Goal: Information Seeking & Learning: Find specific fact

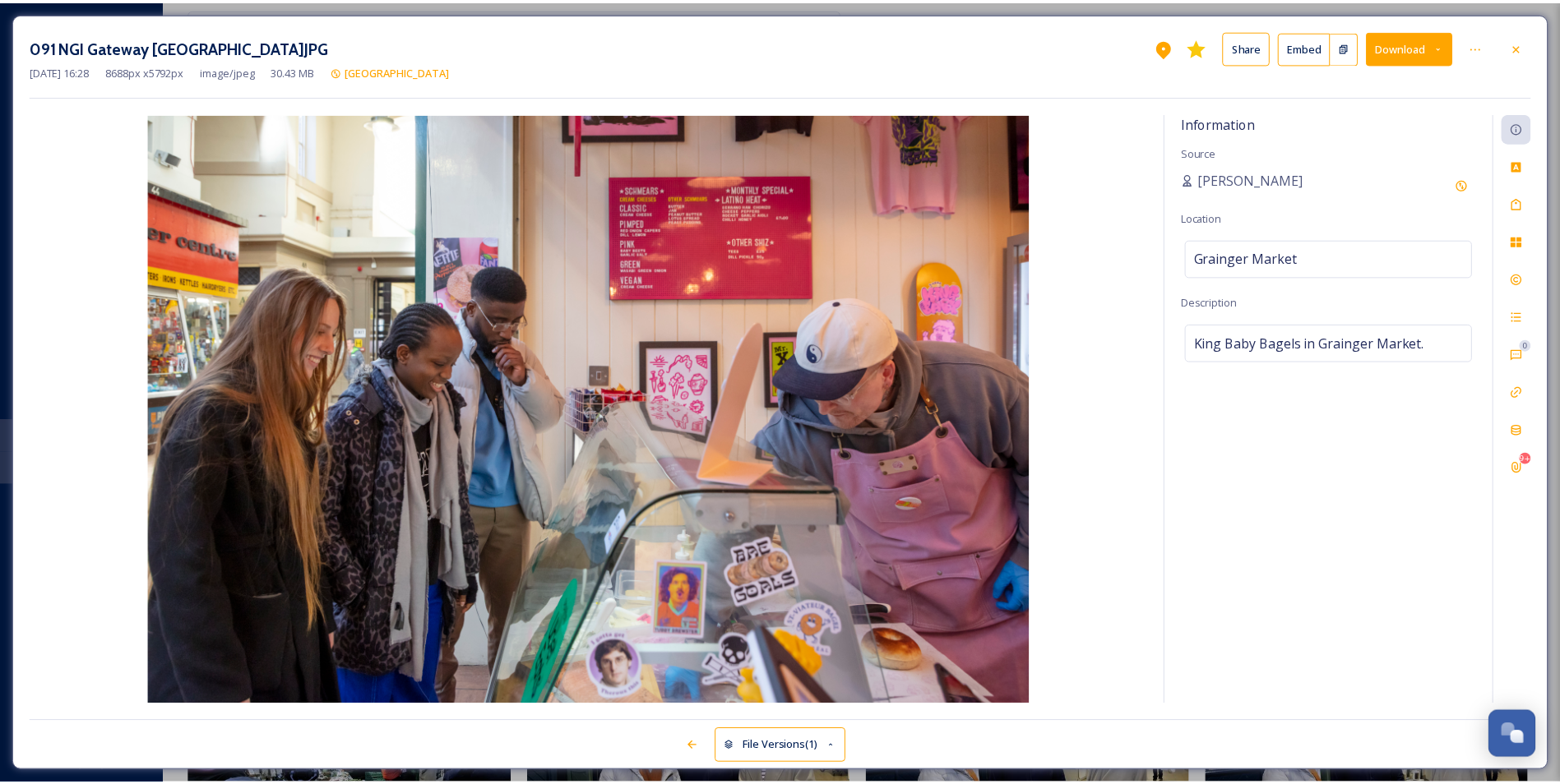
scroll to position [7955, 0]
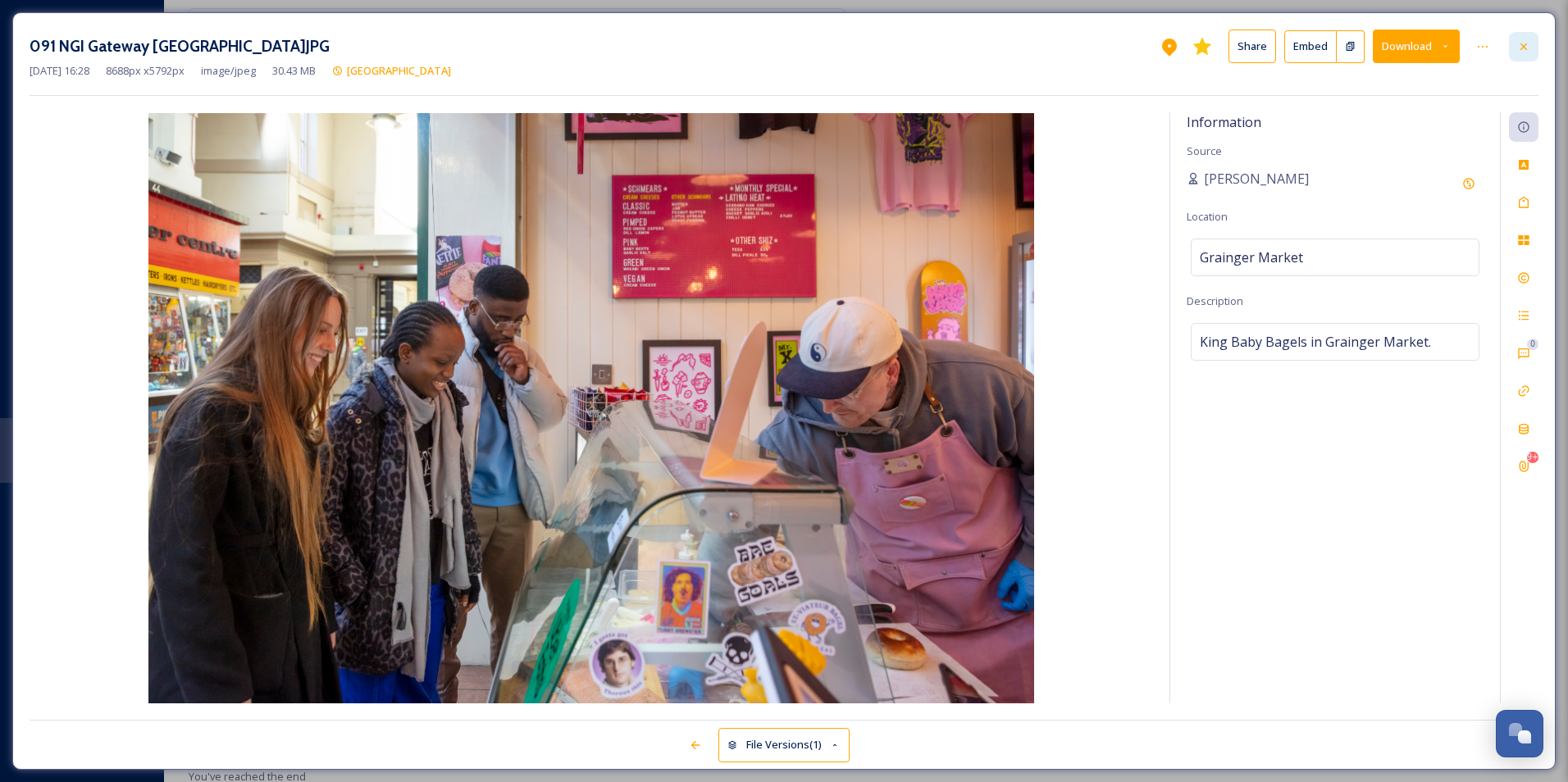
click at [1524, 52] on icon at bounding box center [1524, 46] width 13 height 13
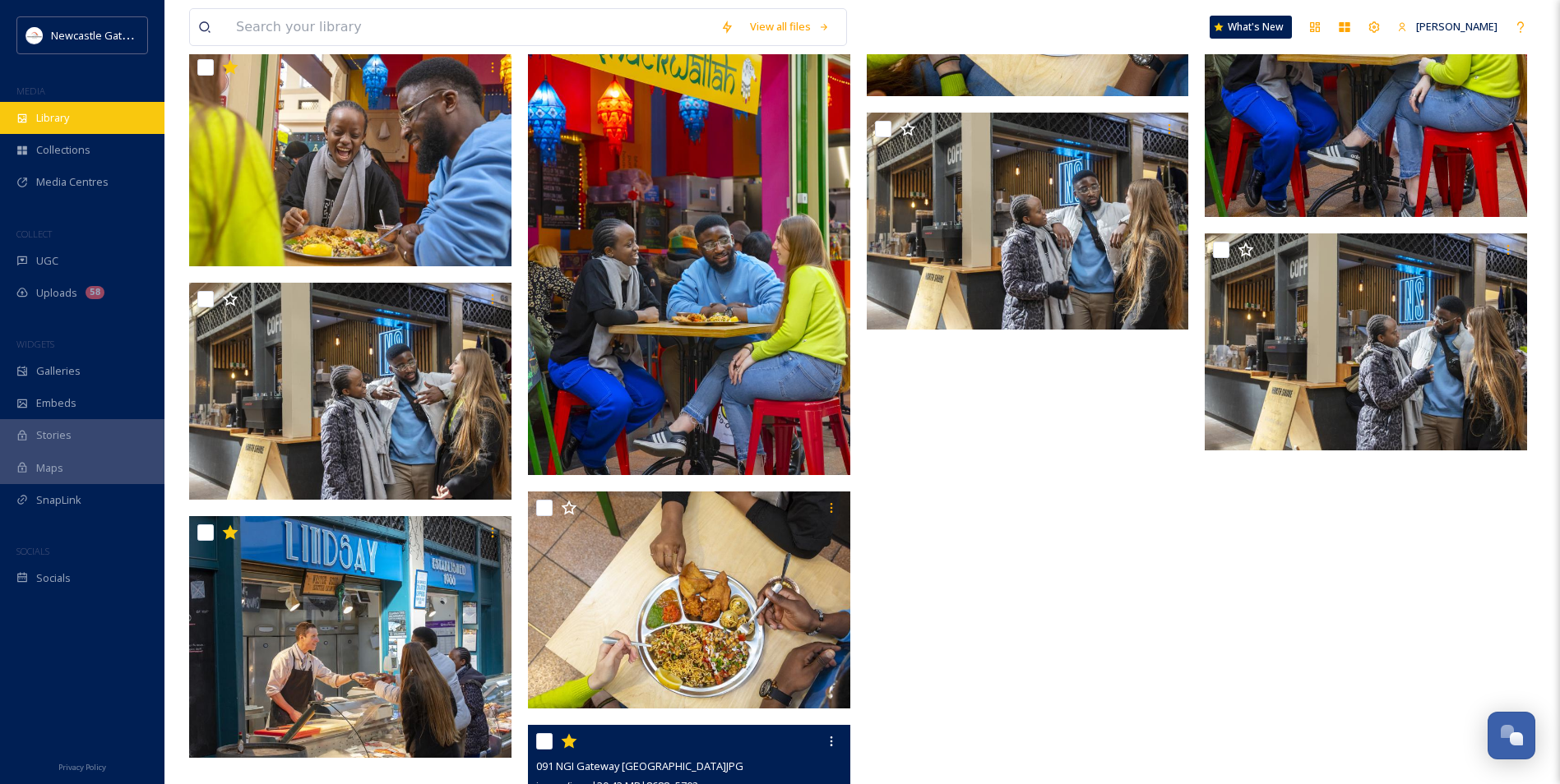
click at [58, 127] on div "Library" at bounding box center [82, 117] width 164 height 32
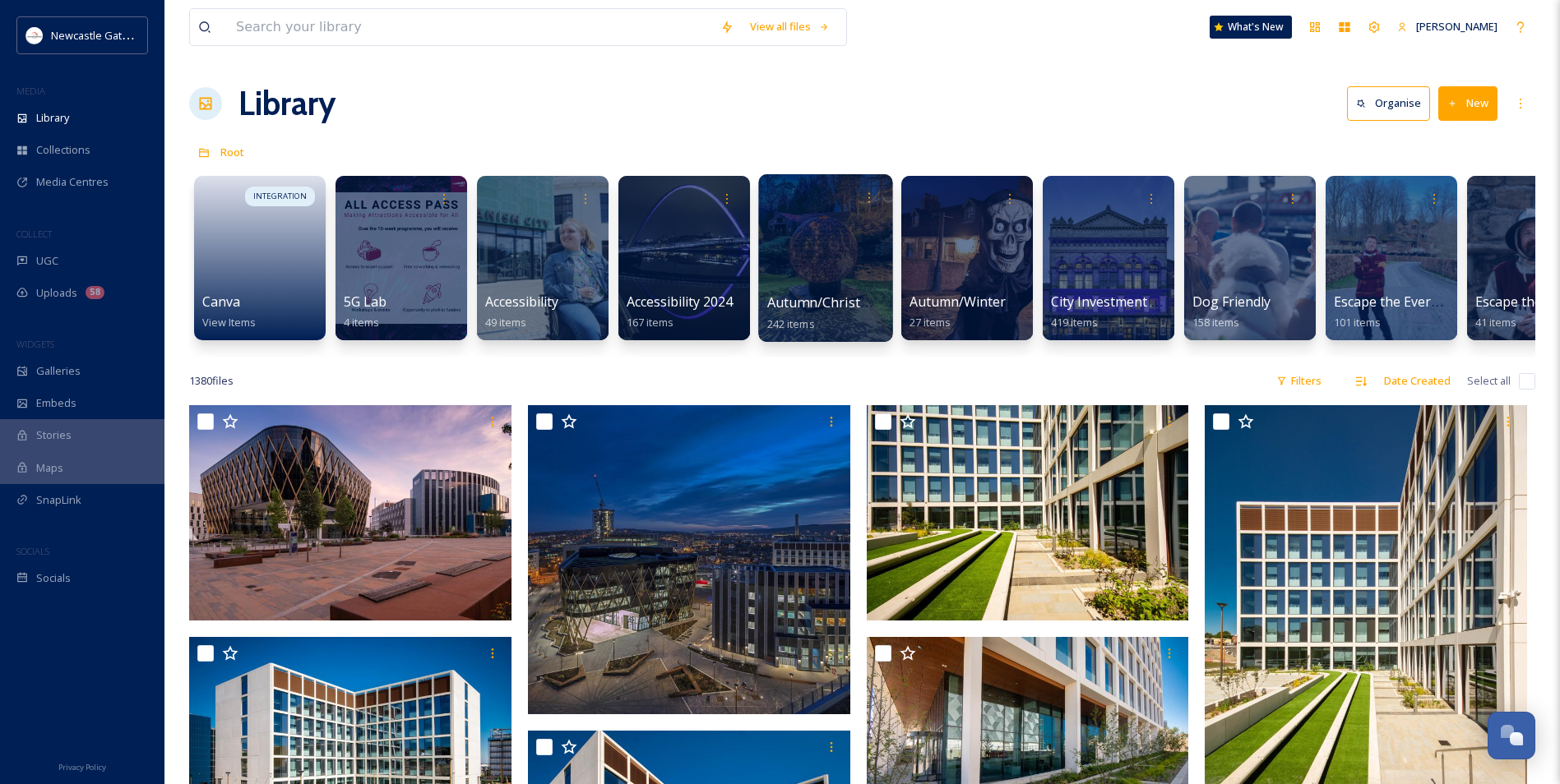
click at [834, 260] on div at bounding box center [824, 258] width 134 height 168
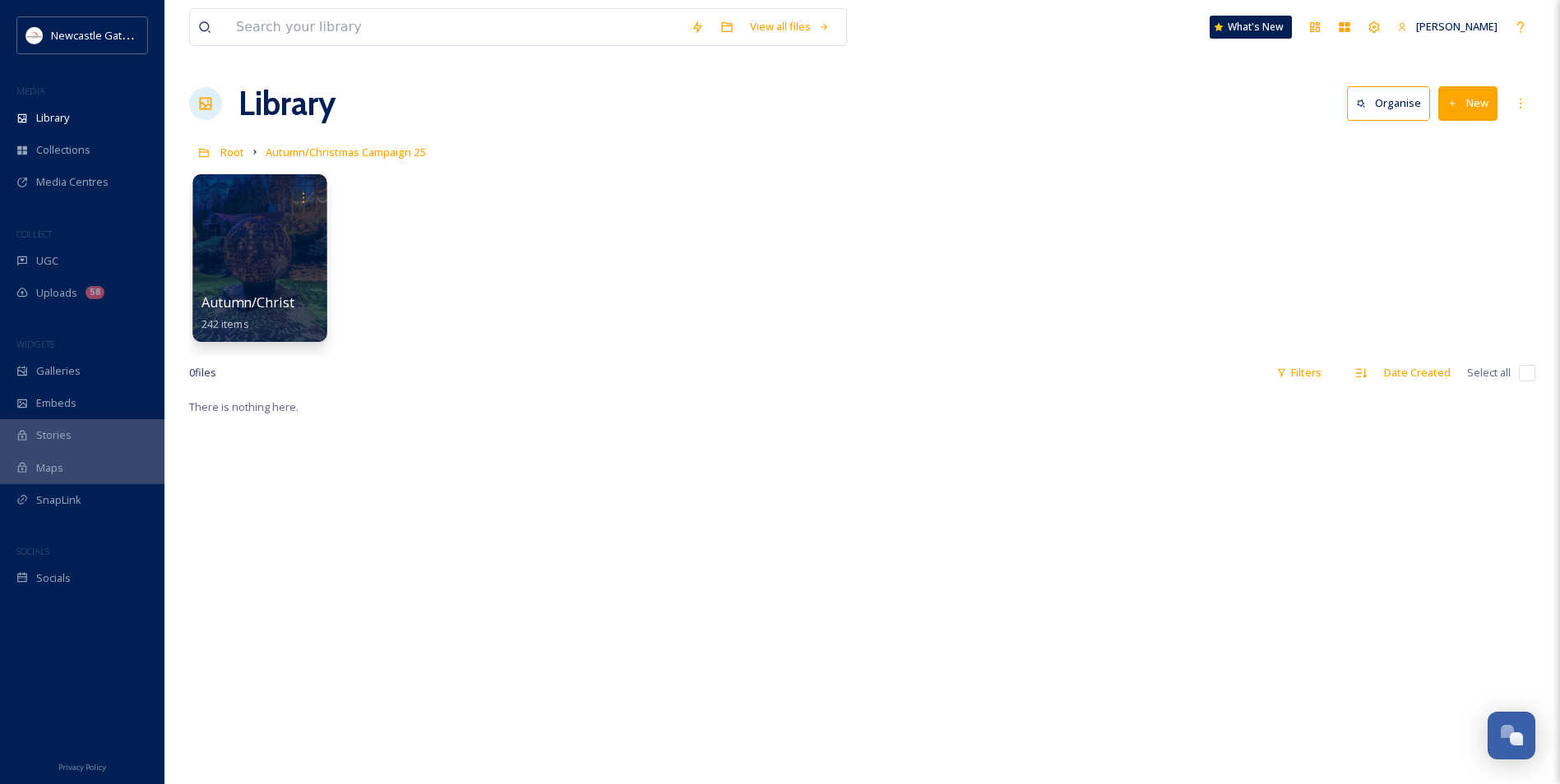
click at [280, 290] on div at bounding box center [259, 258] width 134 height 168
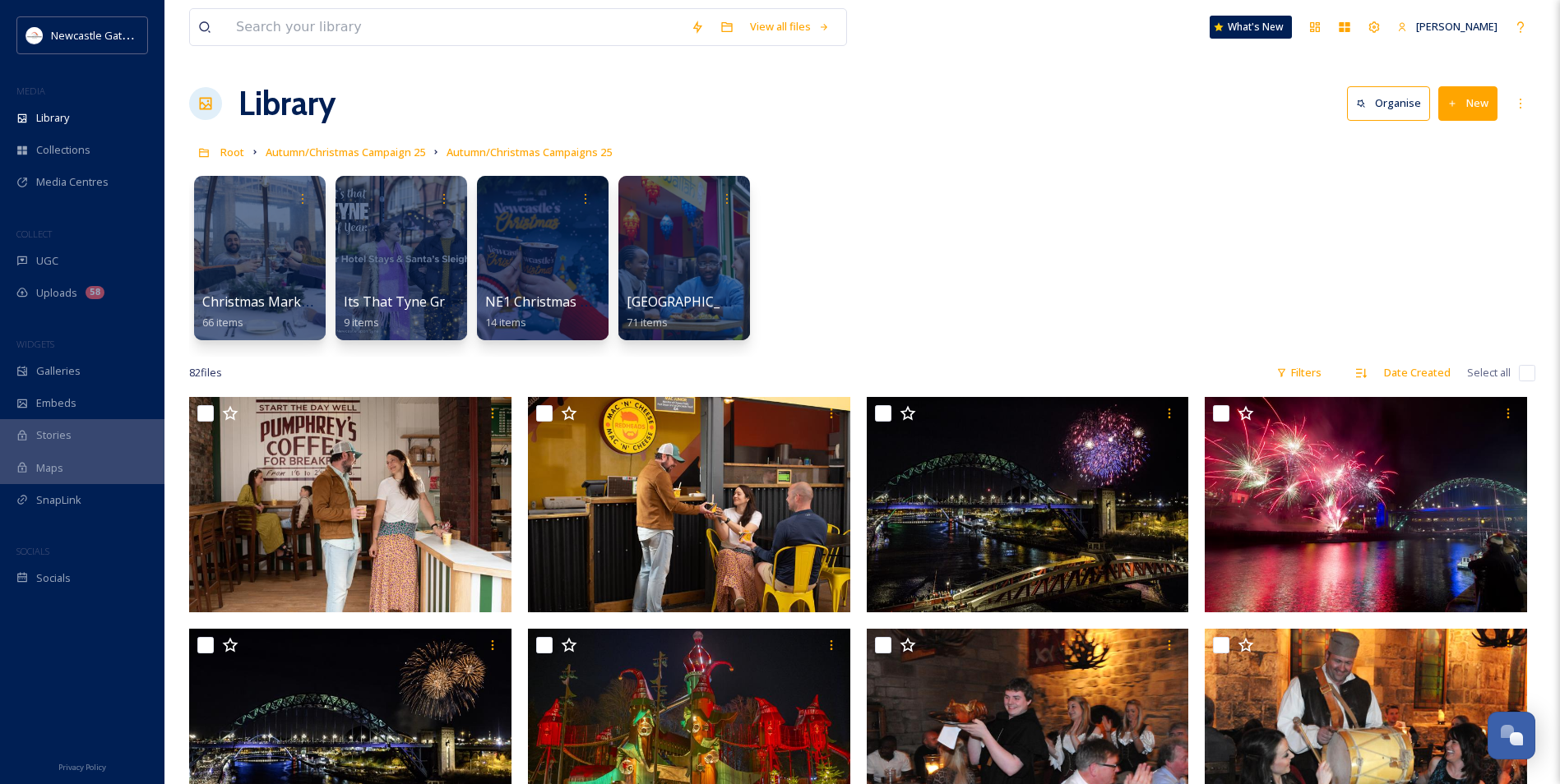
click at [1466, 113] on button "New" at bounding box center [1467, 103] width 59 height 34
click at [1467, 146] on span "File Upload" at bounding box center [1460, 141] width 55 height 15
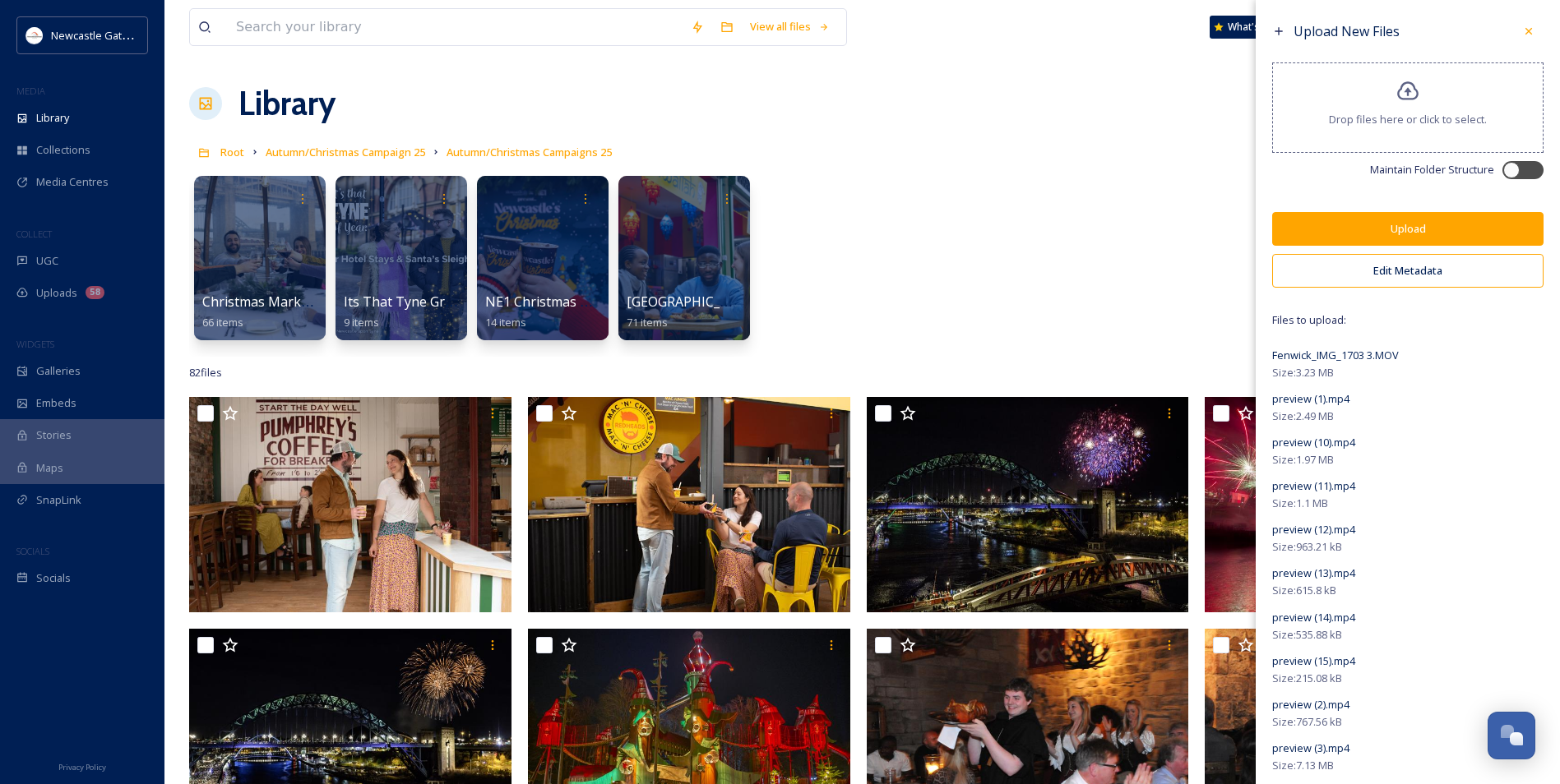
click at [1425, 225] on button "Upload" at bounding box center [1407, 228] width 272 height 34
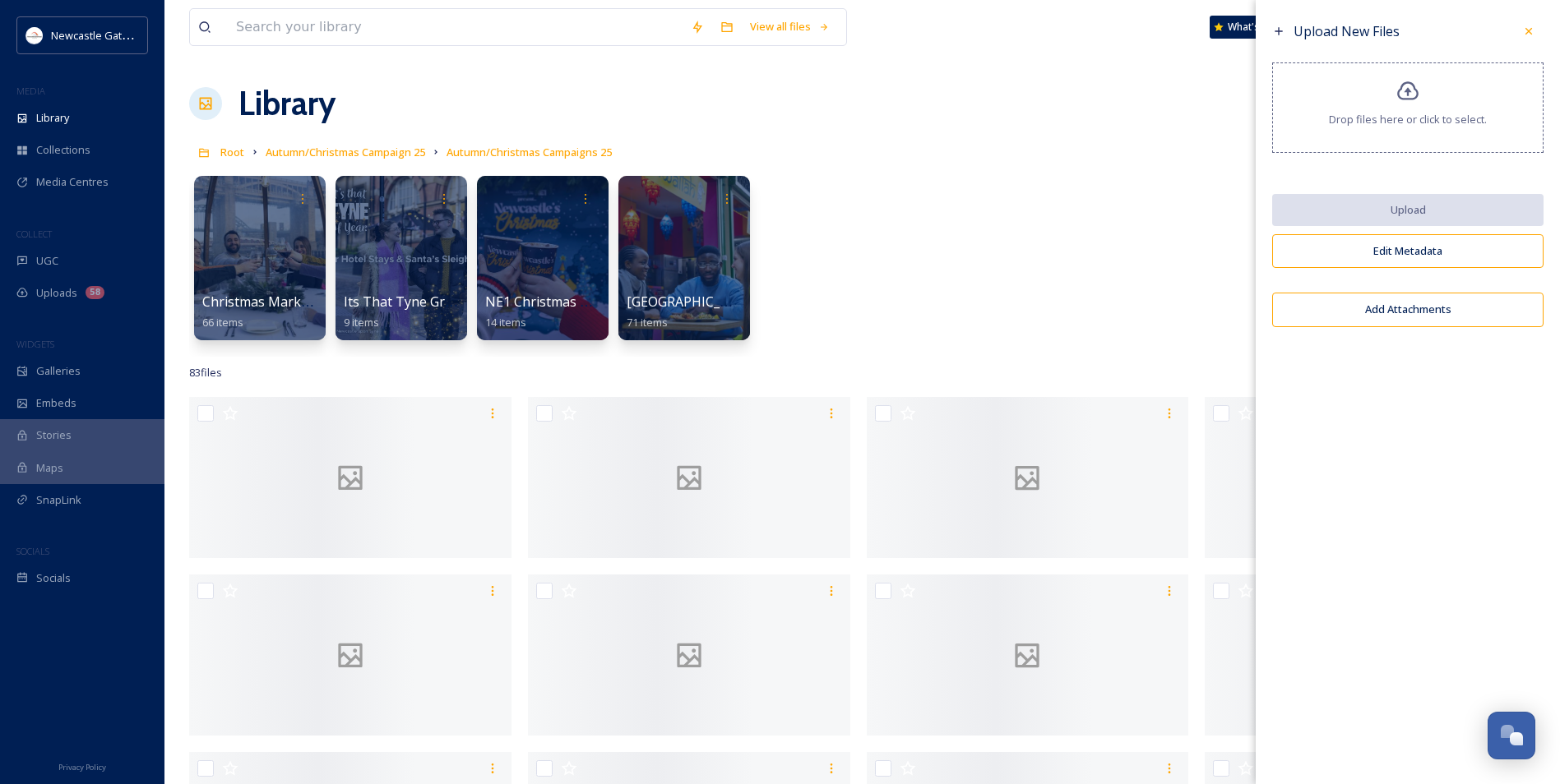
click at [1095, 268] on div "Christmas Markets 66 items Its That Tyne Graphics 9 items NE1 Christmas Market …" at bounding box center [861, 263] width 1346 height 189
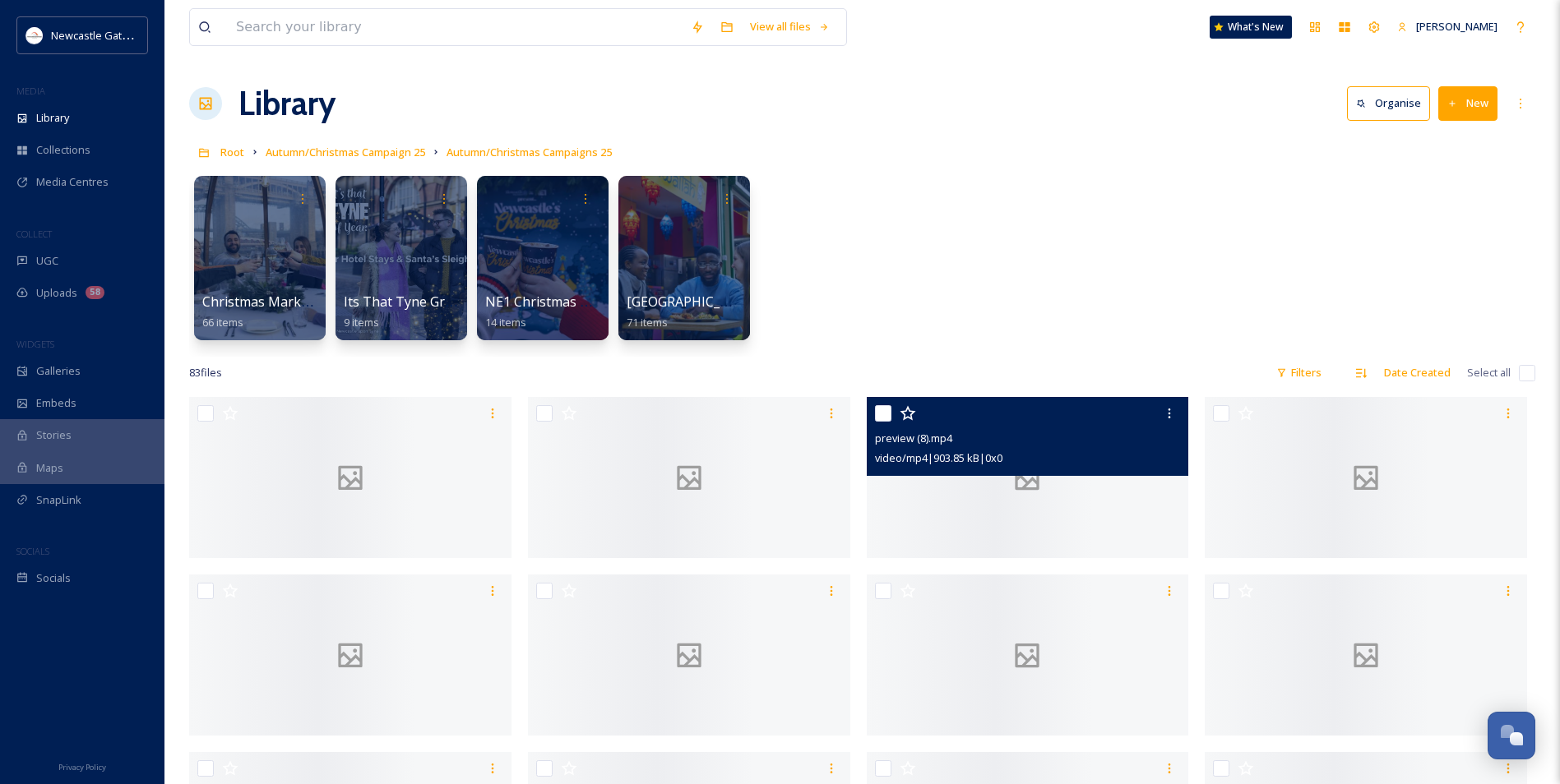
click at [990, 465] on span "video/mp4 | 903.85 kB | 0 x 0" at bounding box center [939, 458] width 127 height 15
click at [1052, 558] on div at bounding box center [1028, 477] width 323 height 161
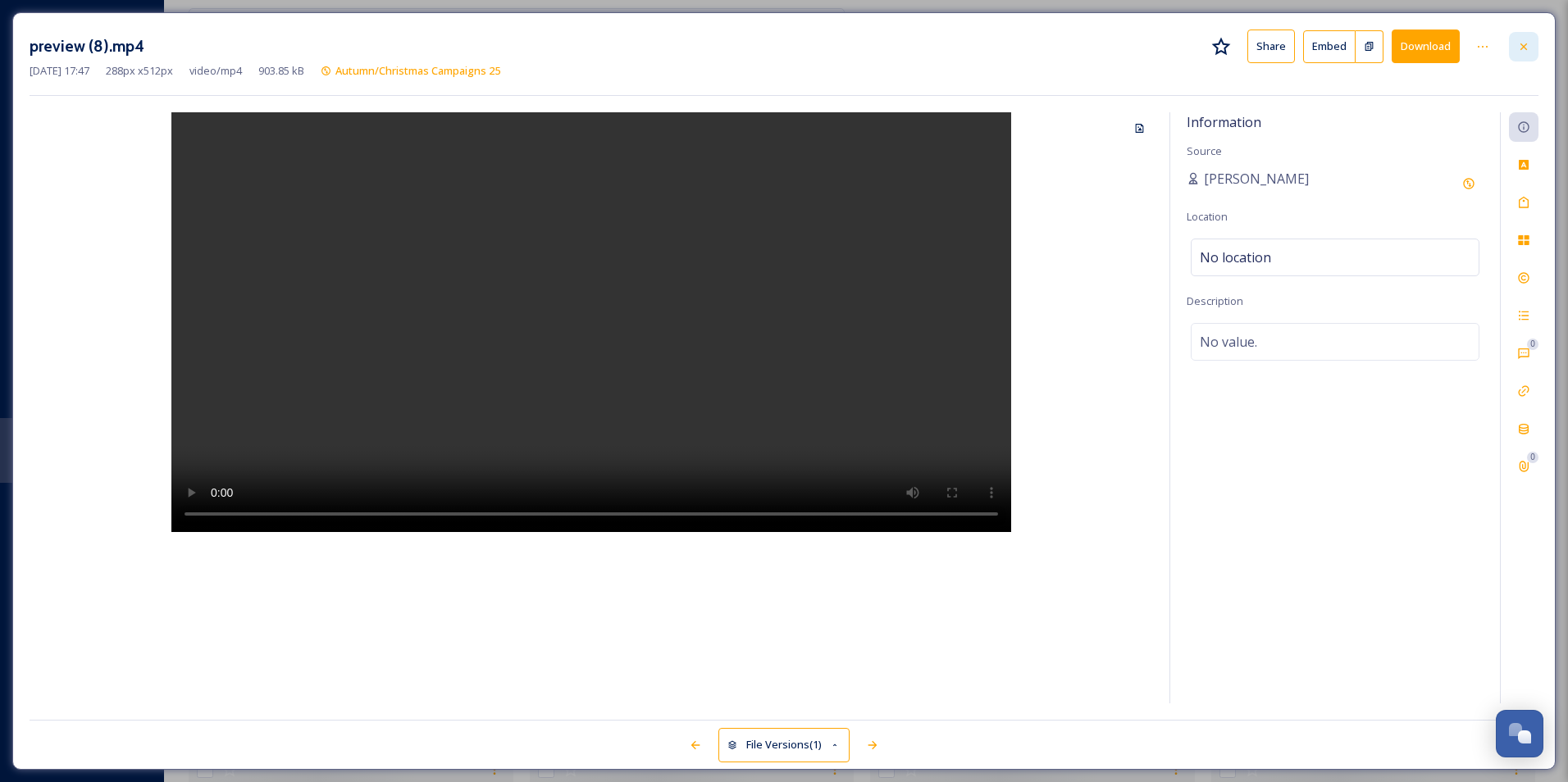
click at [1520, 47] on icon at bounding box center [1524, 46] width 13 height 13
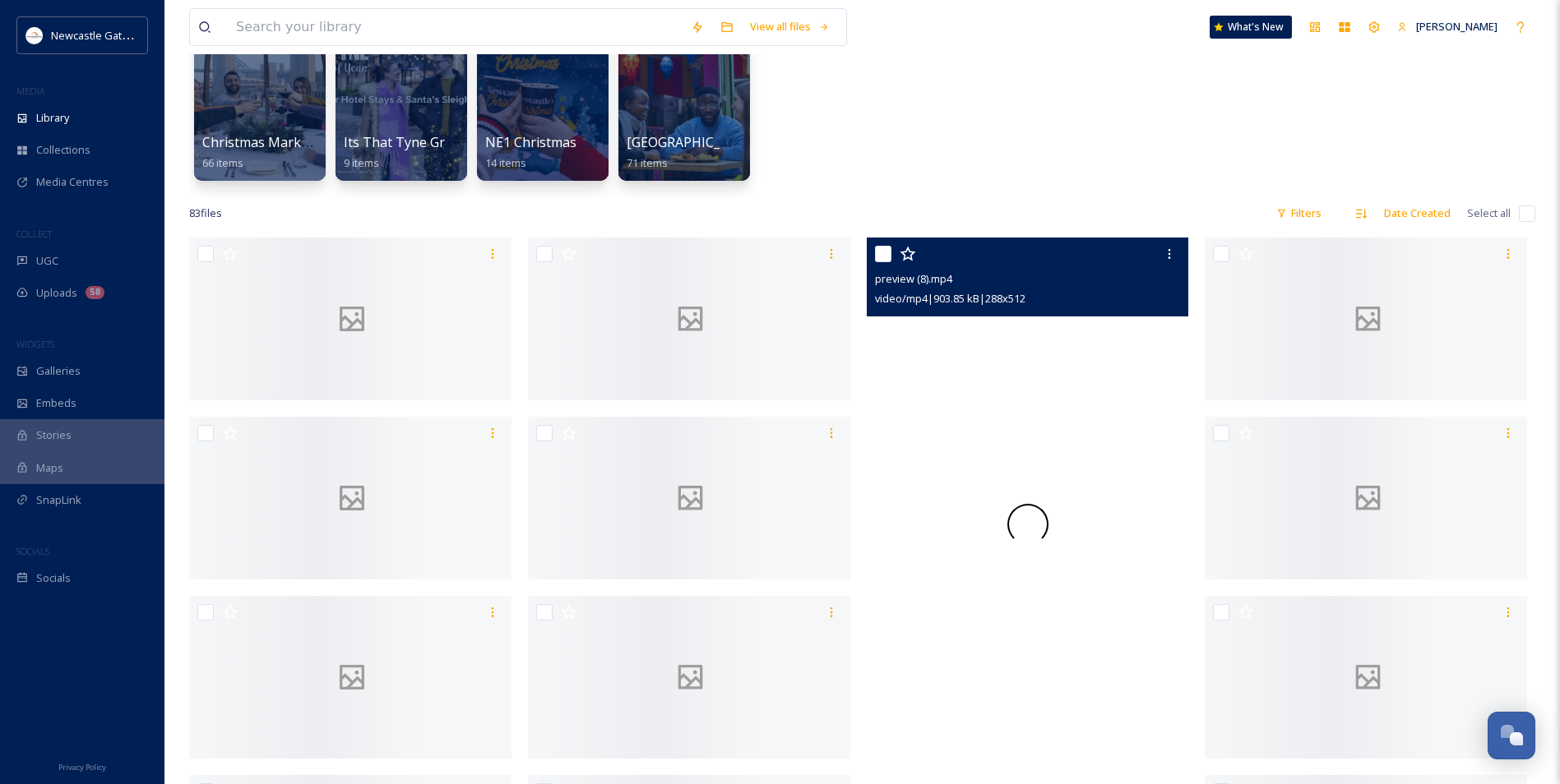
scroll to position [246, 0]
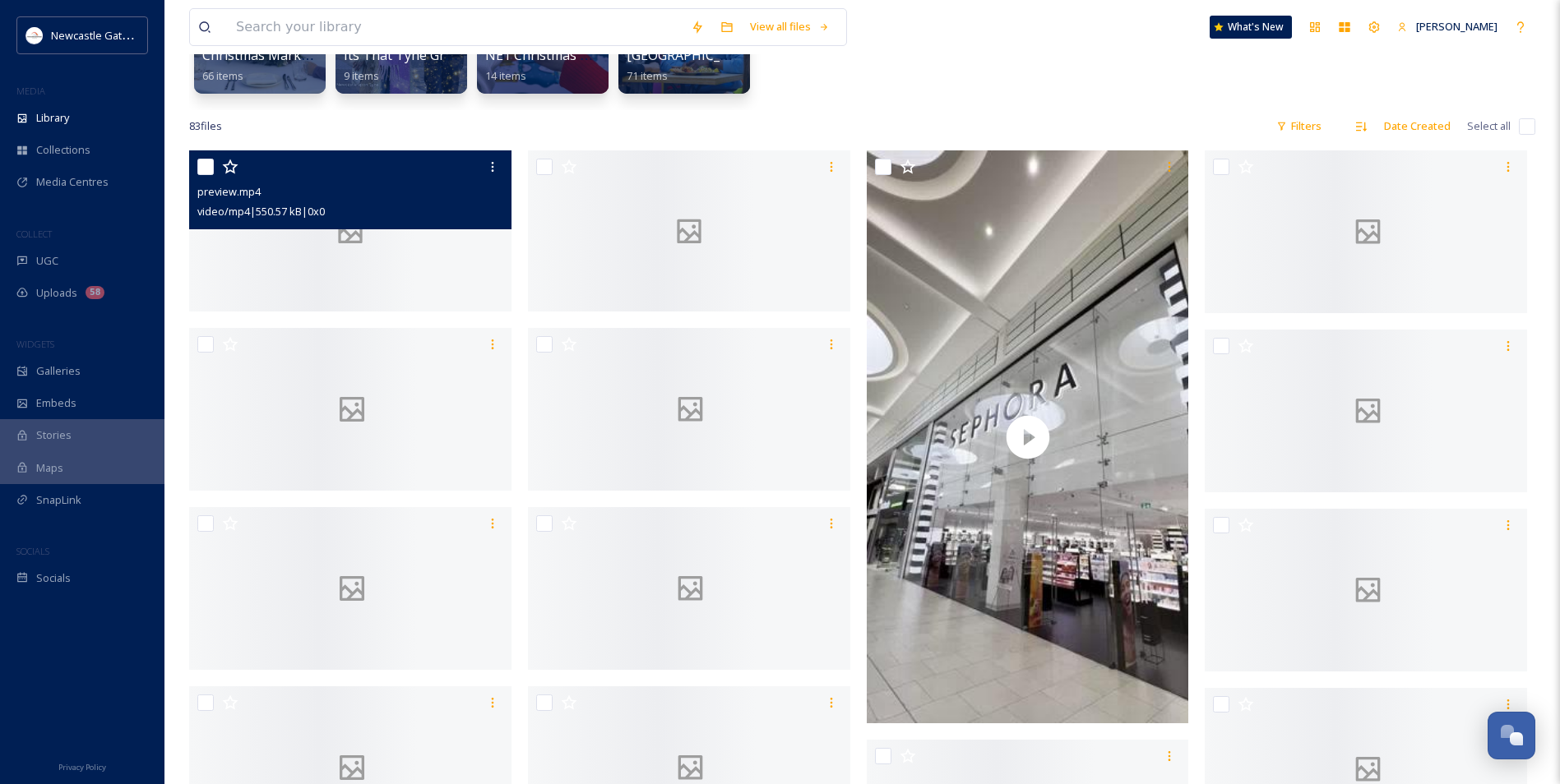
click at [392, 312] on div at bounding box center [350, 231] width 323 height 161
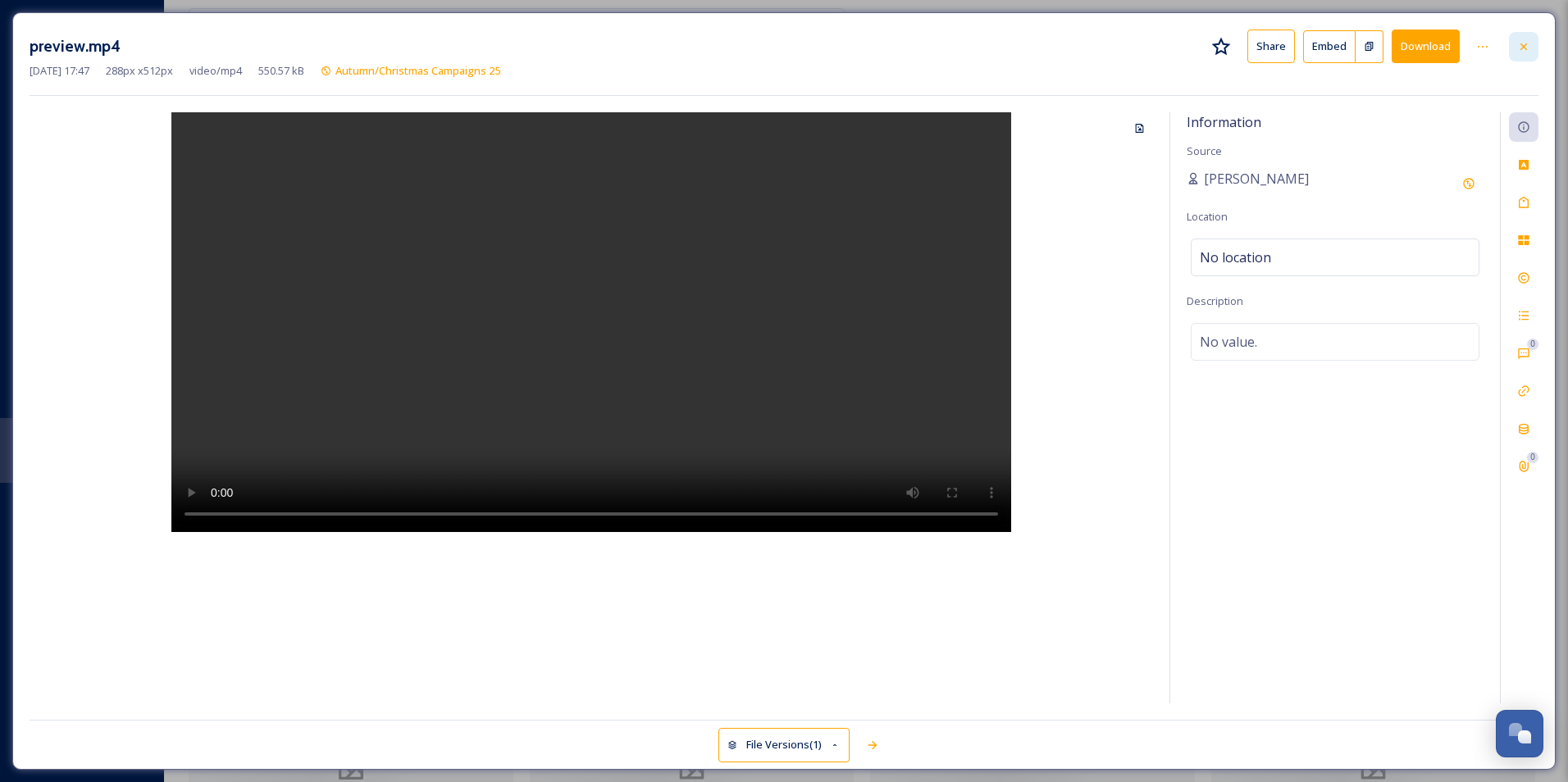
click at [1519, 47] on icon at bounding box center [1524, 46] width 13 height 13
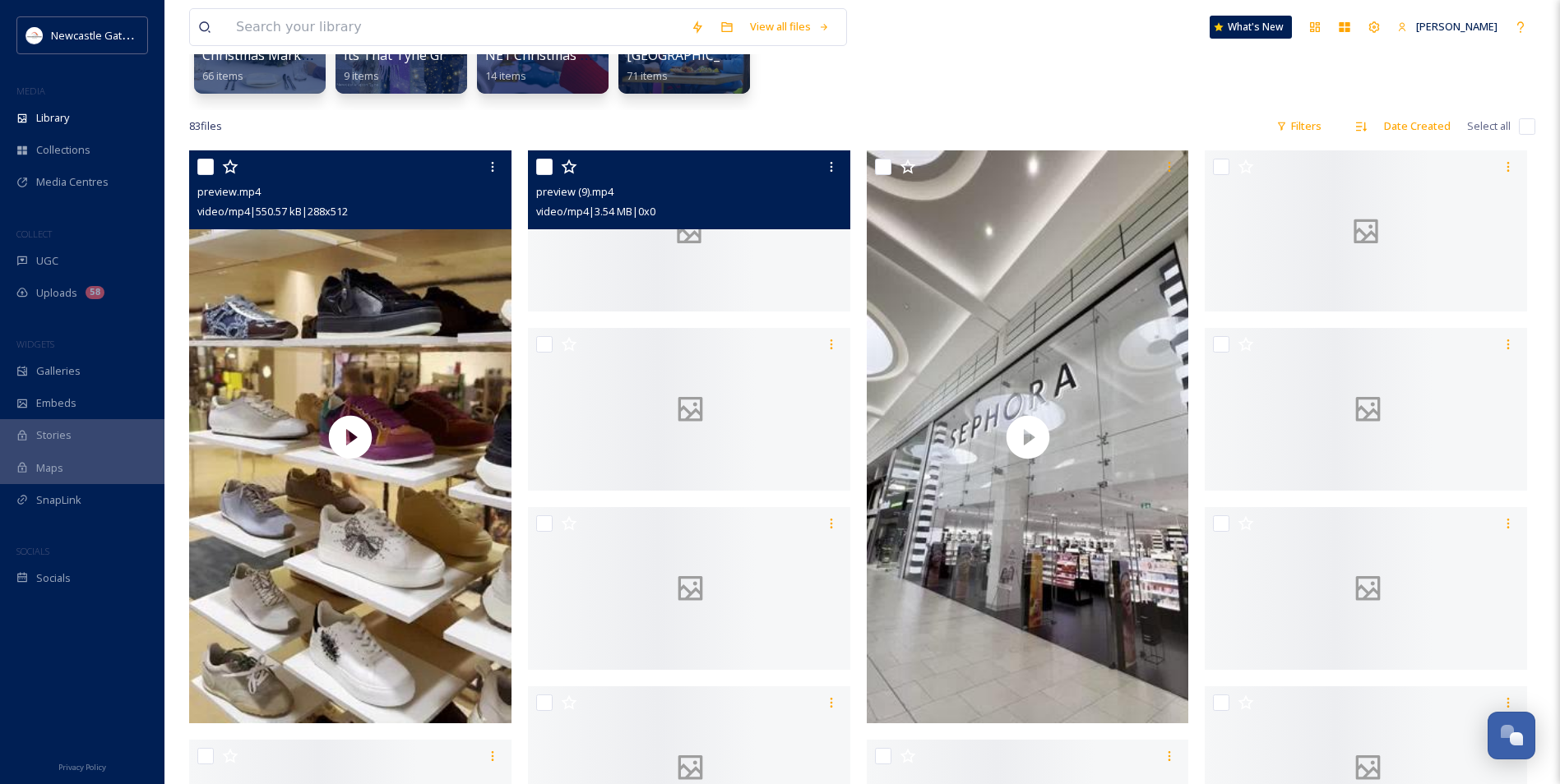
click at [728, 312] on div at bounding box center [689, 231] width 323 height 161
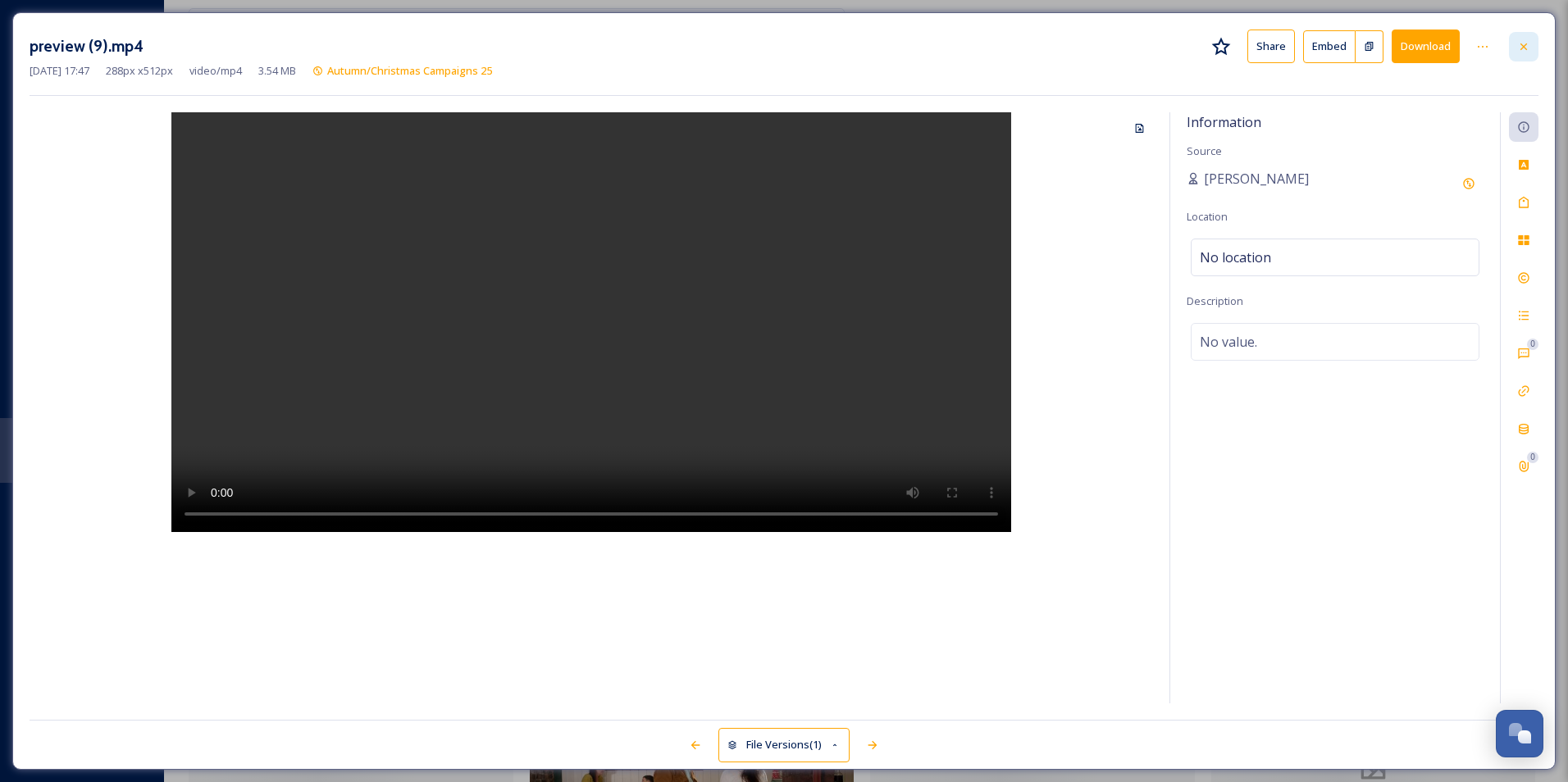
click at [1509, 51] on div at bounding box center [1524, 46] width 30 height 30
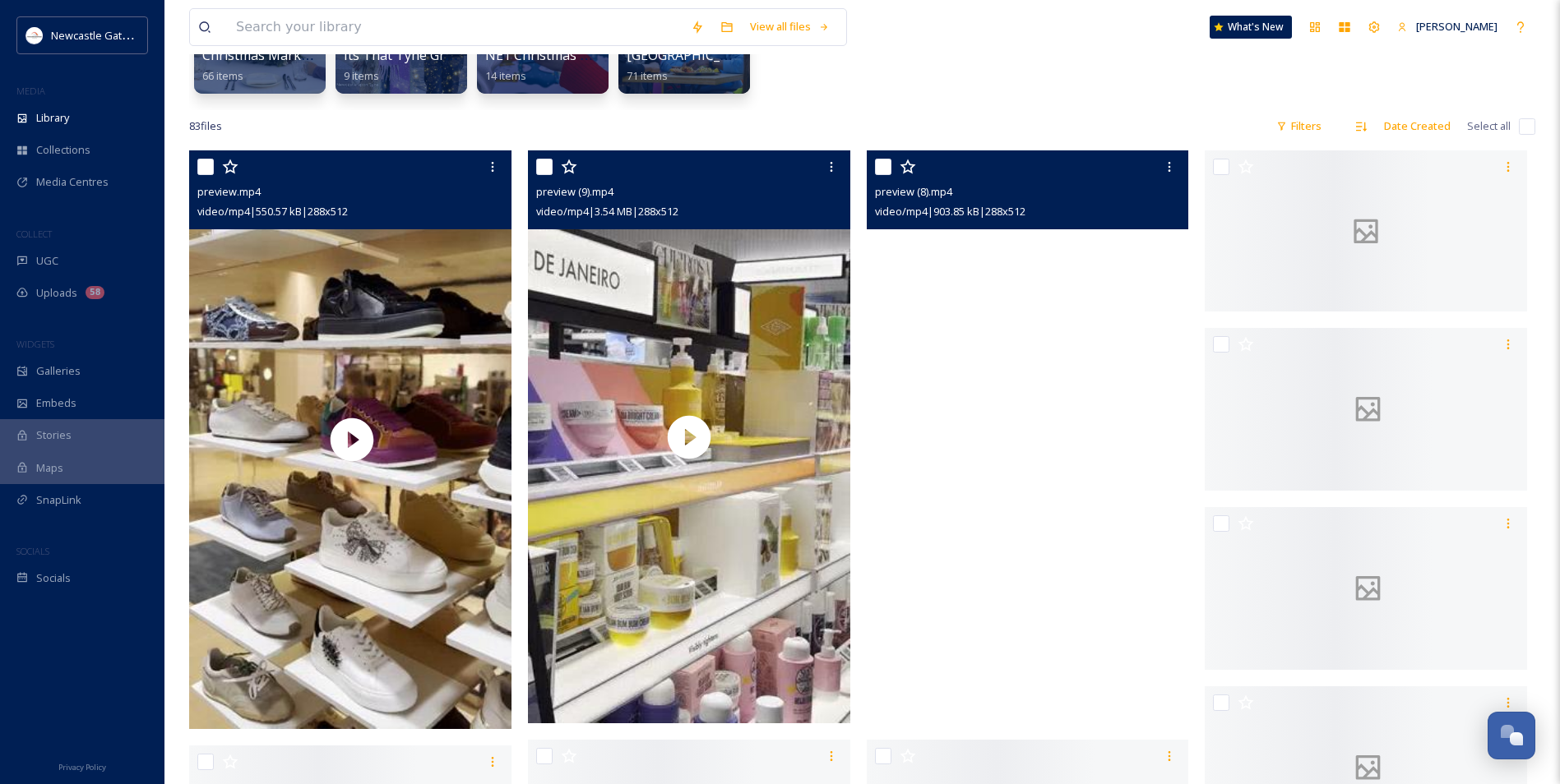
click at [1071, 396] on video "preview (8).mp4" at bounding box center [1028, 437] width 323 height 573
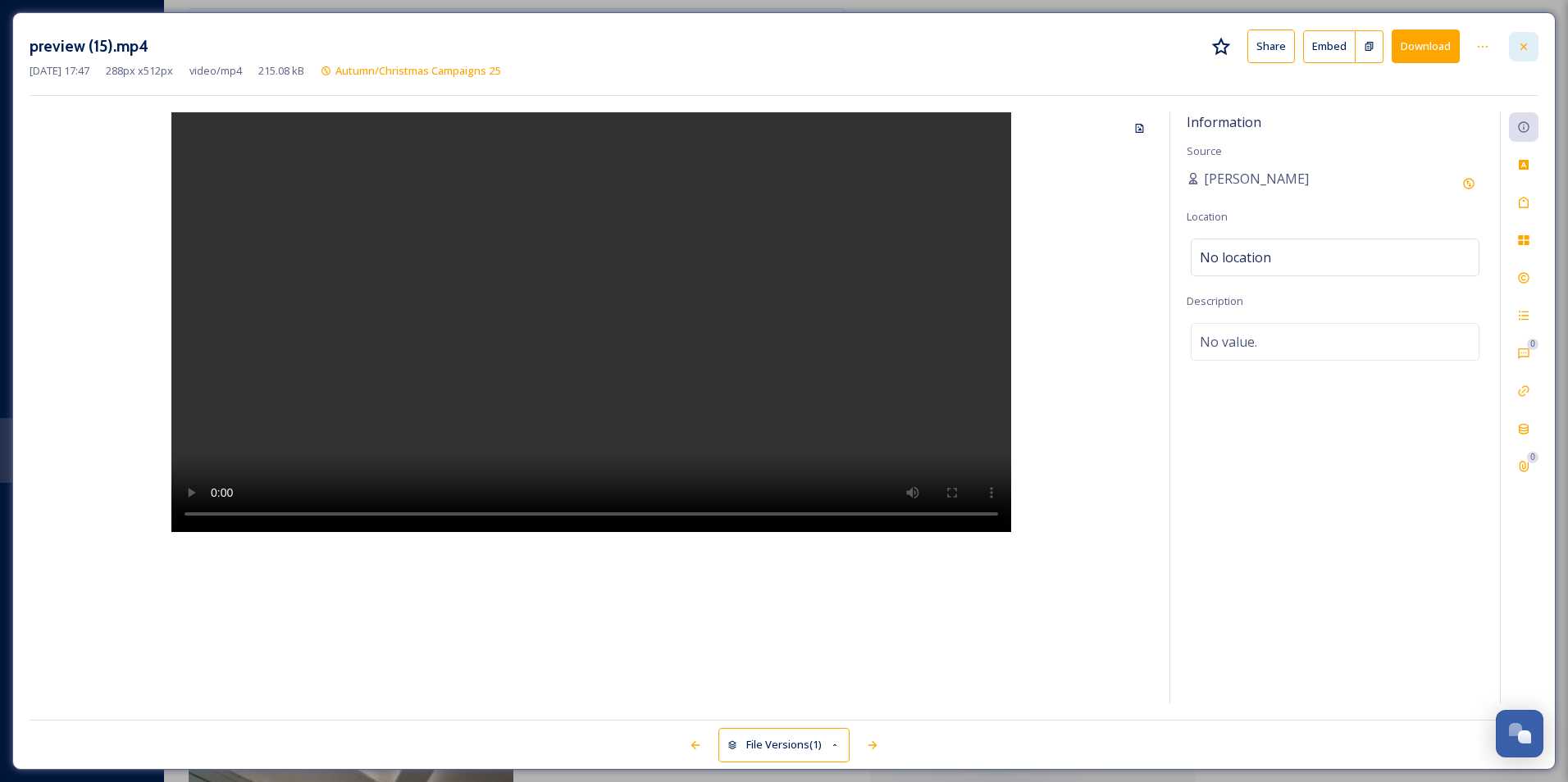
click at [1524, 40] on icon at bounding box center [1524, 46] width 13 height 13
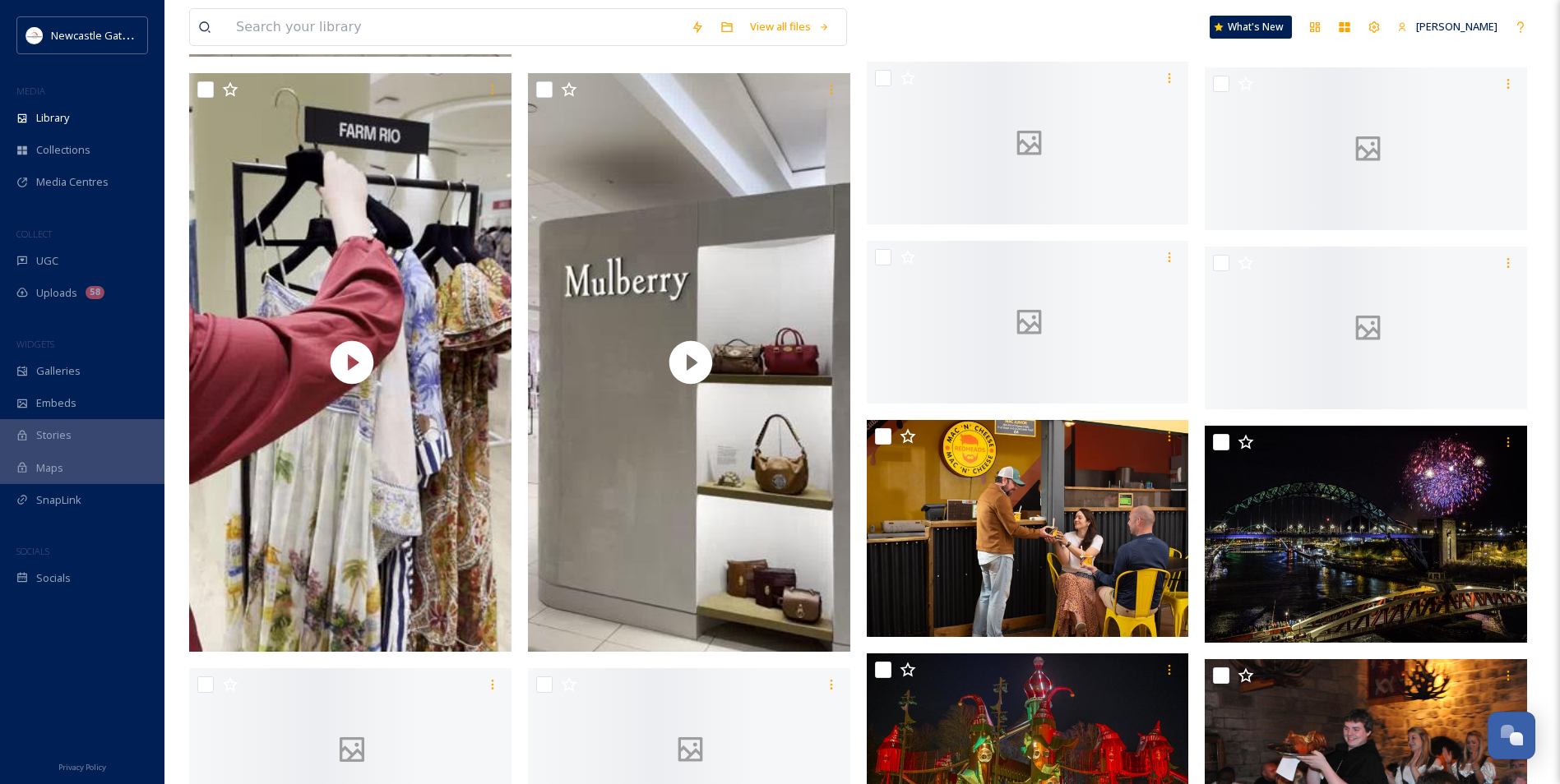
scroll to position [1644, 0]
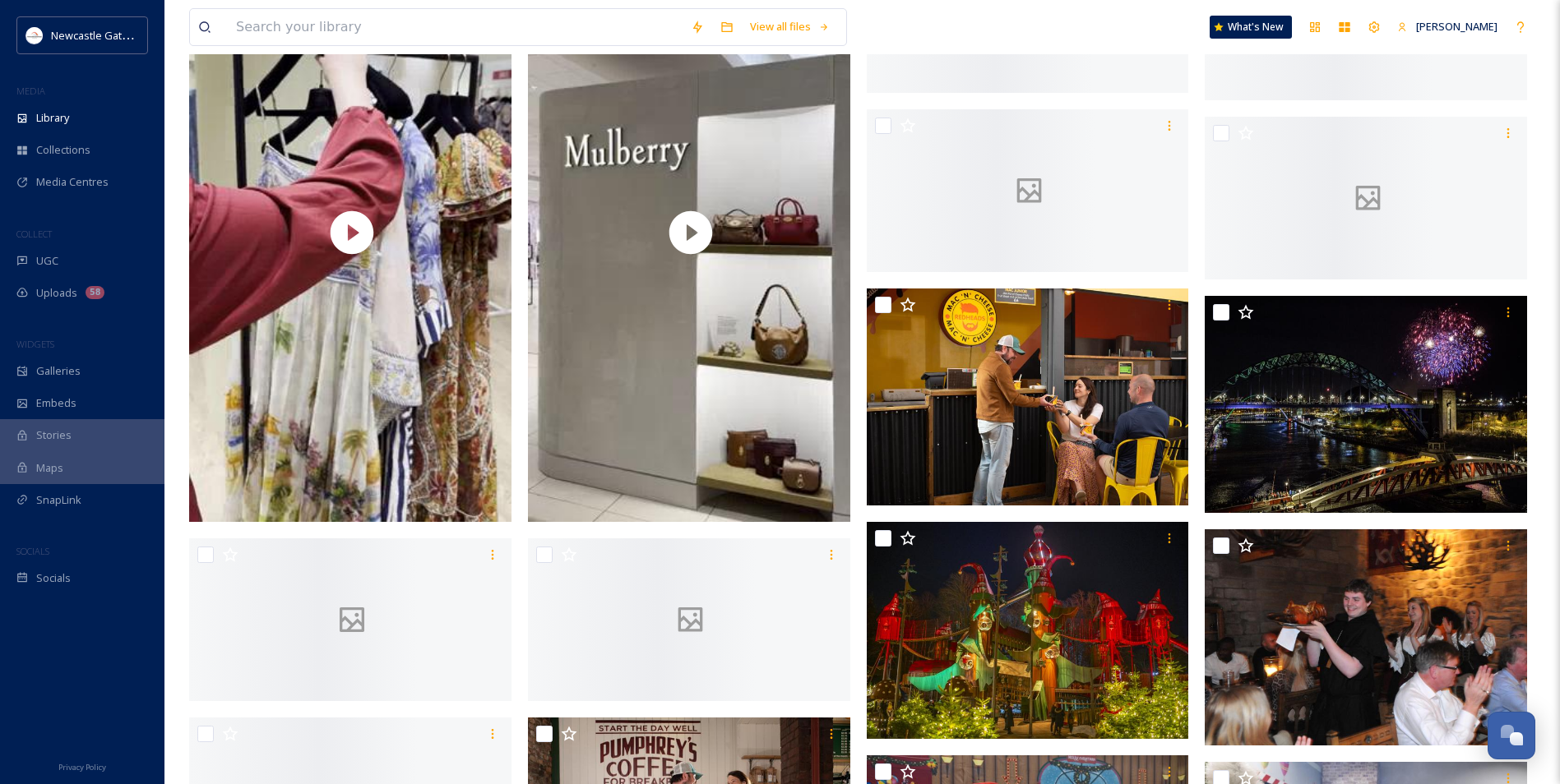
click at [1017, 93] on div at bounding box center [1028, 12] width 323 height 161
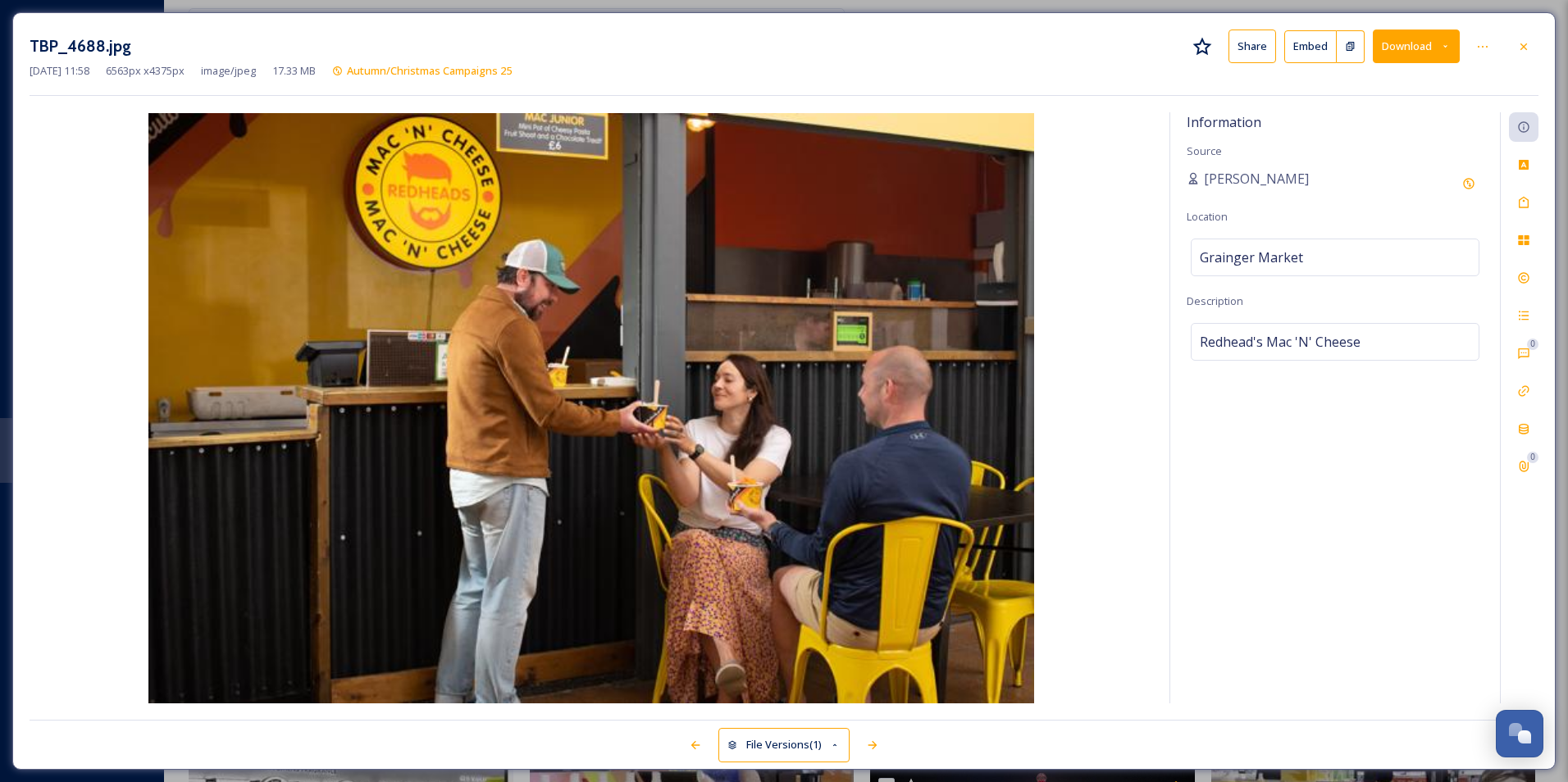
click at [1511, 56] on div at bounding box center [1524, 46] width 30 height 30
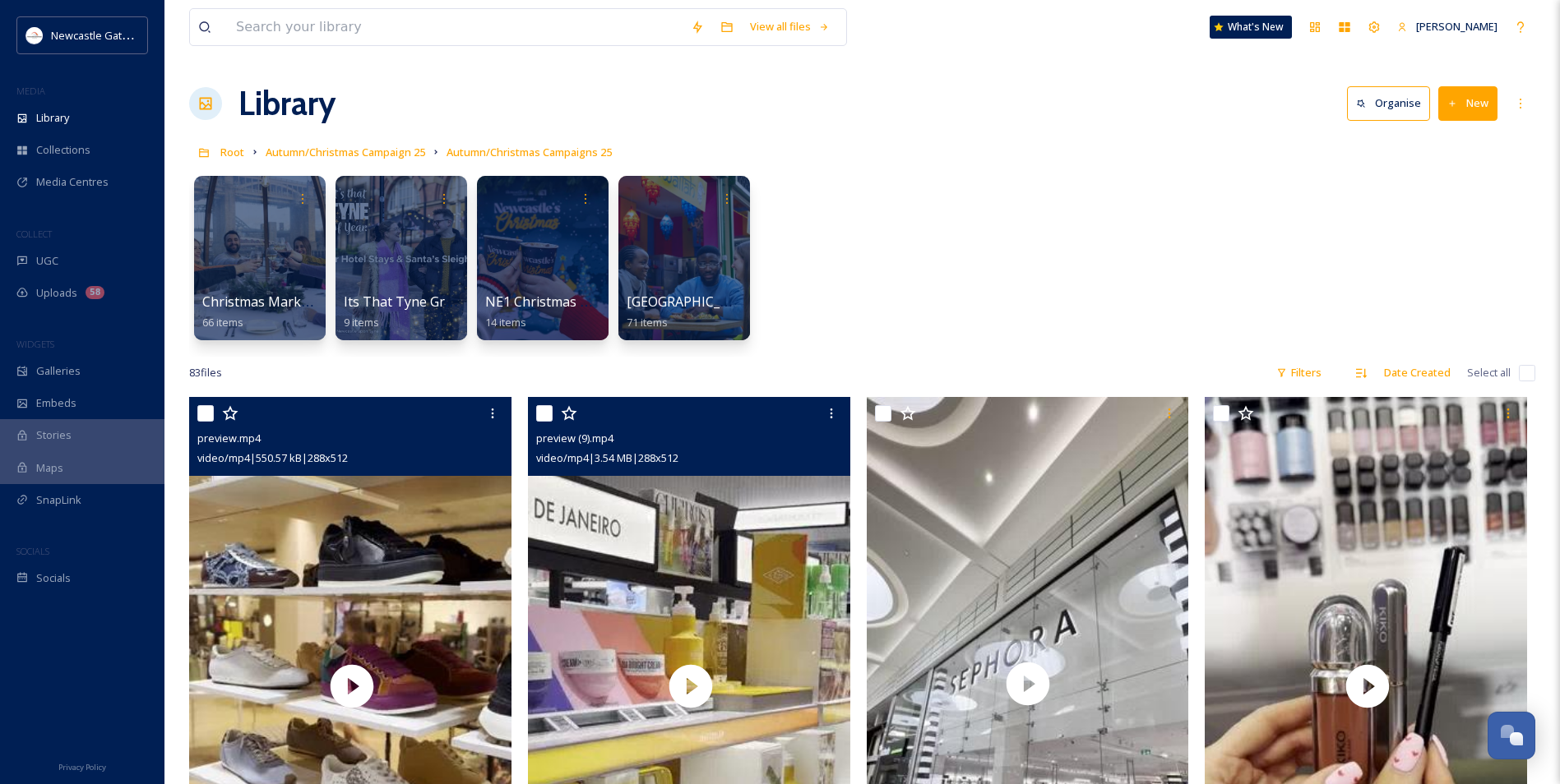
scroll to position [246, 0]
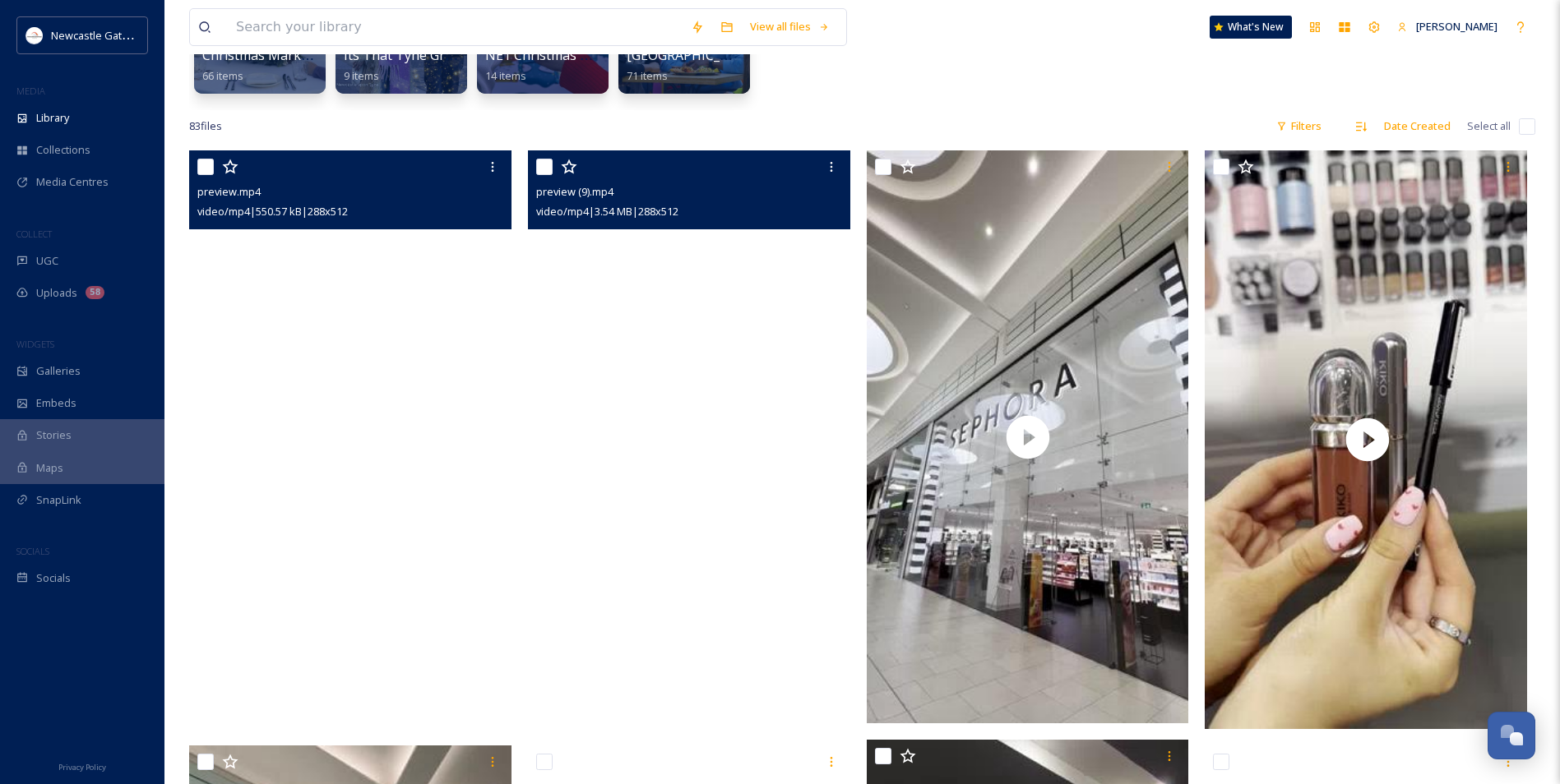
click at [349, 334] on video "preview.mp4" at bounding box center [352, 440] width 325 height 579
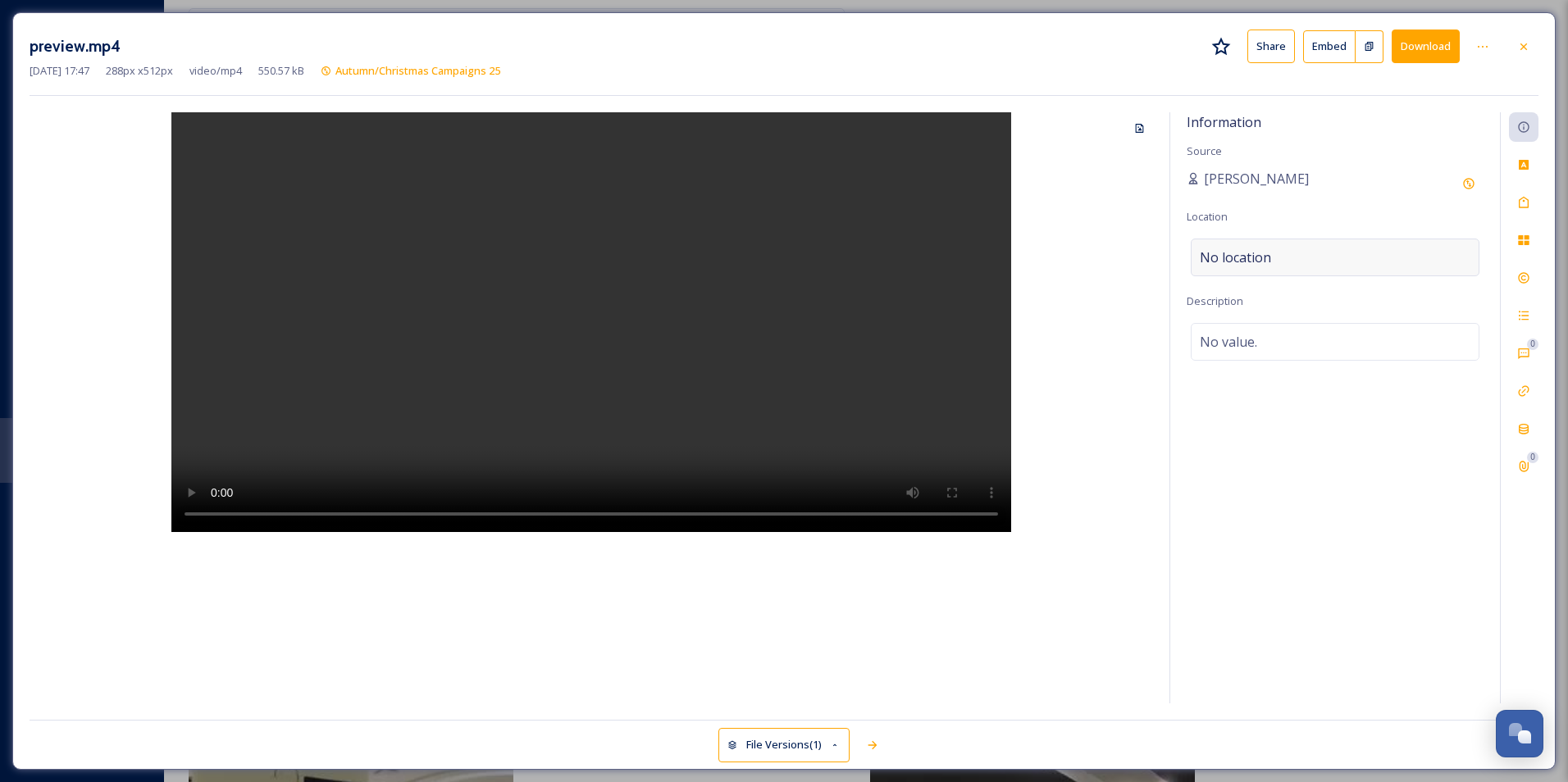
click at [1336, 257] on div "No location" at bounding box center [1335, 257] width 289 height 38
click at [1263, 263] on input at bounding box center [1335, 257] width 287 height 36
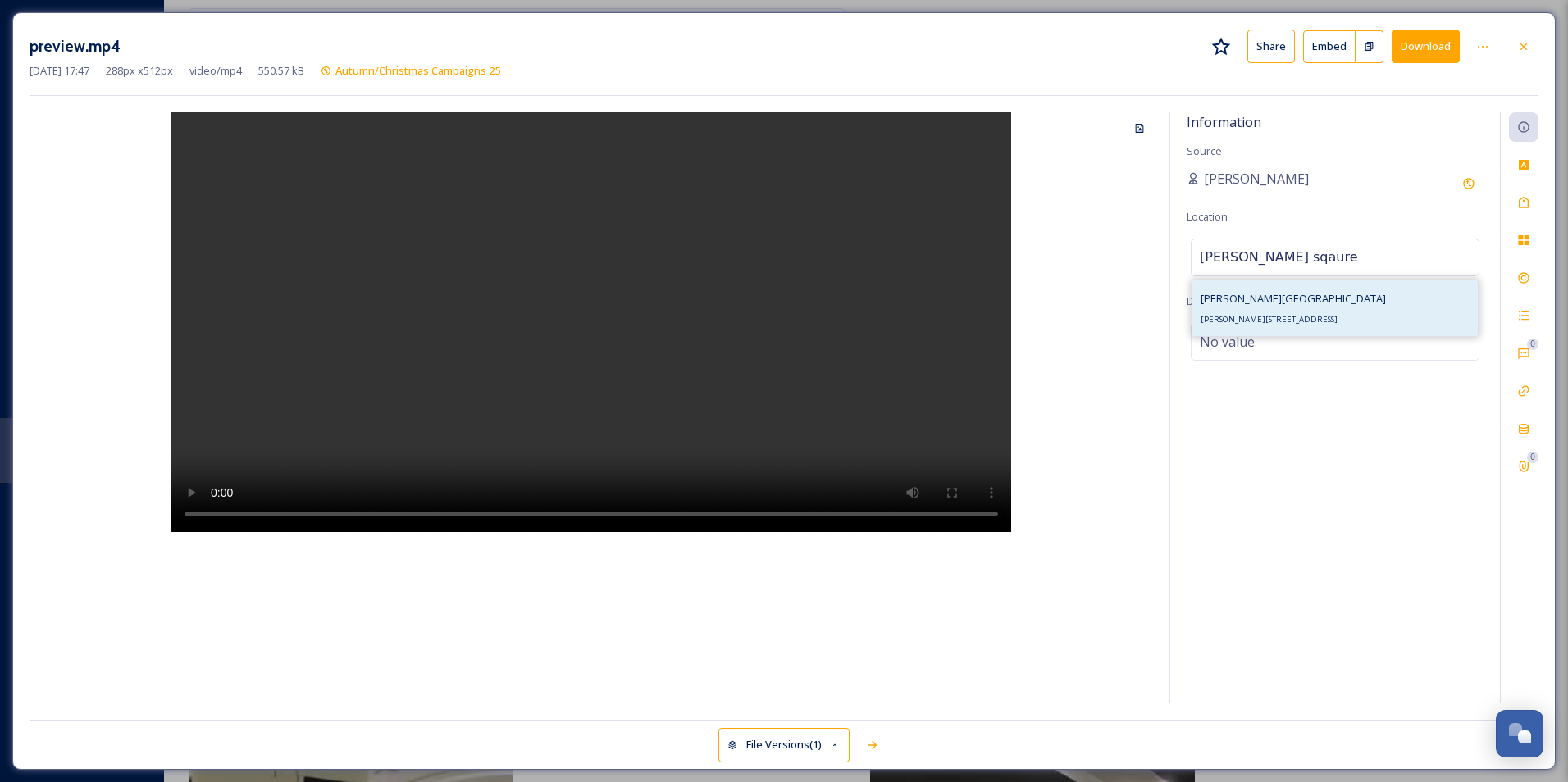
type input "[PERSON_NAME] sqaure"
click at [1320, 306] on div "[PERSON_NAME][STREET_ADDRESS]" at bounding box center [1293, 308] width 185 height 39
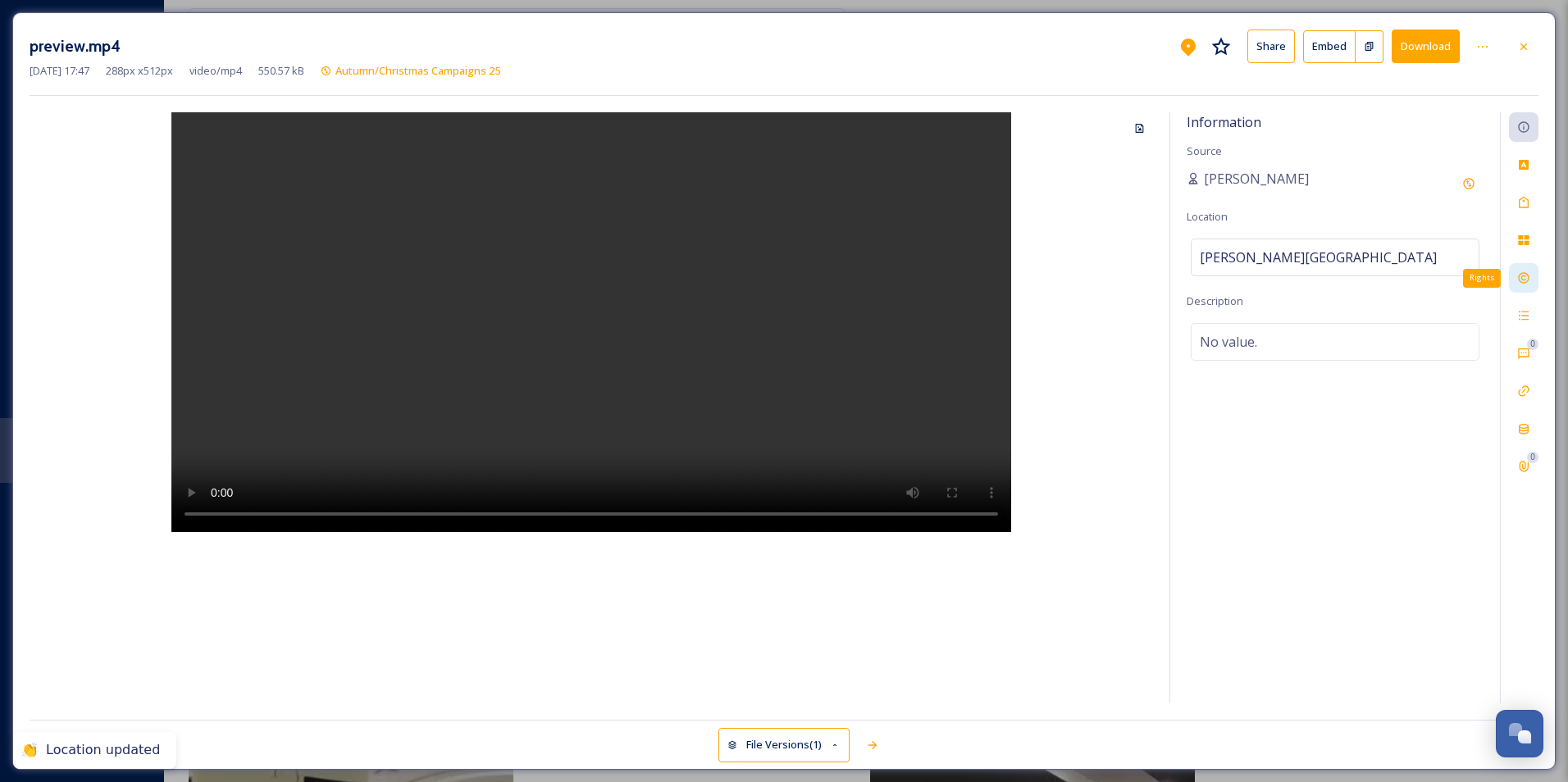
click at [1518, 280] on icon at bounding box center [1524, 278] width 13 height 13
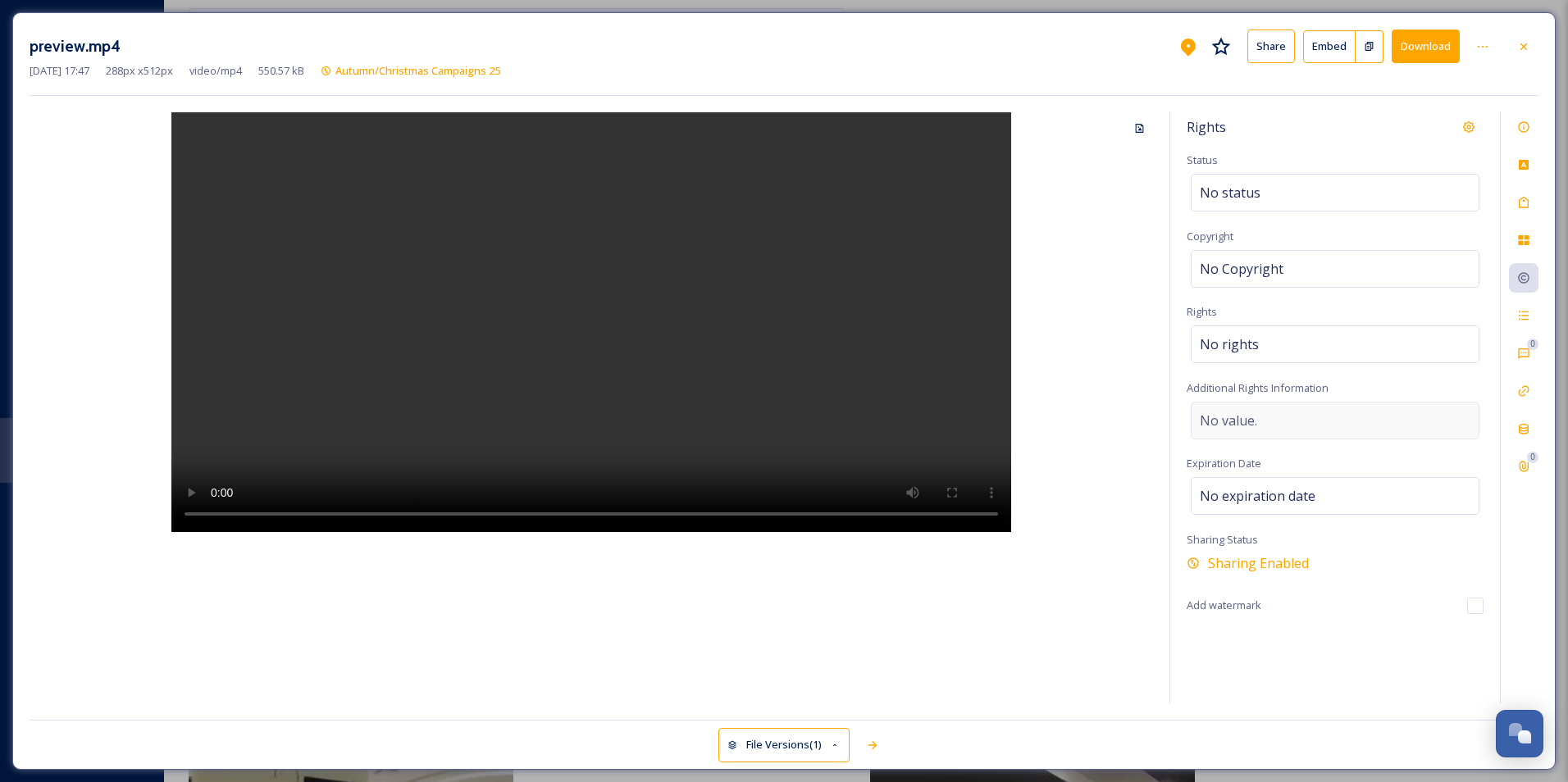
click at [1298, 426] on div "No value." at bounding box center [1335, 420] width 289 height 38
click at [1280, 352] on div "No rights" at bounding box center [1335, 344] width 289 height 38
click at [1280, 351] on input at bounding box center [1285, 349] width 180 height 36
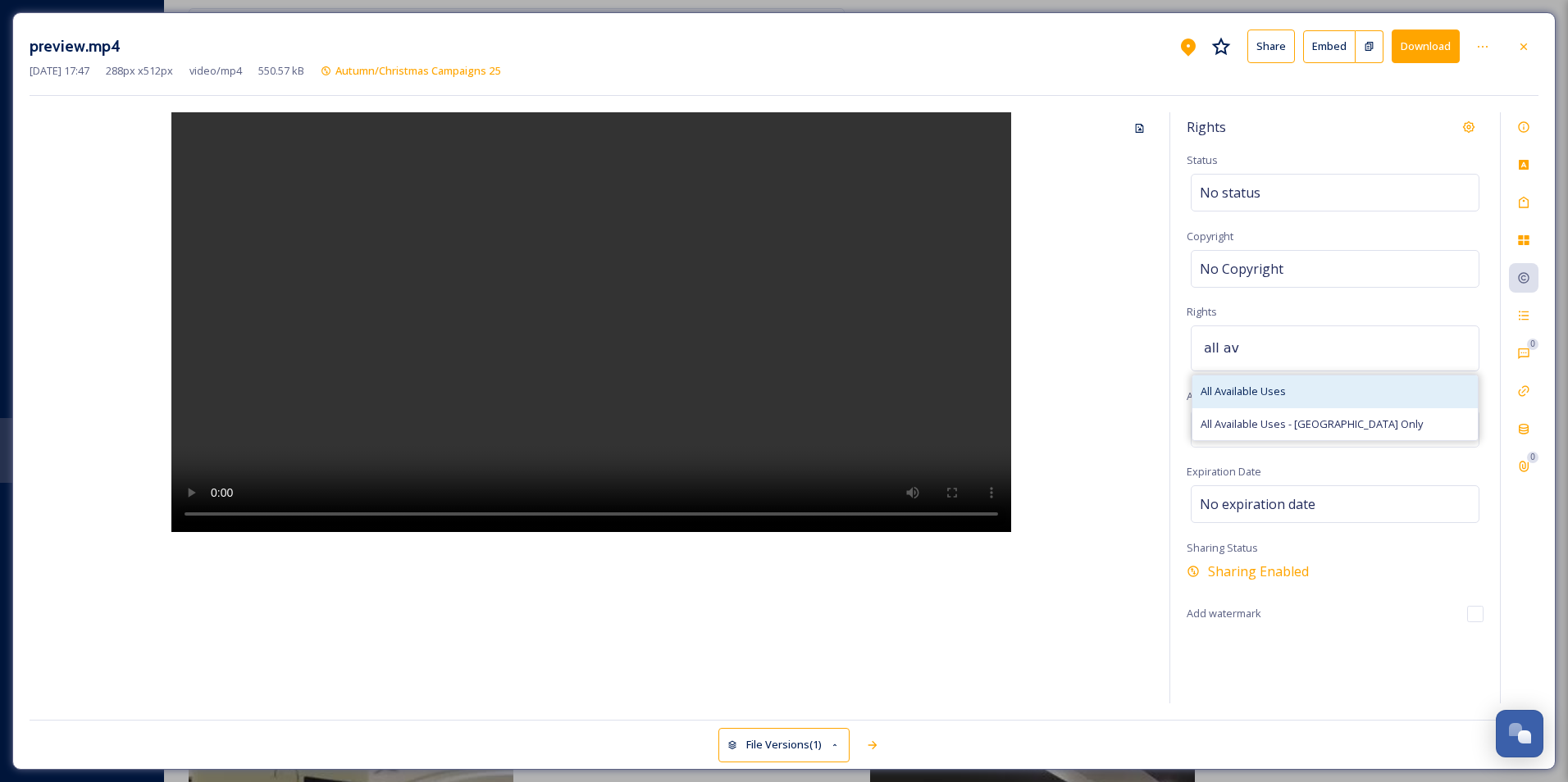
type input "all av"
click at [1290, 391] on div "All Available Uses" at bounding box center [1335, 391] width 286 height 32
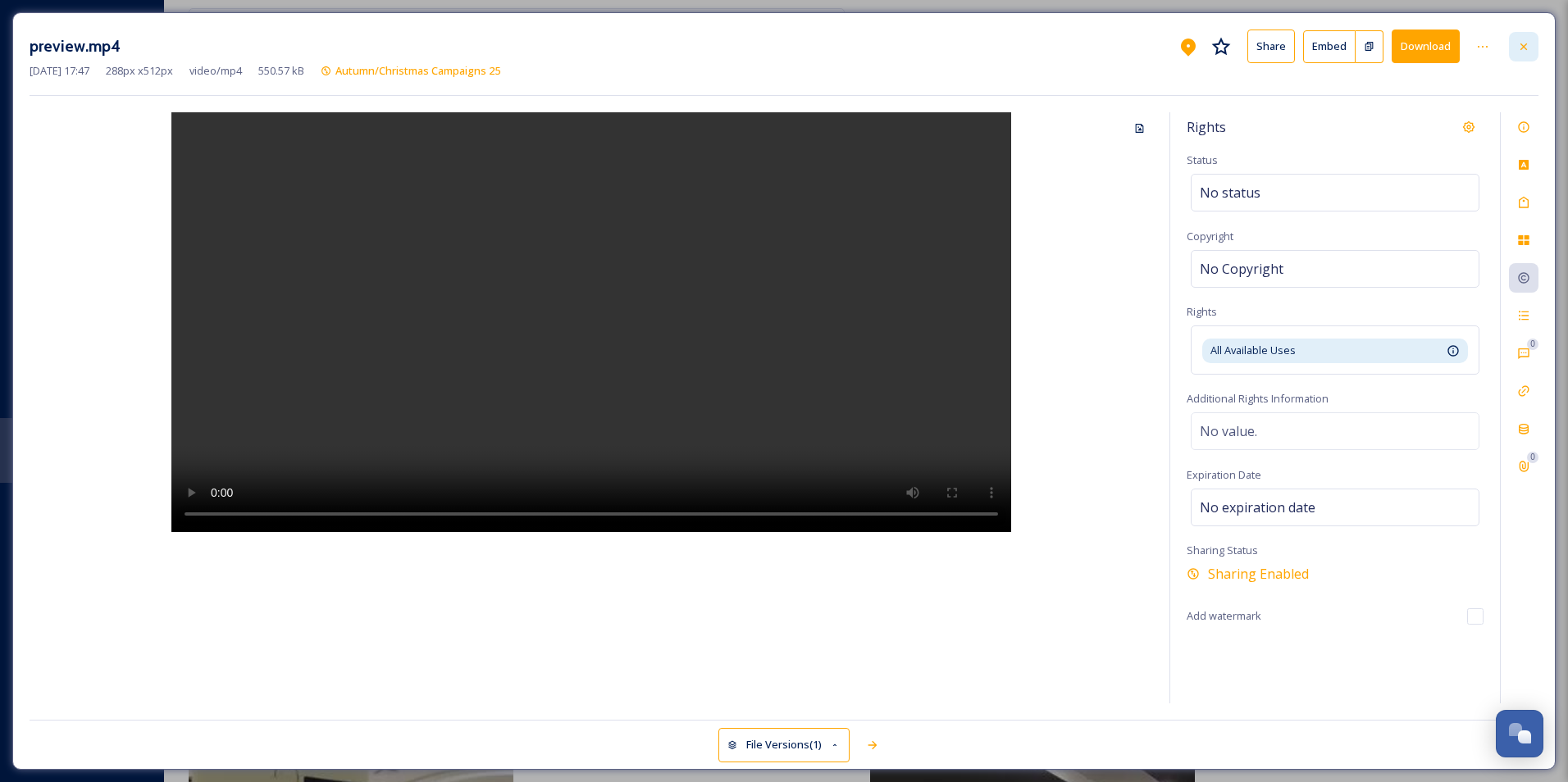
click at [1526, 47] on icon at bounding box center [1524, 46] width 13 height 13
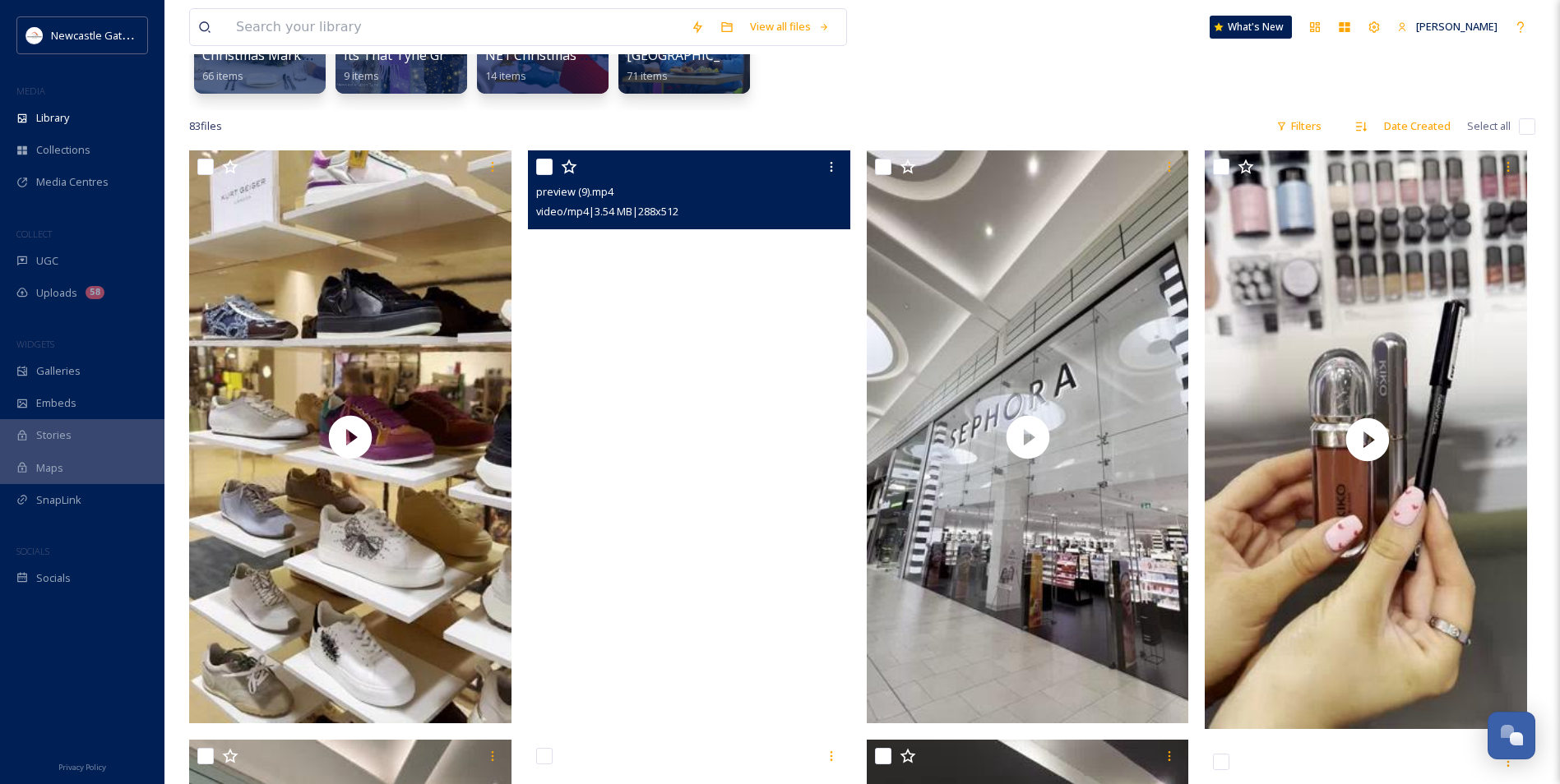
click at [616, 342] on video "preview (9).mp4" at bounding box center [689, 437] width 323 height 573
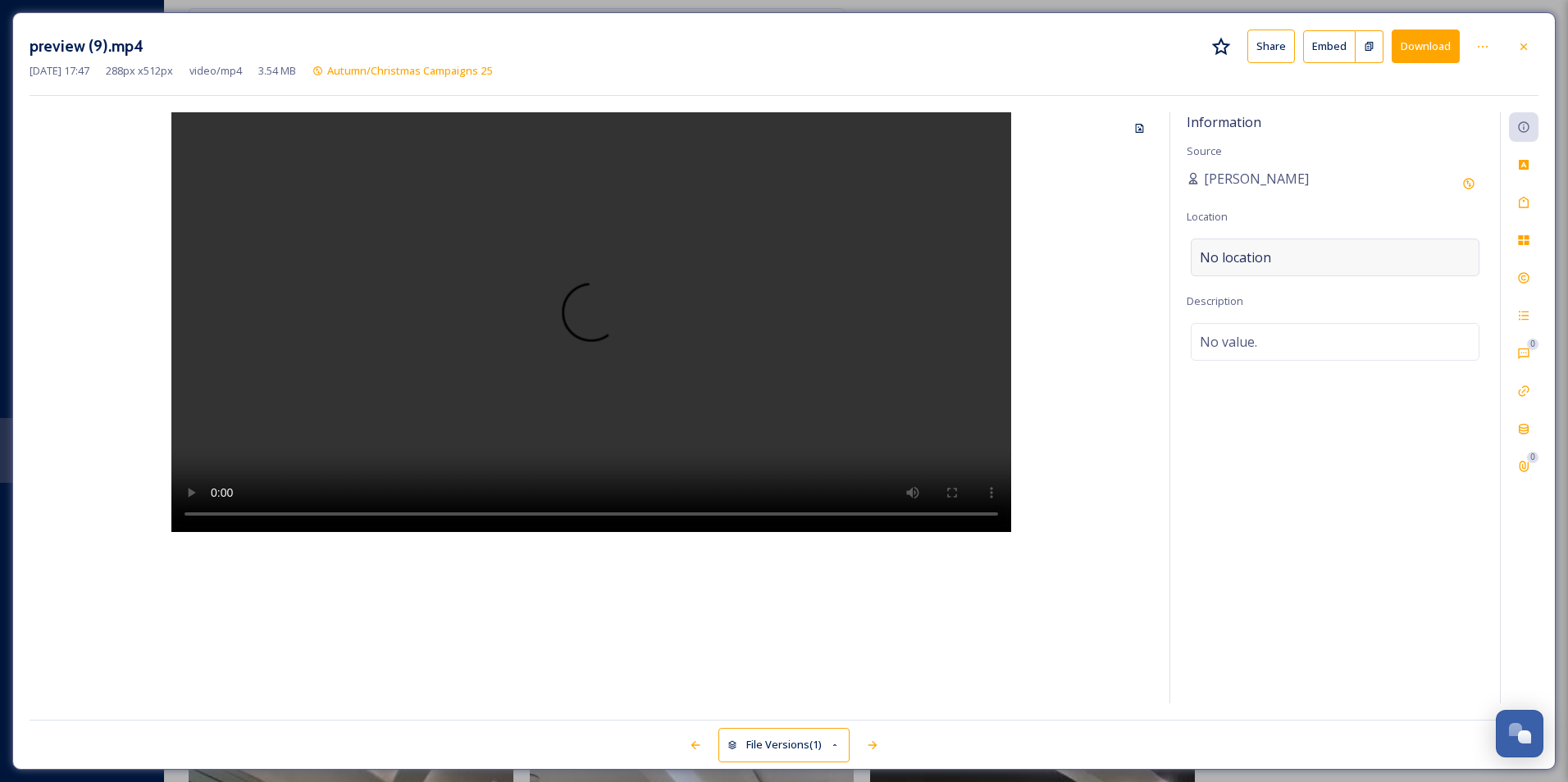
click at [1376, 256] on div "No location" at bounding box center [1335, 257] width 289 height 38
click at [1314, 262] on input at bounding box center [1335, 257] width 287 height 36
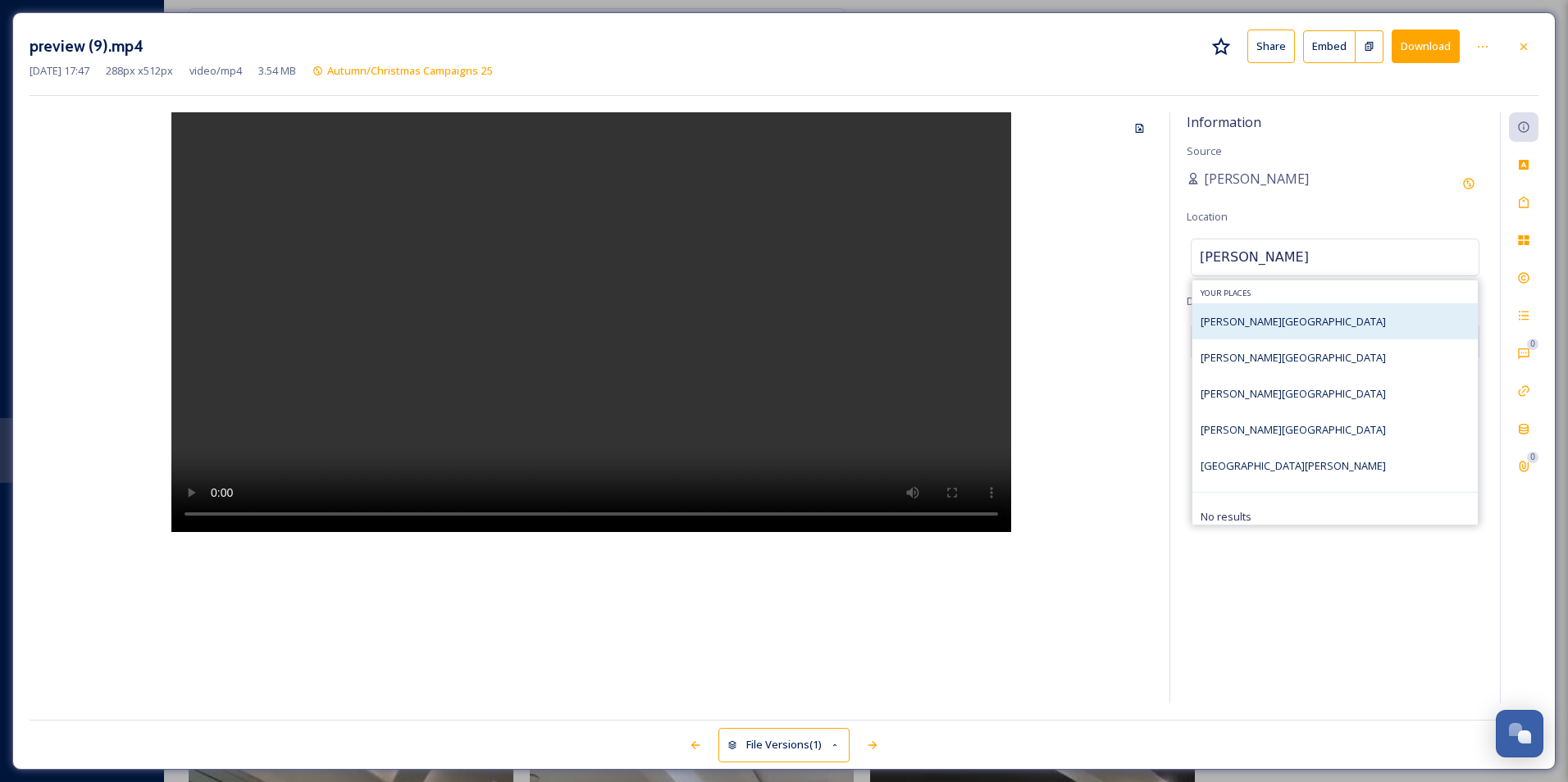
click at [1312, 316] on div "[PERSON_NAME][GEOGRAPHIC_DATA]" at bounding box center [1335, 322] width 286 height 36
click at [1321, 333] on div "[PERSON_NAME][GEOGRAPHIC_DATA]" at bounding box center [1335, 322] width 286 height 36
click at [1321, 323] on div "[PERSON_NAME][GEOGRAPHIC_DATA]" at bounding box center [1335, 322] width 286 height 36
click at [1263, 265] on input "[PERSON_NAME]" at bounding box center [1335, 257] width 287 height 36
type input "[PERSON_NAME] sq"
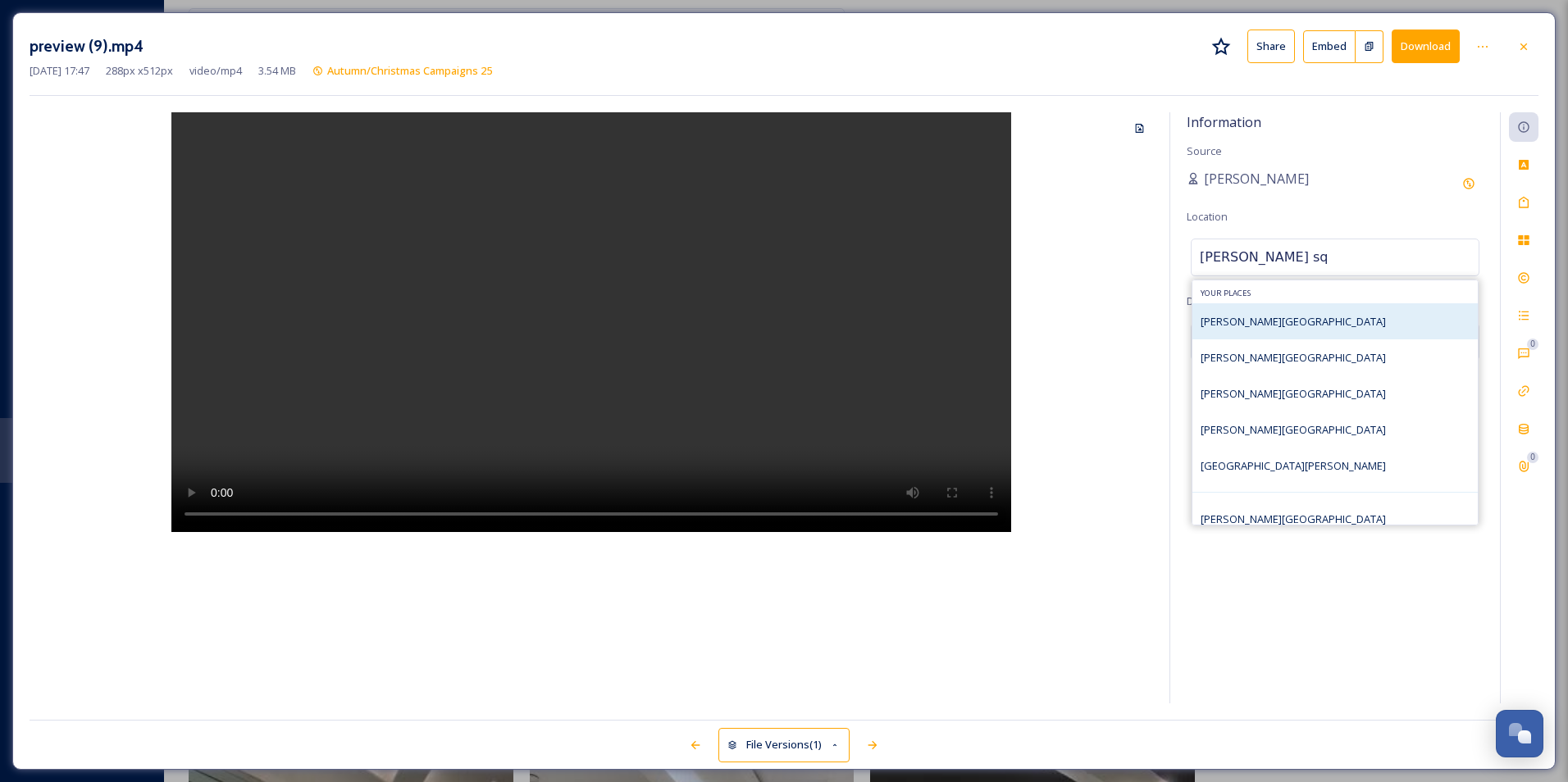
click at [1292, 309] on div "[PERSON_NAME][GEOGRAPHIC_DATA]" at bounding box center [1335, 322] width 286 height 36
click at [1296, 317] on div "[PERSON_NAME][GEOGRAPHIC_DATA]" at bounding box center [1335, 322] width 286 height 36
click at [1263, 267] on input "[PERSON_NAME] sq" at bounding box center [1335, 257] width 287 height 36
click at [1299, 217] on div "Information Source [PERSON_NAME] Location [PERSON_NAME] sq Your Places [PERSON_…" at bounding box center [1335, 408] width 330 height 591
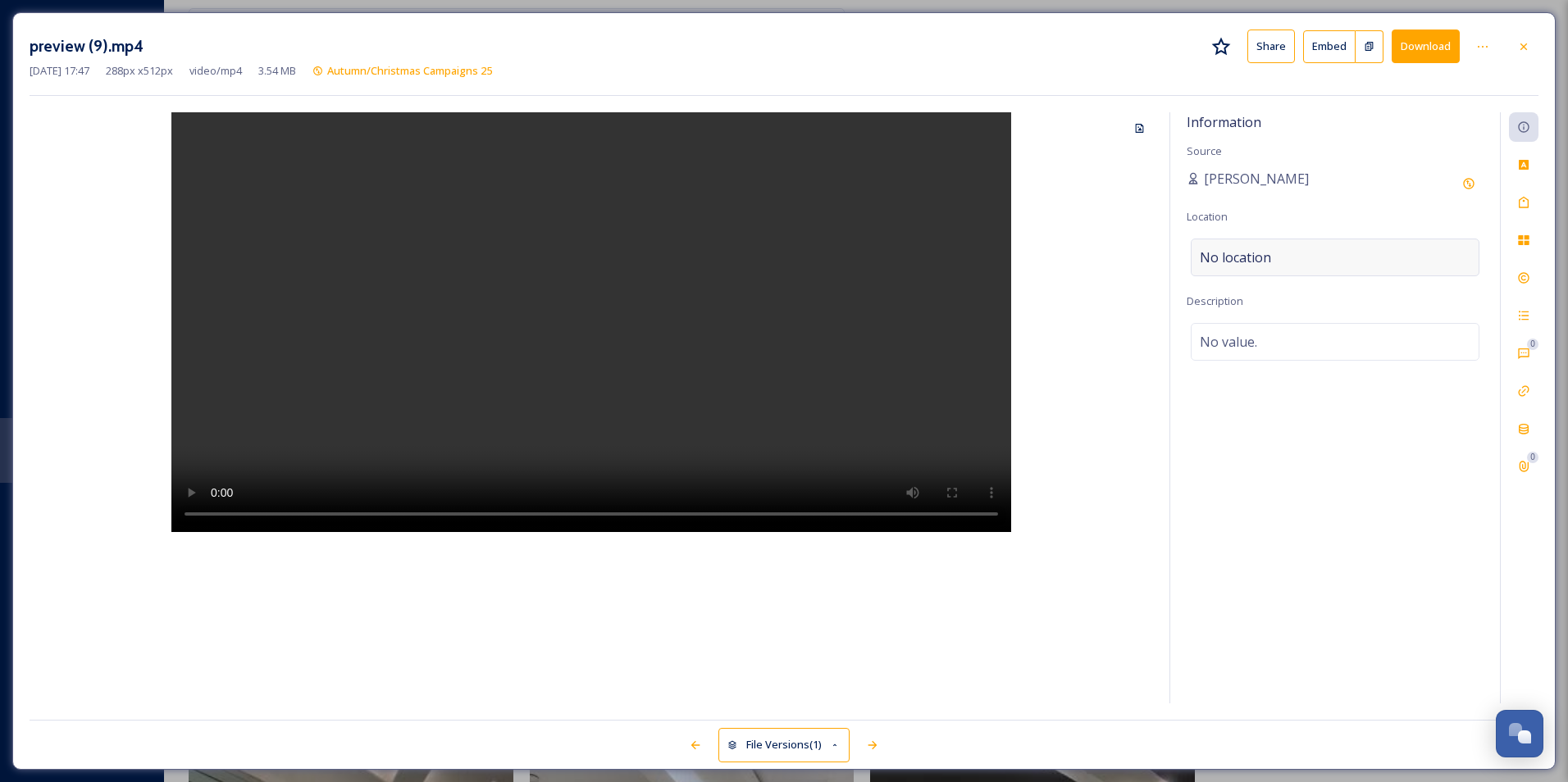
click at [1300, 245] on div "No location" at bounding box center [1335, 257] width 289 height 38
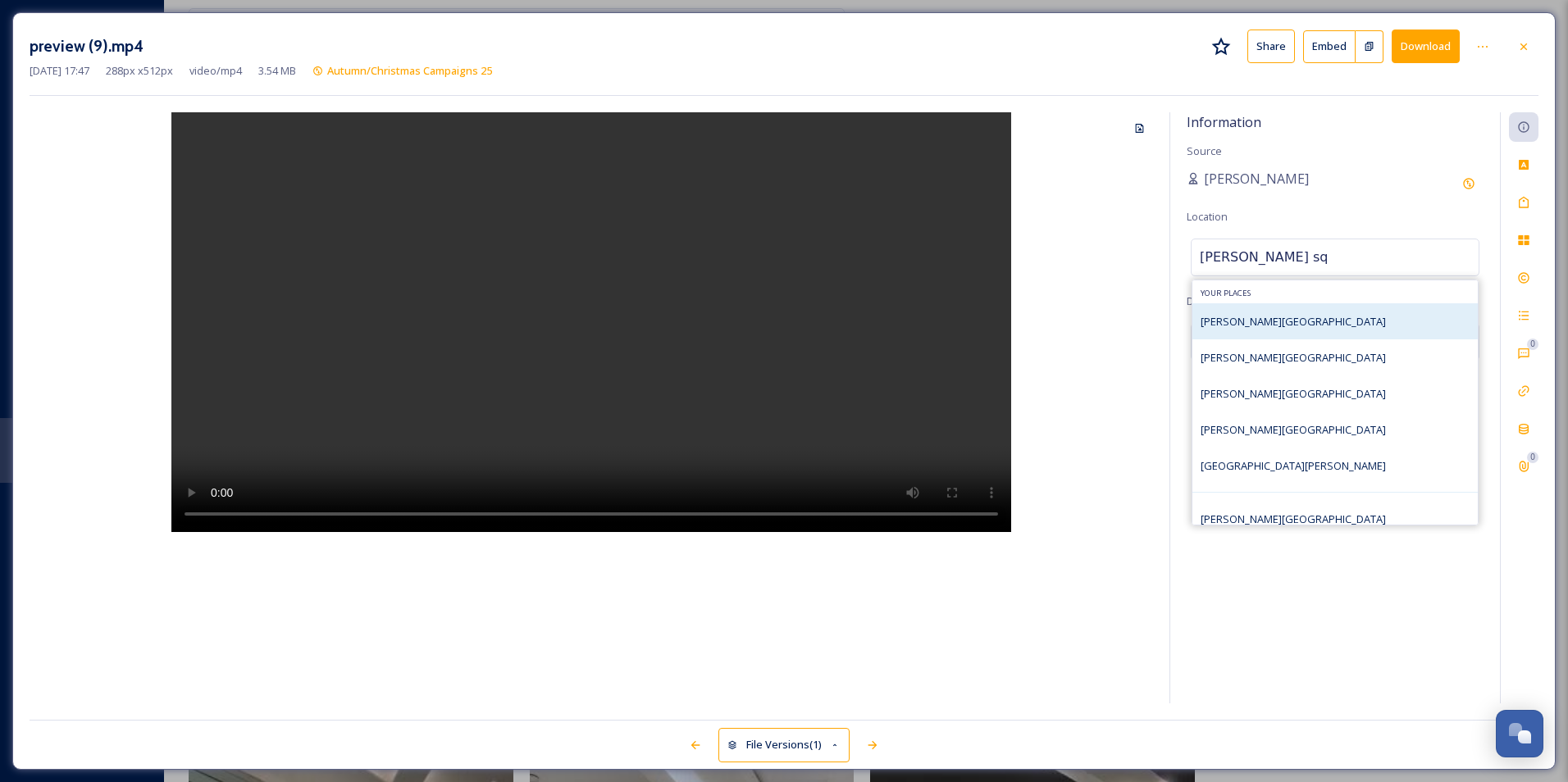
click at [1273, 313] on div "[PERSON_NAME][GEOGRAPHIC_DATA]" at bounding box center [1335, 322] width 286 height 36
click at [1288, 319] on div "[PERSON_NAME][GEOGRAPHIC_DATA]" at bounding box center [1335, 322] width 286 height 36
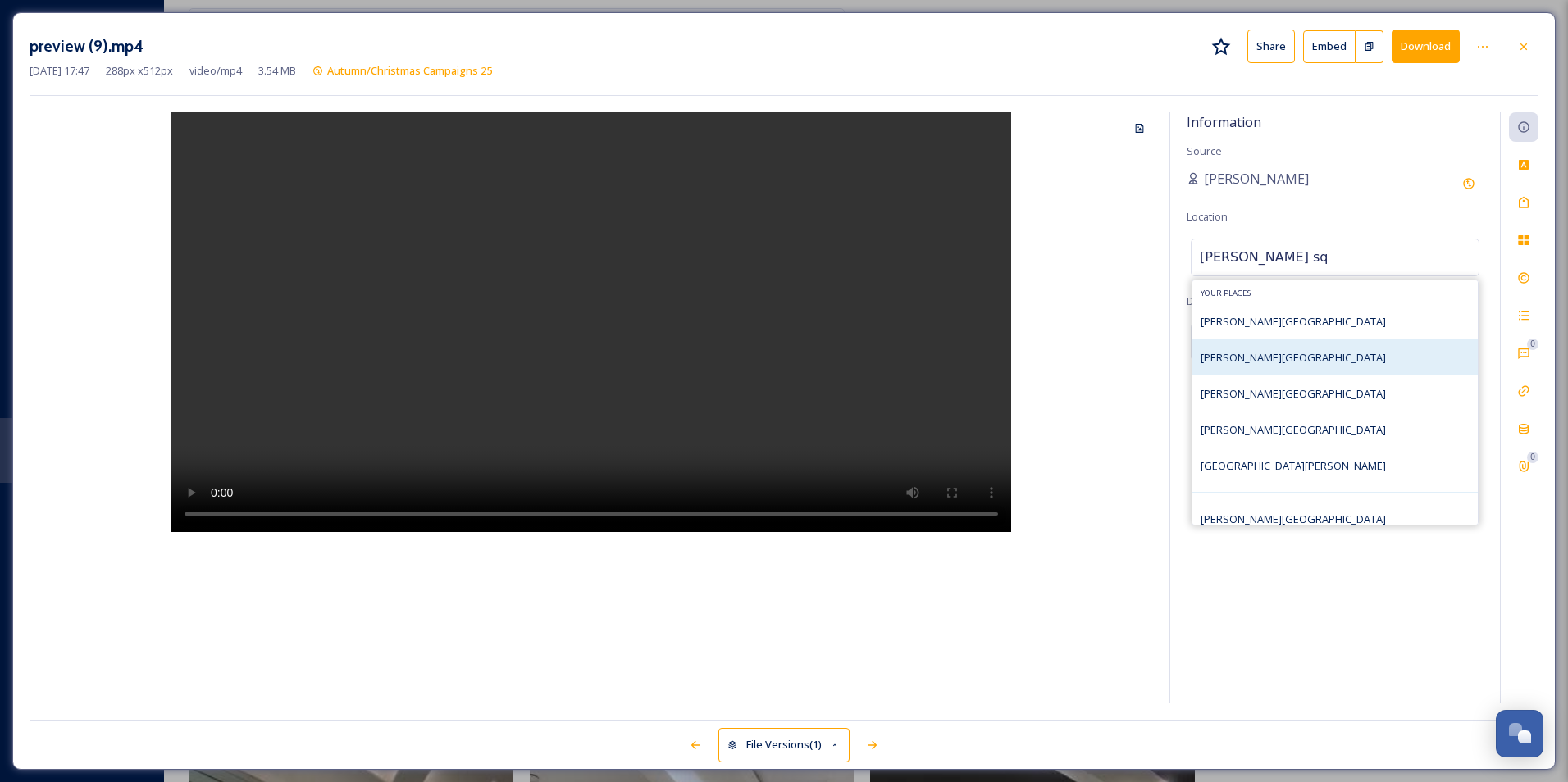
click at [1331, 349] on div "[PERSON_NAME][GEOGRAPHIC_DATA]" at bounding box center [1335, 358] width 286 height 36
click at [1399, 651] on div "Information Source [PERSON_NAME] Location [PERSON_NAME] sq Your Places [PERSON_…" at bounding box center [1335, 408] width 330 height 591
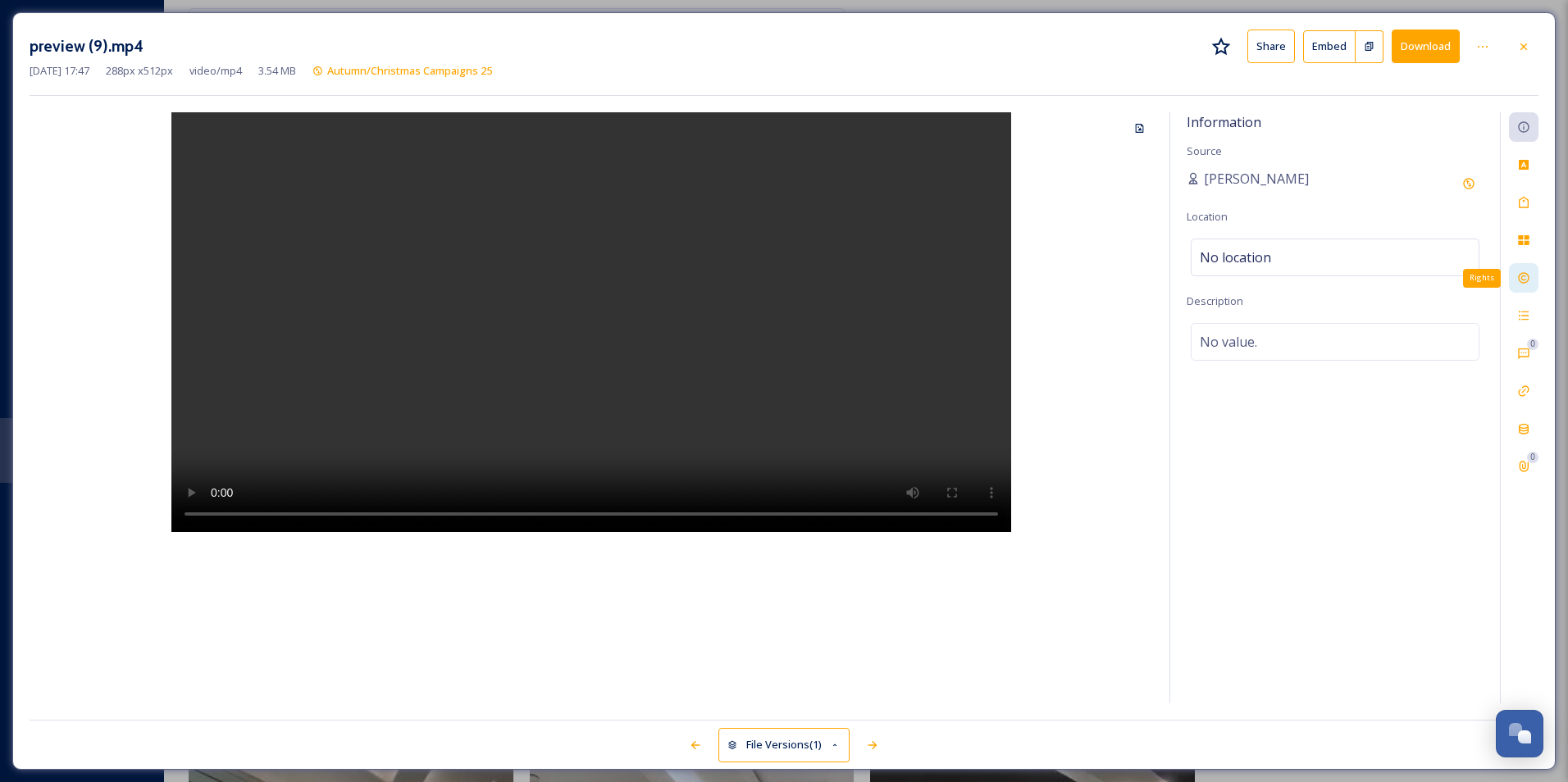
click at [1521, 275] on icon at bounding box center [1524, 278] width 13 height 13
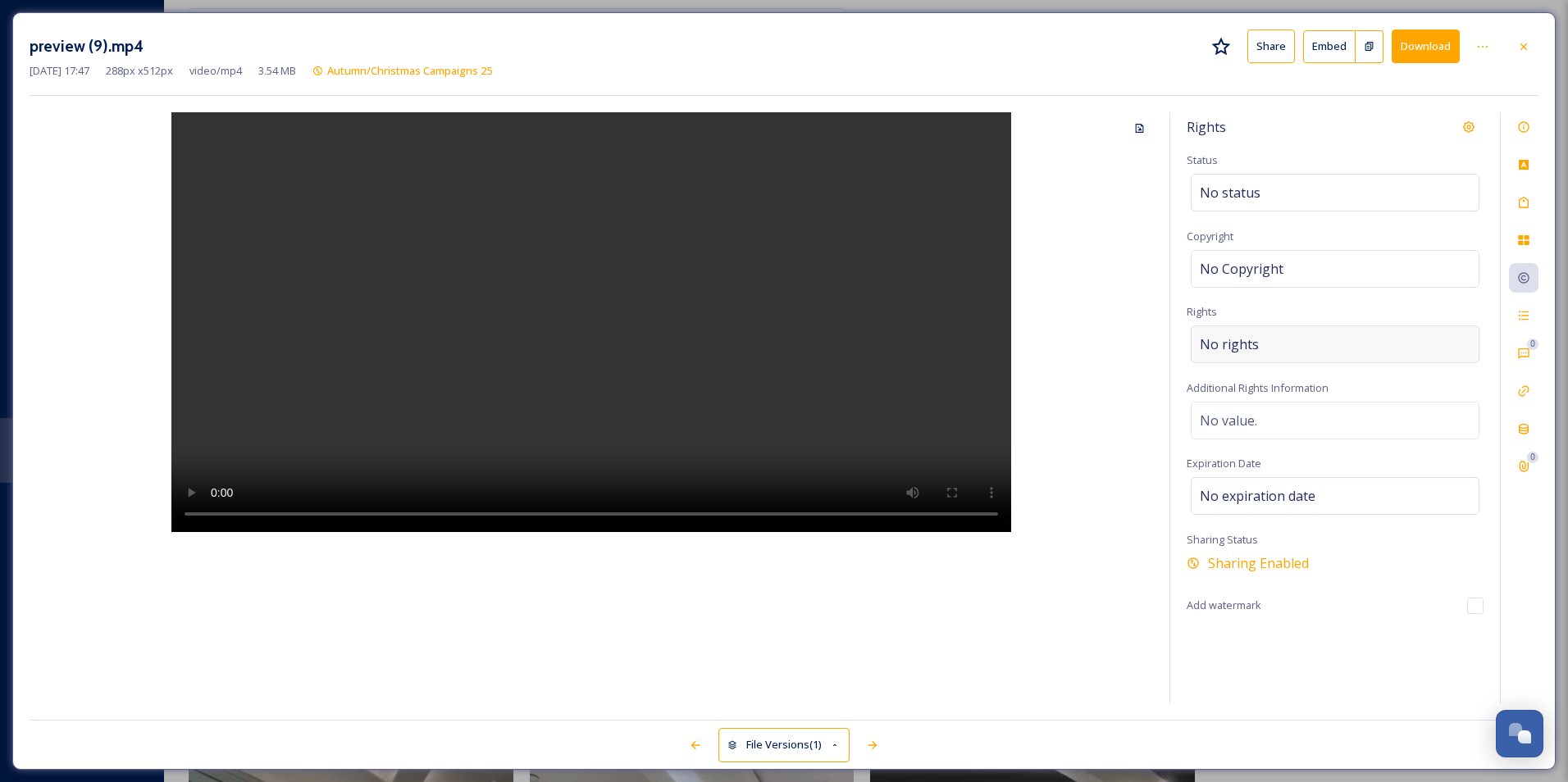
click at [1303, 360] on div "No rights" at bounding box center [1335, 344] width 289 height 38
click at [1302, 359] on input at bounding box center [1285, 349] width 180 height 36
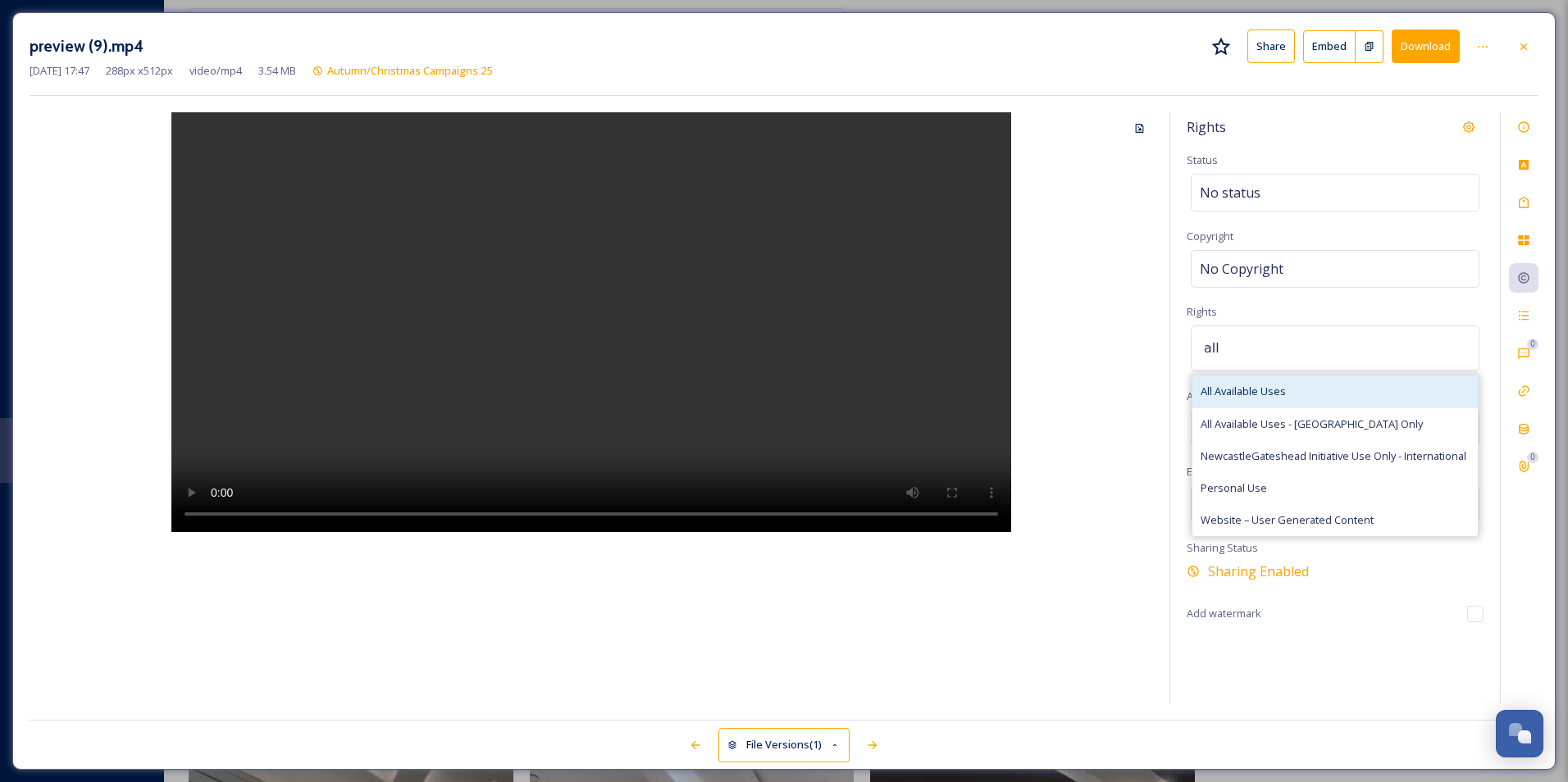
type input "all"
click at [1318, 393] on div "All Available Uses" at bounding box center [1335, 391] width 286 height 32
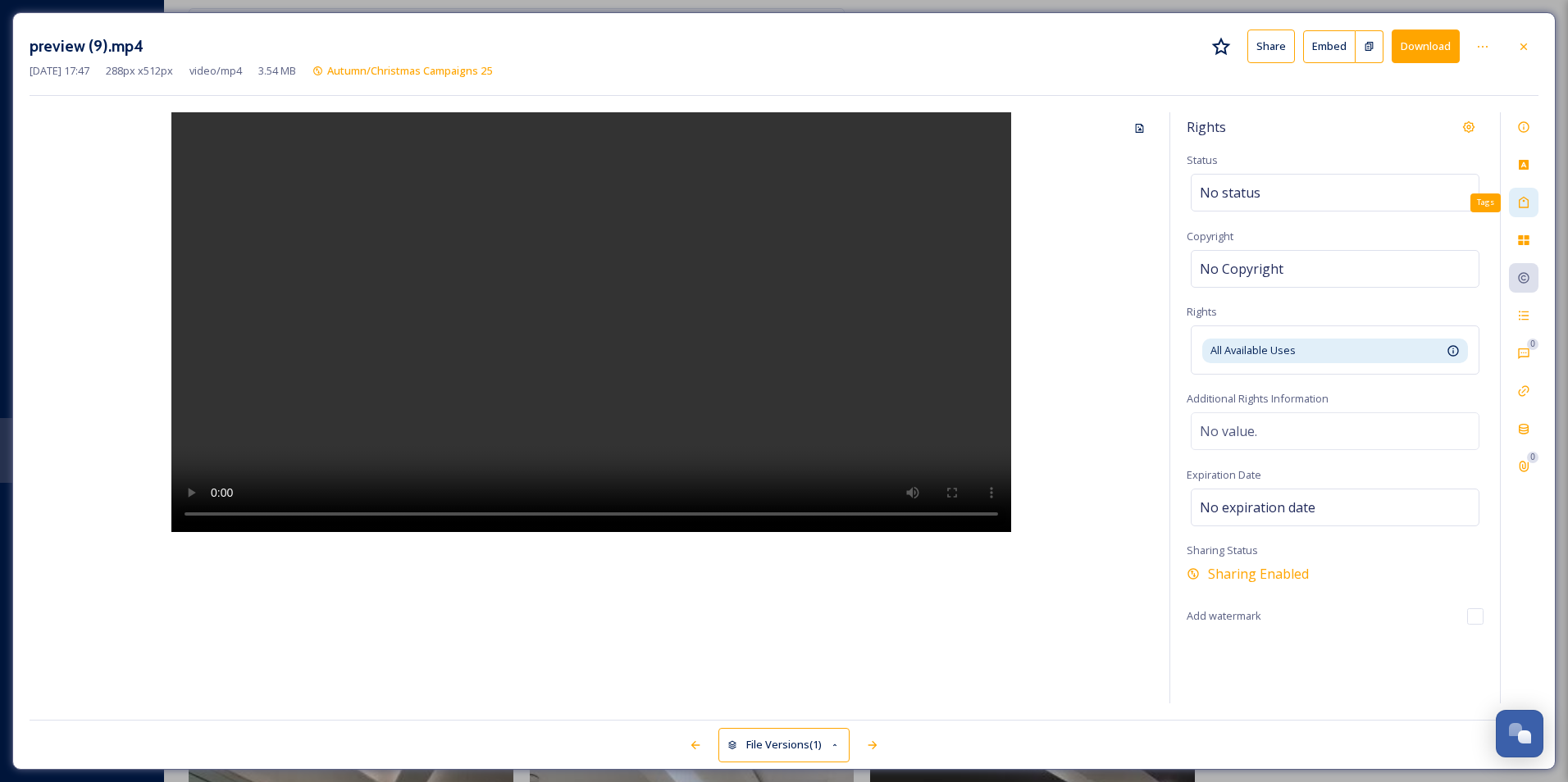
click at [1528, 197] on icon at bounding box center [1524, 202] width 13 height 13
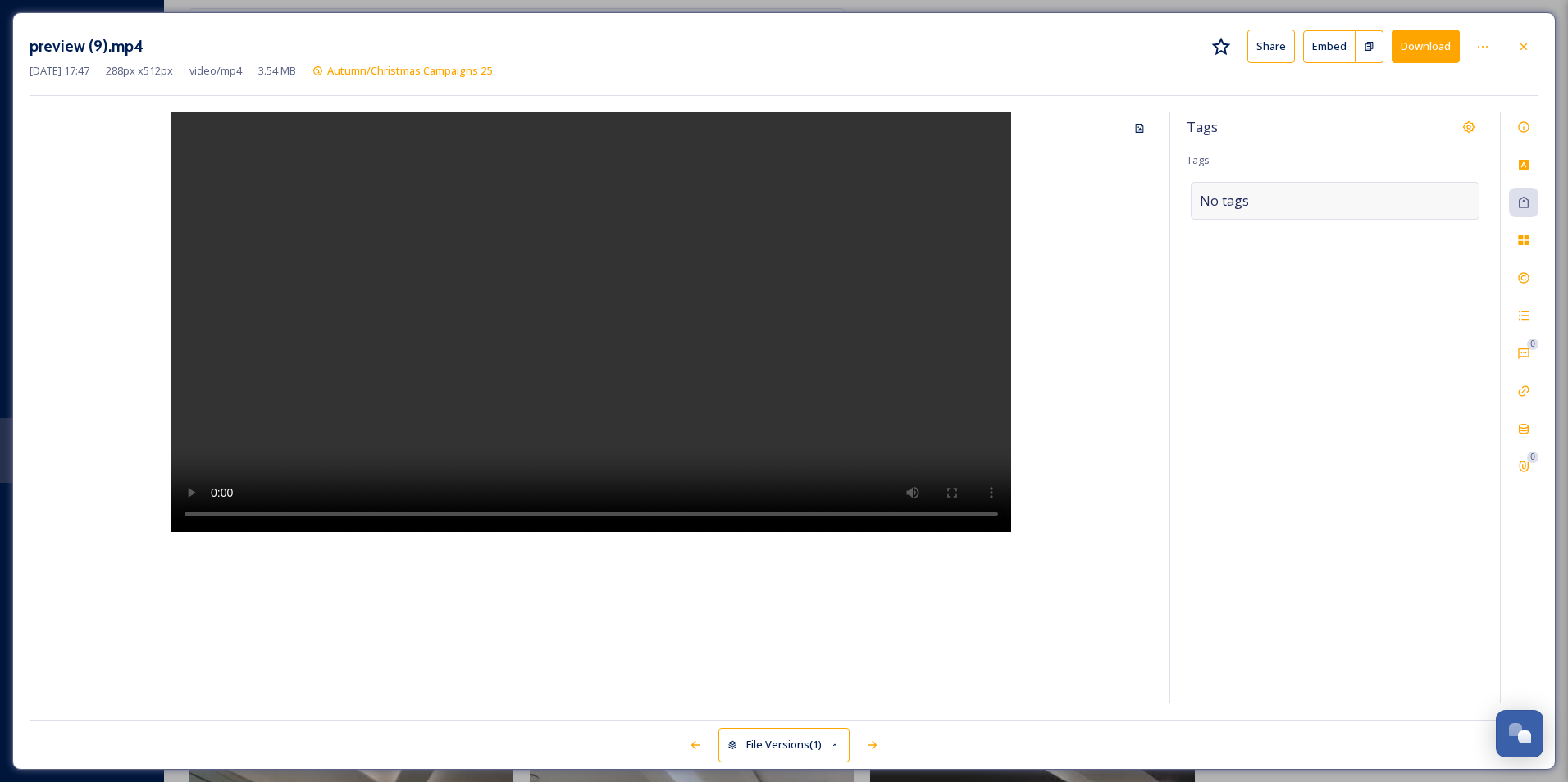
click at [1354, 201] on div "No tags" at bounding box center [1335, 201] width 289 height 38
type input "shopping"
click at [1304, 232] on div "Shopping" at bounding box center [1335, 239] width 286 height 32
click at [1347, 205] on input at bounding box center [1368, 206] width 164 height 20
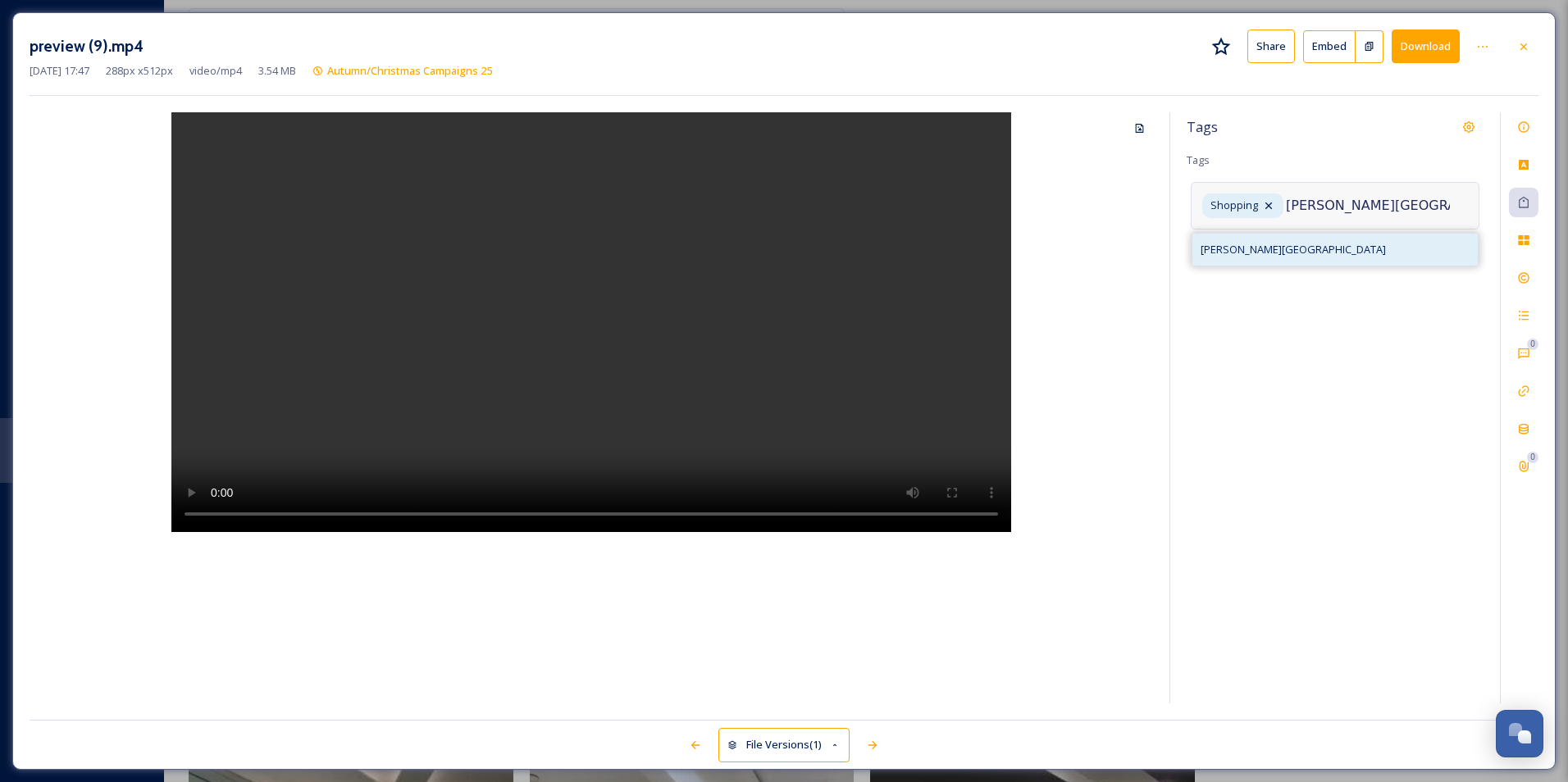
type input "[PERSON_NAME][GEOGRAPHIC_DATA]"
click at [1324, 256] on div "[PERSON_NAME][GEOGRAPHIC_DATA]" at bounding box center [1335, 249] width 286 height 32
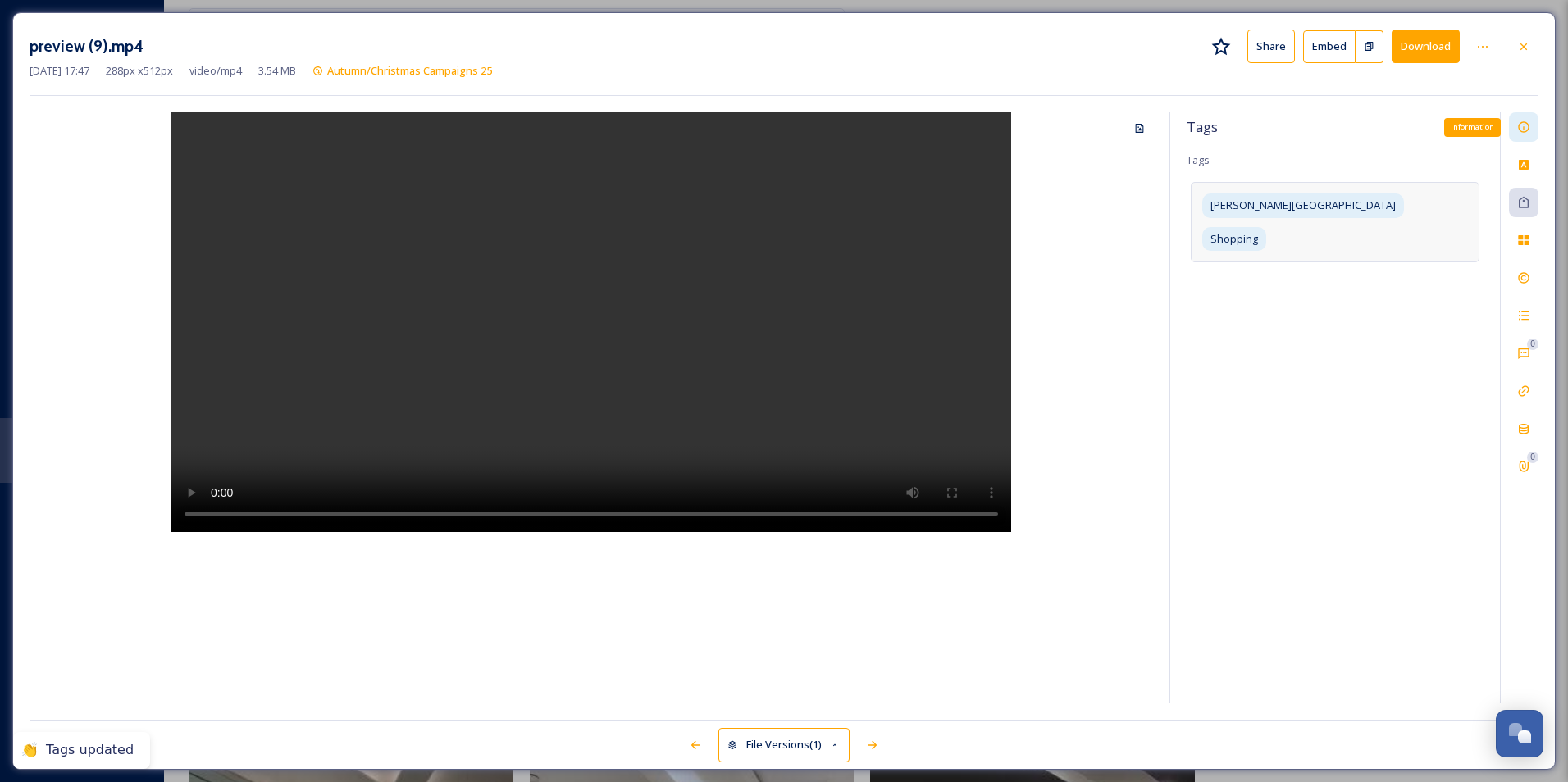
click at [1527, 126] on icon at bounding box center [1524, 127] width 13 height 13
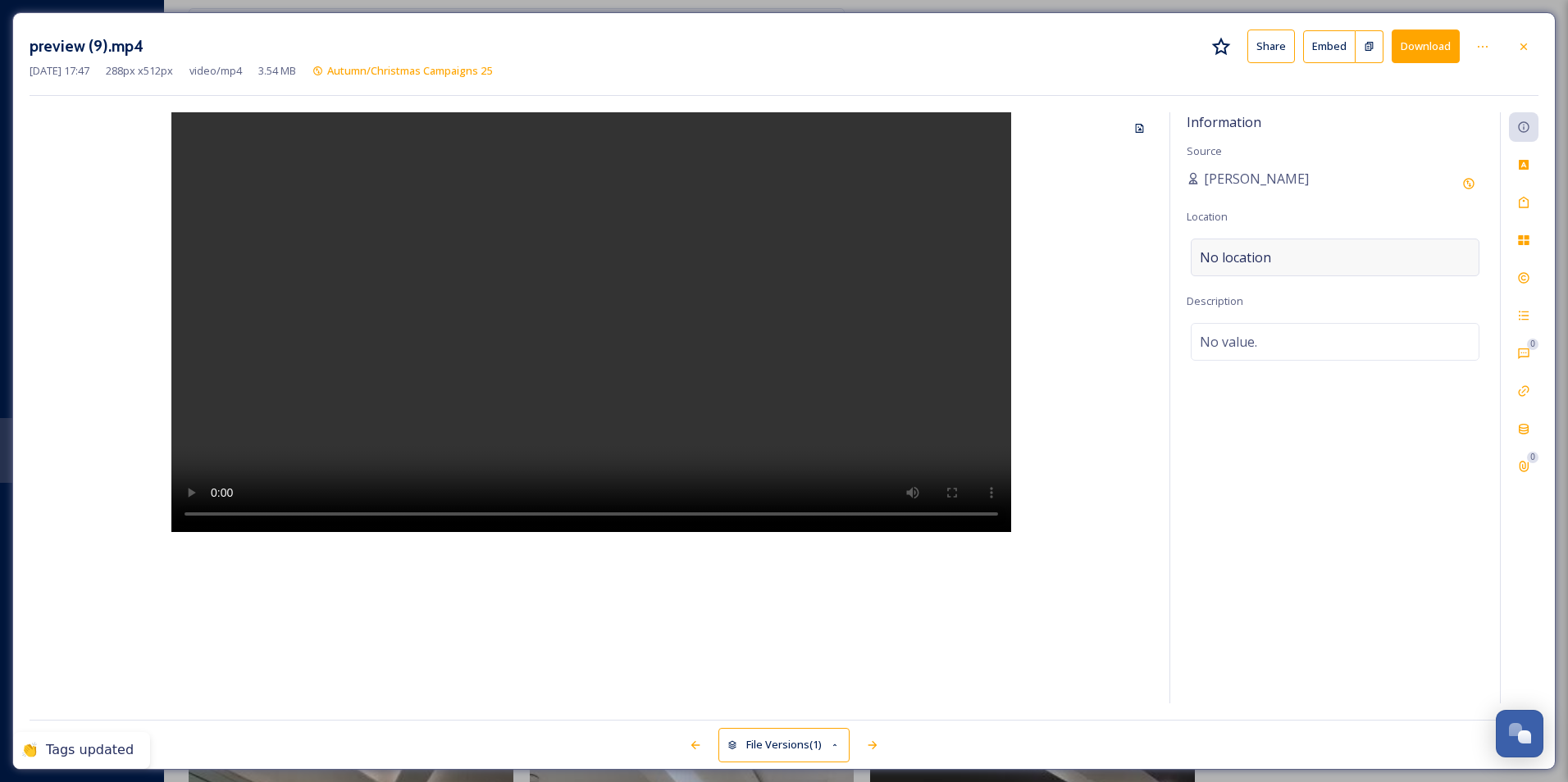
click at [1313, 255] on div "No location" at bounding box center [1335, 257] width 289 height 38
click at [1291, 255] on input at bounding box center [1335, 257] width 287 height 36
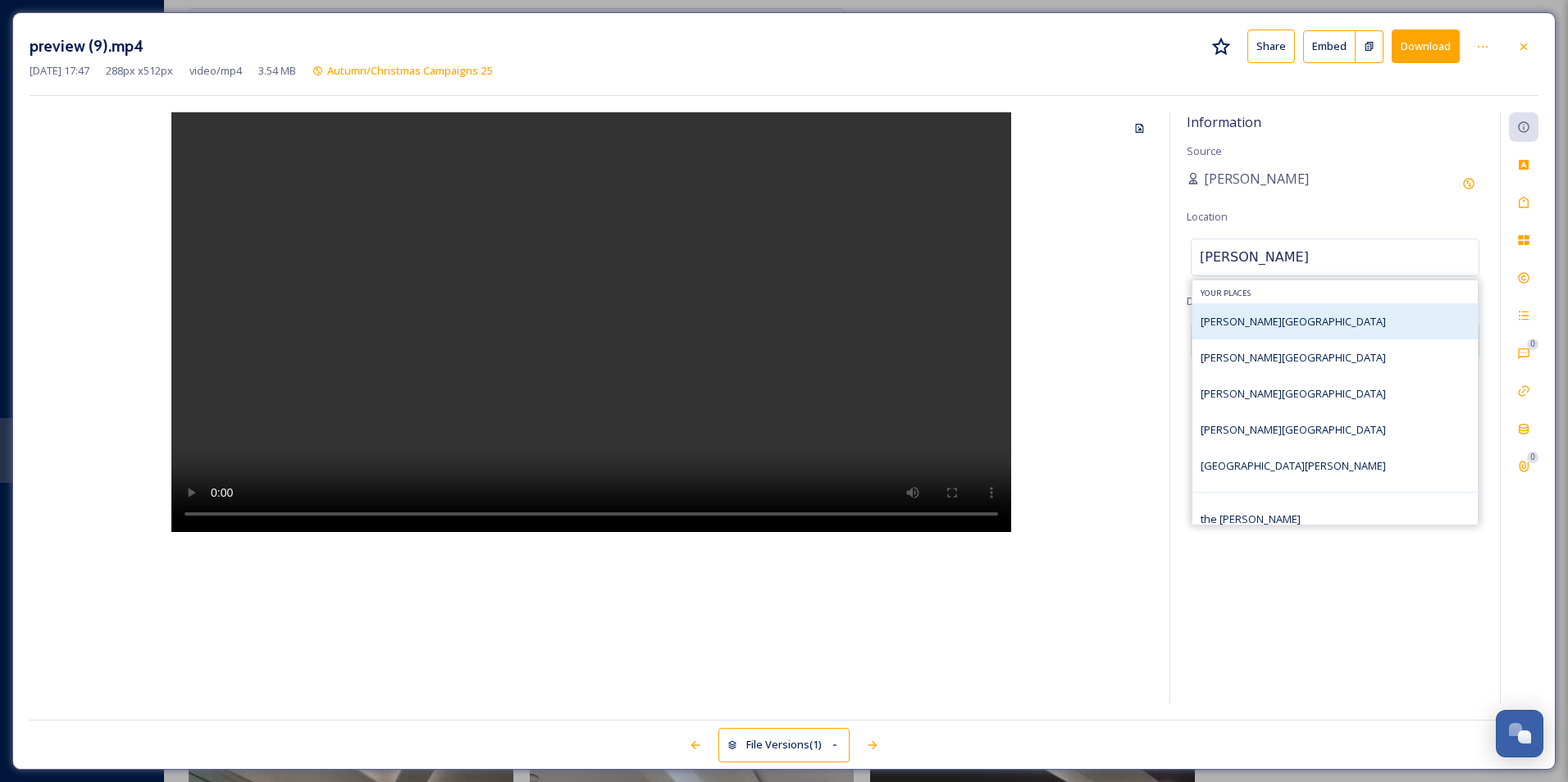
type input "[PERSON_NAME]"
click at [1298, 317] on div "[PERSON_NAME][GEOGRAPHIC_DATA]" at bounding box center [1335, 322] width 286 height 36
click at [1306, 332] on div "[PERSON_NAME][GEOGRAPHIC_DATA]" at bounding box center [1335, 322] width 286 height 36
click at [1341, 185] on div "[PERSON_NAME]" at bounding box center [1335, 183] width 297 height 30
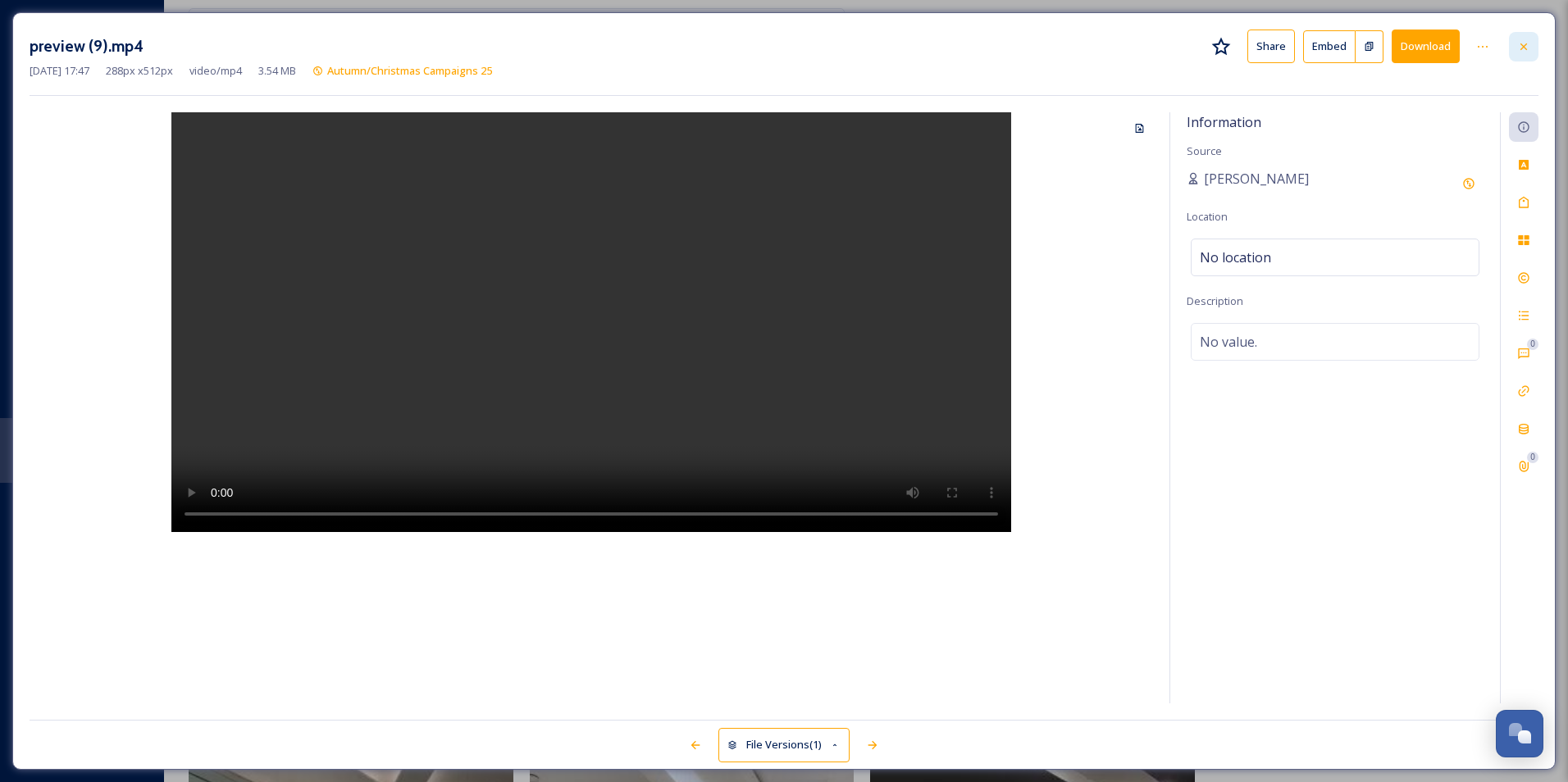
click at [1534, 34] on div at bounding box center [1524, 46] width 30 height 30
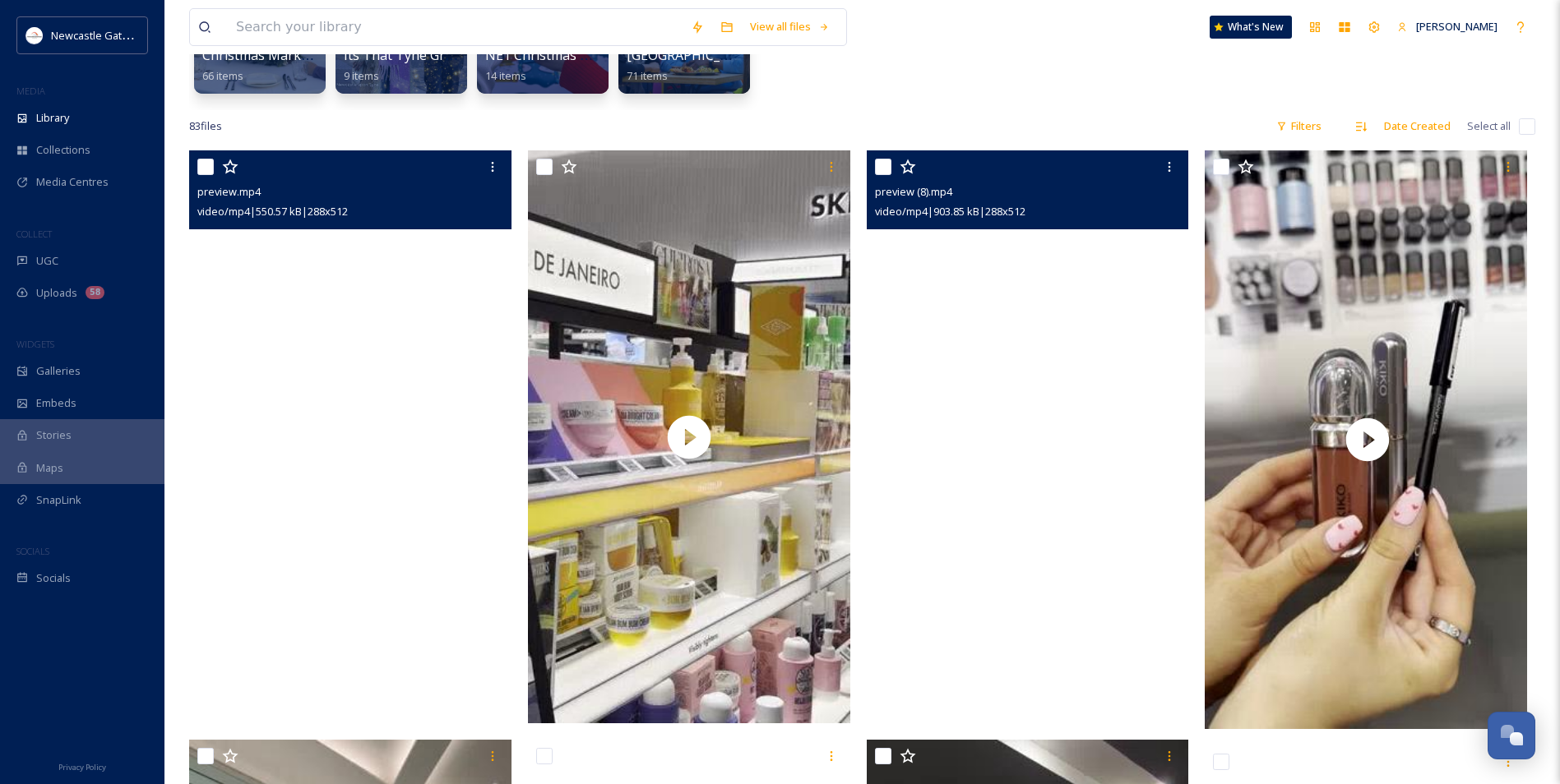
click at [417, 301] on video "preview.mp4" at bounding box center [350, 437] width 323 height 573
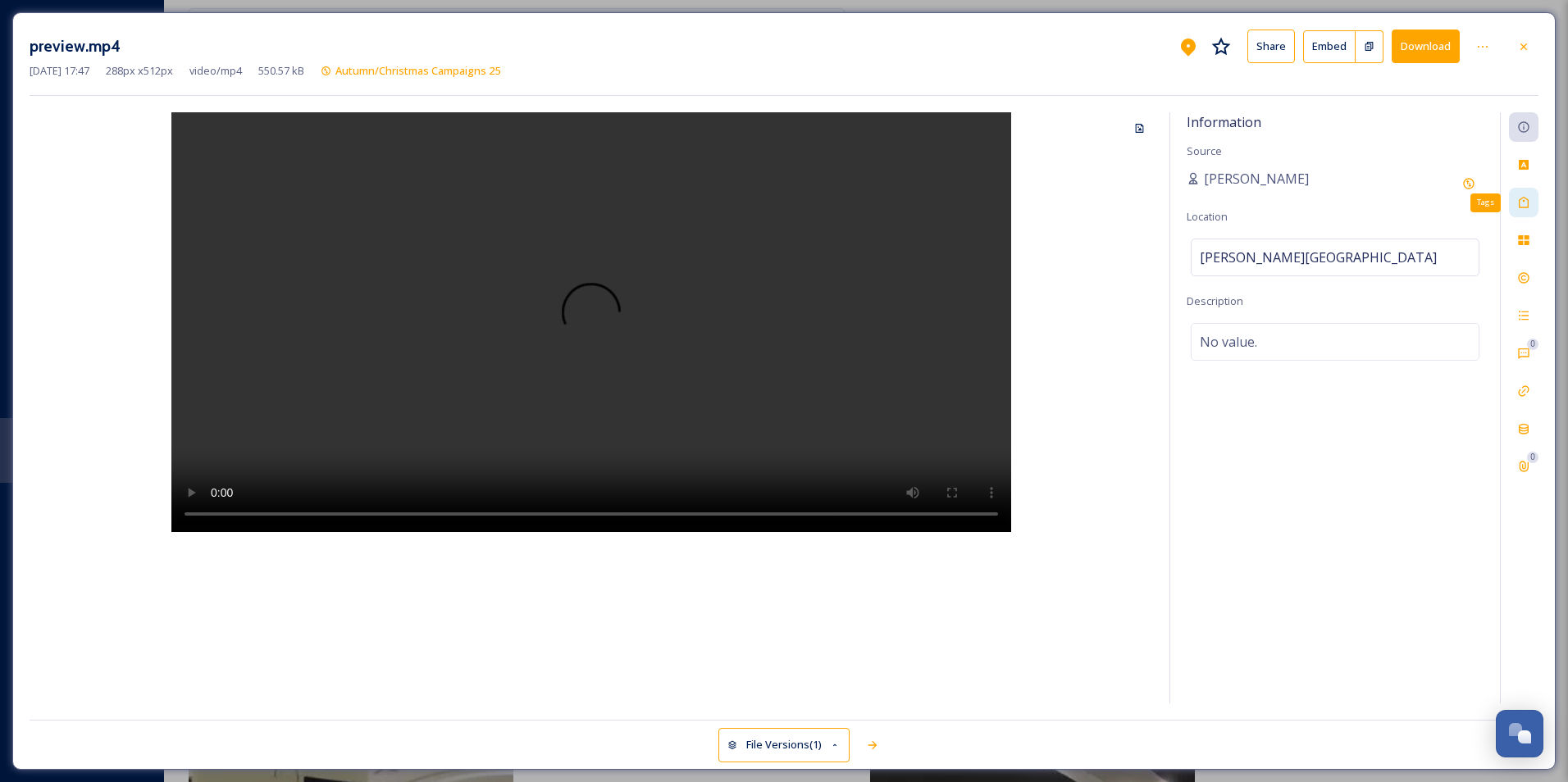
click at [1521, 208] on icon at bounding box center [1524, 202] width 10 height 12
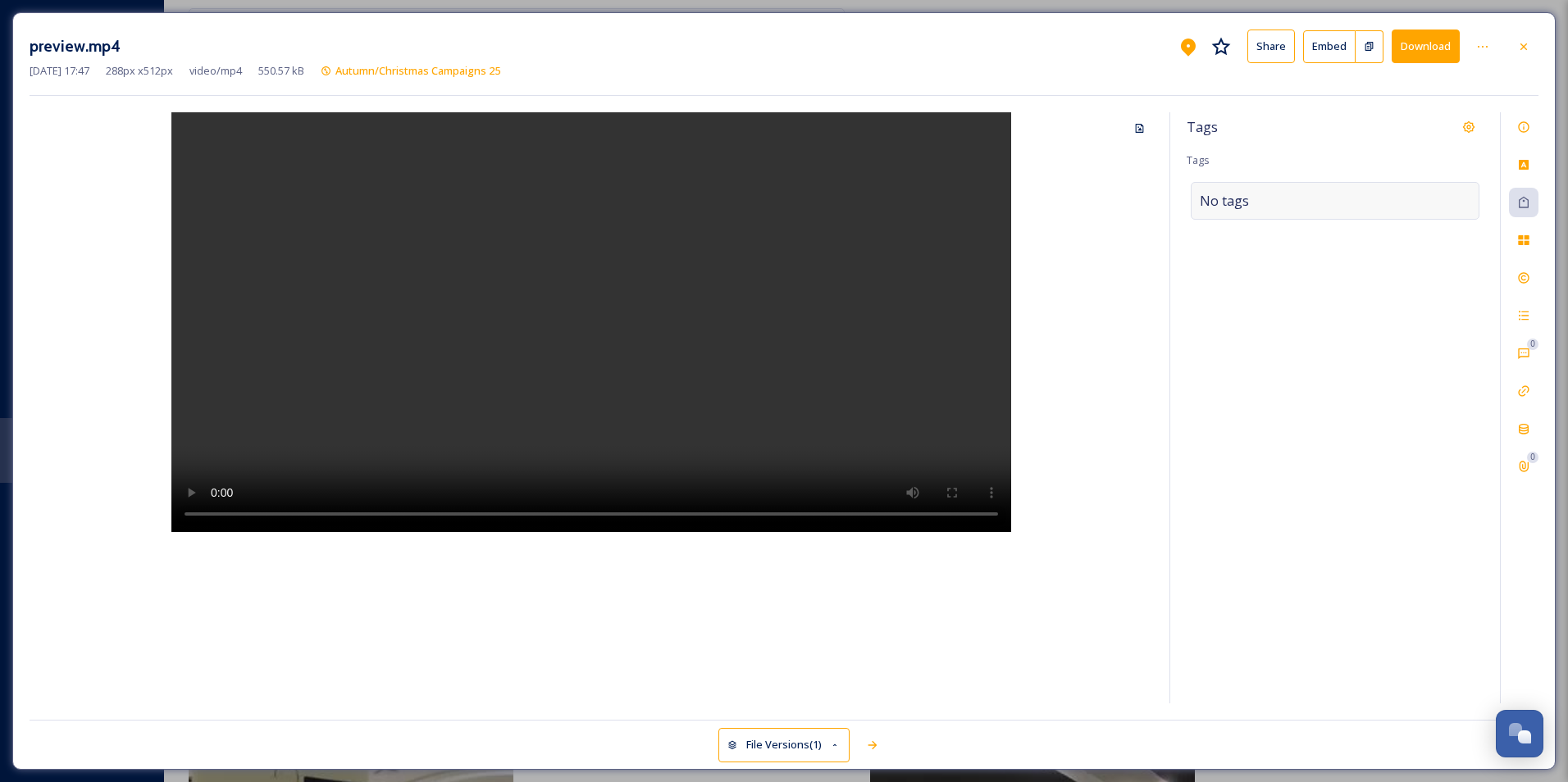
click at [1244, 202] on span "No tags" at bounding box center [1224, 201] width 49 height 20
type input "shopping"
click at [1247, 238] on div "Shopping" at bounding box center [1335, 239] width 286 height 32
click at [1331, 201] on input at bounding box center [1368, 206] width 164 height 20
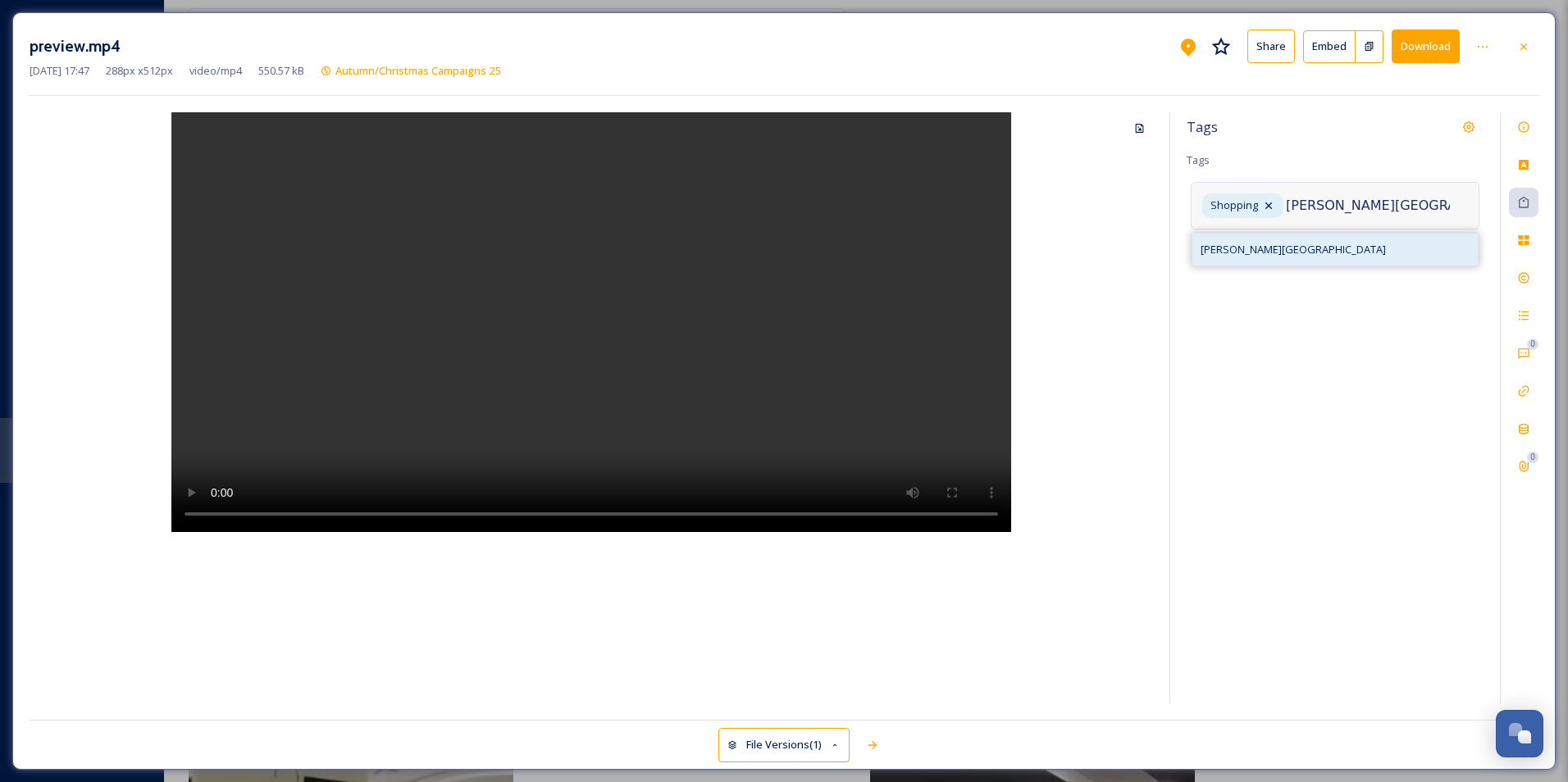
type input "[PERSON_NAME][GEOGRAPHIC_DATA]"
click at [1297, 237] on div "[PERSON_NAME][GEOGRAPHIC_DATA]" at bounding box center [1335, 249] width 286 height 32
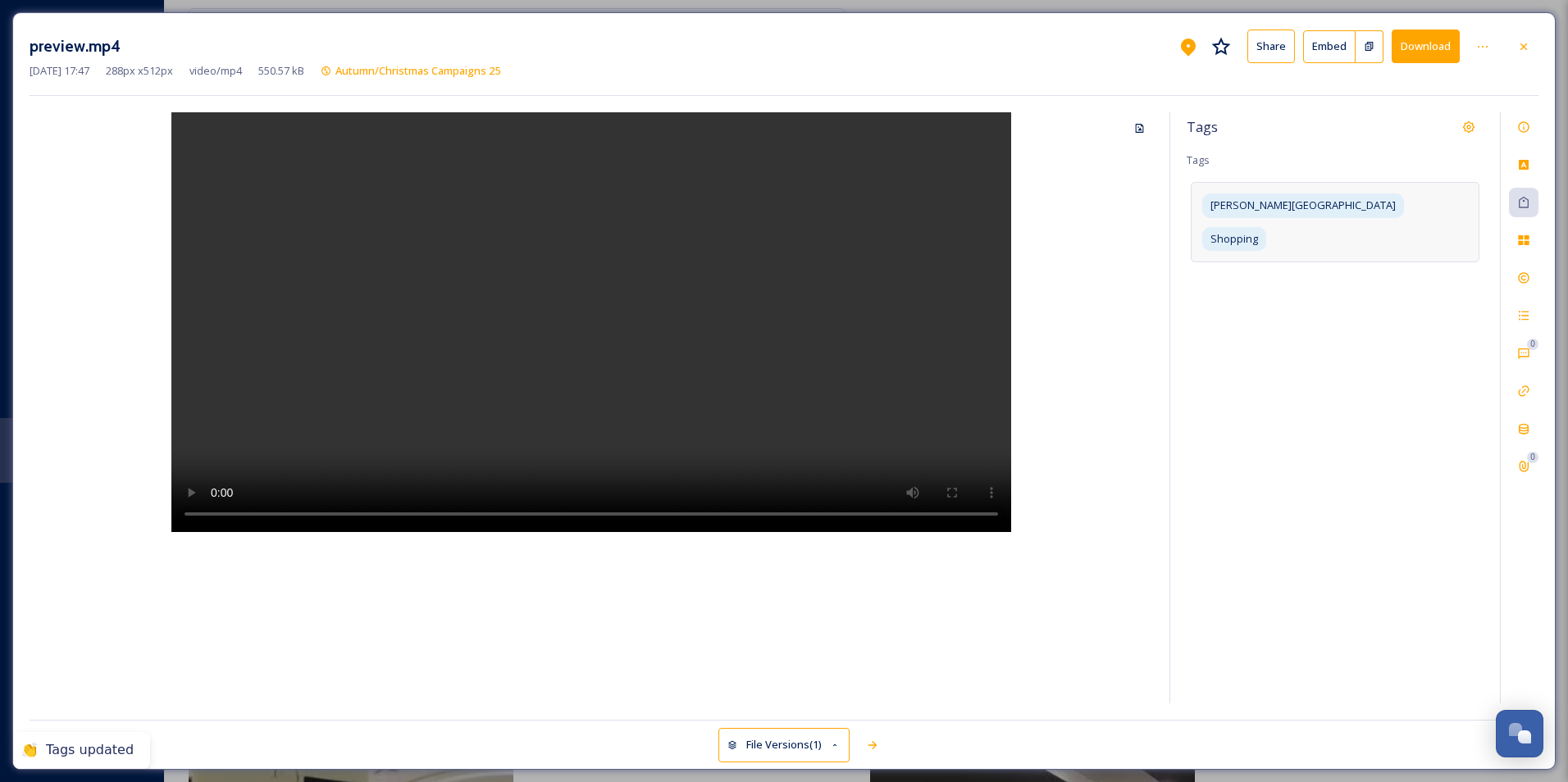
click at [1408, 297] on div "Tags Tags [PERSON_NAME][GEOGRAPHIC_DATA] Shopping" at bounding box center [1335, 408] width 330 height 591
click at [1526, 41] on icon at bounding box center [1524, 46] width 13 height 13
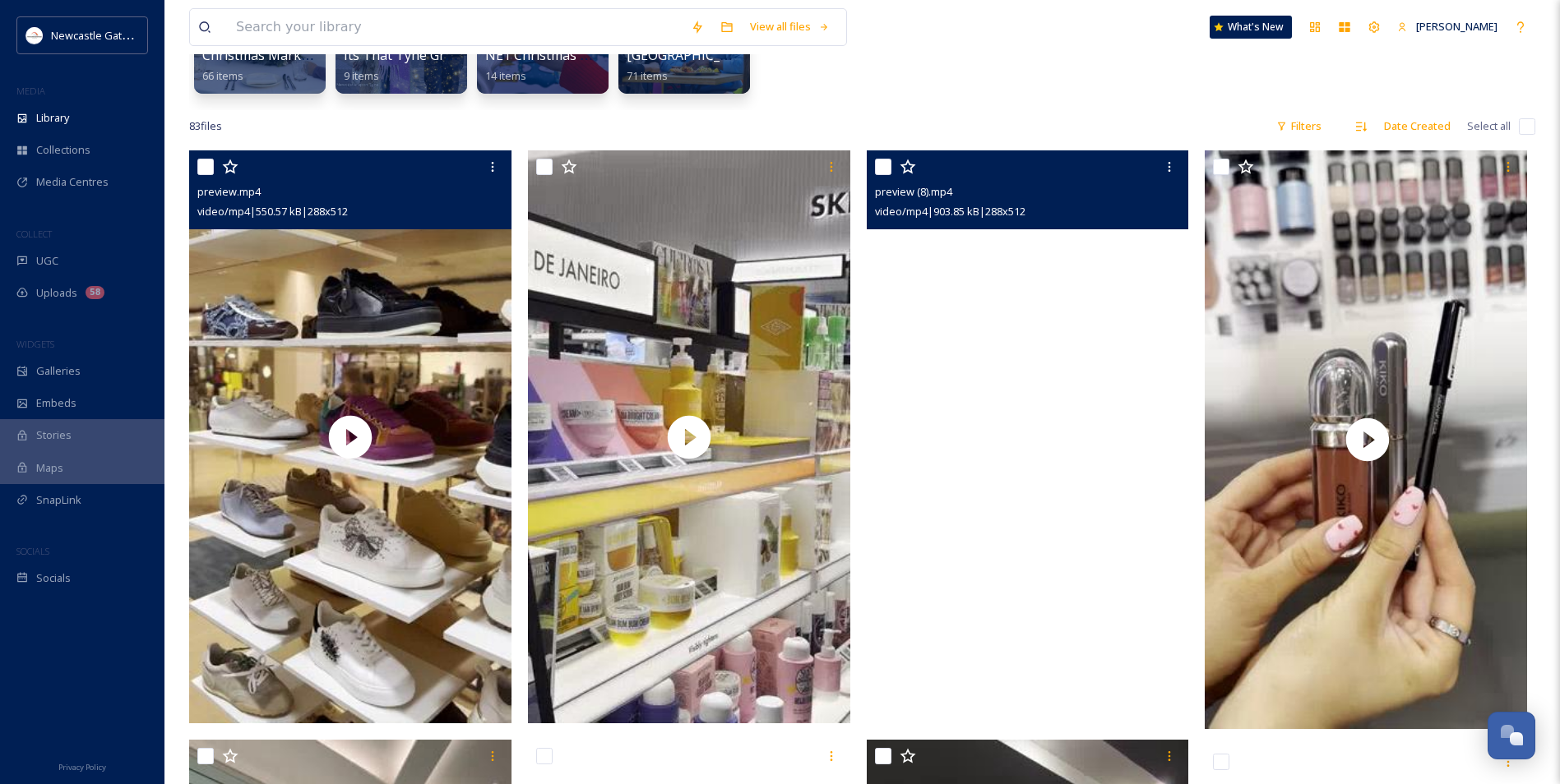
click at [1000, 367] on video "preview (8).mp4" at bounding box center [1028, 437] width 323 height 573
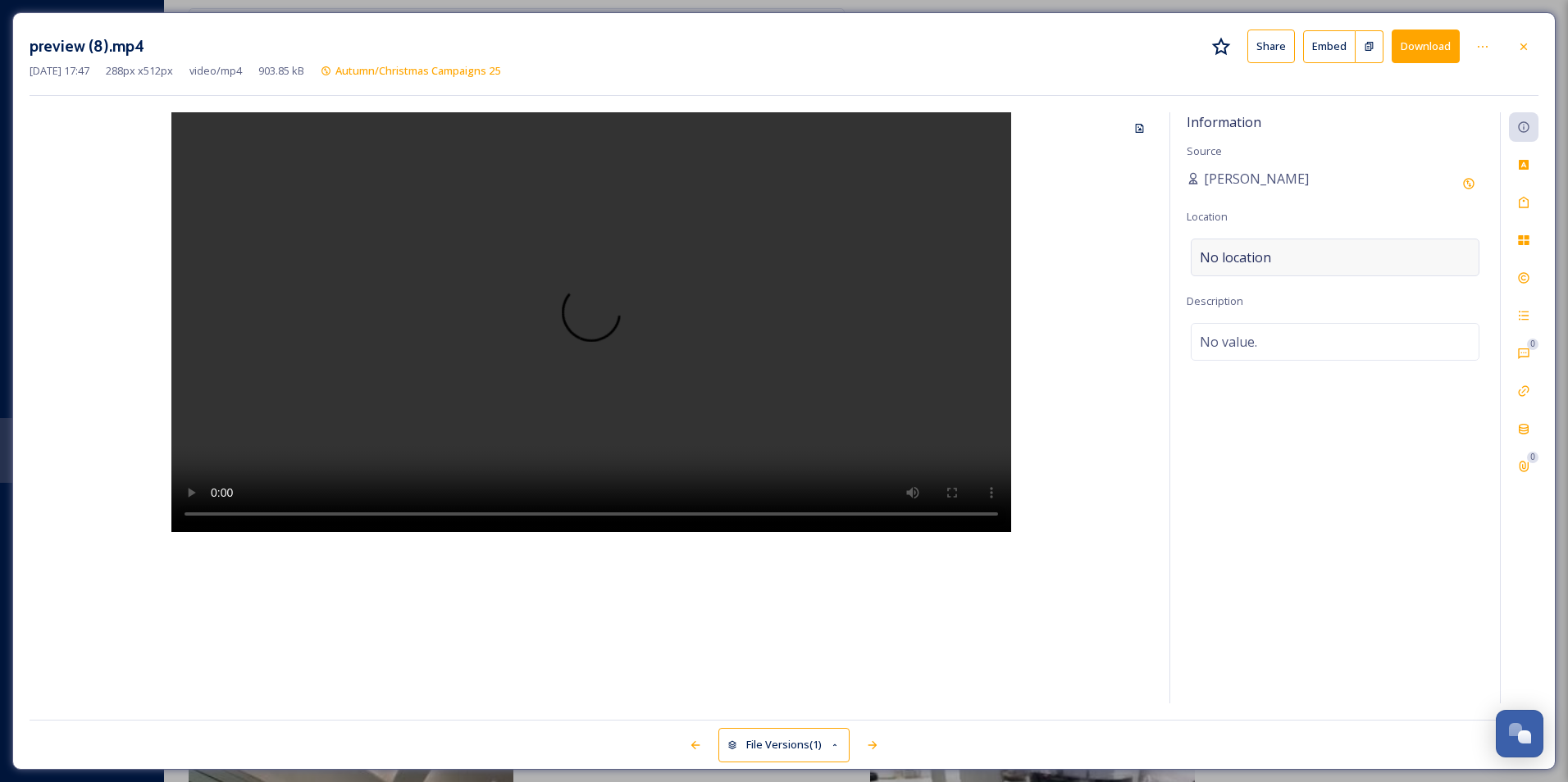
click at [1234, 252] on span "No location" at bounding box center [1235, 257] width 72 height 20
click at [1250, 255] on input at bounding box center [1335, 257] width 287 height 36
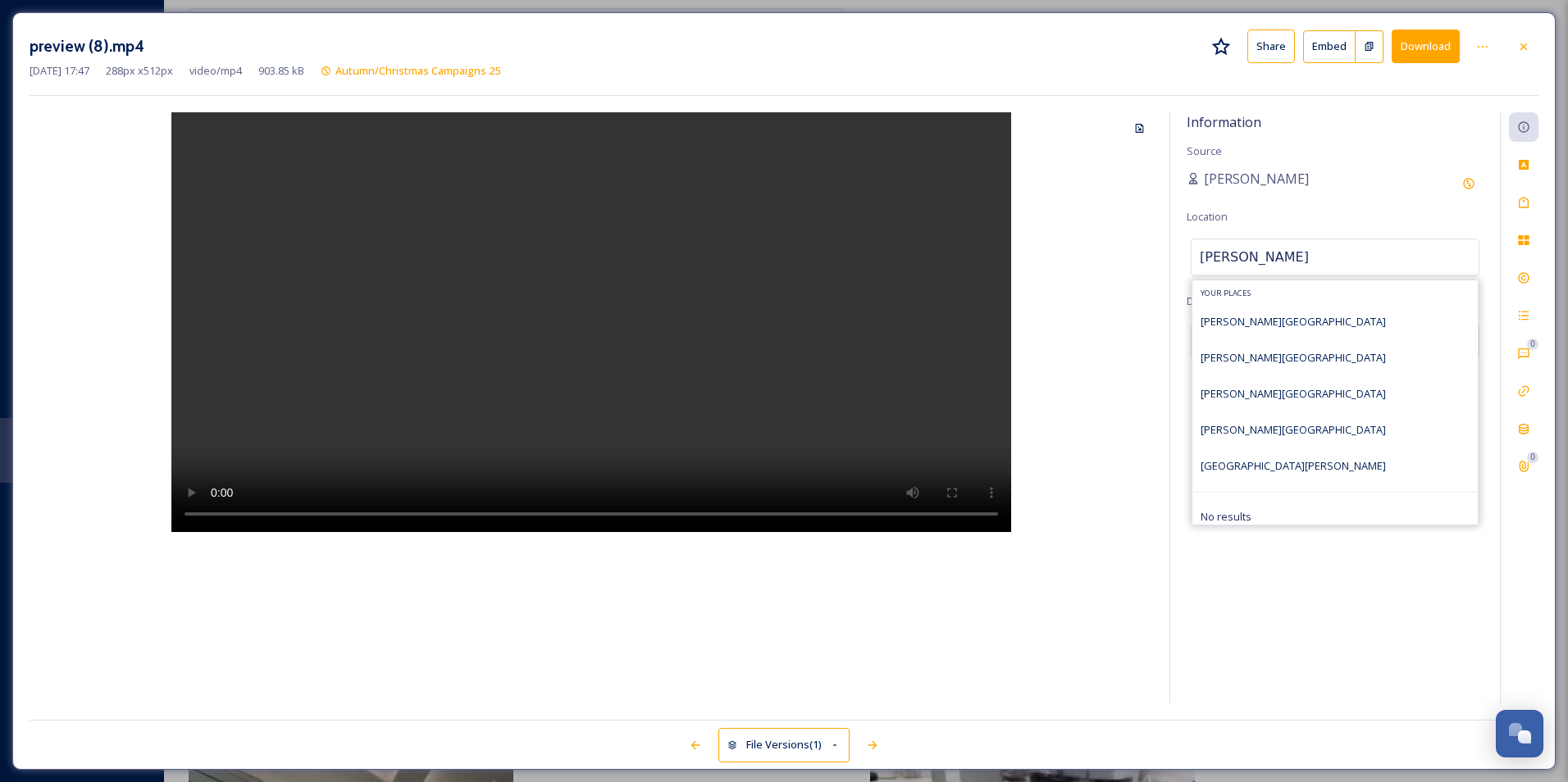
type input "[PERSON_NAME]"
click at [1289, 326] on div "[PERSON_NAME][GEOGRAPHIC_DATA]" at bounding box center [1335, 322] width 286 height 36
click at [1320, 435] on div "[PERSON_NAME][GEOGRAPHIC_DATA]" at bounding box center [1335, 430] width 286 height 36
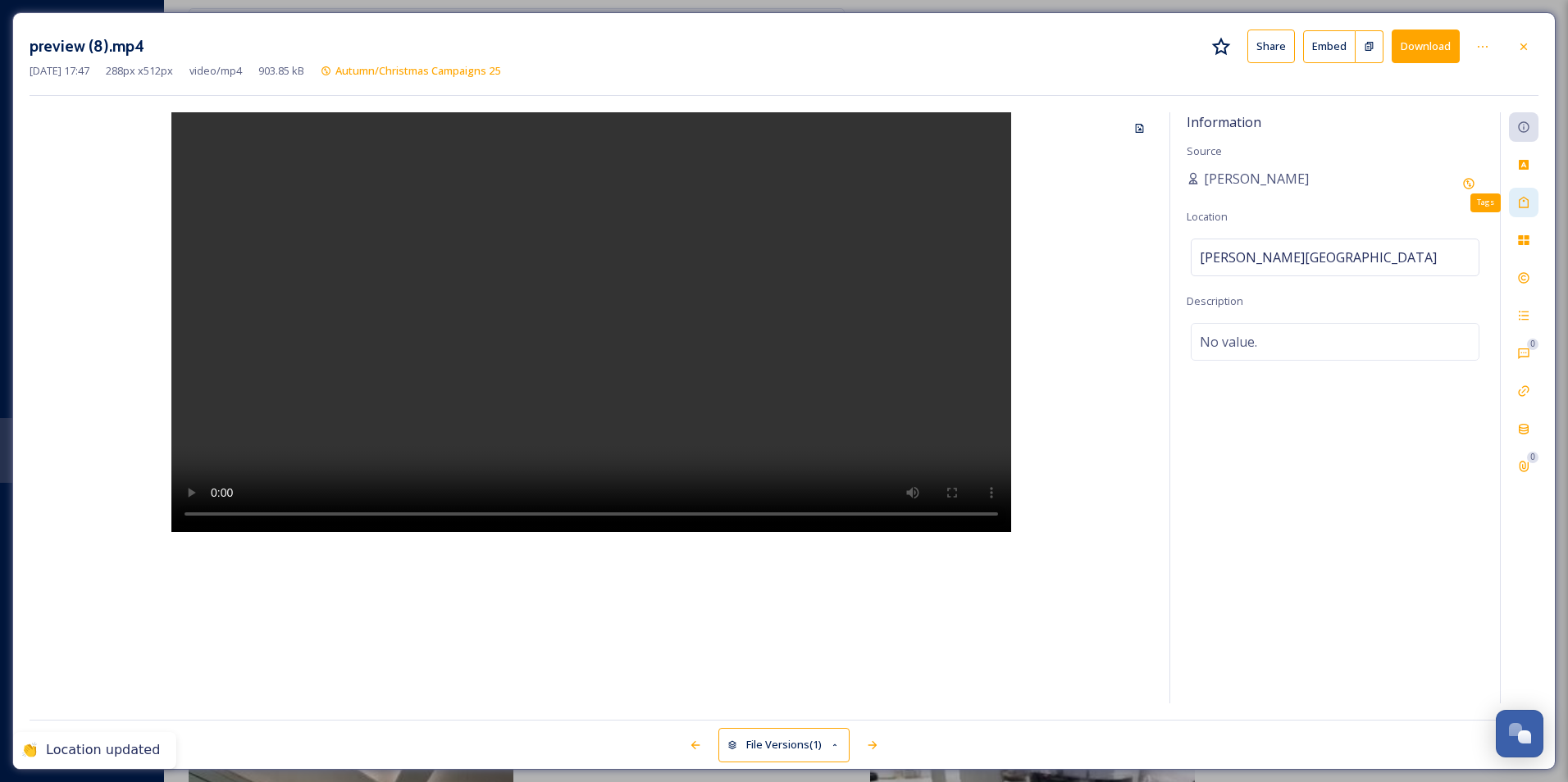
click at [1527, 203] on icon at bounding box center [1524, 202] width 13 height 13
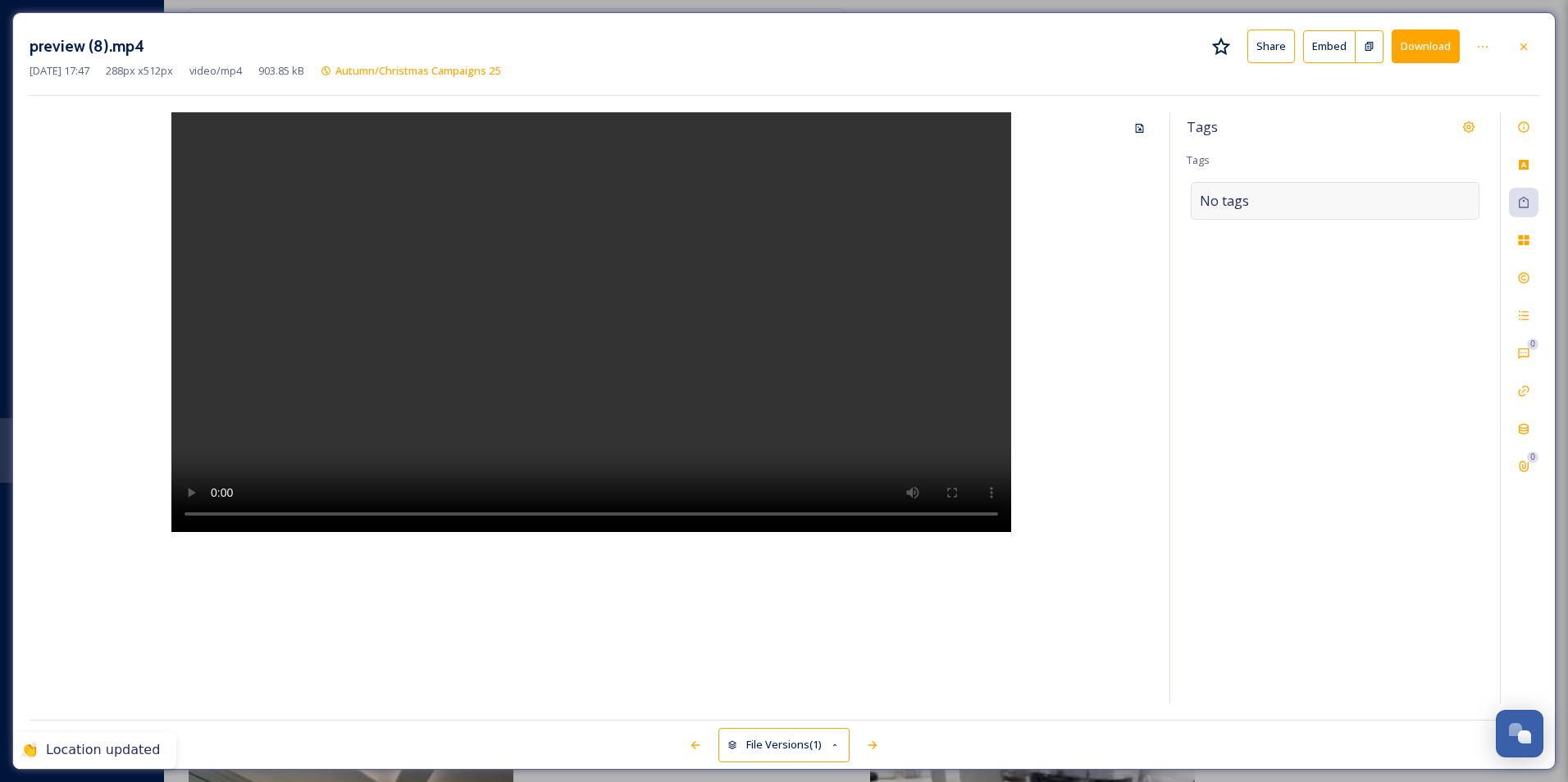
click at [1267, 209] on div "No tags" at bounding box center [1335, 201] width 289 height 38
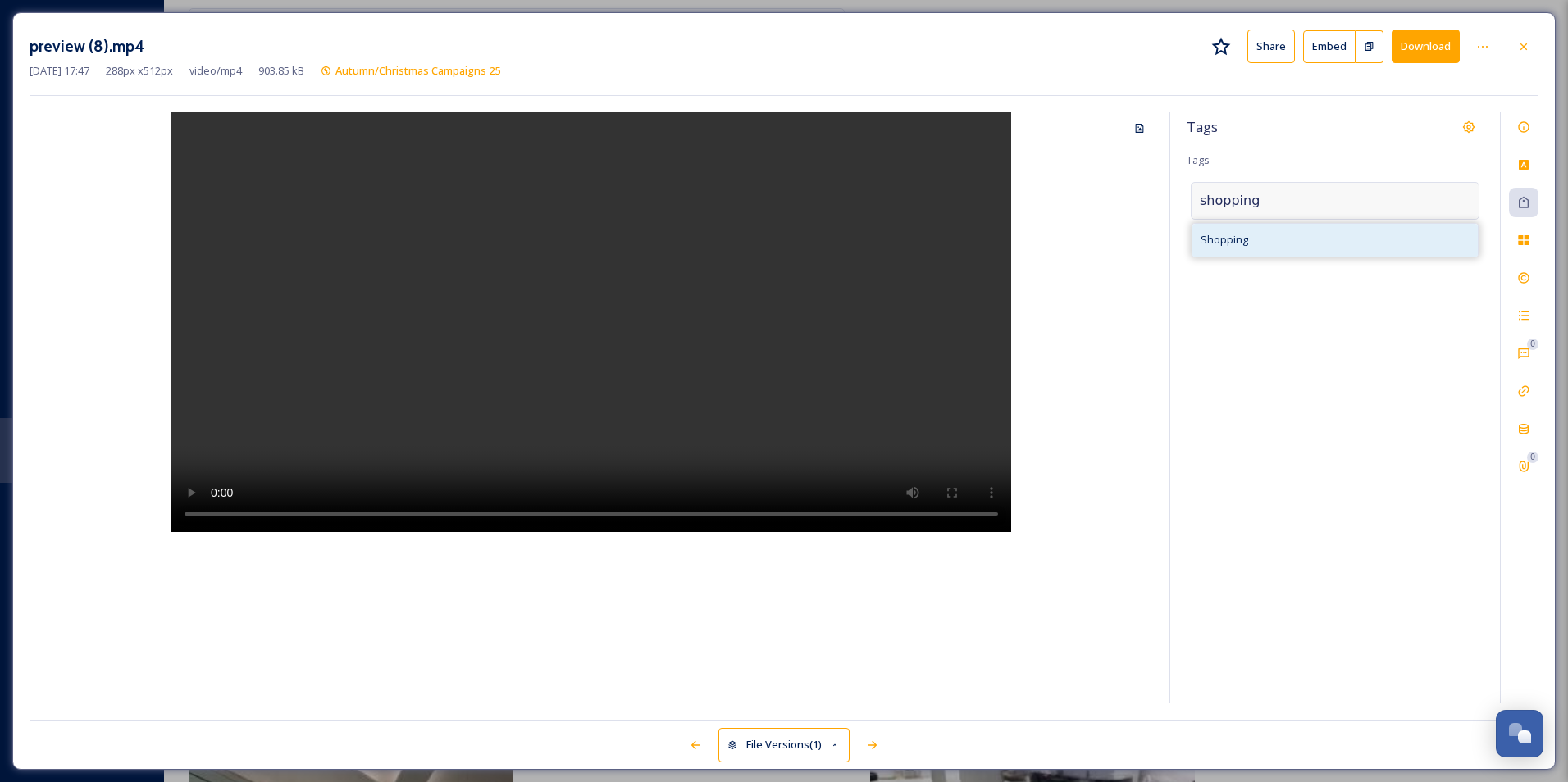
type input "shopping"
click at [1273, 241] on div "Shopping" at bounding box center [1335, 239] width 286 height 32
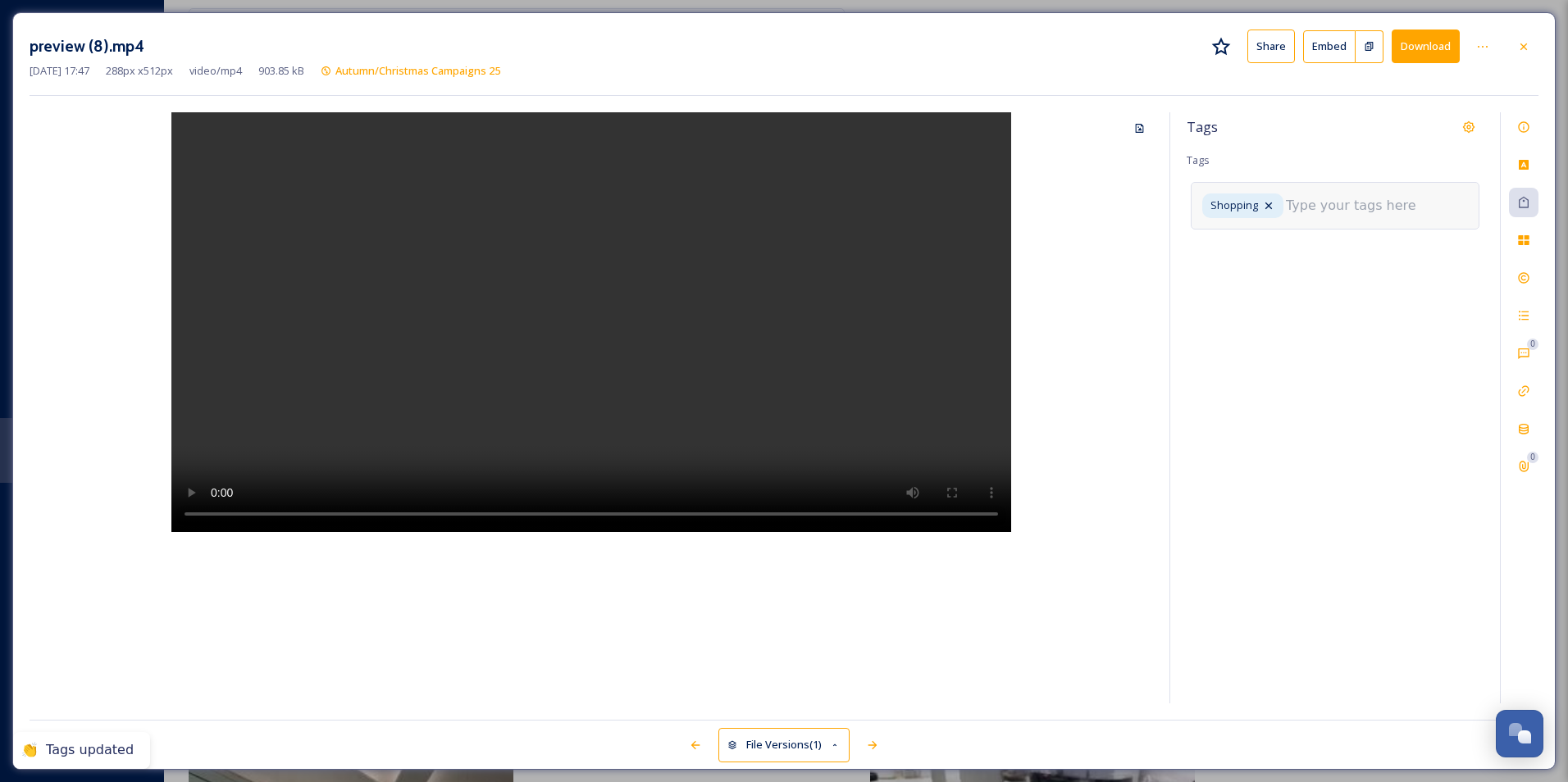
click at [1293, 351] on div "Tags Tags Shopping" at bounding box center [1335, 408] width 330 height 591
click at [1518, 286] on div "Rights" at bounding box center [1524, 277] width 30 height 30
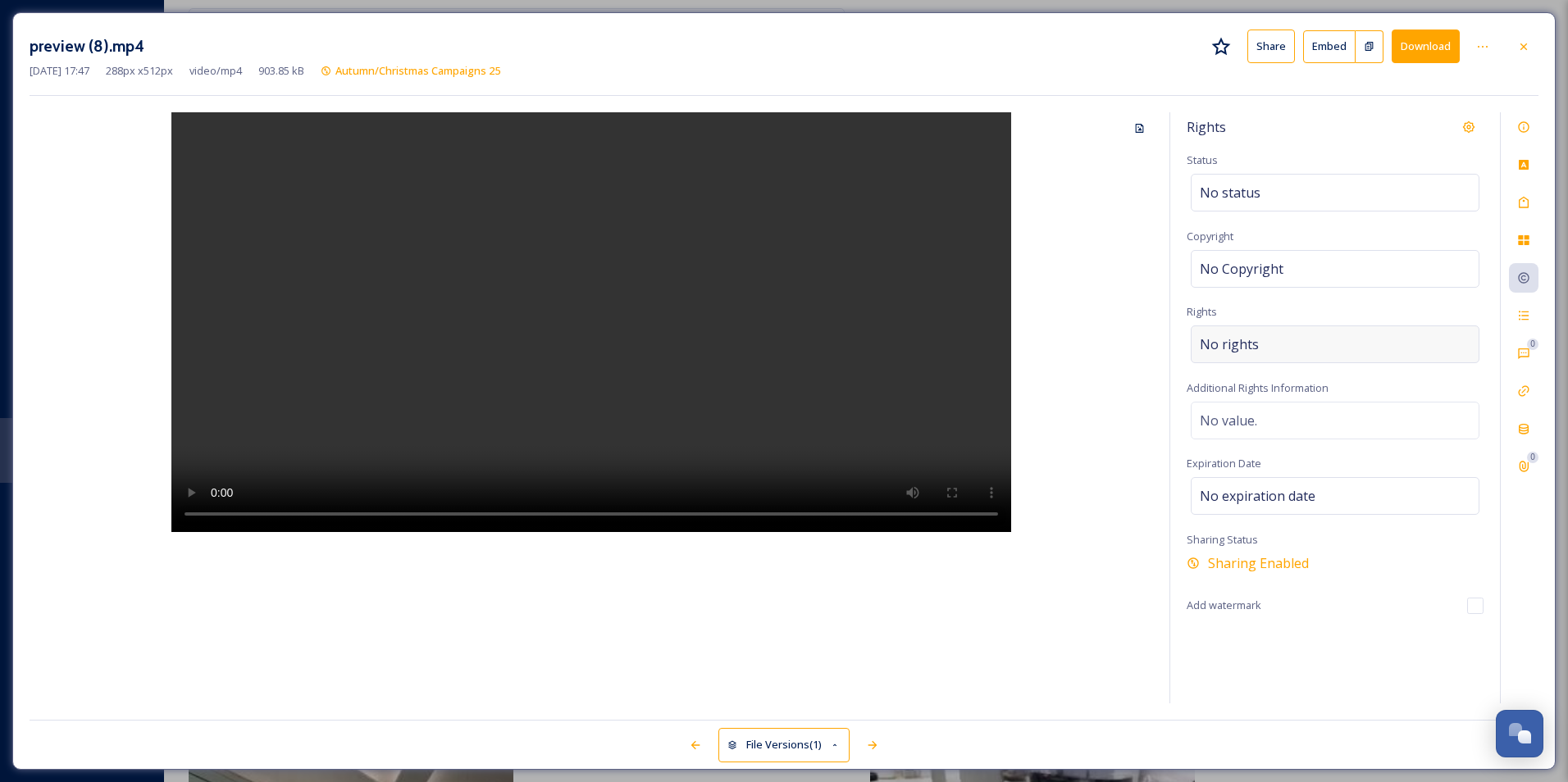
click at [1265, 341] on div "No rights" at bounding box center [1335, 344] width 289 height 38
click at [1244, 347] on input at bounding box center [1285, 349] width 180 height 36
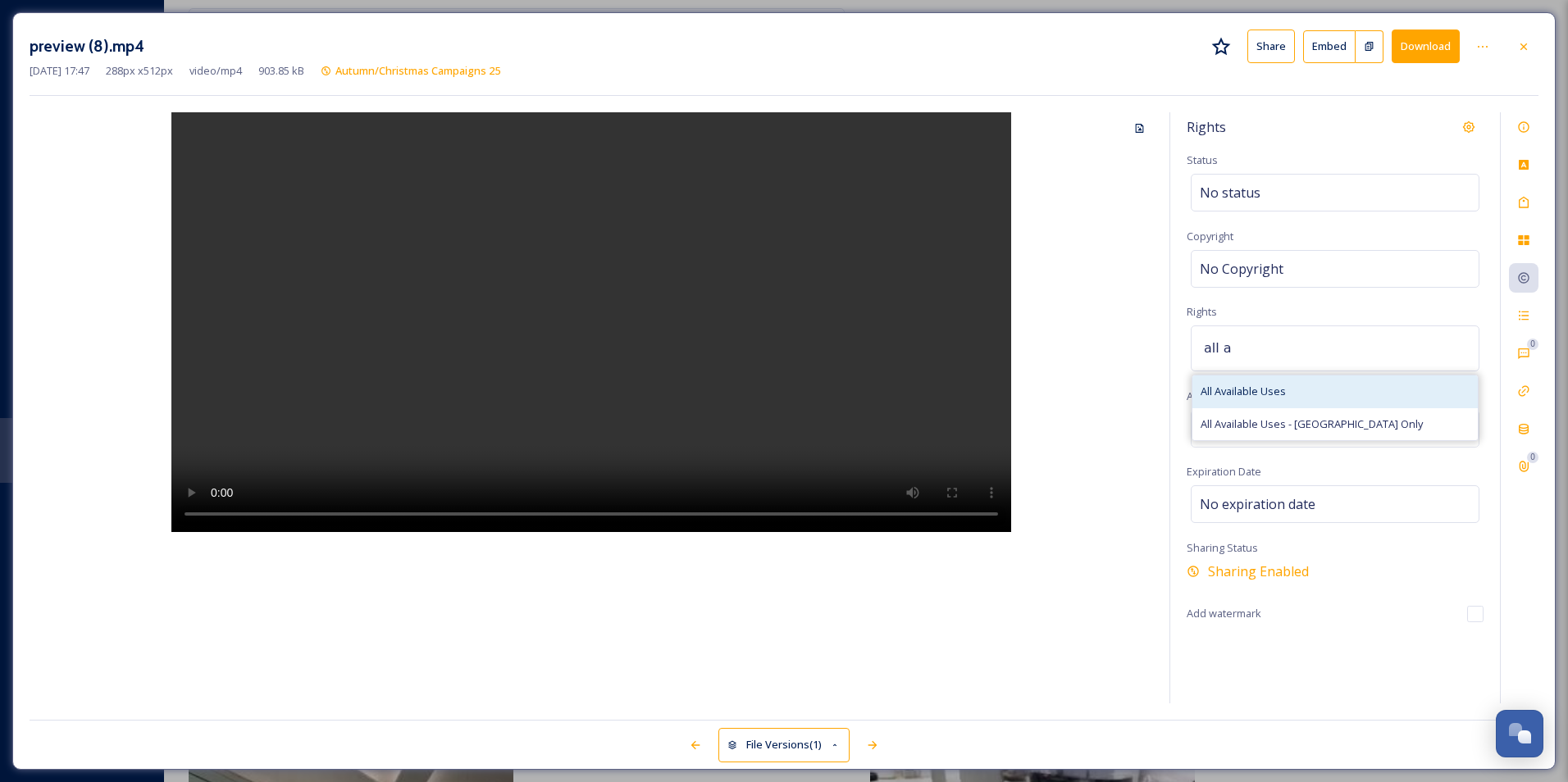
type input "all a"
click at [1259, 393] on span "All Available Uses" at bounding box center [1244, 391] width 85 height 15
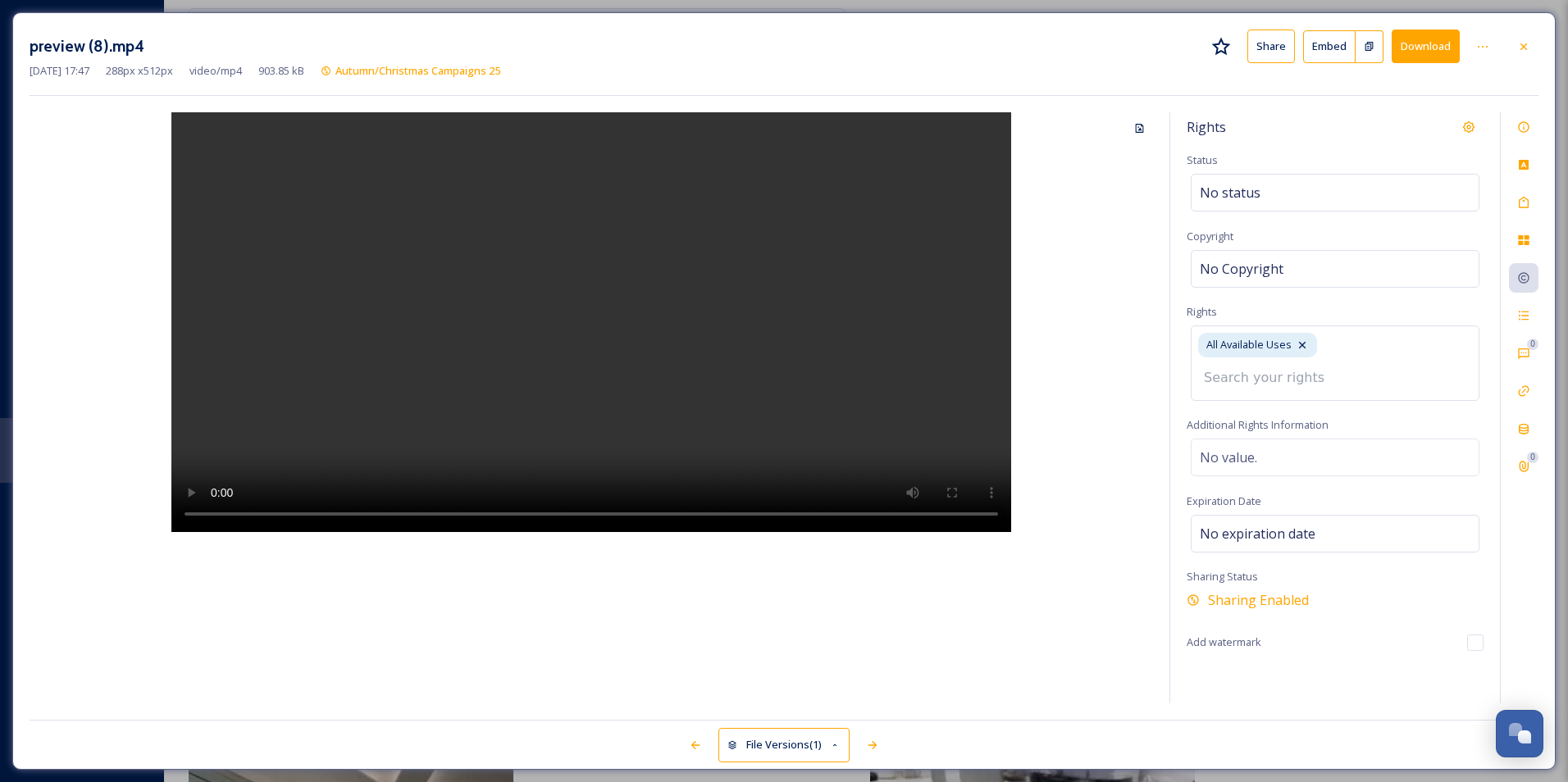
click at [1528, 48] on icon at bounding box center [1524, 46] width 13 height 13
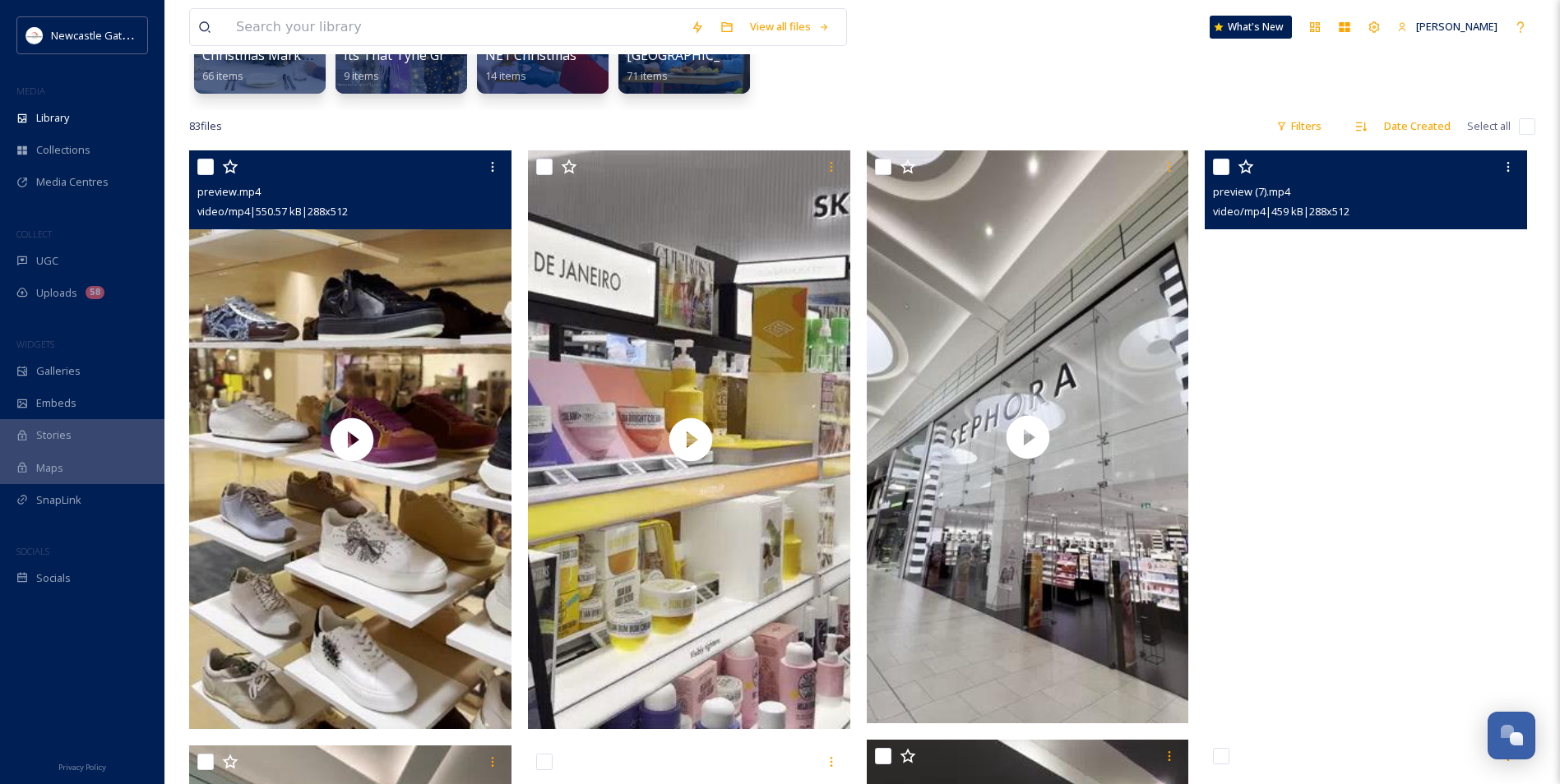
click at [1335, 355] on video "preview (7).mp4" at bounding box center [1366, 437] width 323 height 573
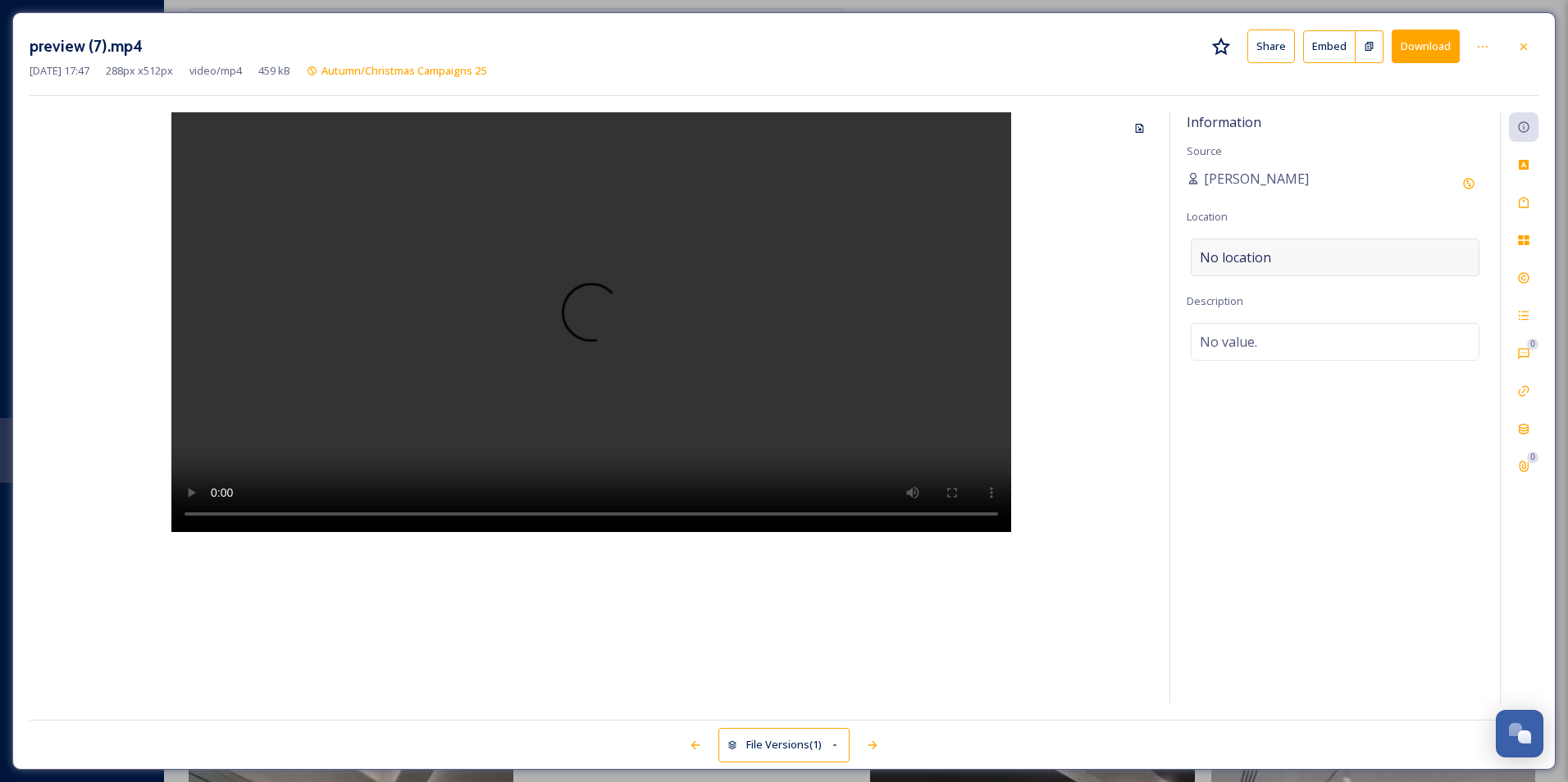
click at [1257, 246] on div "No location" at bounding box center [1335, 257] width 289 height 38
click at [1259, 251] on input at bounding box center [1335, 257] width 287 height 36
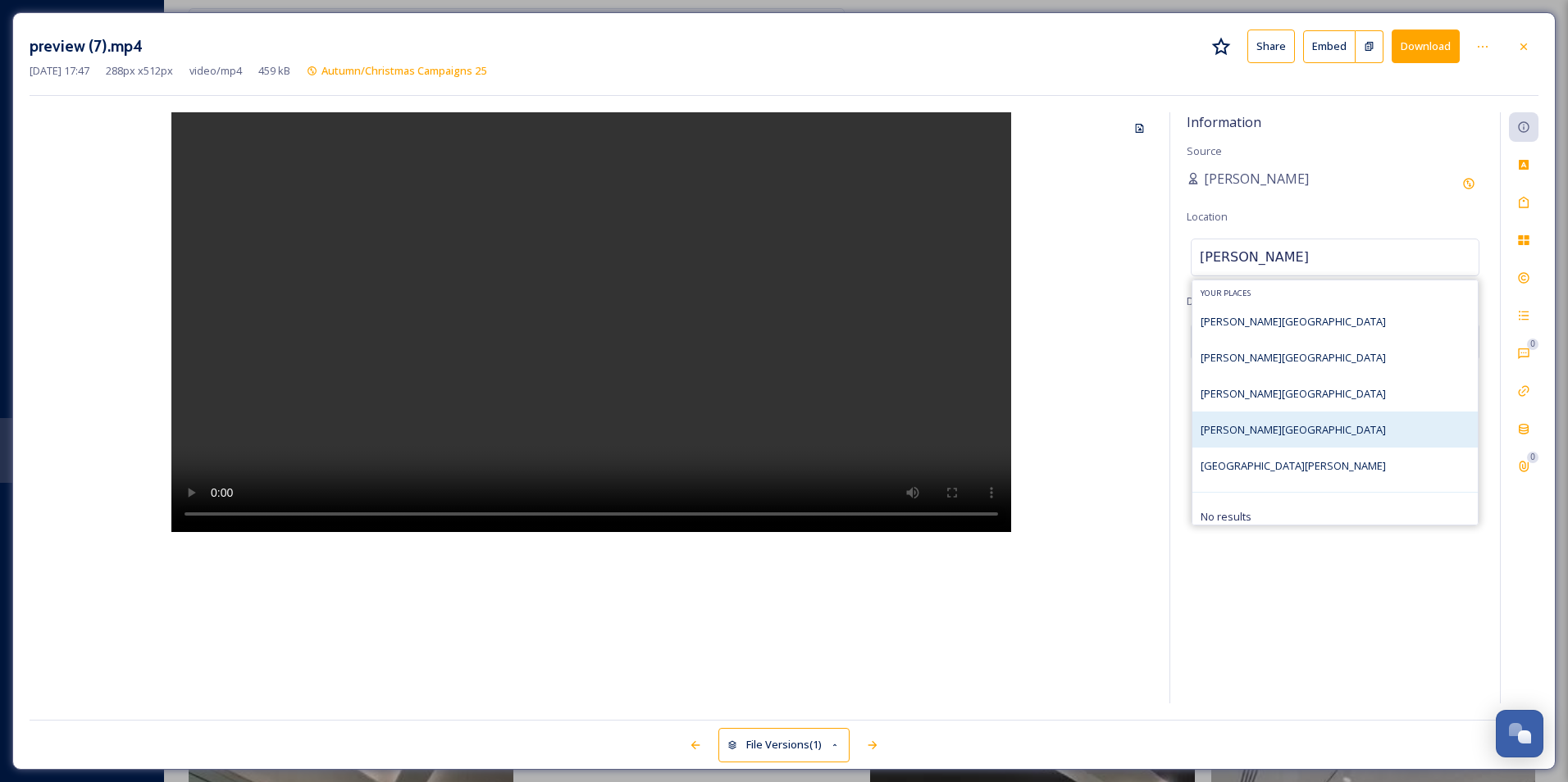
type input "[PERSON_NAME]"
click at [1250, 435] on span "[PERSON_NAME][GEOGRAPHIC_DATA]" at bounding box center [1293, 430] width 185 height 14
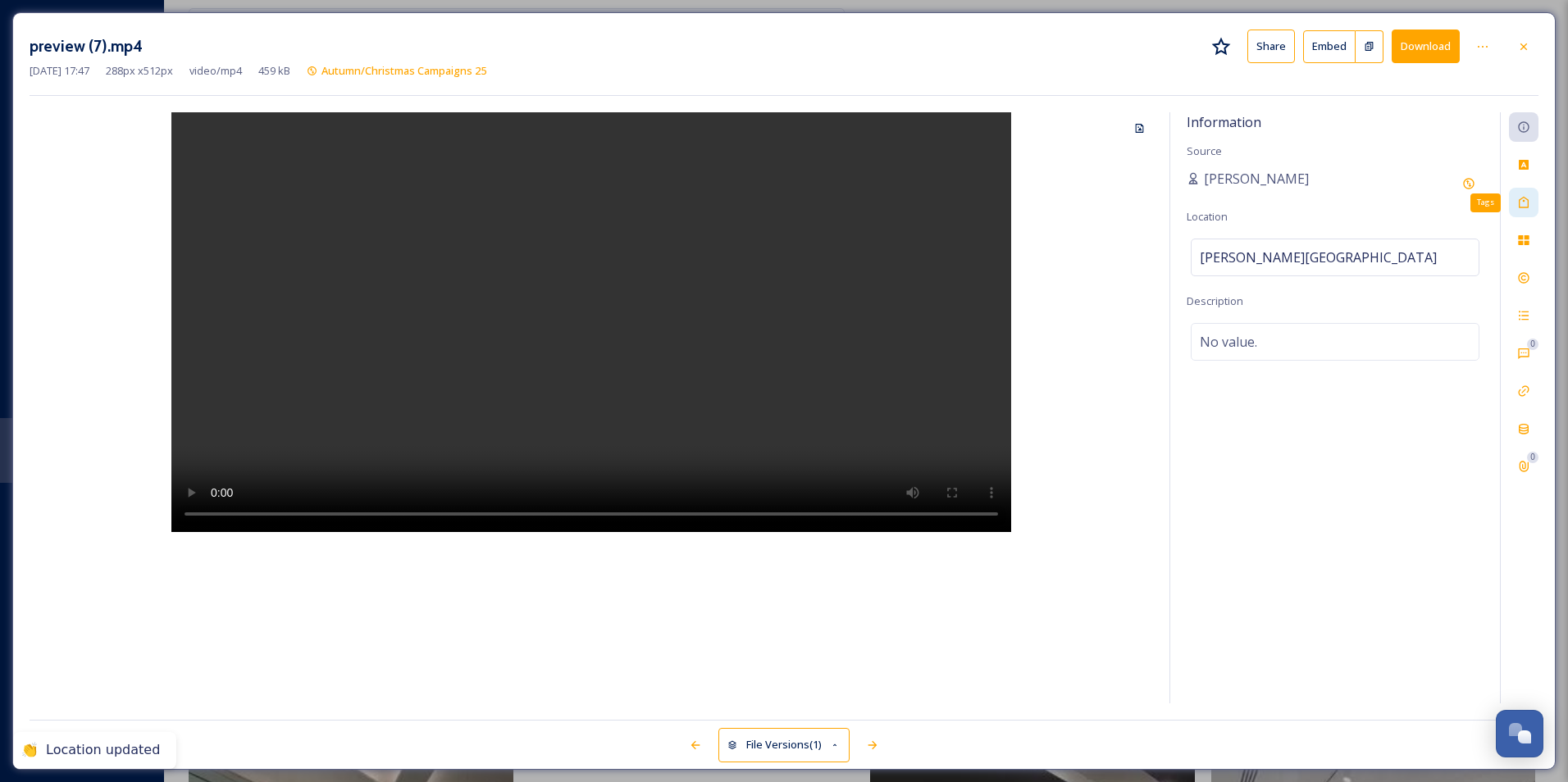
click at [1534, 211] on div "Tags" at bounding box center [1524, 202] width 30 height 30
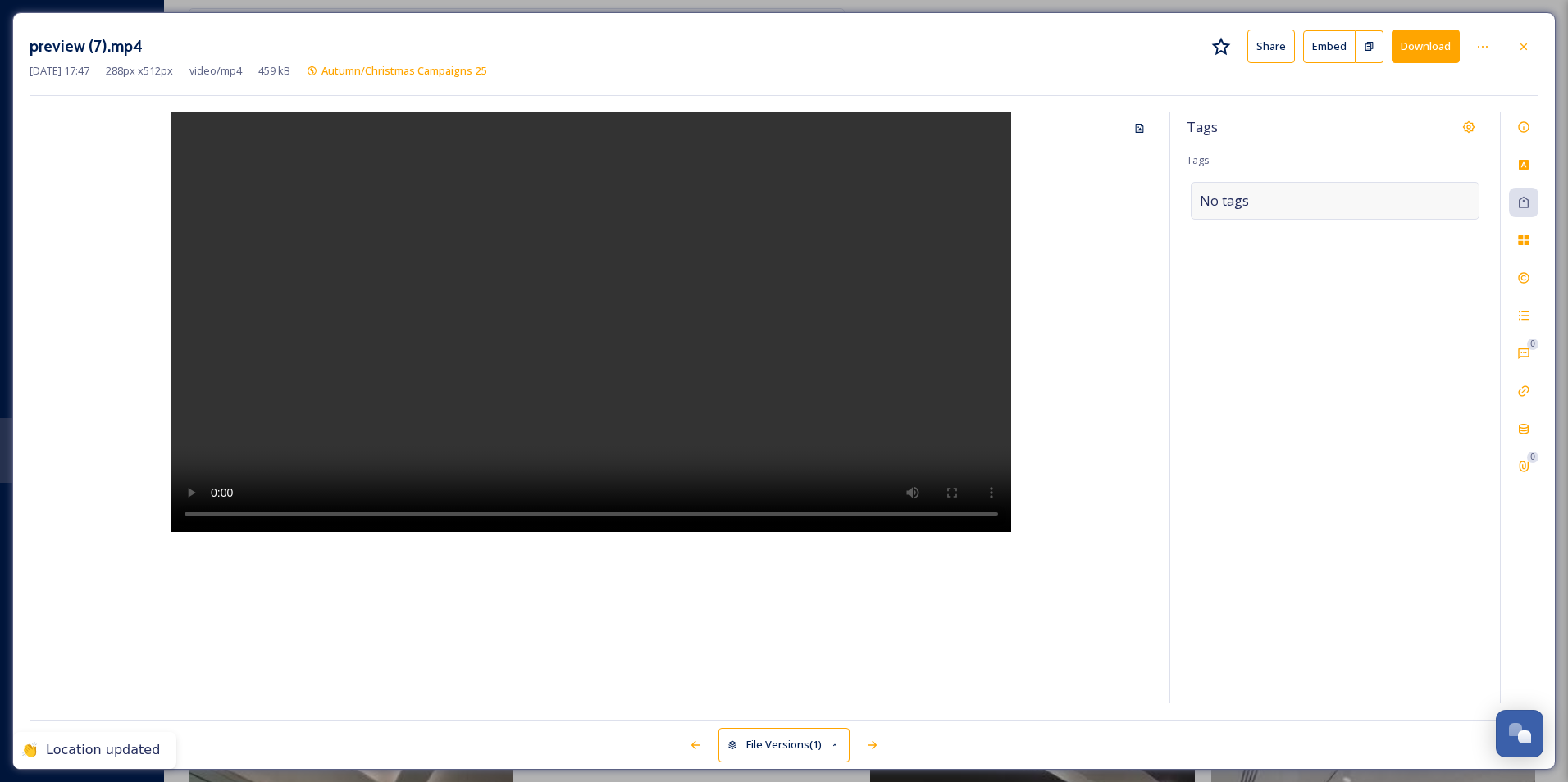
drag, startPoint x: 1247, startPoint y: 220, endPoint x: 1252, endPoint y: 205, distance: 15.8
click at [1248, 218] on div "Tags Tags No tags" at bounding box center [1335, 408] width 330 height 591
click at [1252, 204] on div "No tags" at bounding box center [1335, 201] width 289 height 38
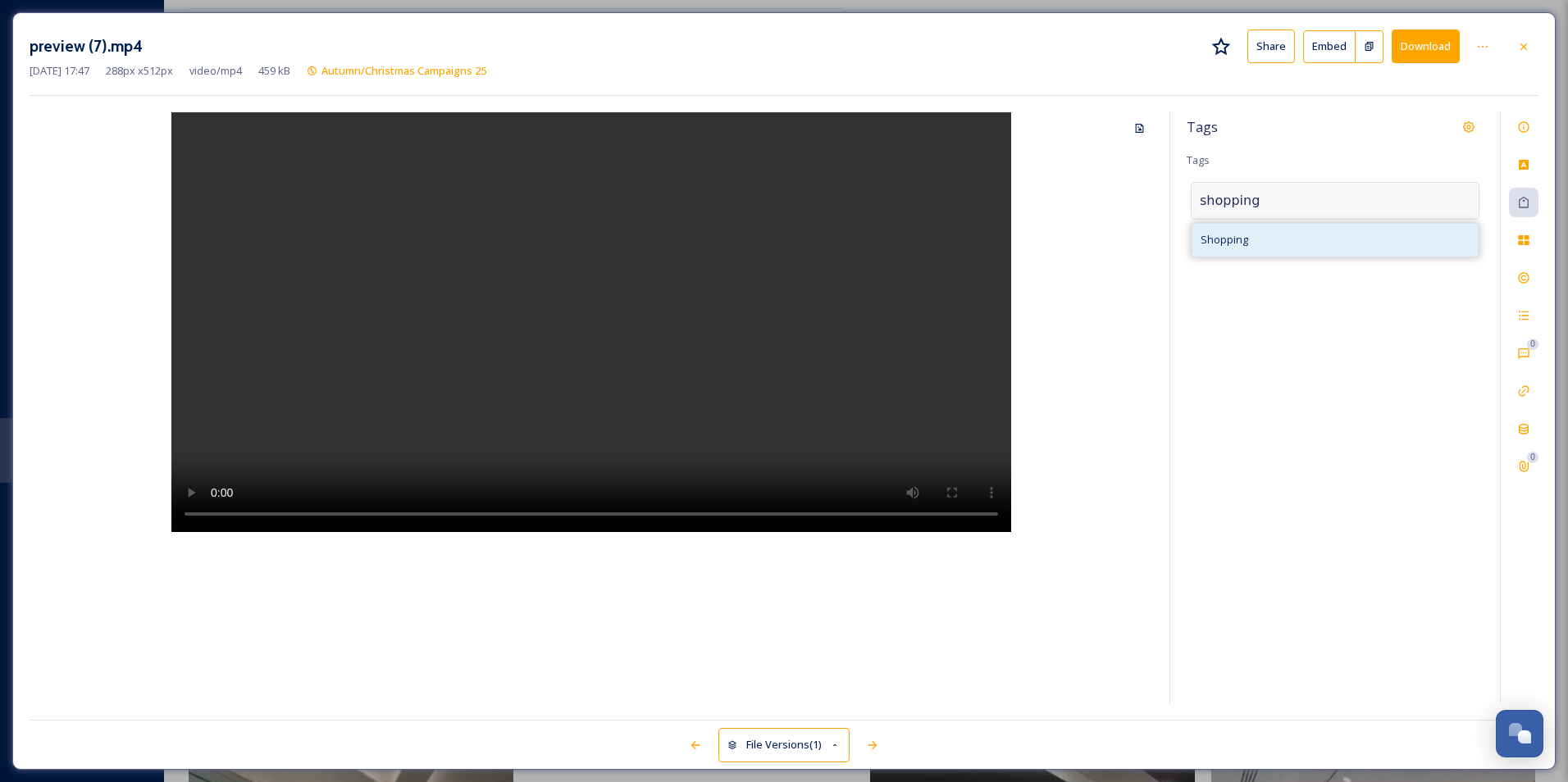
type input "shopping"
click at [1263, 228] on div "Shopping" at bounding box center [1335, 239] width 286 height 32
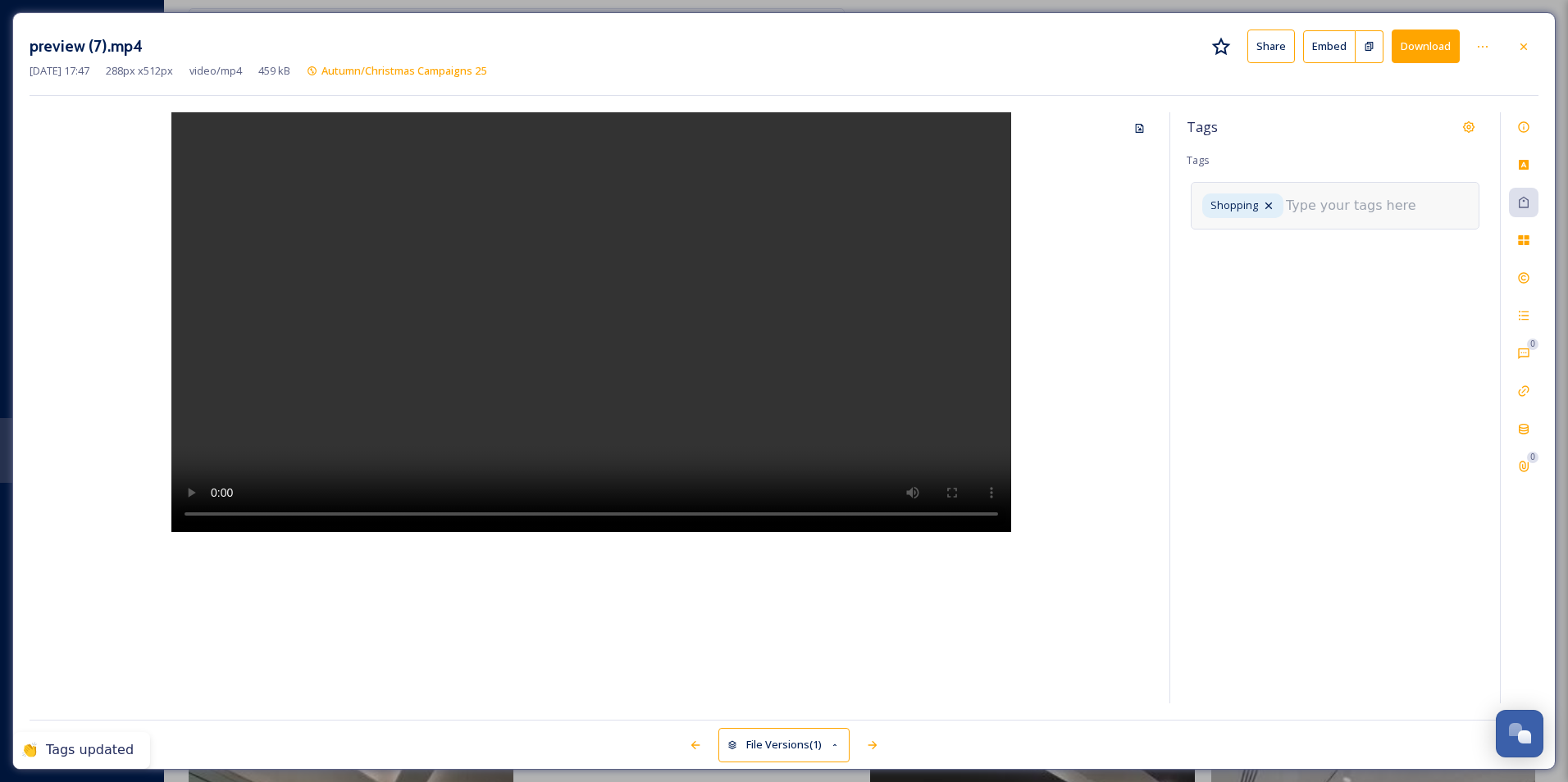
click at [1355, 203] on input at bounding box center [1368, 206] width 164 height 20
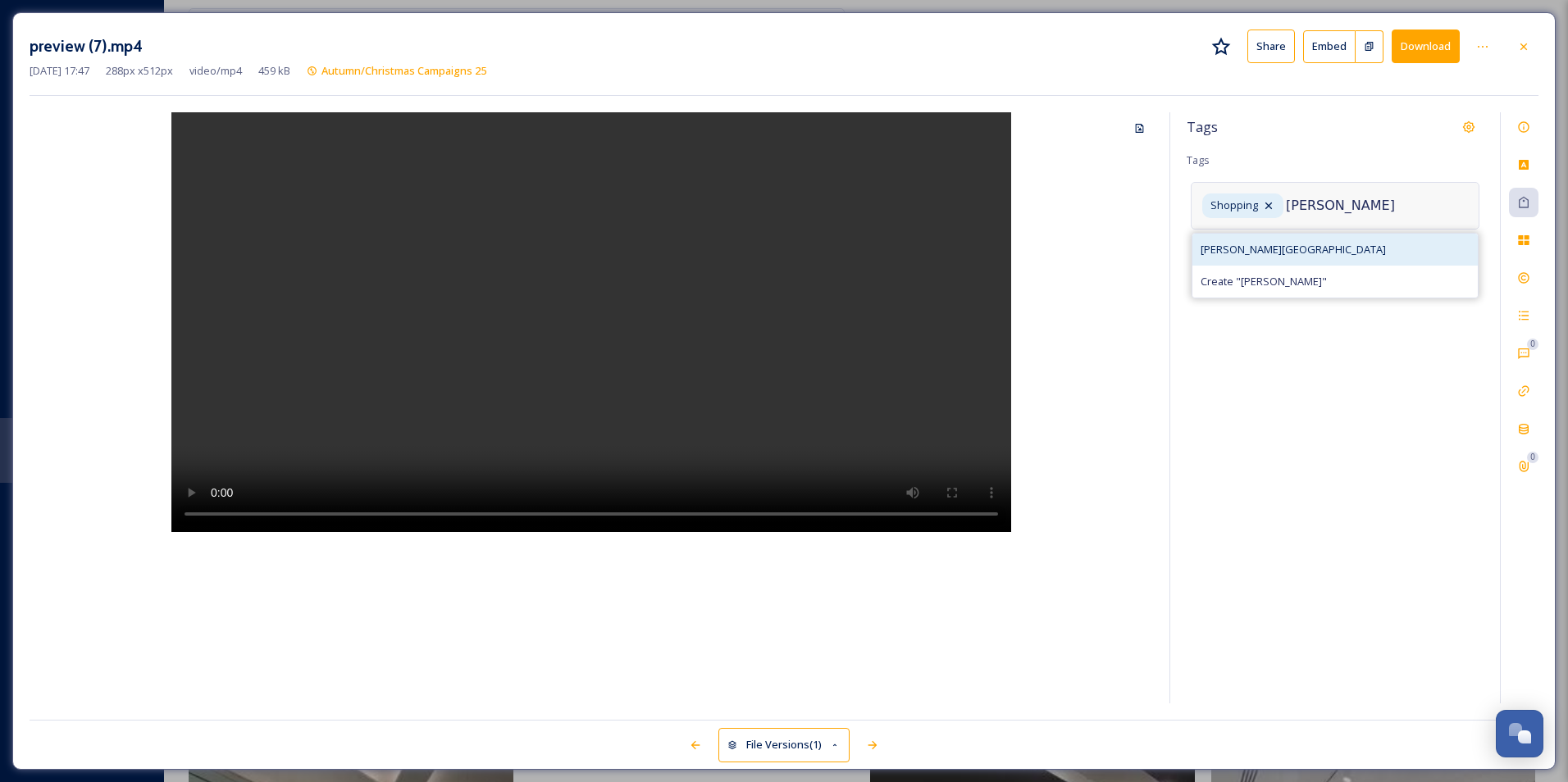
type input "[PERSON_NAME]"
click at [1313, 248] on div "[PERSON_NAME][GEOGRAPHIC_DATA]" at bounding box center [1335, 249] width 286 height 32
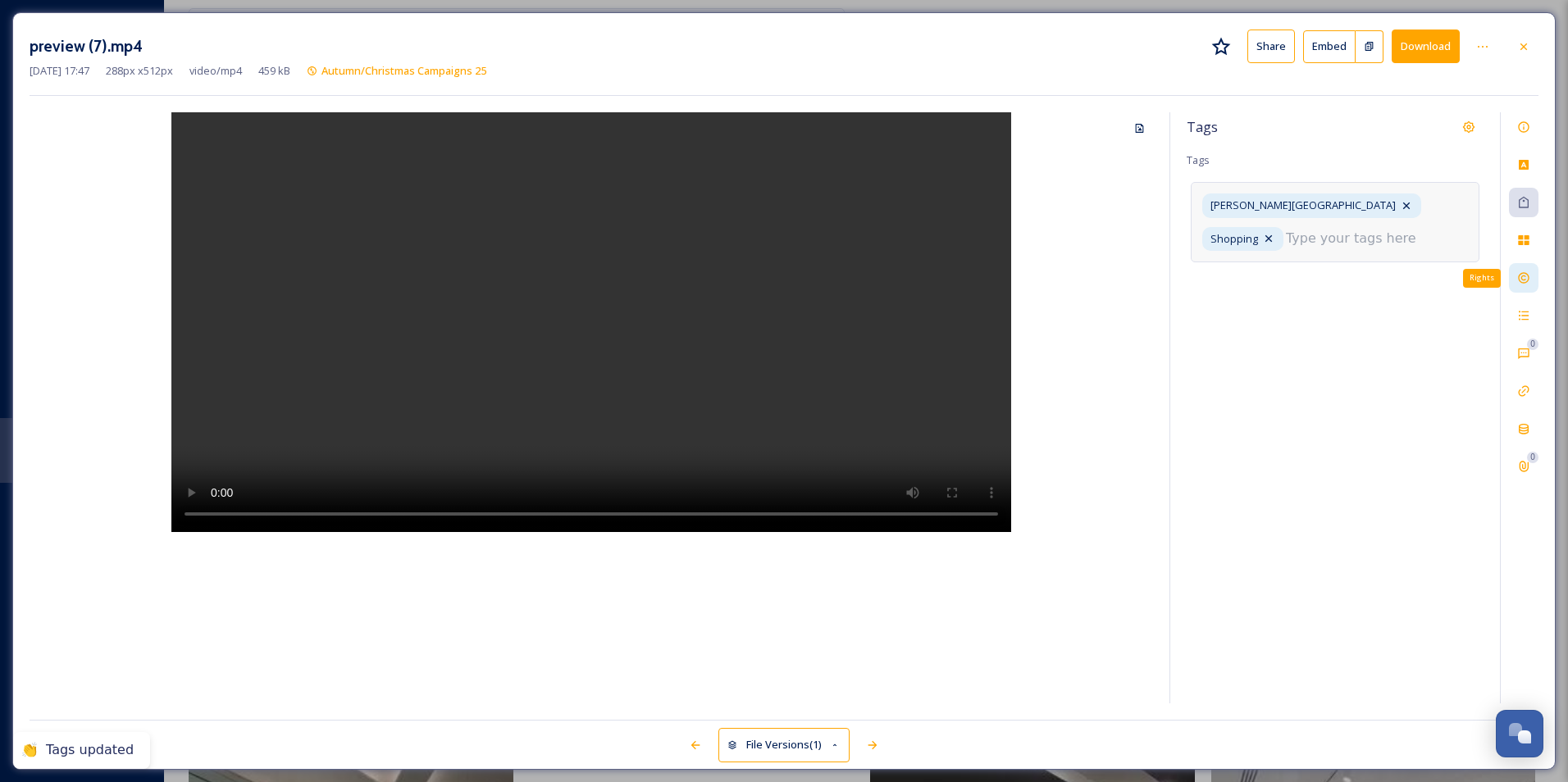
click at [1520, 280] on icon at bounding box center [1524, 278] width 11 height 11
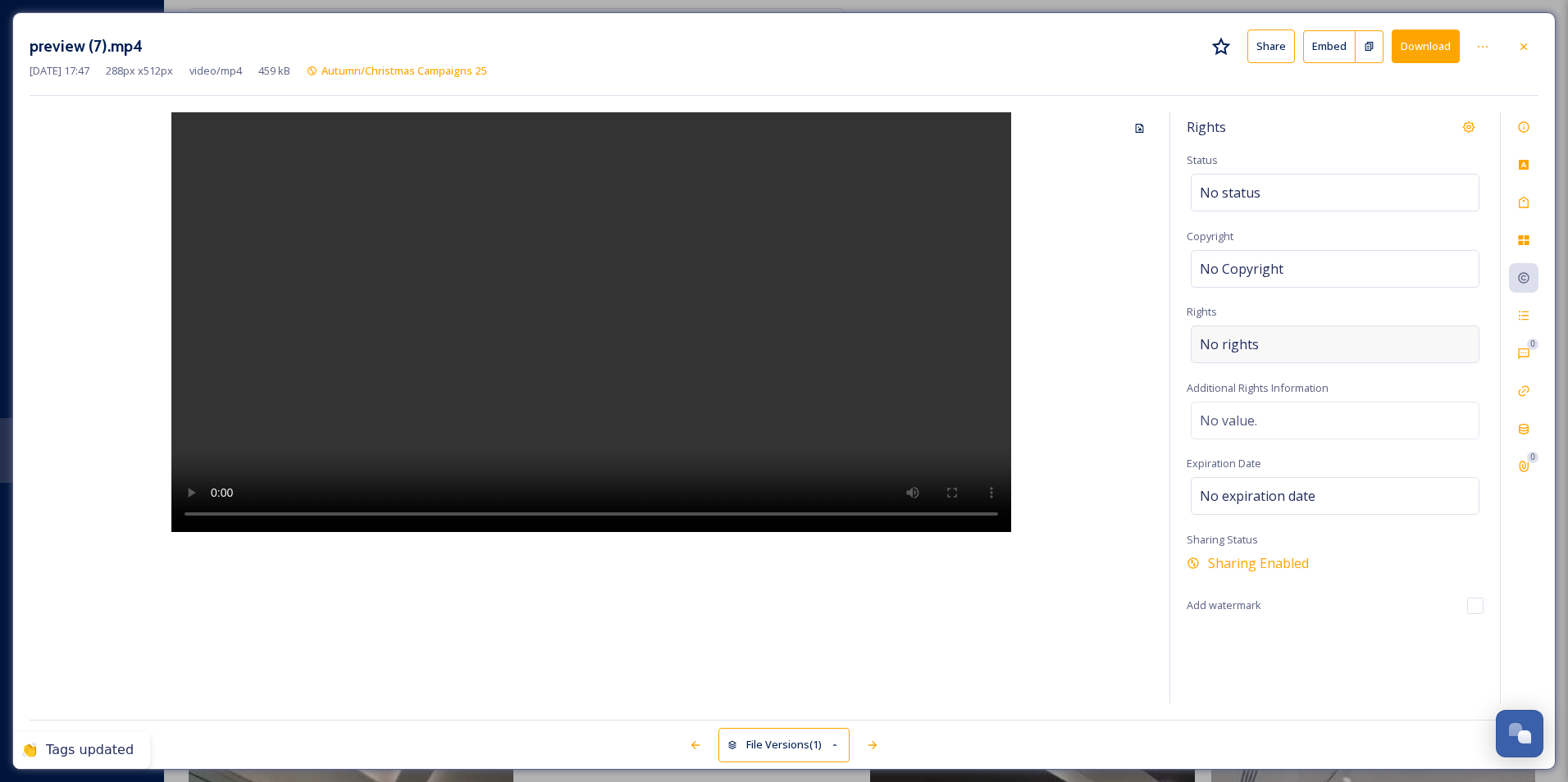
click at [1310, 348] on div "No rights" at bounding box center [1335, 344] width 289 height 38
click at [1266, 344] on input at bounding box center [1285, 349] width 180 height 36
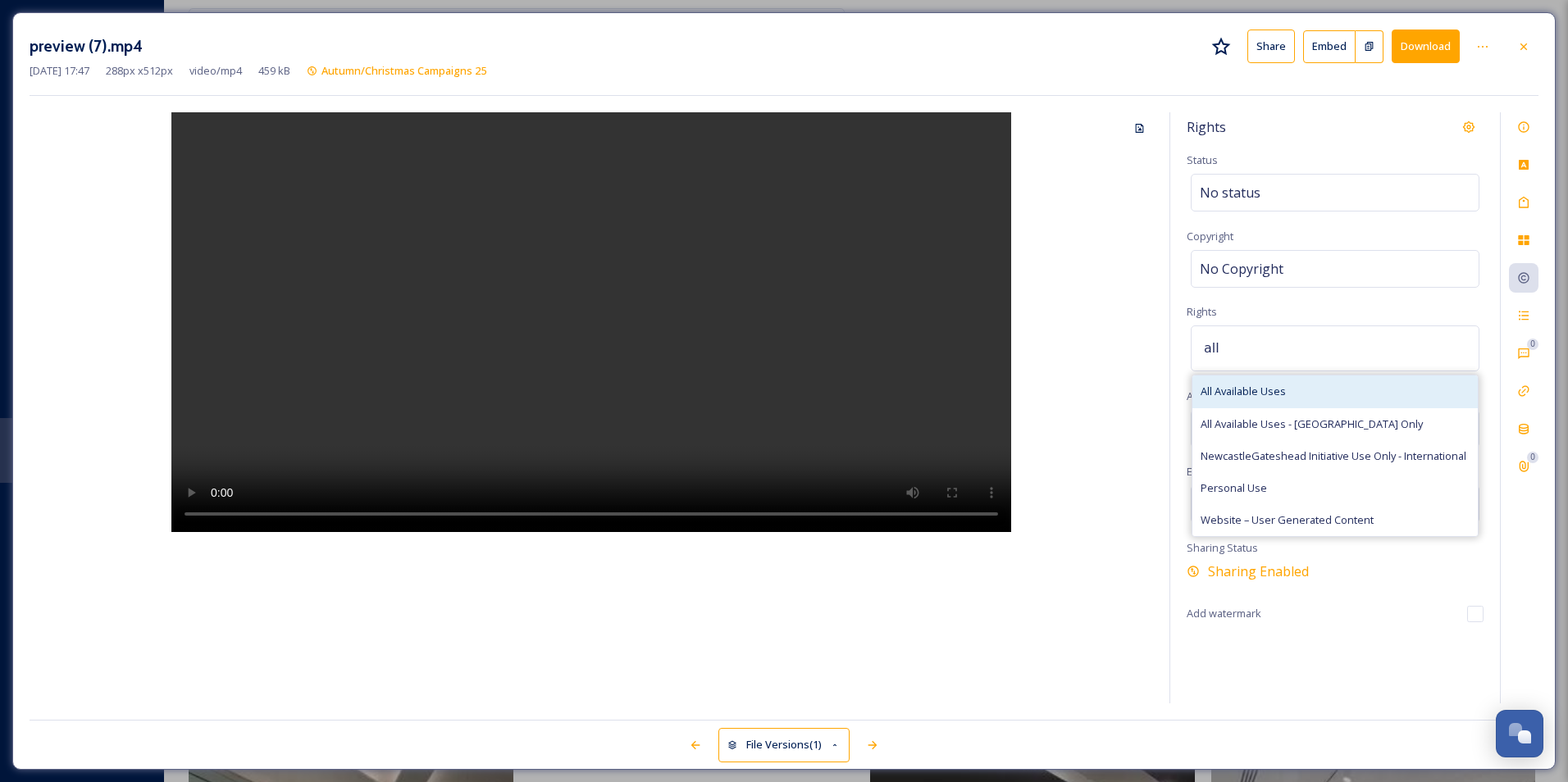
type input "all"
click at [1256, 390] on span "All Available Uses" at bounding box center [1244, 391] width 85 height 15
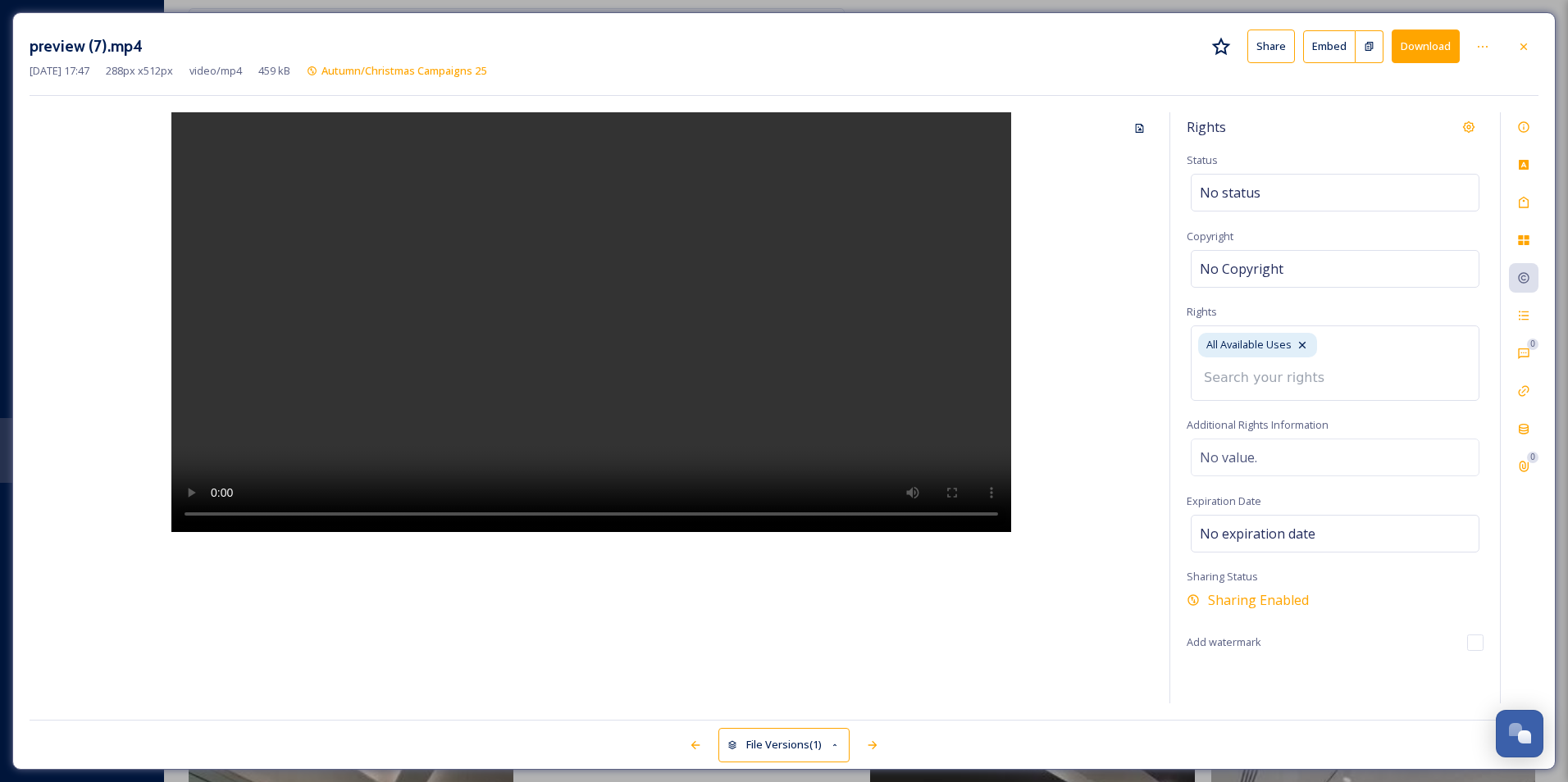
click at [1356, 306] on div "Rights Status No status Copyright No Copyright Rights All Available Uses Additi…" at bounding box center [1335, 408] width 330 height 591
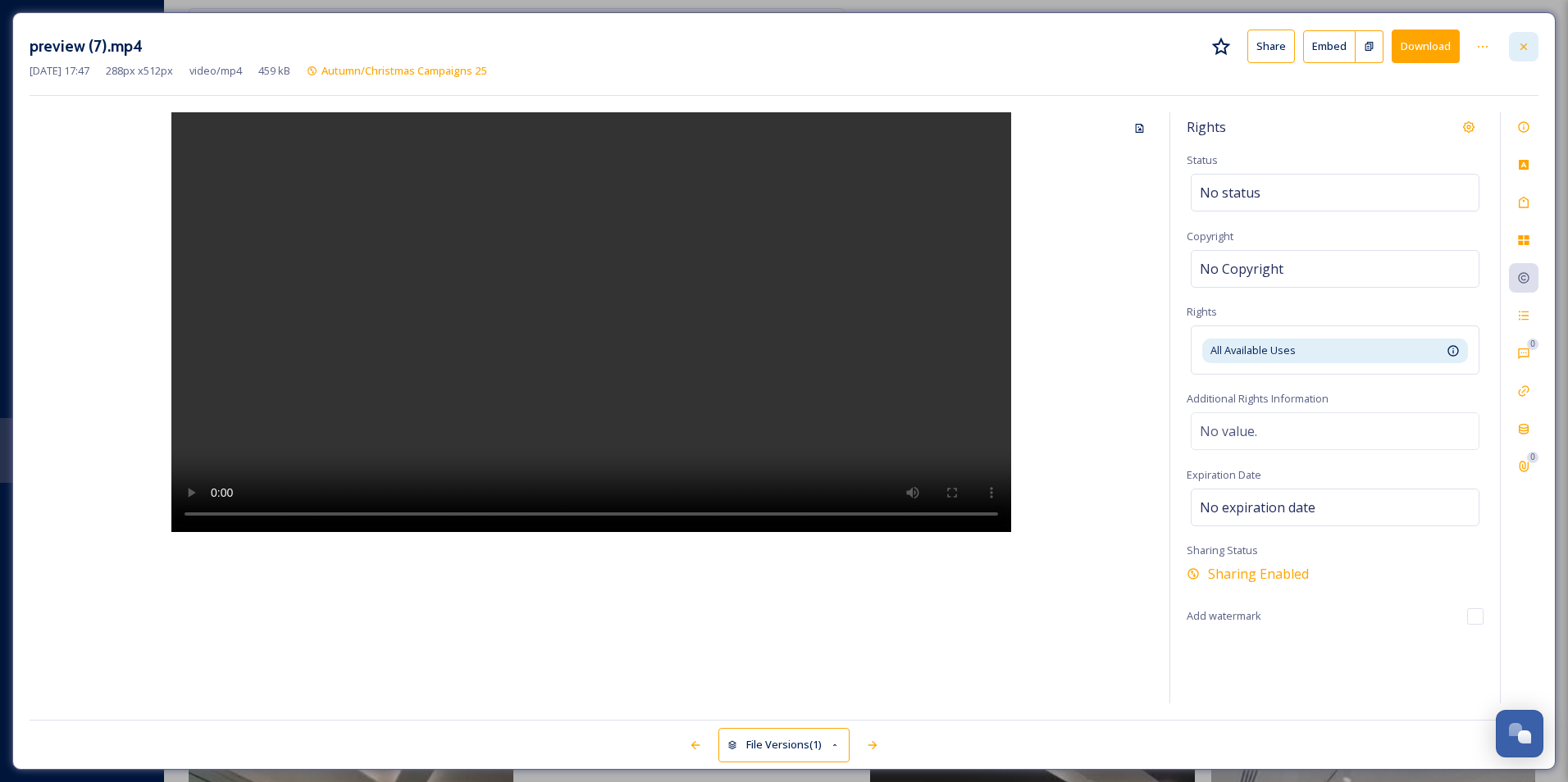
click at [1528, 44] on icon at bounding box center [1524, 46] width 13 height 13
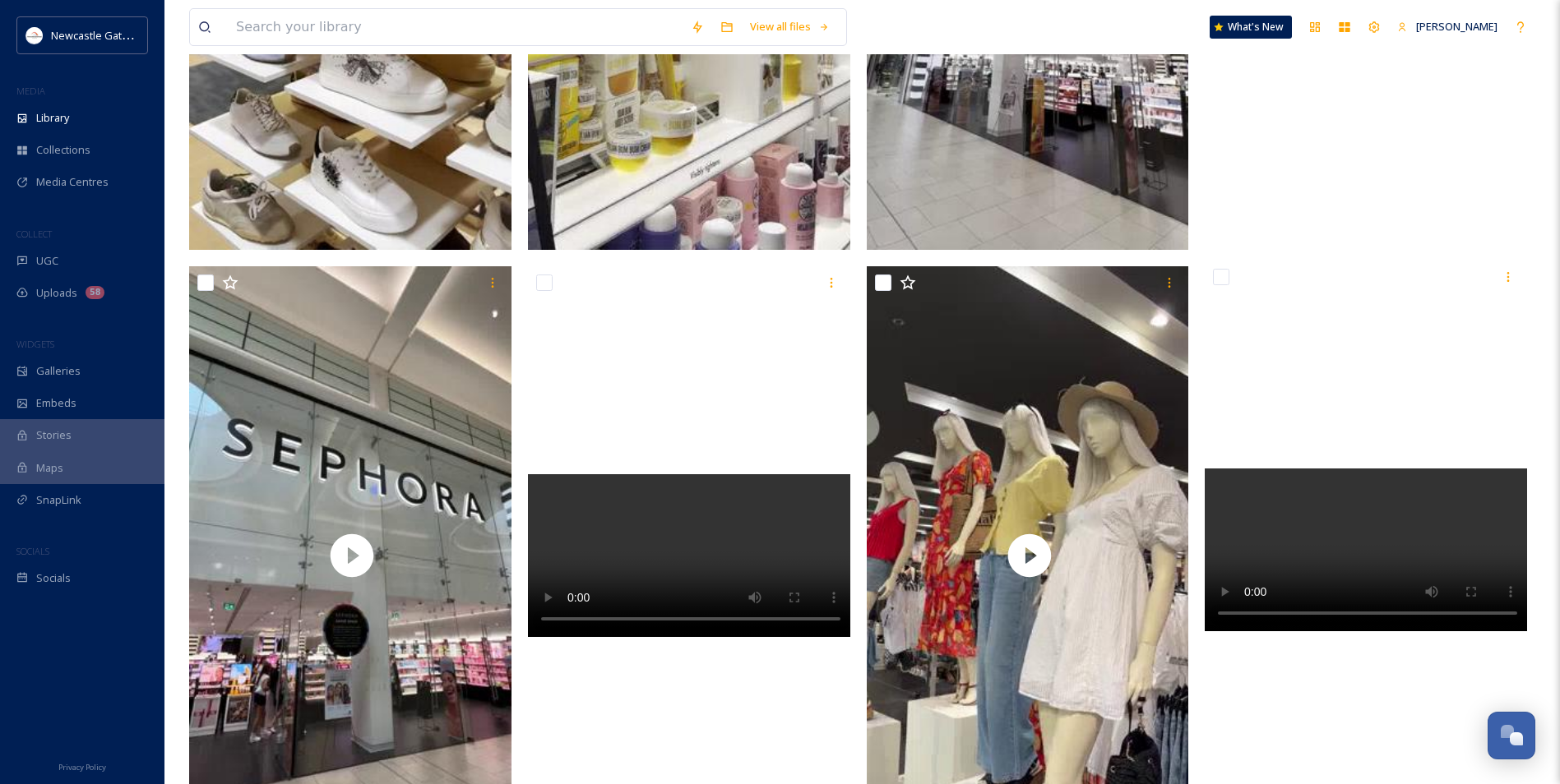
scroll to position [822, 0]
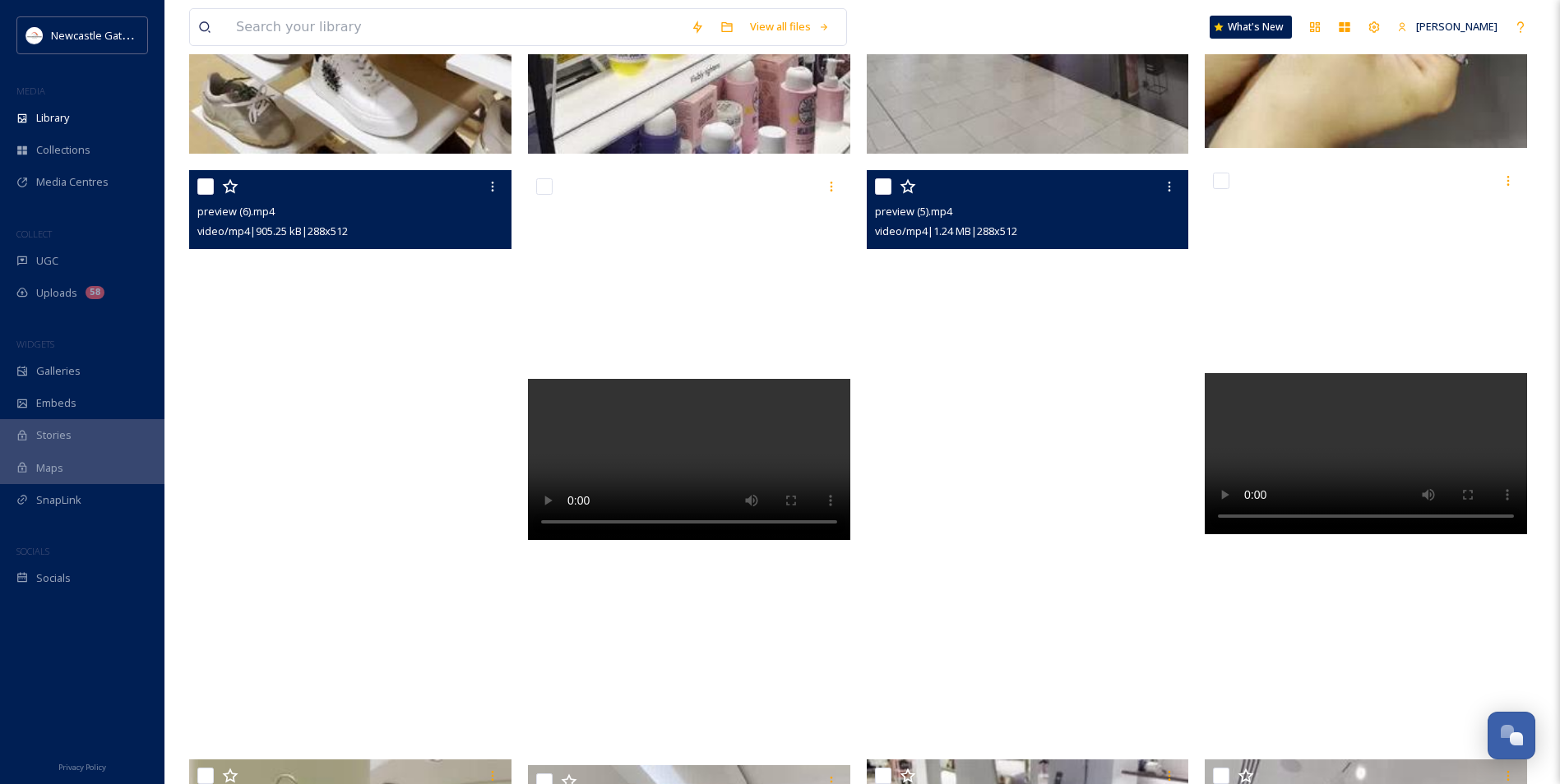
click at [363, 373] on video "preview (6).mp4" at bounding box center [350, 456] width 323 height 573
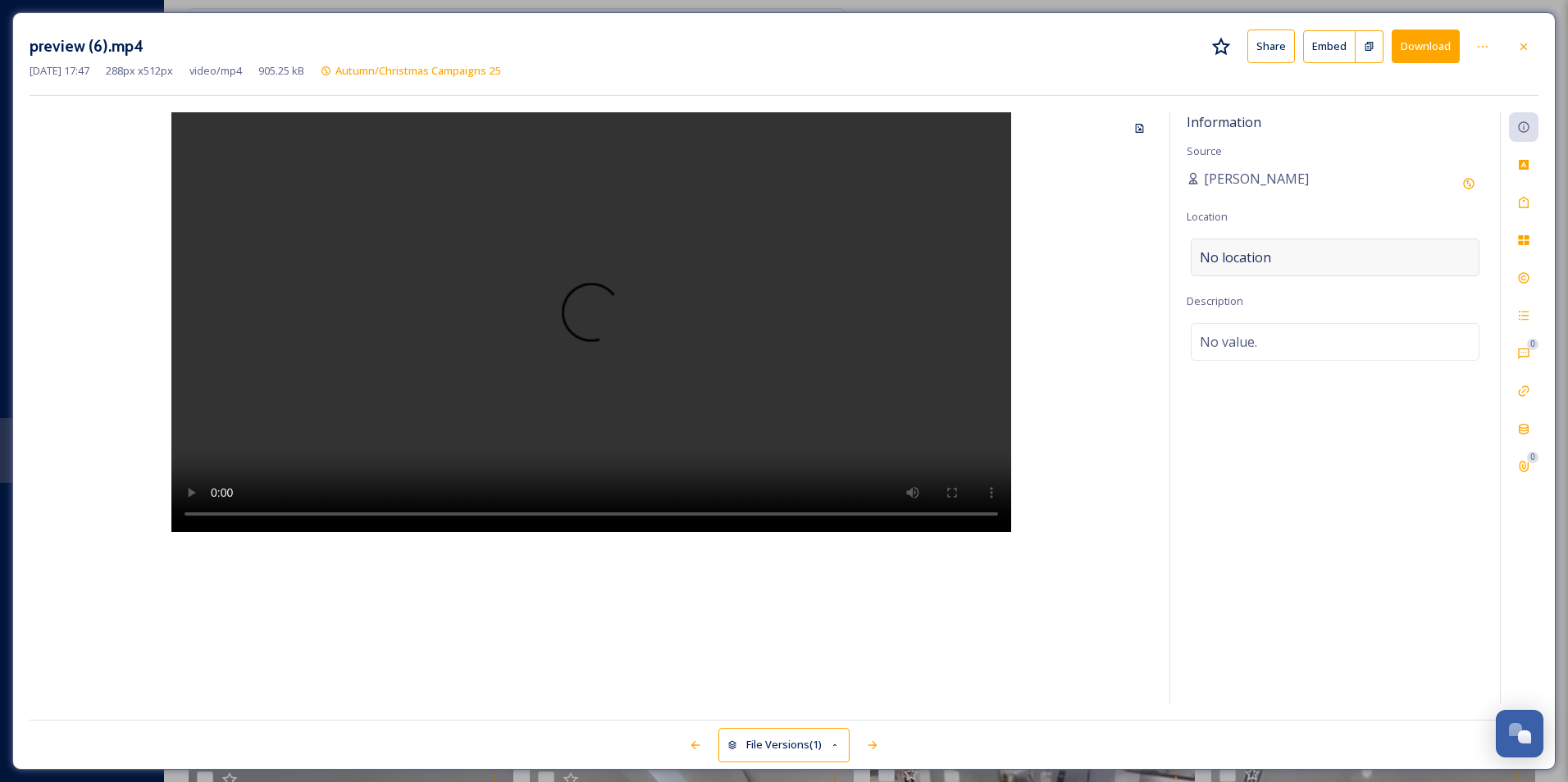
click at [1267, 262] on span "No location" at bounding box center [1235, 257] width 72 height 20
click at [1267, 261] on input at bounding box center [1335, 257] width 287 height 36
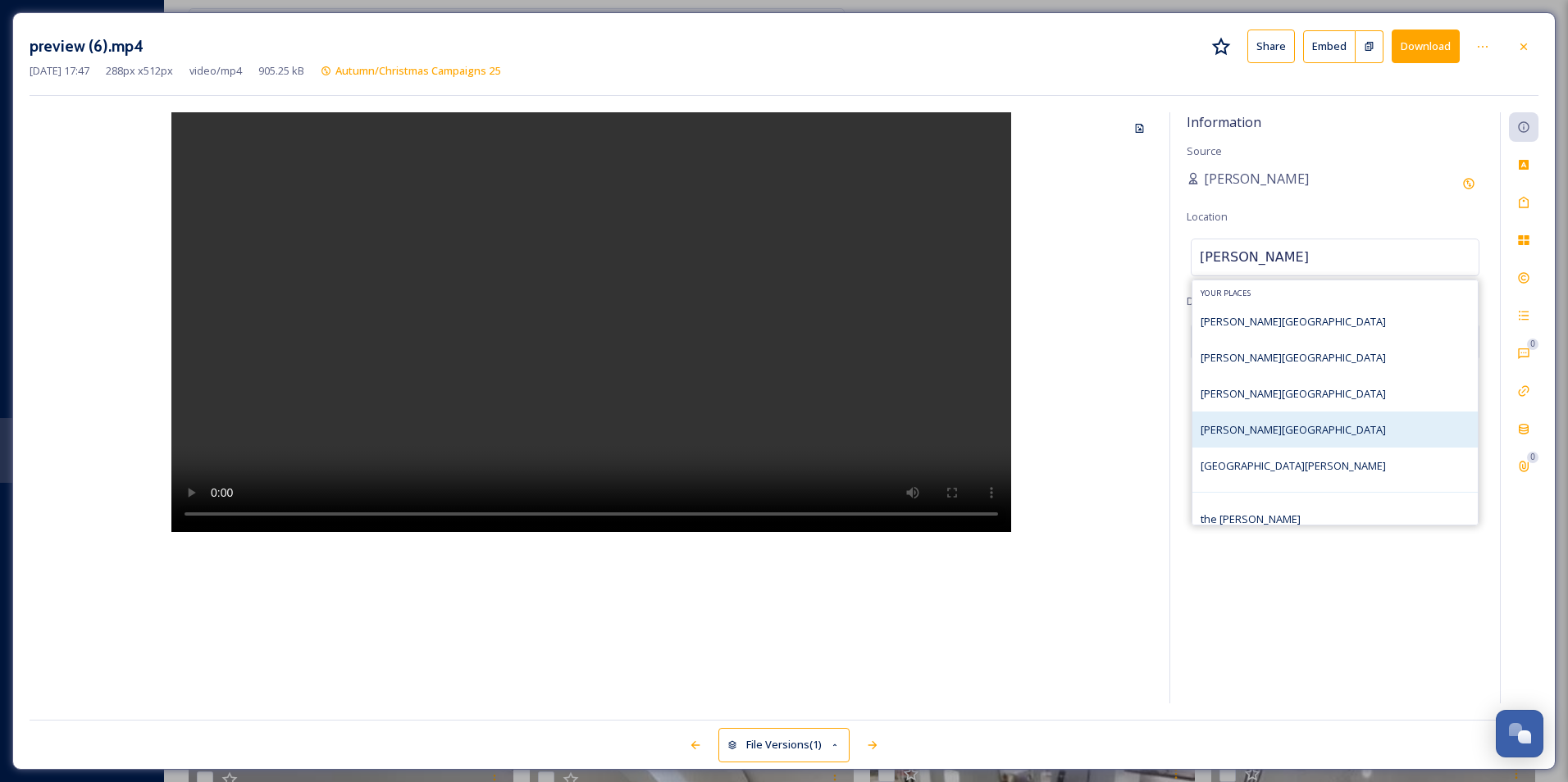
type input "[PERSON_NAME]"
click at [1275, 423] on div "[PERSON_NAME][GEOGRAPHIC_DATA]" at bounding box center [1335, 430] width 286 height 36
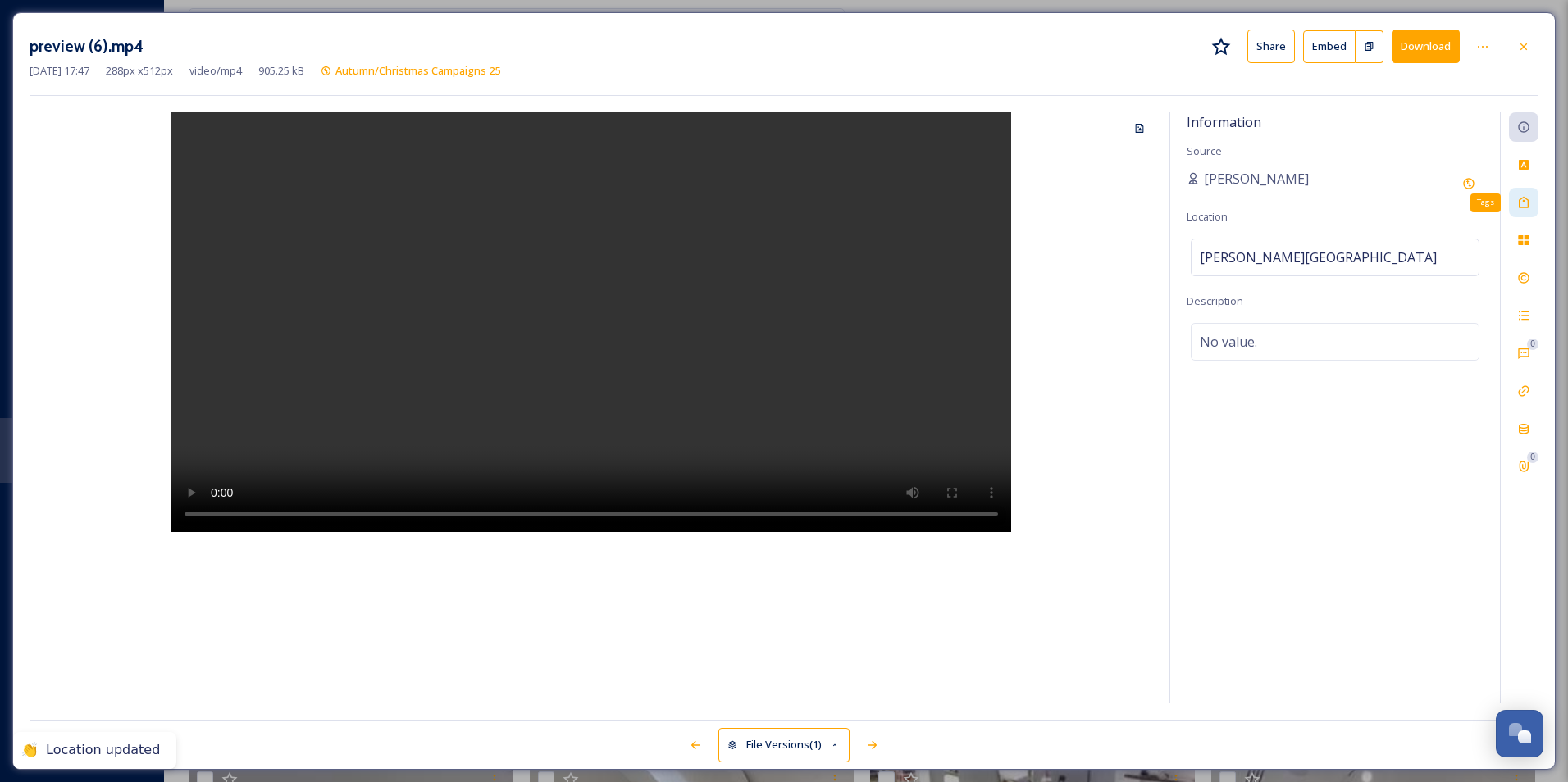
click at [1525, 208] on icon at bounding box center [1524, 202] width 10 height 12
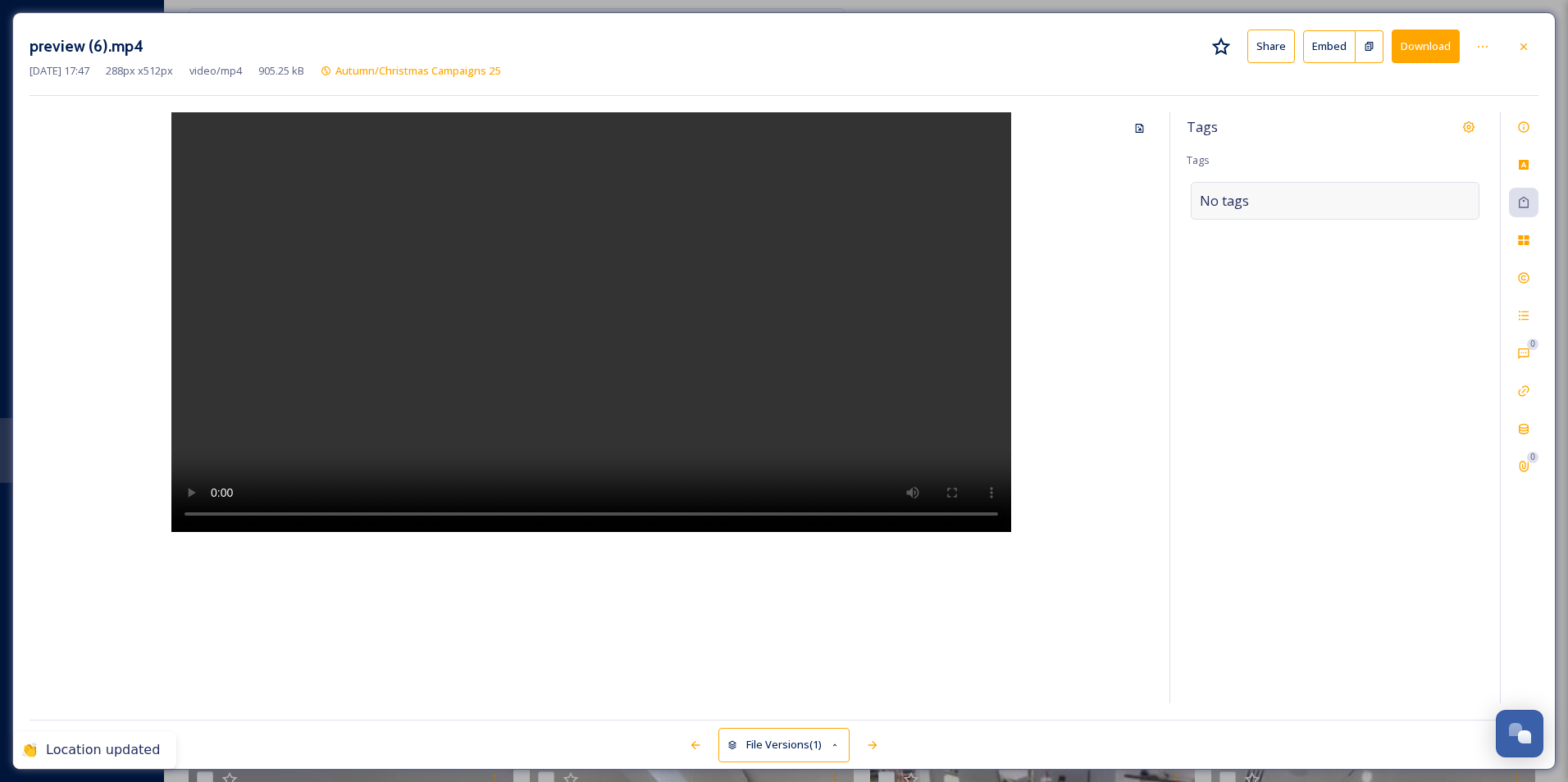
click at [1300, 212] on div "No tags" at bounding box center [1335, 201] width 289 height 38
type input "e"
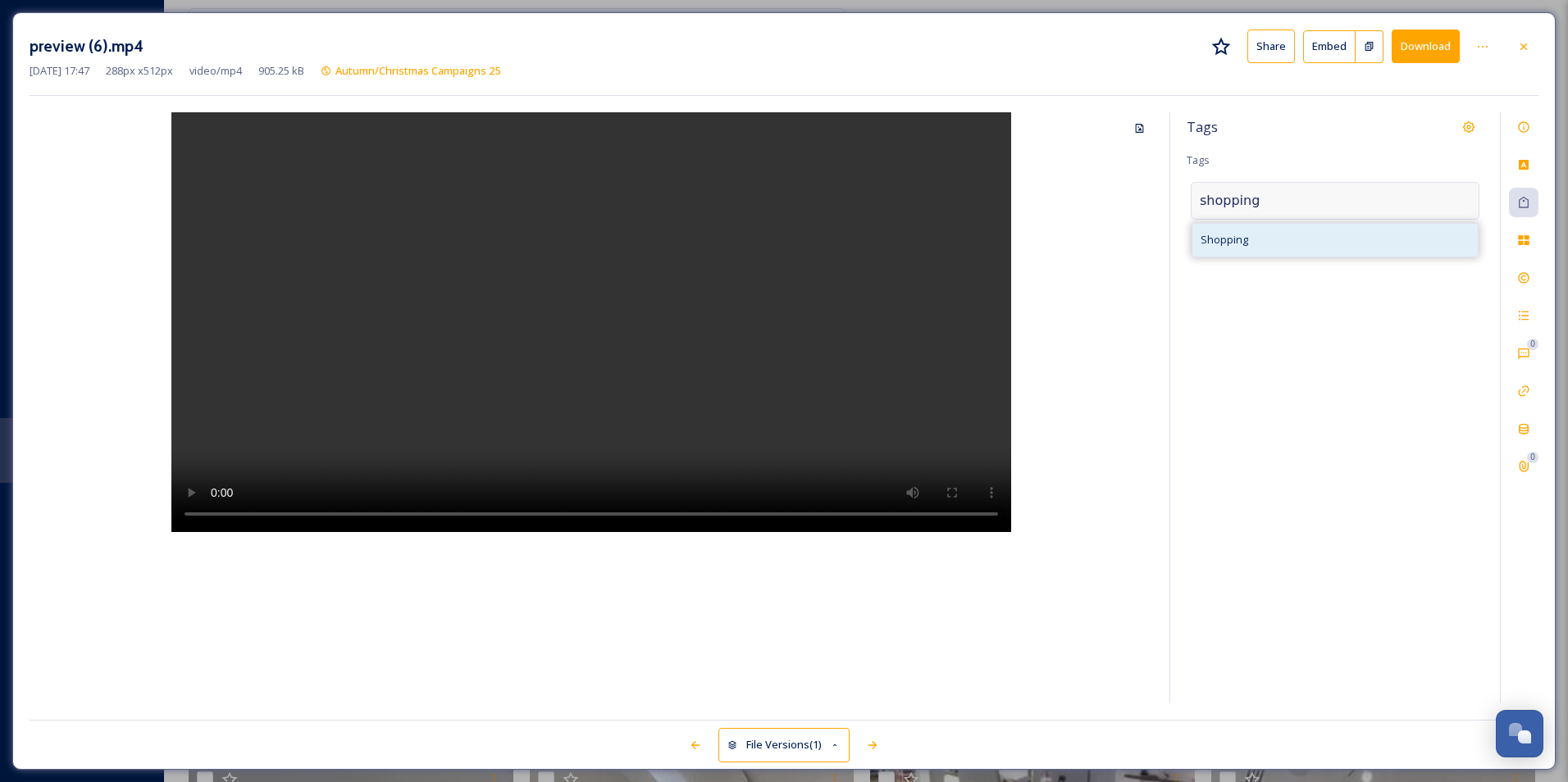
type input "shopping"
click at [1282, 237] on div "Shopping" at bounding box center [1335, 239] width 286 height 32
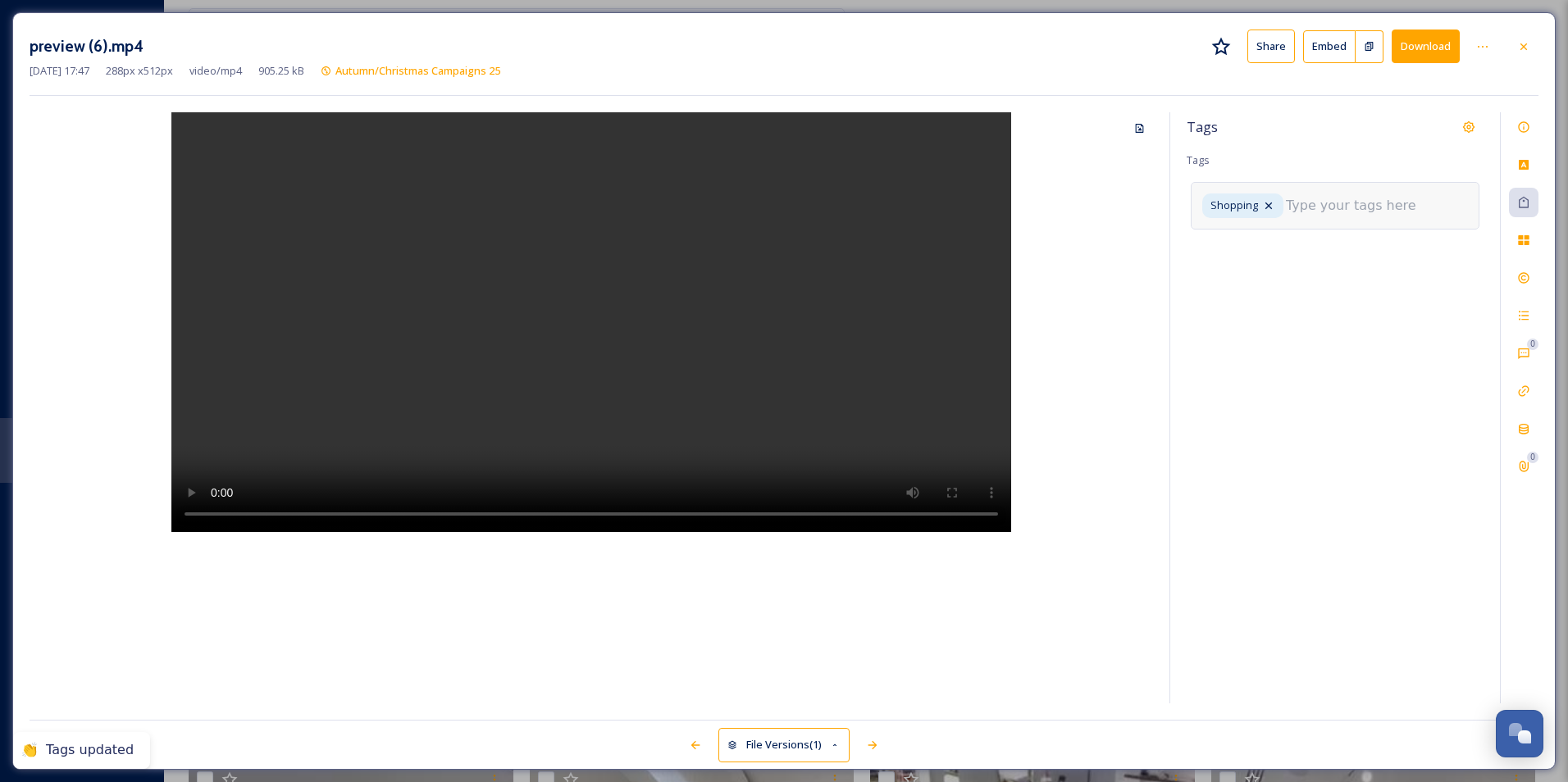
click at [1347, 209] on input at bounding box center [1368, 206] width 164 height 20
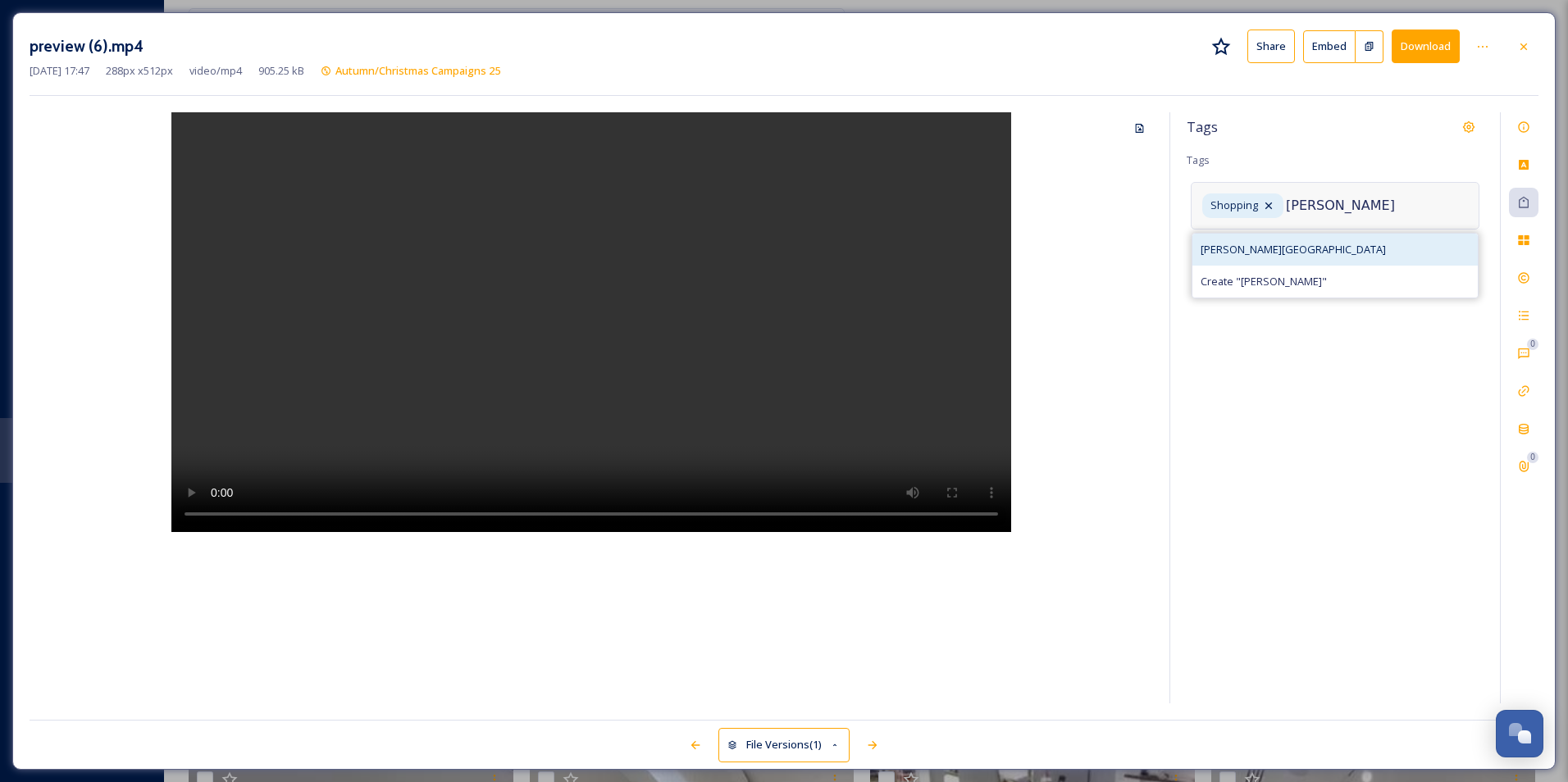
type input "[PERSON_NAME]"
click at [1288, 252] on div "[PERSON_NAME][GEOGRAPHIC_DATA]" at bounding box center [1335, 249] width 286 height 32
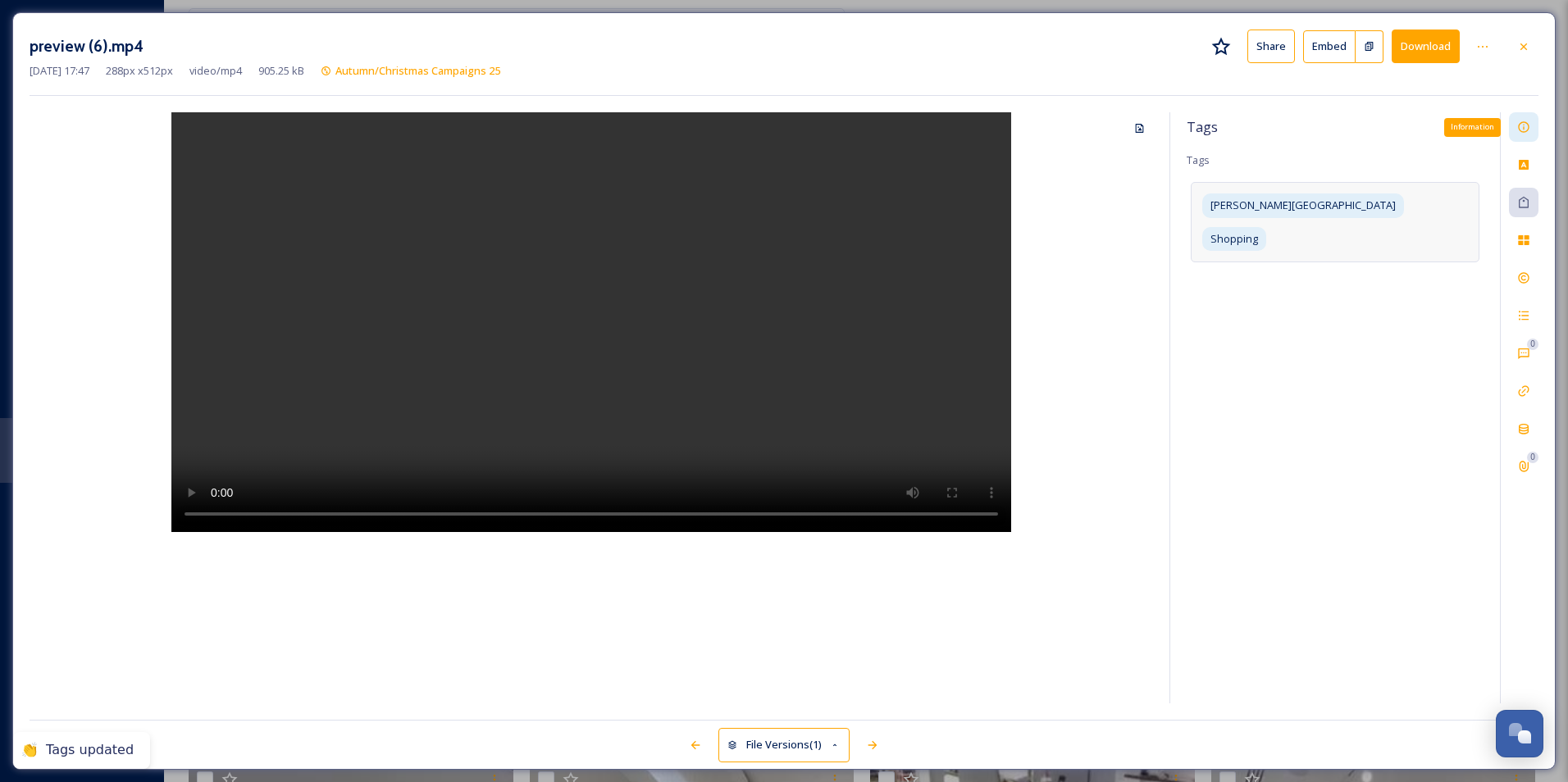
click at [1530, 139] on div "Information" at bounding box center [1524, 127] width 30 height 30
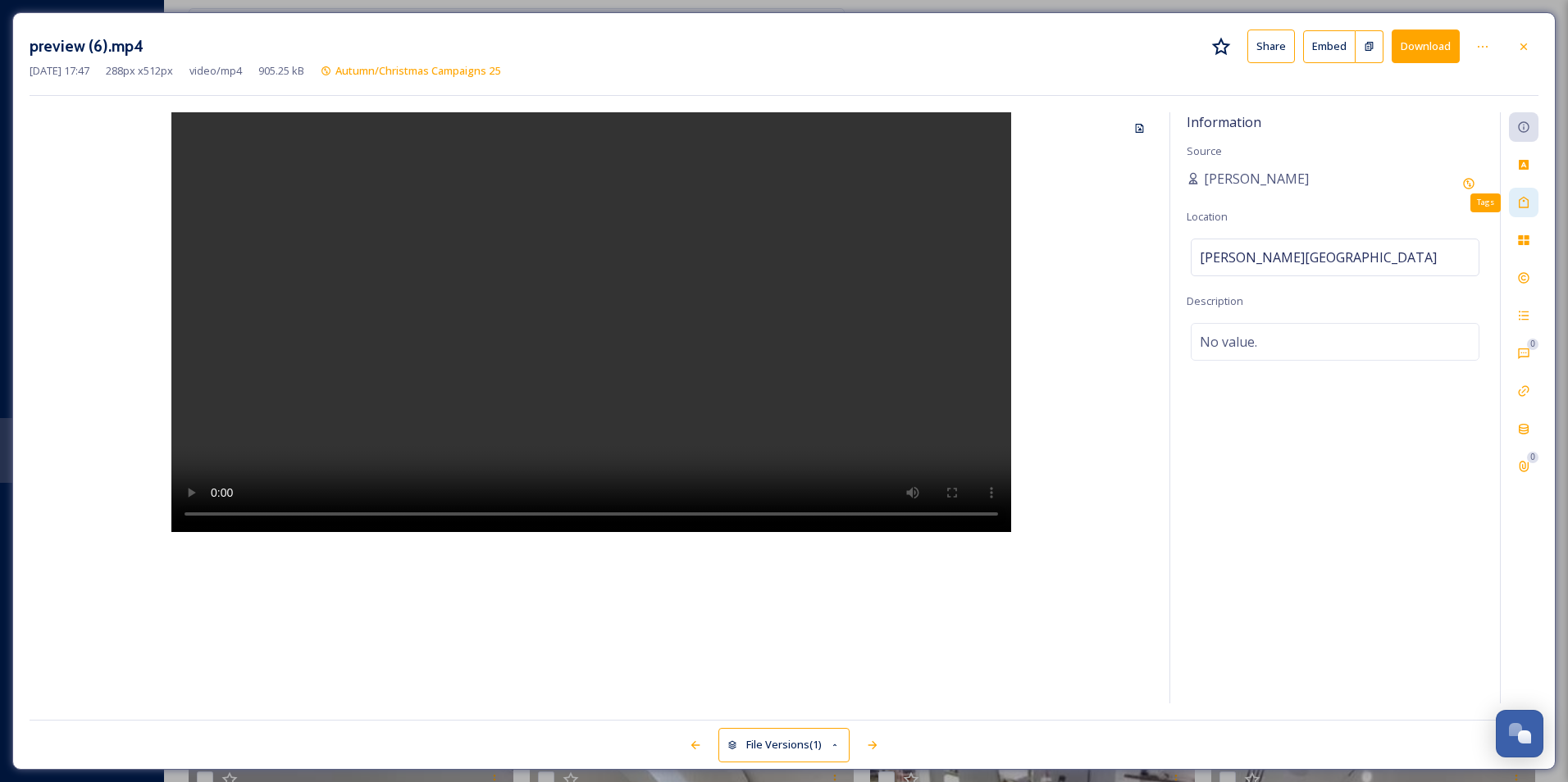
click at [1531, 208] on div "Tags" at bounding box center [1524, 202] width 30 height 30
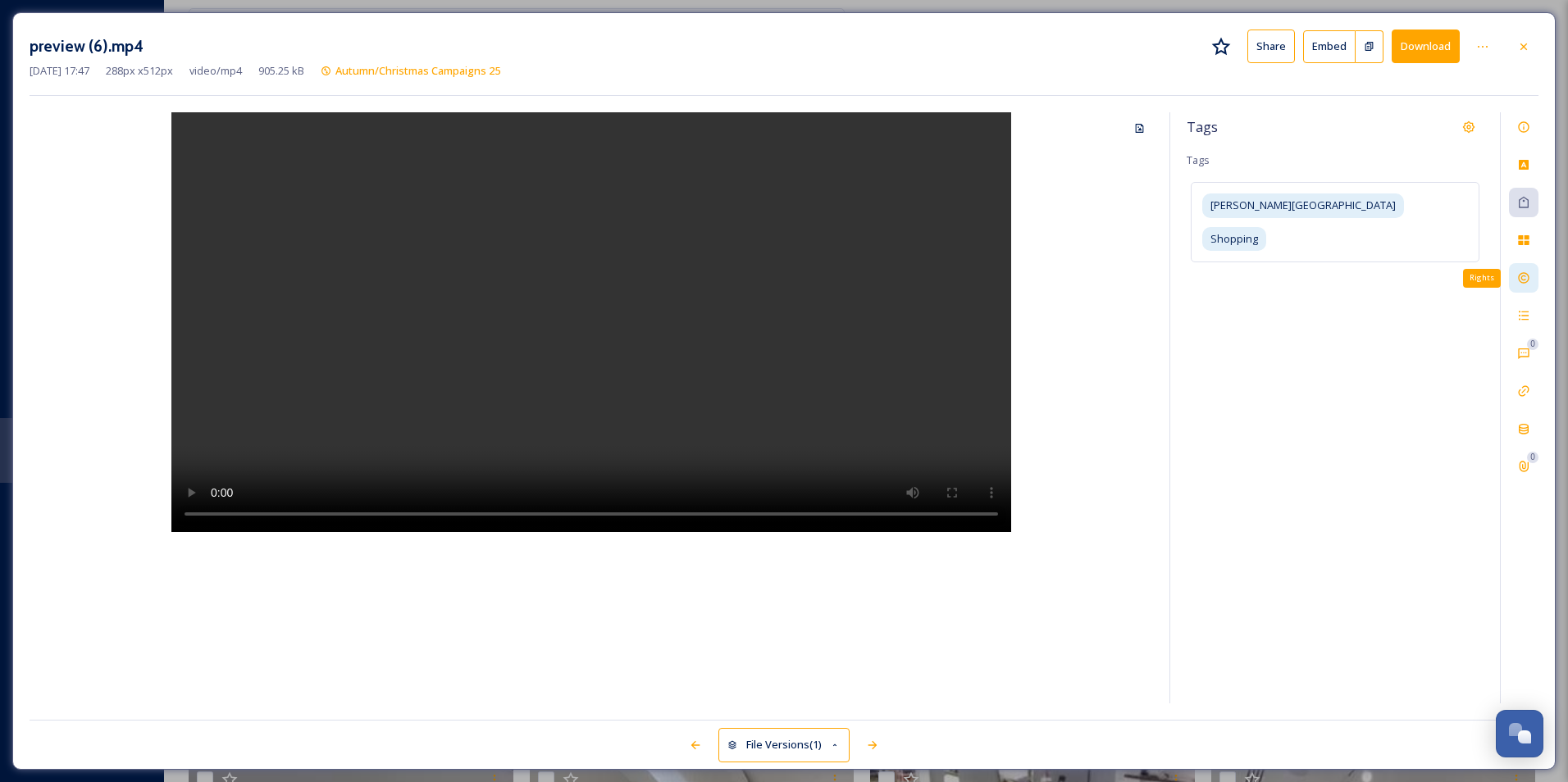
click at [1529, 276] on icon at bounding box center [1524, 278] width 11 height 11
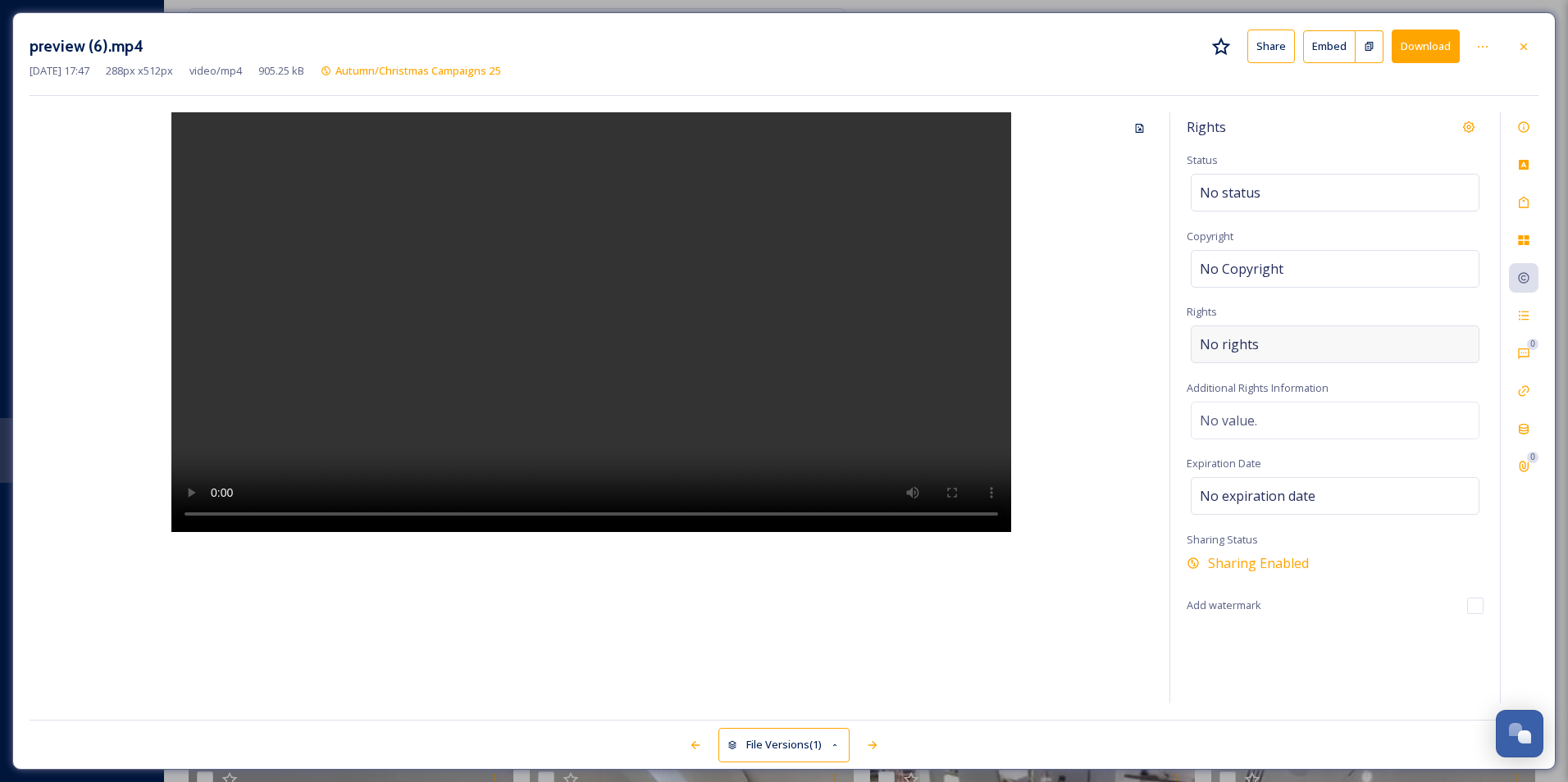
click at [1328, 341] on div "No rights" at bounding box center [1335, 344] width 289 height 38
click at [1302, 341] on input at bounding box center [1285, 349] width 180 height 36
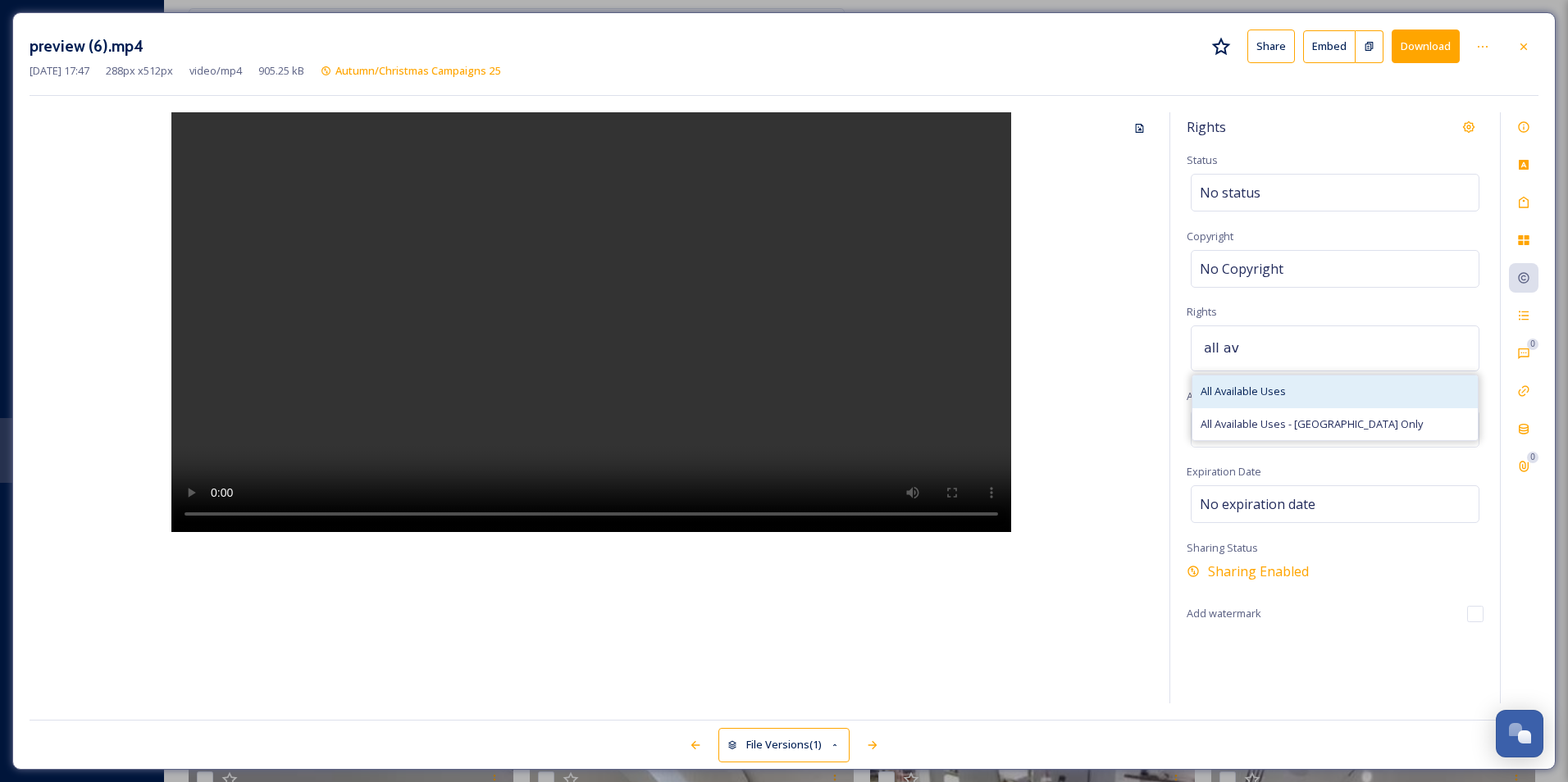
type input "all av"
click at [1291, 395] on div "All Available Uses" at bounding box center [1335, 391] width 286 height 32
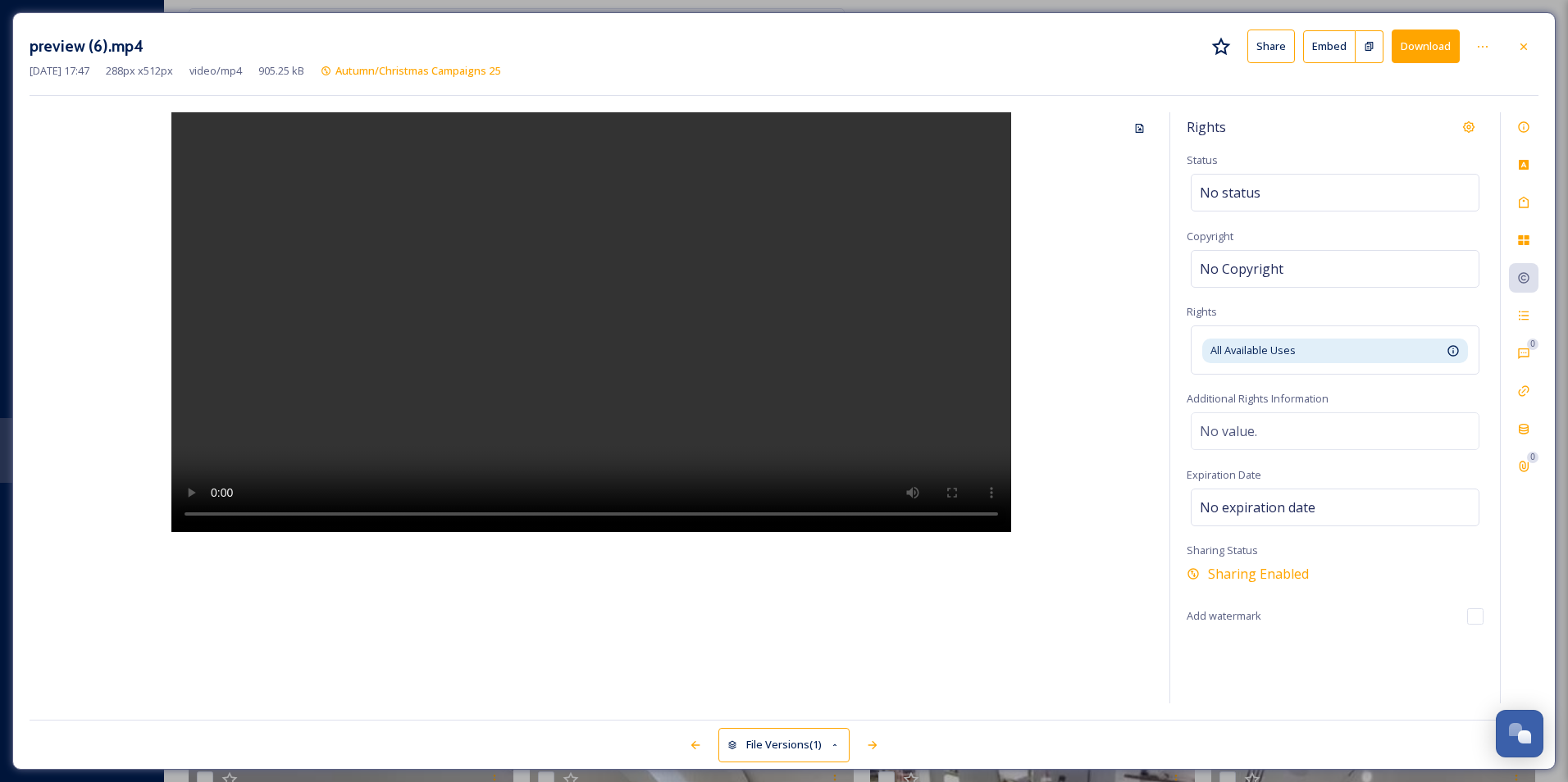
click at [1397, 297] on div "Rights Status No status Copyright No Copyright Rights All Available Uses Availa…" at bounding box center [1335, 408] width 330 height 591
click at [1530, 130] on icon at bounding box center [1524, 127] width 13 height 13
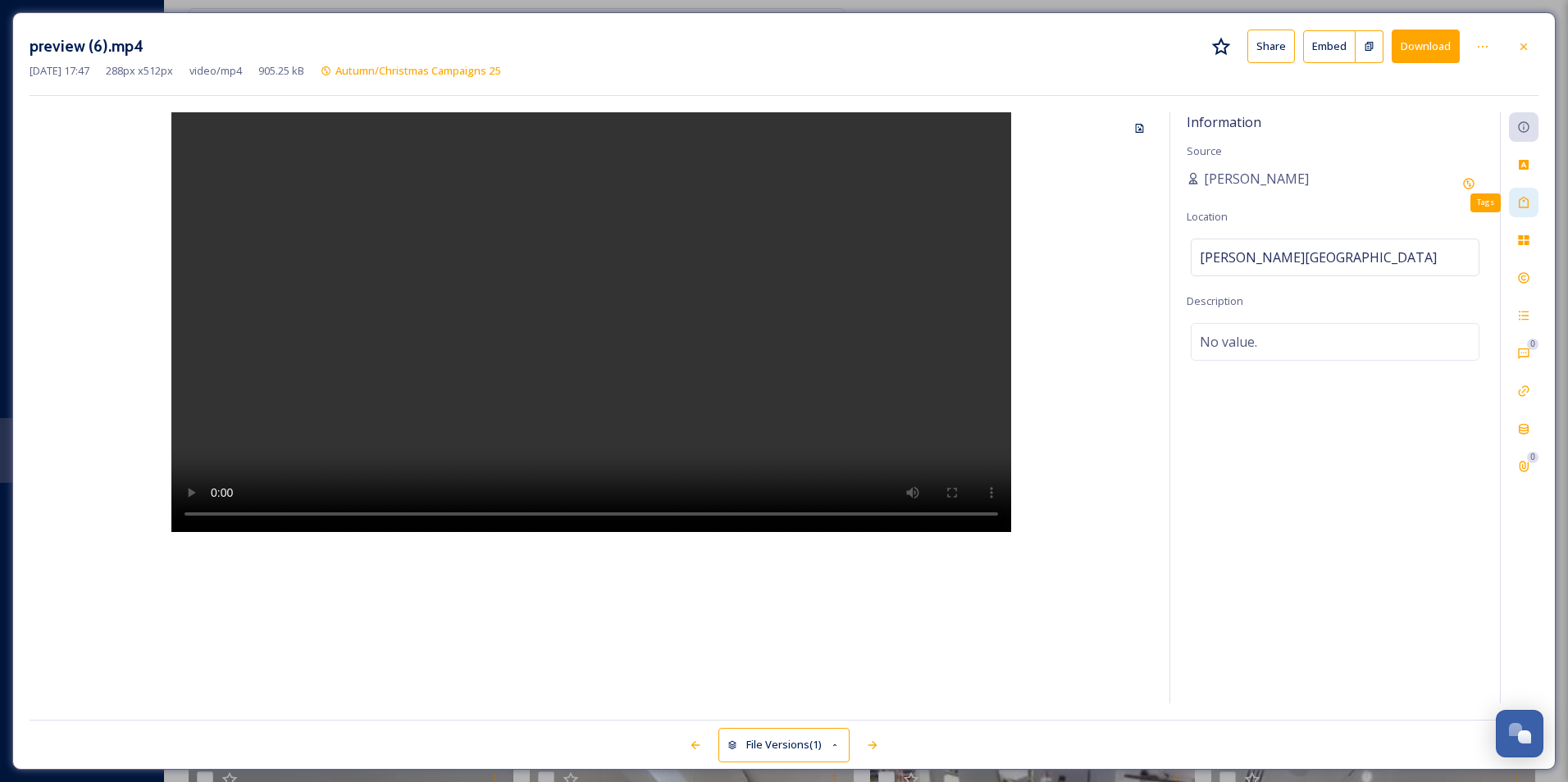
click at [1527, 206] on icon at bounding box center [1524, 202] width 13 height 13
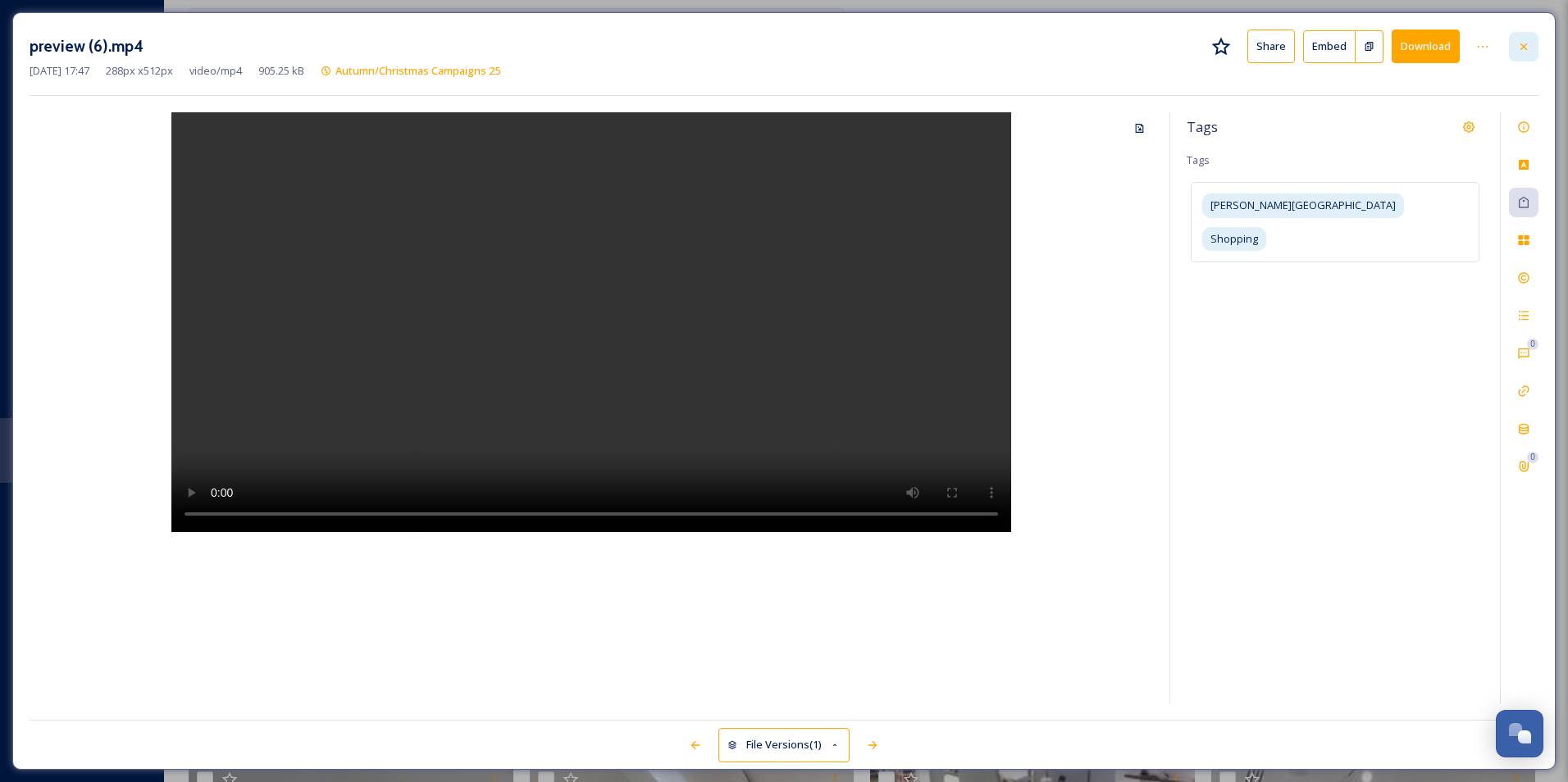
click at [1526, 51] on icon at bounding box center [1524, 46] width 13 height 13
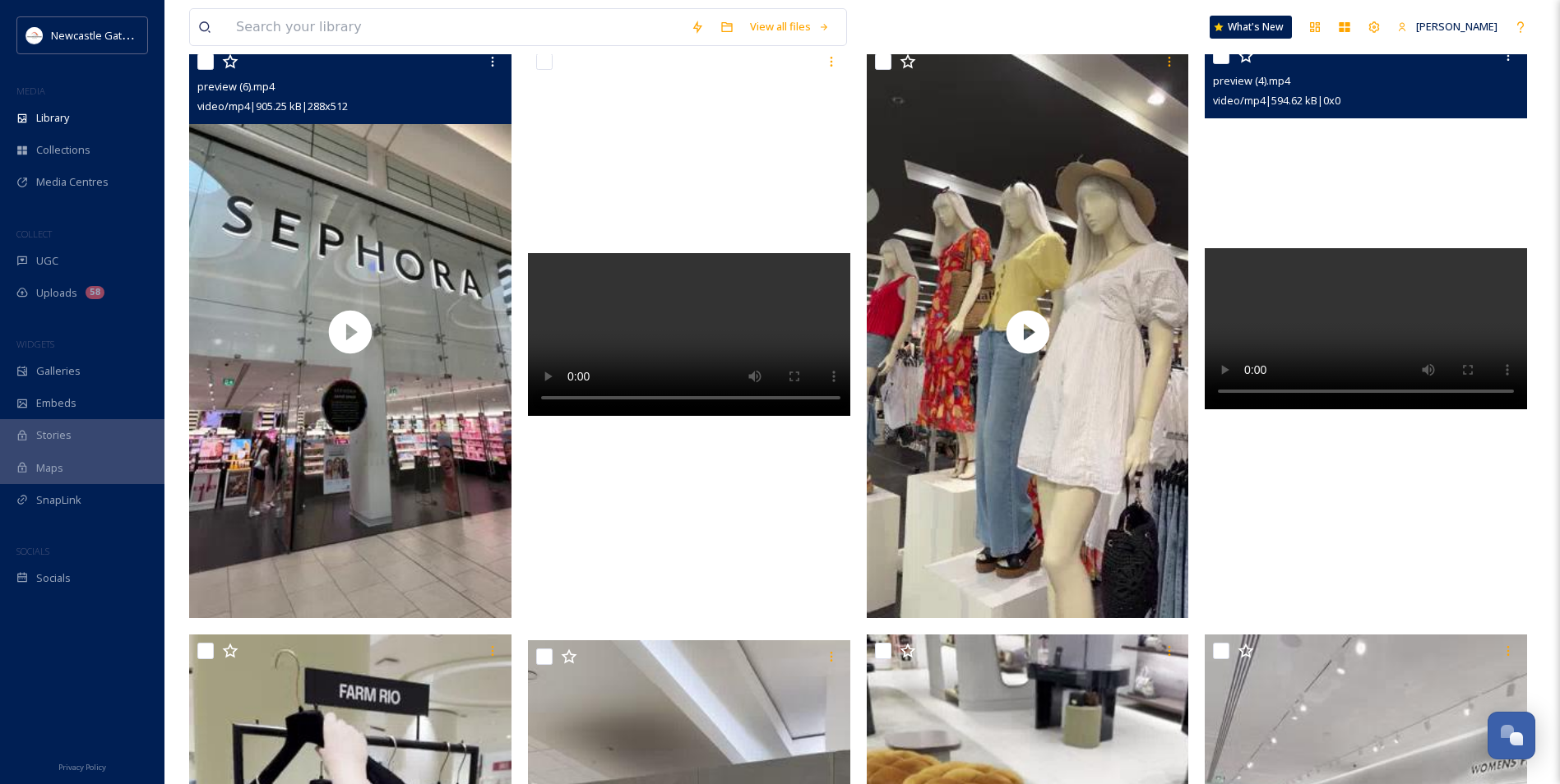
scroll to position [987, 0]
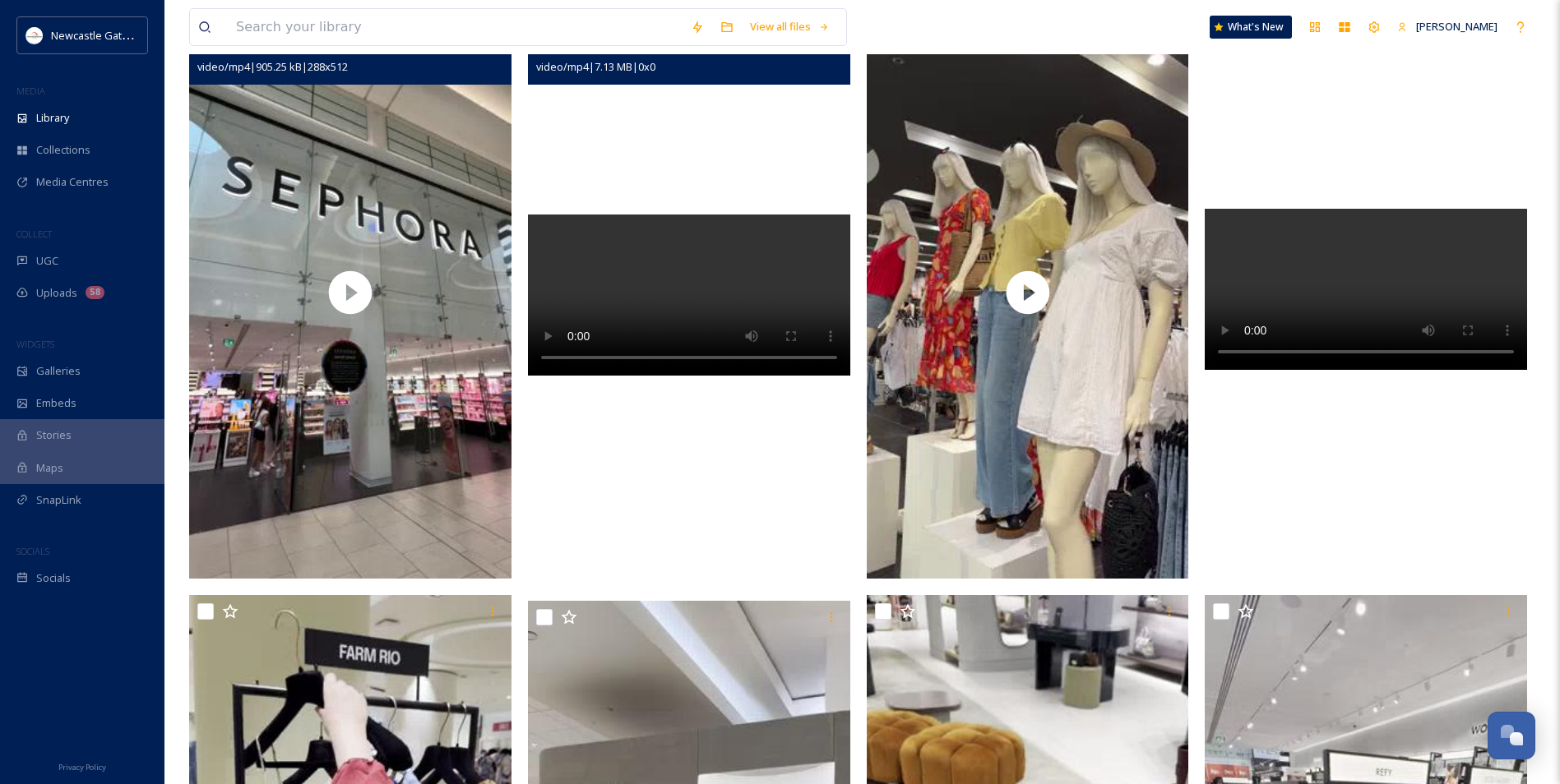
click at [700, 372] on video at bounding box center [689, 294] width 323 height 161
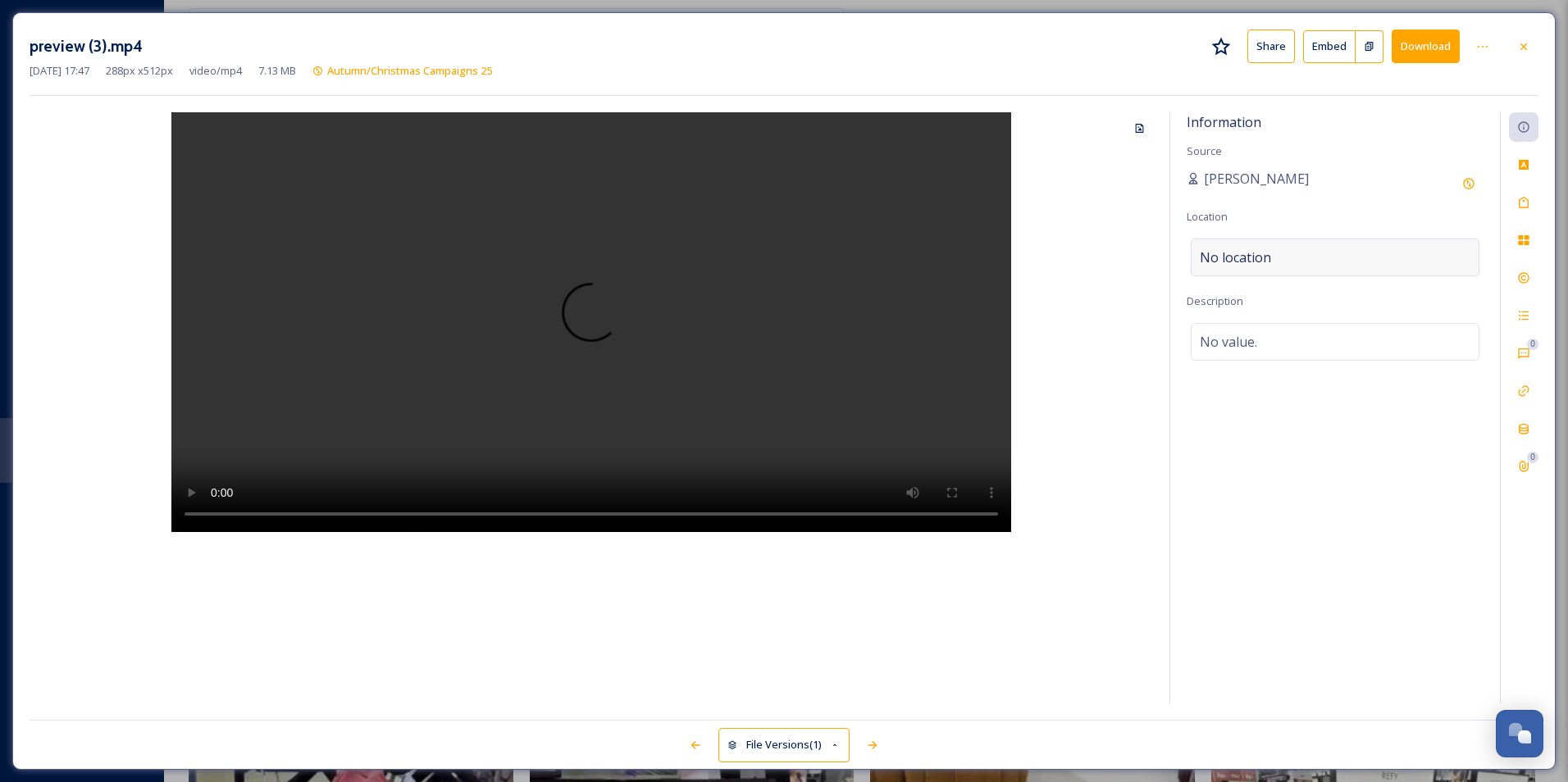
click at [1336, 263] on div "No location" at bounding box center [1335, 257] width 289 height 38
click at [1336, 263] on input at bounding box center [1335, 257] width 287 height 36
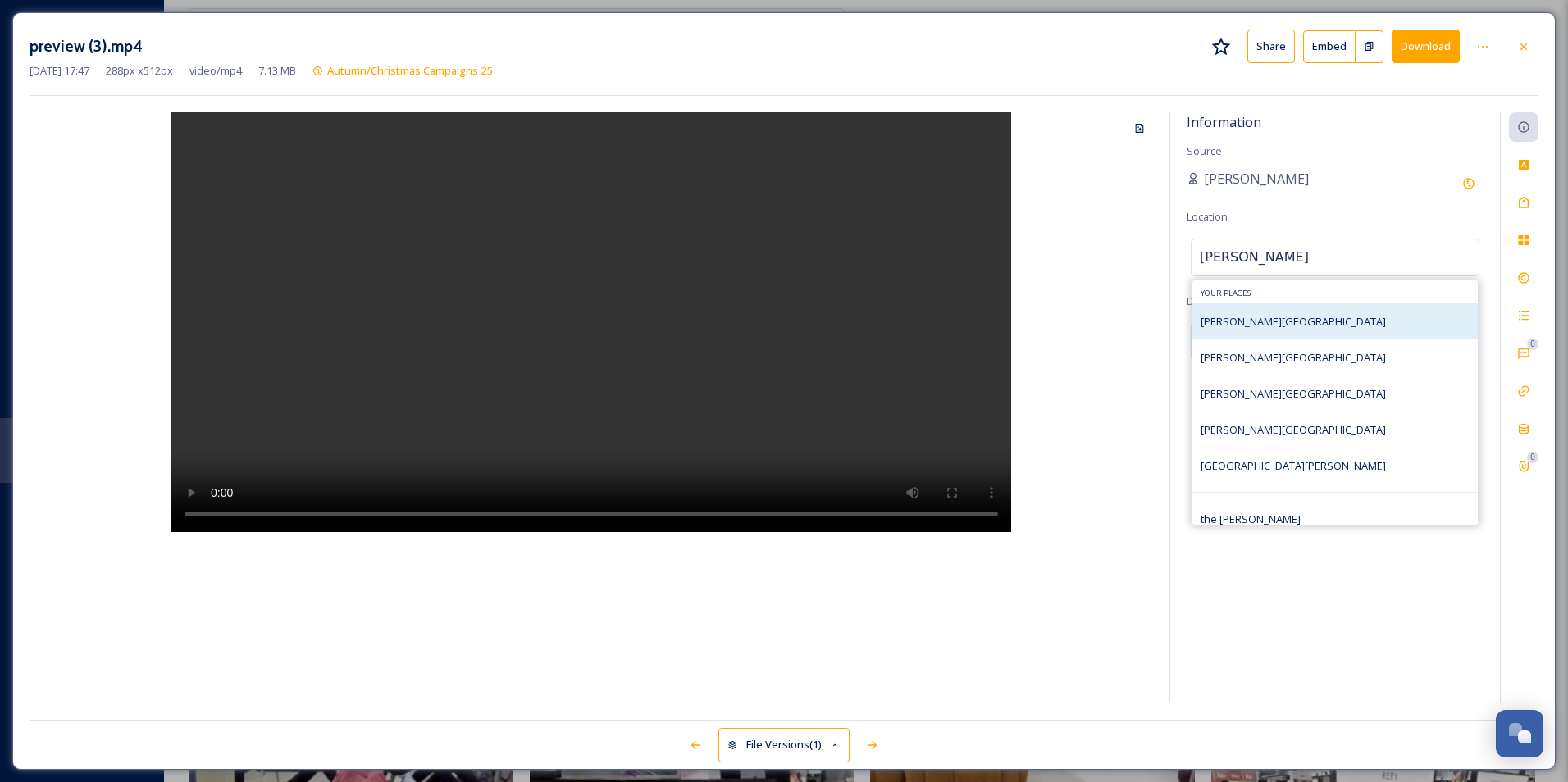
type input "[PERSON_NAME]"
click at [1323, 309] on div "[PERSON_NAME][GEOGRAPHIC_DATA]" at bounding box center [1335, 322] width 286 height 36
click at [1297, 319] on div "[PERSON_NAME][GEOGRAPHIC_DATA]" at bounding box center [1335, 322] width 286 height 36
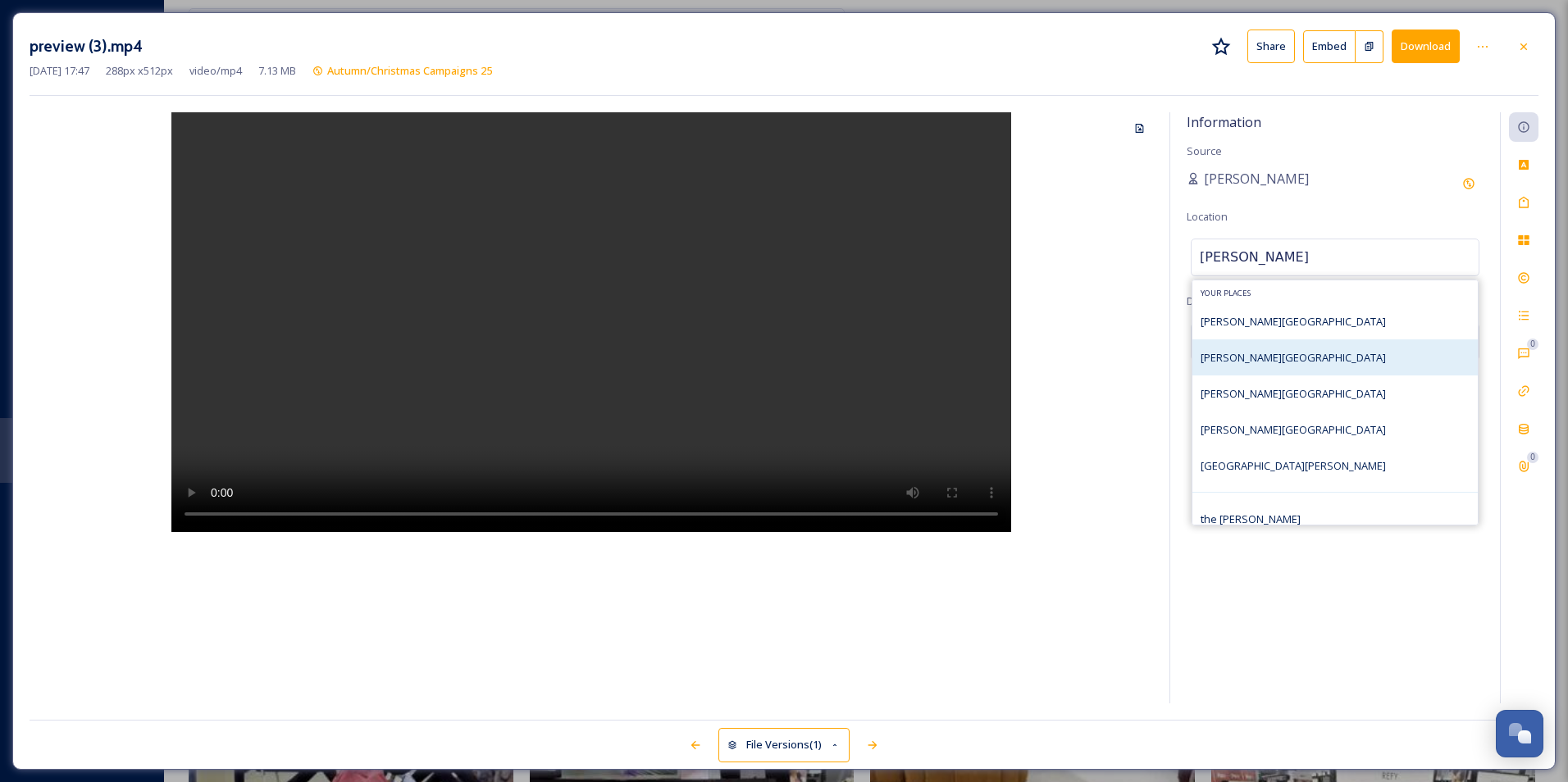
click at [1265, 369] on div "[PERSON_NAME][GEOGRAPHIC_DATA]" at bounding box center [1335, 358] width 286 height 36
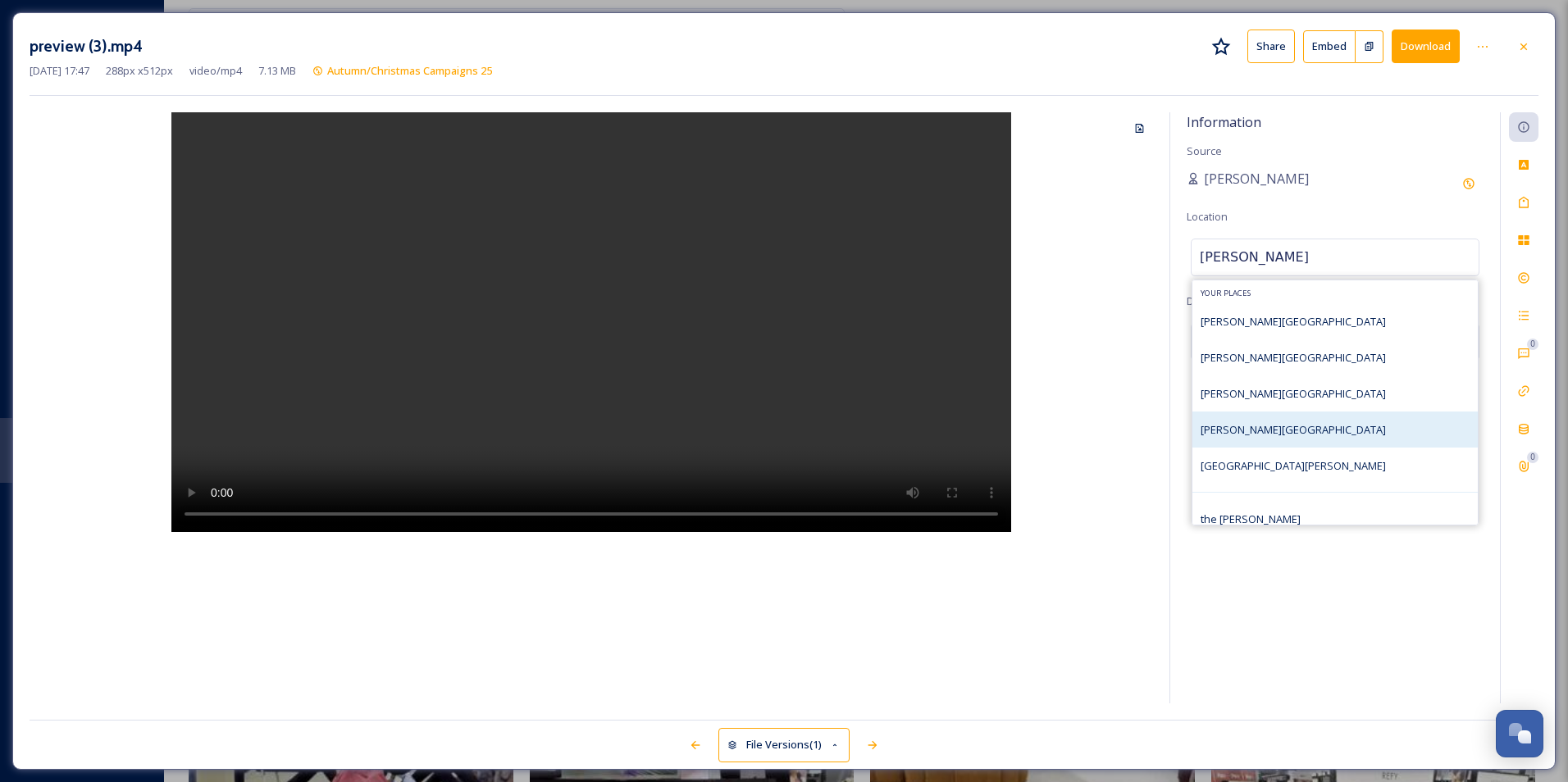
click at [1295, 424] on div "[PERSON_NAME][GEOGRAPHIC_DATA]" at bounding box center [1335, 430] width 286 height 36
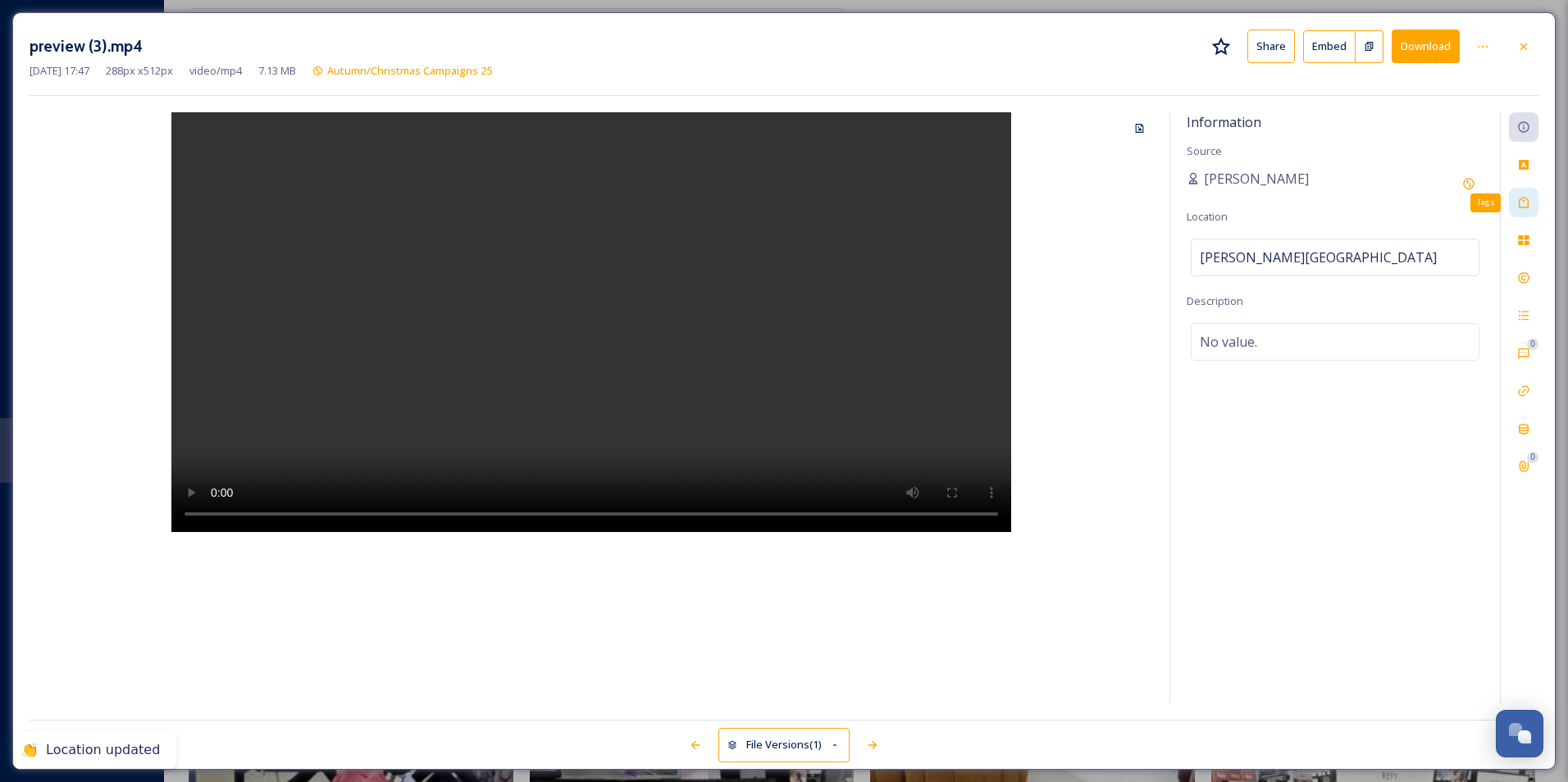
click at [1519, 202] on icon at bounding box center [1524, 202] width 13 height 13
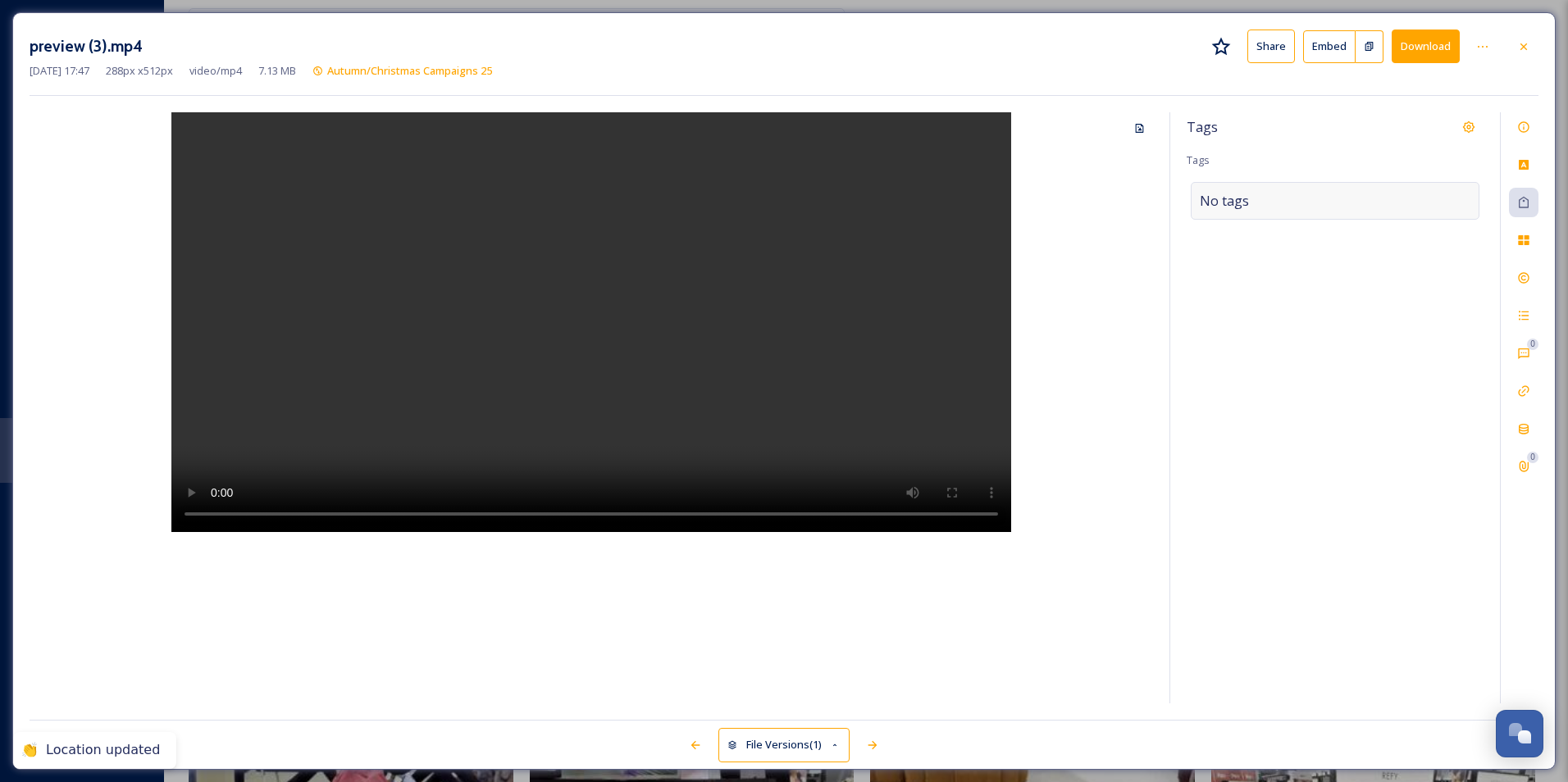
click at [1278, 203] on div "No tags" at bounding box center [1335, 201] width 289 height 38
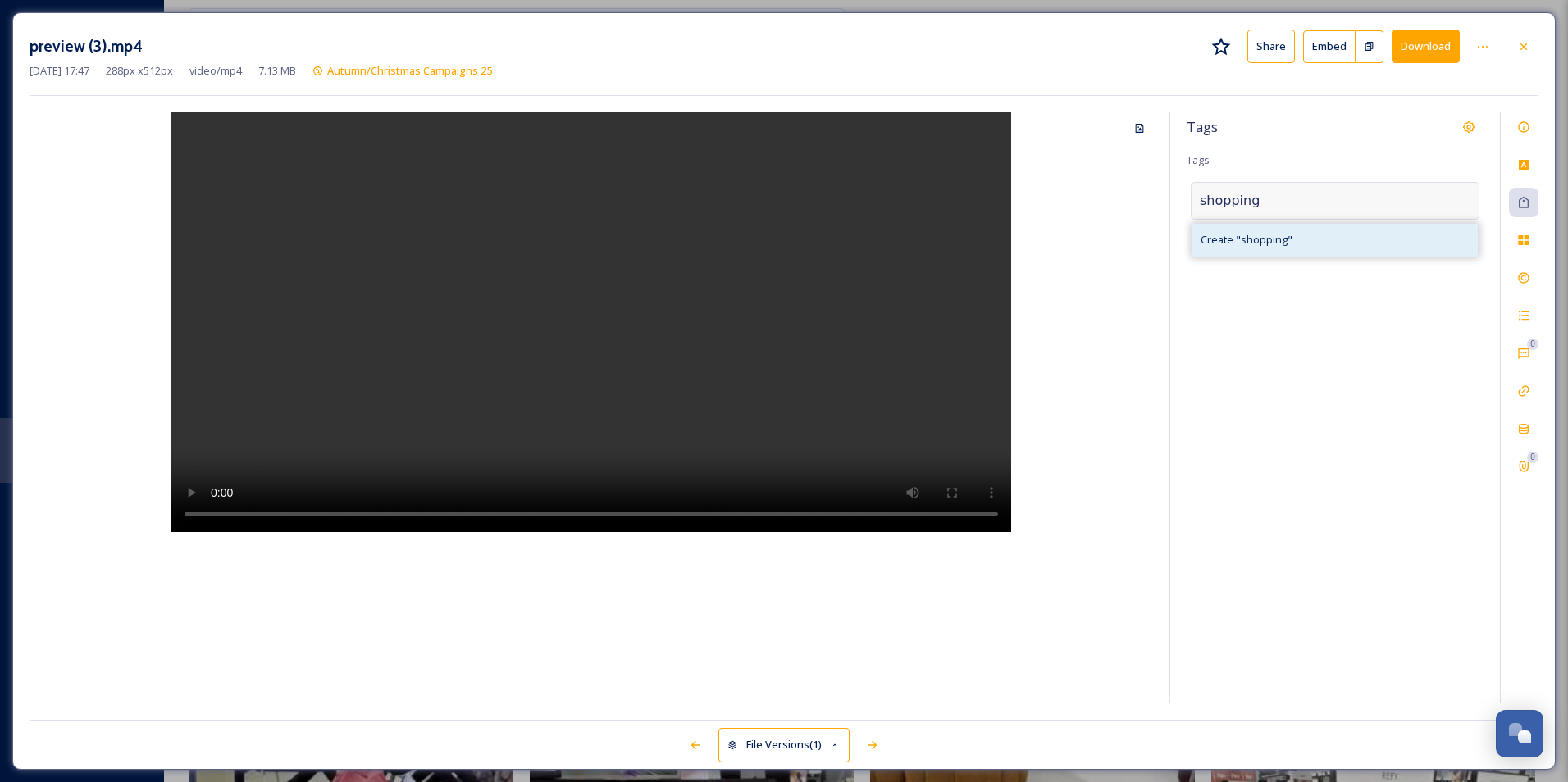
type input "shopping"
click at [1293, 246] on div "Create " shopping "" at bounding box center [1335, 239] width 286 height 32
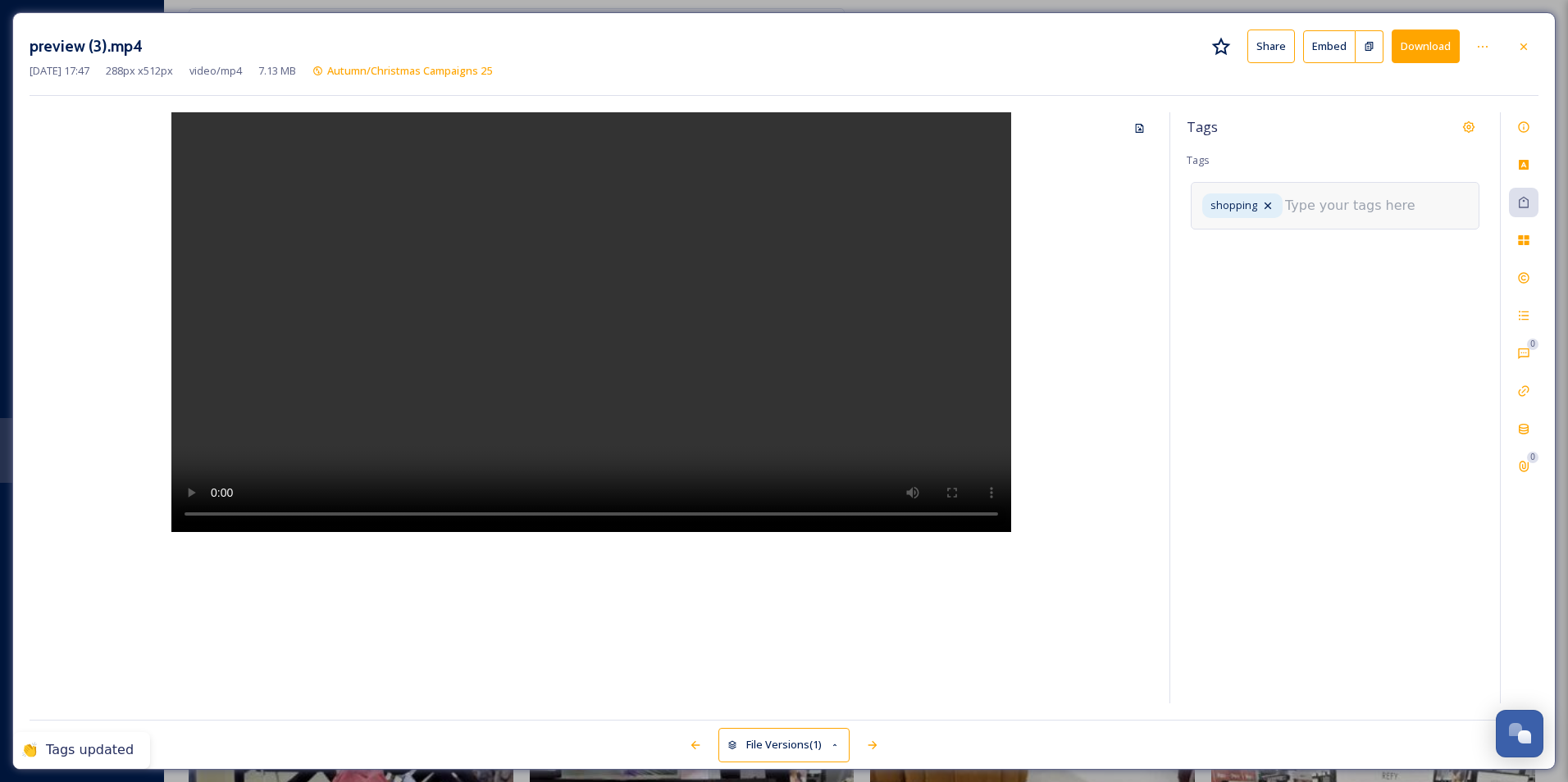
click at [1341, 206] on input at bounding box center [1367, 206] width 164 height 20
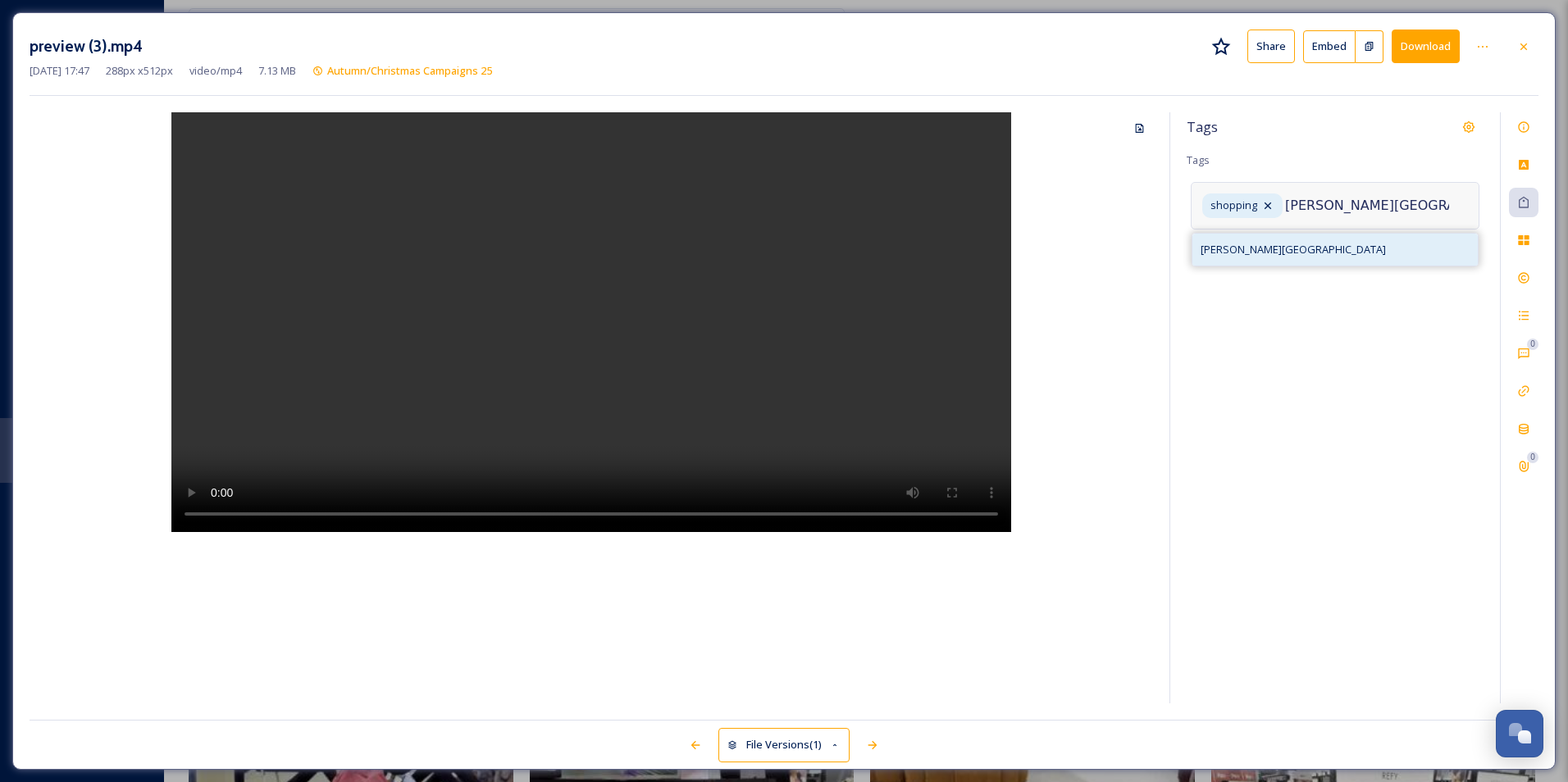
type input "[PERSON_NAME][GEOGRAPHIC_DATA]"
click at [1322, 252] on div "[PERSON_NAME][GEOGRAPHIC_DATA]" at bounding box center [1335, 249] width 286 height 32
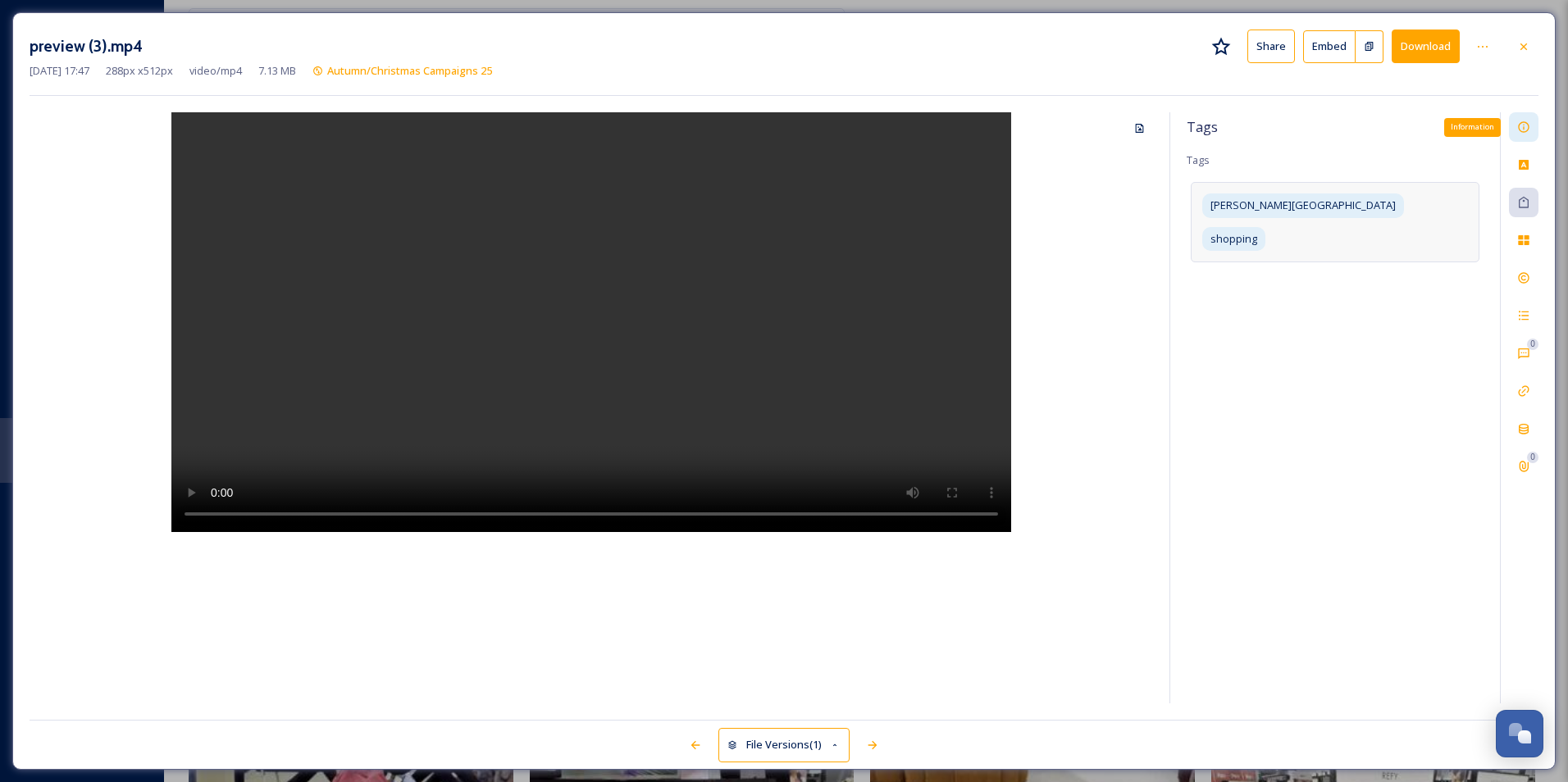
click at [1519, 128] on icon at bounding box center [1524, 128] width 11 height 11
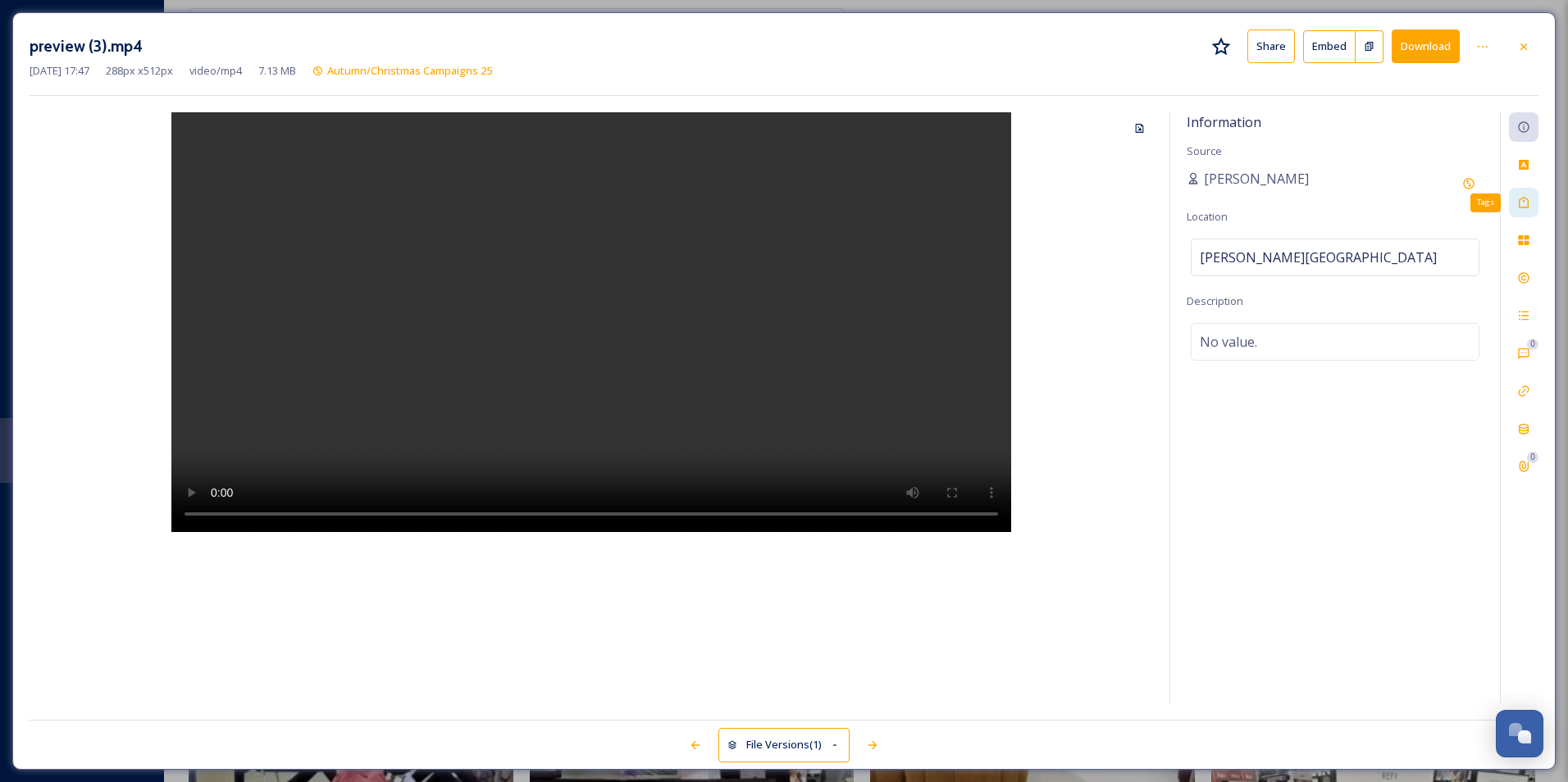
click at [1529, 207] on icon at bounding box center [1524, 202] width 10 height 12
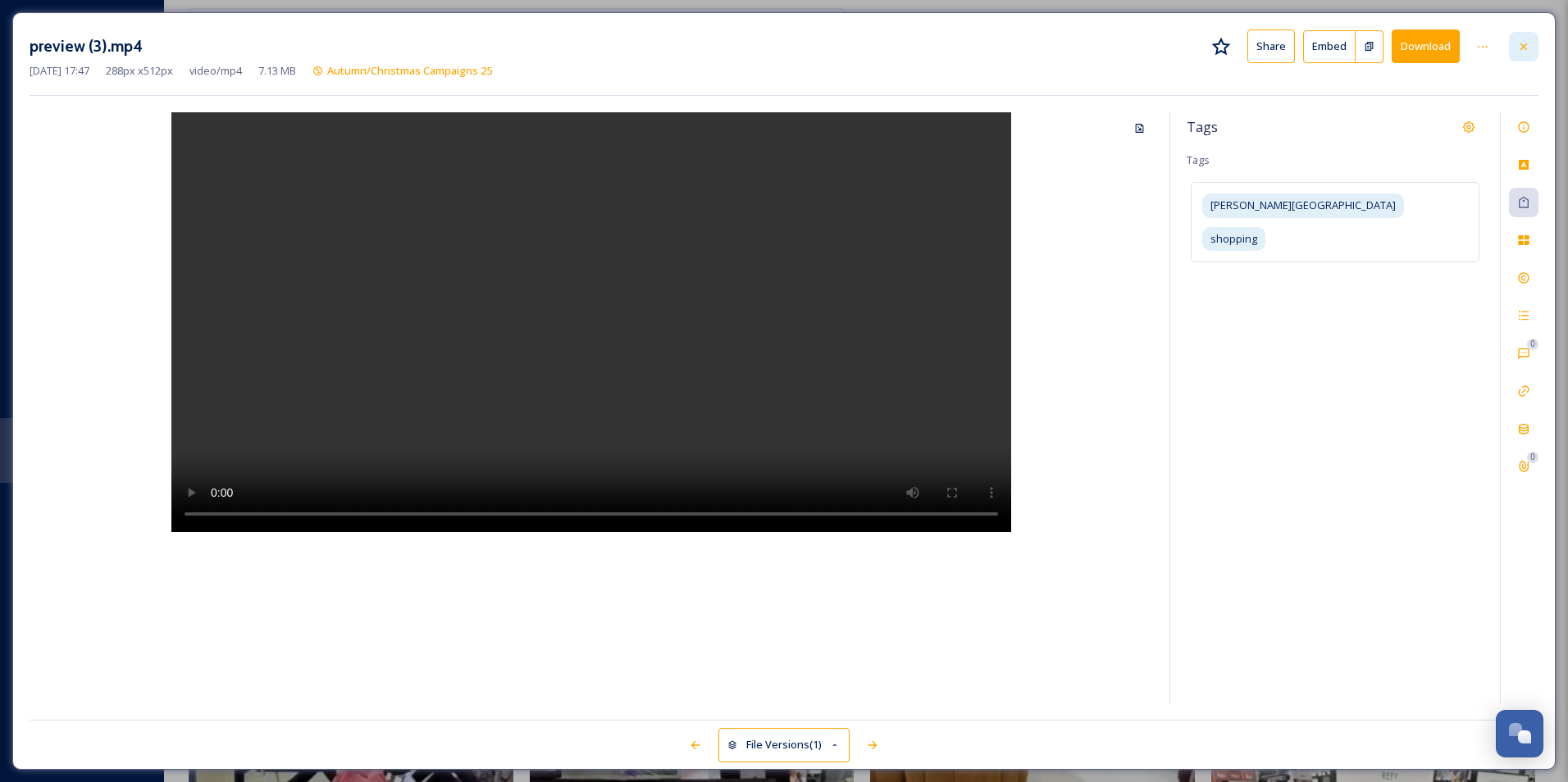
click at [1523, 35] on div at bounding box center [1524, 46] width 30 height 30
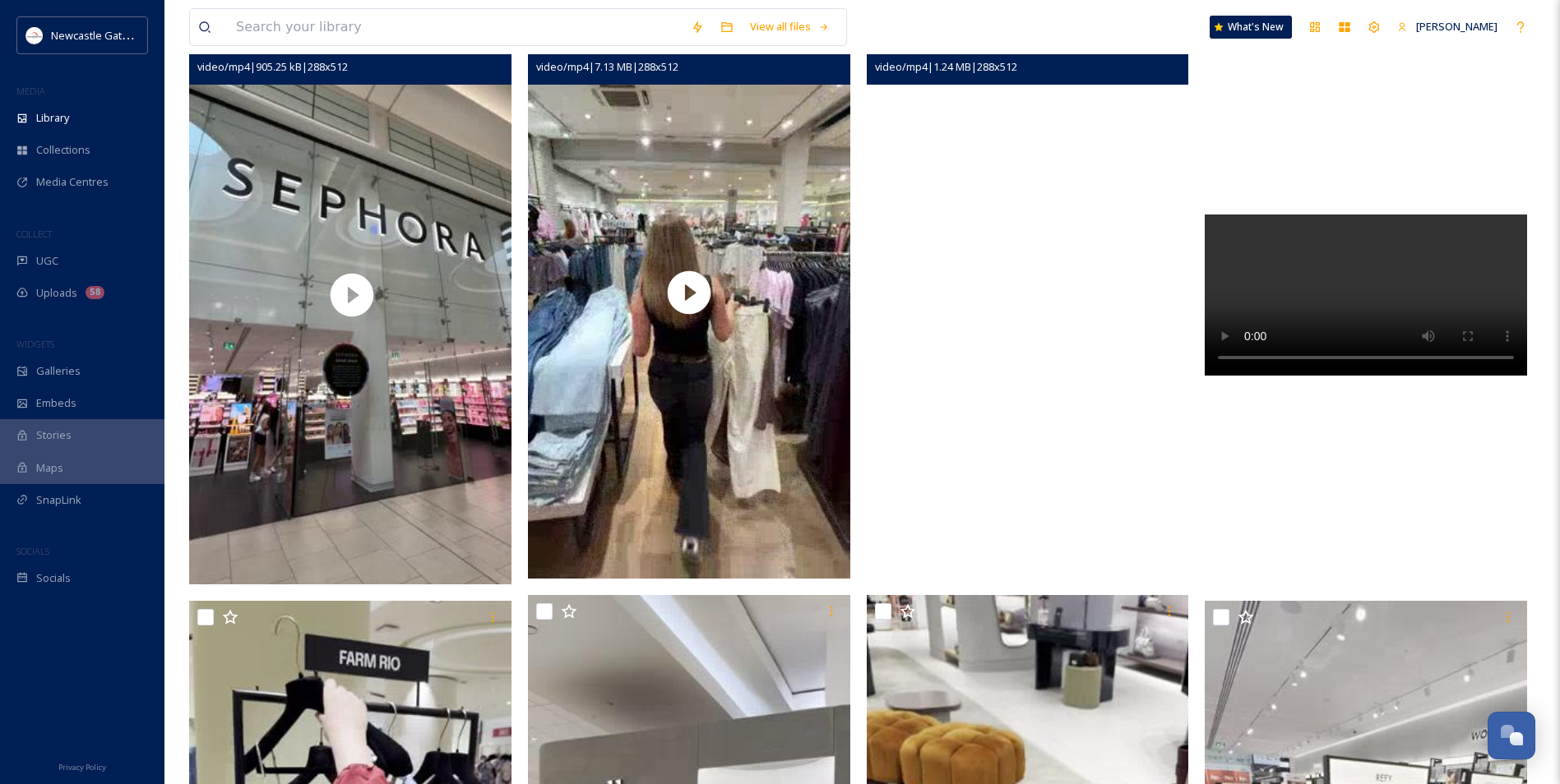
click at [974, 446] on video "preview (5).mp4" at bounding box center [1028, 292] width 323 height 573
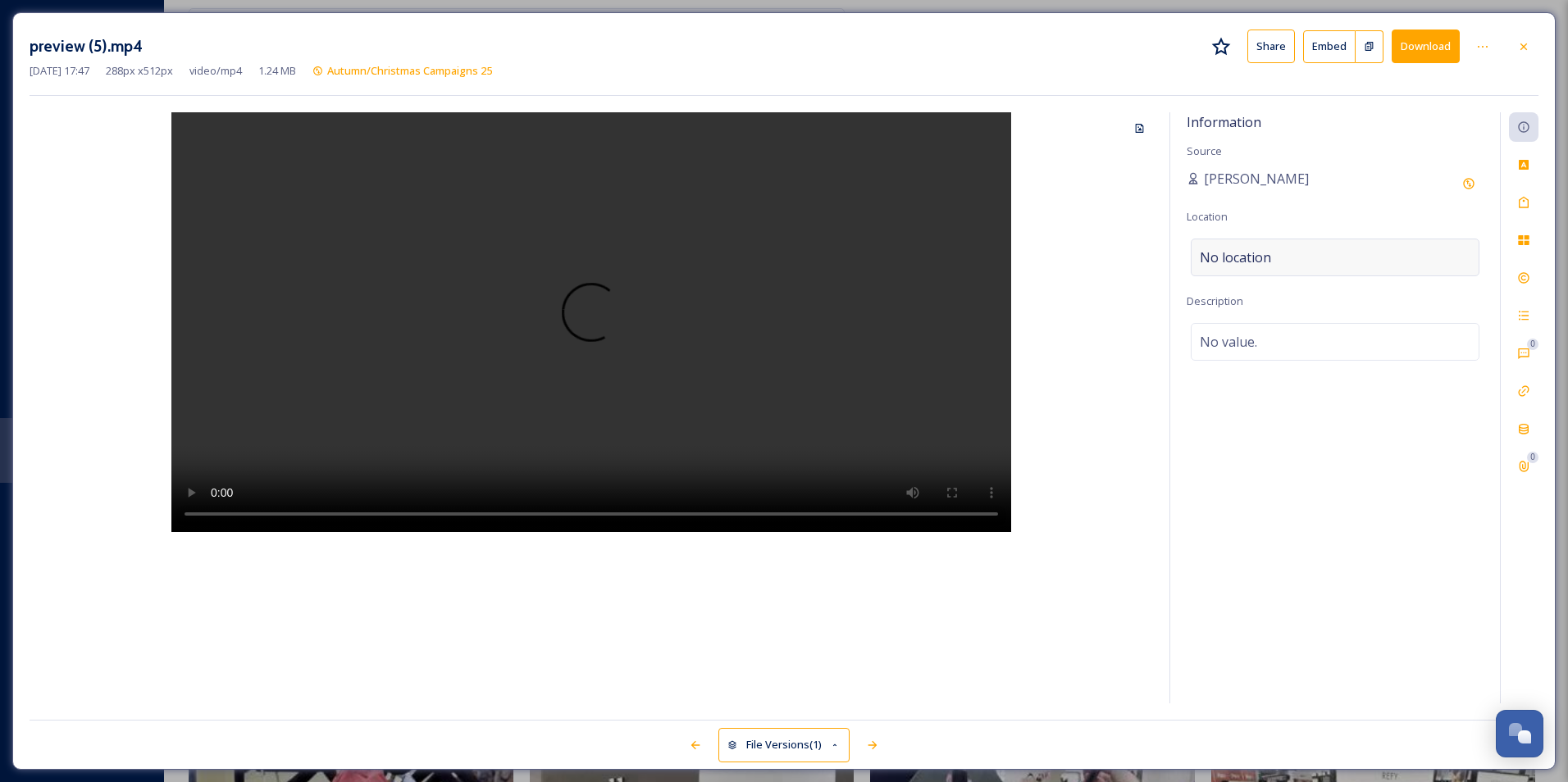
click at [1253, 263] on span "No location" at bounding box center [1235, 257] width 72 height 20
click at [1251, 263] on input at bounding box center [1335, 257] width 287 height 36
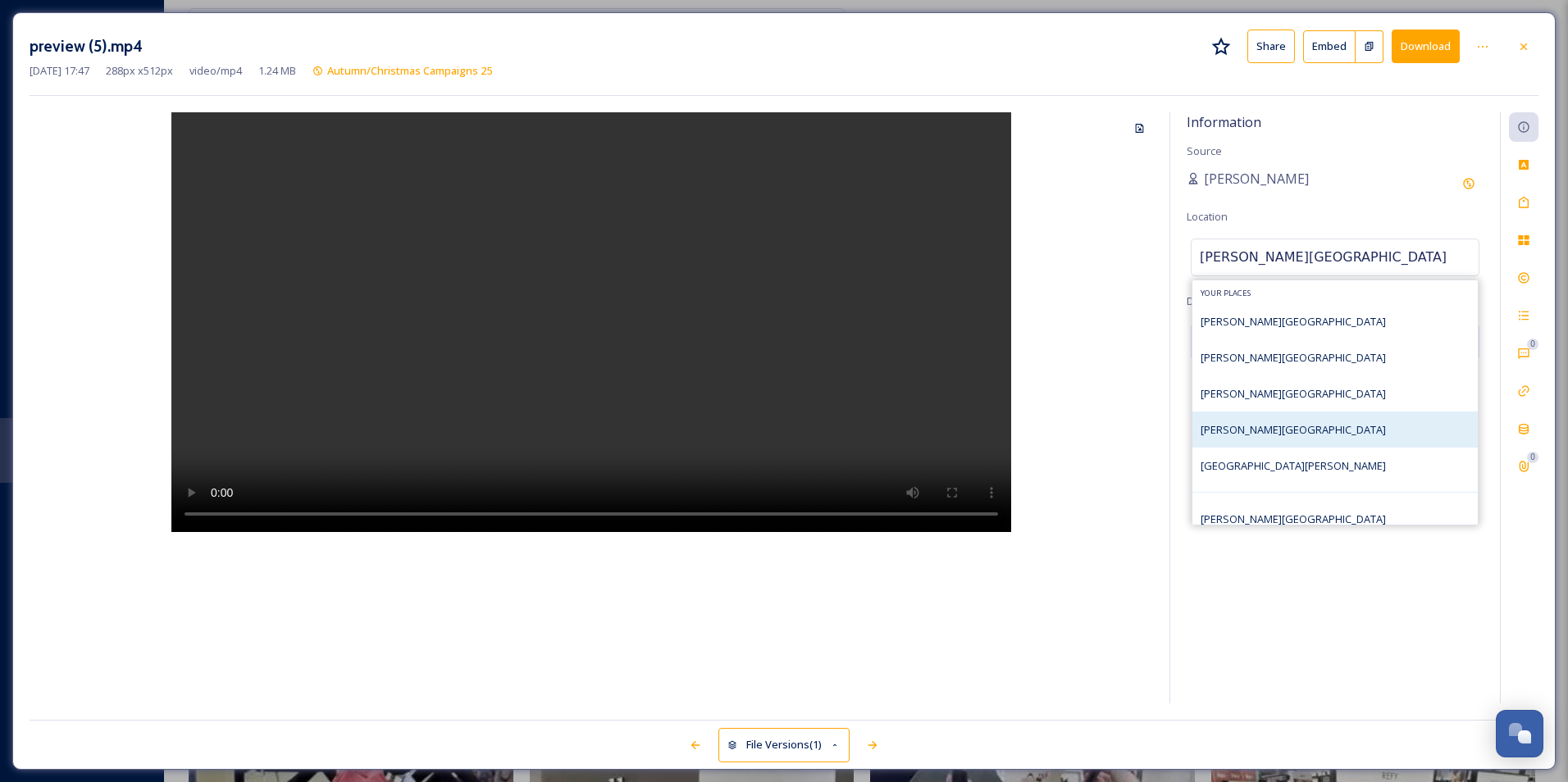
type input "[PERSON_NAME][GEOGRAPHIC_DATA]"
click at [1296, 433] on div "[PERSON_NAME][GEOGRAPHIC_DATA]" at bounding box center [1335, 430] width 286 height 36
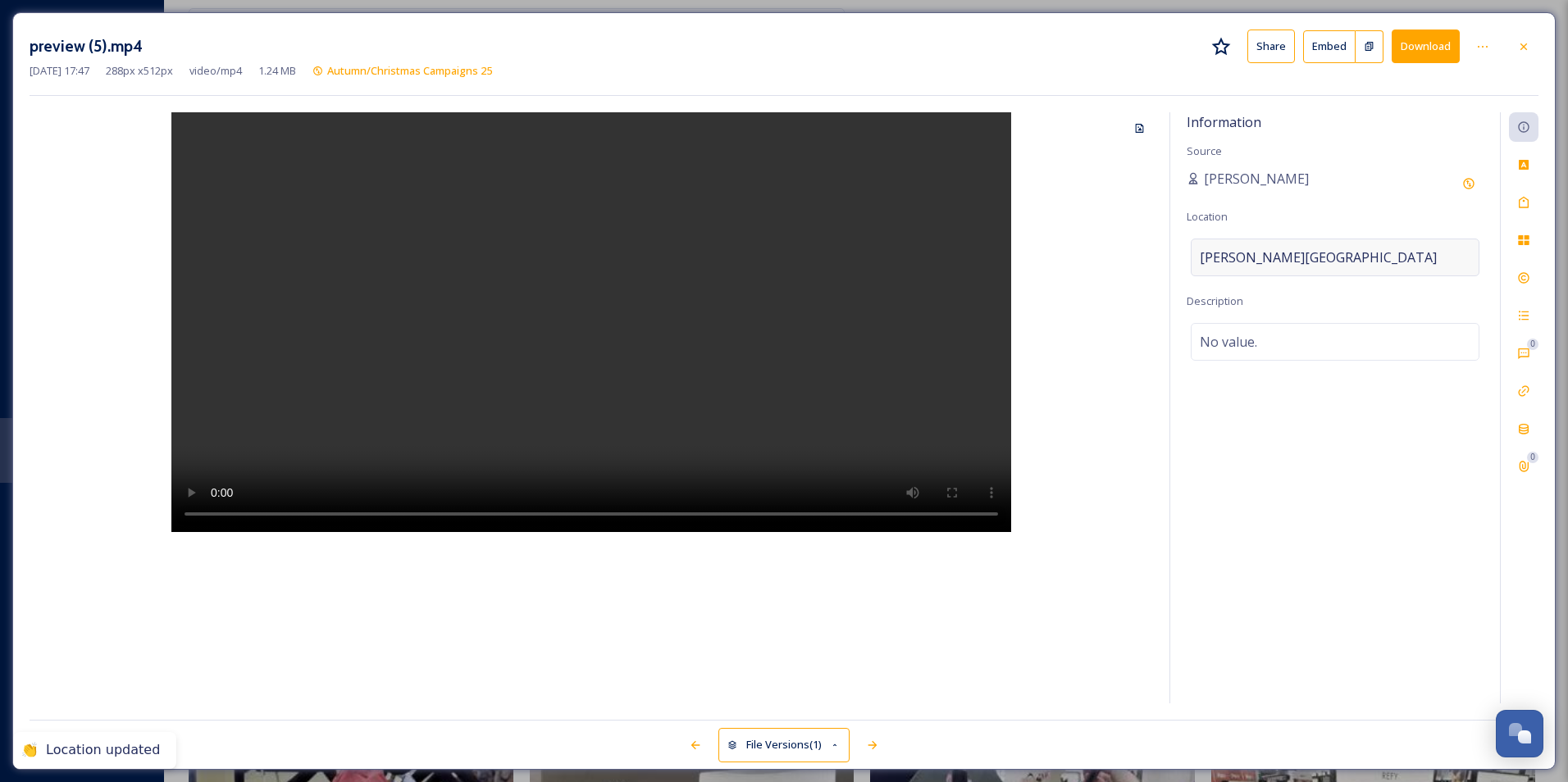
click at [1331, 246] on div "[PERSON_NAME][GEOGRAPHIC_DATA]" at bounding box center [1335, 257] width 289 height 38
click at [1323, 259] on input at bounding box center [1335, 257] width 287 height 36
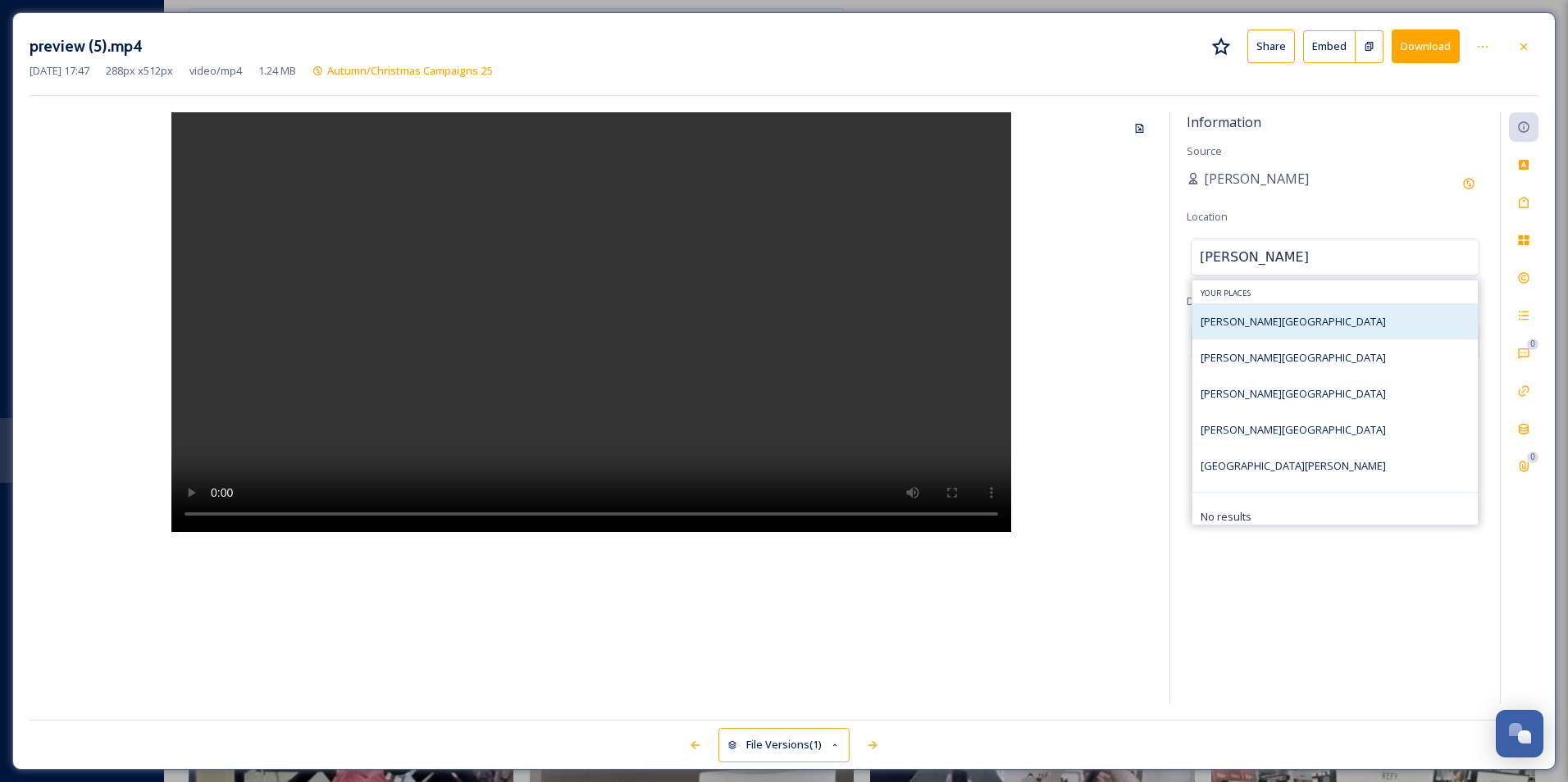
type input "[PERSON_NAME]"
click at [1292, 318] on div "[PERSON_NAME][GEOGRAPHIC_DATA]" at bounding box center [1335, 322] width 286 height 36
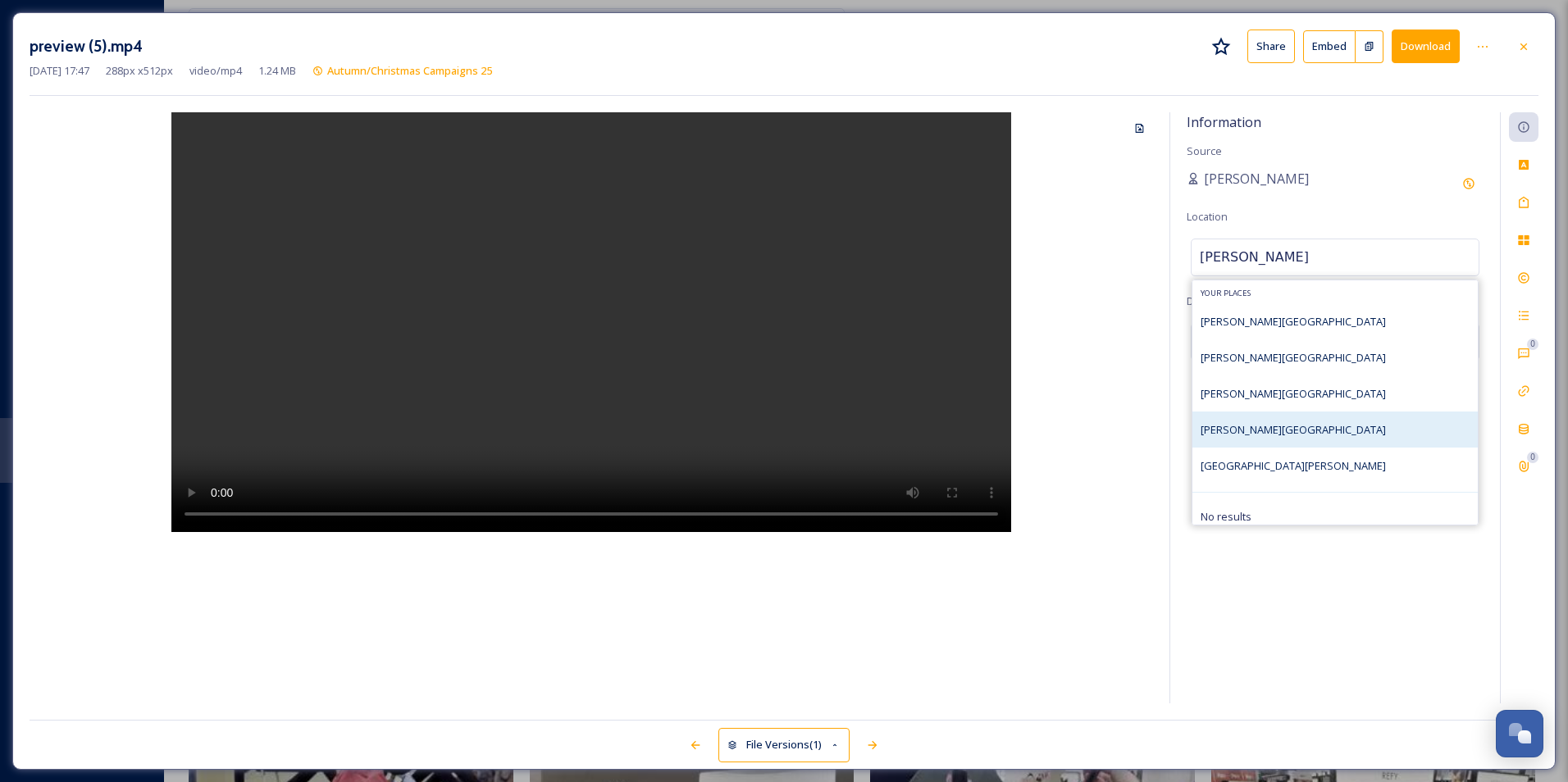
click at [1306, 414] on div "[PERSON_NAME][GEOGRAPHIC_DATA]" at bounding box center [1335, 430] width 286 height 36
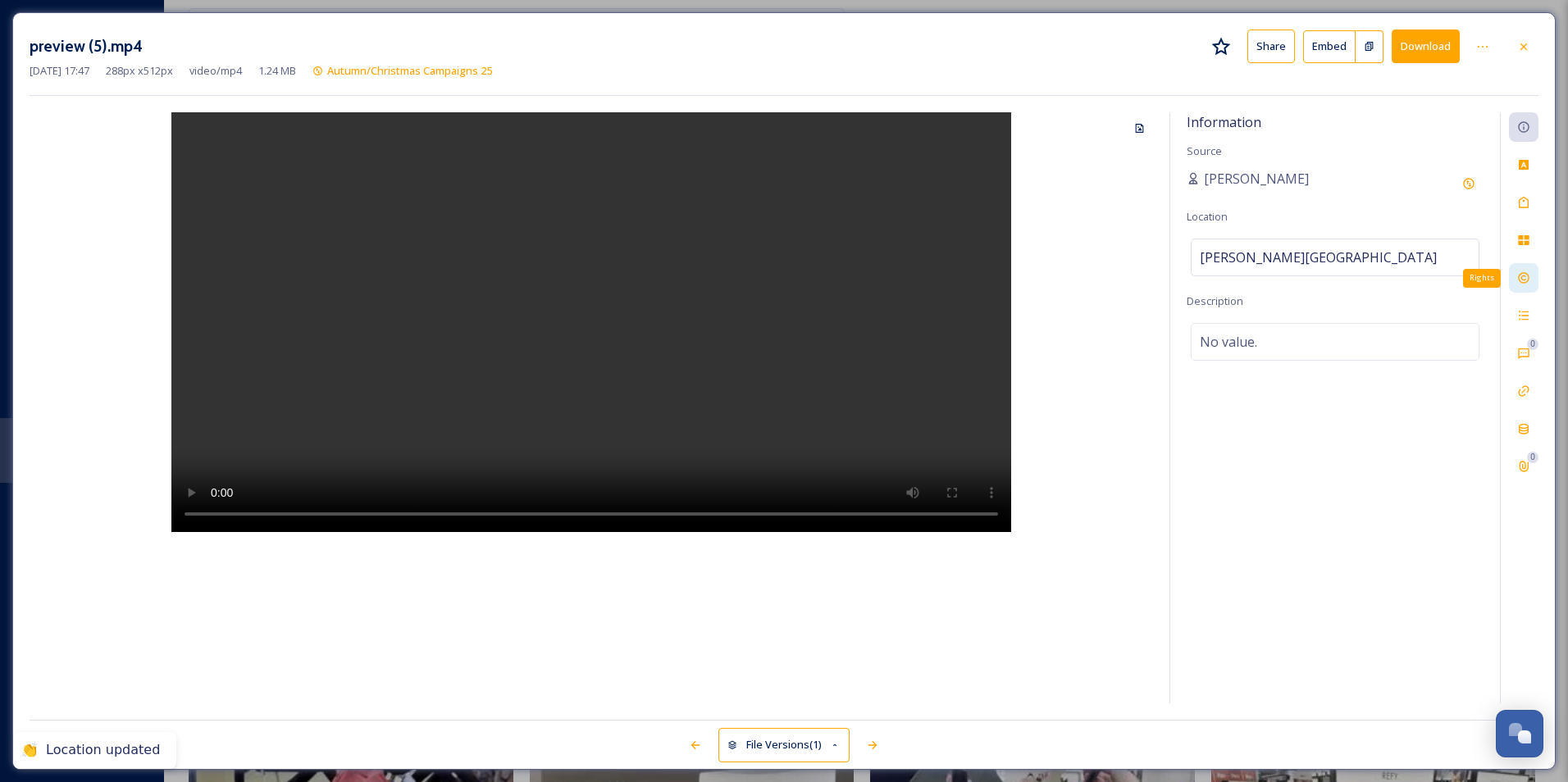
click at [1522, 278] on icon at bounding box center [1524, 278] width 11 height 11
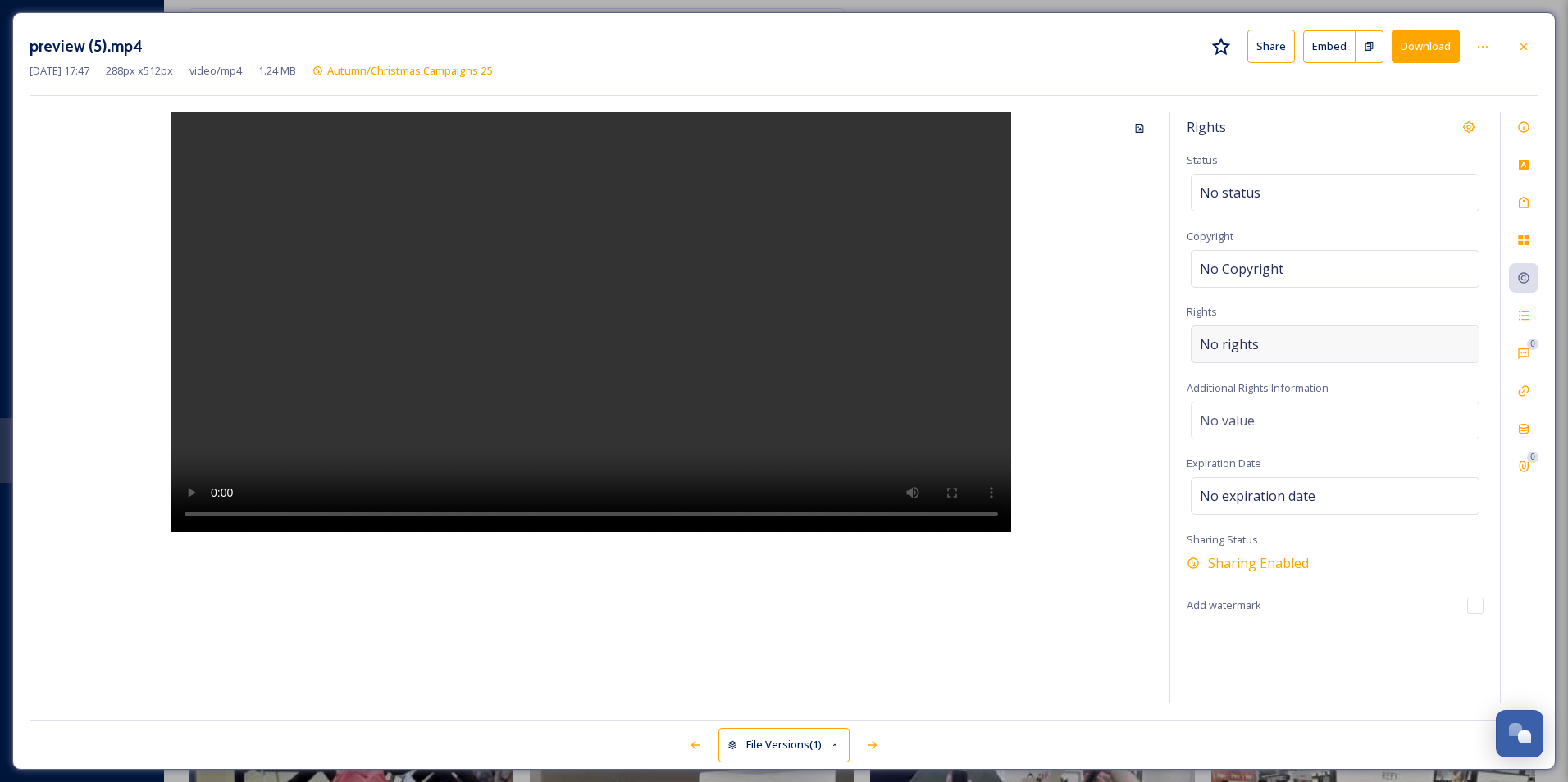
click at [1353, 343] on div "No rights" at bounding box center [1335, 344] width 289 height 38
click at [1346, 343] on input at bounding box center [1285, 349] width 180 height 36
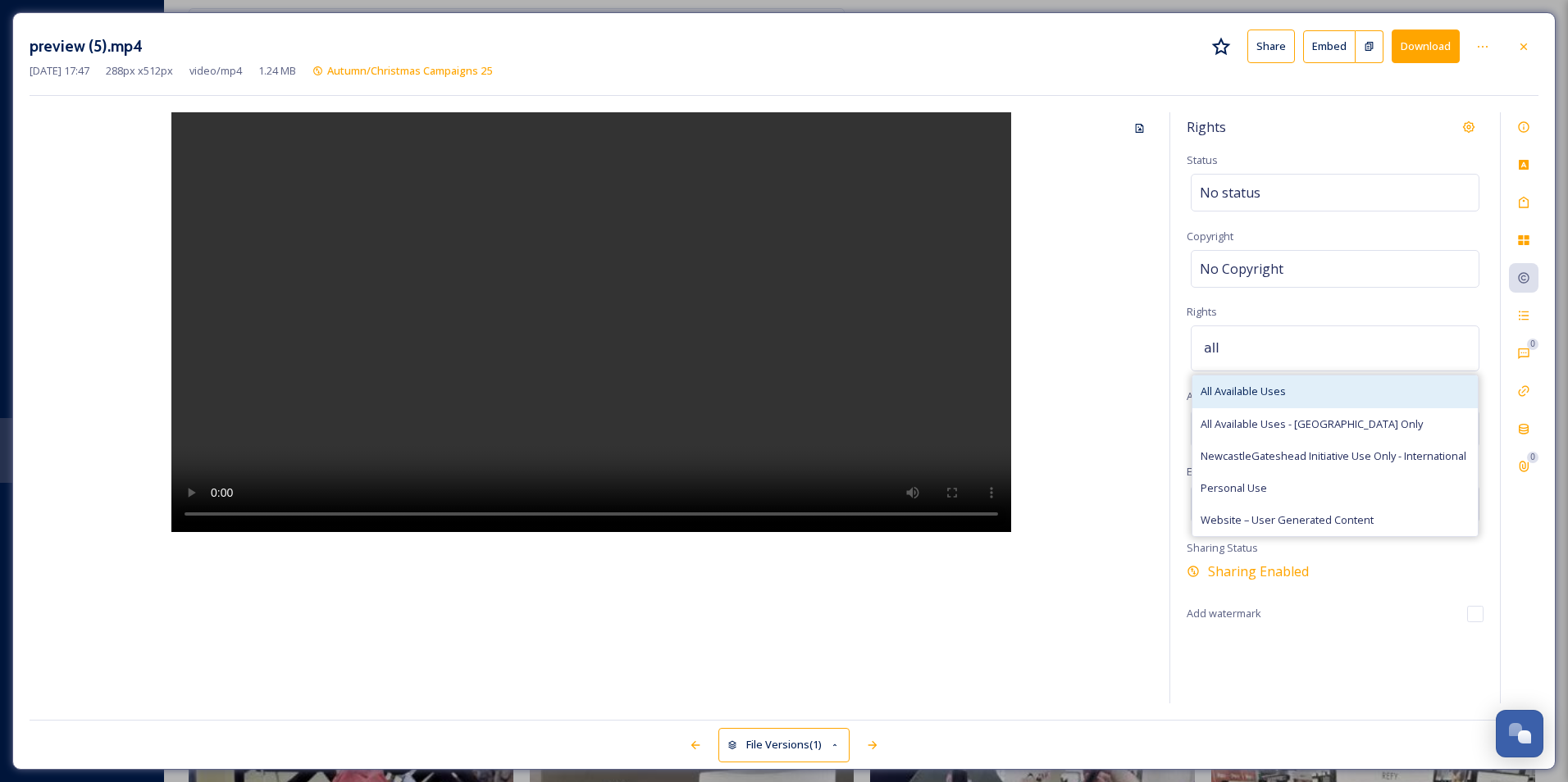
type input "all"
click at [1316, 388] on div "All Available Uses" at bounding box center [1335, 391] width 286 height 32
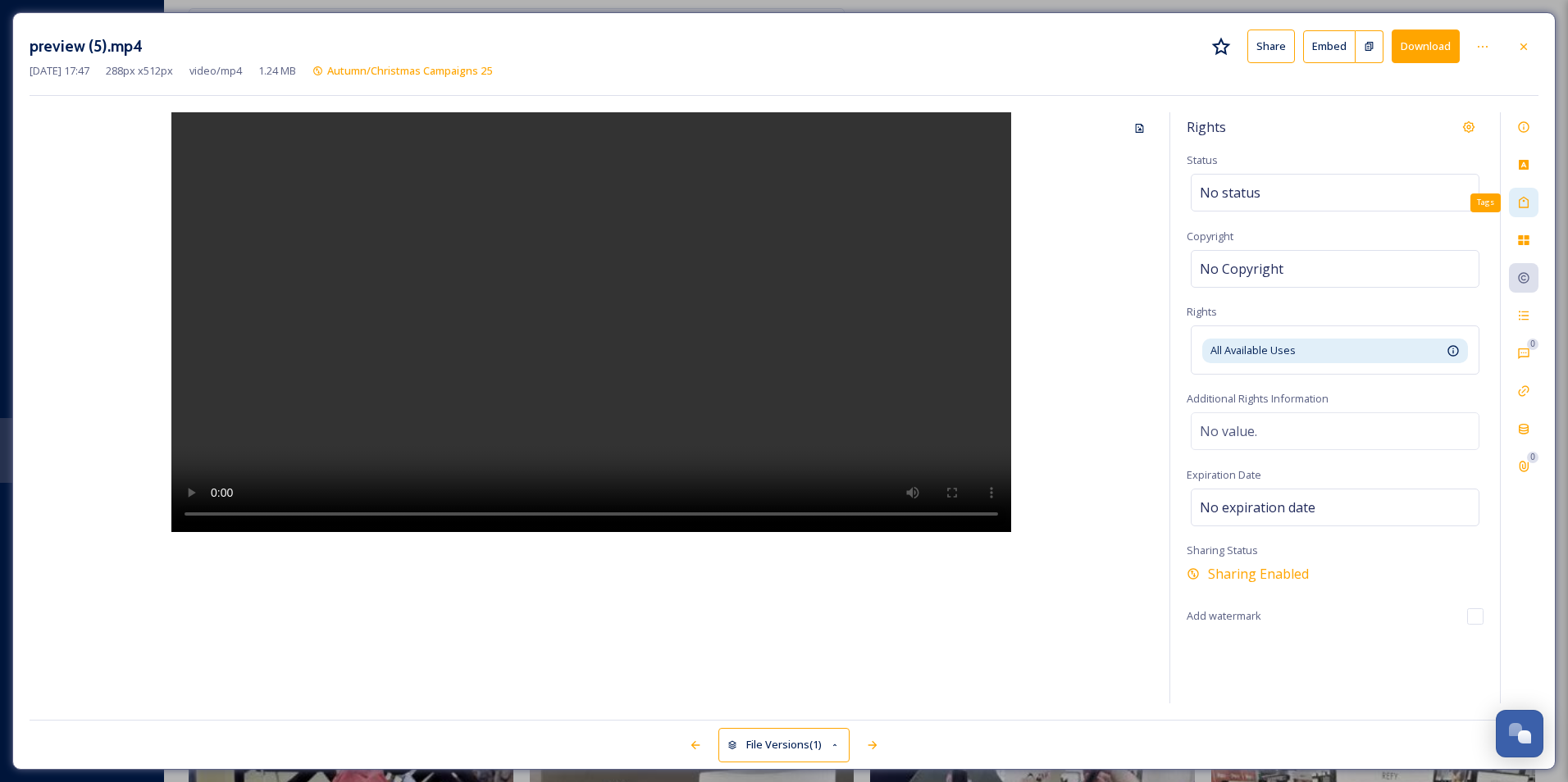
click at [1522, 201] on icon at bounding box center [1524, 202] width 13 height 13
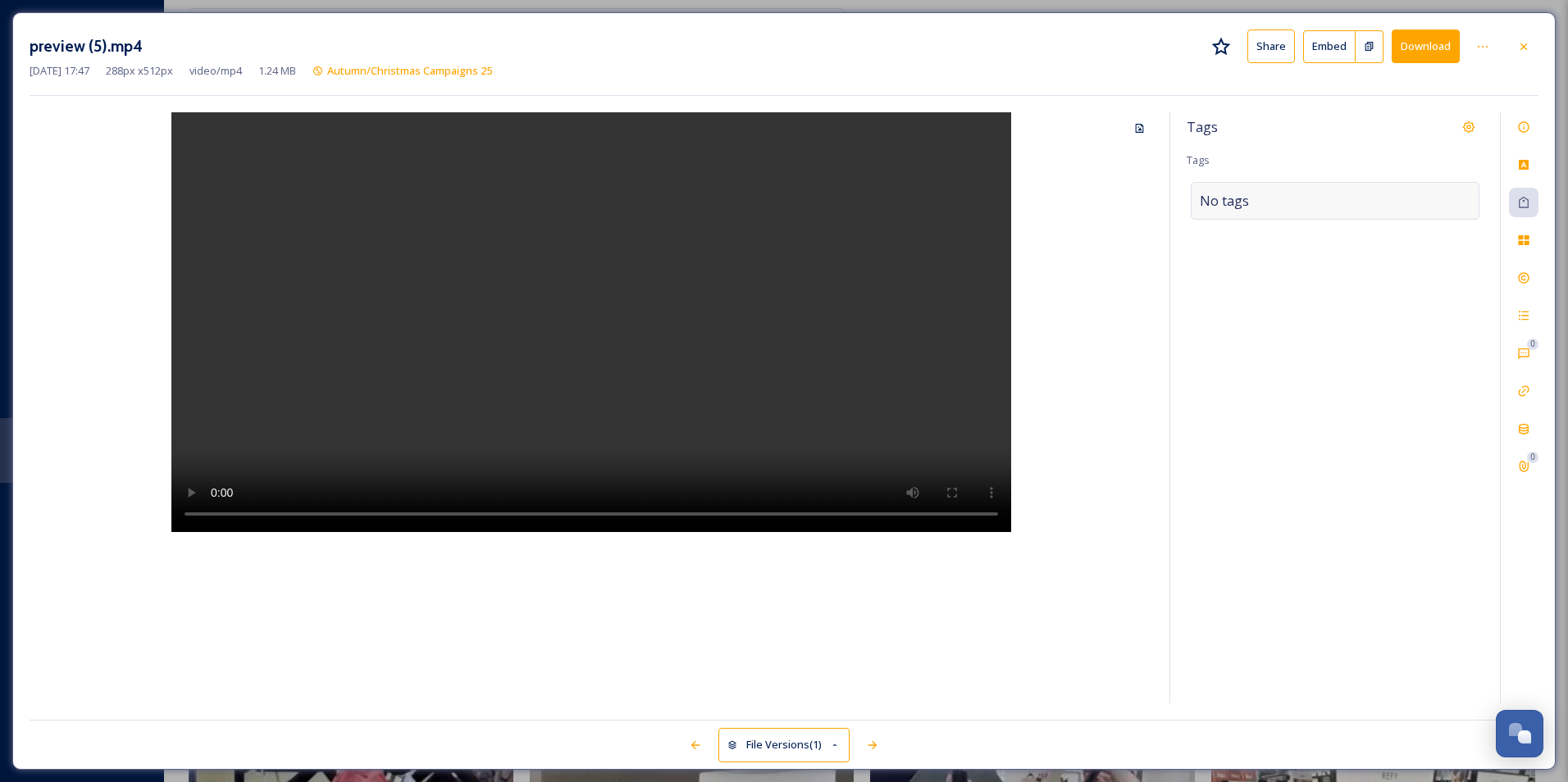
click at [1305, 203] on div "No tags" at bounding box center [1335, 201] width 289 height 38
type input "a"
type input "shopping"
click at [1260, 245] on div "Shopping" at bounding box center [1335, 239] width 286 height 32
click at [1362, 196] on input at bounding box center [1368, 206] width 164 height 20
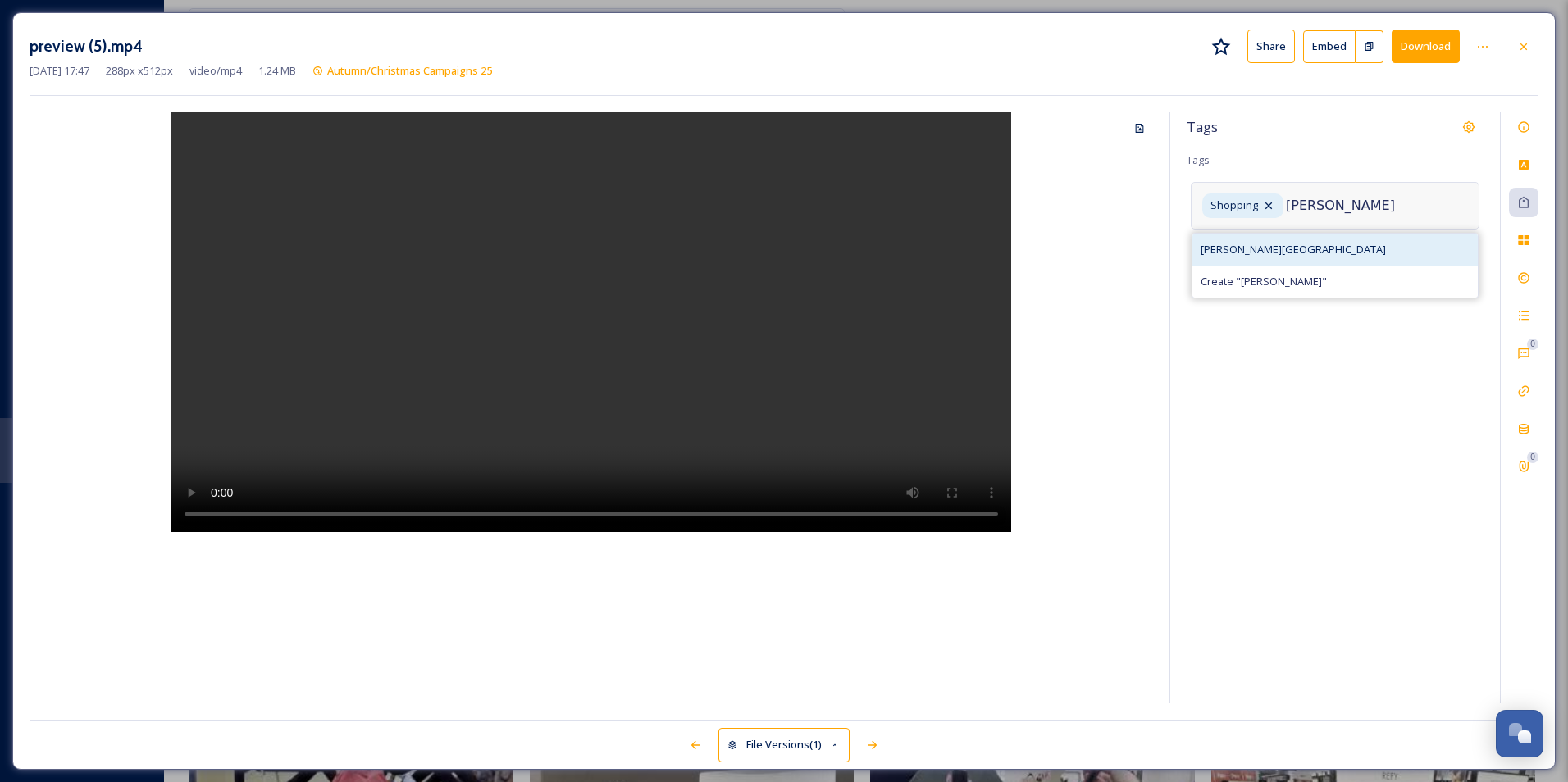
type input "[PERSON_NAME]"
click at [1326, 258] on div "[PERSON_NAME][GEOGRAPHIC_DATA]" at bounding box center [1335, 249] width 286 height 32
click at [1523, 45] on icon at bounding box center [1524, 45] width 6 height 6
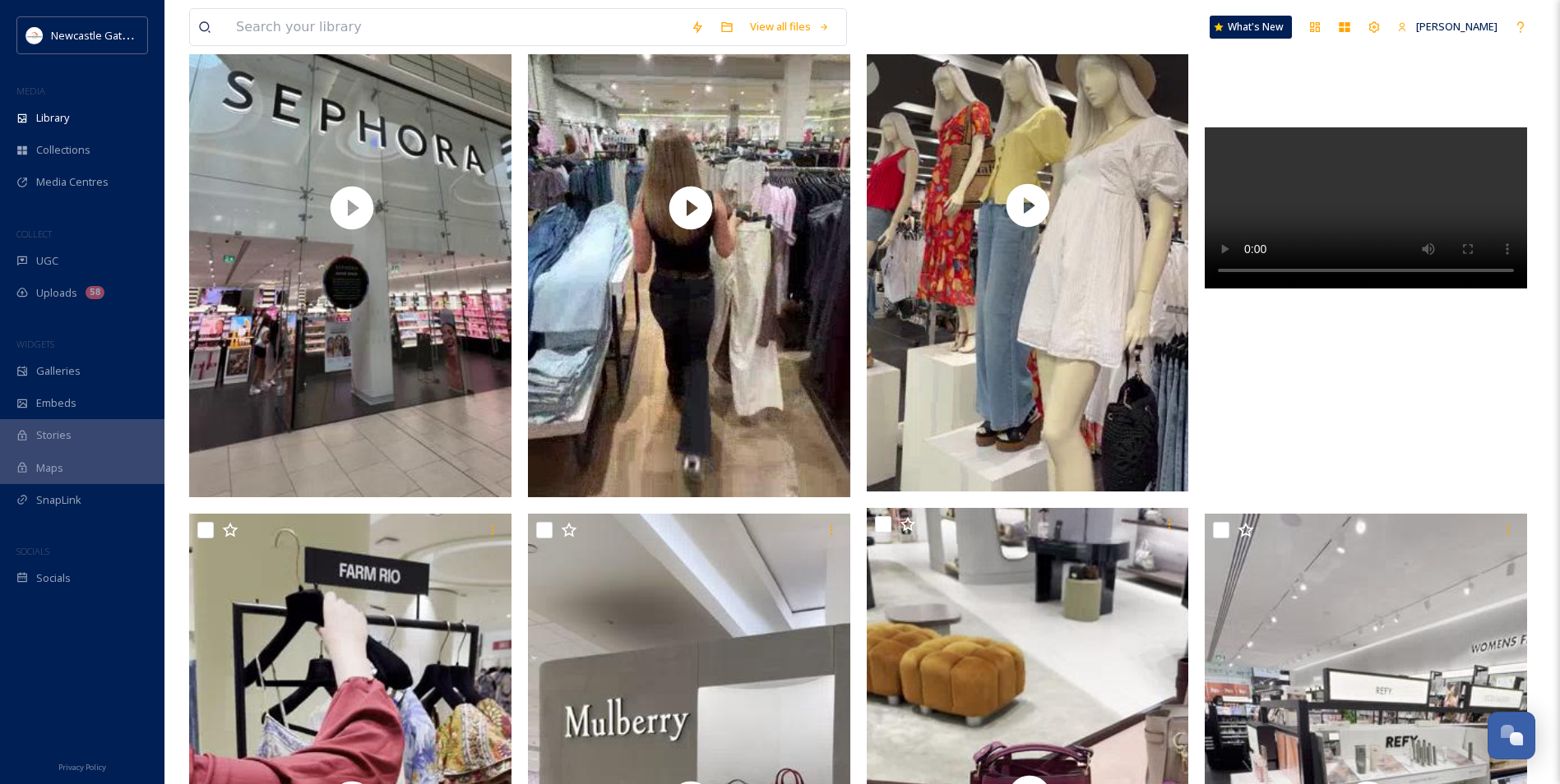
scroll to position [1151, 0]
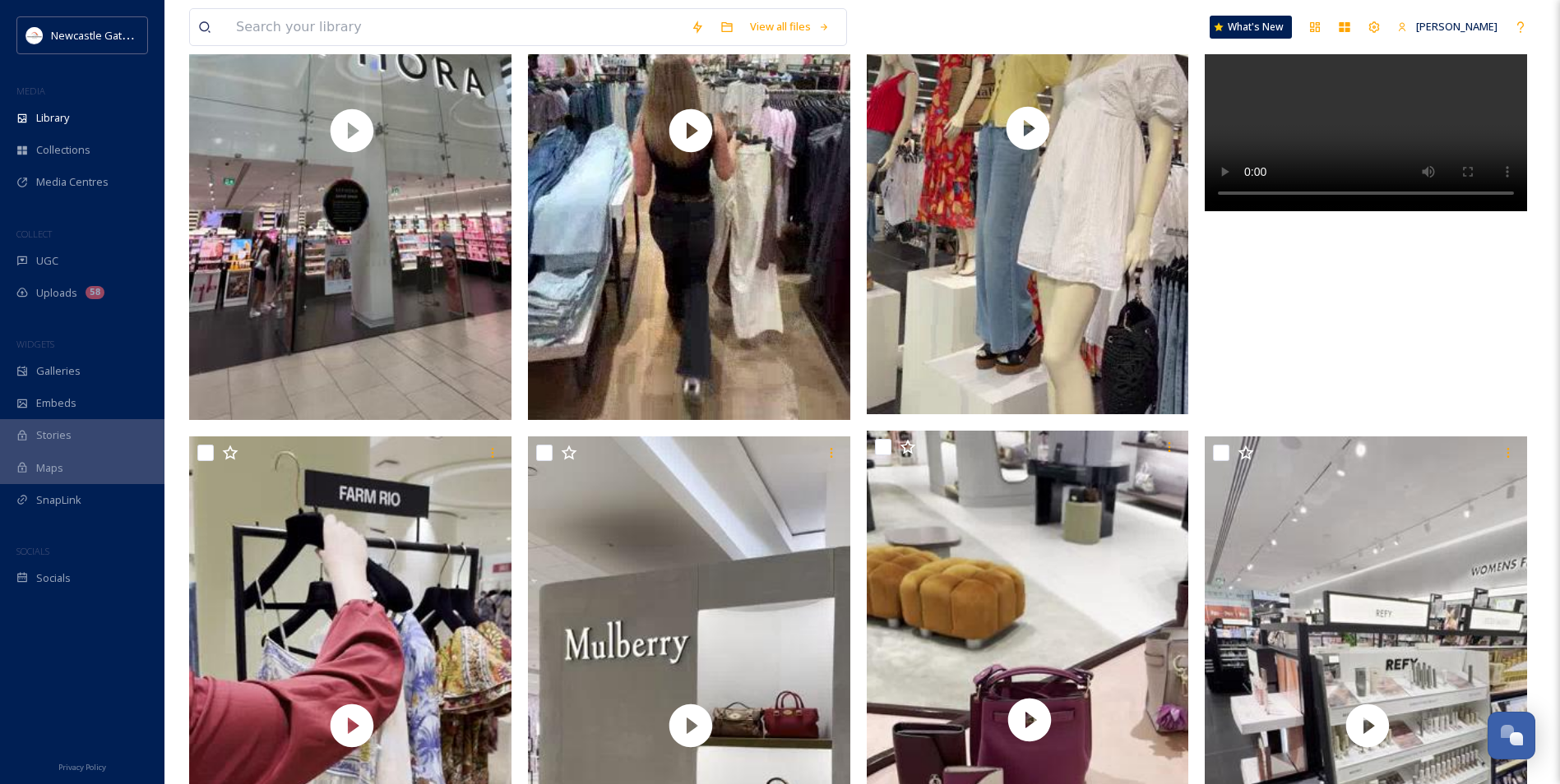
click at [1352, 212] on video at bounding box center [1366, 130] width 323 height 161
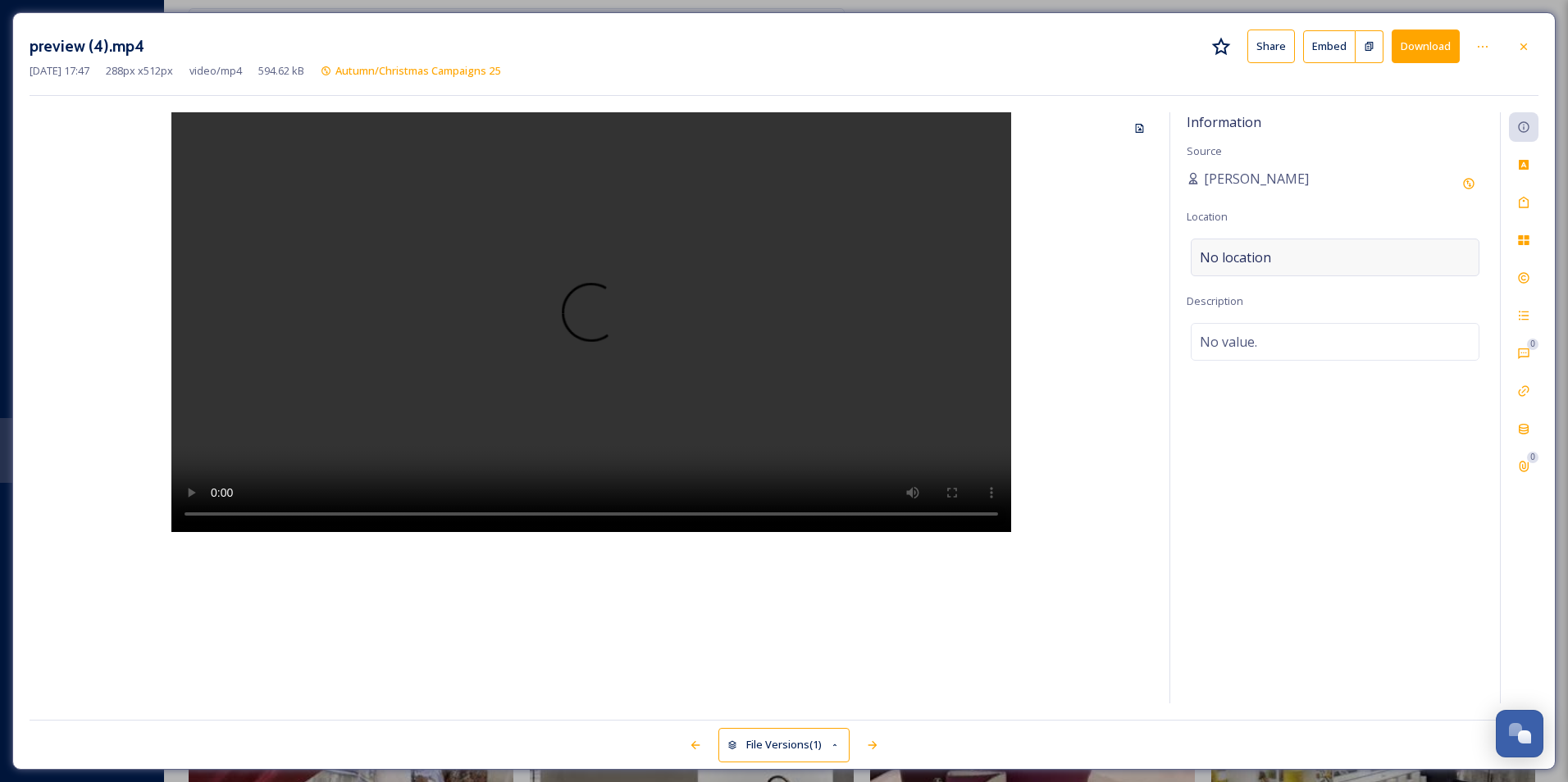
click at [1313, 274] on div "No location" at bounding box center [1335, 257] width 289 height 38
click at [1309, 263] on input at bounding box center [1335, 257] width 287 height 36
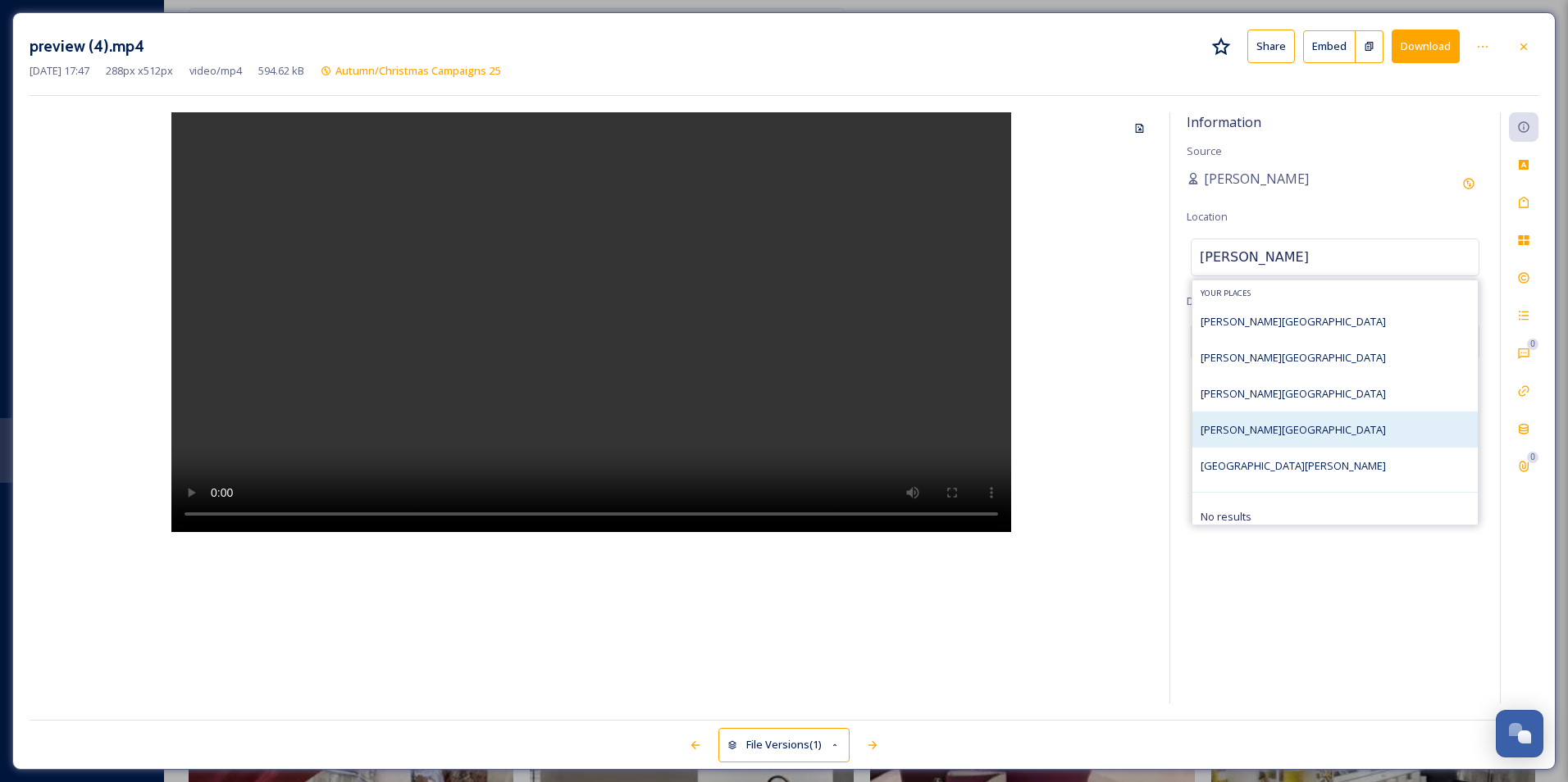
type input "[PERSON_NAME]"
click at [1302, 412] on div "[PERSON_NAME][GEOGRAPHIC_DATA]" at bounding box center [1335, 430] width 286 height 36
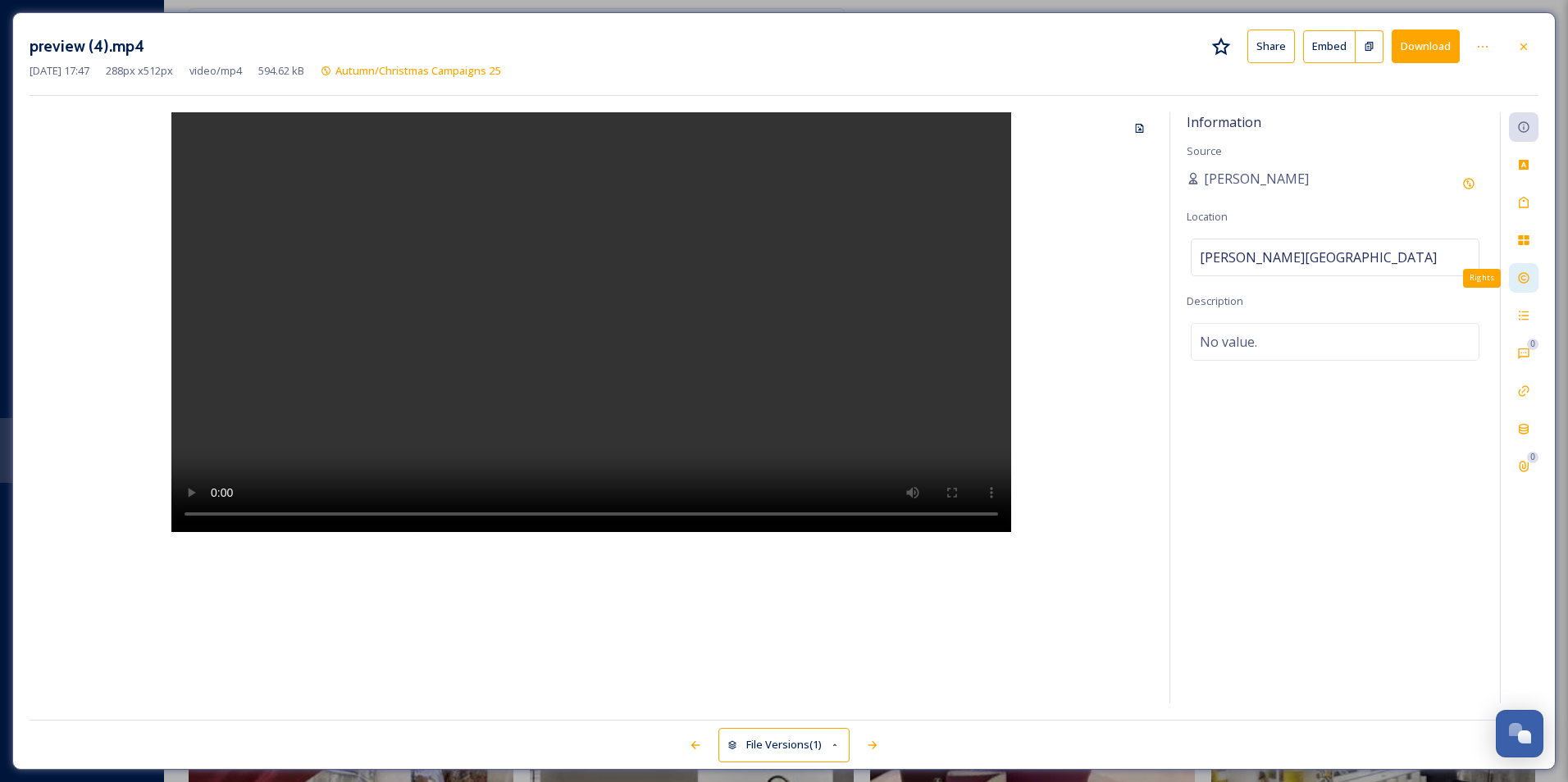
click at [1522, 275] on icon at bounding box center [1524, 278] width 13 height 13
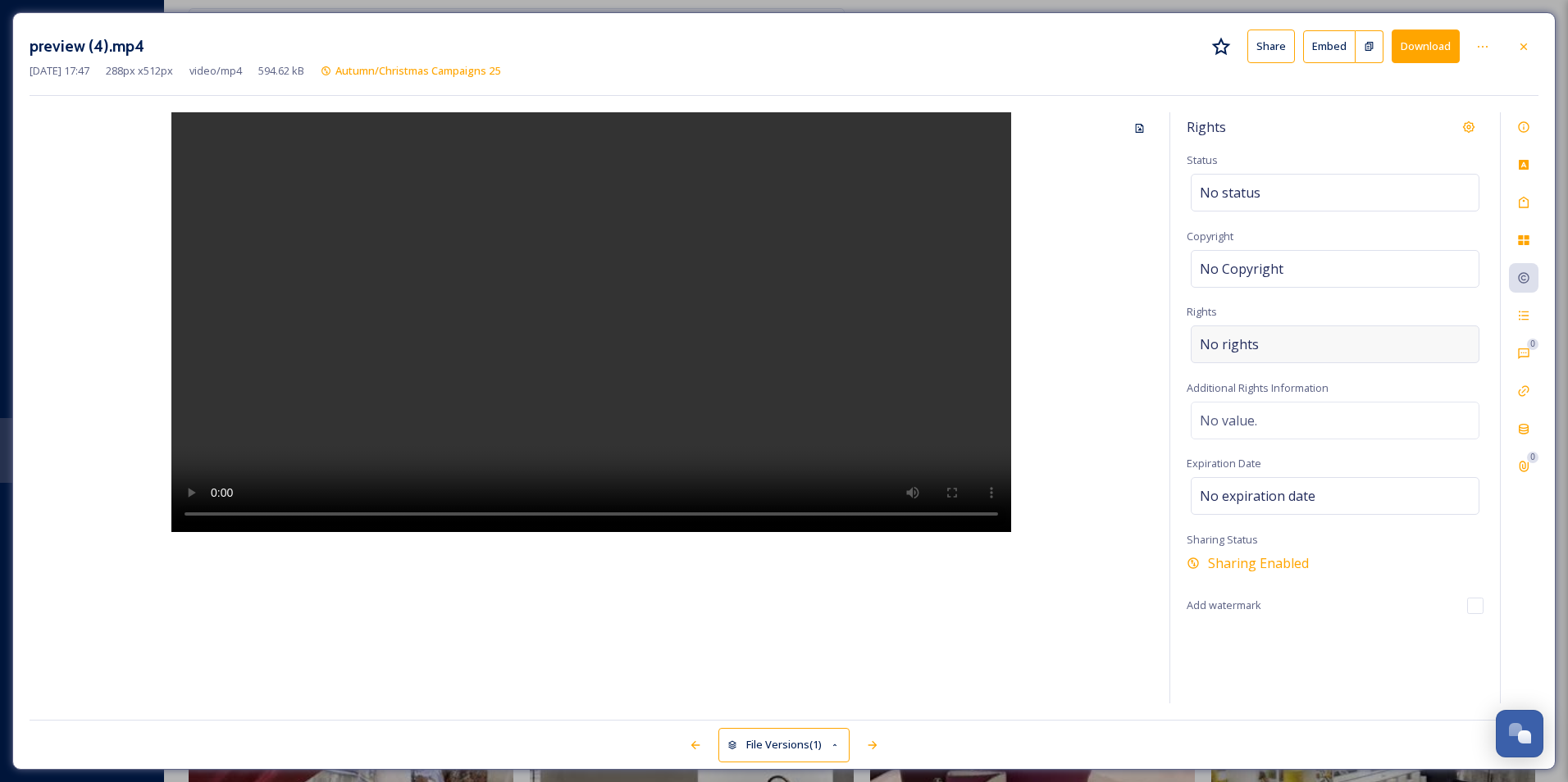
click at [1273, 349] on div "No rights" at bounding box center [1335, 344] width 289 height 38
click at [1273, 340] on input at bounding box center [1285, 349] width 180 height 36
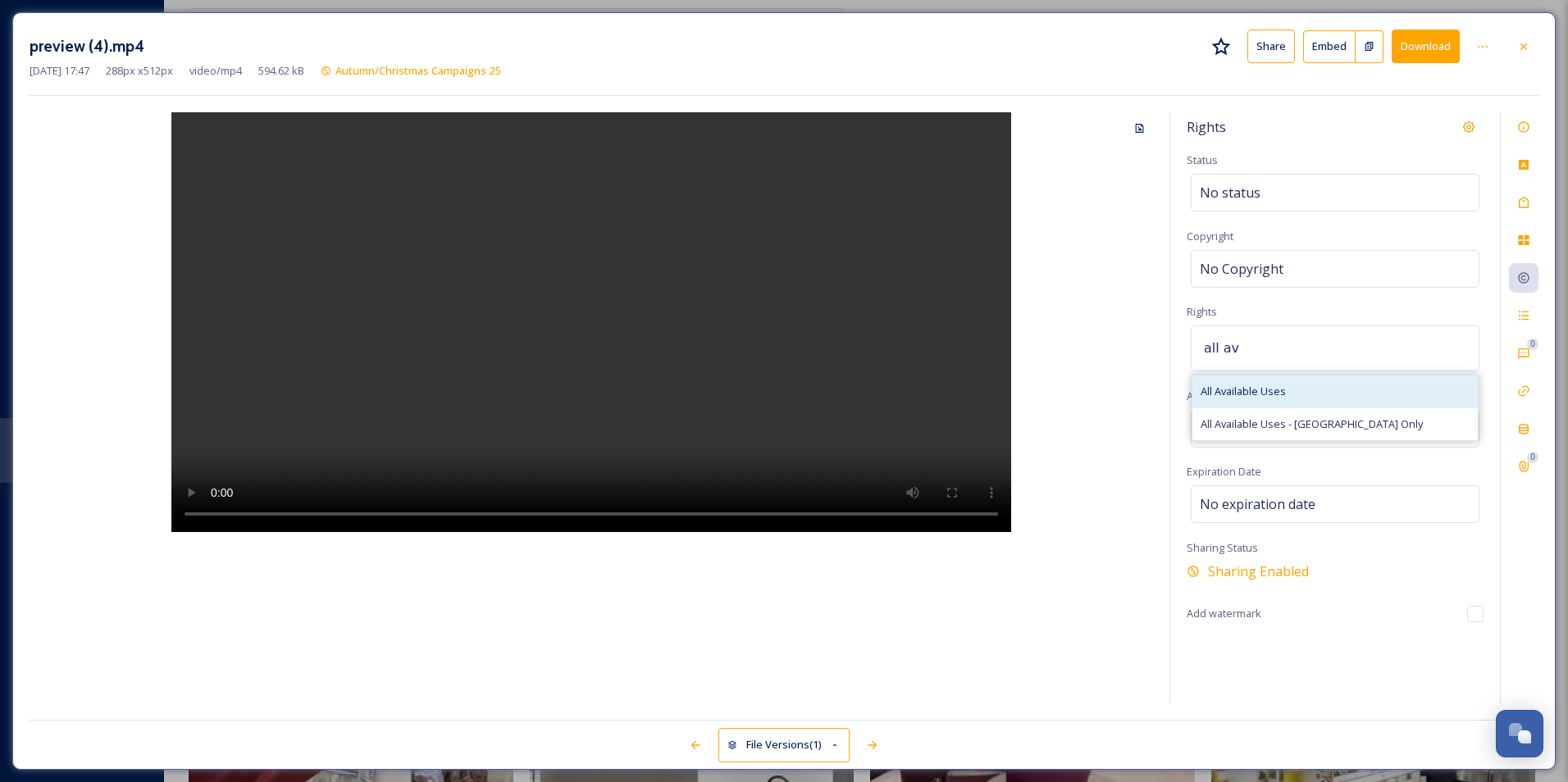
type input "all av"
click at [1304, 392] on div "All Available Uses" at bounding box center [1335, 391] width 286 height 32
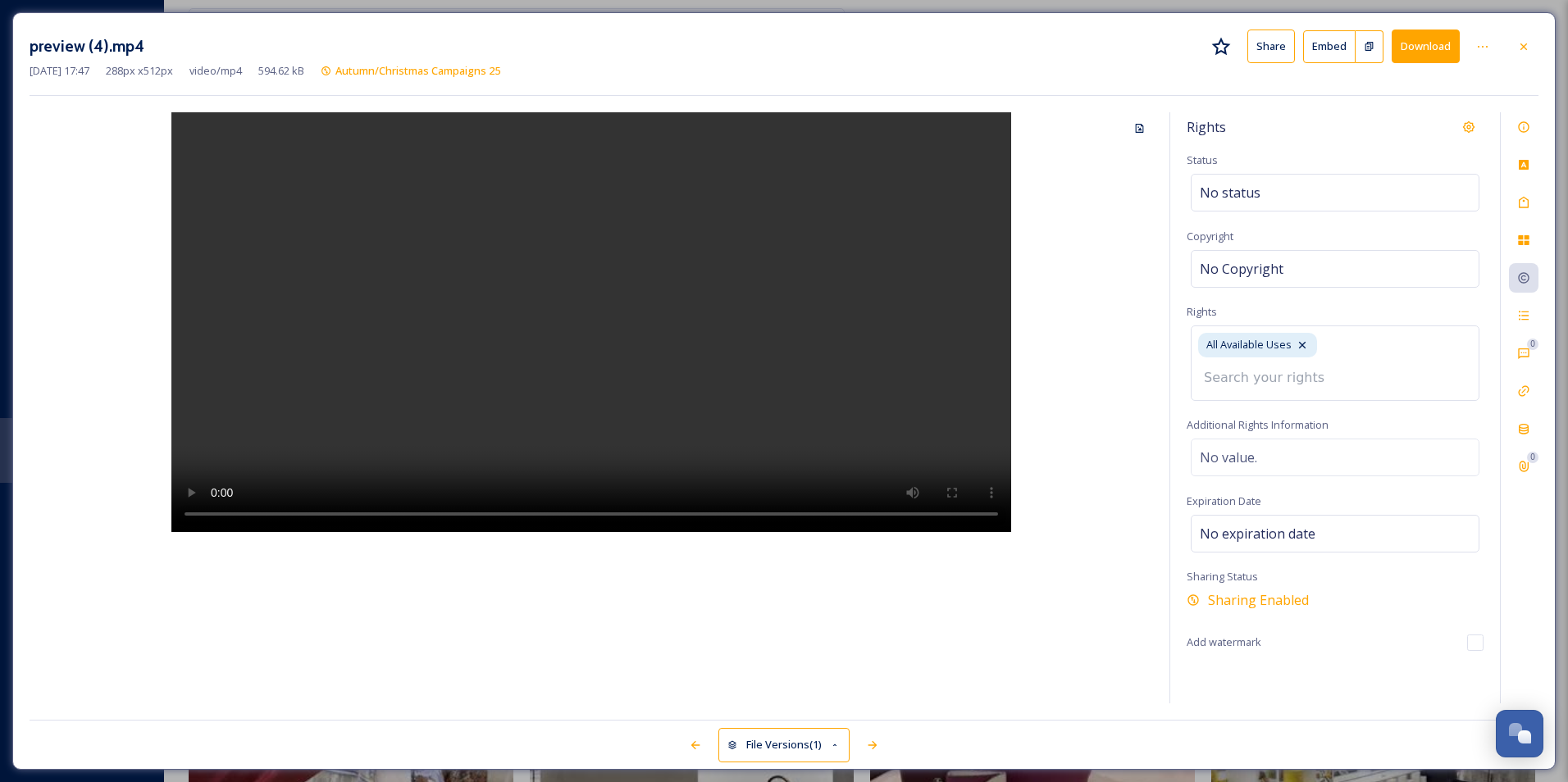
click at [1497, 311] on div "Rights Status No status Copyright No Copyright Rights All Available Uses Additi…" at bounding box center [1335, 408] width 330 height 591
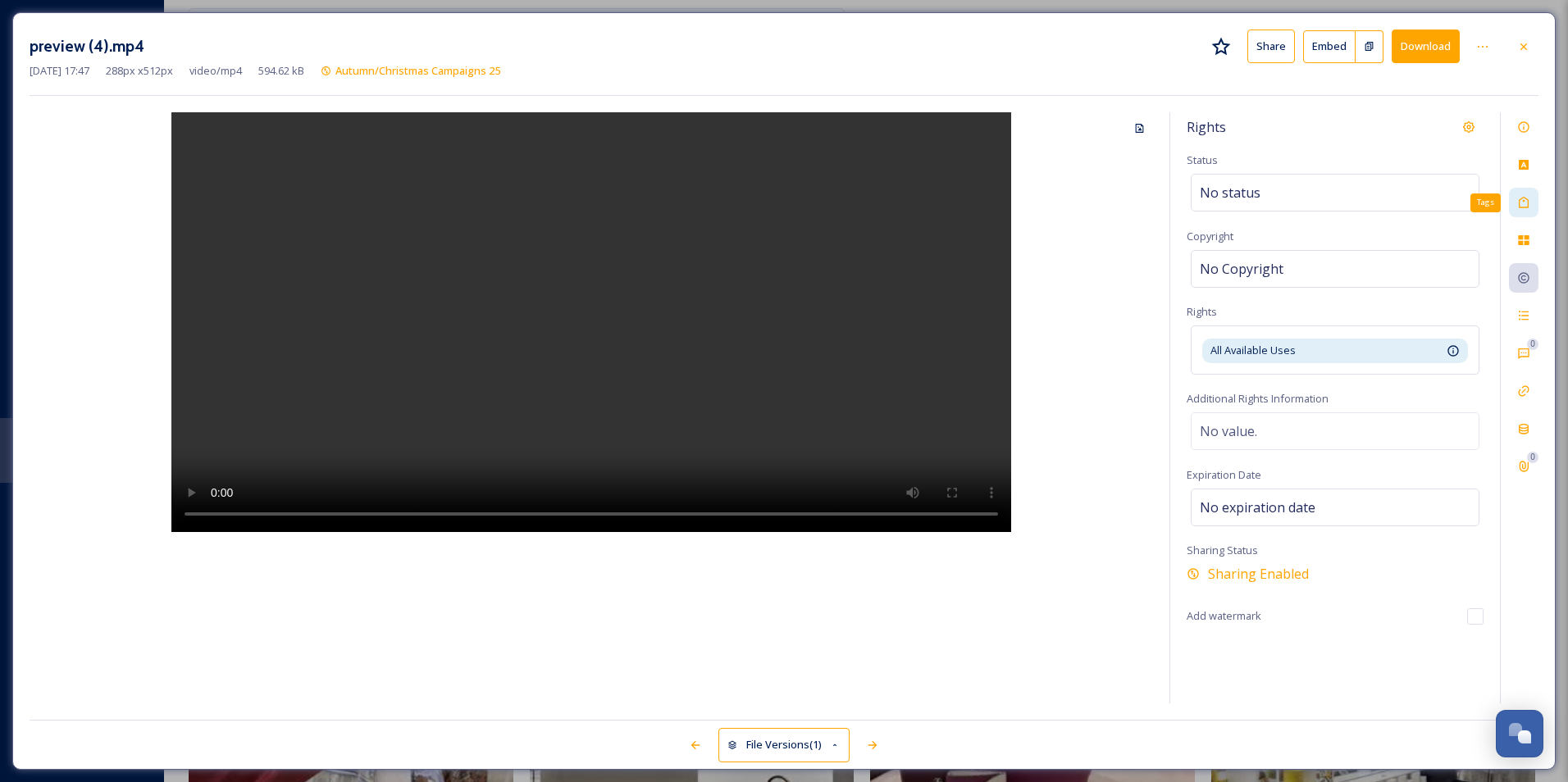
click at [1521, 202] on icon at bounding box center [1524, 202] width 13 height 13
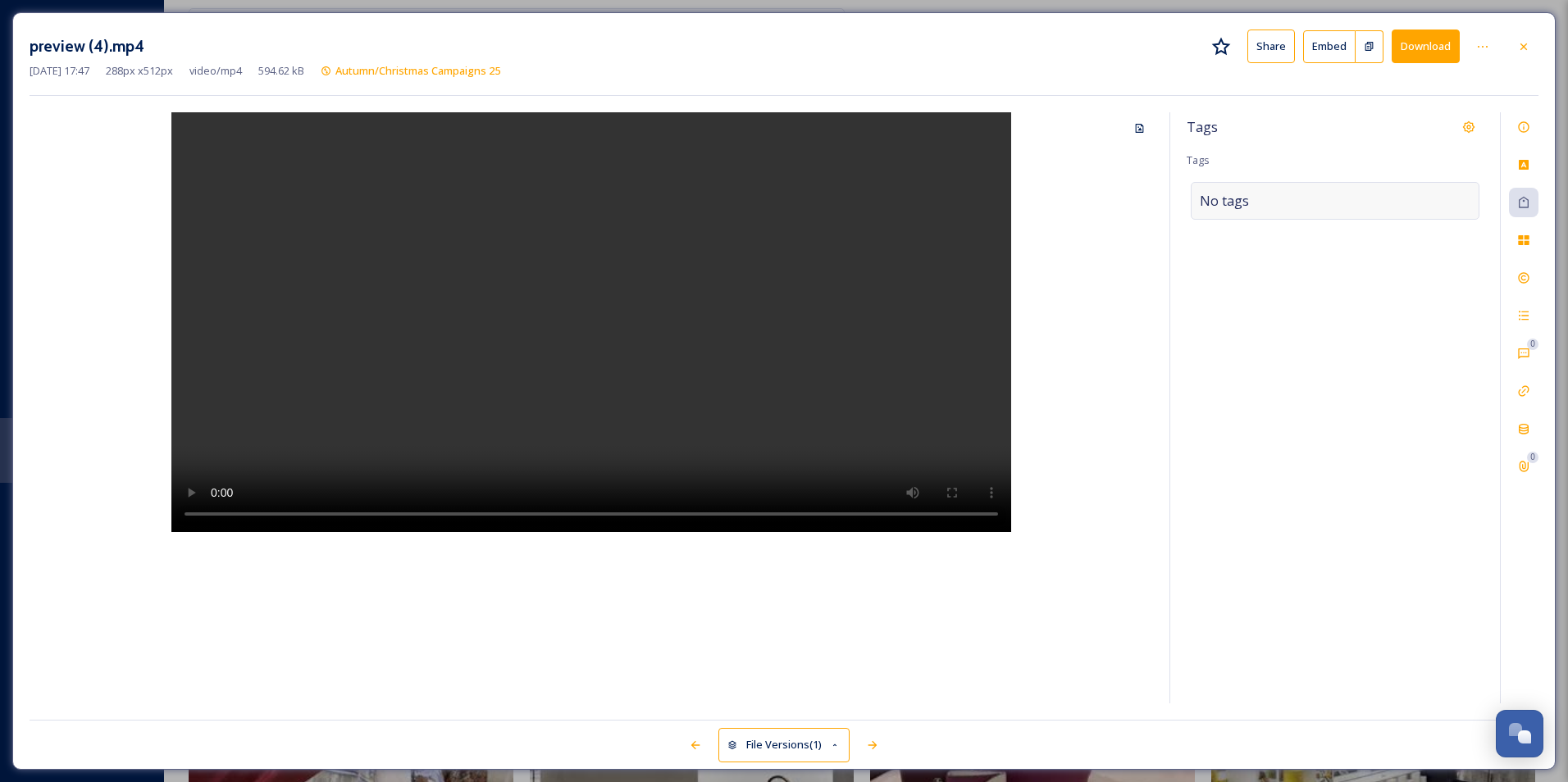
click at [1291, 205] on div "No tags" at bounding box center [1335, 201] width 289 height 38
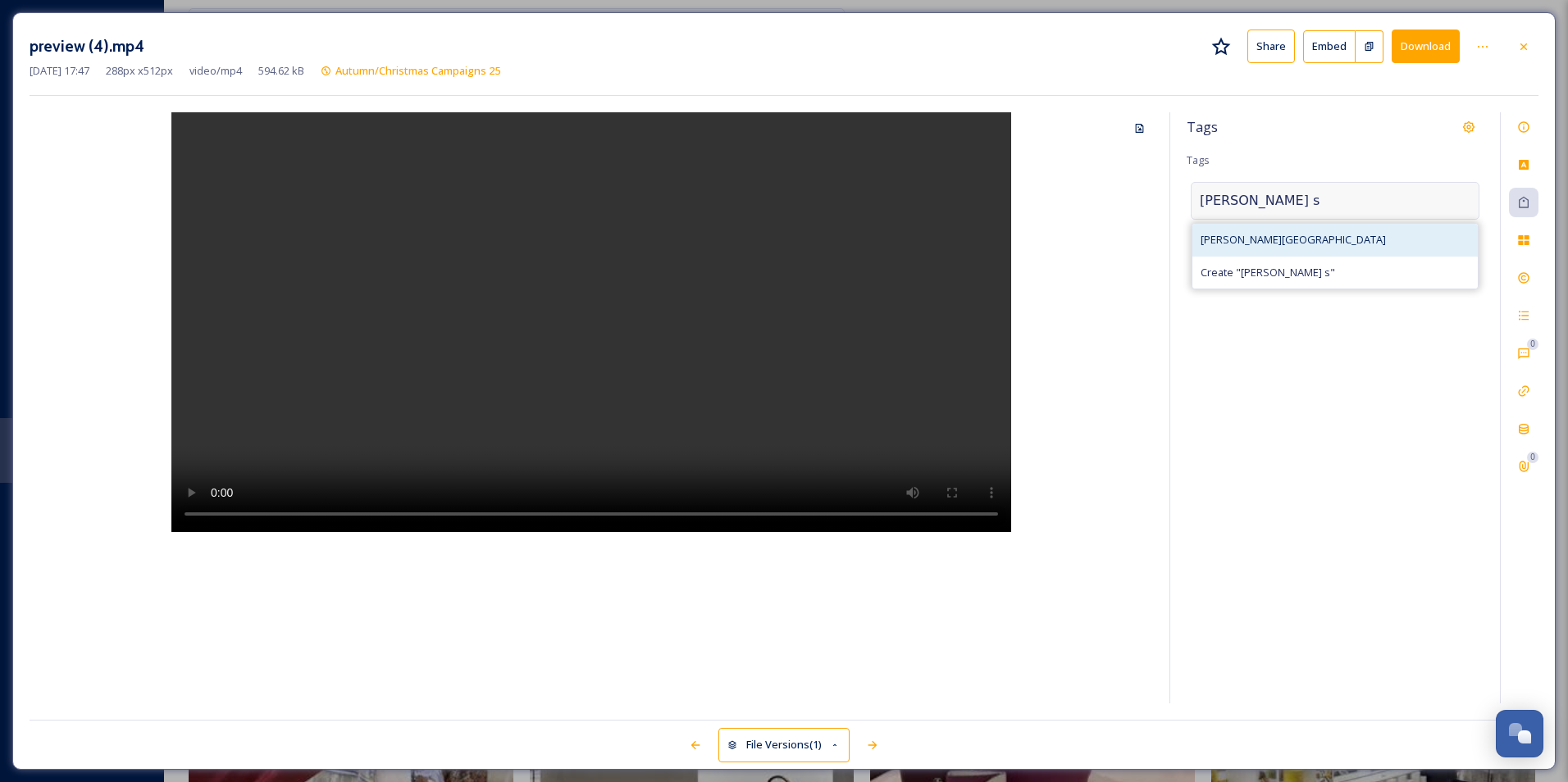
type input "[PERSON_NAME] s"
click at [1291, 248] on div "[PERSON_NAME][GEOGRAPHIC_DATA]" at bounding box center [1335, 239] width 286 height 32
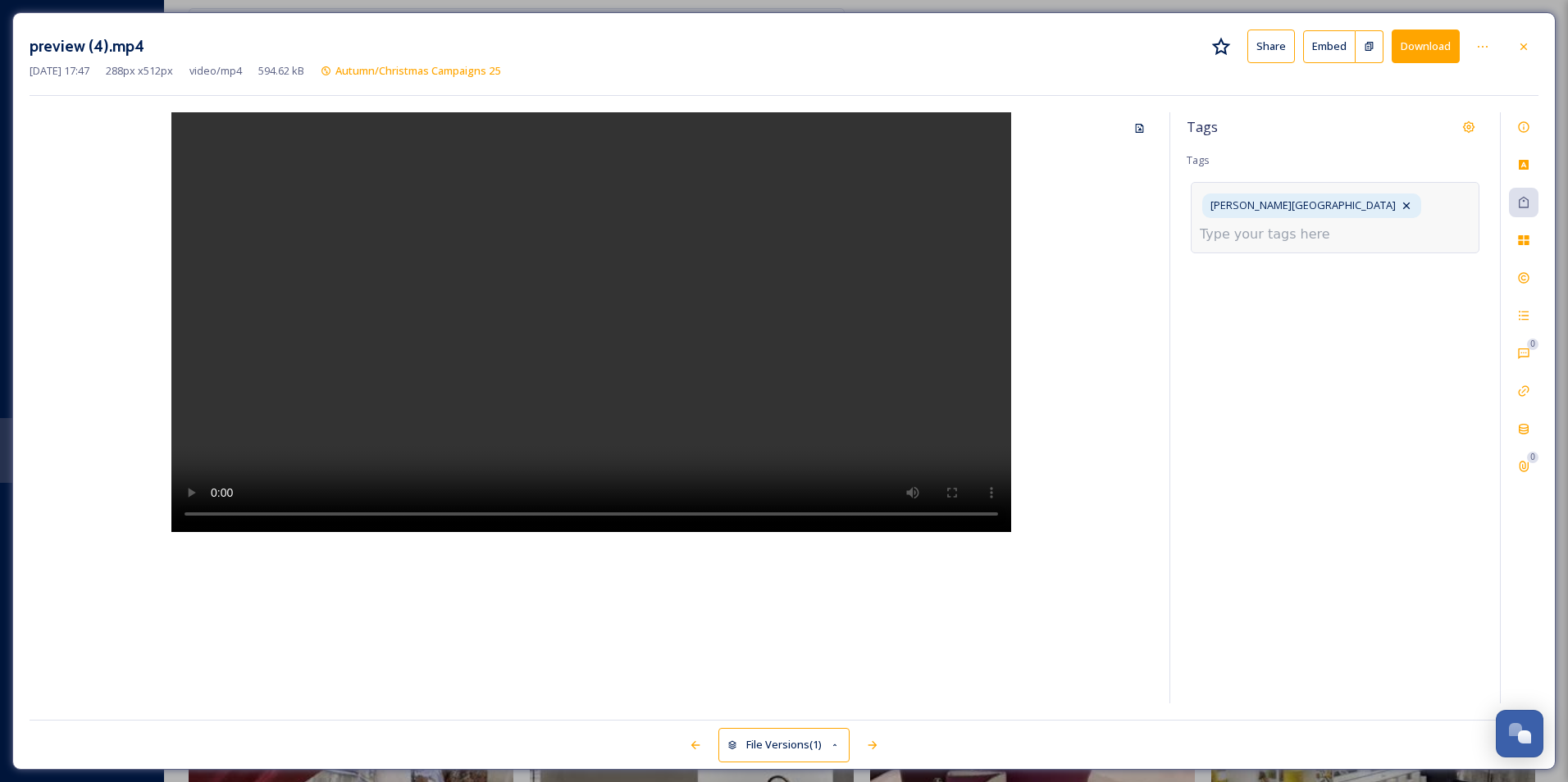
click at [1357, 220] on div "[PERSON_NAME][GEOGRAPHIC_DATA]" at bounding box center [1335, 217] width 289 height 71
type input "shopping"
click at [1328, 289] on div "shopping" at bounding box center [1335, 304] width 286 height 32
click at [1518, 38] on div at bounding box center [1524, 46] width 30 height 30
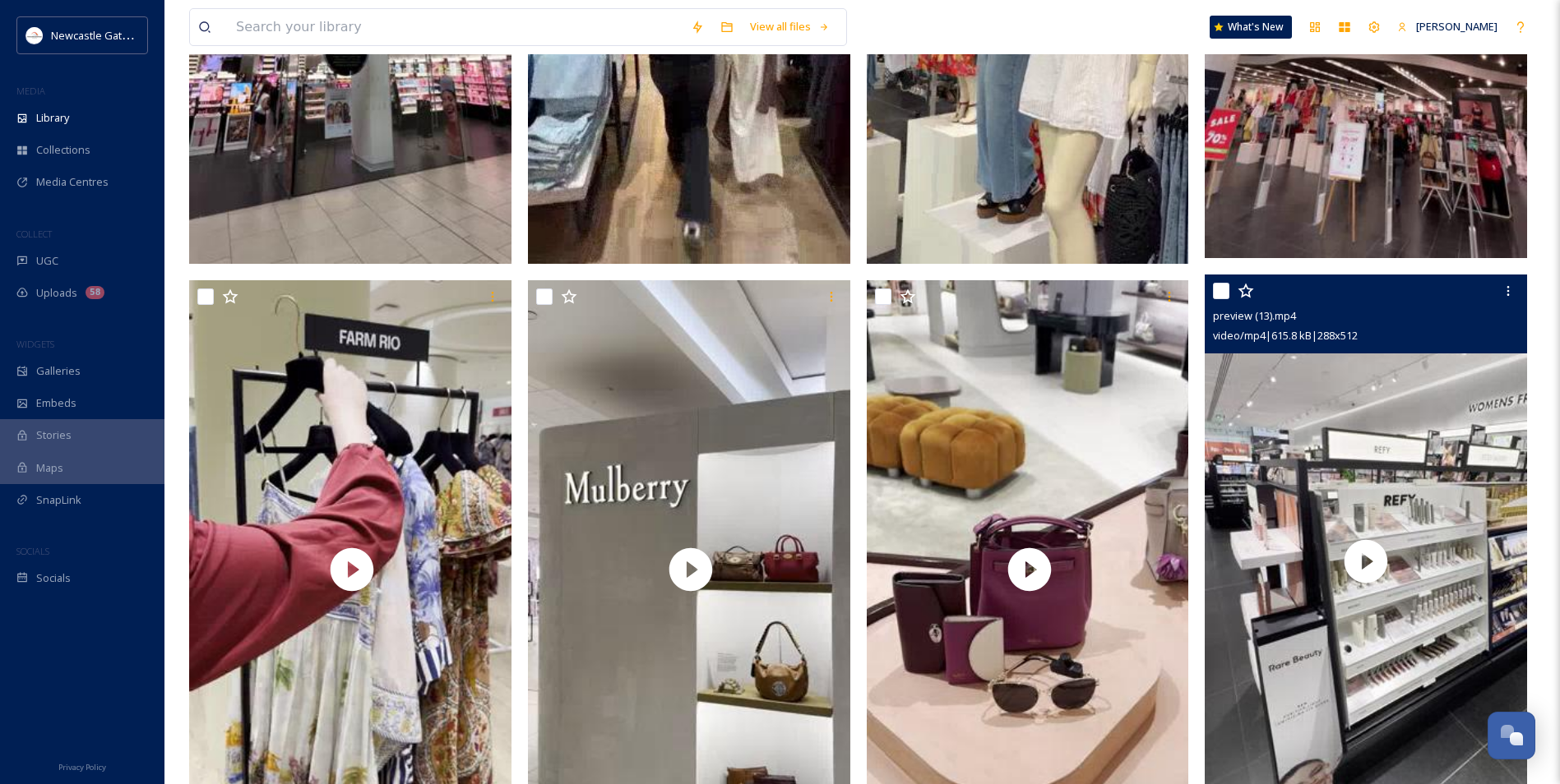
scroll to position [1480, 0]
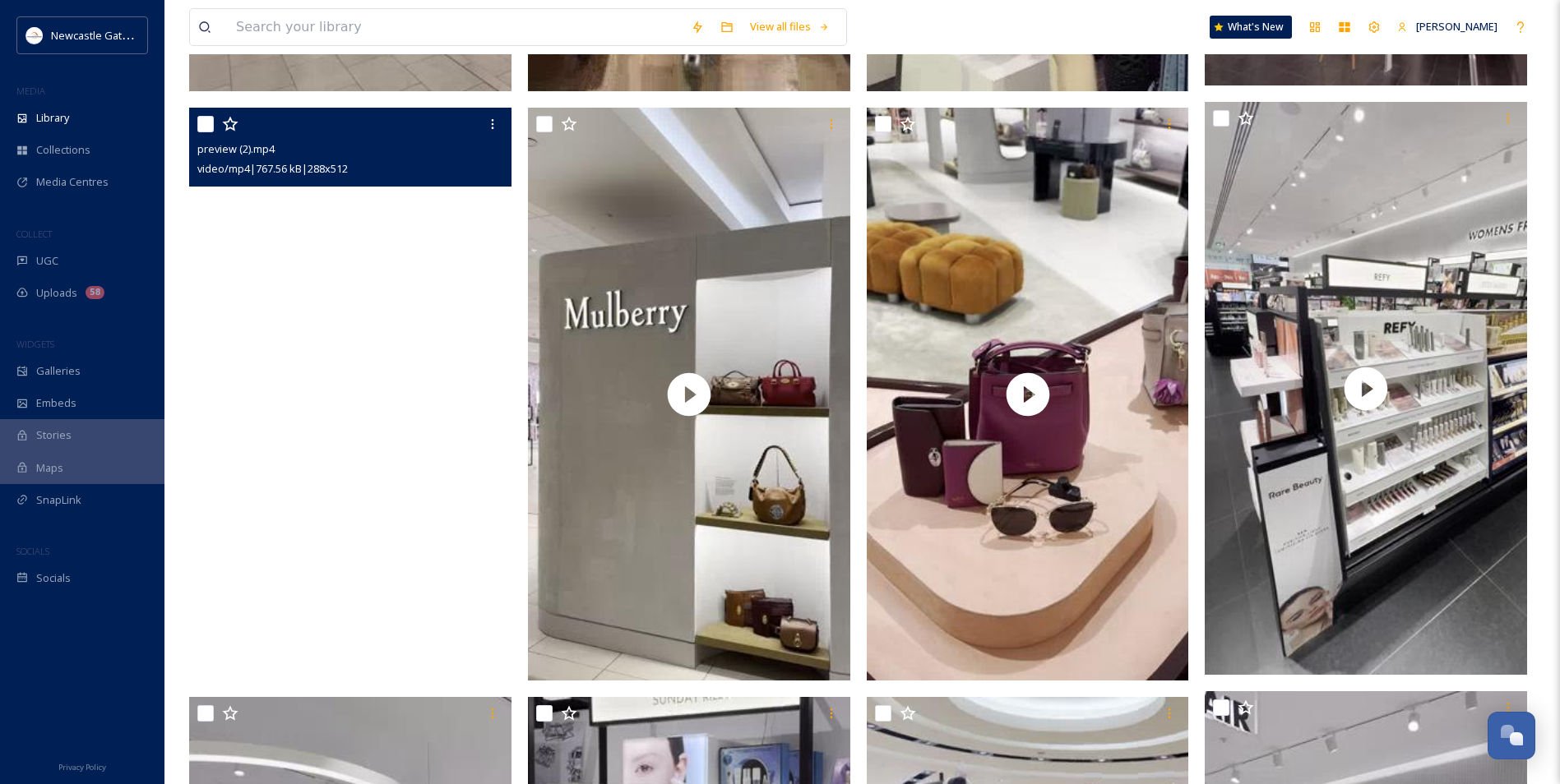
drag, startPoint x: 508, startPoint y: 323, endPoint x: 460, endPoint y: 299, distance: 53.7
click at [460, 299] on video "preview (2).mp4" at bounding box center [350, 394] width 323 height 573
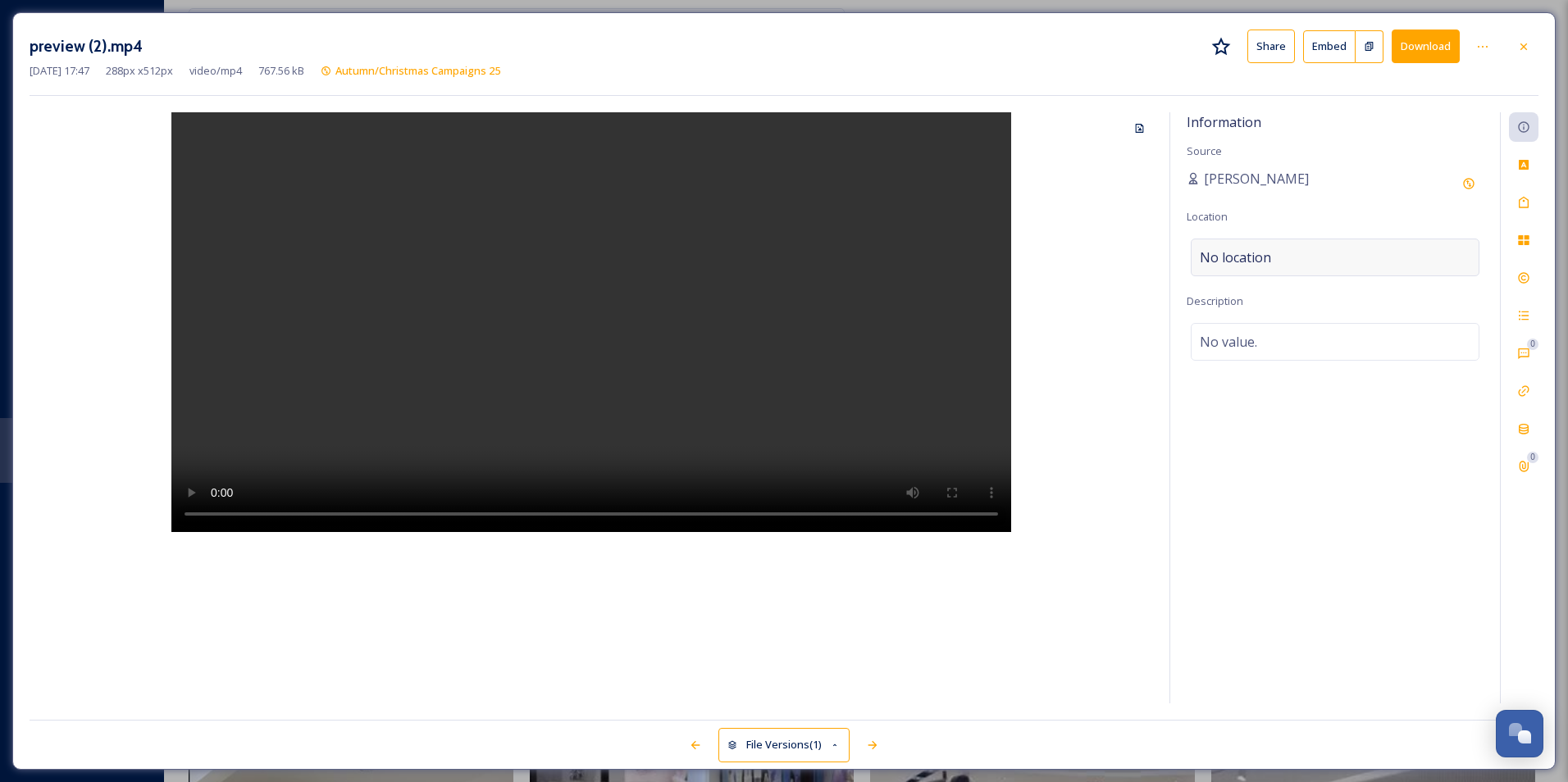
click at [1272, 260] on div "No location" at bounding box center [1335, 257] width 289 height 38
click at [1272, 255] on input at bounding box center [1335, 257] width 287 height 36
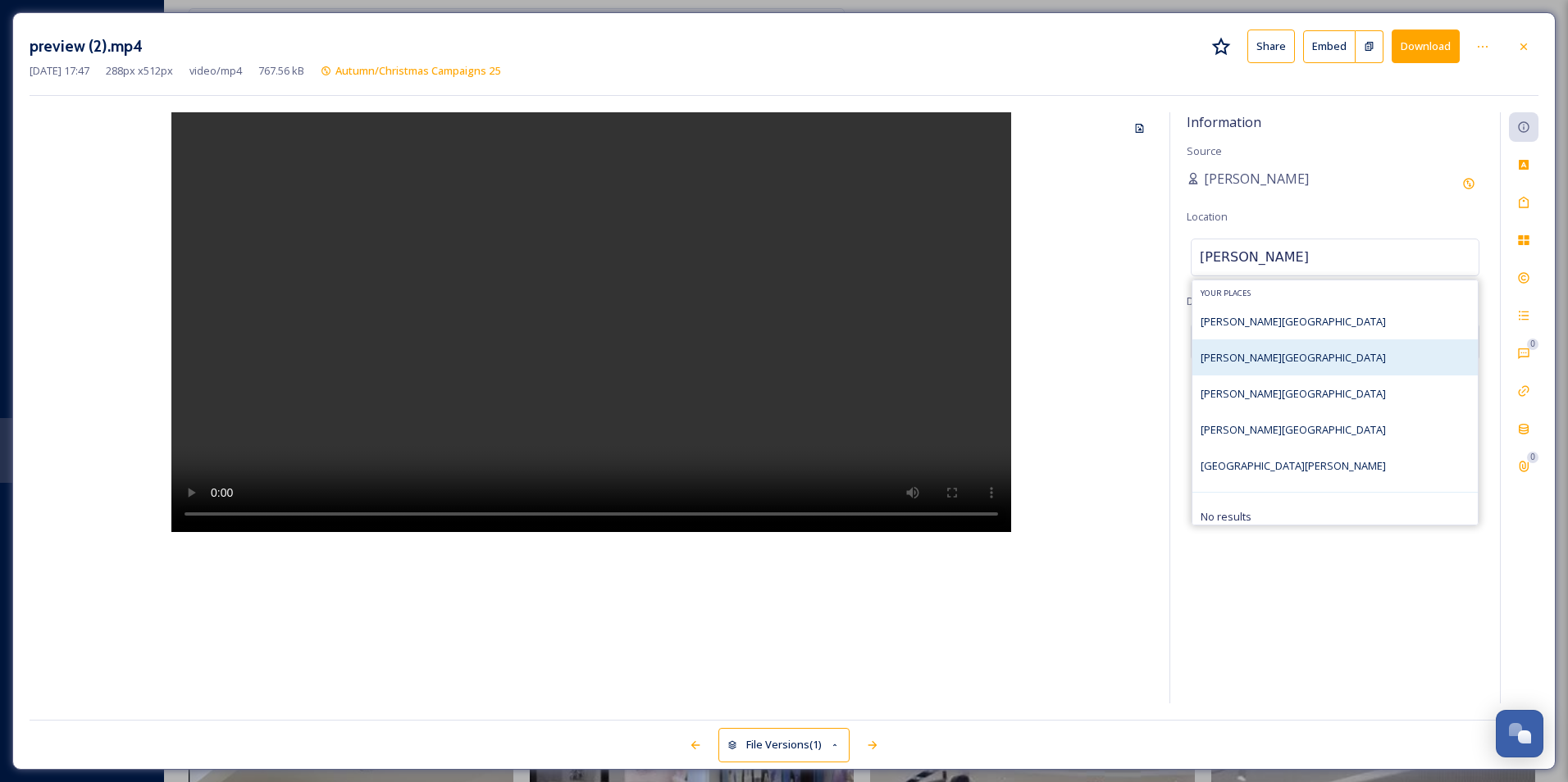
type input "[PERSON_NAME]"
click at [1257, 341] on div "[PERSON_NAME][GEOGRAPHIC_DATA]" at bounding box center [1335, 358] width 286 height 36
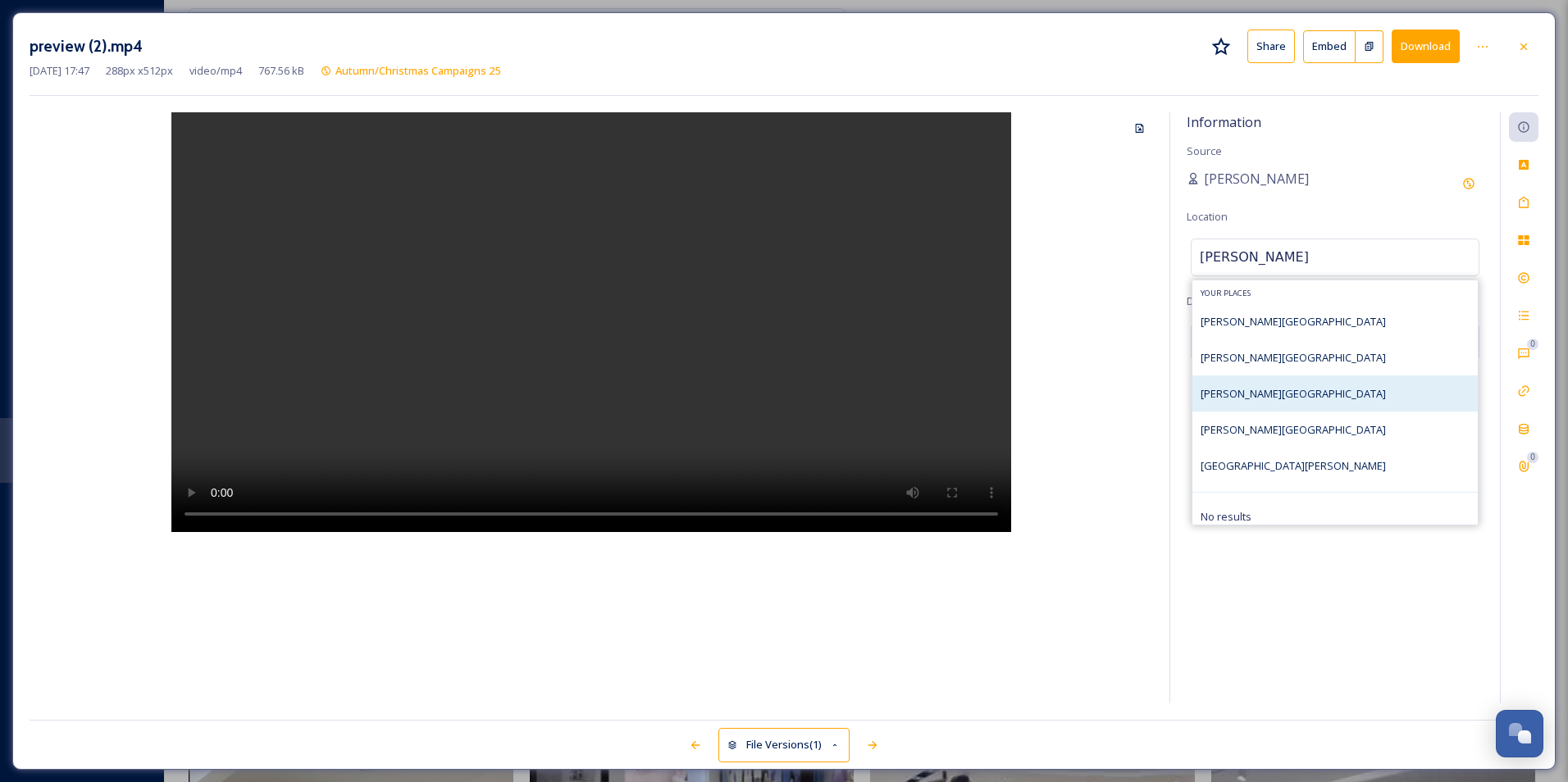
click at [1348, 381] on div "[PERSON_NAME][GEOGRAPHIC_DATA]" at bounding box center [1335, 393] width 286 height 36
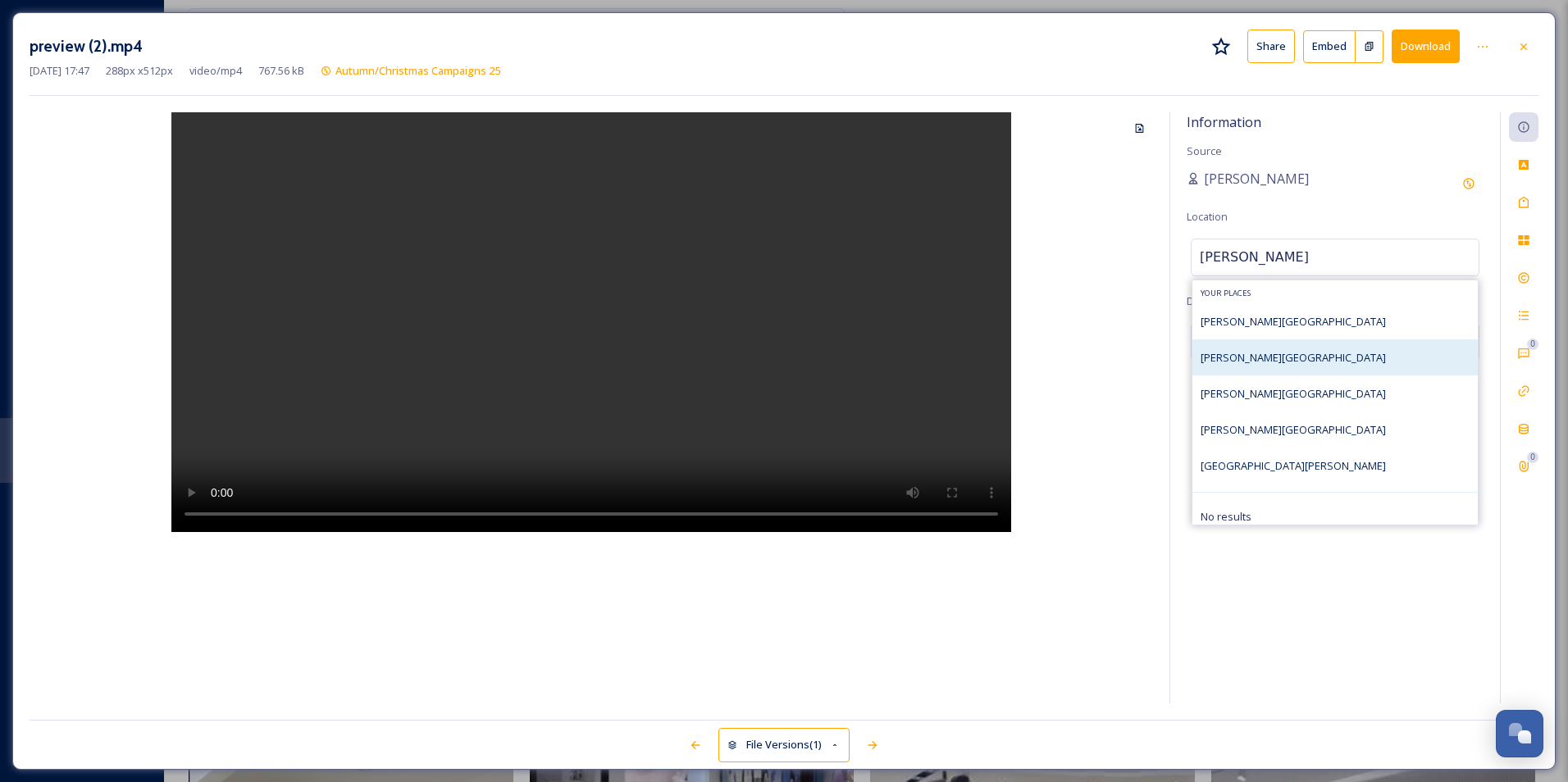
click at [1319, 349] on div "[PERSON_NAME][GEOGRAPHIC_DATA]" at bounding box center [1335, 358] width 286 height 36
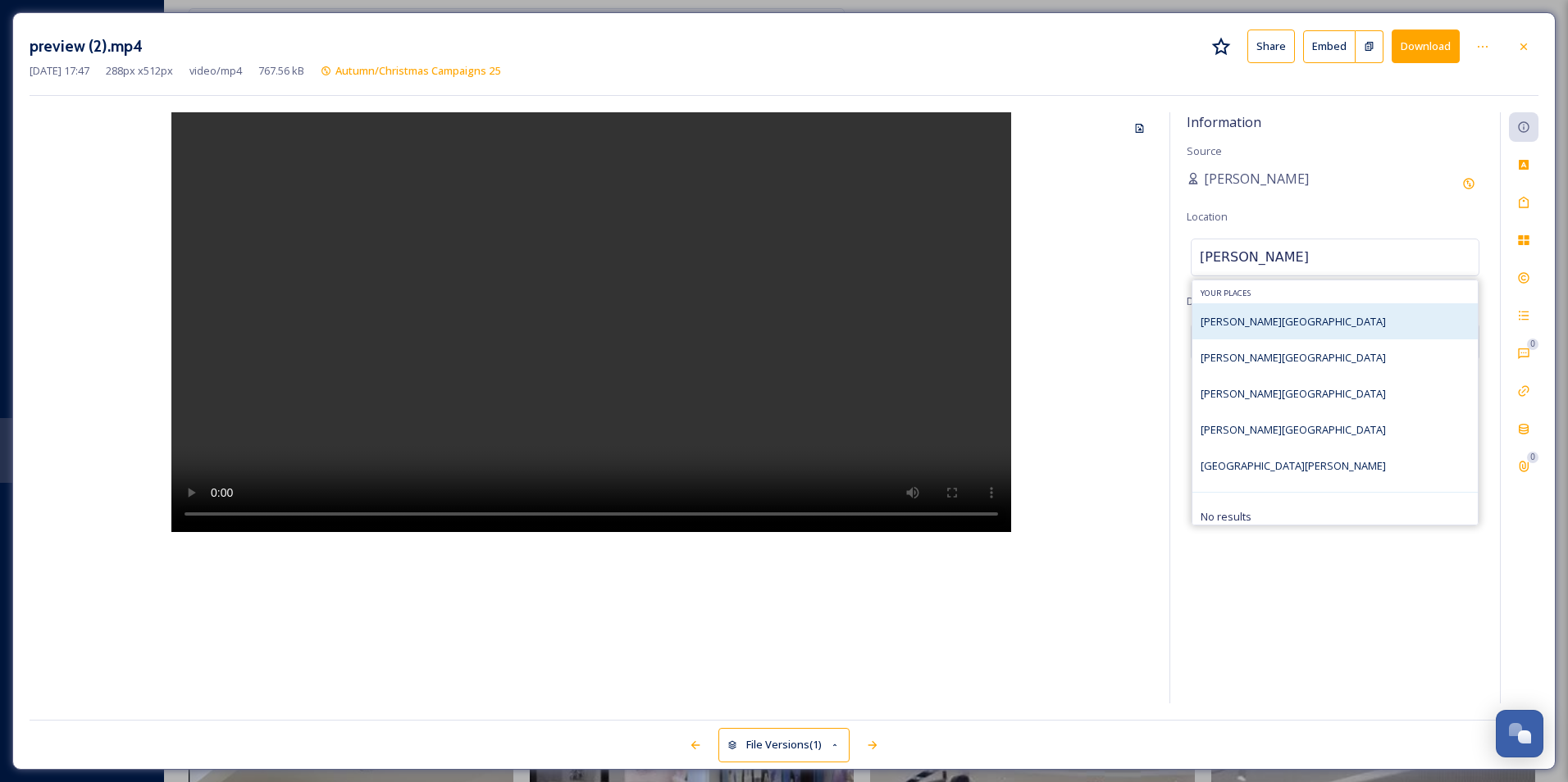
click at [1338, 332] on div "[PERSON_NAME][GEOGRAPHIC_DATA]" at bounding box center [1335, 322] width 286 height 36
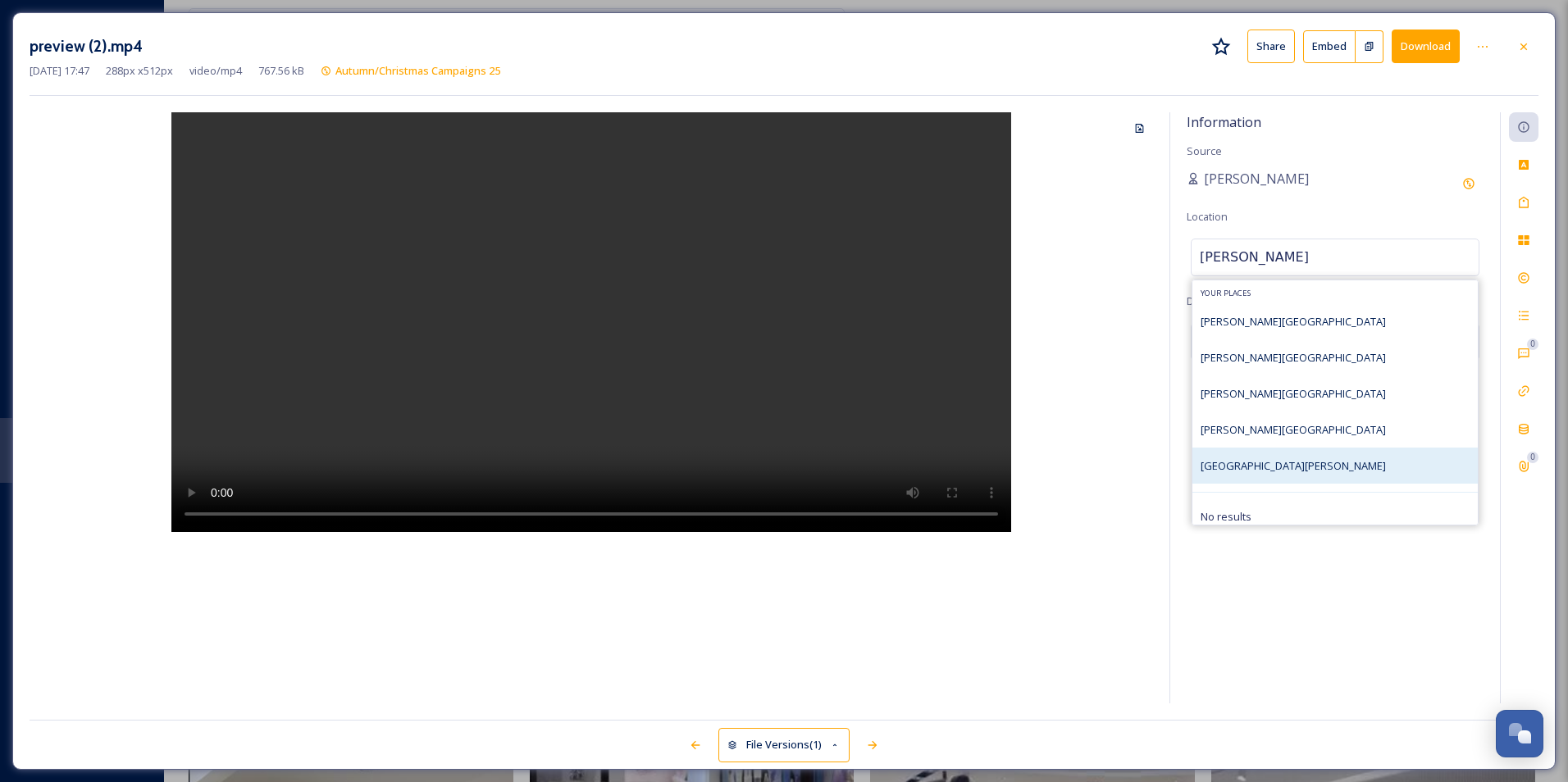
click at [1271, 454] on div "[GEOGRAPHIC_DATA][PERSON_NAME]" at bounding box center [1335, 466] width 286 height 36
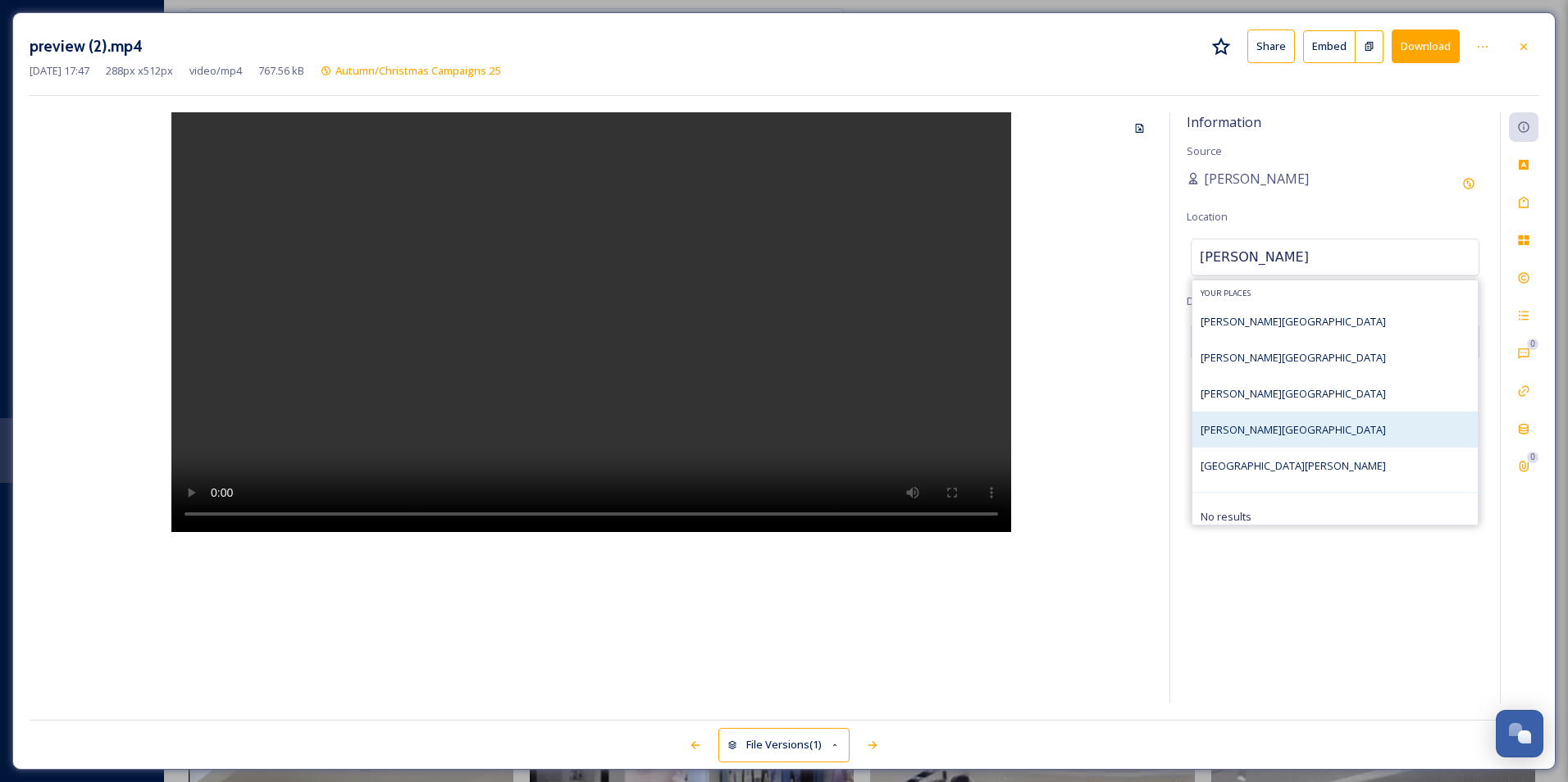
click at [1301, 439] on div "[PERSON_NAME][GEOGRAPHIC_DATA]" at bounding box center [1335, 430] width 286 height 36
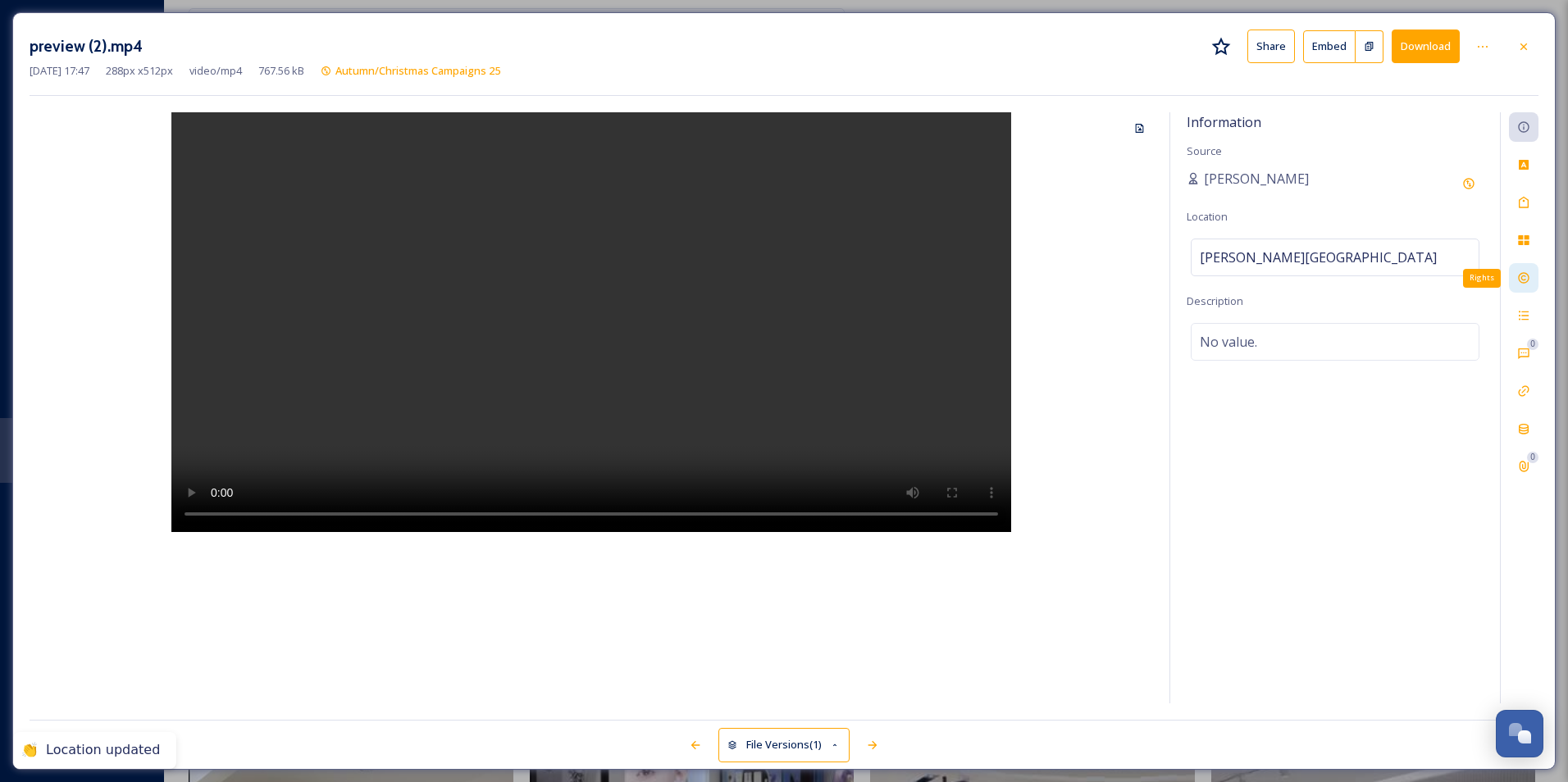
click at [1527, 280] on icon at bounding box center [1524, 278] width 13 height 13
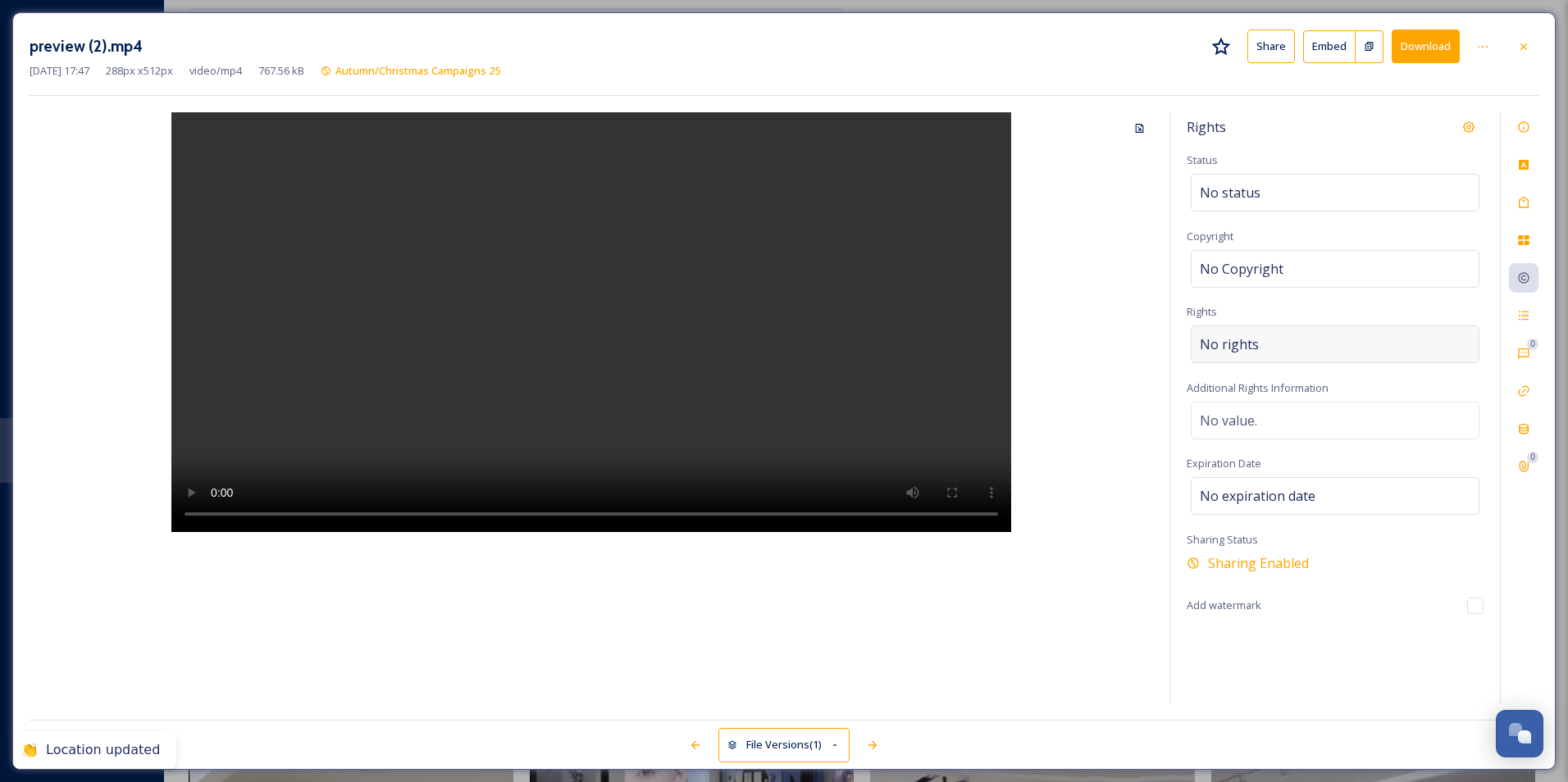
click at [1304, 345] on div "No rights" at bounding box center [1335, 344] width 289 height 38
click at [1298, 345] on input at bounding box center [1285, 349] width 180 height 36
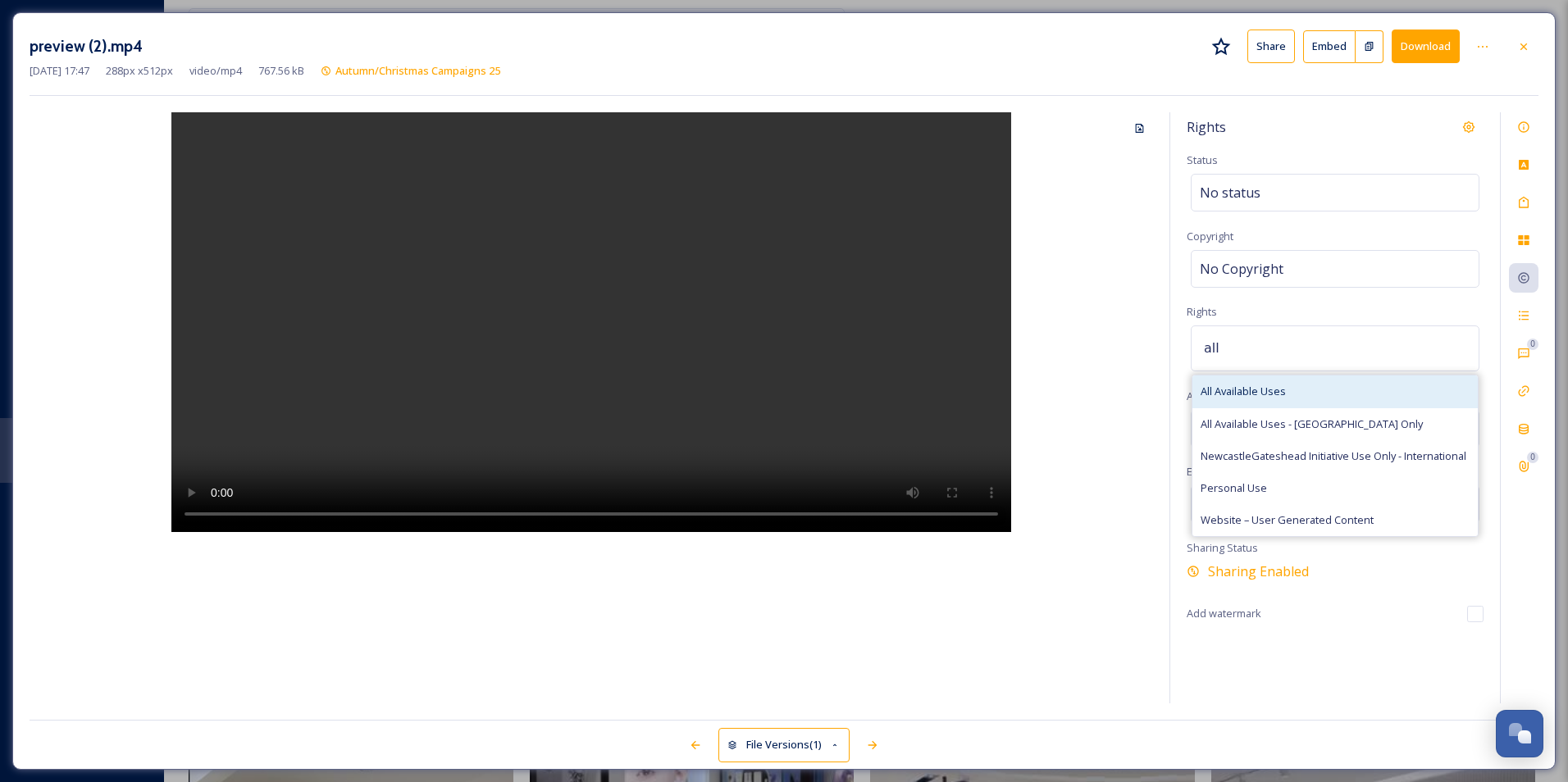
type input "all"
click at [1297, 401] on div "All Available Uses" at bounding box center [1335, 391] width 286 height 32
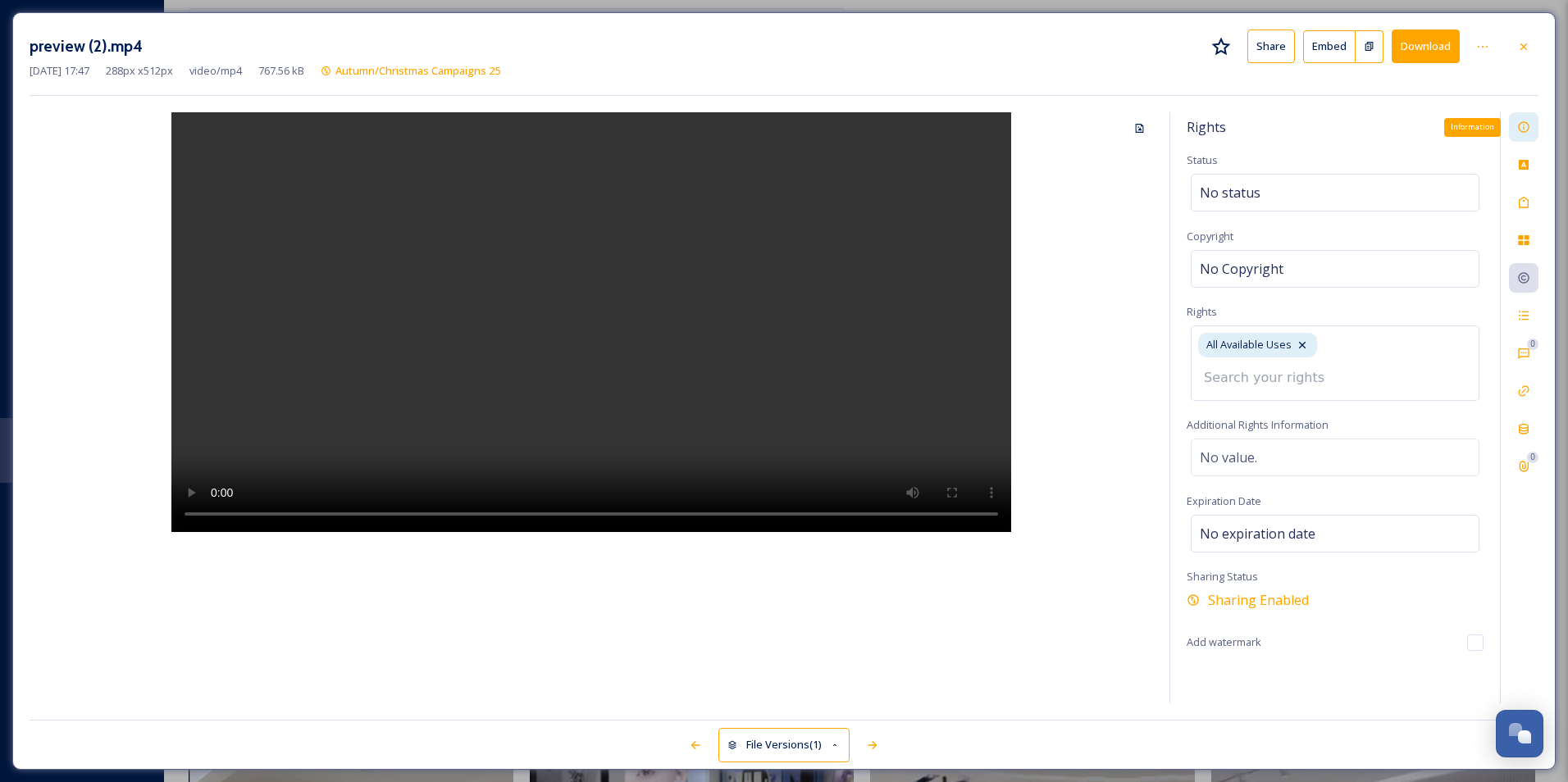
click at [1534, 120] on div "Information" at bounding box center [1524, 127] width 30 height 30
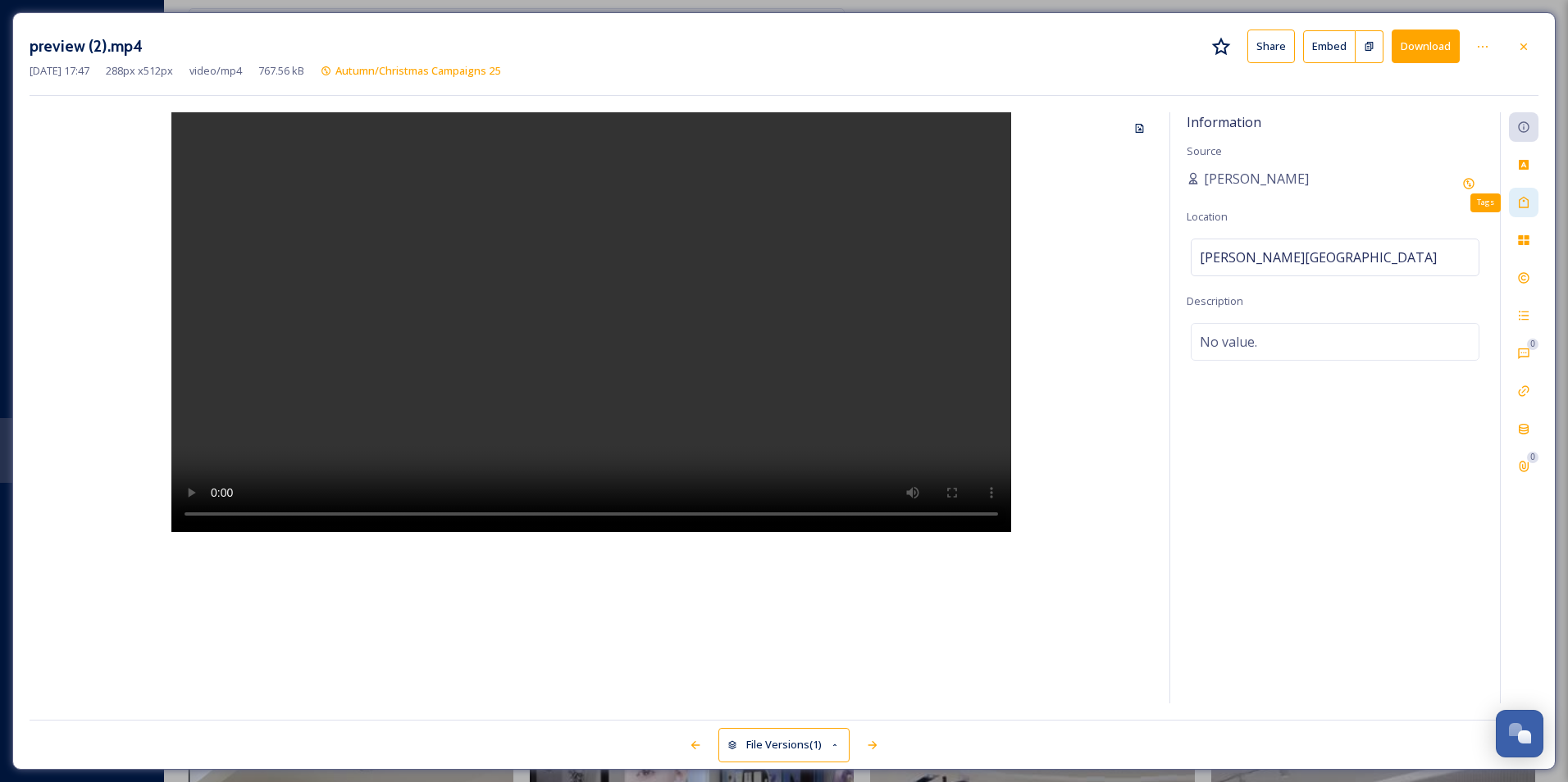
click at [1522, 199] on icon at bounding box center [1524, 202] width 13 height 13
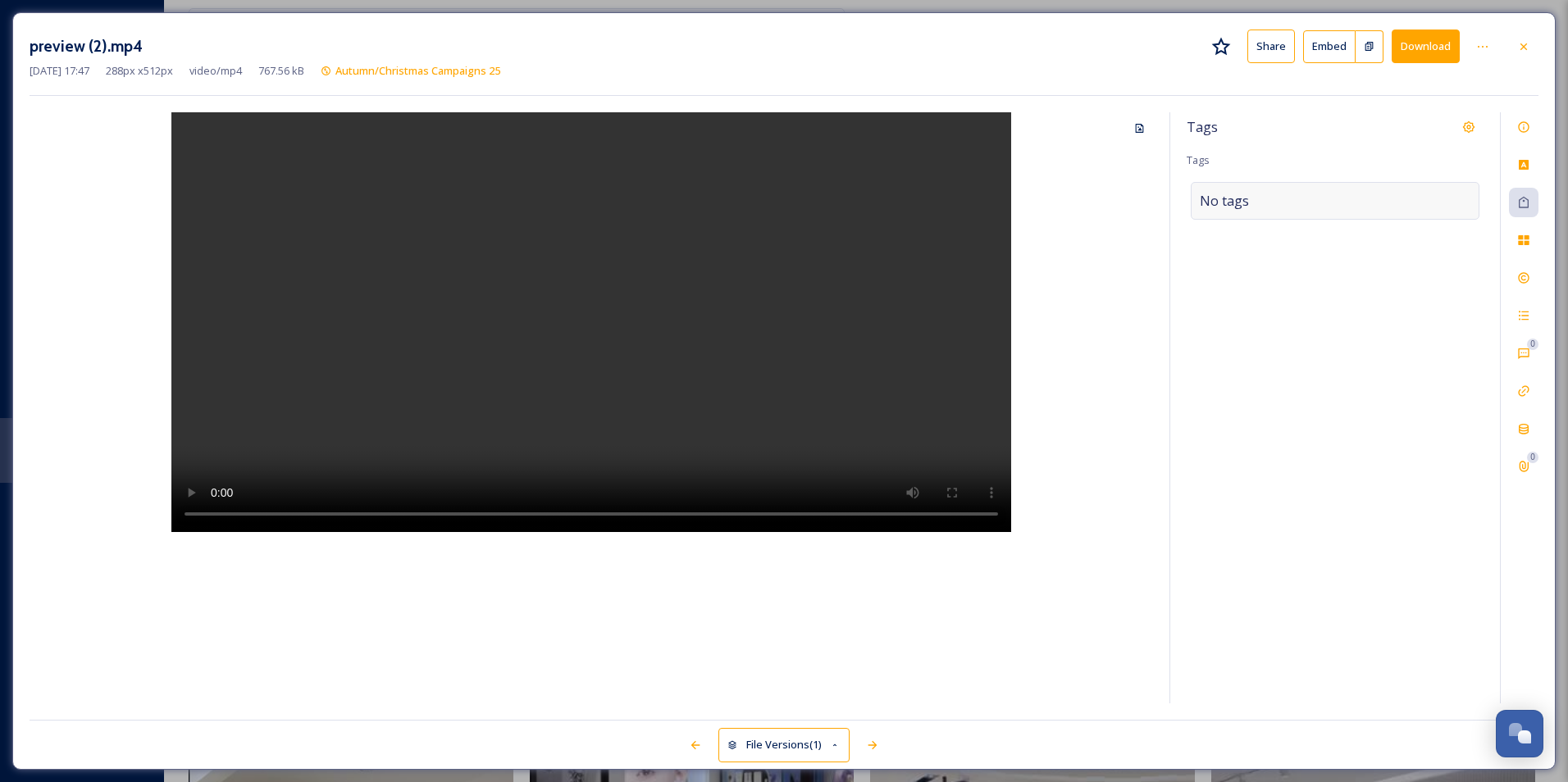
click at [1265, 208] on div "No tags" at bounding box center [1335, 201] width 289 height 38
type input "shopping"
click at [1253, 246] on div "Shopping" at bounding box center [1335, 239] width 286 height 32
click at [1319, 347] on div "Tags Tags Shopping" at bounding box center [1335, 408] width 330 height 591
click at [1534, 42] on div at bounding box center [1524, 46] width 30 height 30
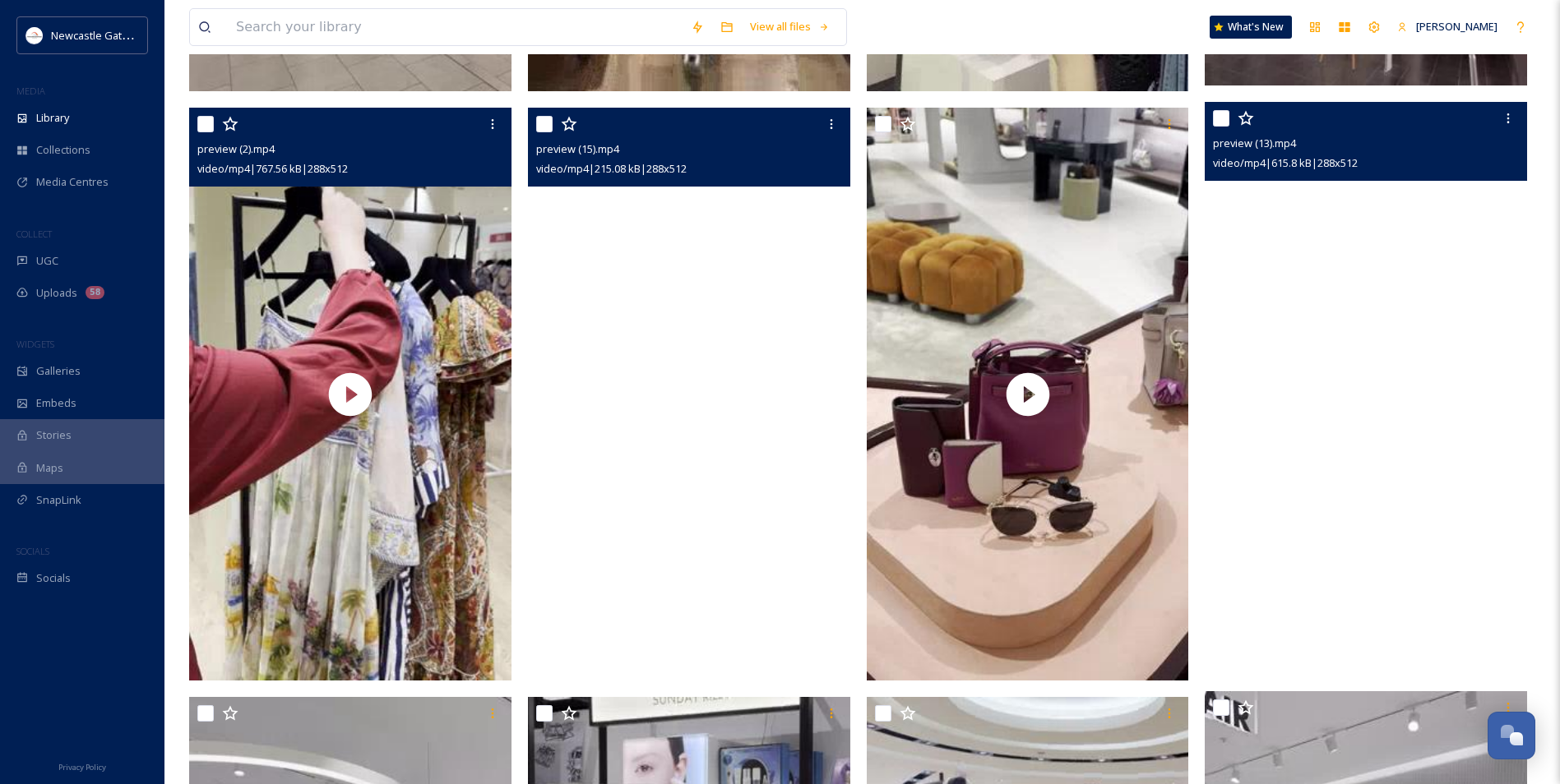
click at [684, 332] on video "preview (15).mp4" at bounding box center [689, 394] width 323 height 573
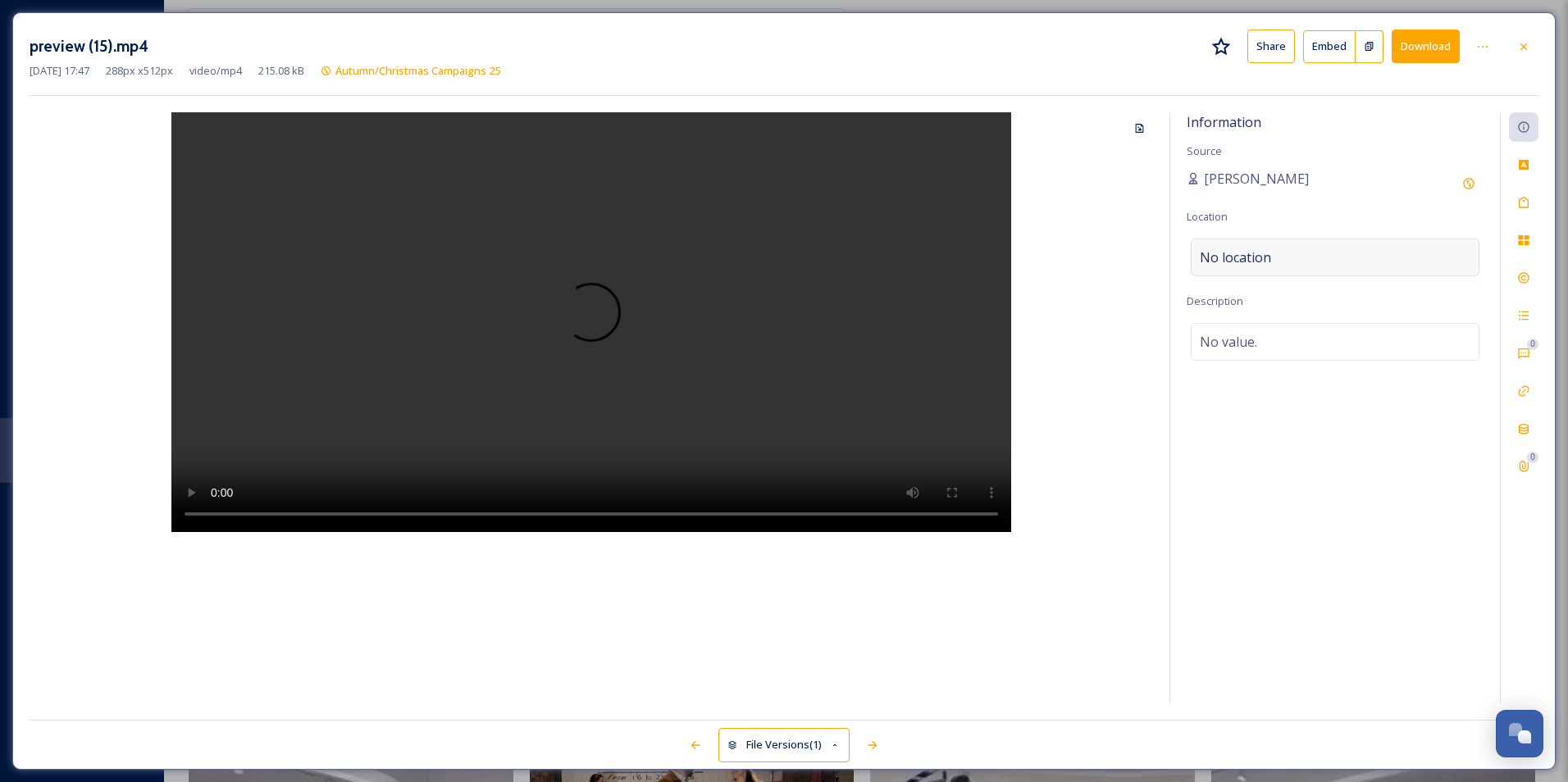
click at [1303, 250] on div "No location" at bounding box center [1335, 257] width 289 height 38
click at [1295, 255] on input at bounding box center [1335, 257] width 287 height 36
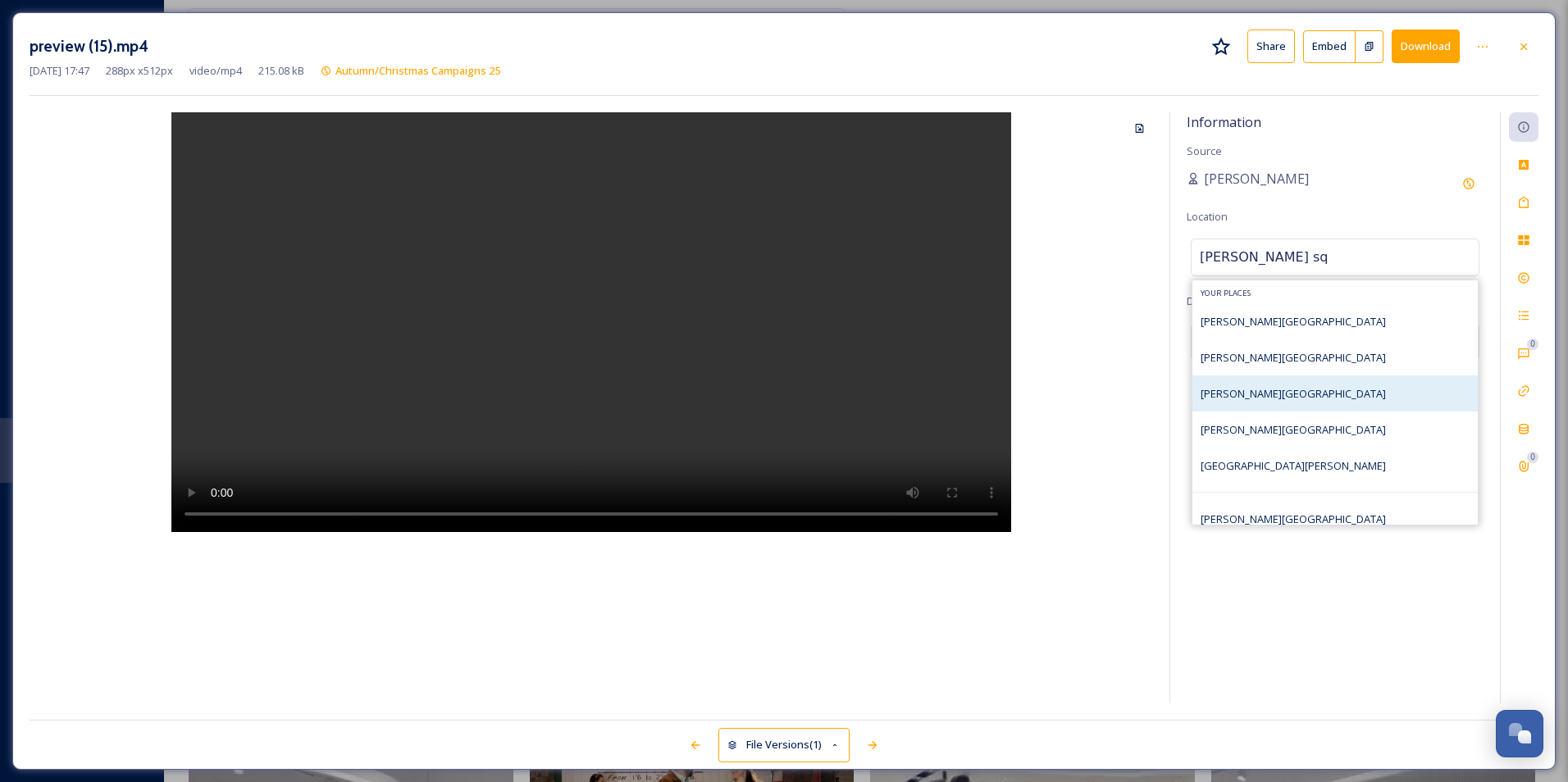
type input "[PERSON_NAME] sq"
click at [1277, 404] on div "[PERSON_NAME][GEOGRAPHIC_DATA]" at bounding box center [1335, 393] width 286 height 36
click at [1344, 396] on div "[PERSON_NAME][GEOGRAPHIC_DATA]" at bounding box center [1335, 393] width 286 height 36
click at [1369, 390] on div "[PERSON_NAME][GEOGRAPHIC_DATA]" at bounding box center [1335, 393] width 286 height 36
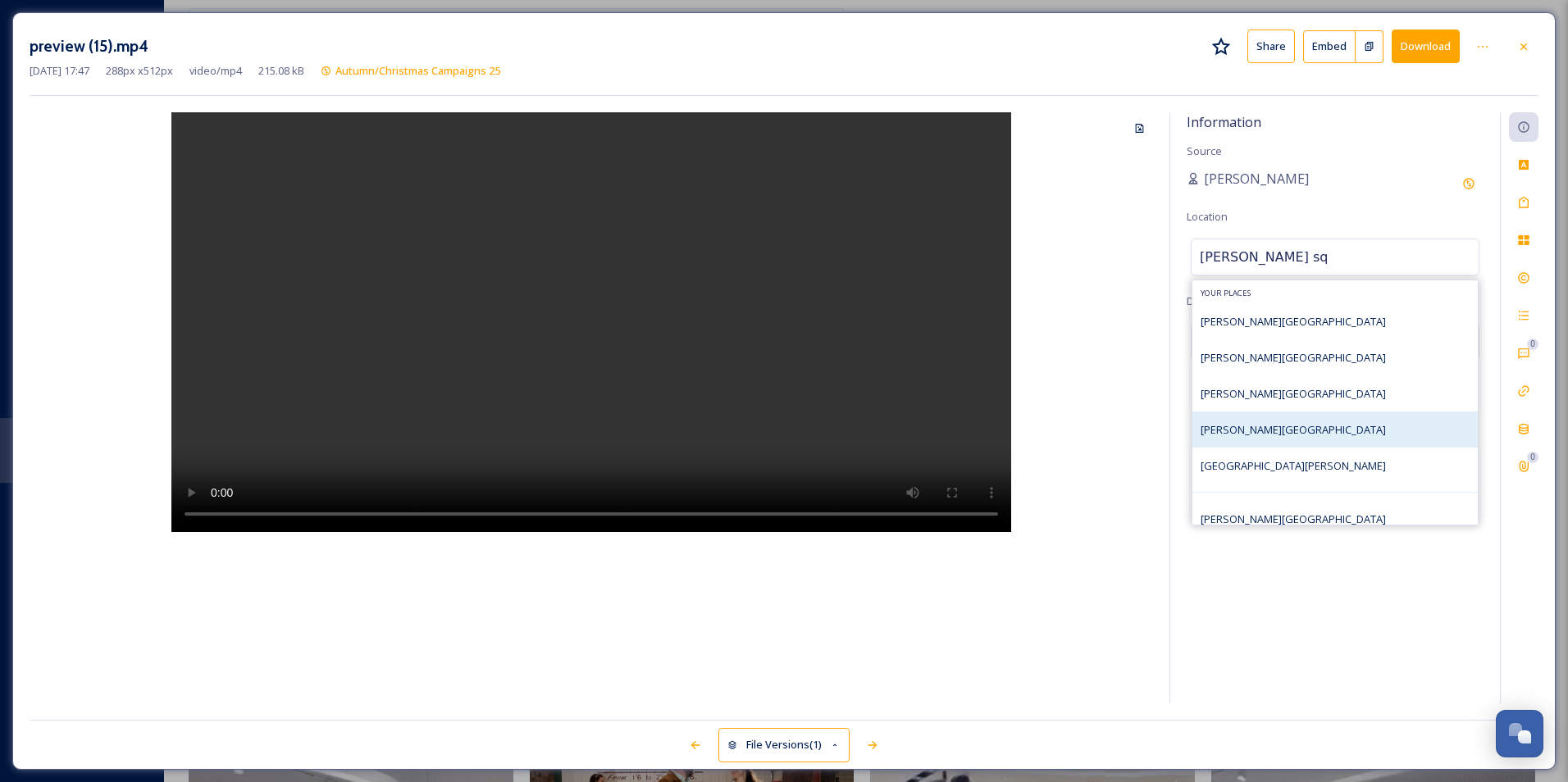
click at [1332, 420] on div "[PERSON_NAME][GEOGRAPHIC_DATA]" at bounding box center [1335, 430] width 286 height 36
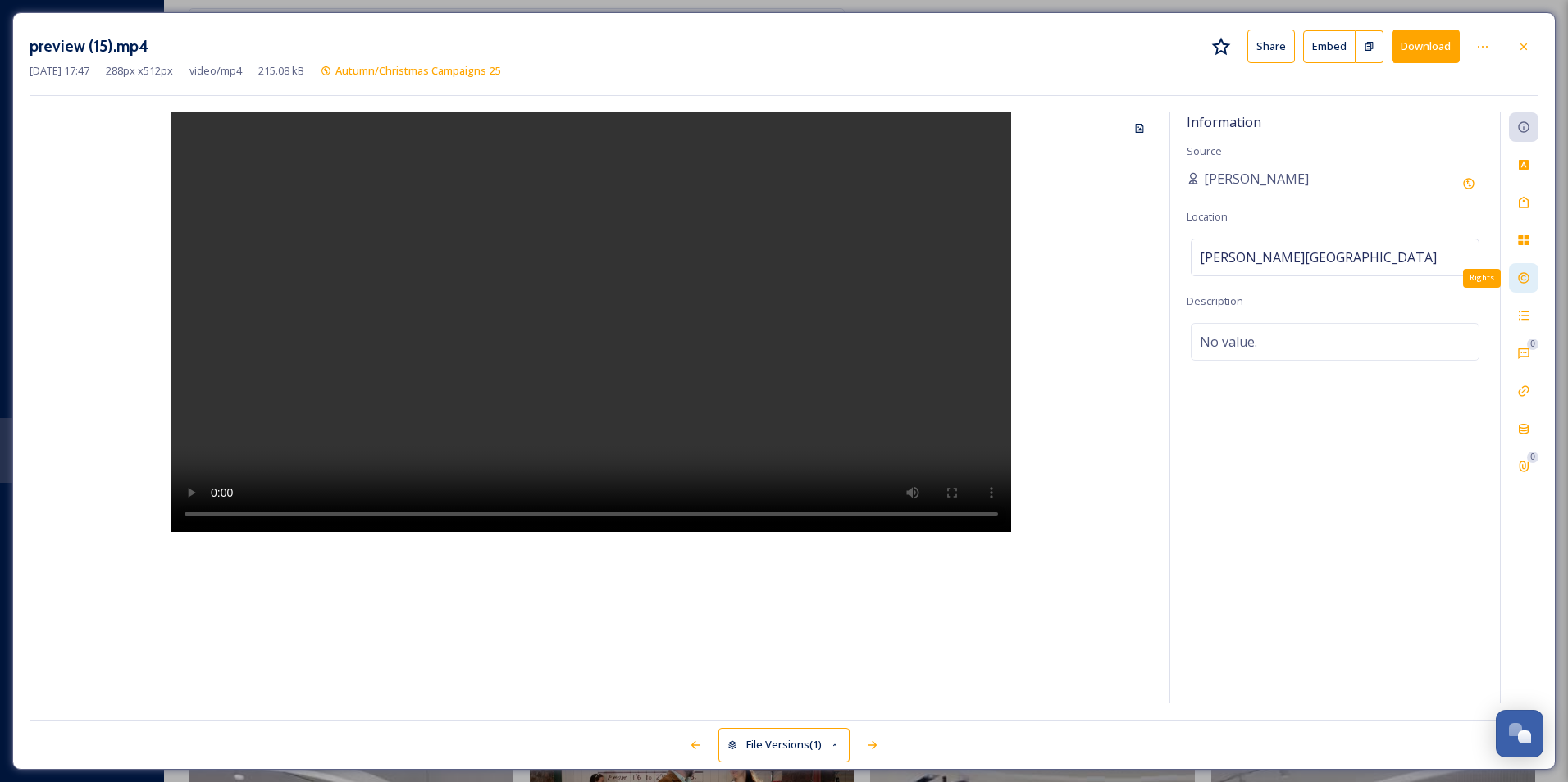
click at [1524, 280] on icon at bounding box center [1524, 278] width 13 height 13
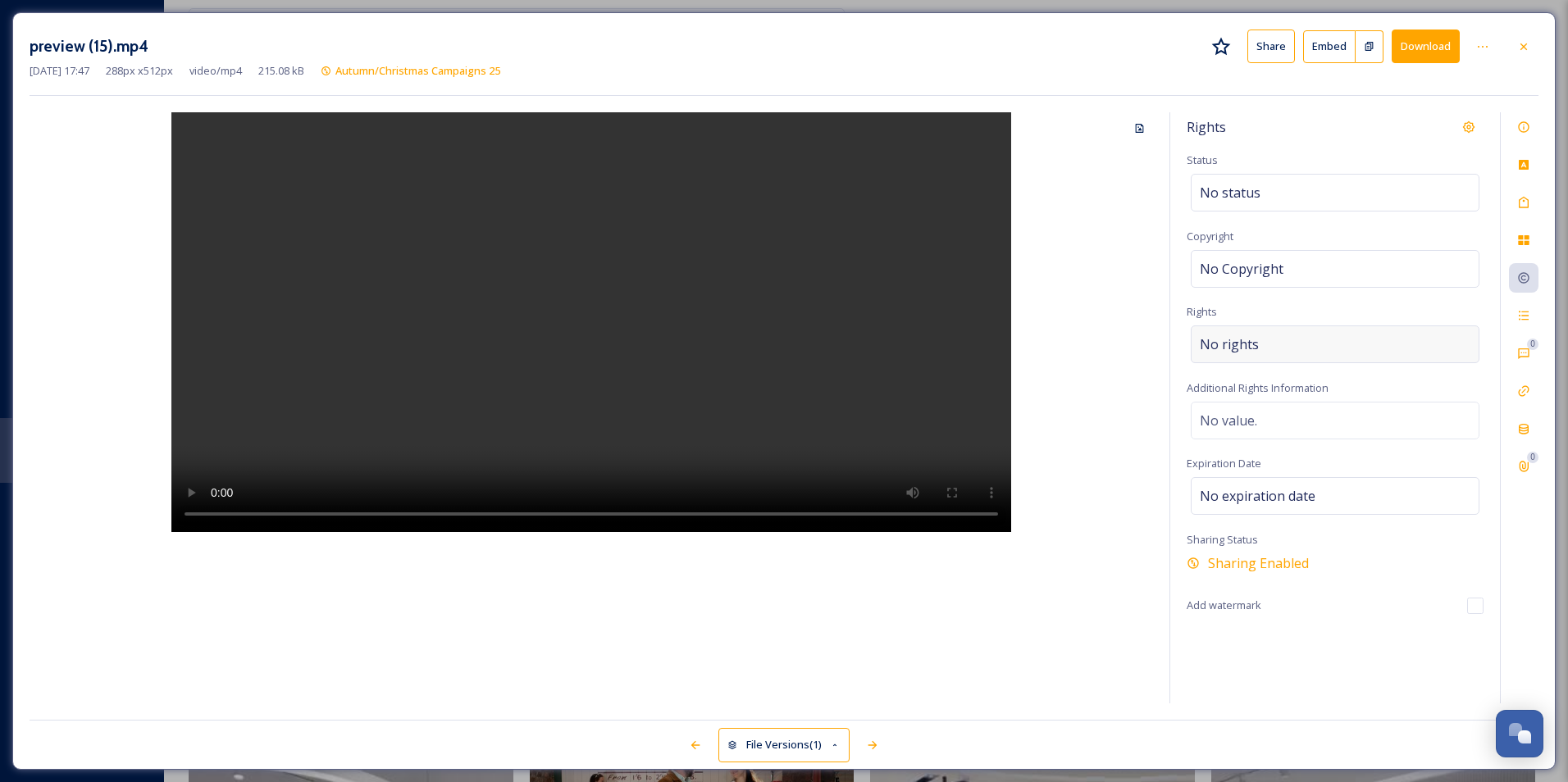
click at [1288, 340] on div "No rights" at bounding box center [1335, 344] width 289 height 38
click at [1273, 343] on input at bounding box center [1285, 349] width 180 height 36
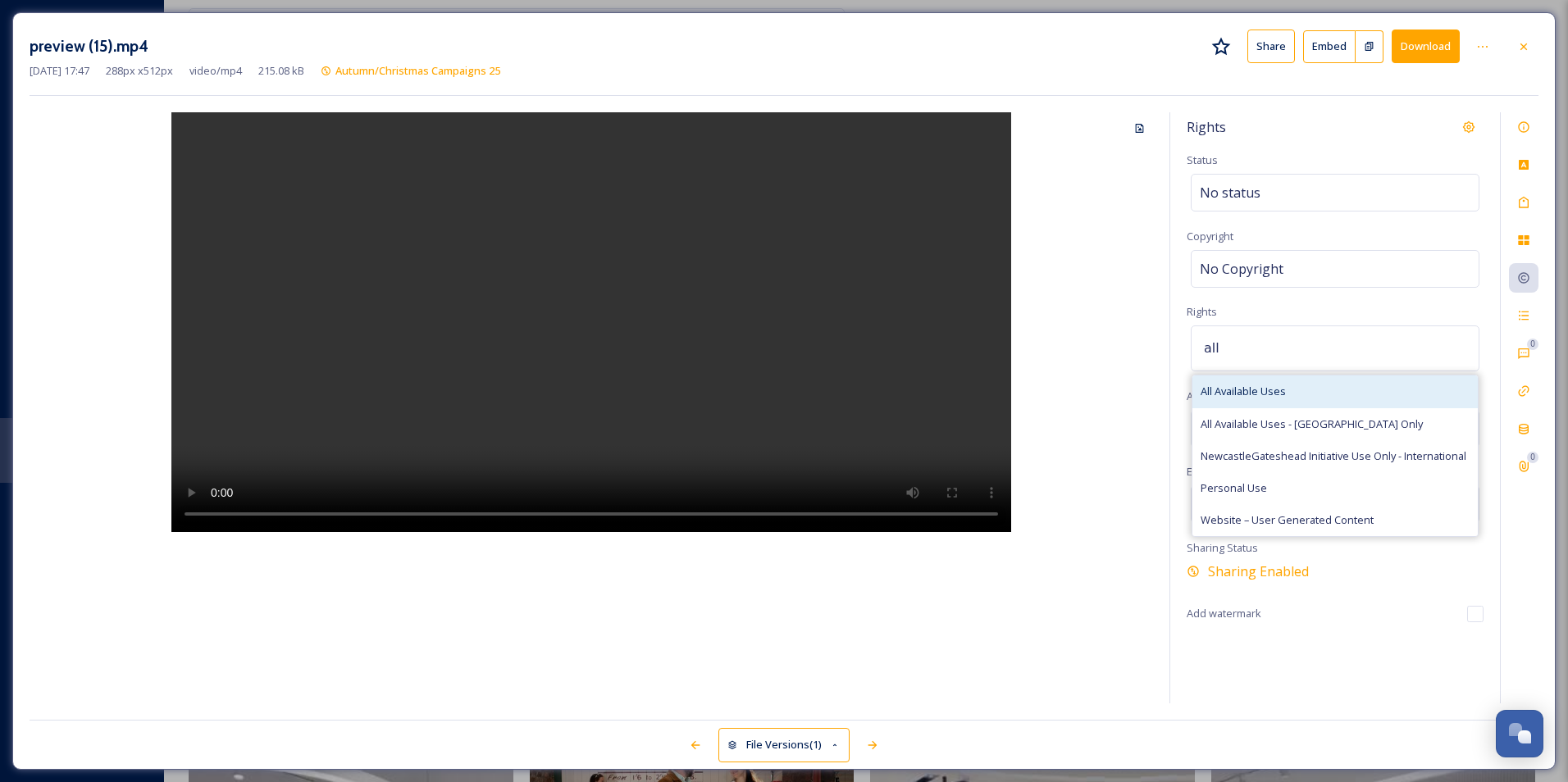
type input "all"
click at [1262, 400] on span "All Available Uses" at bounding box center [1244, 391] width 85 height 15
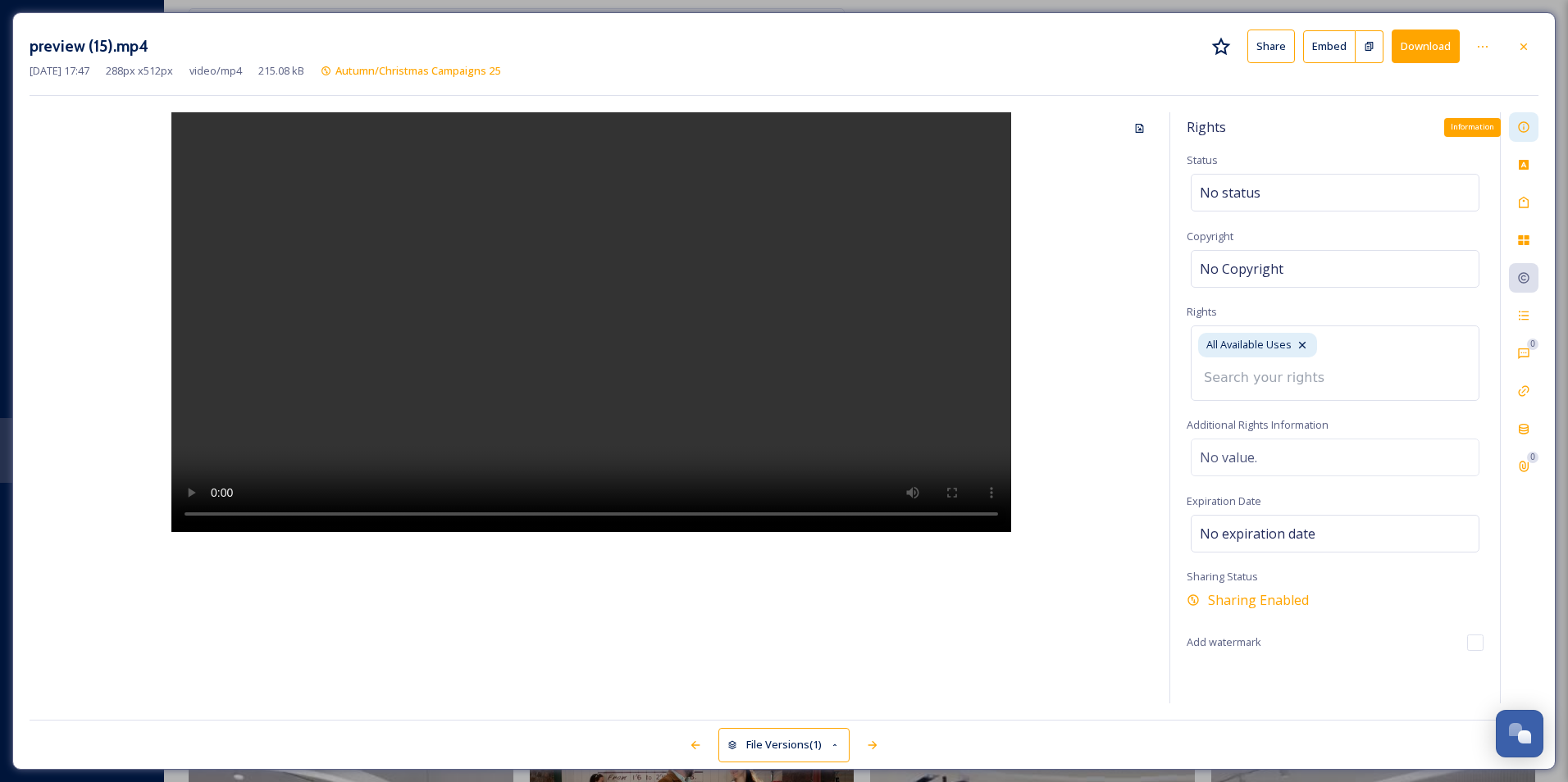
click at [1527, 135] on div "Information" at bounding box center [1524, 127] width 30 height 30
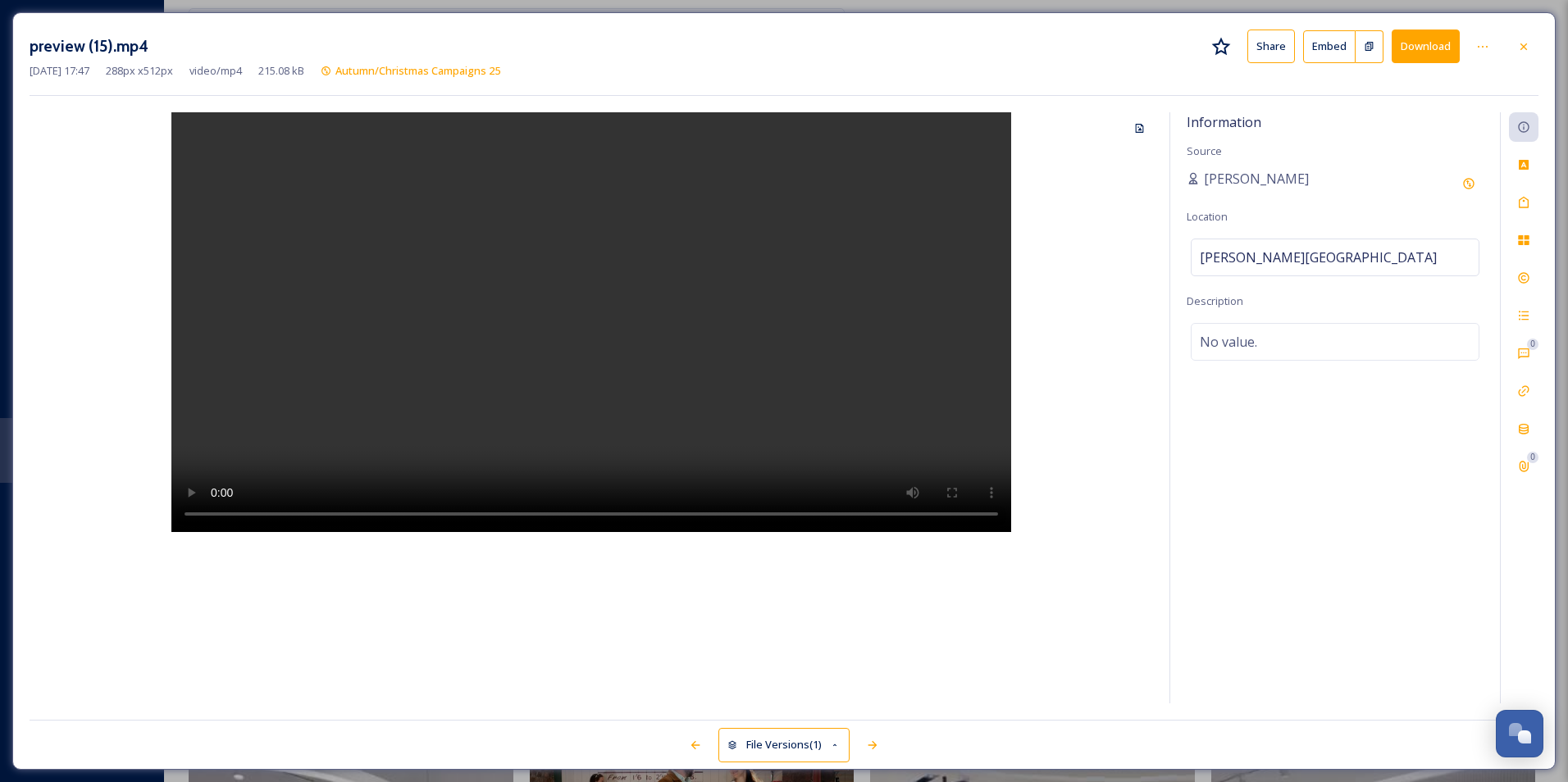
click at [1522, 218] on div "0 0" at bounding box center [1519, 408] width 39 height 591
click at [1528, 206] on icon at bounding box center [1524, 202] width 10 height 12
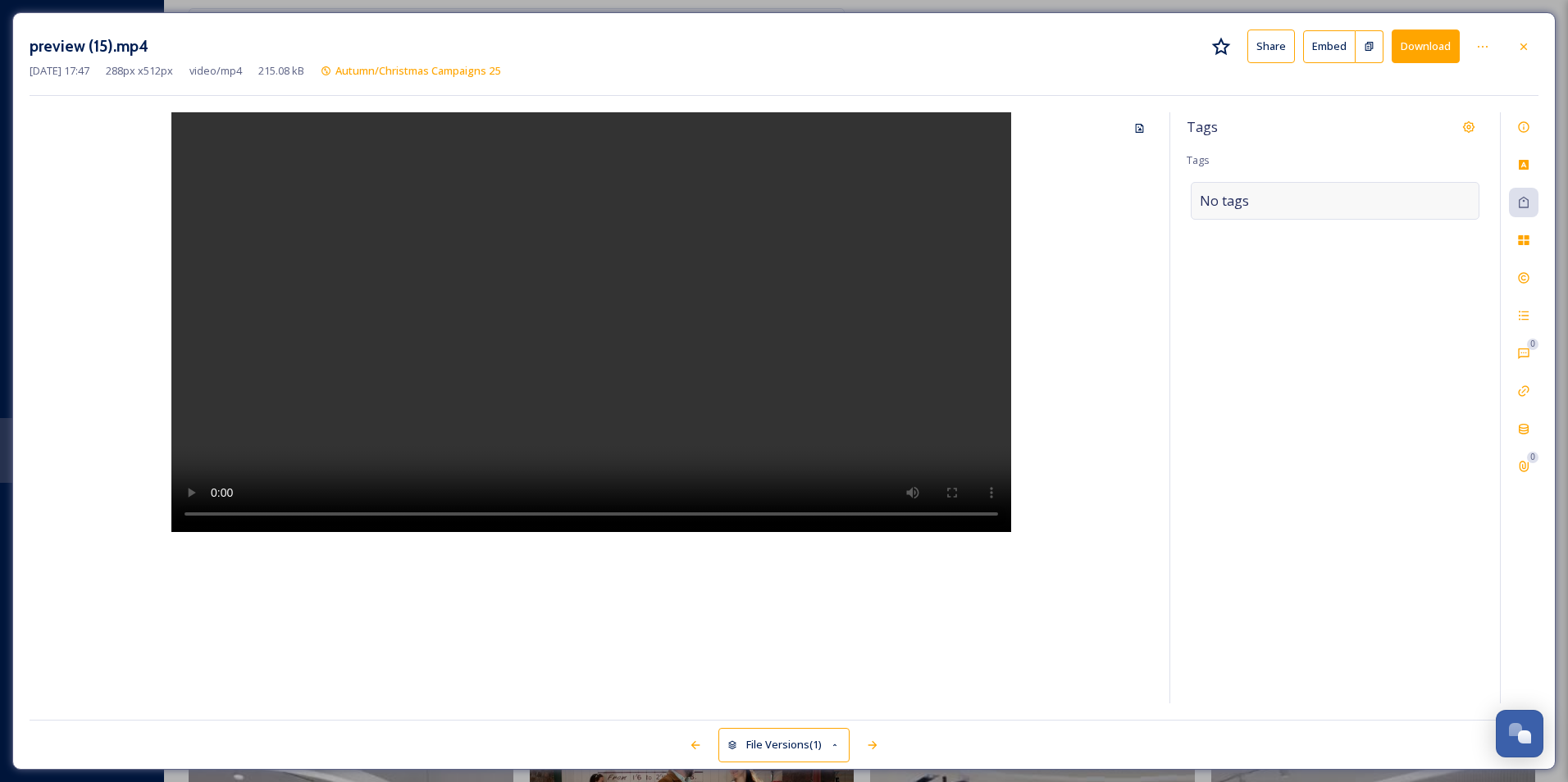
click at [1360, 203] on div "No tags" at bounding box center [1335, 201] width 289 height 38
type input "shopping"
click at [1321, 243] on div "Shopping" at bounding box center [1335, 239] width 286 height 32
click at [1524, 275] on icon at bounding box center [1524, 278] width 13 height 13
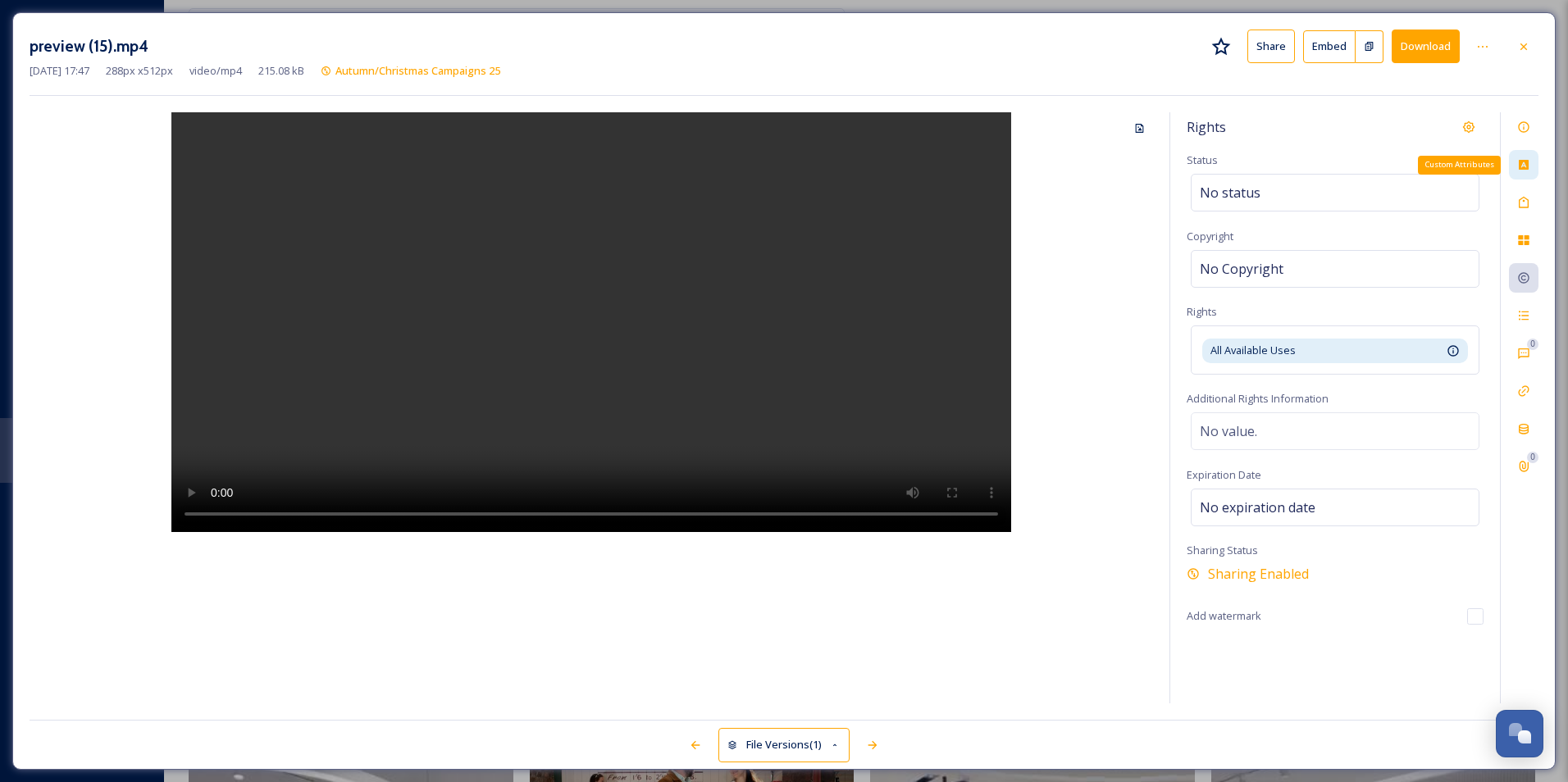
click at [1520, 164] on icon at bounding box center [1524, 164] width 10 height 10
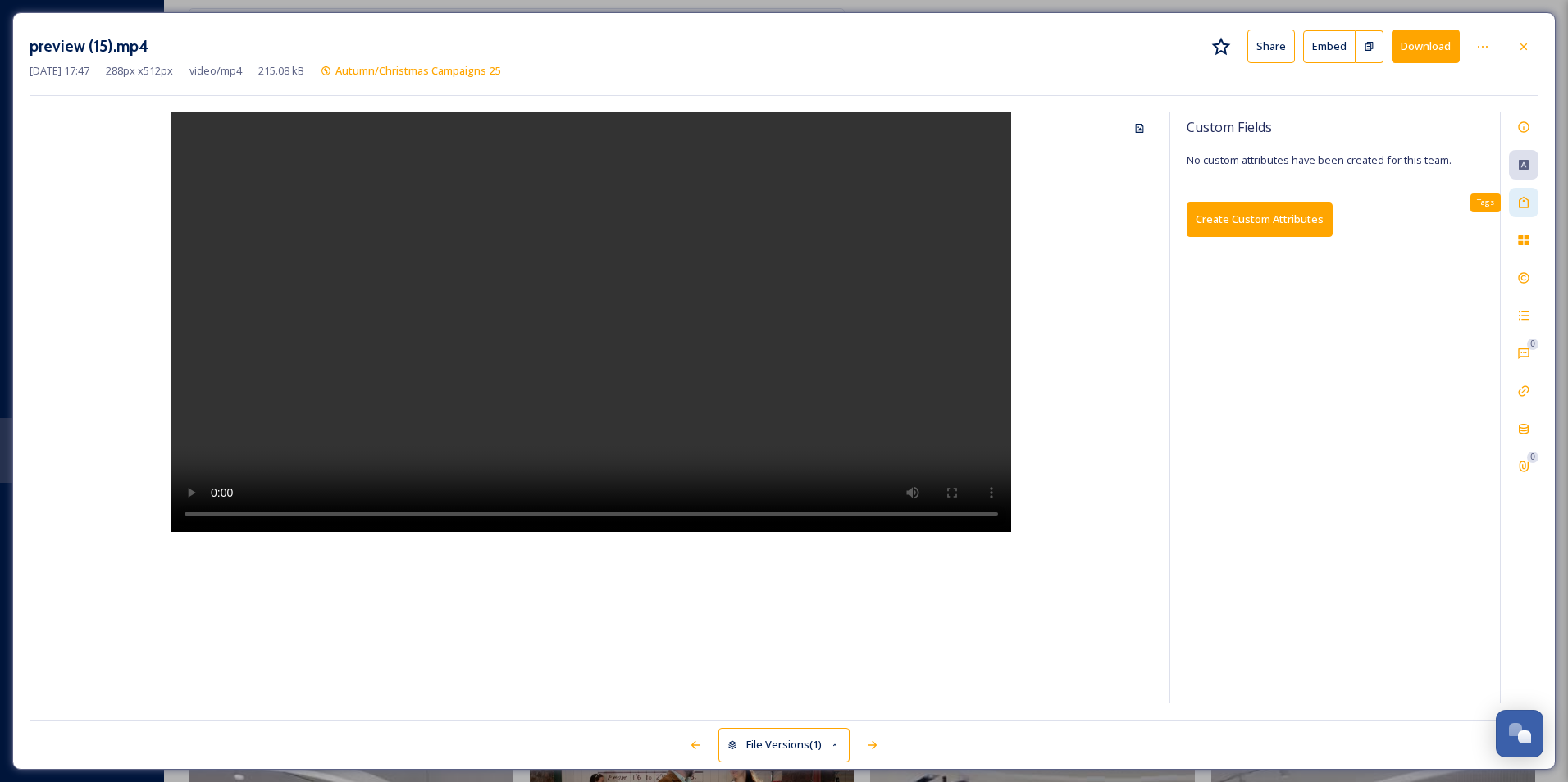
click at [1529, 201] on icon at bounding box center [1524, 202] width 10 height 12
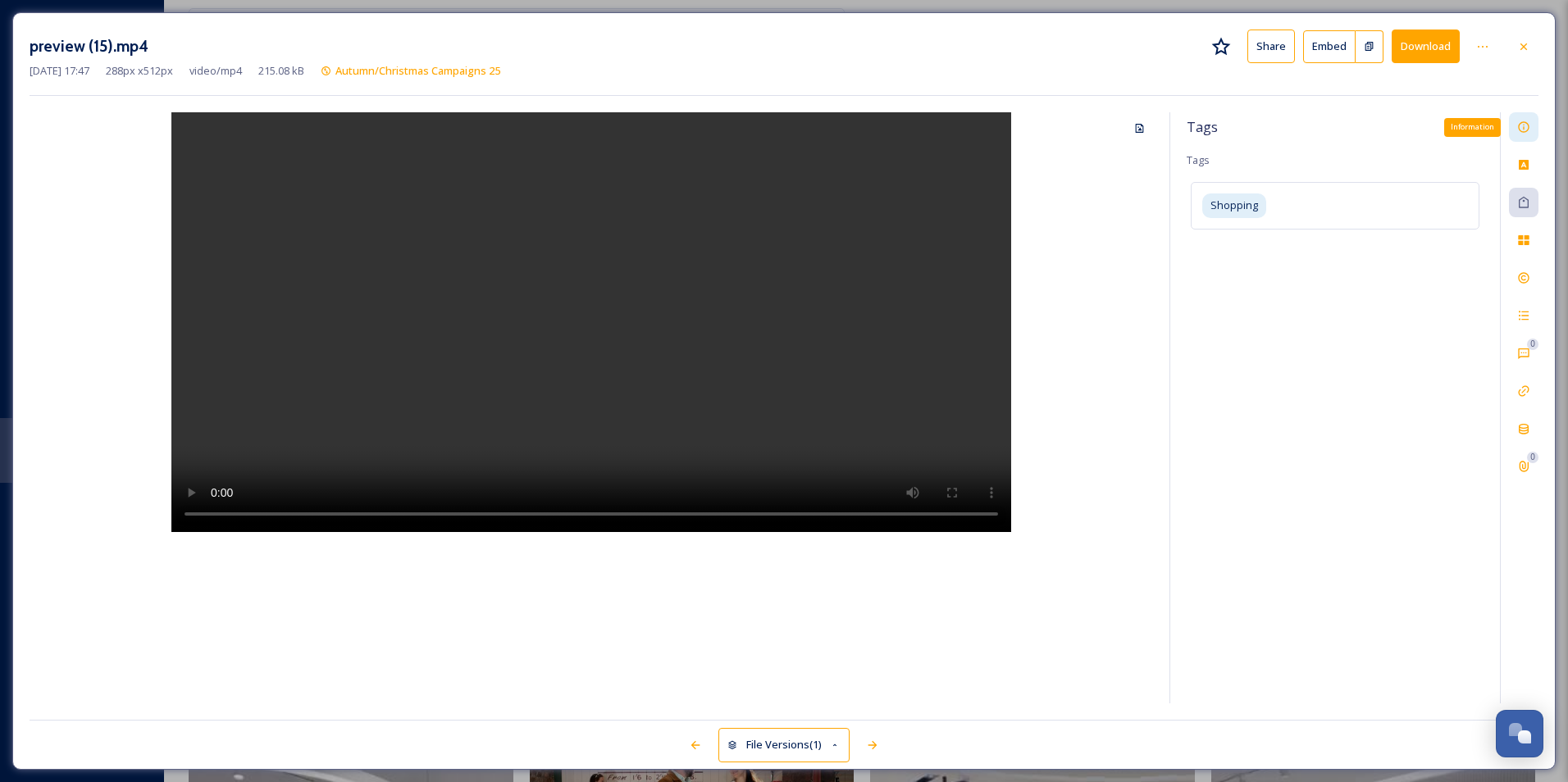
click at [1522, 131] on icon at bounding box center [1524, 128] width 11 height 11
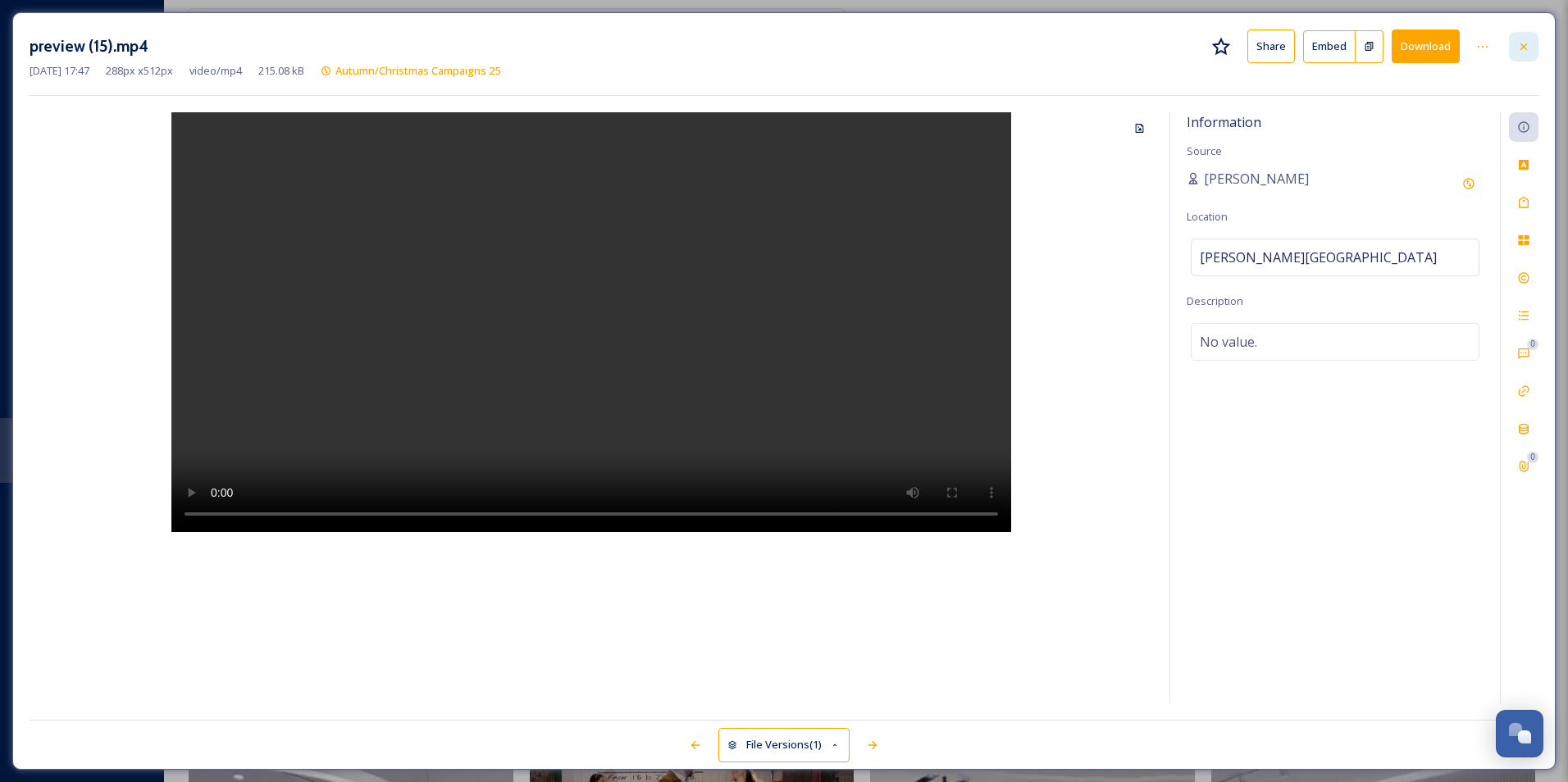
click at [1531, 52] on div at bounding box center [1524, 46] width 30 height 30
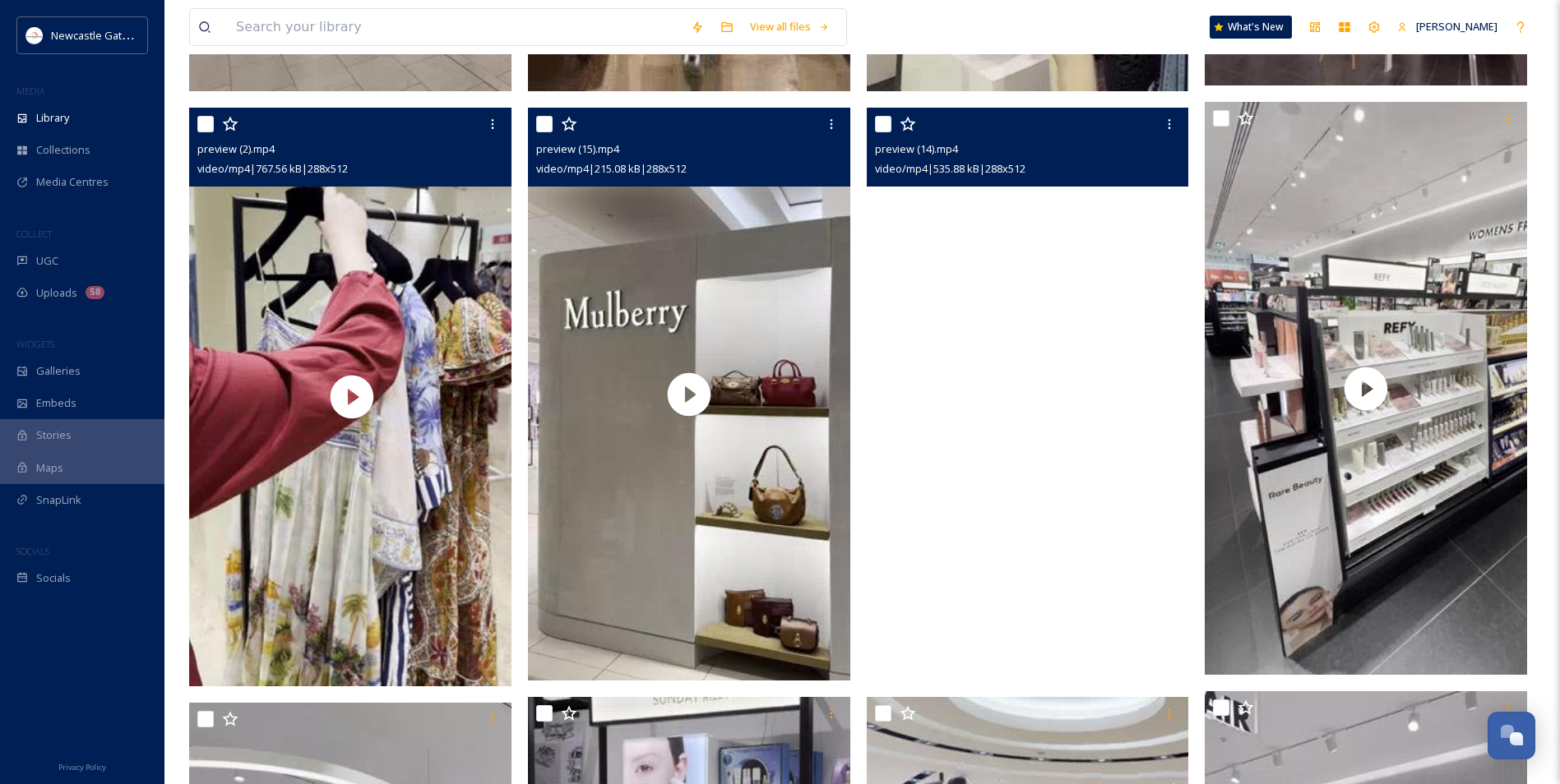
click at [1121, 264] on video "preview (14).mp4" at bounding box center [1028, 394] width 323 height 573
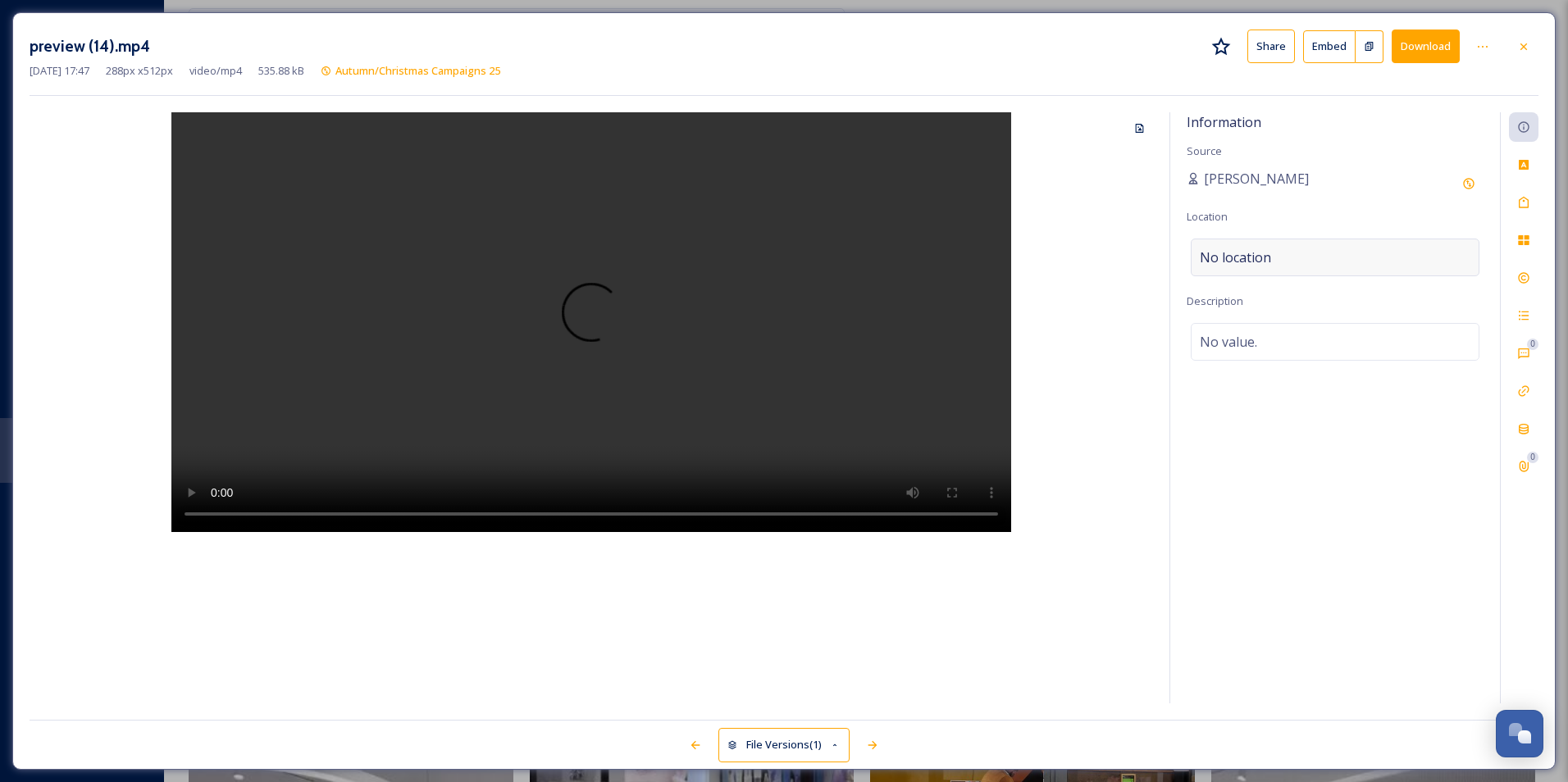
click at [1295, 258] on div "No location" at bounding box center [1335, 257] width 289 height 38
click at [1295, 258] on input at bounding box center [1335, 257] width 287 height 36
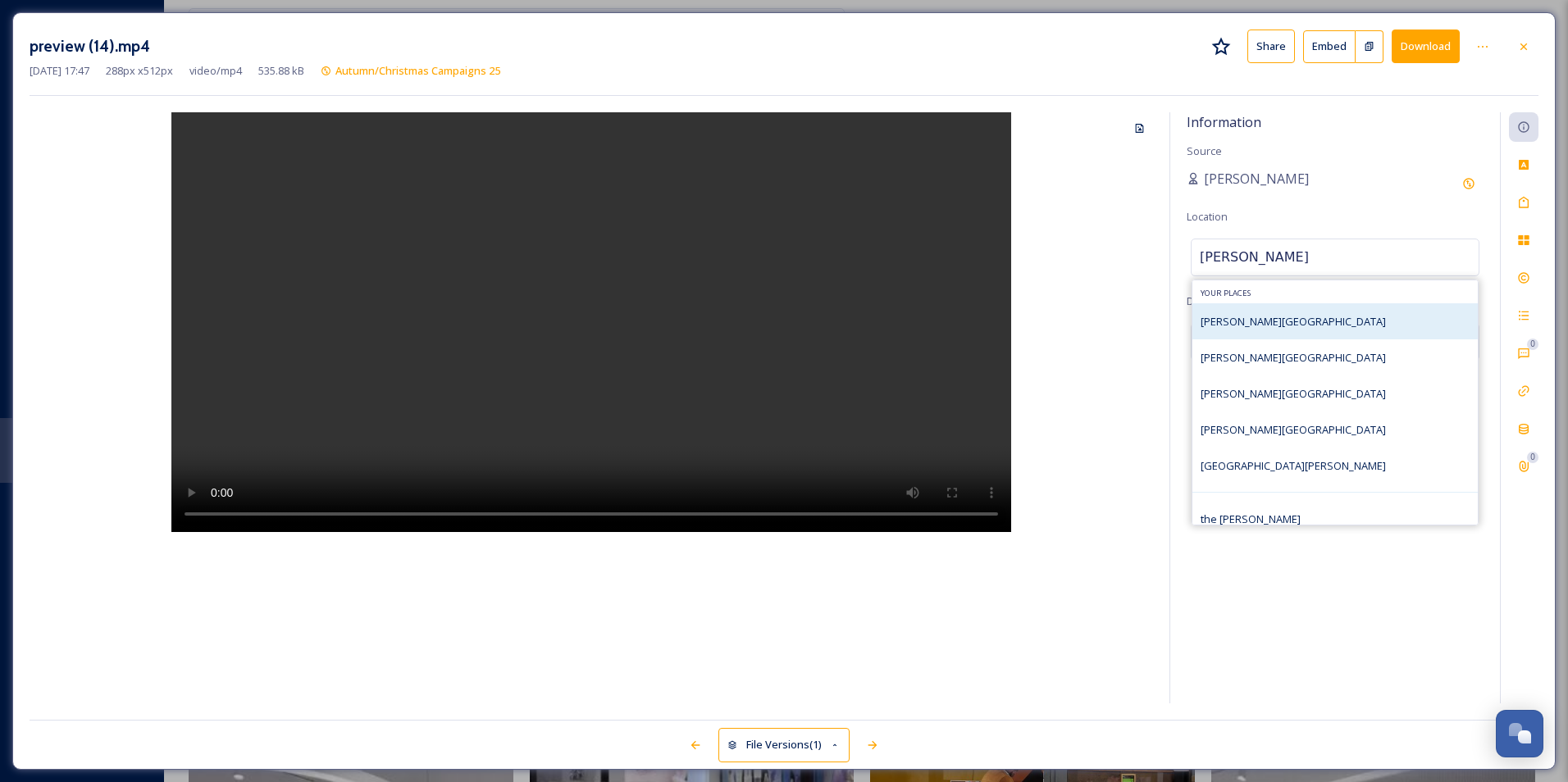
type input "[PERSON_NAME]"
click at [1278, 318] on div "[PERSON_NAME][GEOGRAPHIC_DATA]" at bounding box center [1335, 322] width 286 height 36
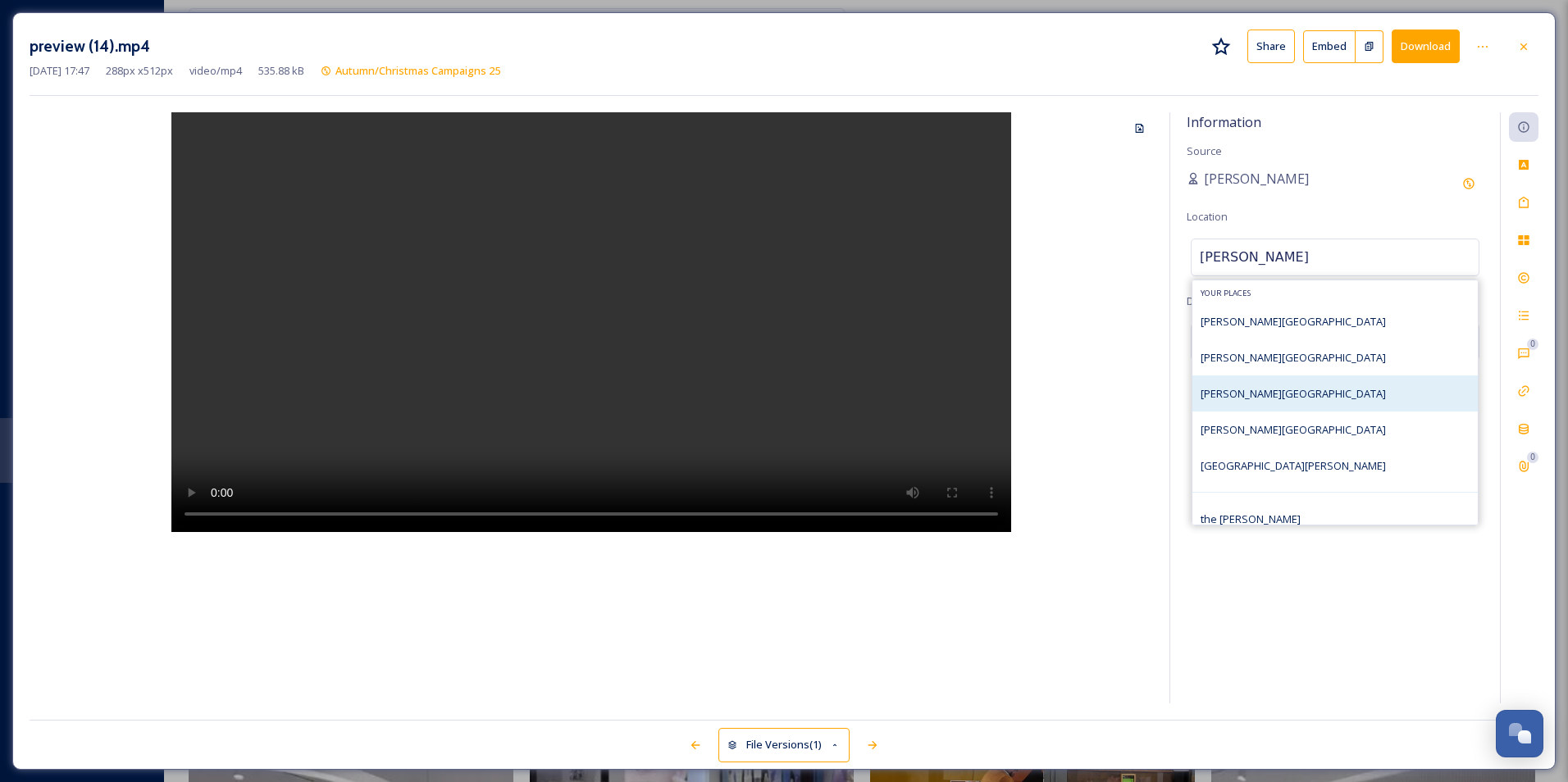
click at [1276, 375] on div "[PERSON_NAME][GEOGRAPHIC_DATA]" at bounding box center [1335, 393] width 286 height 36
click at [1334, 397] on div "[PERSON_NAME][GEOGRAPHIC_DATA]" at bounding box center [1335, 393] width 286 height 36
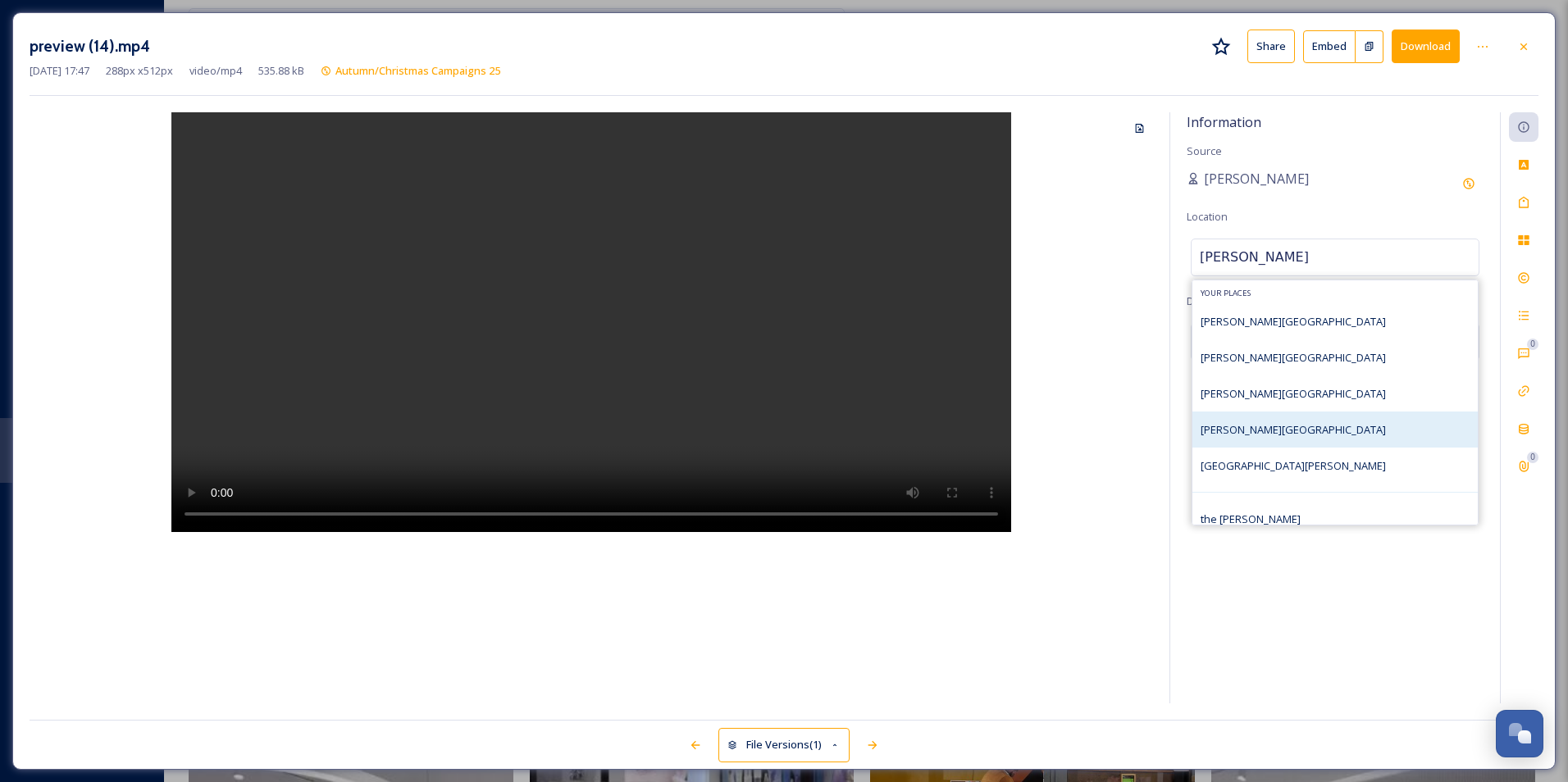
click at [1336, 421] on div "[PERSON_NAME][GEOGRAPHIC_DATA]" at bounding box center [1335, 430] width 286 height 36
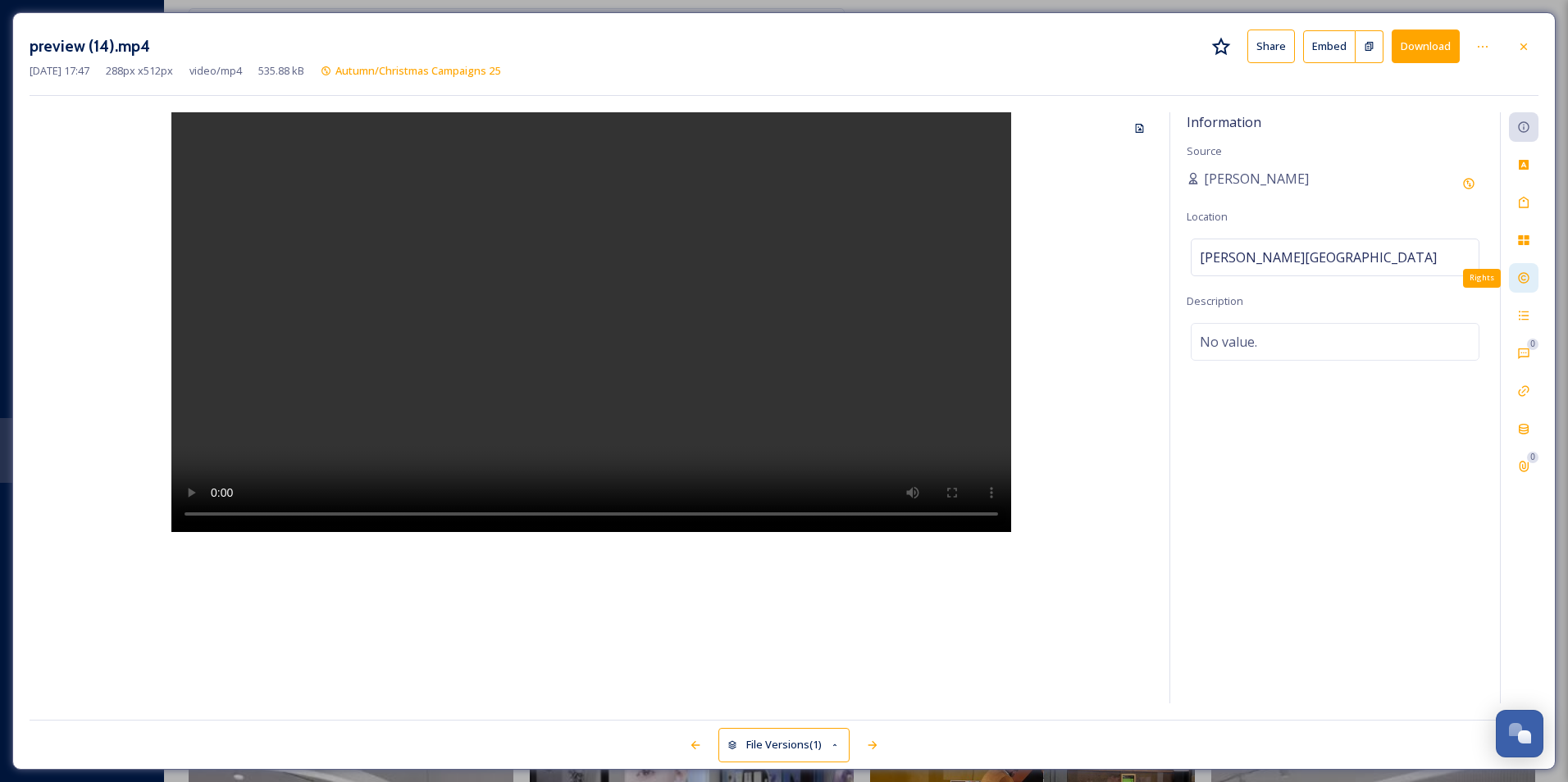
click at [1520, 277] on icon at bounding box center [1524, 278] width 13 height 13
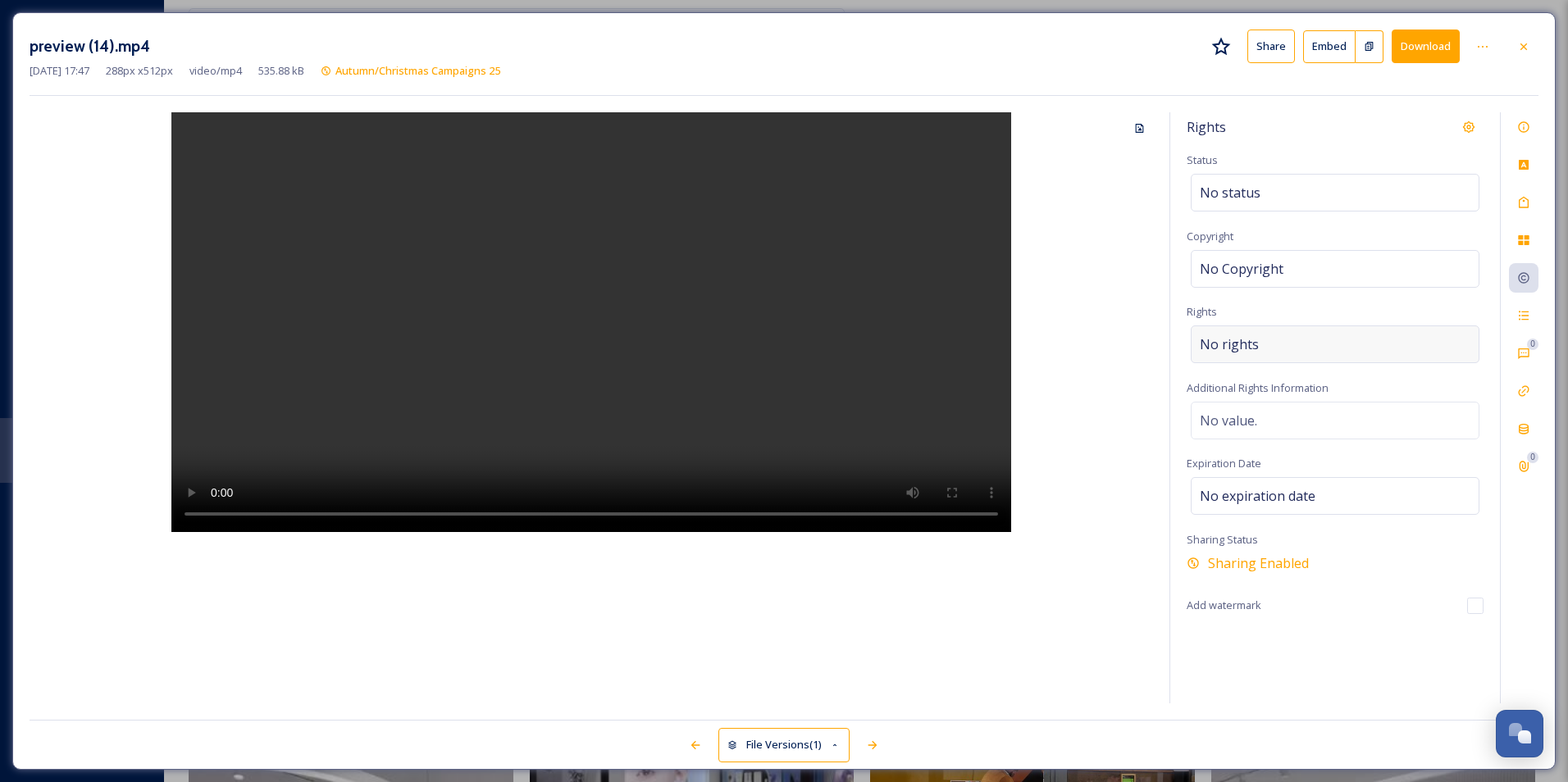
click at [1286, 339] on div "No rights" at bounding box center [1335, 344] width 289 height 38
click at [1280, 343] on input at bounding box center [1285, 349] width 180 height 36
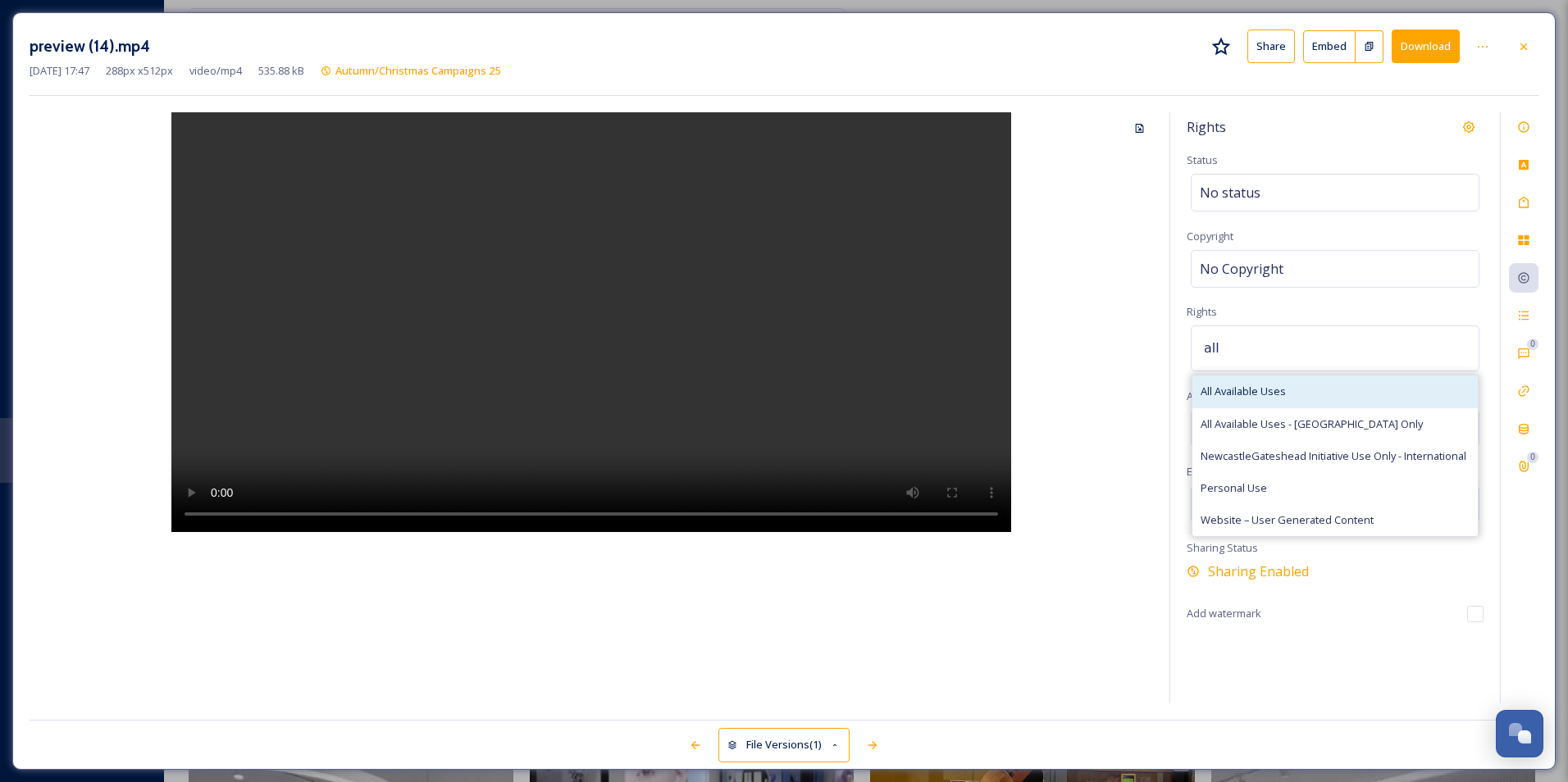
type input "all"
click at [1282, 393] on span "All Available Uses" at bounding box center [1244, 391] width 85 height 15
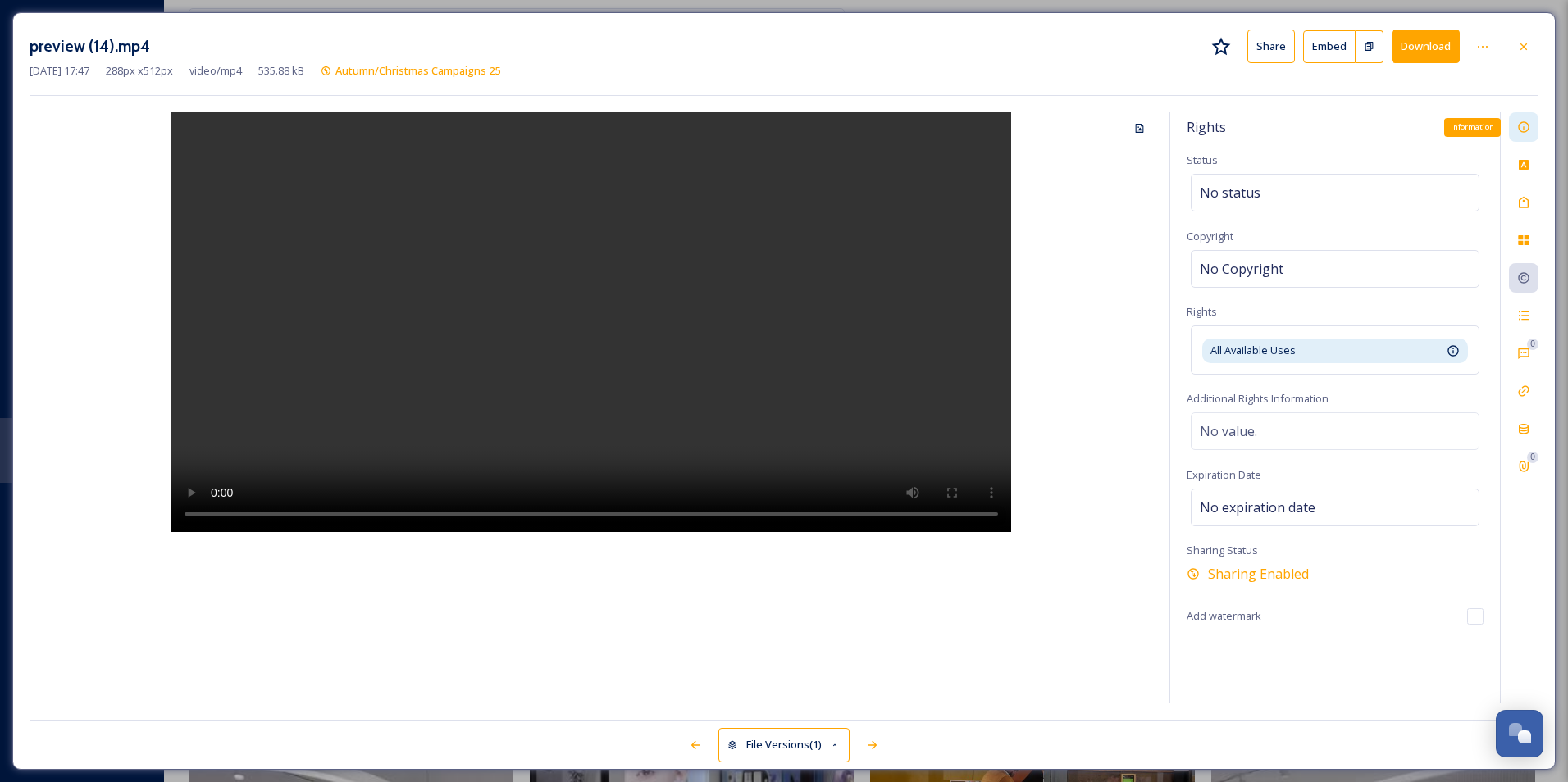
click at [1537, 127] on div "Information" at bounding box center [1524, 127] width 30 height 30
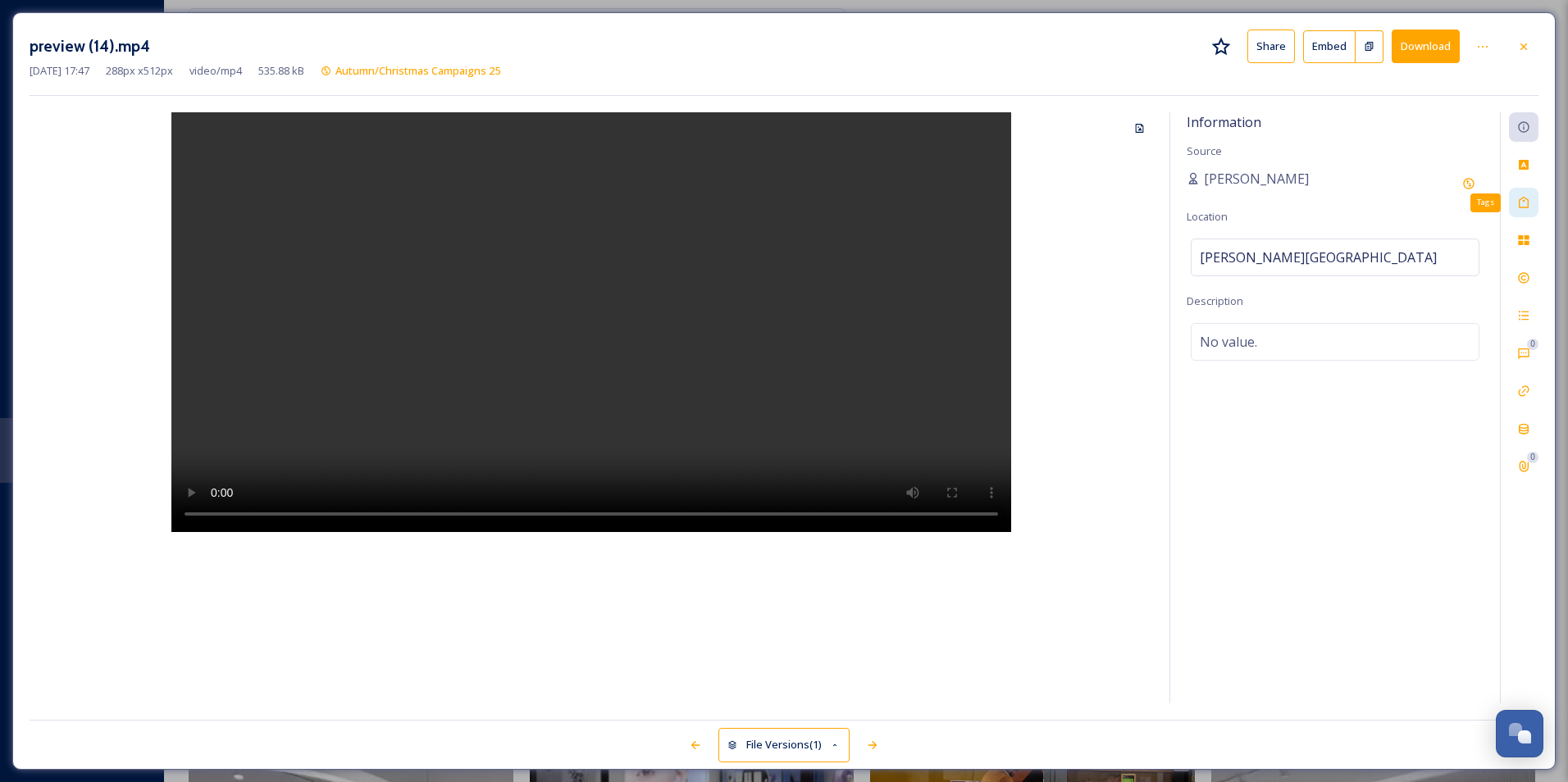
click at [1525, 213] on div "Tags" at bounding box center [1524, 202] width 30 height 30
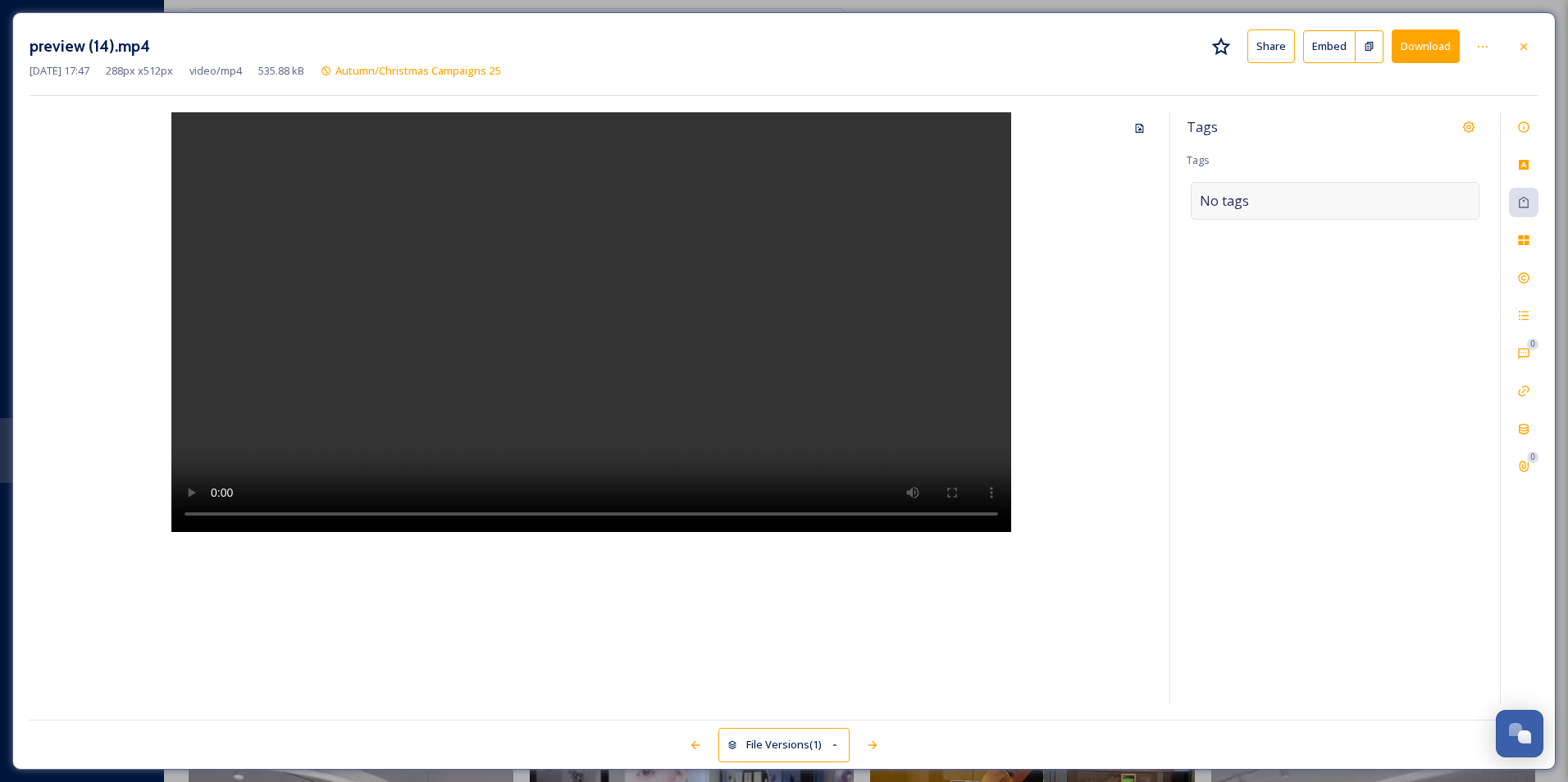
click at [1353, 190] on div "No tags" at bounding box center [1335, 201] width 289 height 38
click at [1331, 195] on input at bounding box center [1282, 201] width 164 height 20
type input "shopping"
click at [1336, 239] on div "Shopping" at bounding box center [1335, 239] width 286 height 32
click at [1521, 46] on icon at bounding box center [1524, 46] width 13 height 13
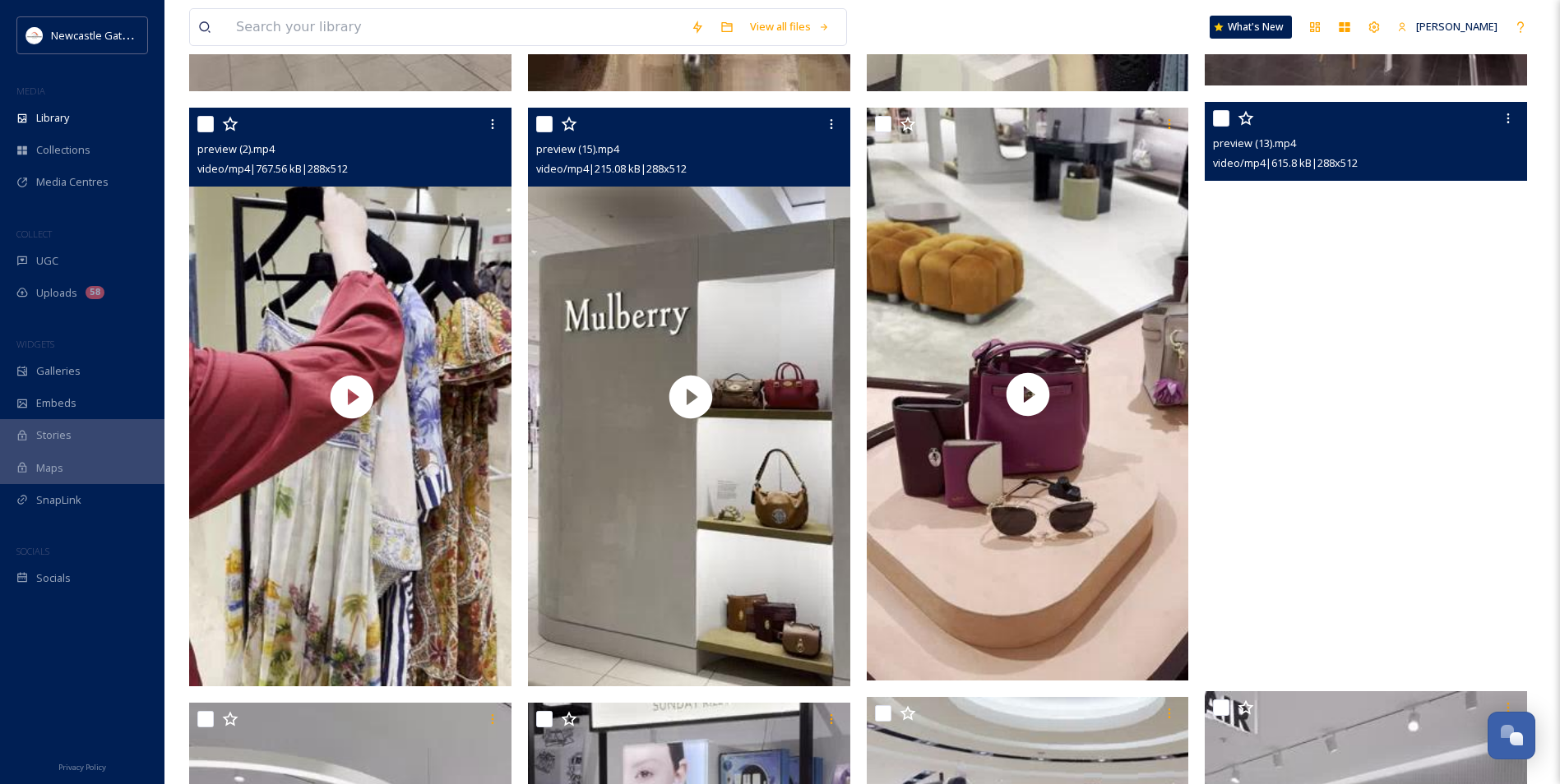
click at [1364, 340] on video "preview (13).mp4" at bounding box center [1366, 388] width 323 height 573
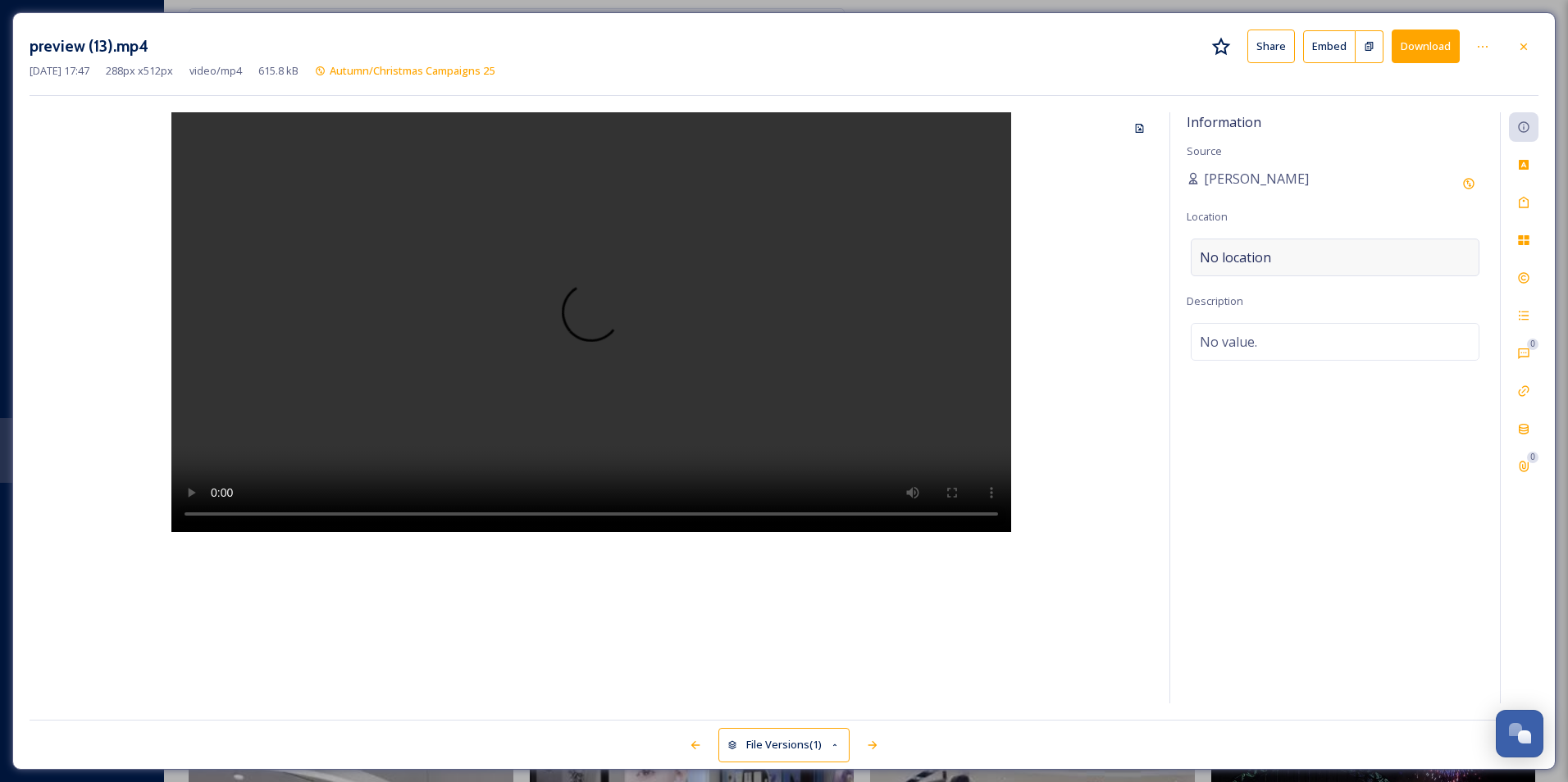
click at [1298, 261] on div "No location" at bounding box center [1335, 257] width 289 height 38
click at [1296, 256] on input at bounding box center [1335, 257] width 287 height 36
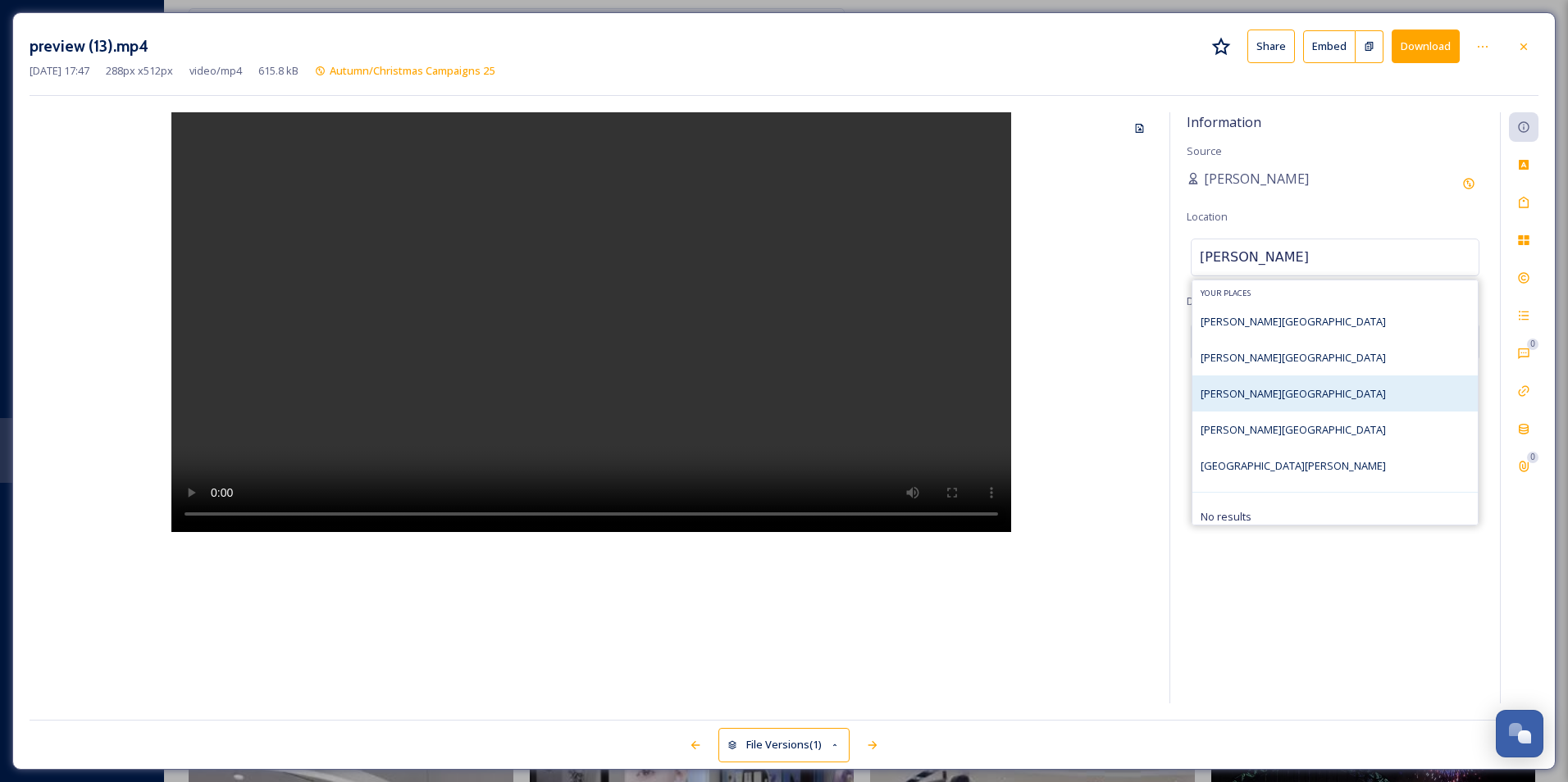
type input "[PERSON_NAME]"
click at [1266, 378] on div "[PERSON_NAME][GEOGRAPHIC_DATA]" at bounding box center [1335, 393] width 286 height 36
click at [1297, 384] on div "[PERSON_NAME][GEOGRAPHIC_DATA]" at bounding box center [1335, 393] width 286 height 36
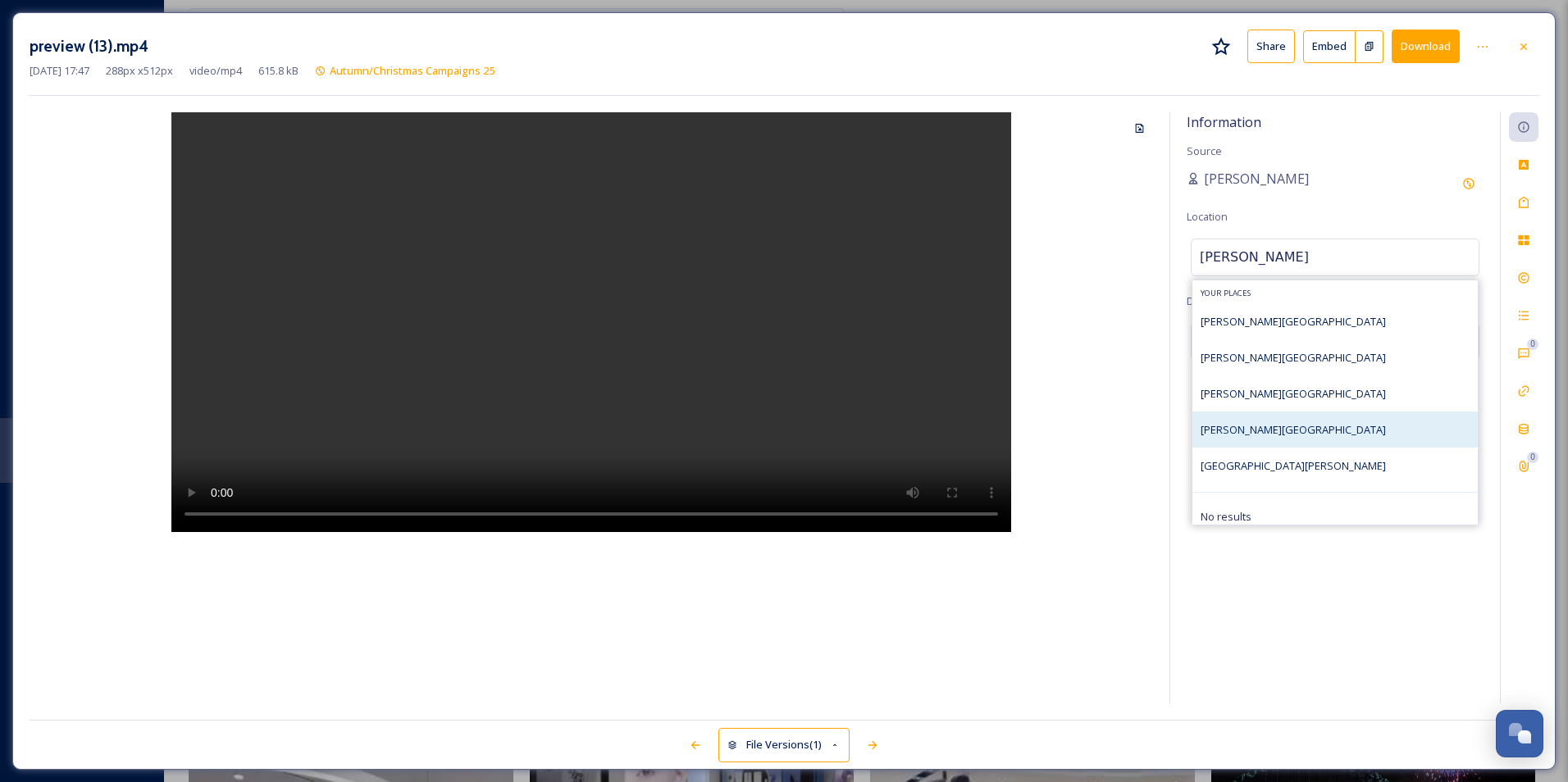
click at [1312, 421] on div "[PERSON_NAME][GEOGRAPHIC_DATA]" at bounding box center [1335, 430] width 286 height 36
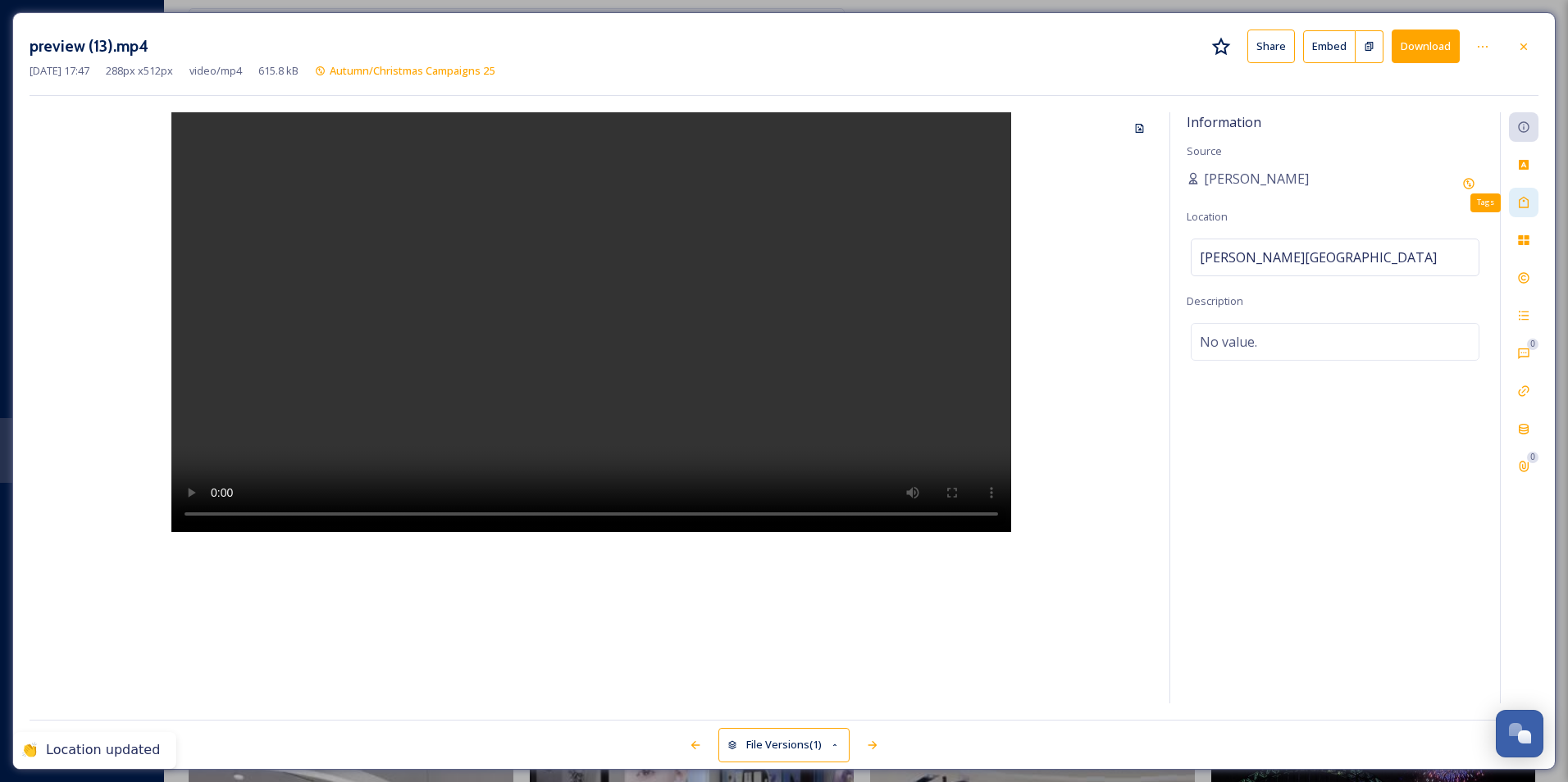
click at [1530, 195] on div "Tags" at bounding box center [1524, 202] width 30 height 30
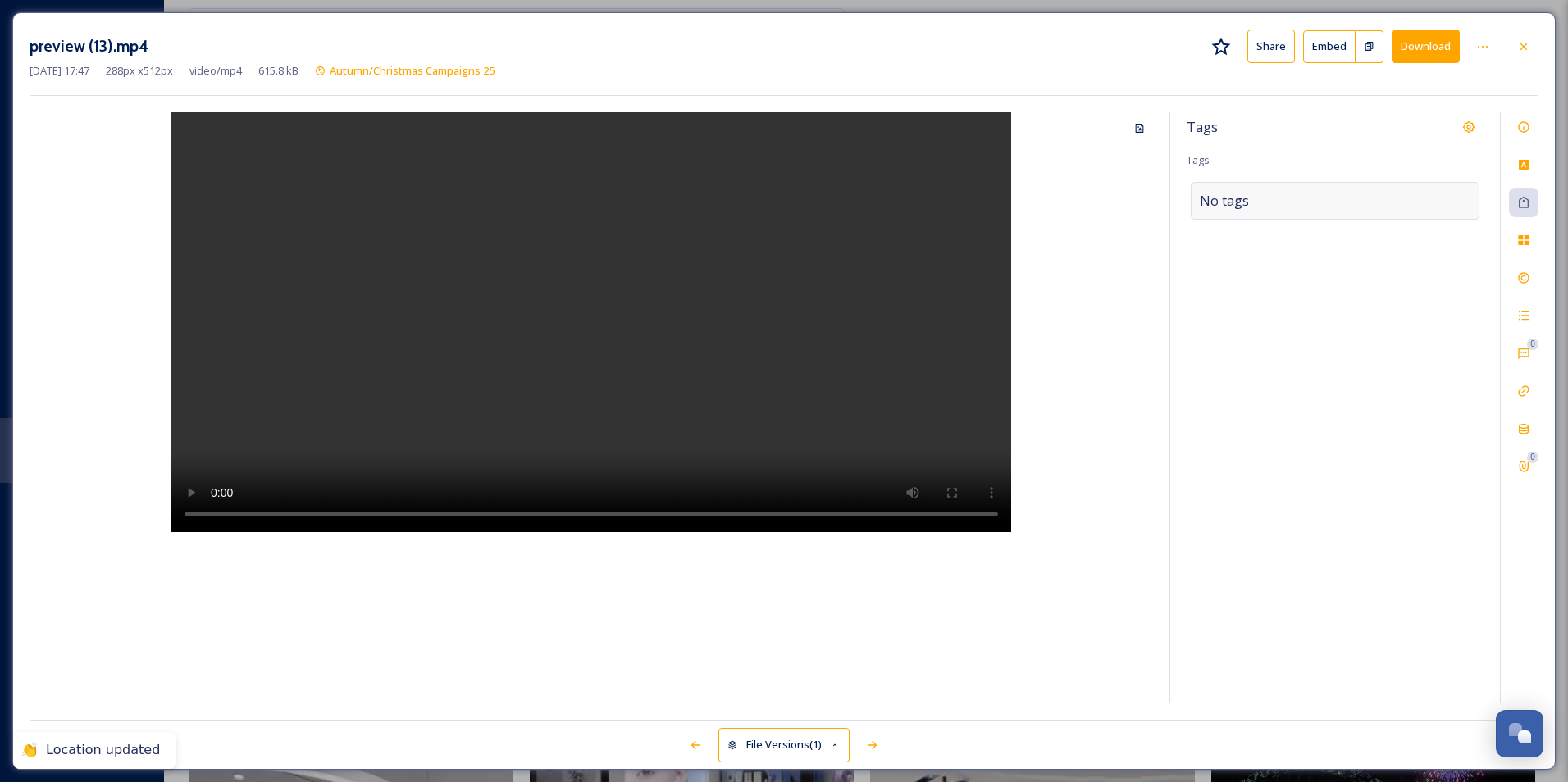
click at [1354, 202] on div "No tags" at bounding box center [1335, 201] width 289 height 38
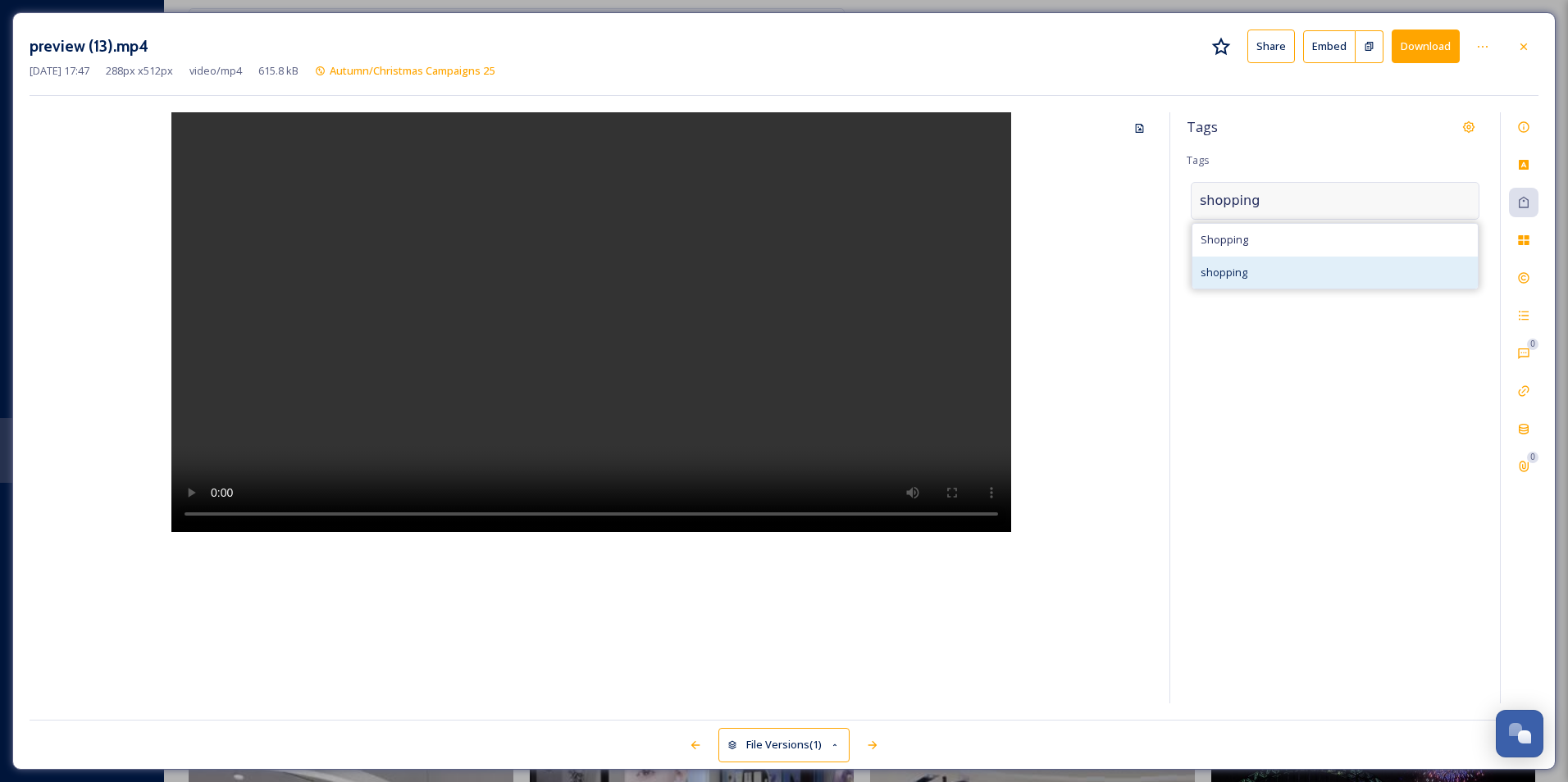
type input "shopping"
click at [1285, 256] on div "shopping" at bounding box center [1335, 272] width 286 height 32
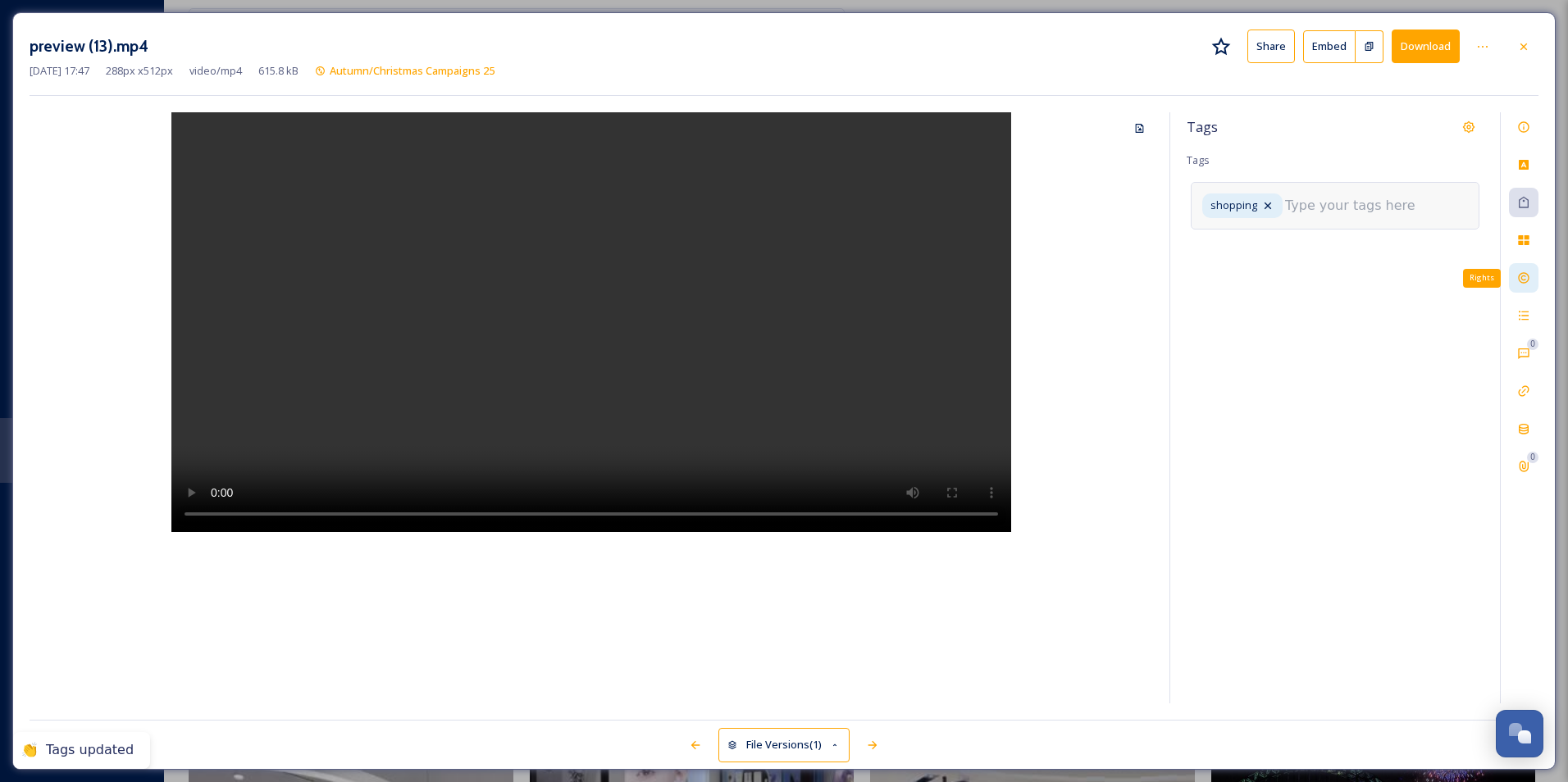
click at [1527, 282] on icon at bounding box center [1524, 278] width 11 height 11
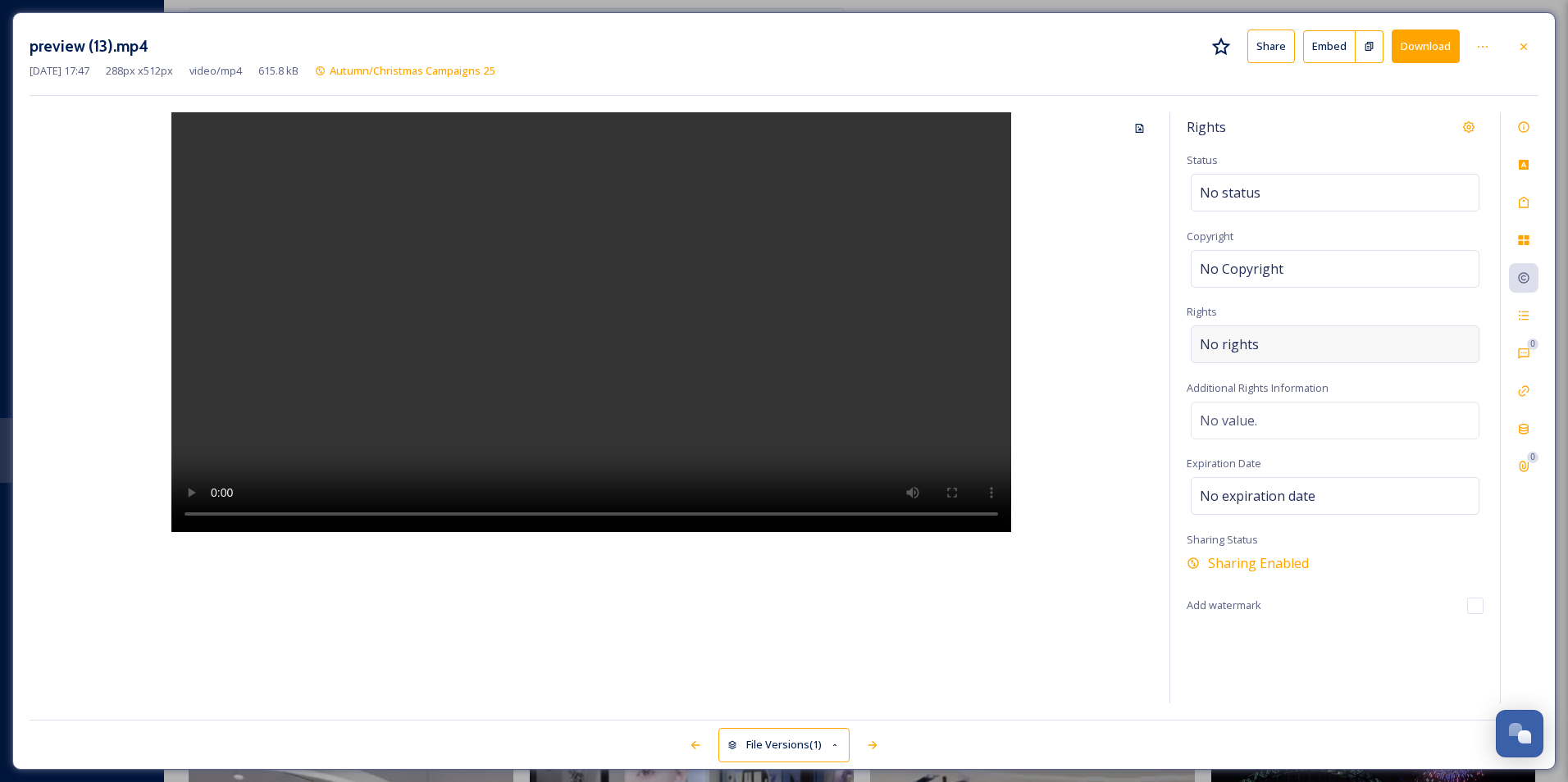
click at [1292, 341] on div "No rights" at bounding box center [1335, 344] width 289 height 38
click at [1280, 347] on input at bounding box center [1285, 349] width 180 height 36
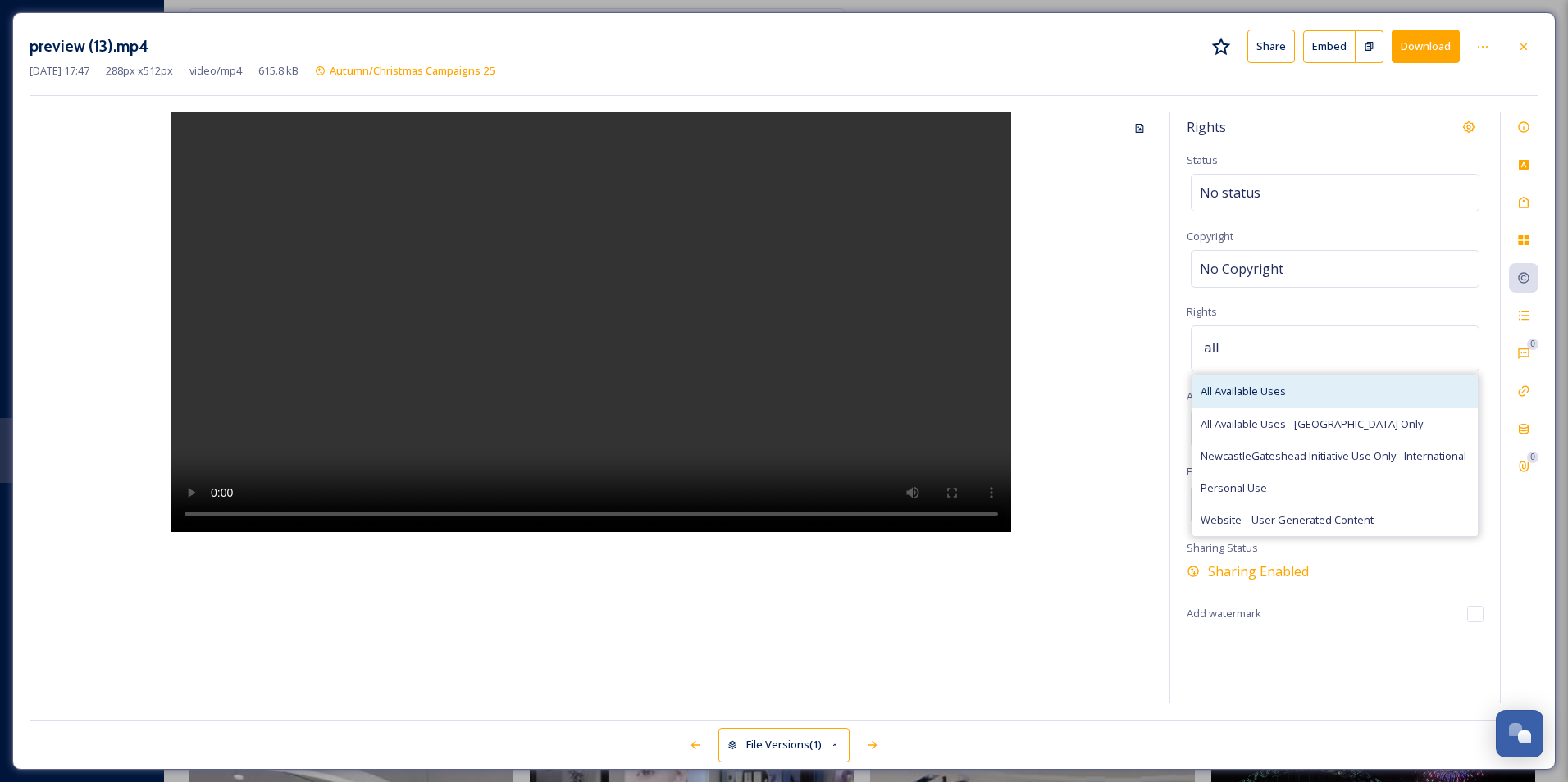
type input "all"
click at [1281, 384] on span "All Available Uses" at bounding box center [1244, 391] width 85 height 15
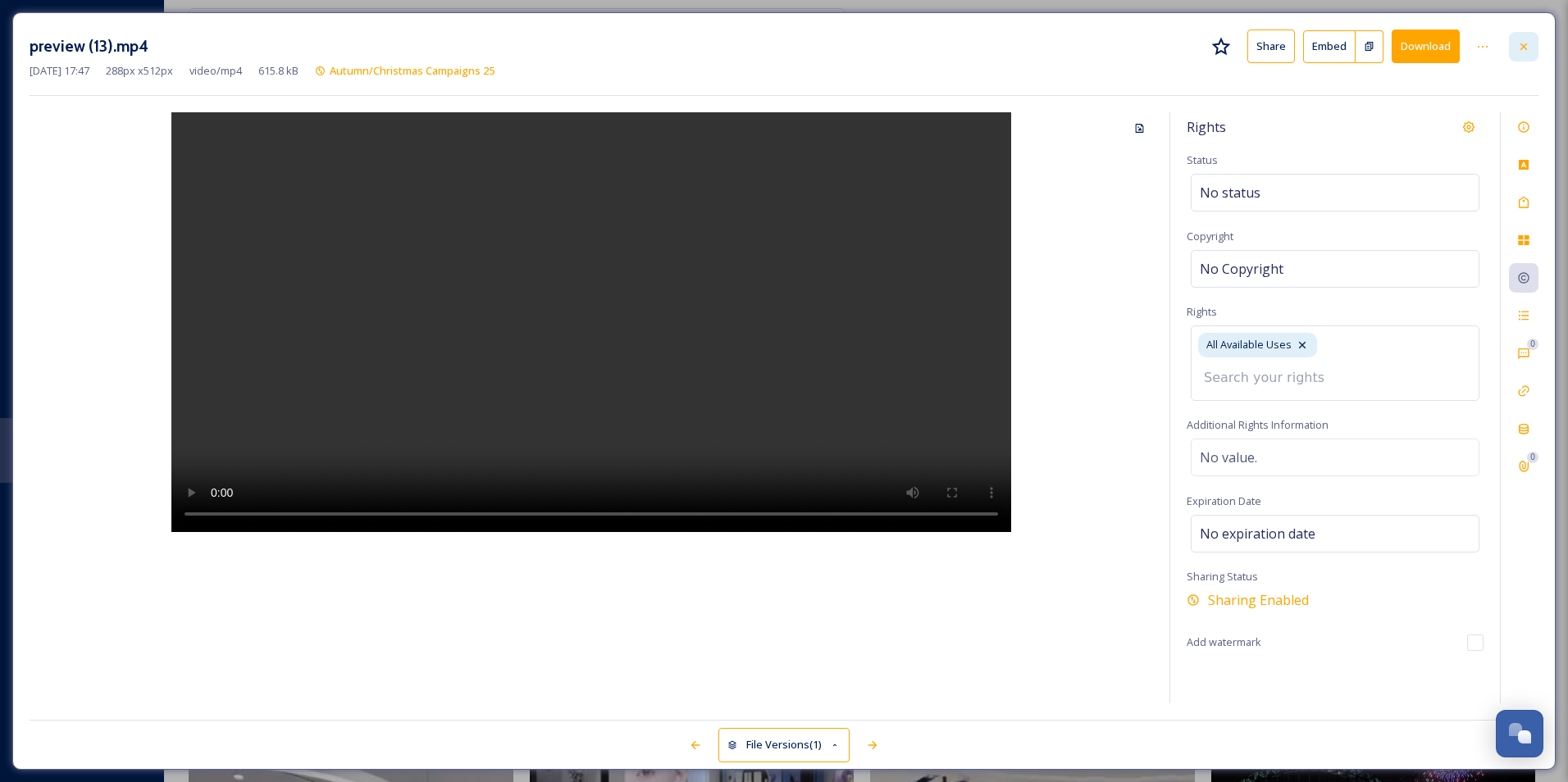
click at [1529, 53] on icon at bounding box center [1524, 46] width 13 height 13
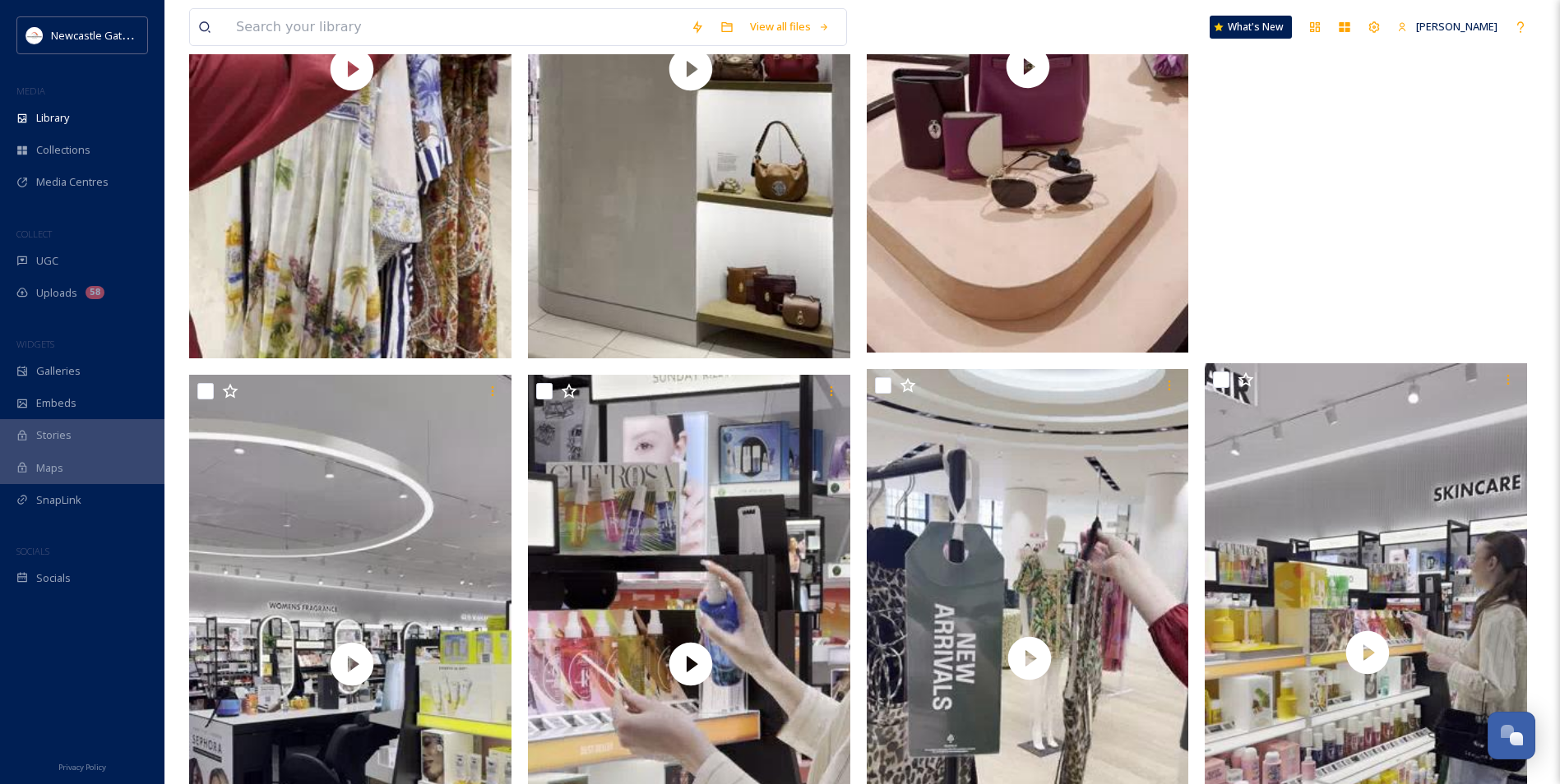
scroll to position [1809, 0]
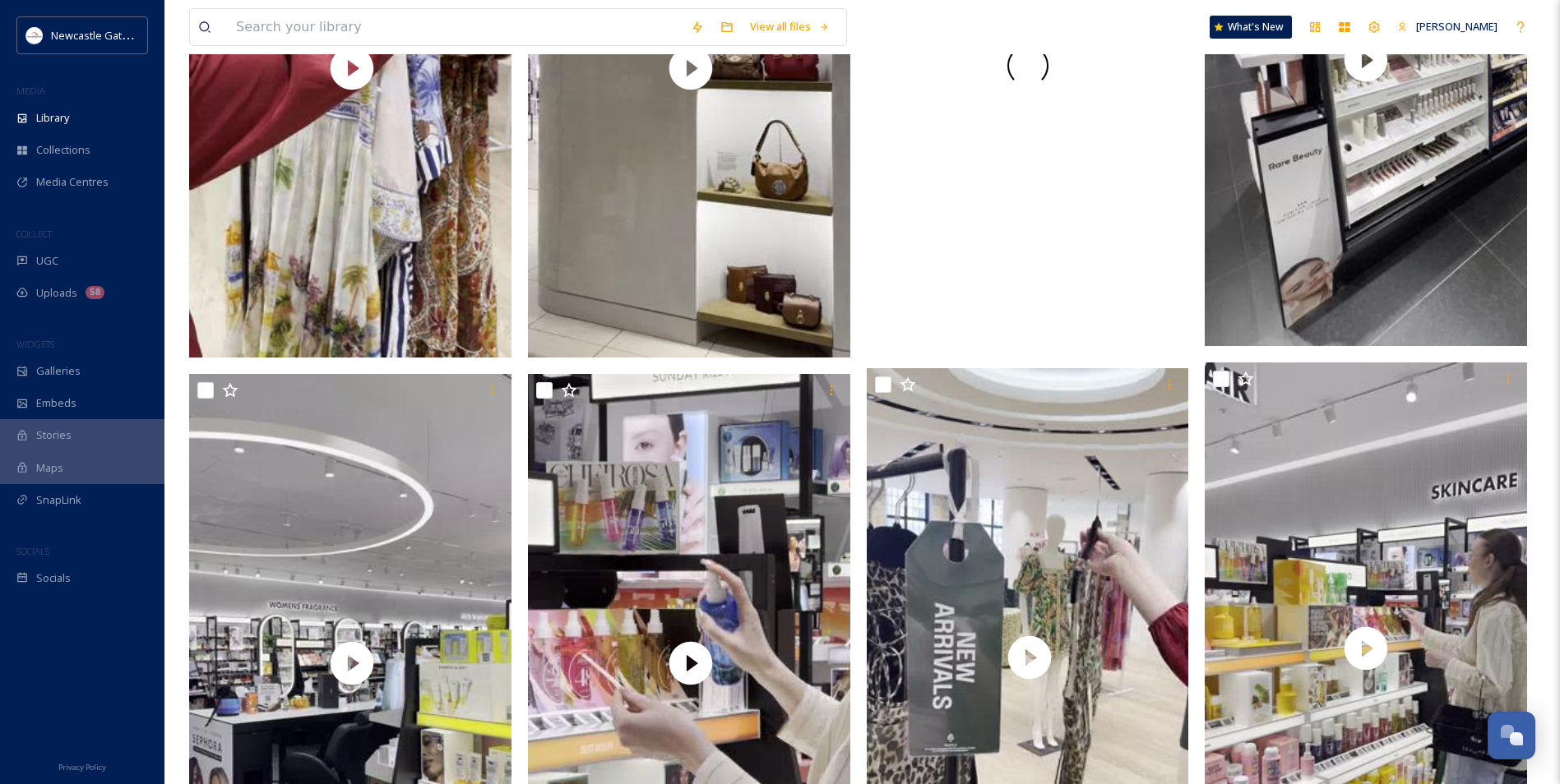
click at [1031, 190] on video "preview (14).mp4" at bounding box center [1028, 65] width 323 height 573
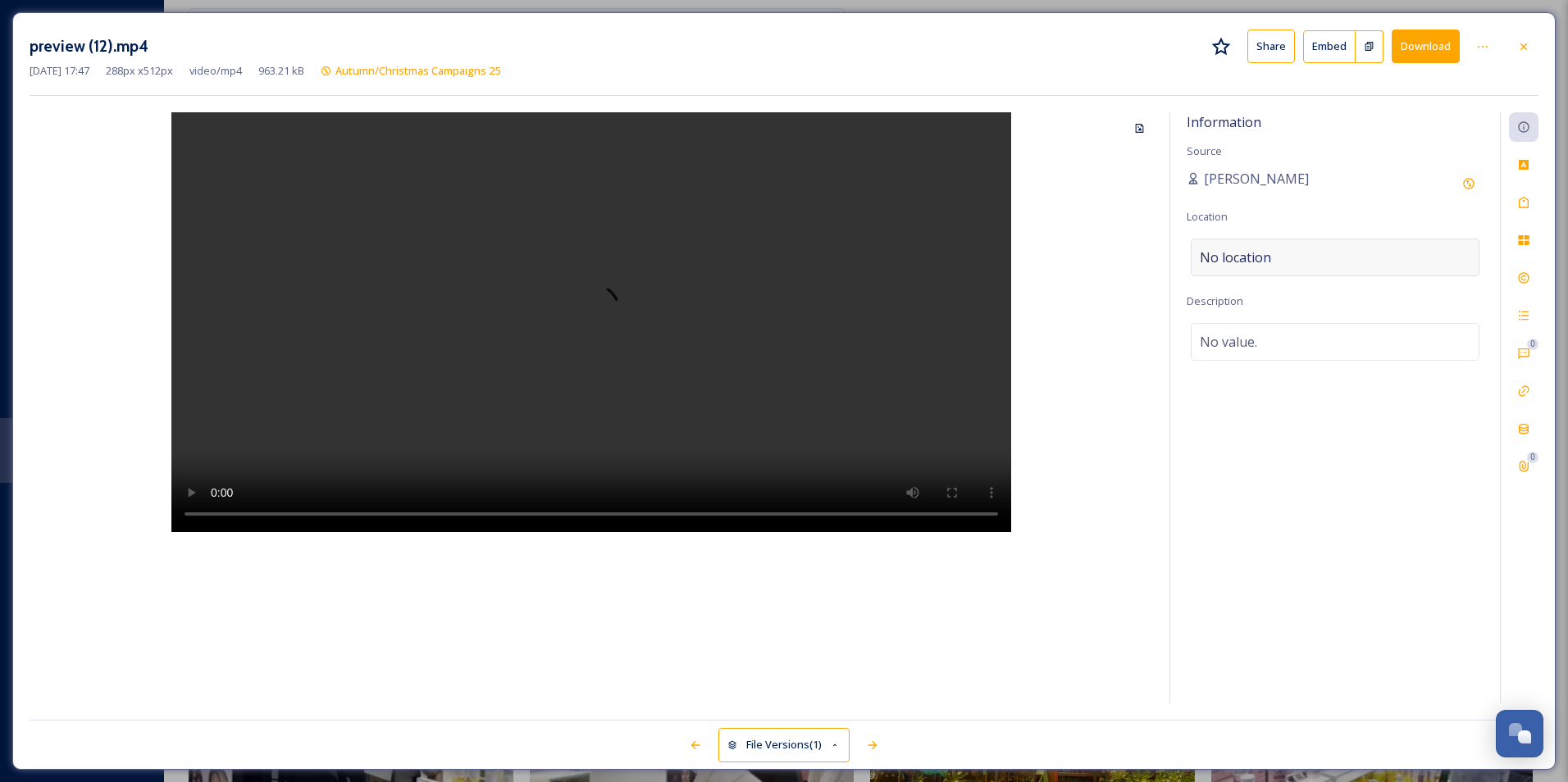
click at [1257, 257] on span "No location" at bounding box center [1235, 257] width 72 height 20
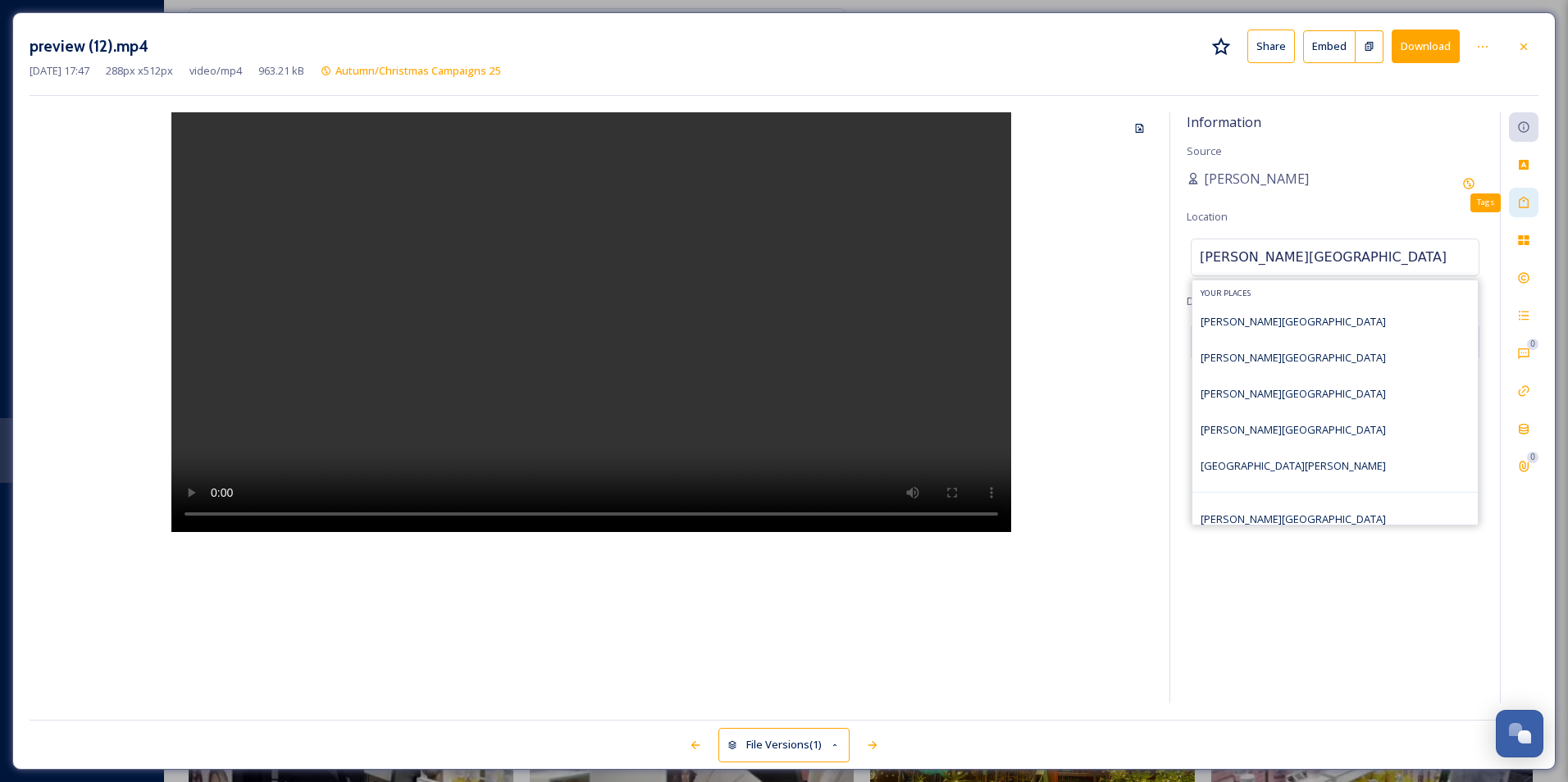
drag, startPoint x: 1512, startPoint y: 200, endPoint x: 1522, endPoint y: 199, distance: 10.0
click at [1517, 199] on div "Tags" at bounding box center [1524, 202] width 30 height 30
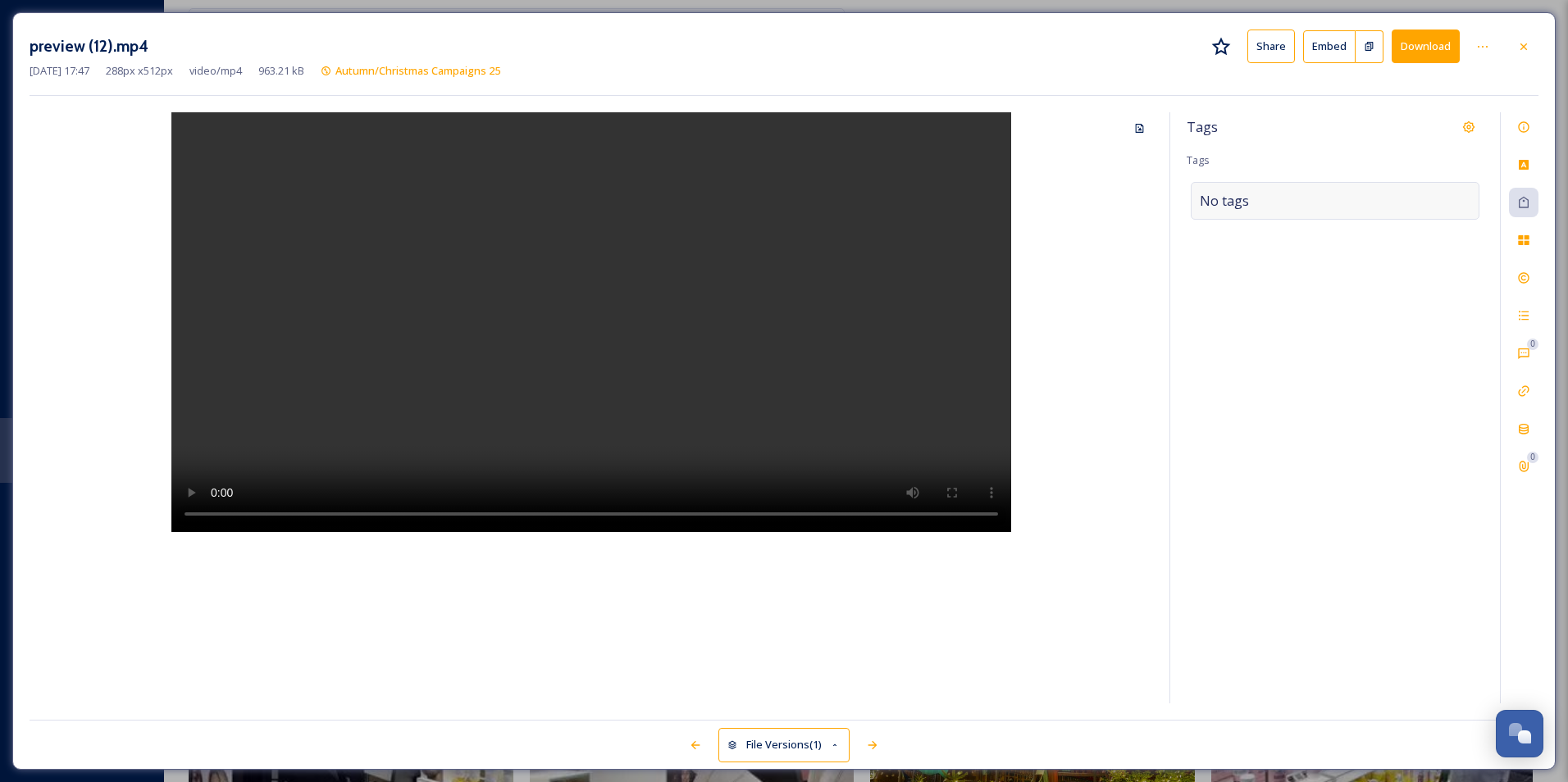
click at [1334, 198] on div "No tags" at bounding box center [1335, 201] width 289 height 38
type input "shopping"
click at [1309, 248] on div "Shopping" at bounding box center [1335, 239] width 286 height 32
click at [1516, 273] on div "Rights" at bounding box center [1524, 277] width 30 height 30
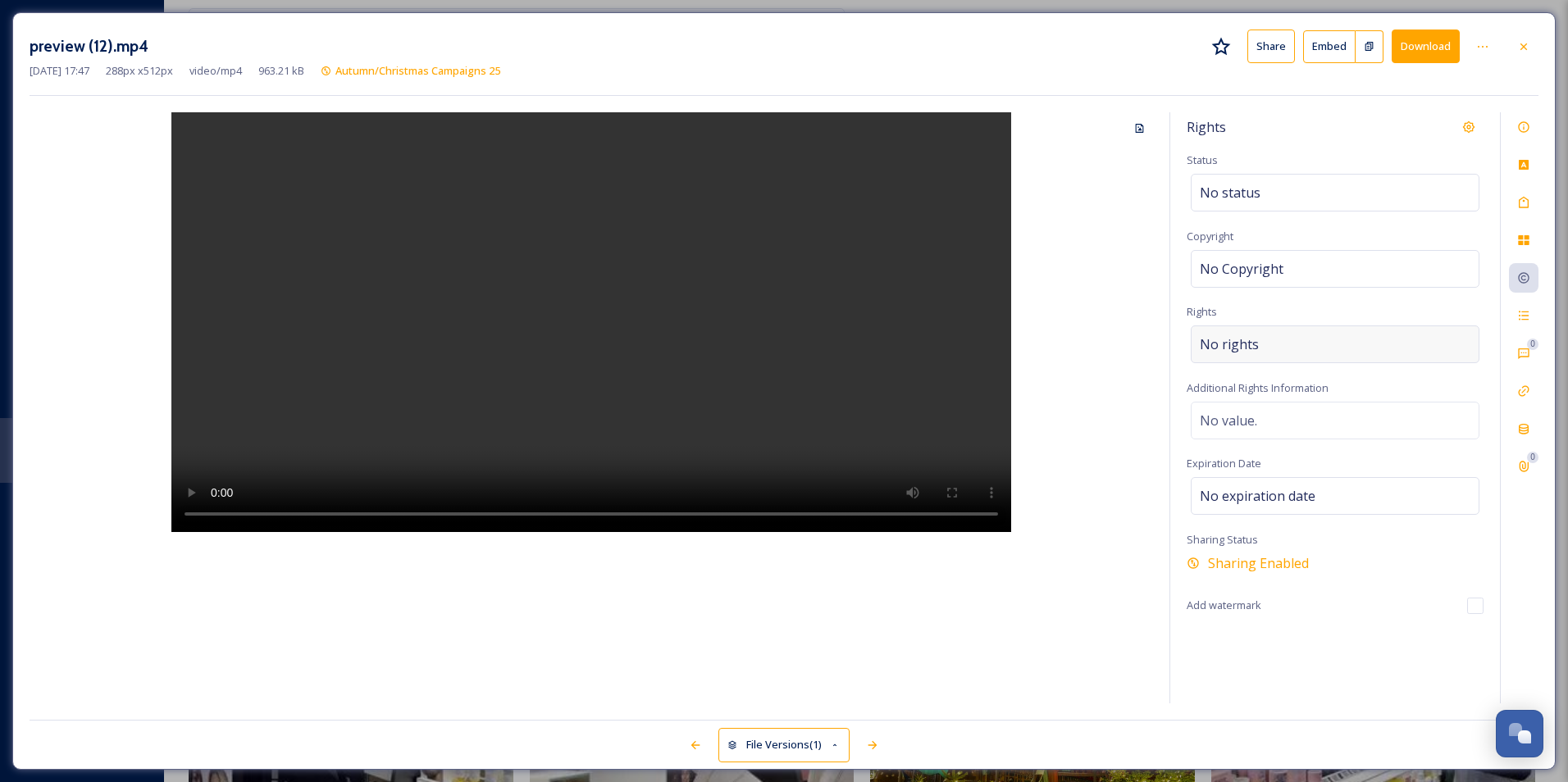
click at [1272, 340] on div "No rights" at bounding box center [1335, 344] width 289 height 38
click at [1272, 332] on input at bounding box center [1285, 349] width 180 height 36
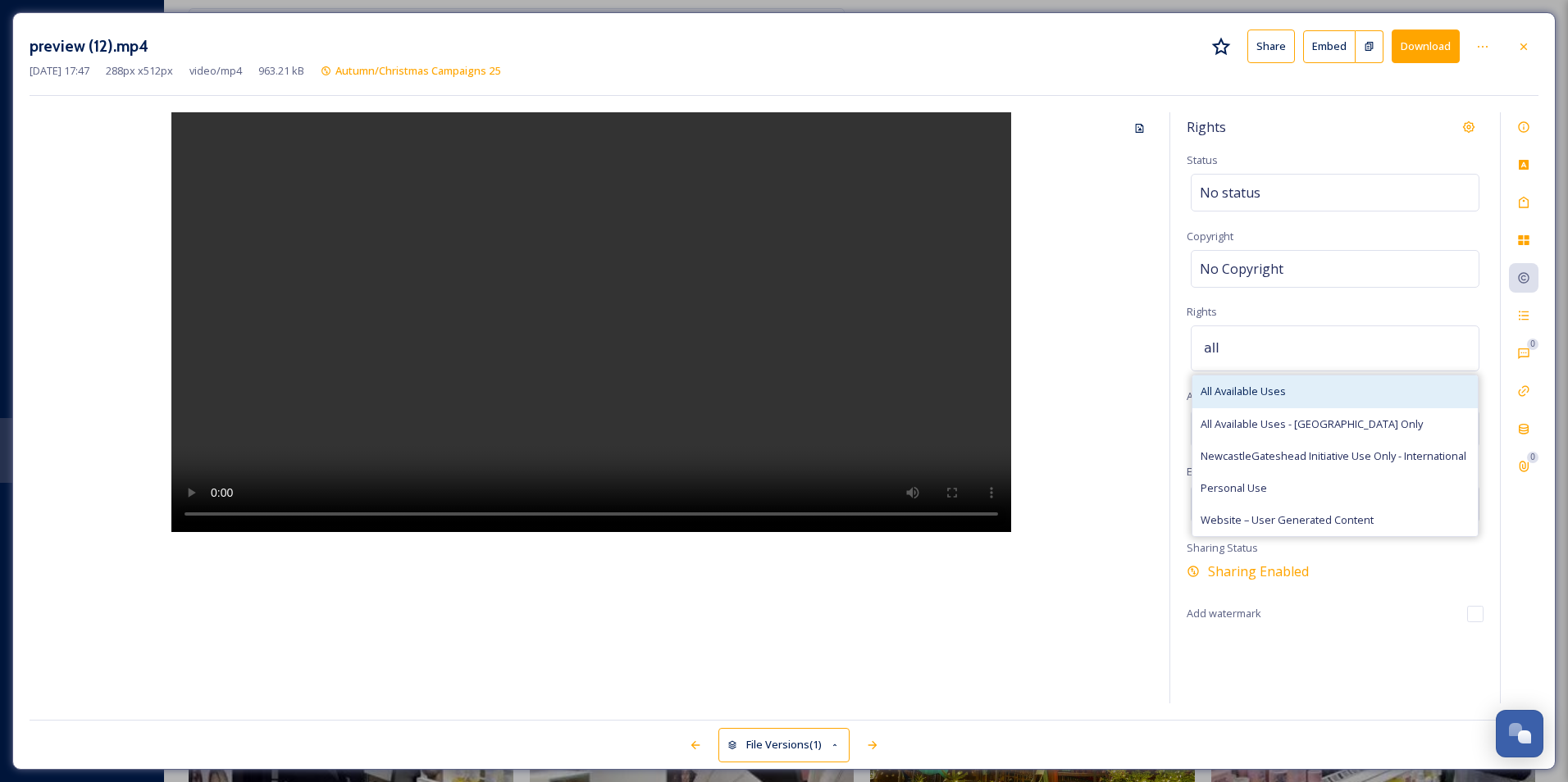
type input "all"
click at [1247, 394] on span "All Available Uses" at bounding box center [1244, 391] width 85 height 15
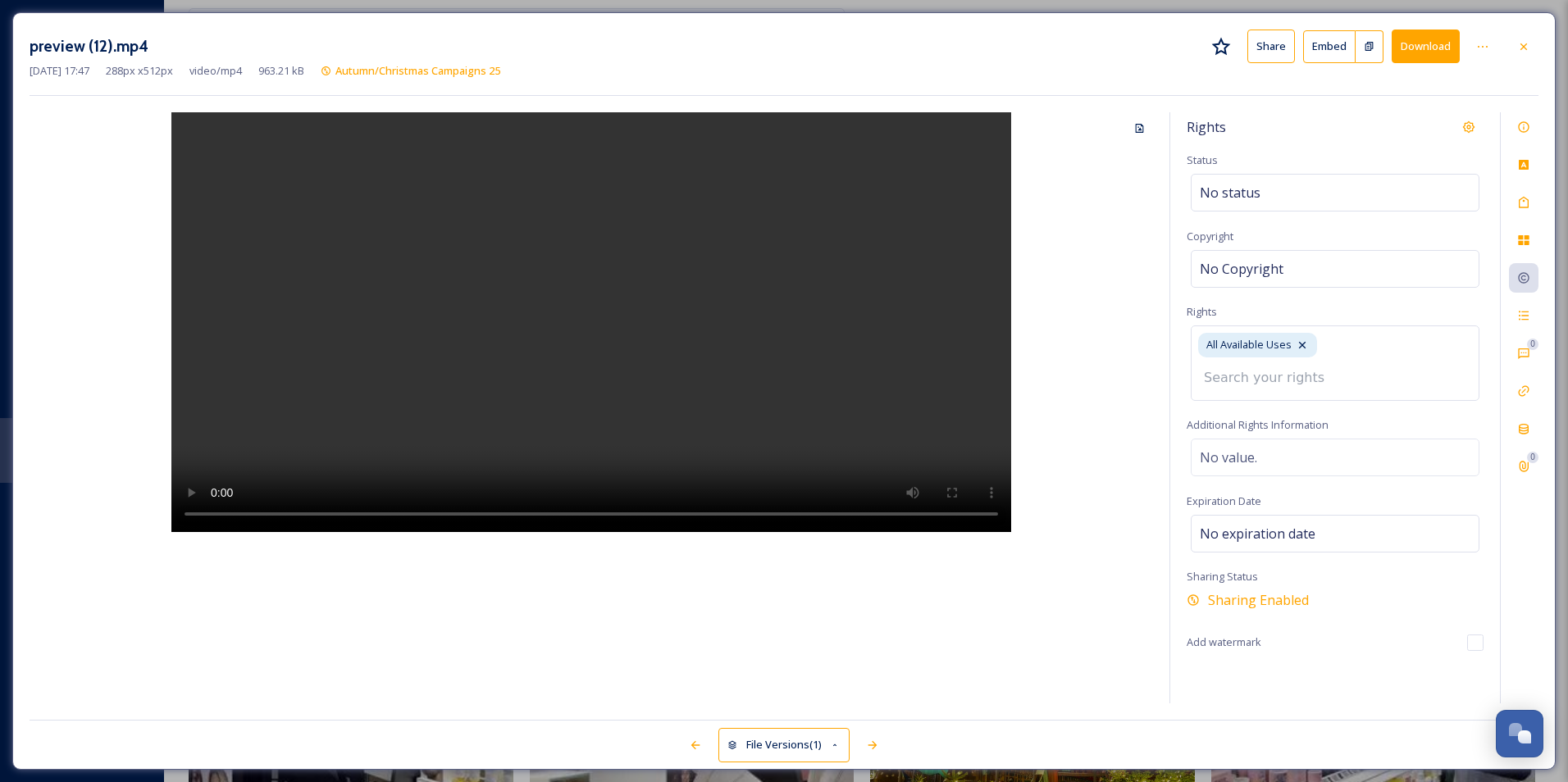
click at [1370, 306] on div "Rights Status No status Copyright No Copyright Rights All Available Uses Additi…" at bounding box center [1335, 408] width 330 height 591
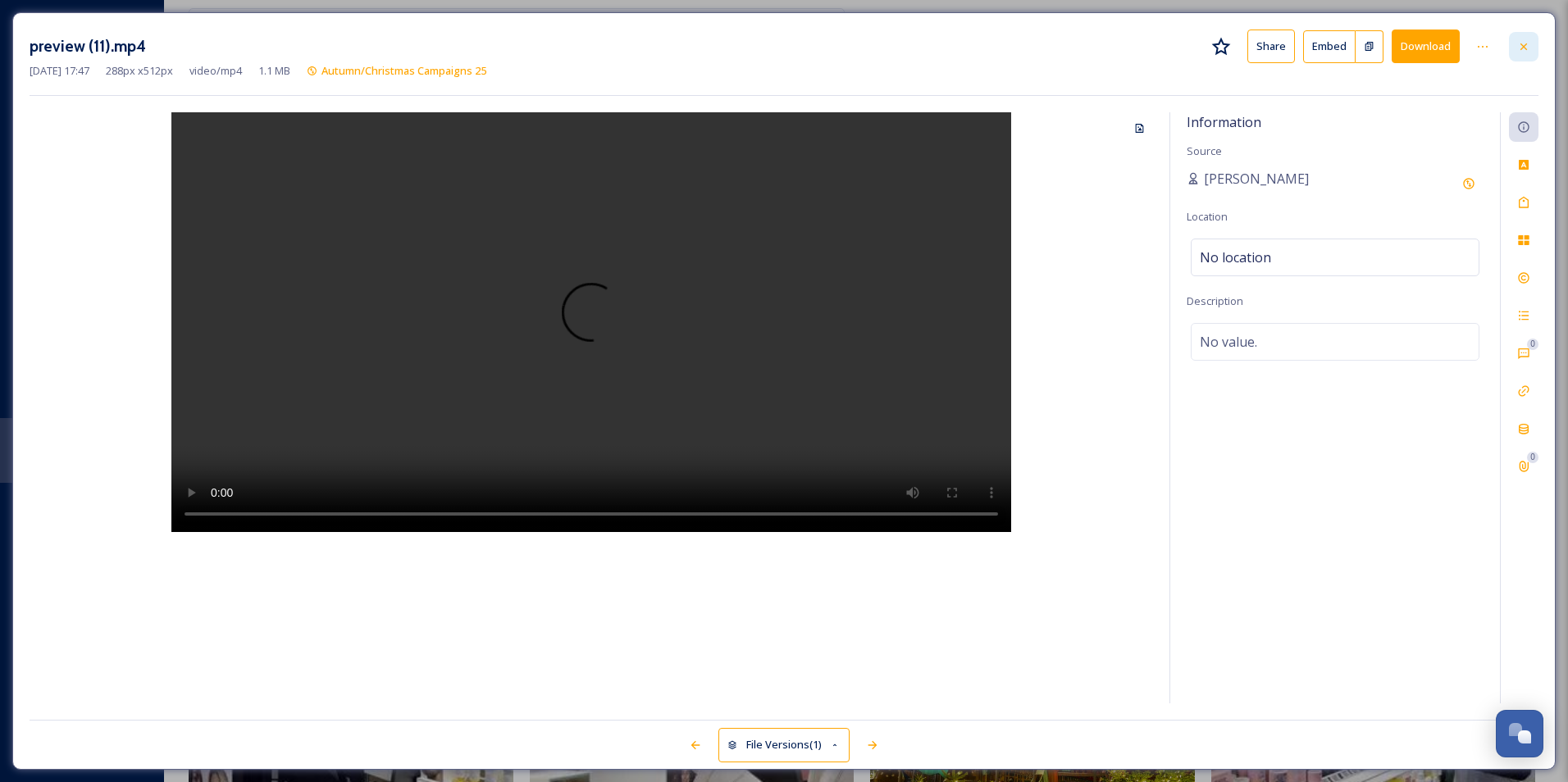
click at [1513, 49] on div at bounding box center [1524, 46] width 30 height 30
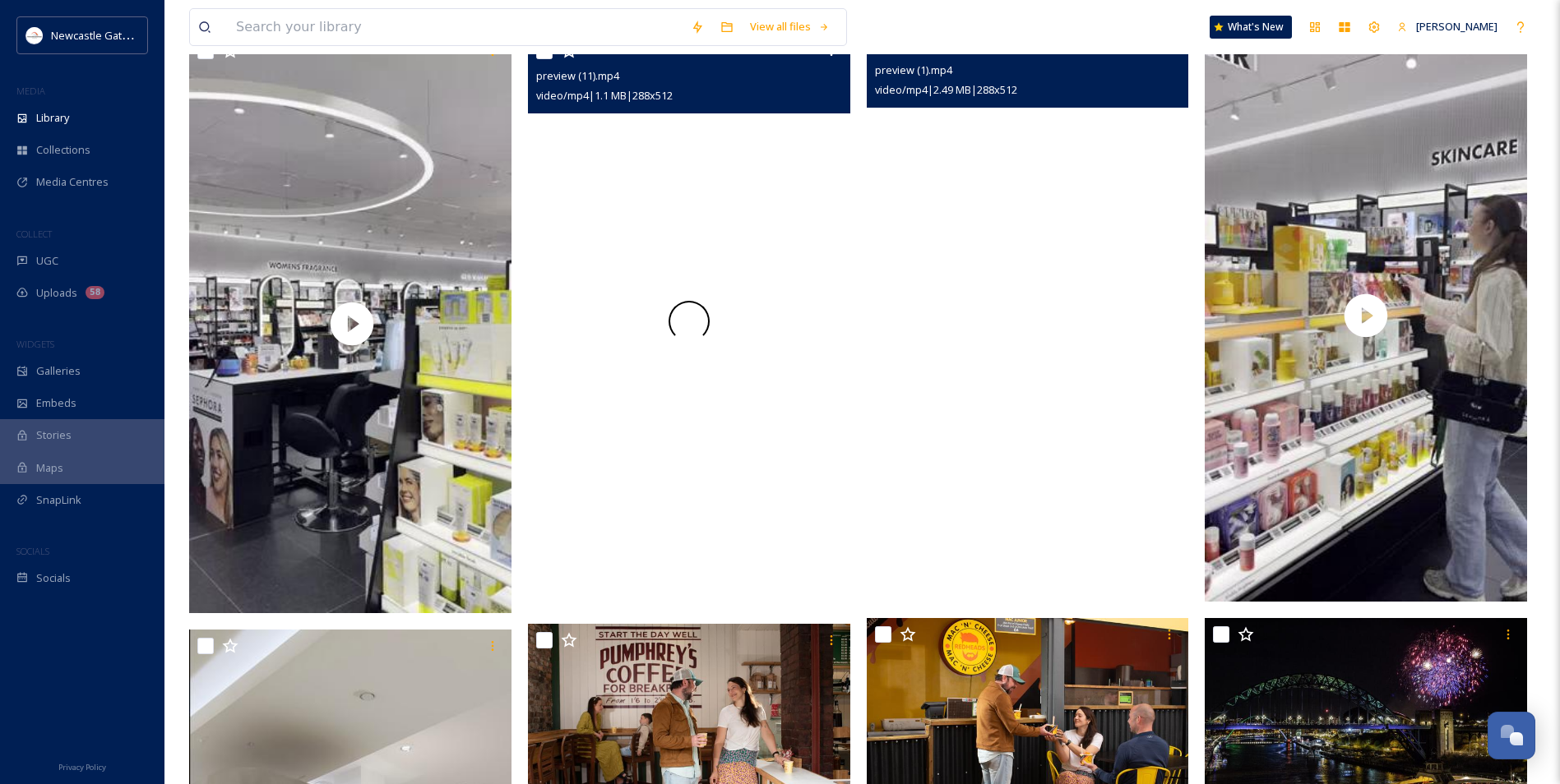
scroll to position [2138, 0]
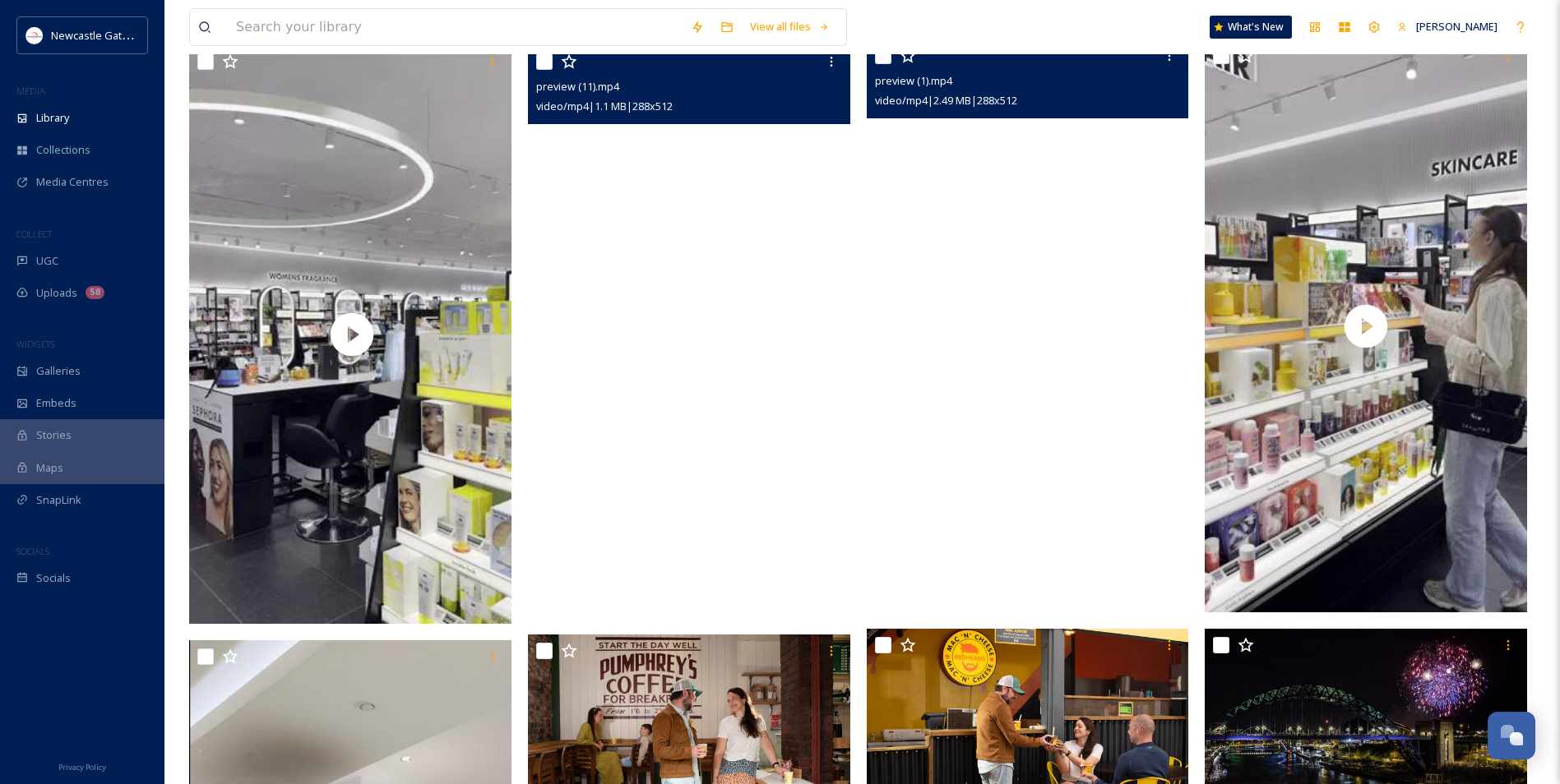
click at [728, 368] on video "preview (11).mp4" at bounding box center [689, 332] width 323 height 573
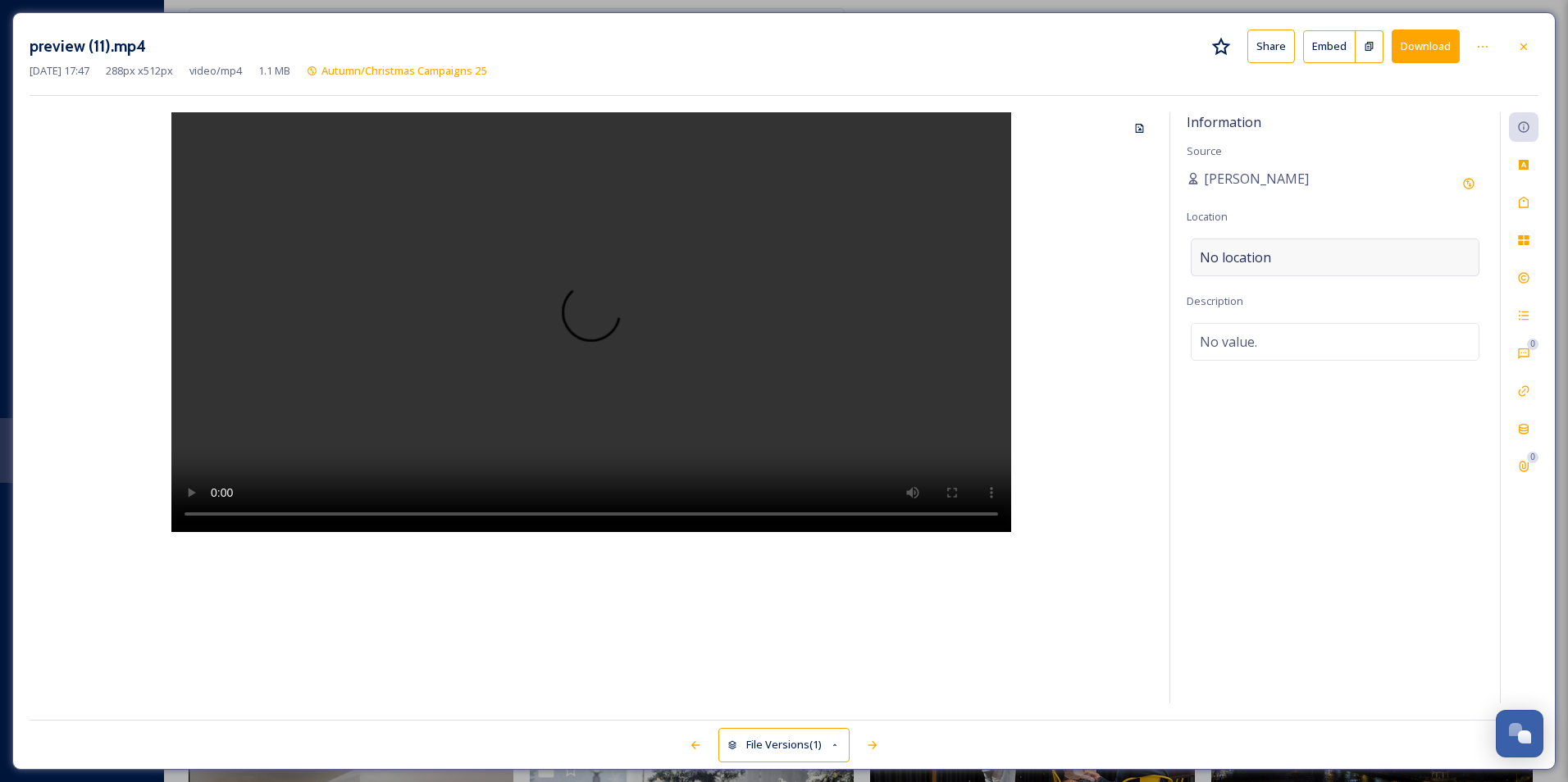
click at [1359, 257] on div "No location" at bounding box center [1335, 257] width 289 height 38
click at [1359, 257] on input at bounding box center [1335, 257] width 287 height 36
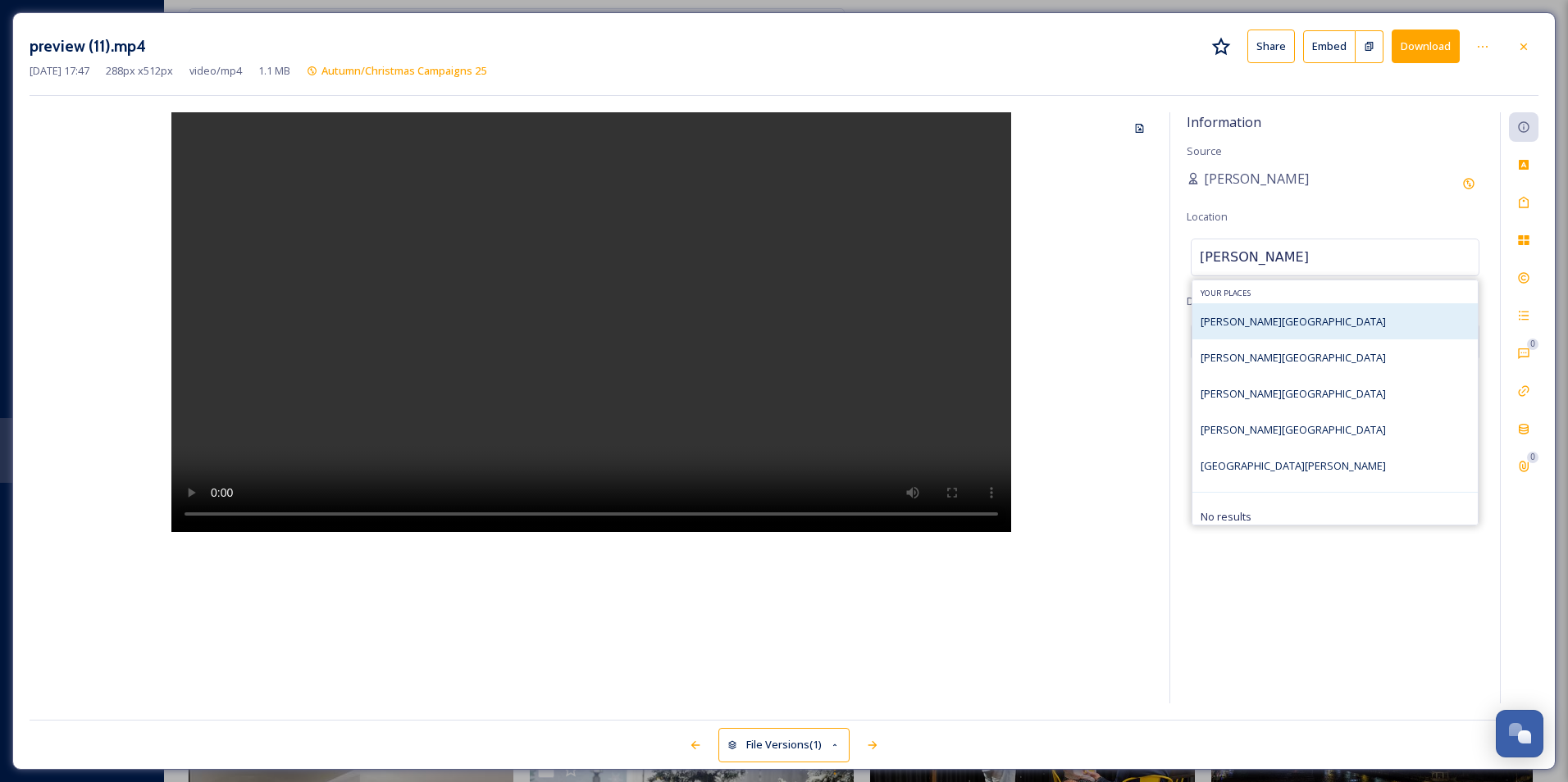
type input "[PERSON_NAME]"
click at [1343, 320] on div "[PERSON_NAME][GEOGRAPHIC_DATA]" at bounding box center [1335, 322] width 286 height 36
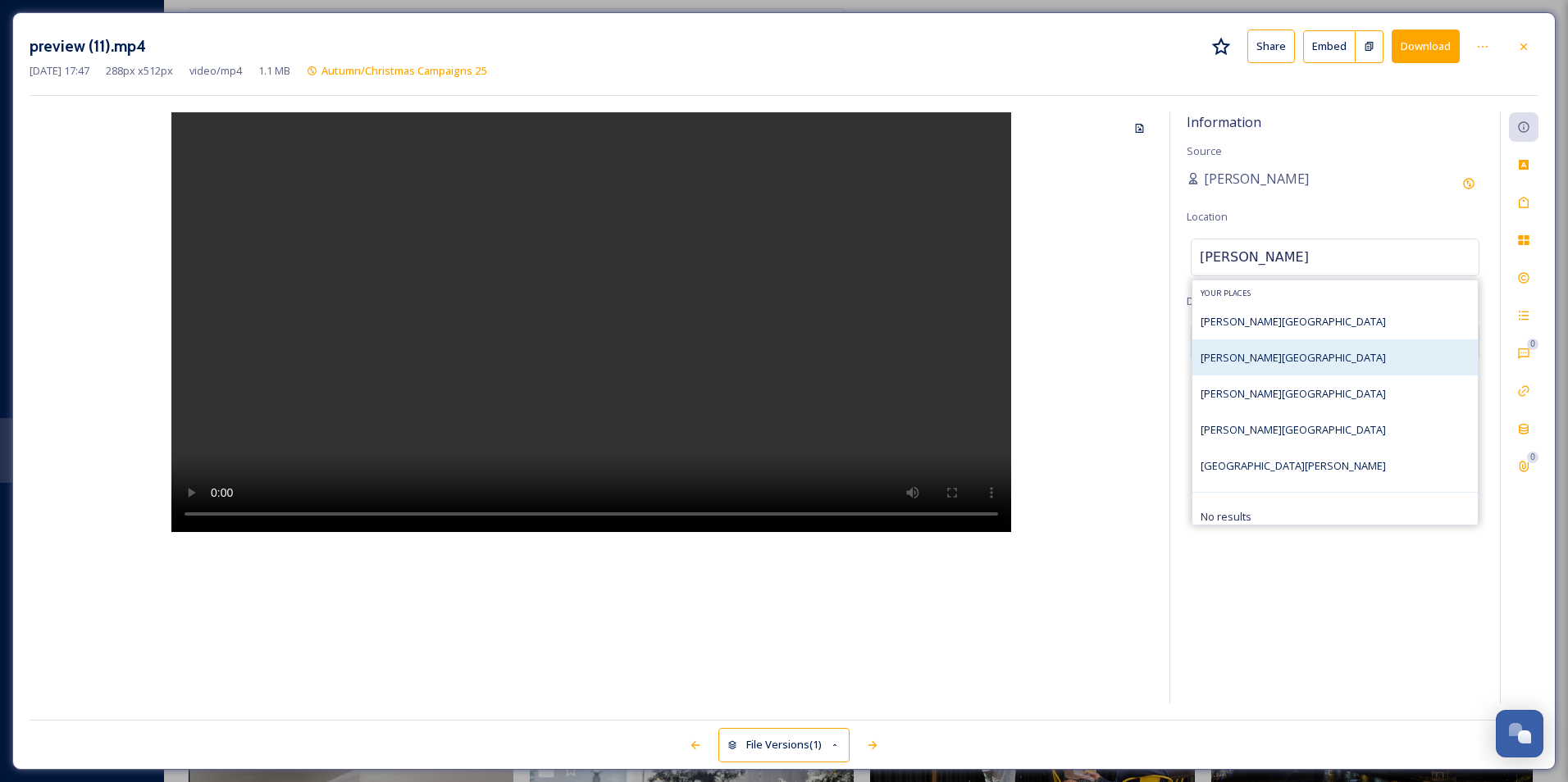
click at [1289, 365] on div "[PERSON_NAME][GEOGRAPHIC_DATA]" at bounding box center [1335, 358] width 286 height 36
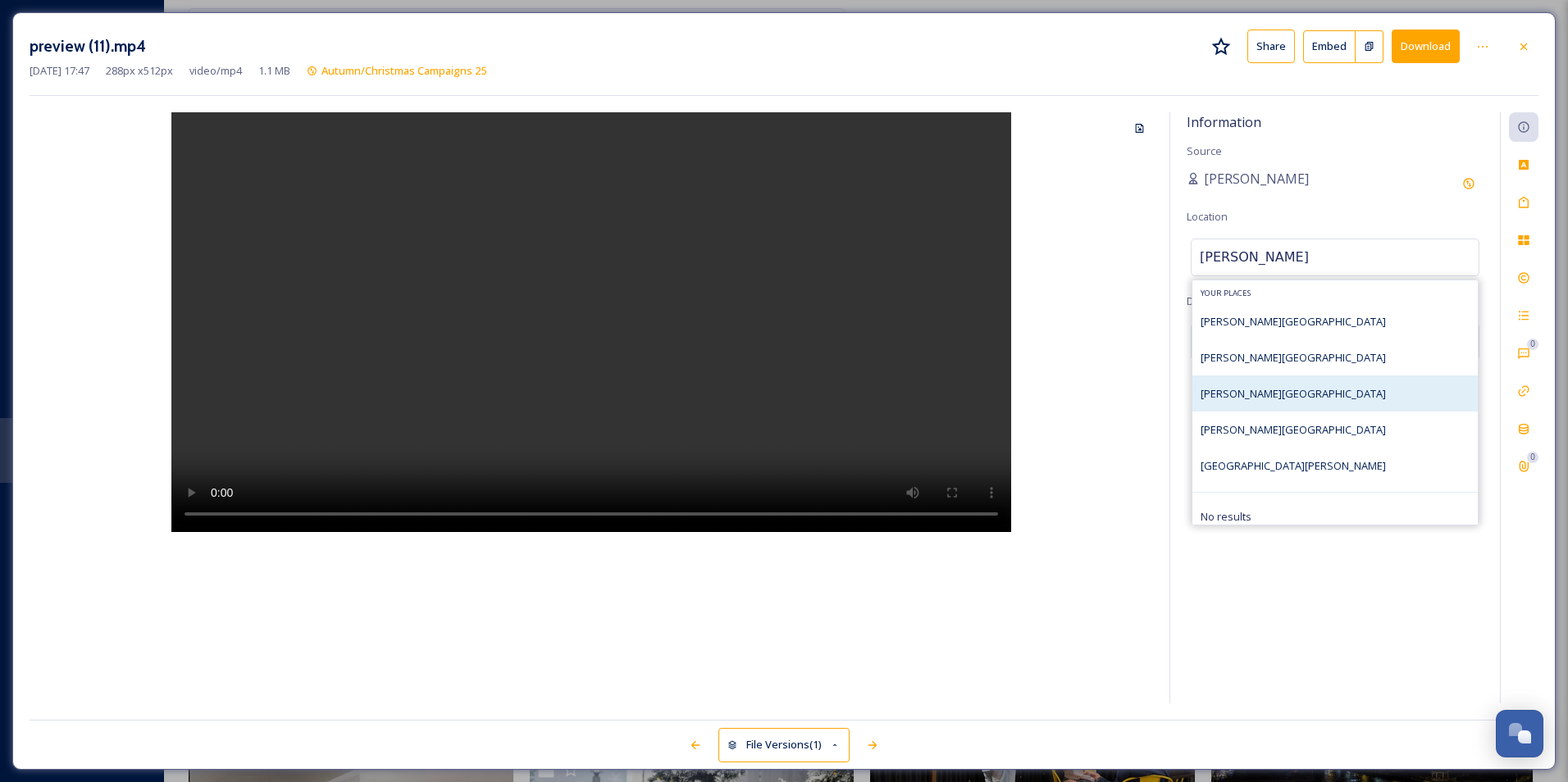
click at [1316, 383] on div "[PERSON_NAME][GEOGRAPHIC_DATA]" at bounding box center [1335, 393] width 286 height 36
click at [1334, 401] on div "[PERSON_NAME][GEOGRAPHIC_DATA]" at bounding box center [1335, 393] width 286 height 36
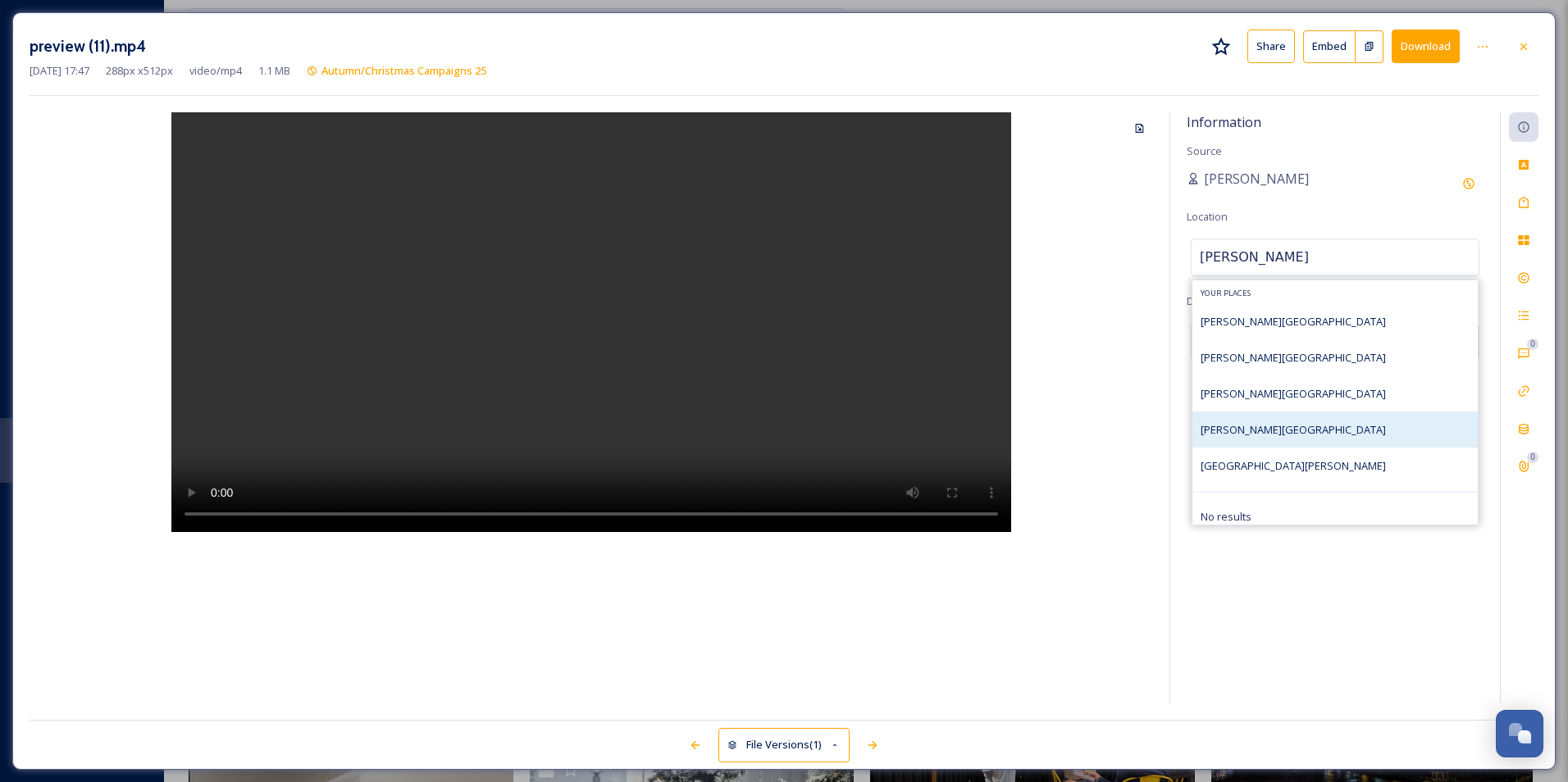
click at [1324, 432] on div "[PERSON_NAME][GEOGRAPHIC_DATA]" at bounding box center [1335, 430] width 286 height 36
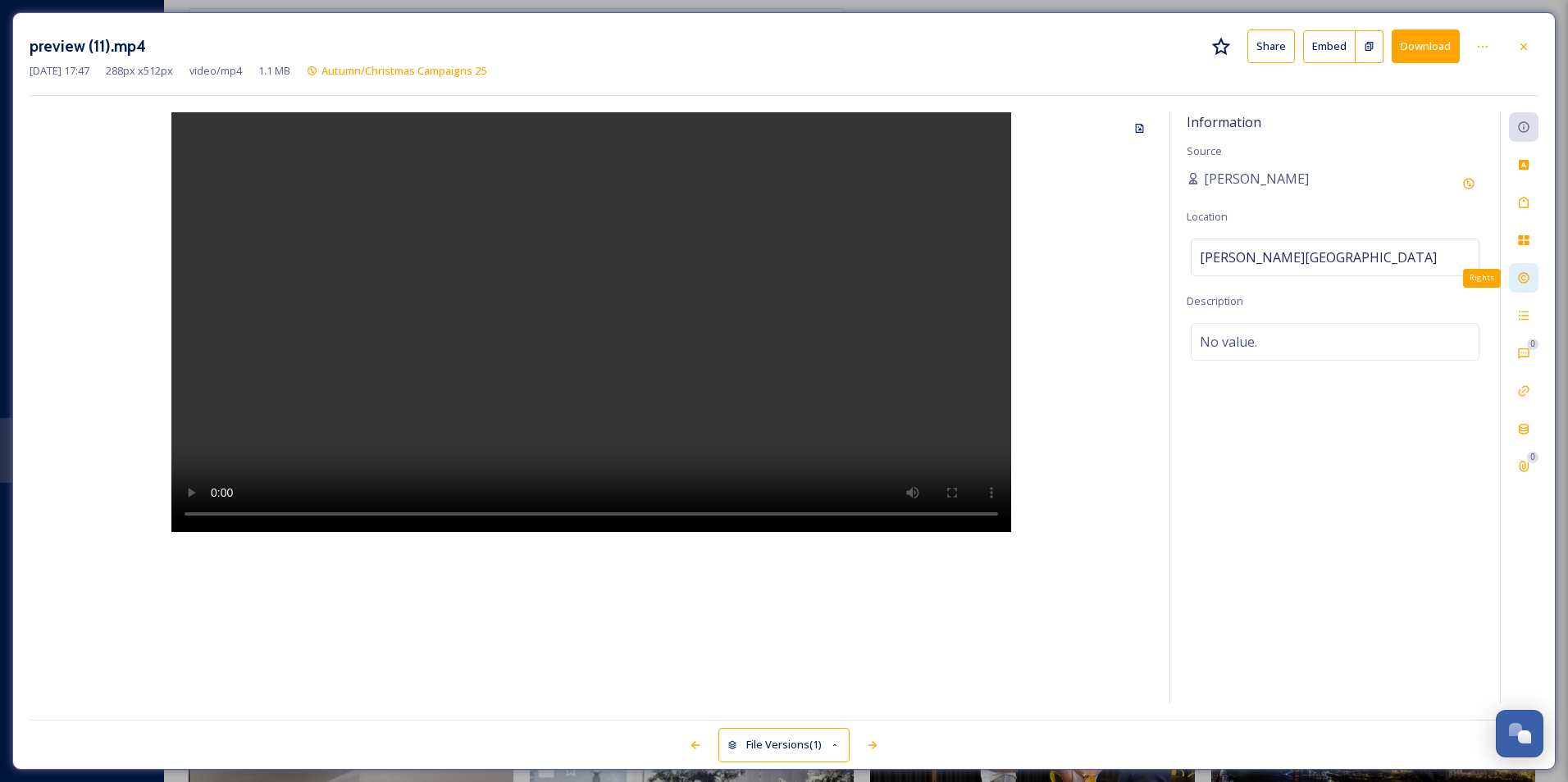
click at [1515, 275] on div "Rights" at bounding box center [1524, 277] width 30 height 30
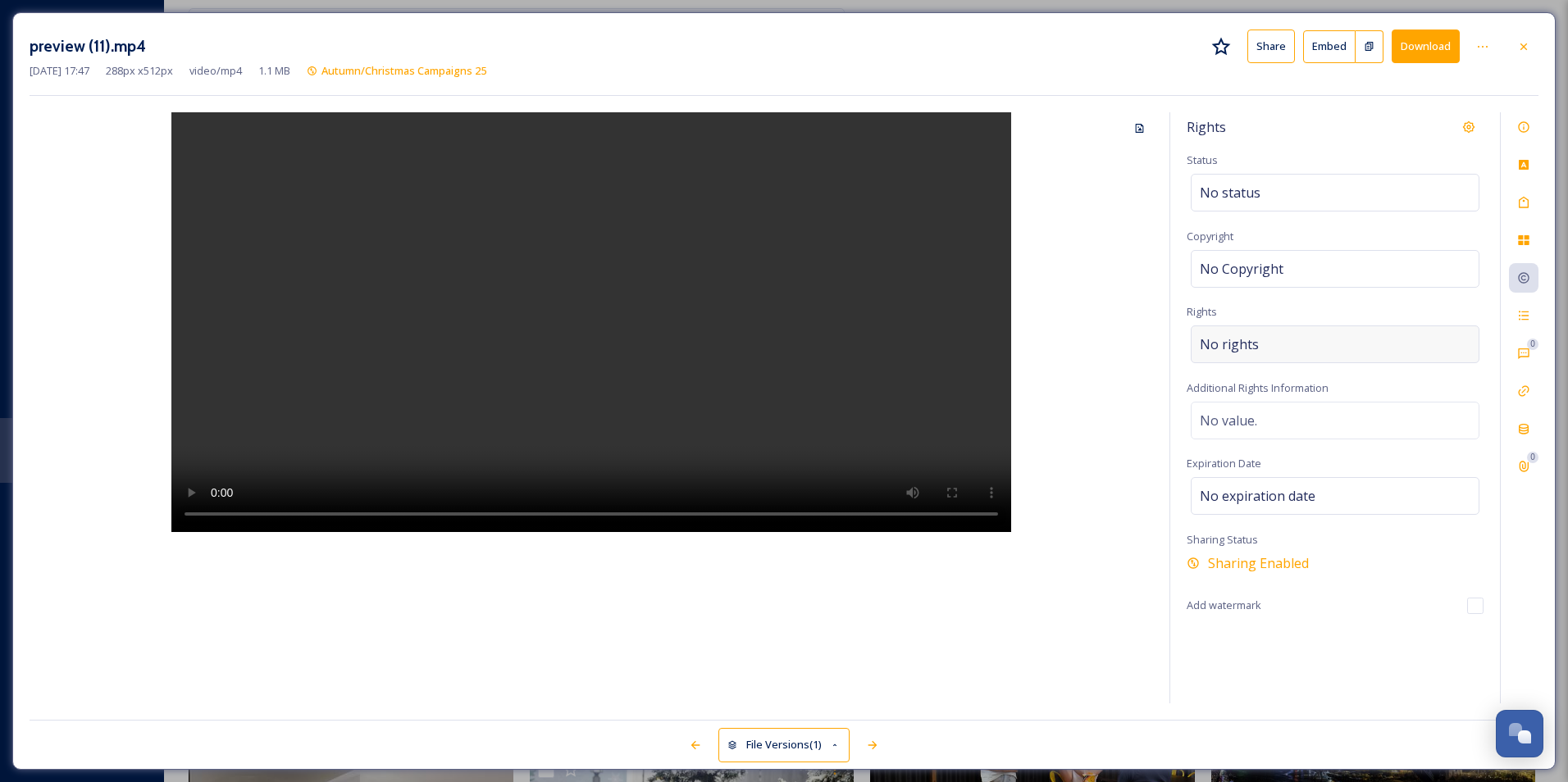
click at [1282, 349] on div "No rights" at bounding box center [1335, 344] width 289 height 38
click at [1275, 350] on input at bounding box center [1285, 349] width 180 height 36
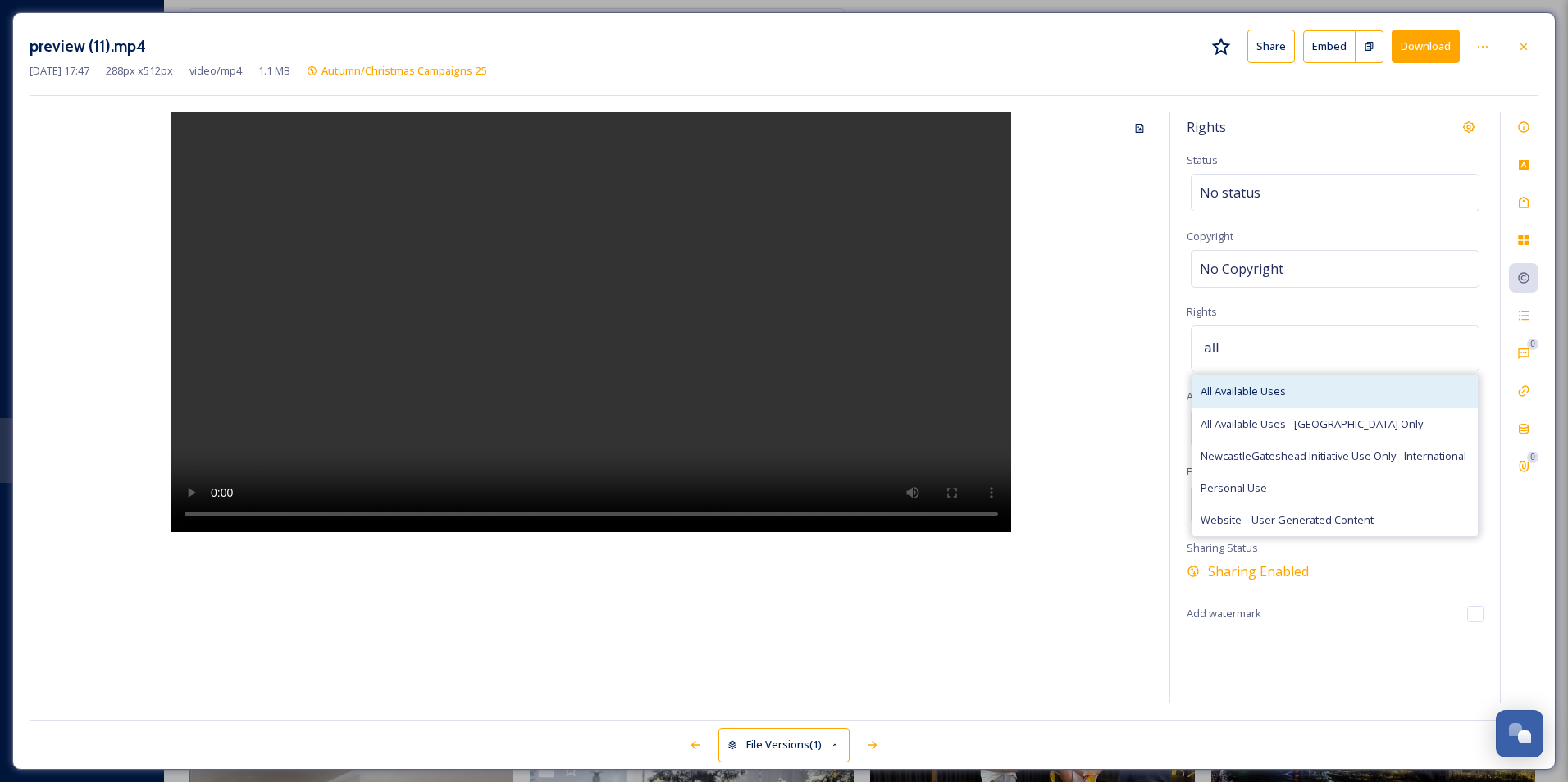
type input "all"
click at [1296, 407] on div "All Available Uses" at bounding box center [1335, 391] width 286 height 32
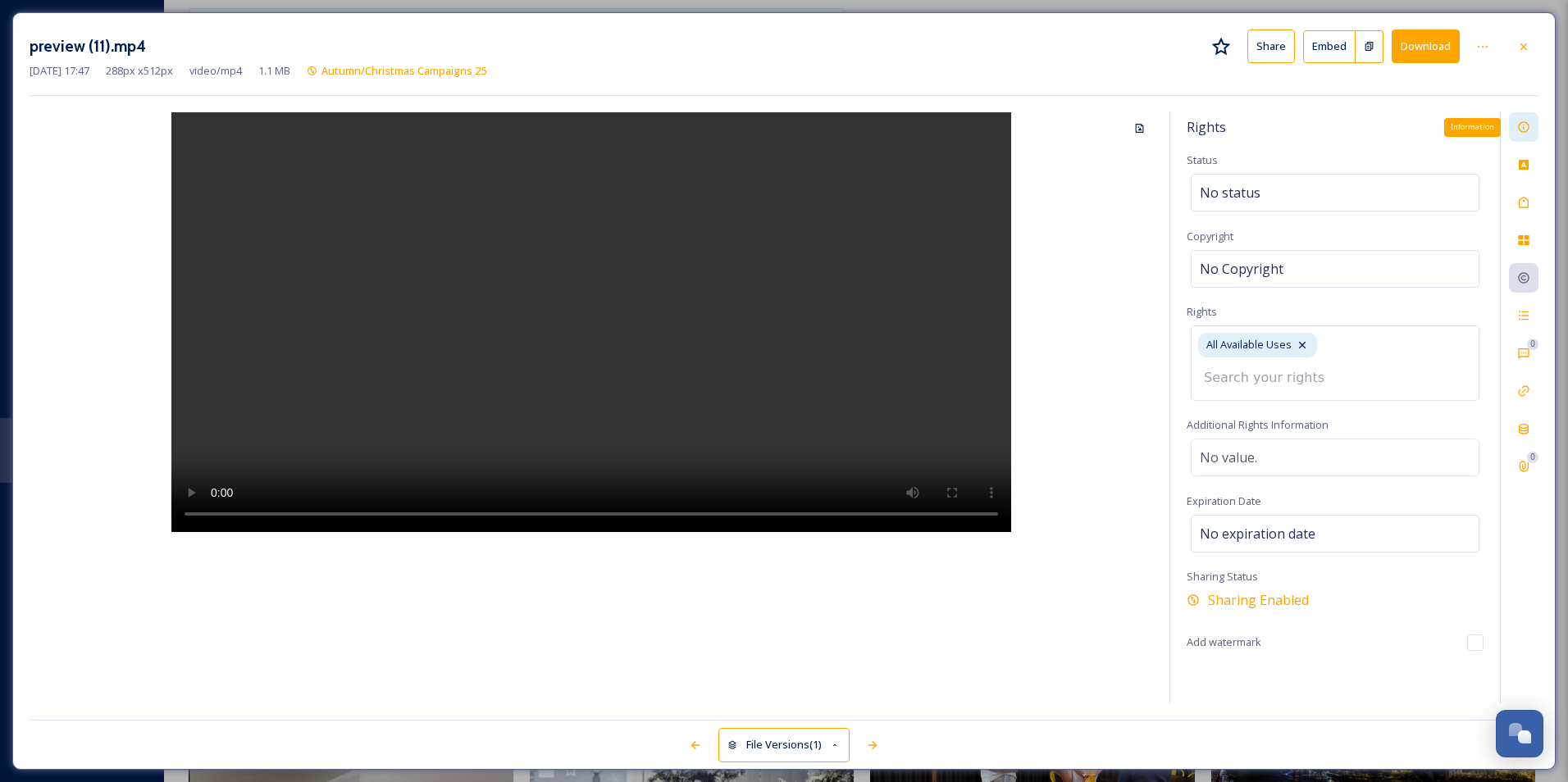
click at [1537, 121] on div "Information" at bounding box center [1524, 127] width 30 height 30
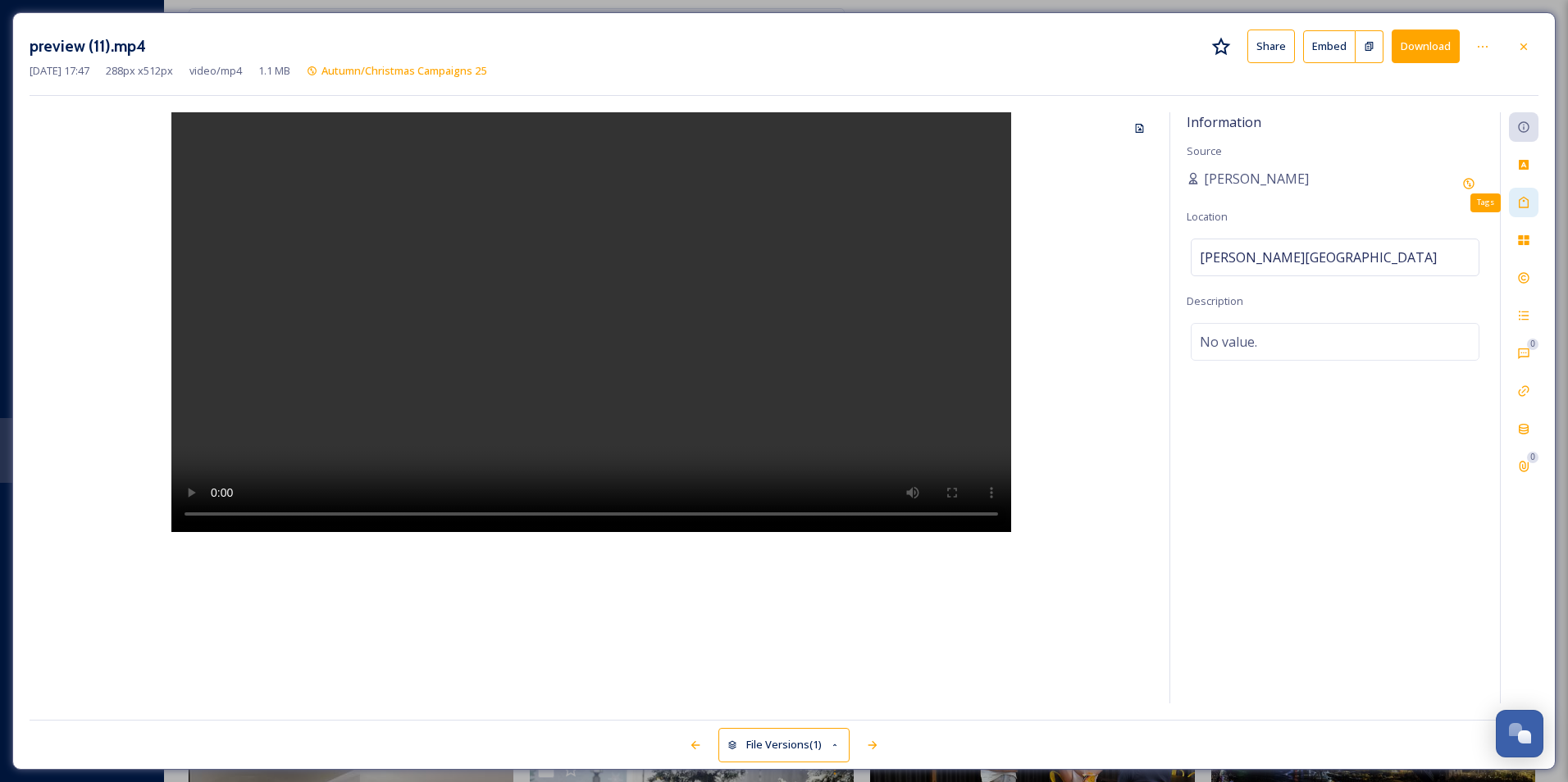
click at [1515, 196] on div "Tags" at bounding box center [1524, 202] width 30 height 30
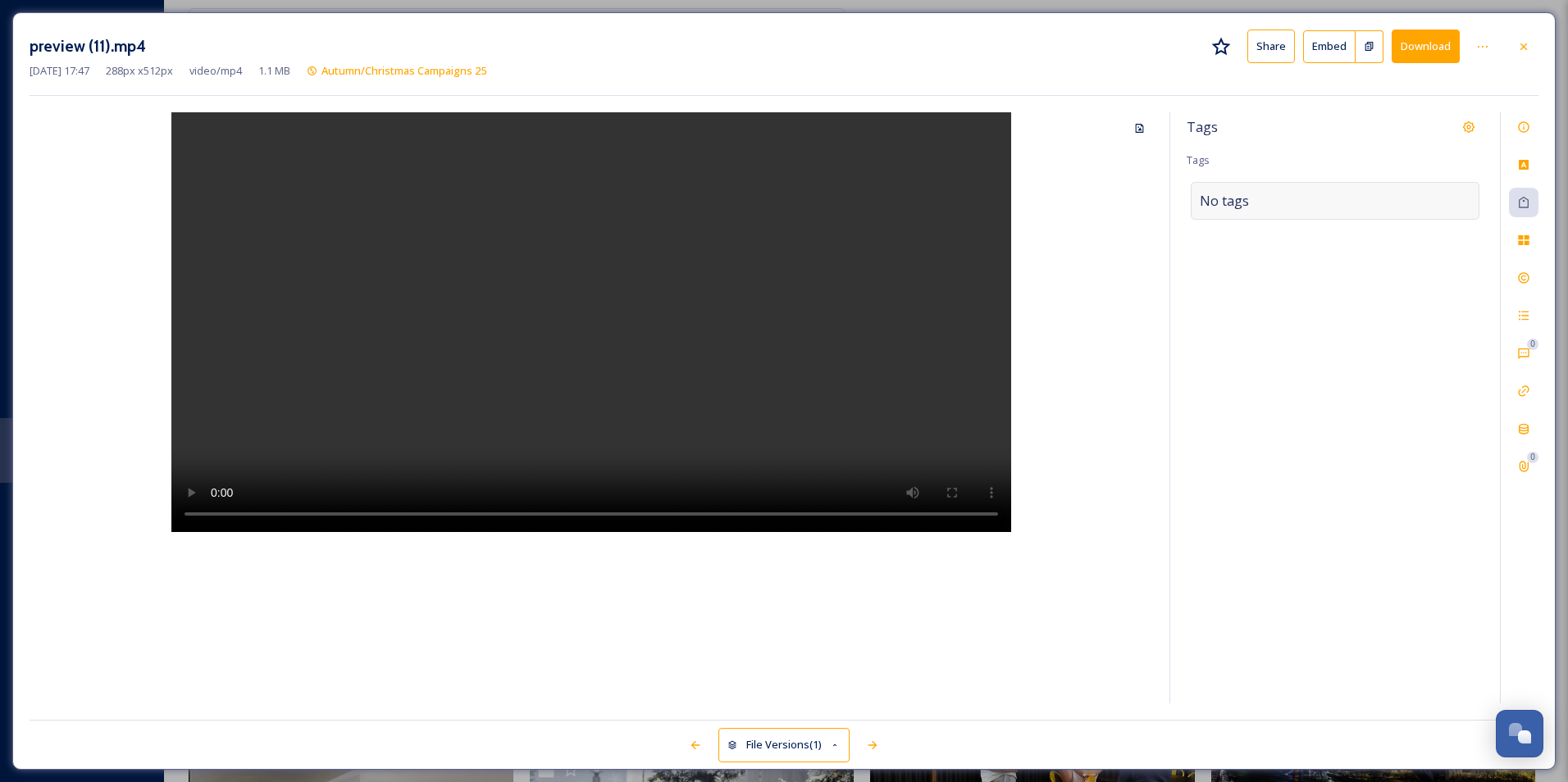
click at [1294, 198] on div "No tags" at bounding box center [1335, 201] width 289 height 38
type input "shopping"
click at [1324, 229] on div "Shopping" at bounding box center [1335, 239] width 286 height 32
click at [1530, 40] on icon at bounding box center [1524, 46] width 13 height 13
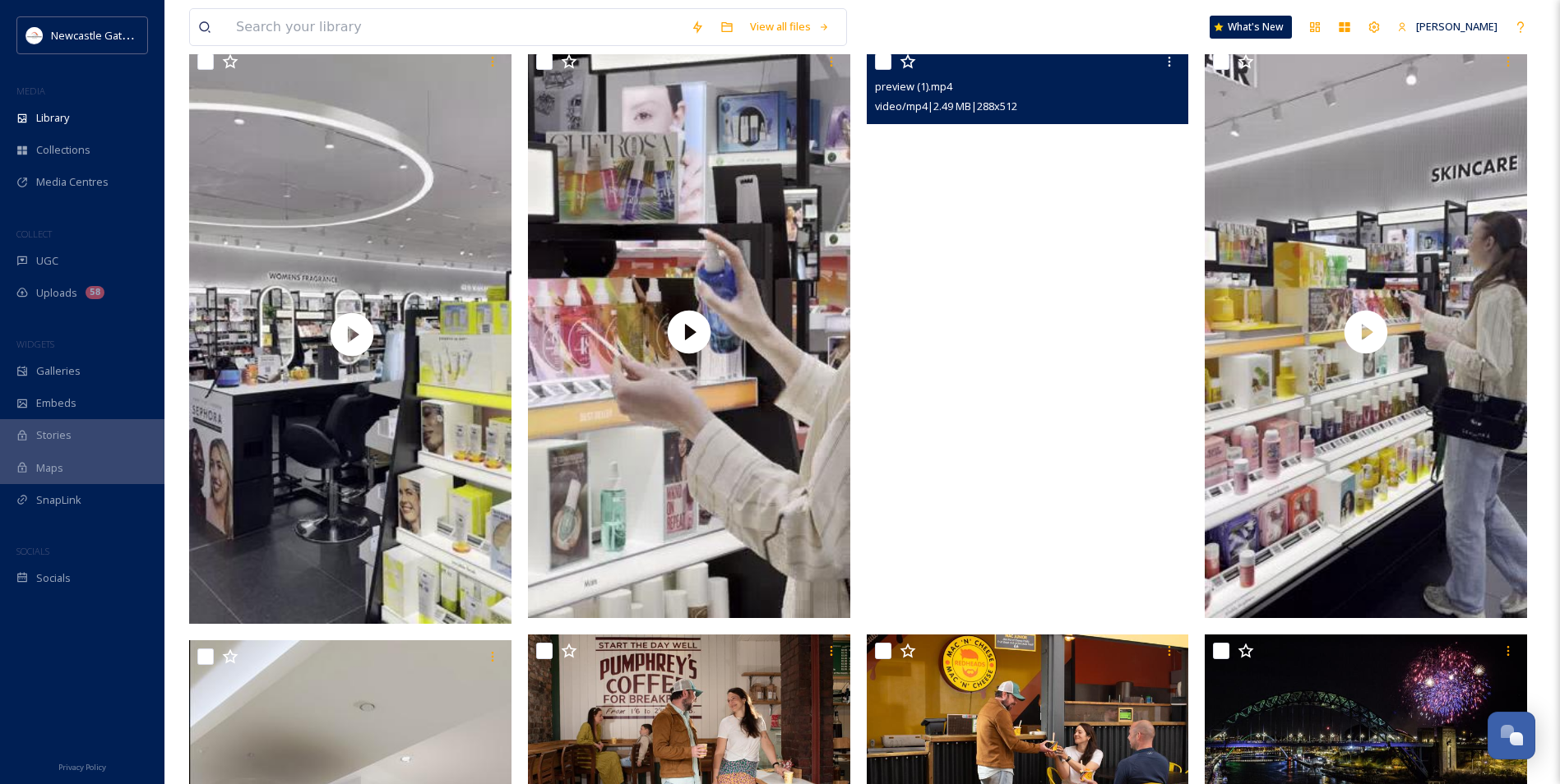
click at [999, 344] on video "preview (1).mp4" at bounding box center [1028, 332] width 323 height 573
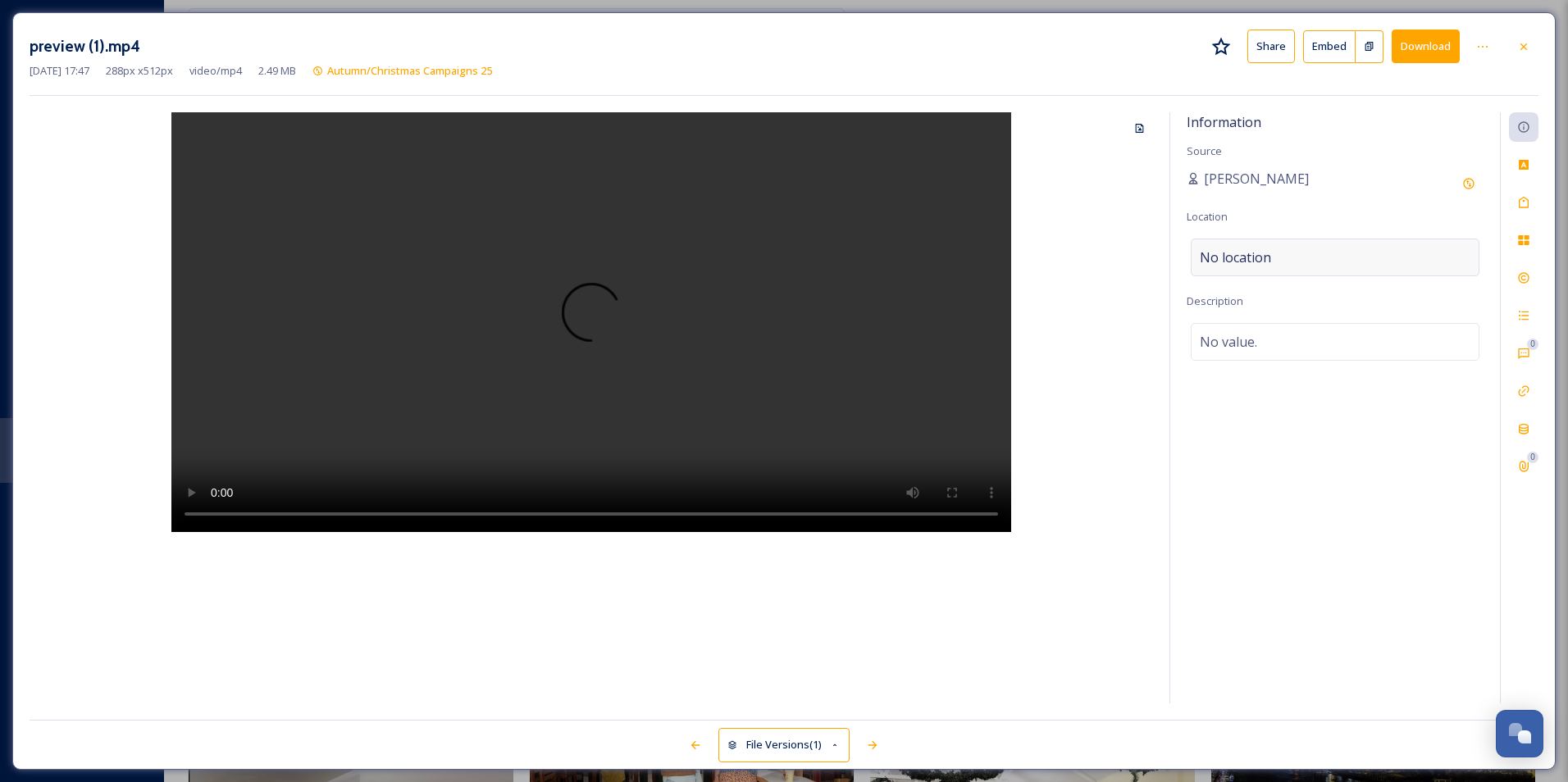
click at [1331, 245] on div "No location" at bounding box center [1335, 257] width 289 height 38
click at [1298, 261] on input at bounding box center [1335, 257] width 287 height 36
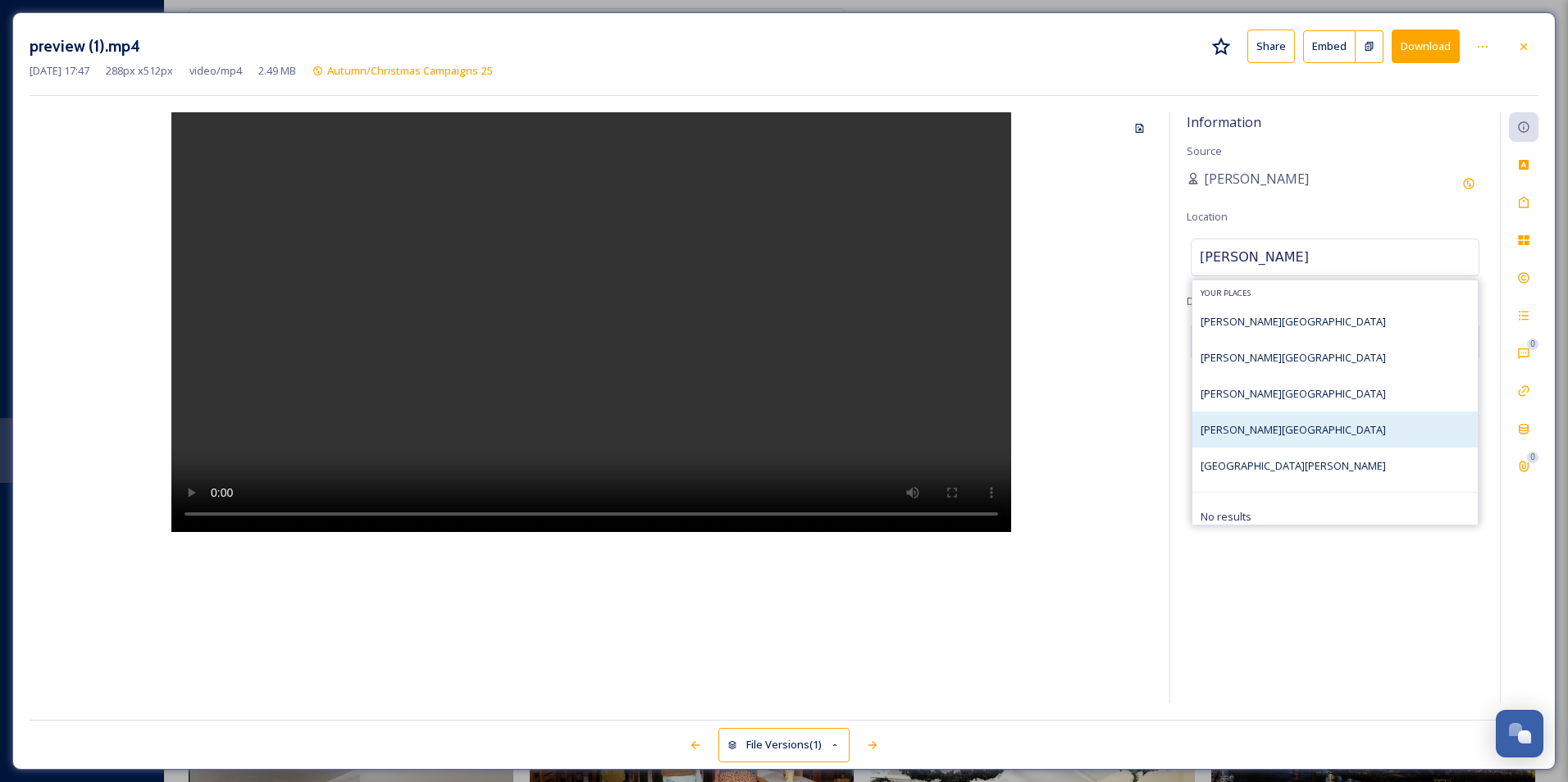
type input "[PERSON_NAME]"
click at [1291, 427] on div "[PERSON_NAME][GEOGRAPHIC_DATA]" at bounding box center [1335, 430] width 286 height 36
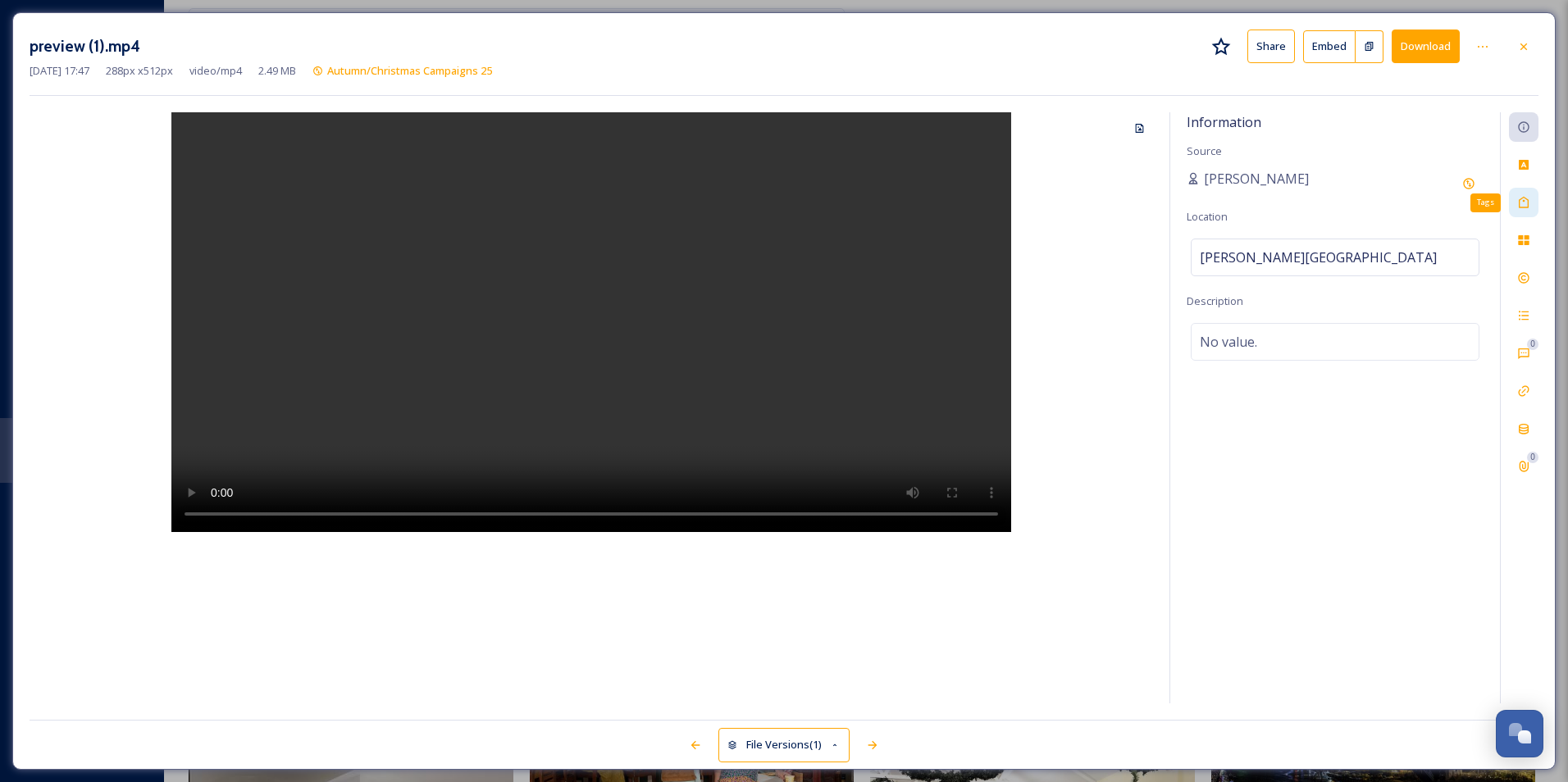
click at [1534, 202] on div "Tags" at bounding box center [1524, 202] width 30 height 30
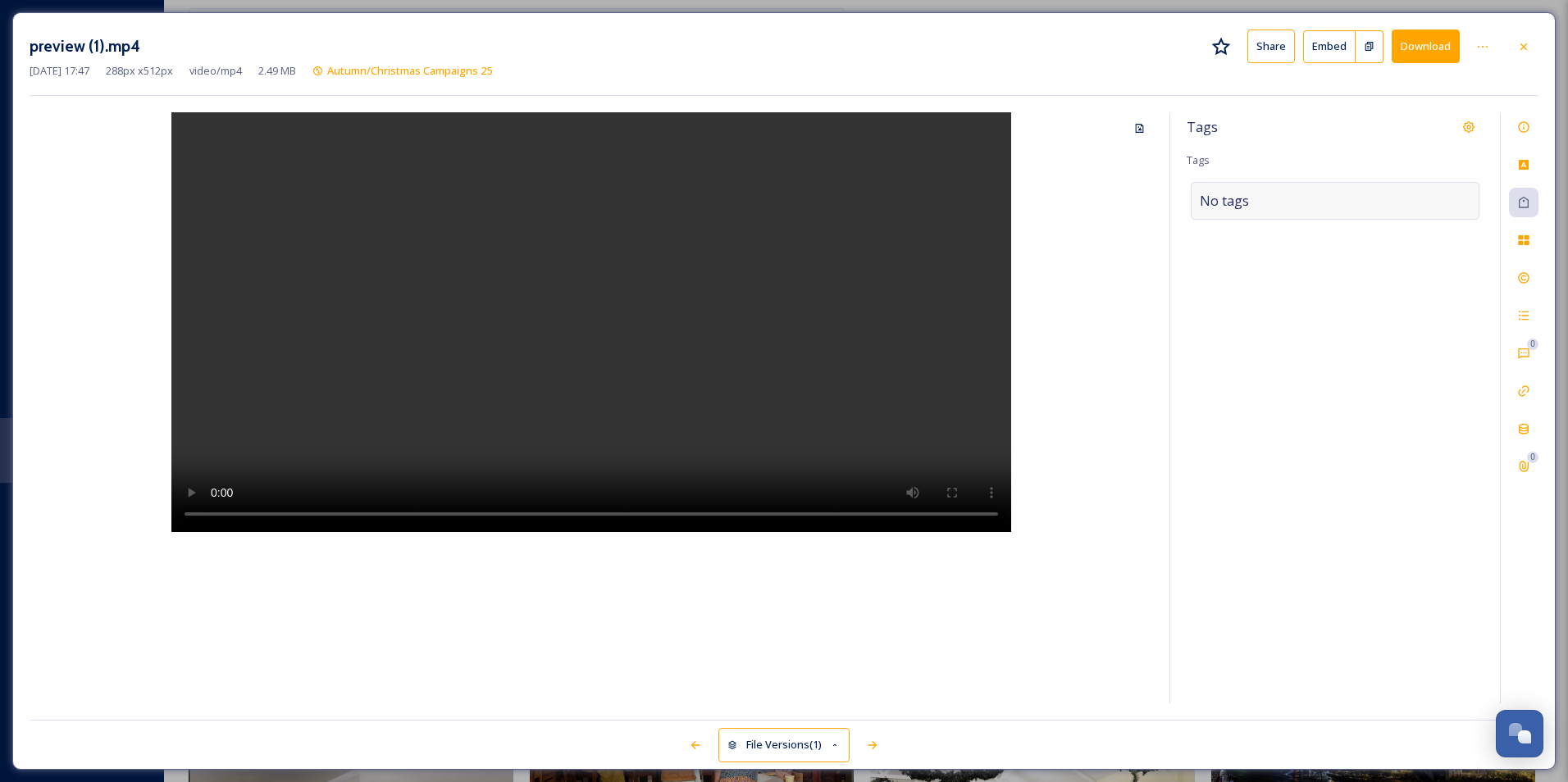
click at [1370, 208] on div "No tags" at bounding box center [1335, 201] width 289 height 38
type input "shopping"
click at [1310, 237] on div "Shopping" at bounding box center [1335, 239] width 286 height 32
click at [1523, 282] on icon at bounding box center [1524, 278] width 13 height 13
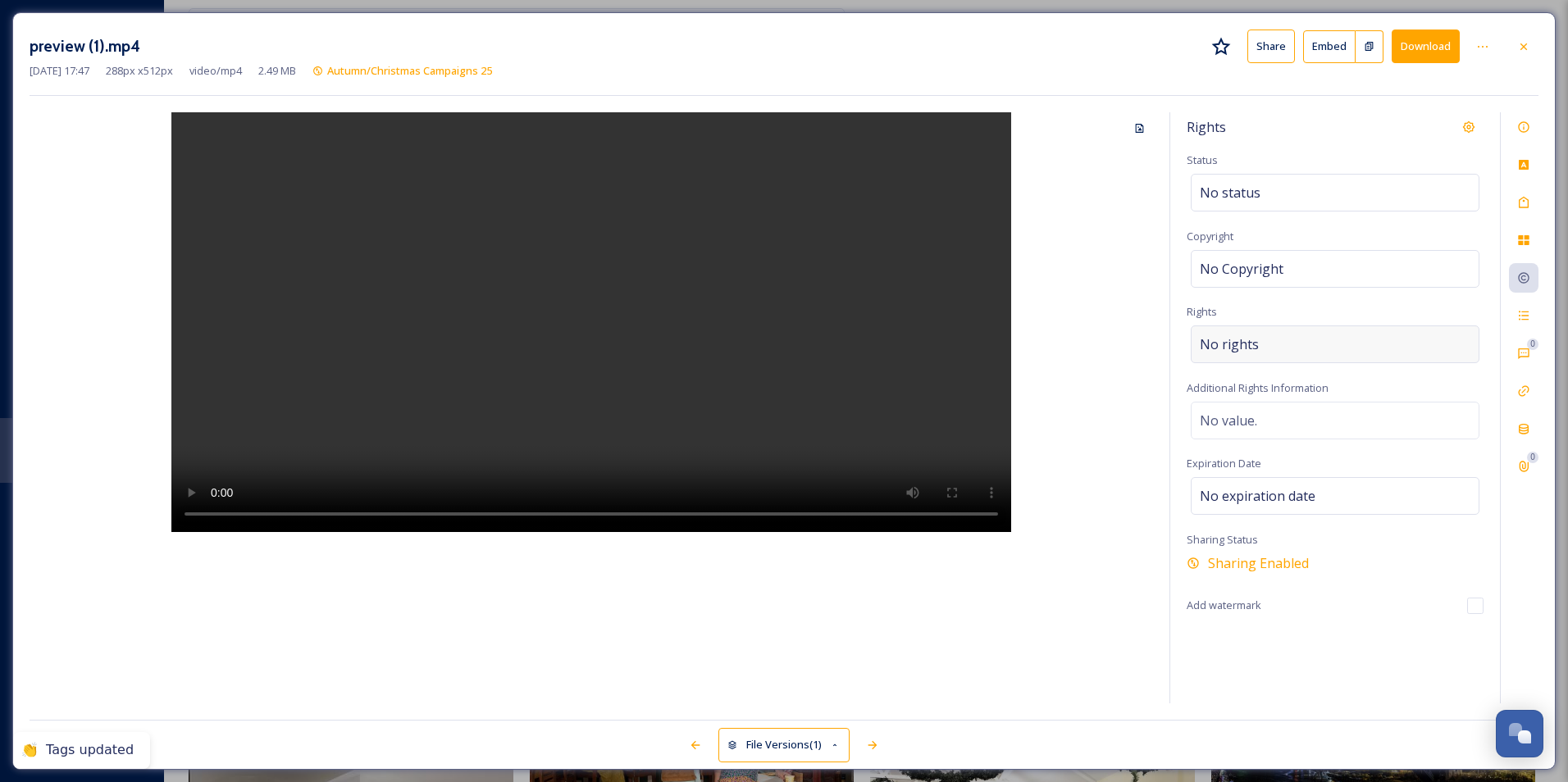
click at [1326, 349] on div "No rights" at bounding box center [1335, 344] width 289 height 38
click at [1292, 350] on input at bounding box center [1285, 349] width 180 height 36
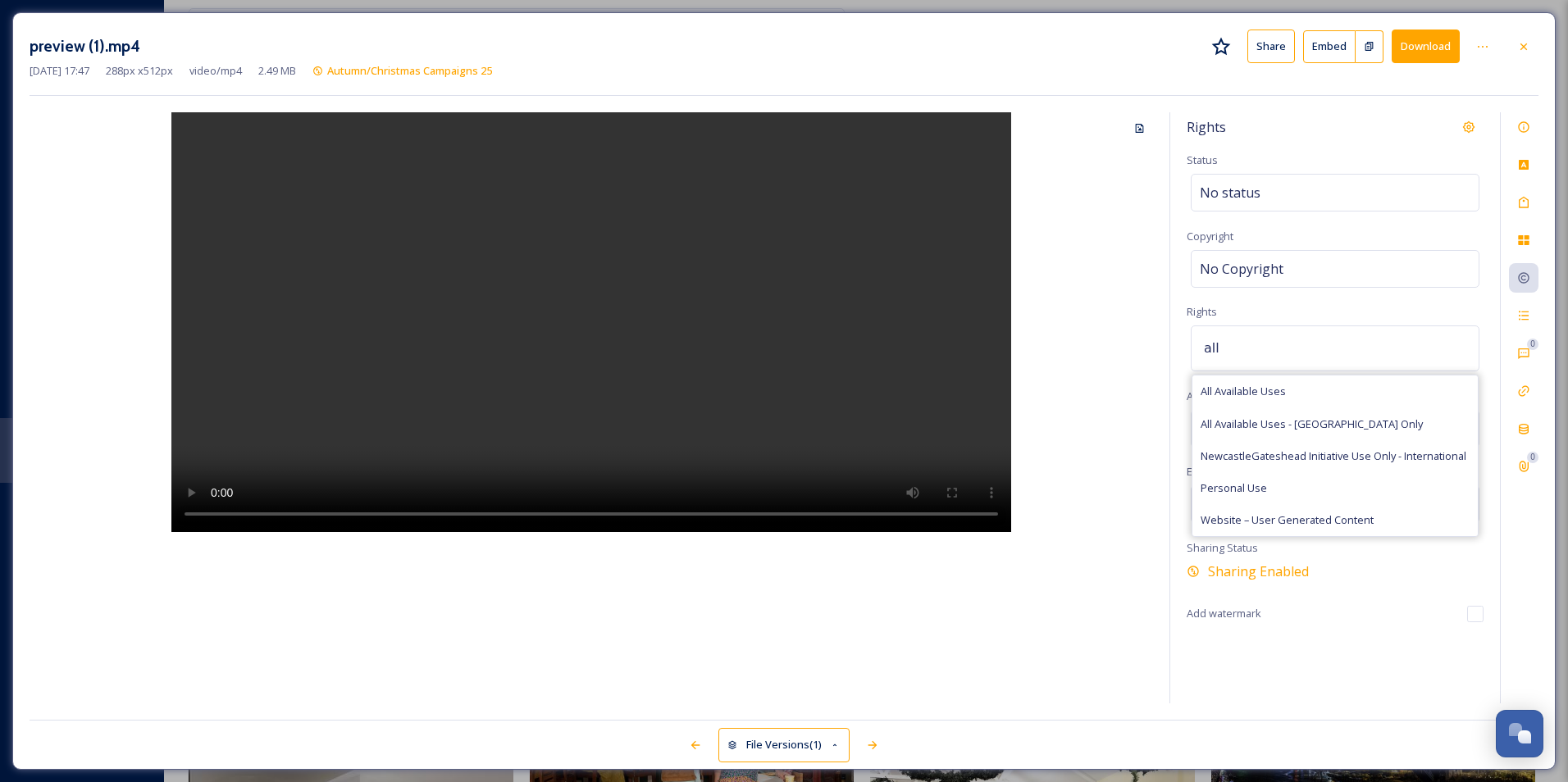
type input "all"
click at [1293, 393] on div "All Available Uses" at bounding box center [1335, 391] width 286 height 32
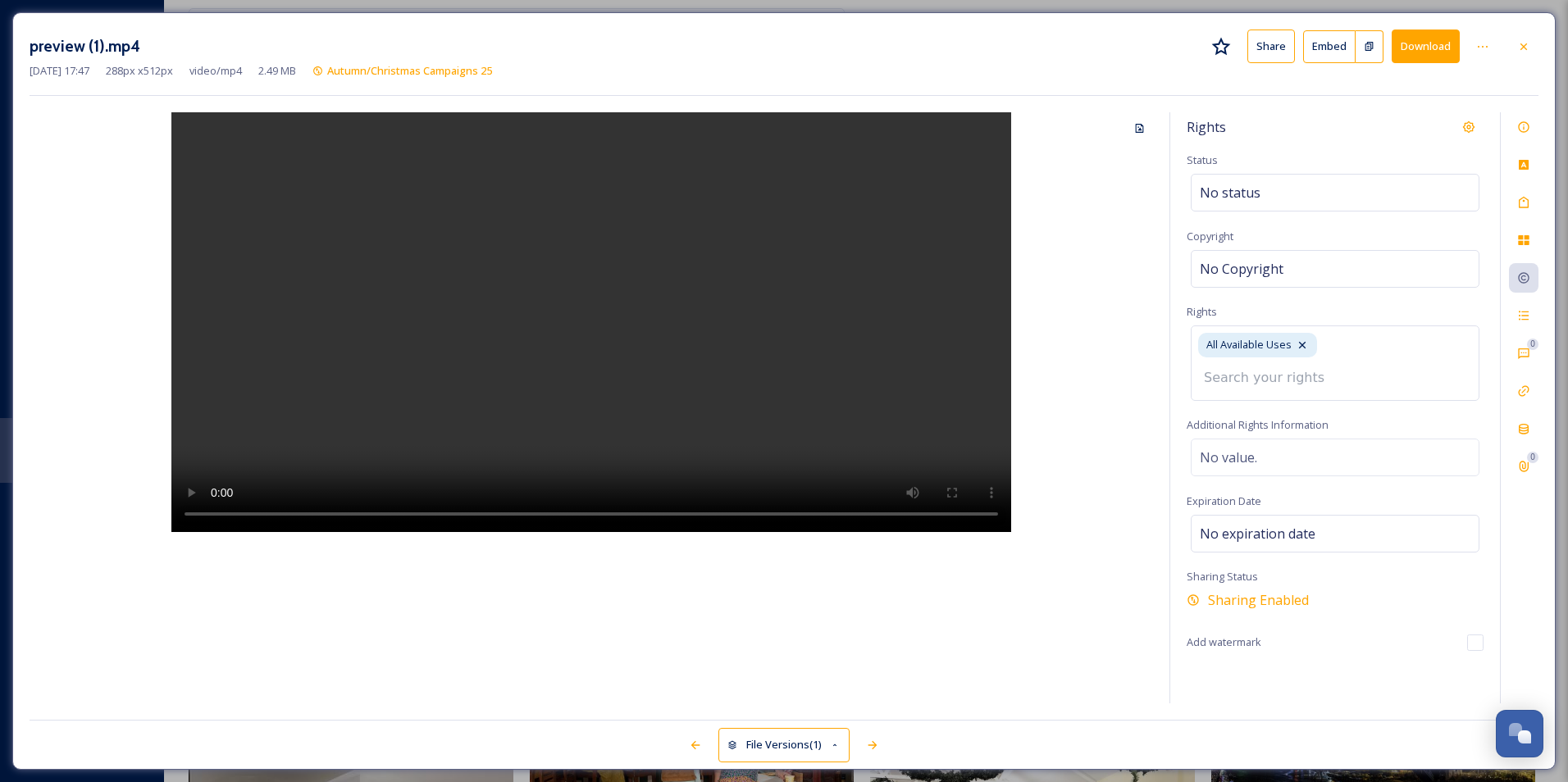
click at [1330, 299] on div "Rights Status No status Copyright No Copyright Rights All Available Uses Additi…" at bounding box center [1335, 408] width 330 height 591
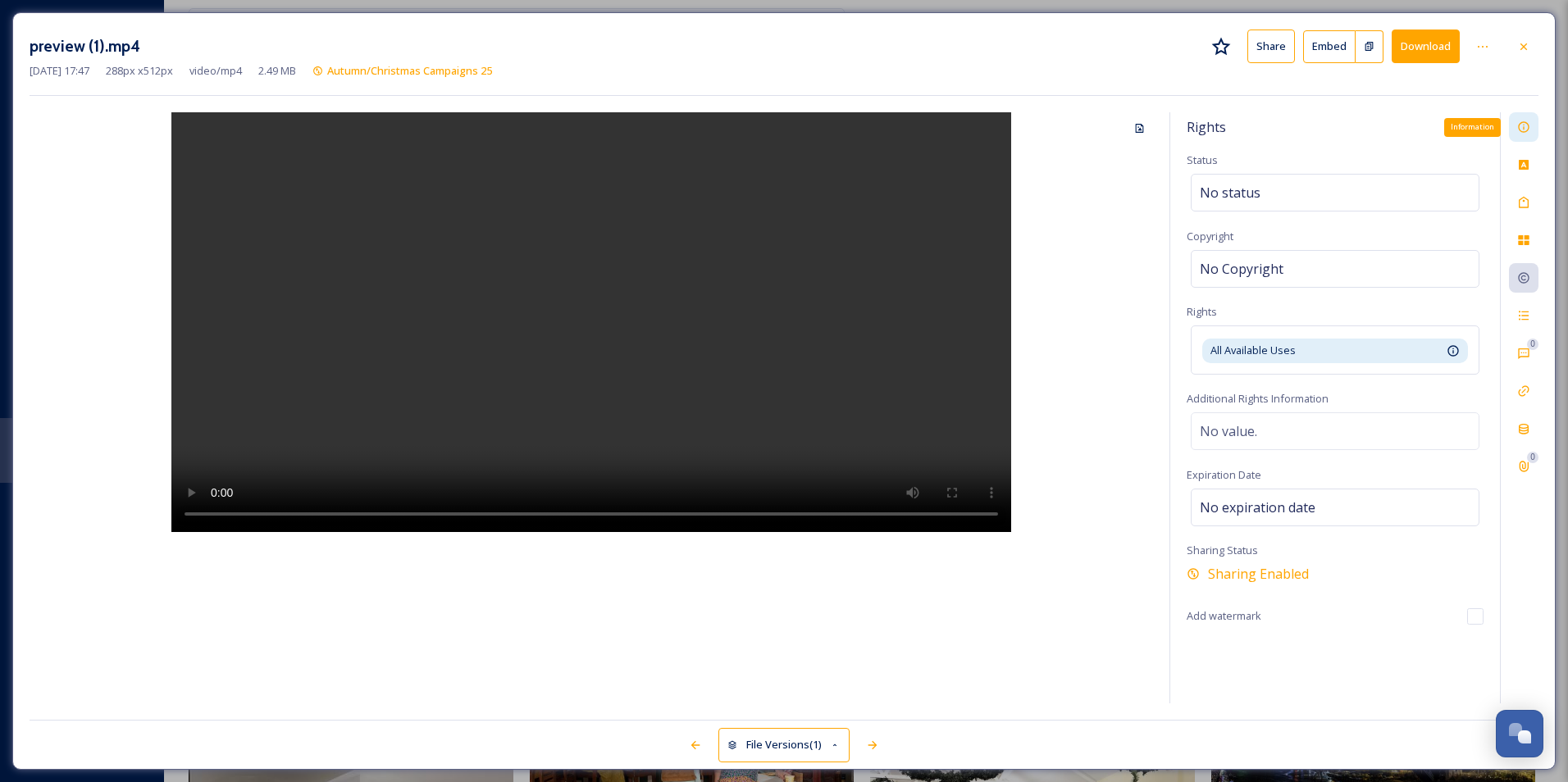
click at [1515, 125] on div "Information" at bounding box center [1524, 127] width 30 height 30
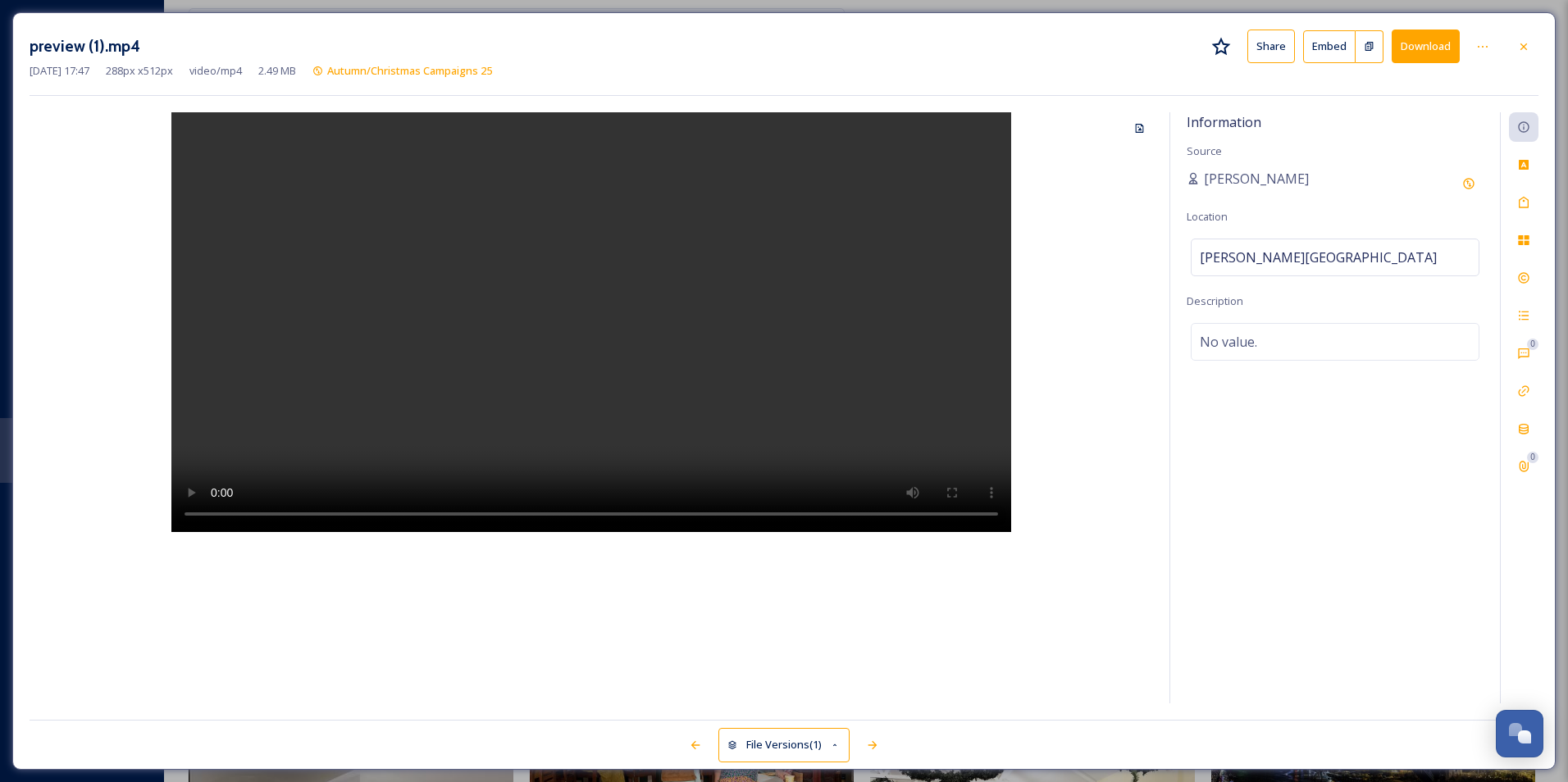
click at [1539, 201] on div "preview (1).mp4 Share Embed Download [DATE] 17:47 288 px x 512 px video/mp4 2.4…" at bounding box center [784, 391] width 1544 height 758
click at [1530, 202] on div at bounding box center [1524, 202] width 30 height 30
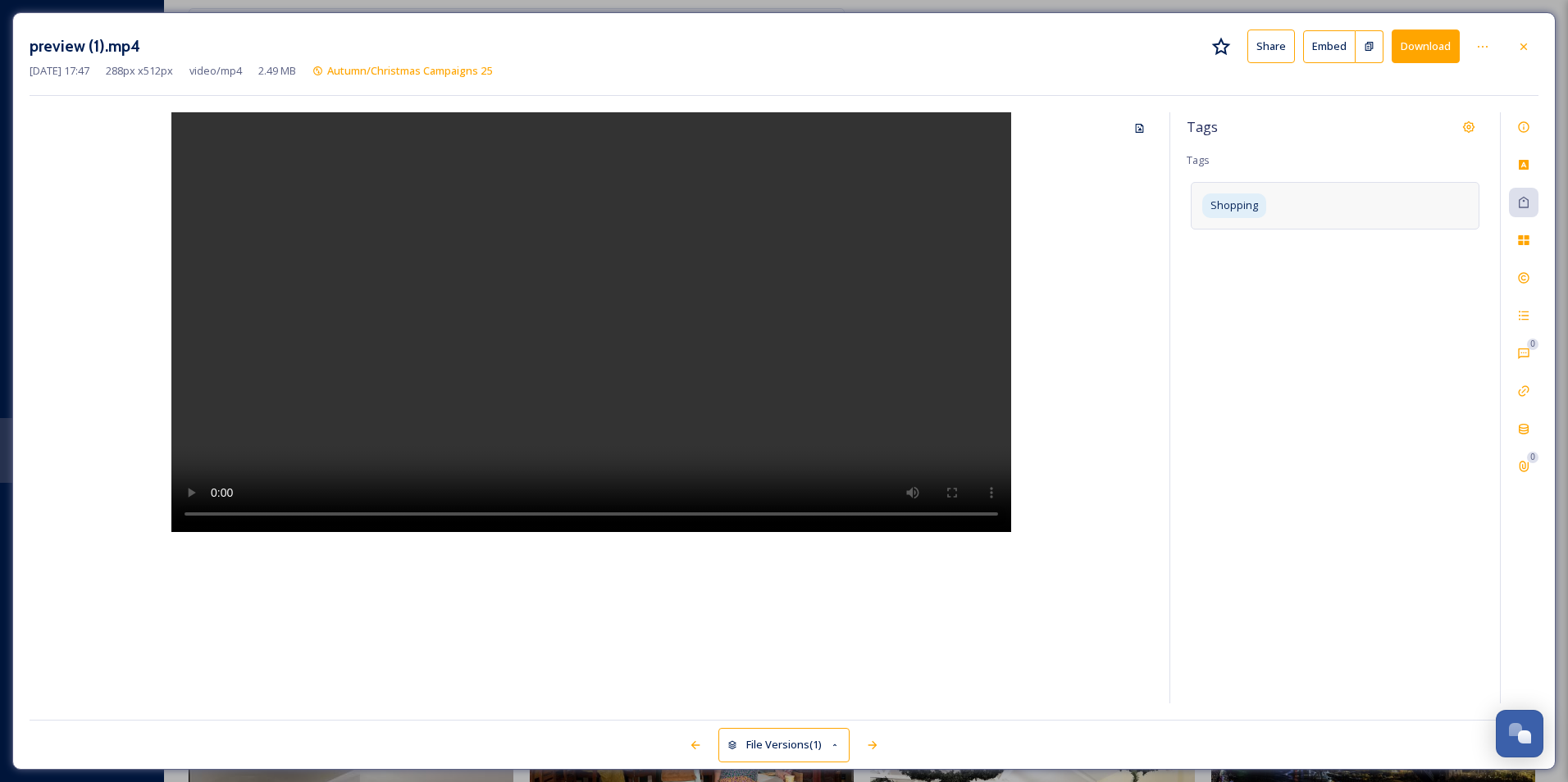
click at [1383, 204] on div "Shopping" at bounding box center [1335, 206] width 289 height 47
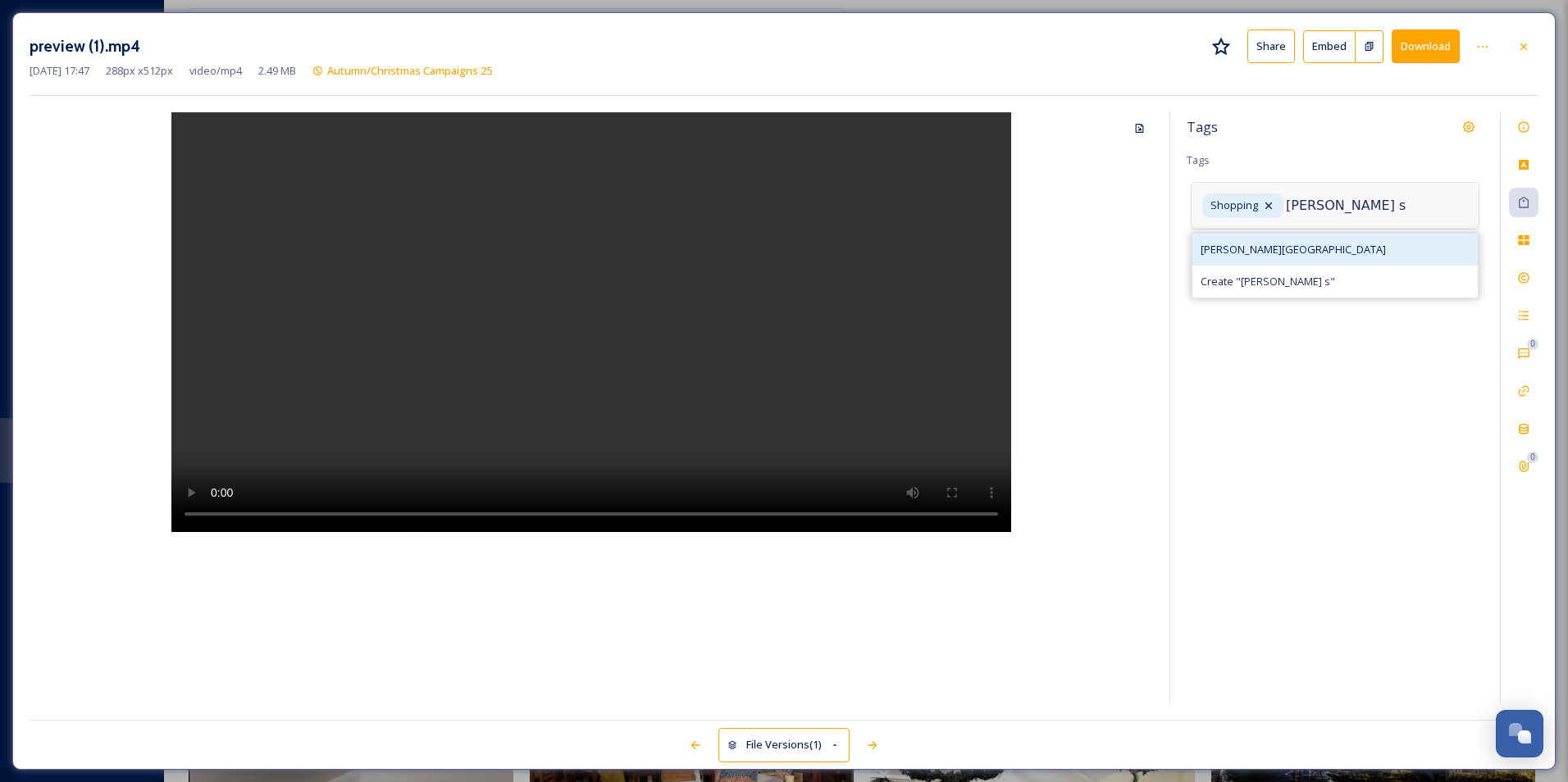
type input "[PERSON_NAME] s"
click at [1365, 246] on div "[PERSON_NAME][GEOGRAPHIC_DATA]" at bounding box center [1335, 249] width 286 height 32
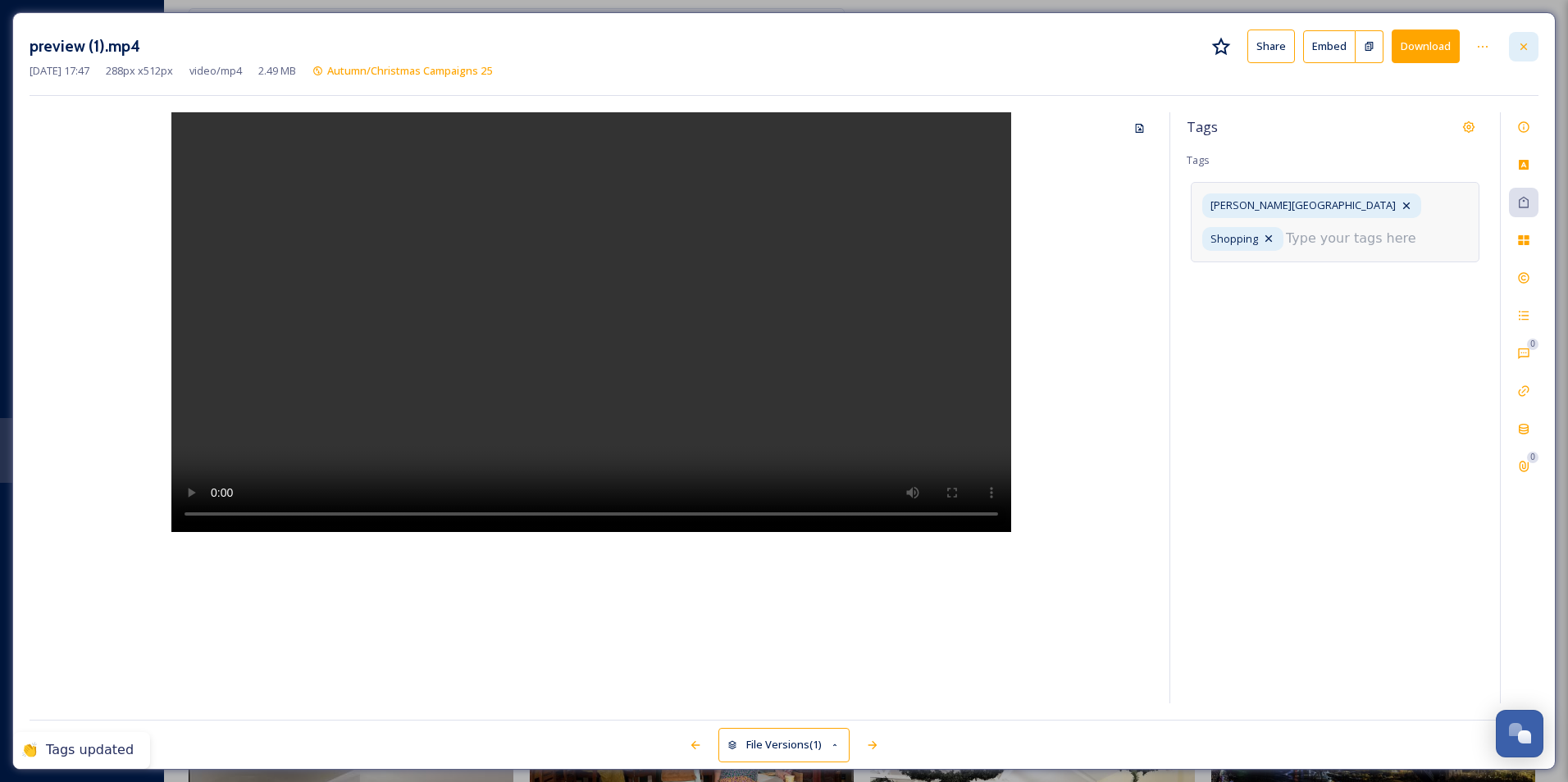
click at [1528, 52] on icon at bounding box center [1524, 46] width 13 height 13
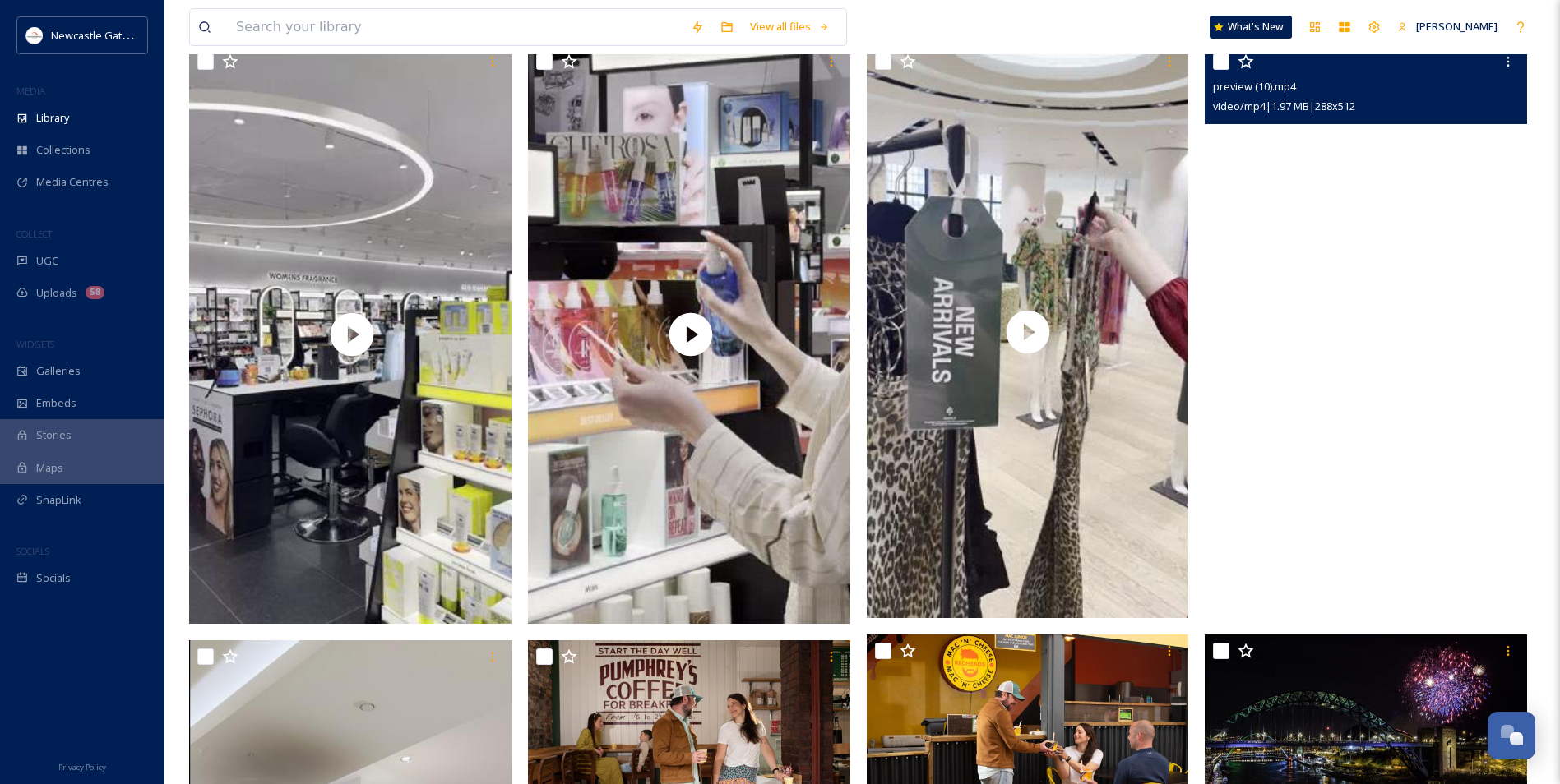
click at [1305, 375] on video "preview (10).mp4" at bounding box center [1366, 332] width 323 height 573
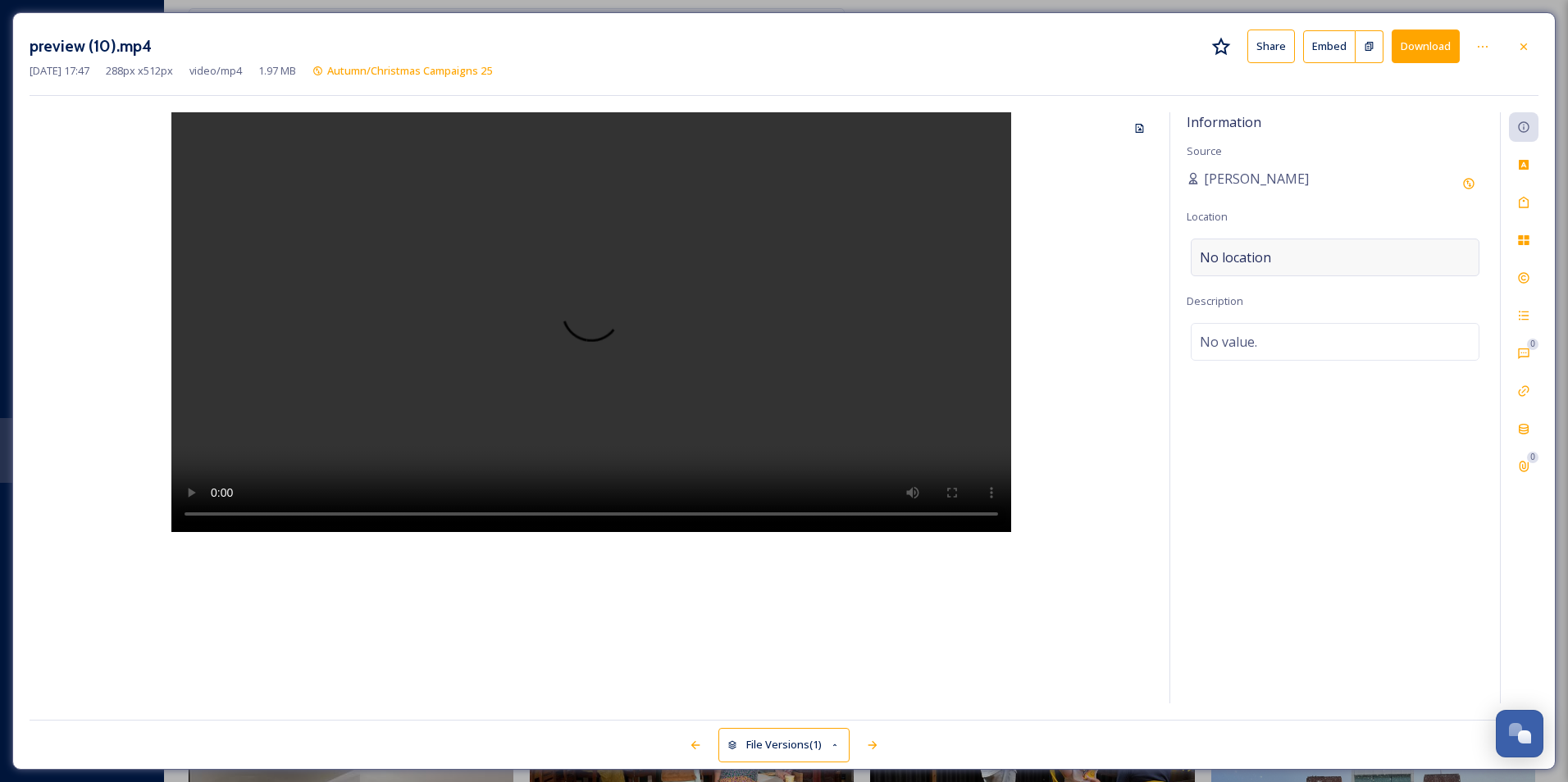
click at [1258, 256] on span "No location" at bounding box center [1235, 257] width 72 height 20
click at [1253, 256] on input at bounding box center [1335, 257] width 287 height 36
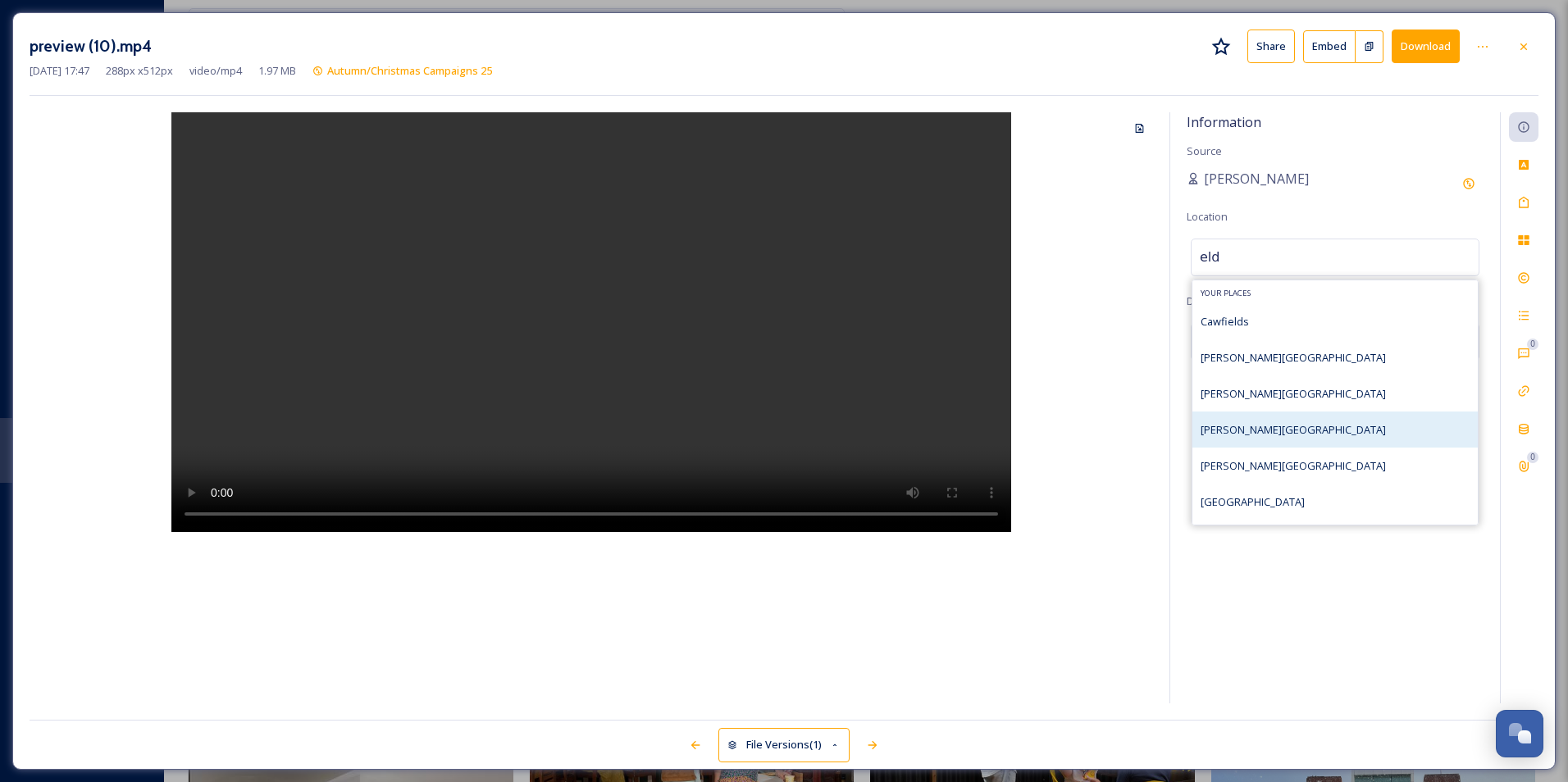
type input "eld"
click at [1319, 439] on div "[PERSON_NAME][GEOGRAPHIC_DATA]" at bounding box center [1335, 430] width 286 height 36
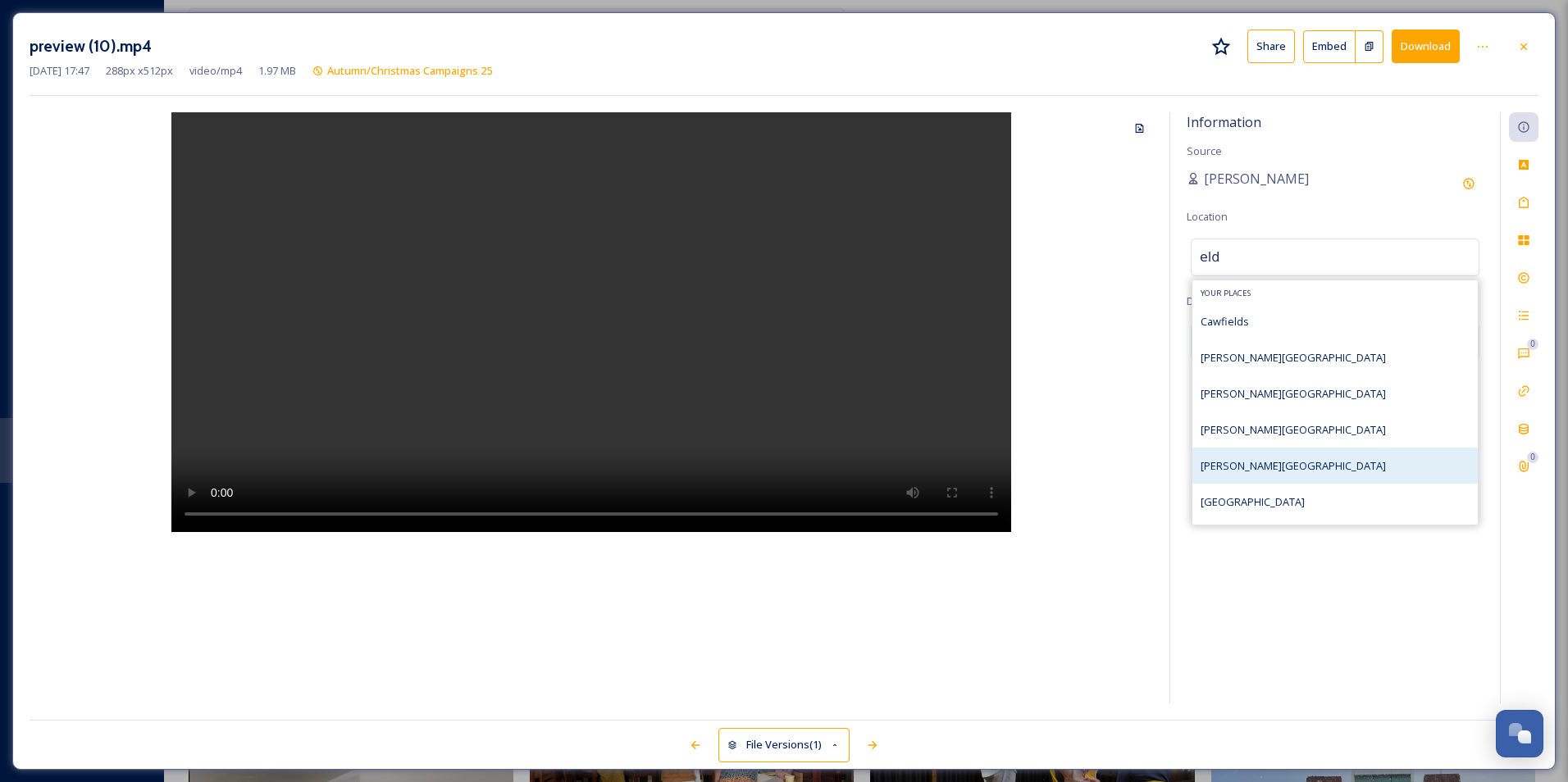
click at [1352, 467] on div "[PERSON_NAME][GEOGRAPHIC_DATA]" at bounding box center [1335, 466] width 286 height 36
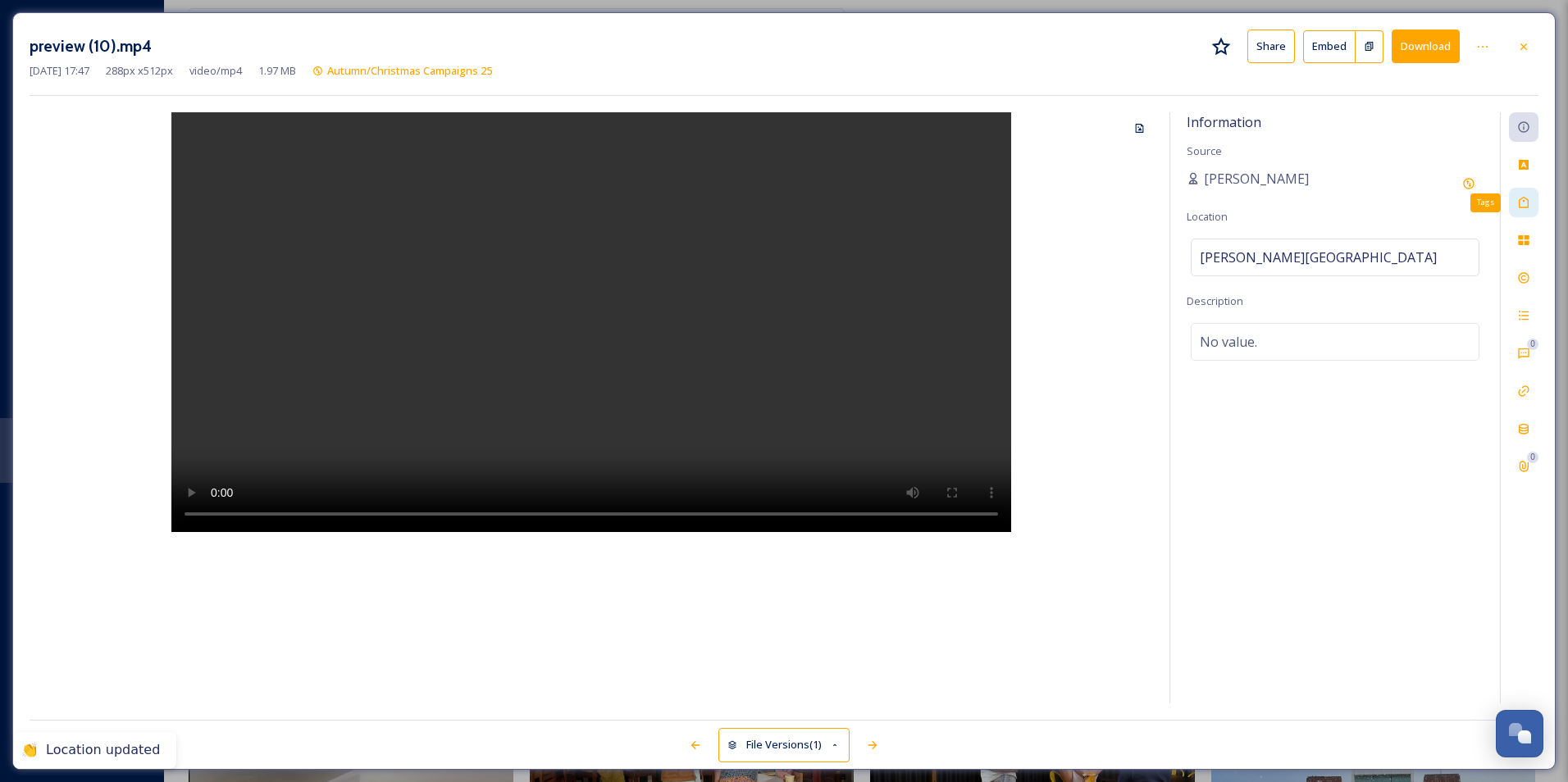
click at [1522, 203] on icon at bounding box center [1524, 202] width 13 height 13
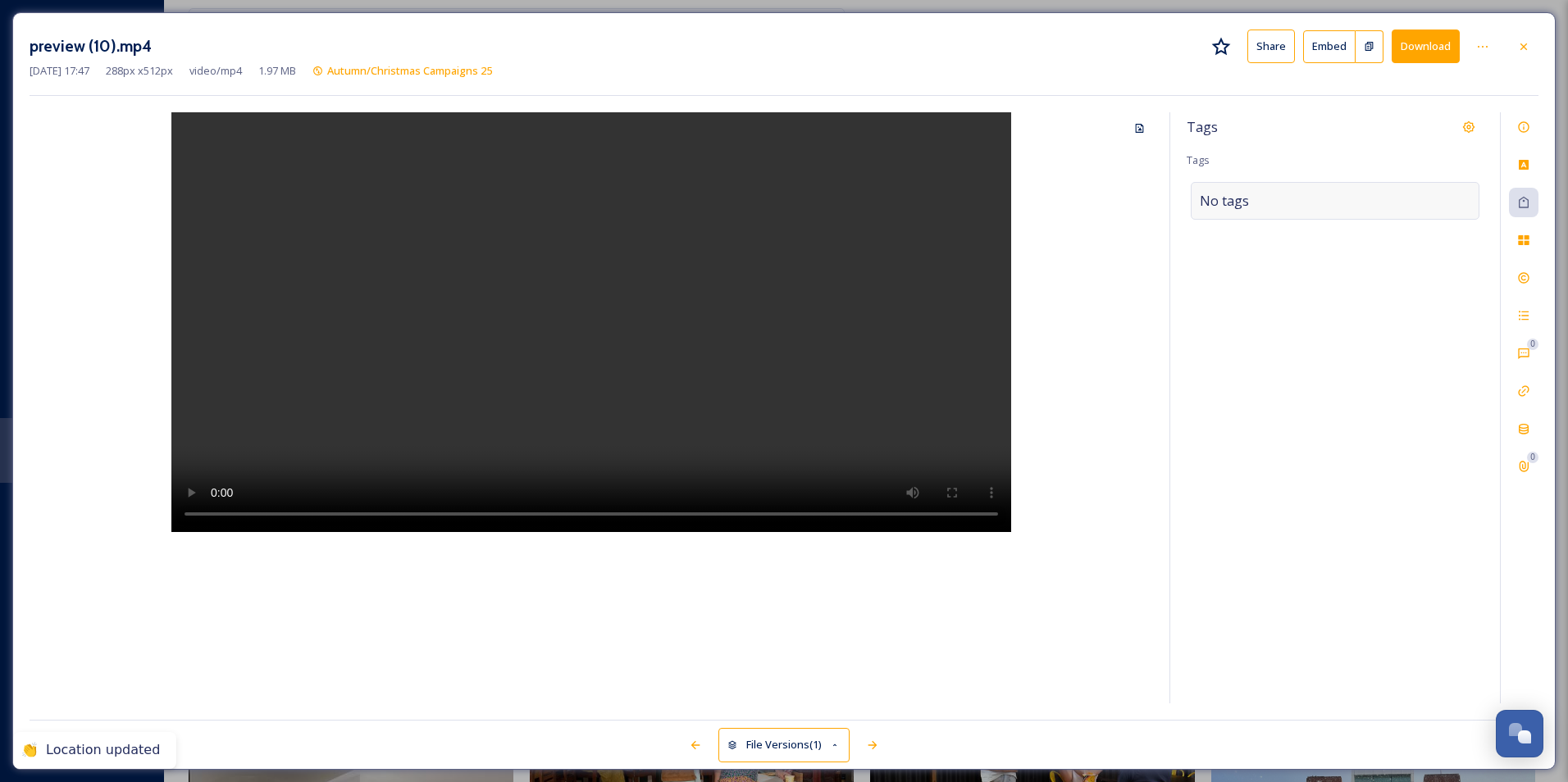
click at [1312, 198] on div "No tags" at bounding box center [1335, 201] width 289 height 38
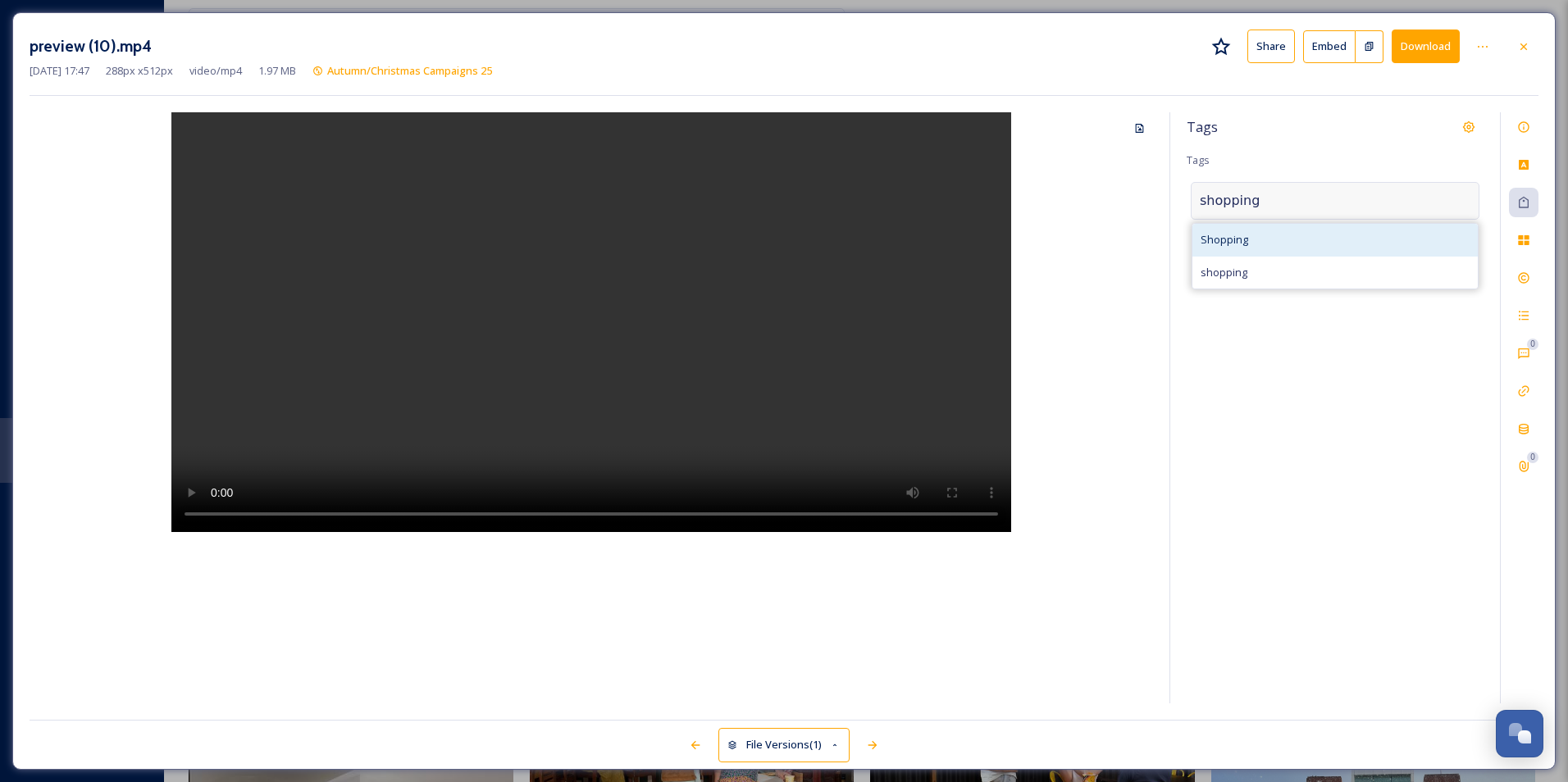
type input "shopping"
click at [1285, 243] on div "Shopping" at bounding box center [1335, 239] width 286 height 32
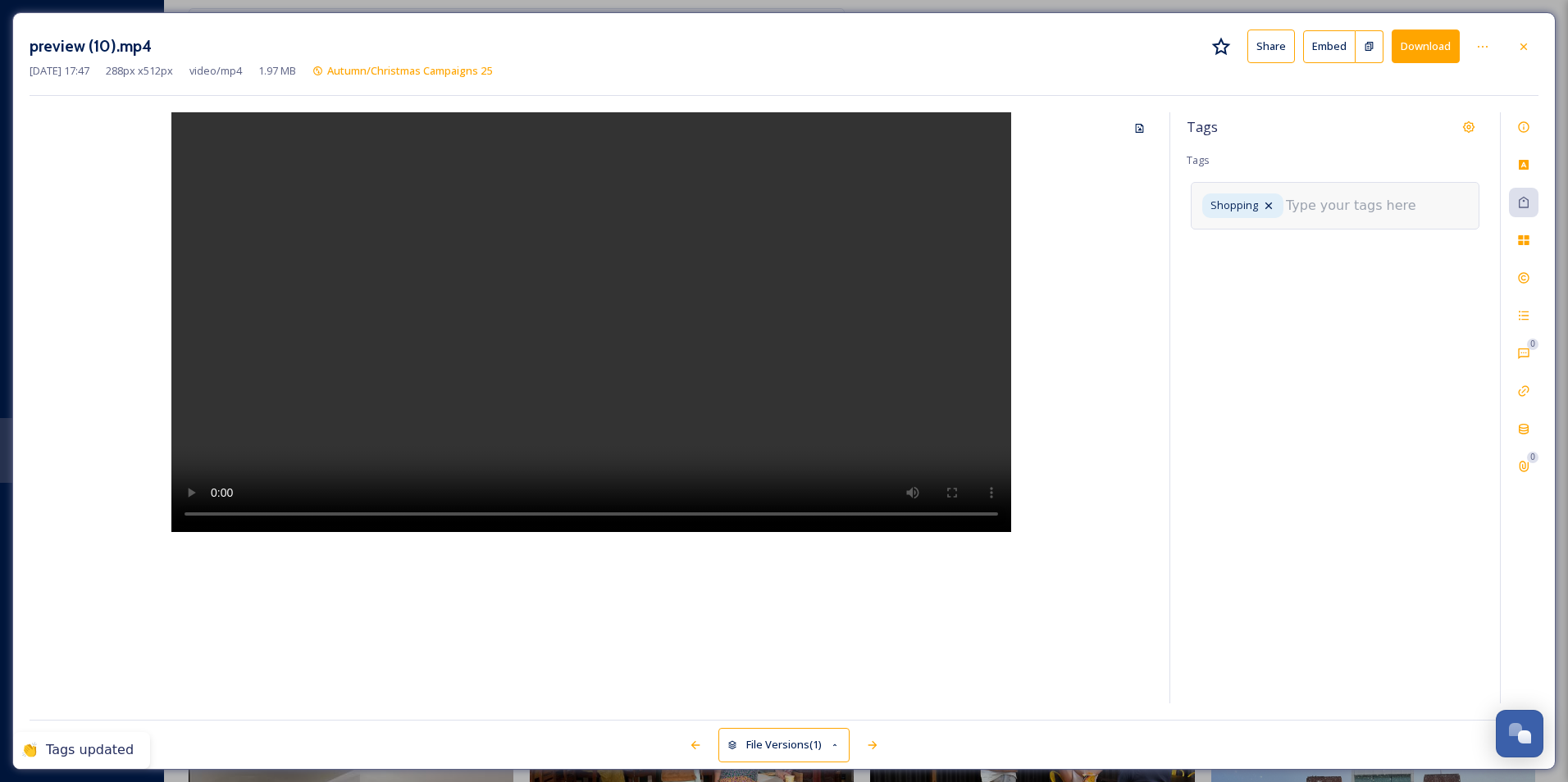
click at [1340, 205] on input at bounding box center [1368, 206] width 164 height 20
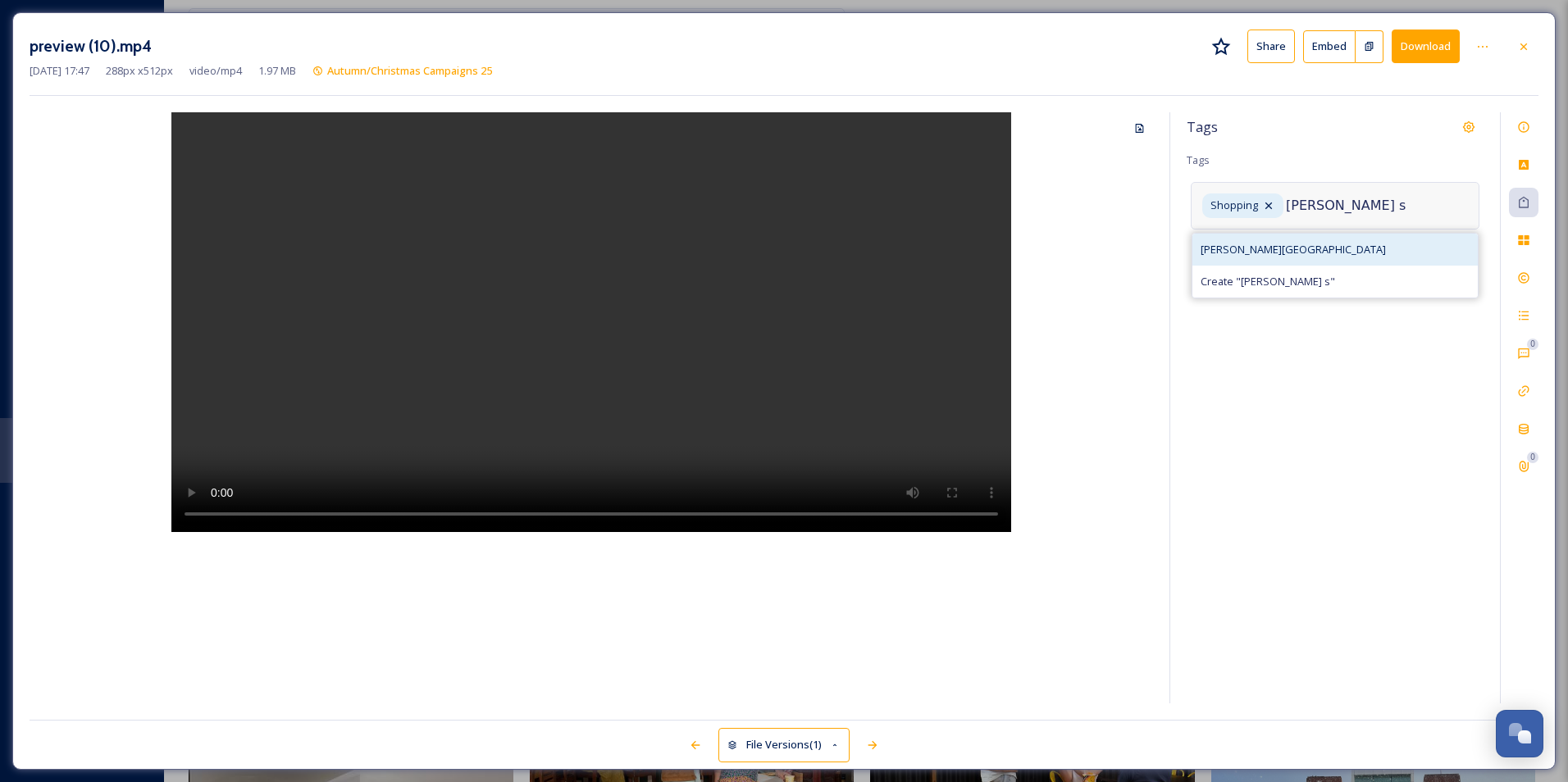
type input "[PERSON_NAME] s"
click at [1299, 251] on div "[PERSON_NAME][GEOGRAPHIC_DATA]" at bounding box center [1335, 249] width 286 height 32
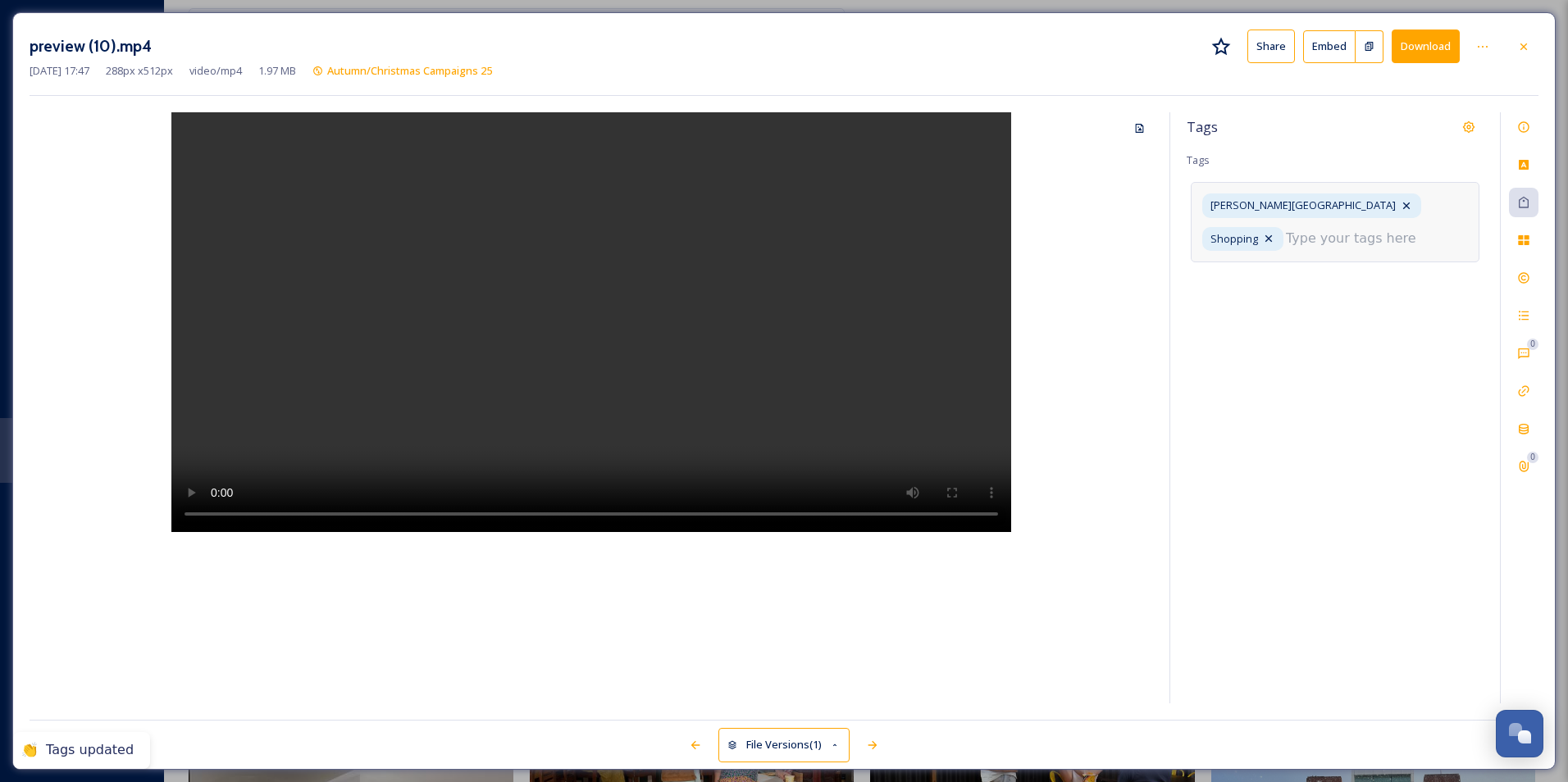
click at [1399, 359] on div "Tags Tags [PERSON_NAME][GEOGRAPHIC_DATA] Shopping" at bounding box center [1335, 408] width 330 height 591
click at [1525, 288] on div "Rights" at bounding box center [1524, 277] width 30 height 30
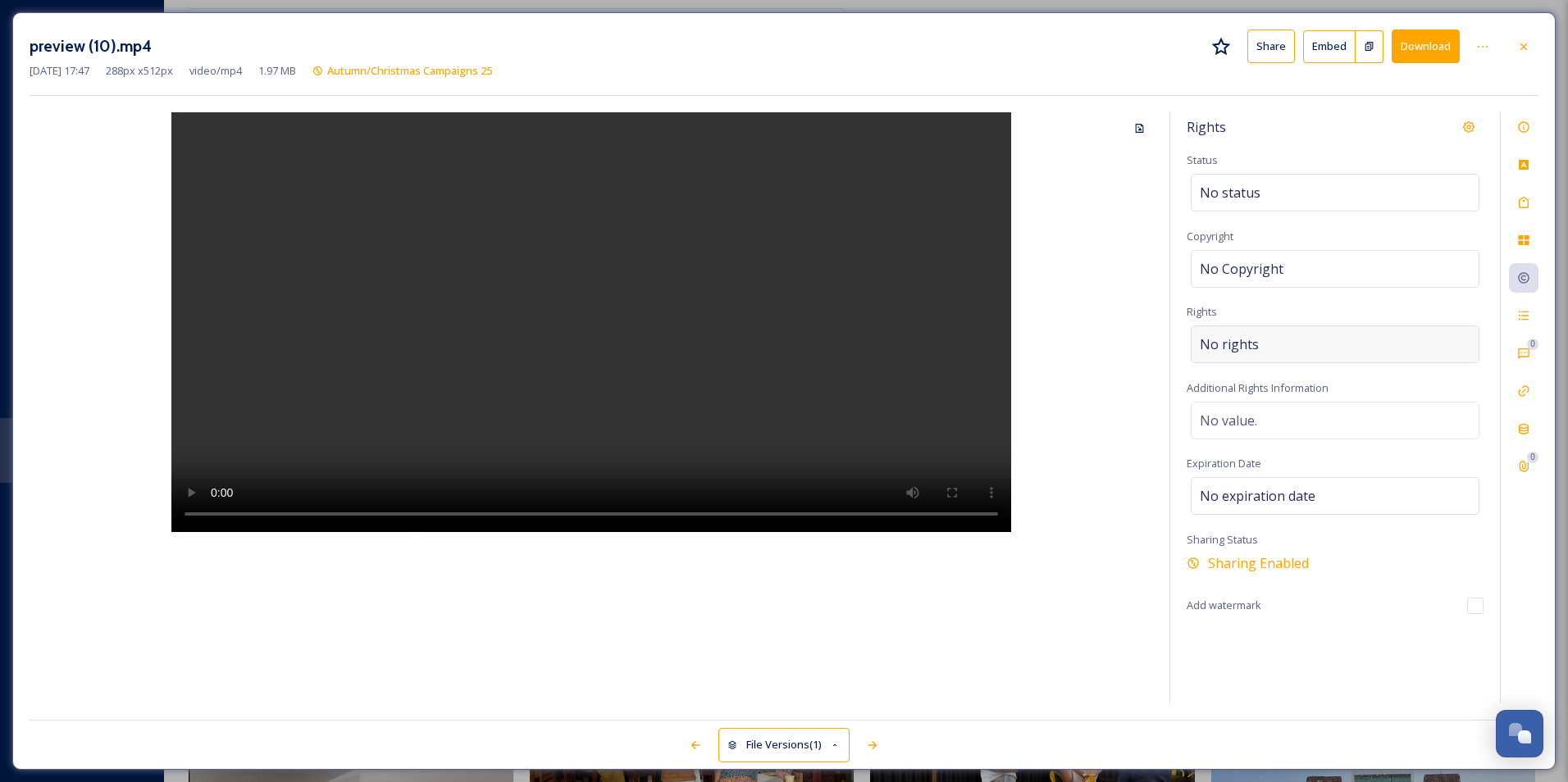
click at [1363, 339] on div "No rights" at bounding box center [1335, 344] width 289 height 38
click at [1295, 348] on input at bounding box center [1285, 349] width 180 height 36
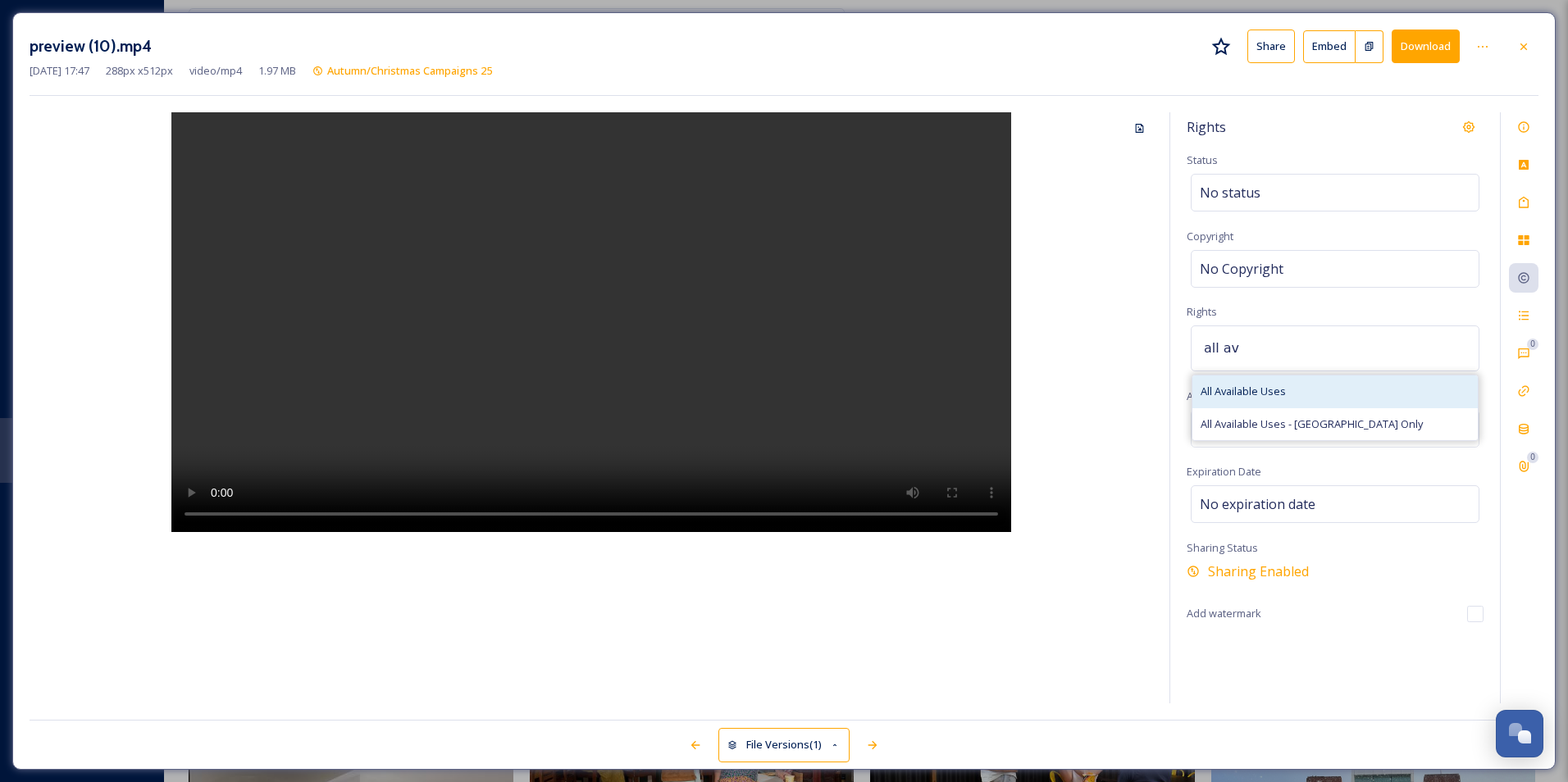
type input "all av"
click at [1262, 384] on span "All Available Uses" at bounding box center [1244, 391] width 85 height 15
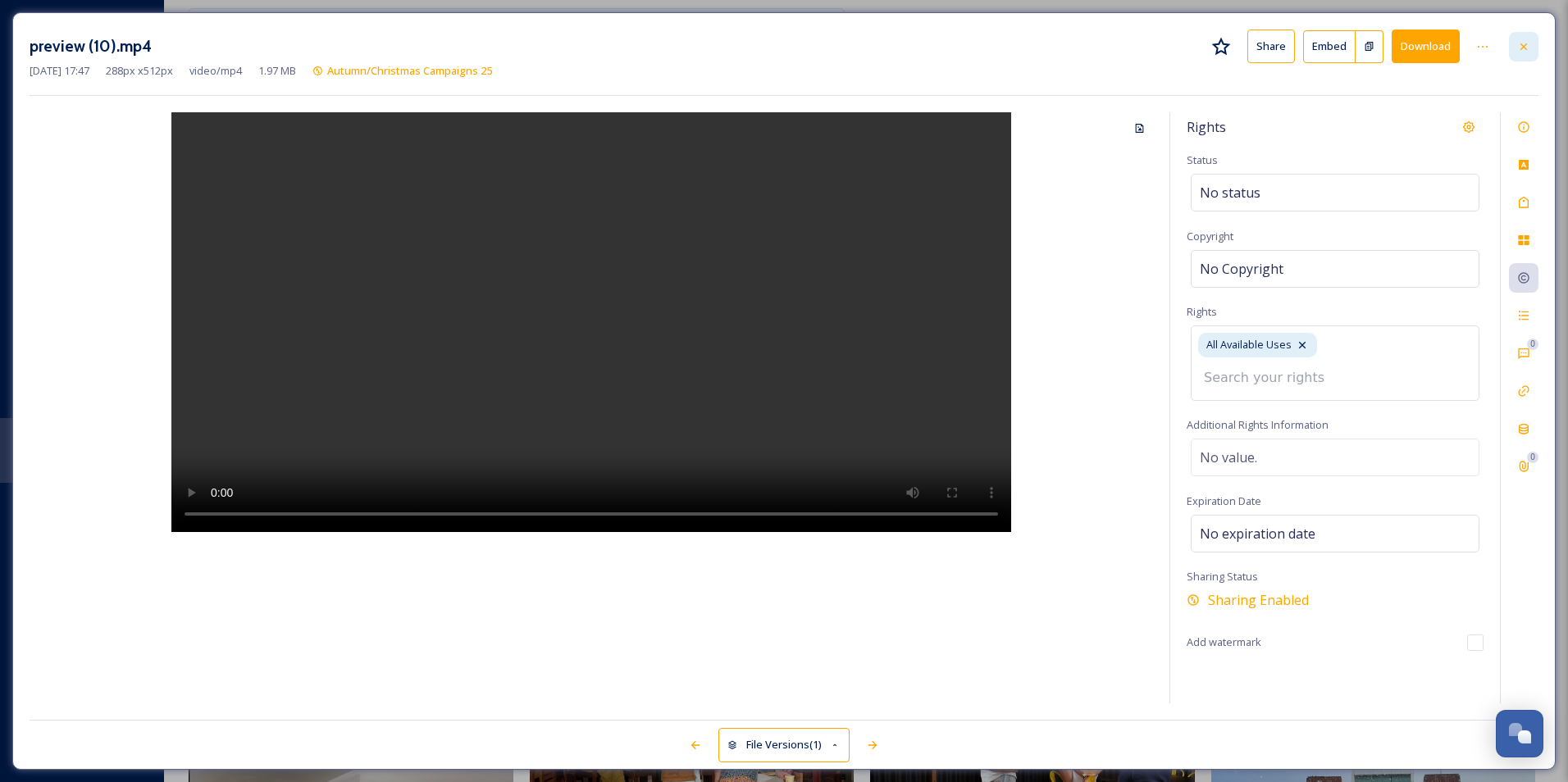
click at [1527, 37] on div at bounding box center [1524, 46] width 30 height 30
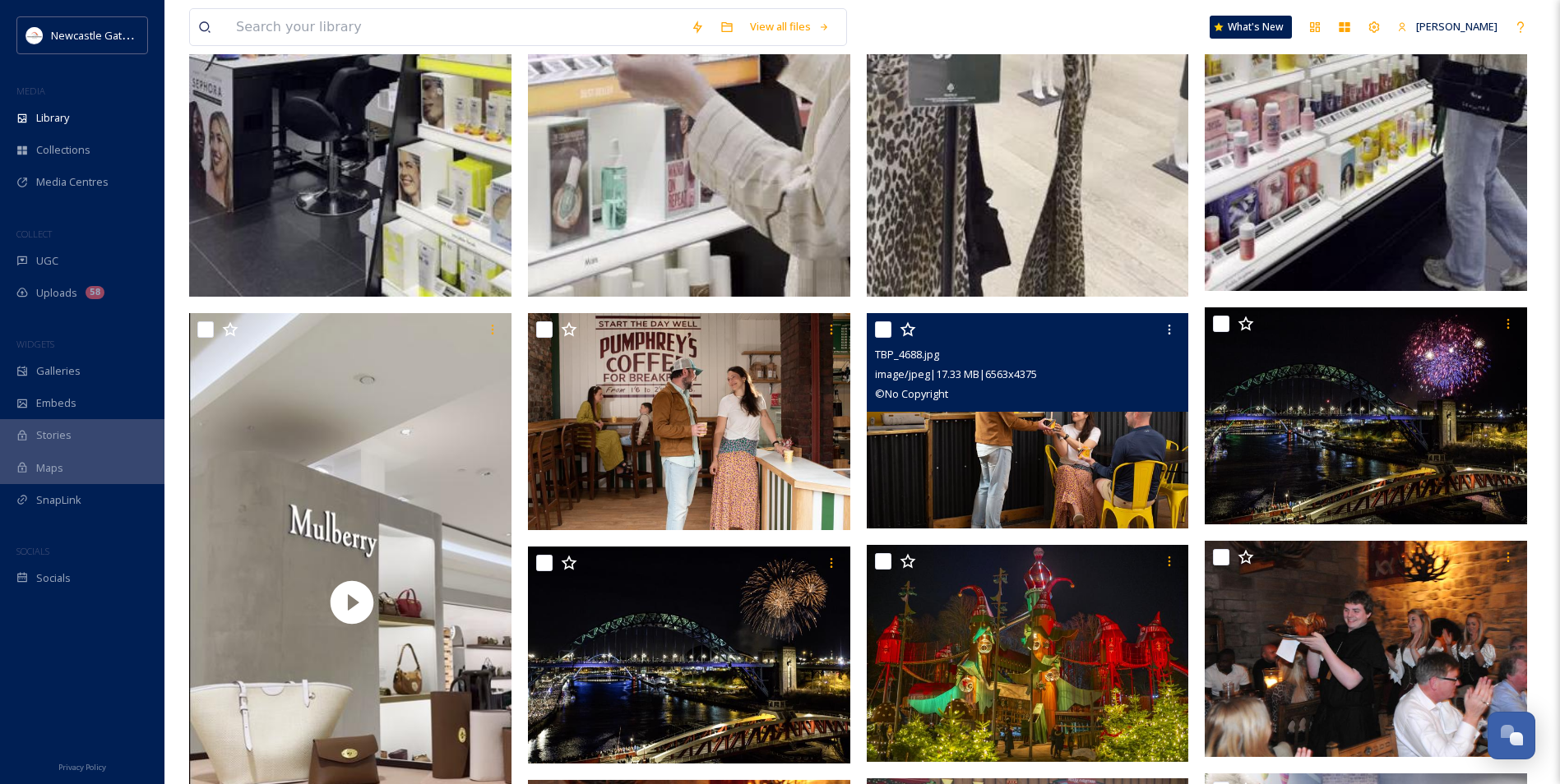
scroll to position [2466, 0]
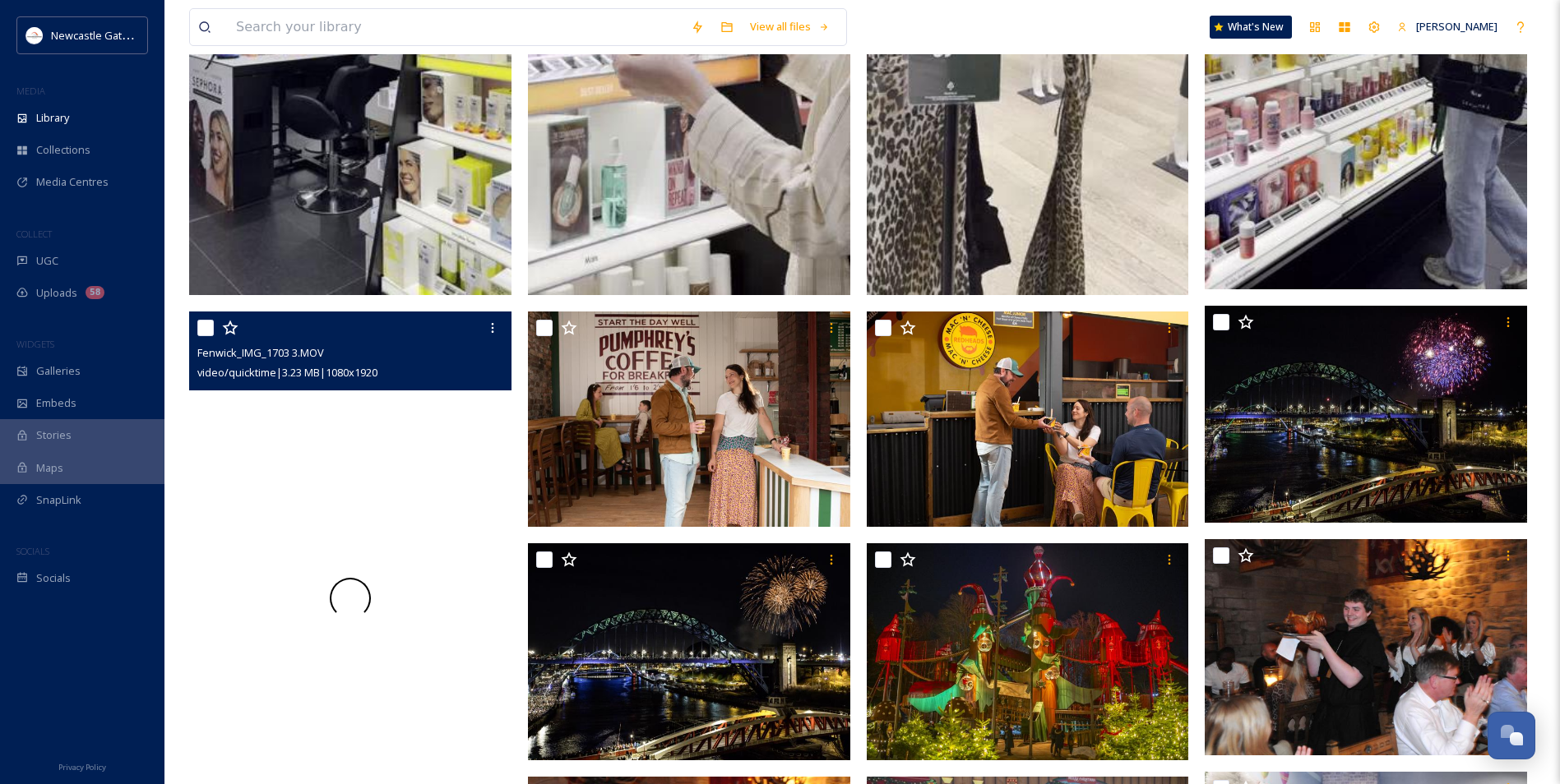
click at [320, 413] on video "Fenwick_IMG_1703 3.MOV" at bounding box center [350, 598] width 323 height 573
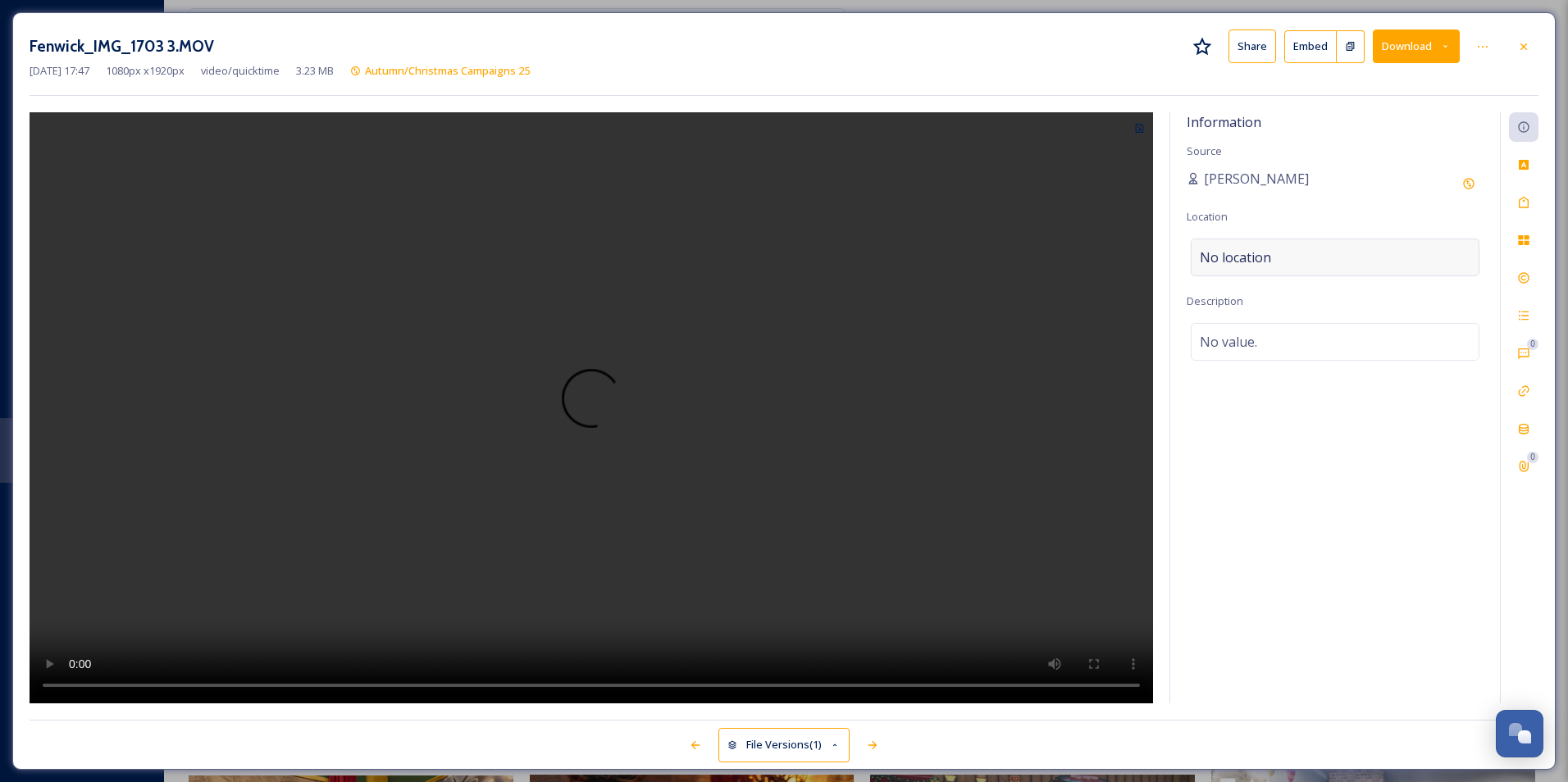
click at [1241, 262] on span "No location" at bounding box center [1235, 257] width 72 height 20
click at [1305, 253] on input at bounding box center [1335, 257] width 287 height 36
type input "l"
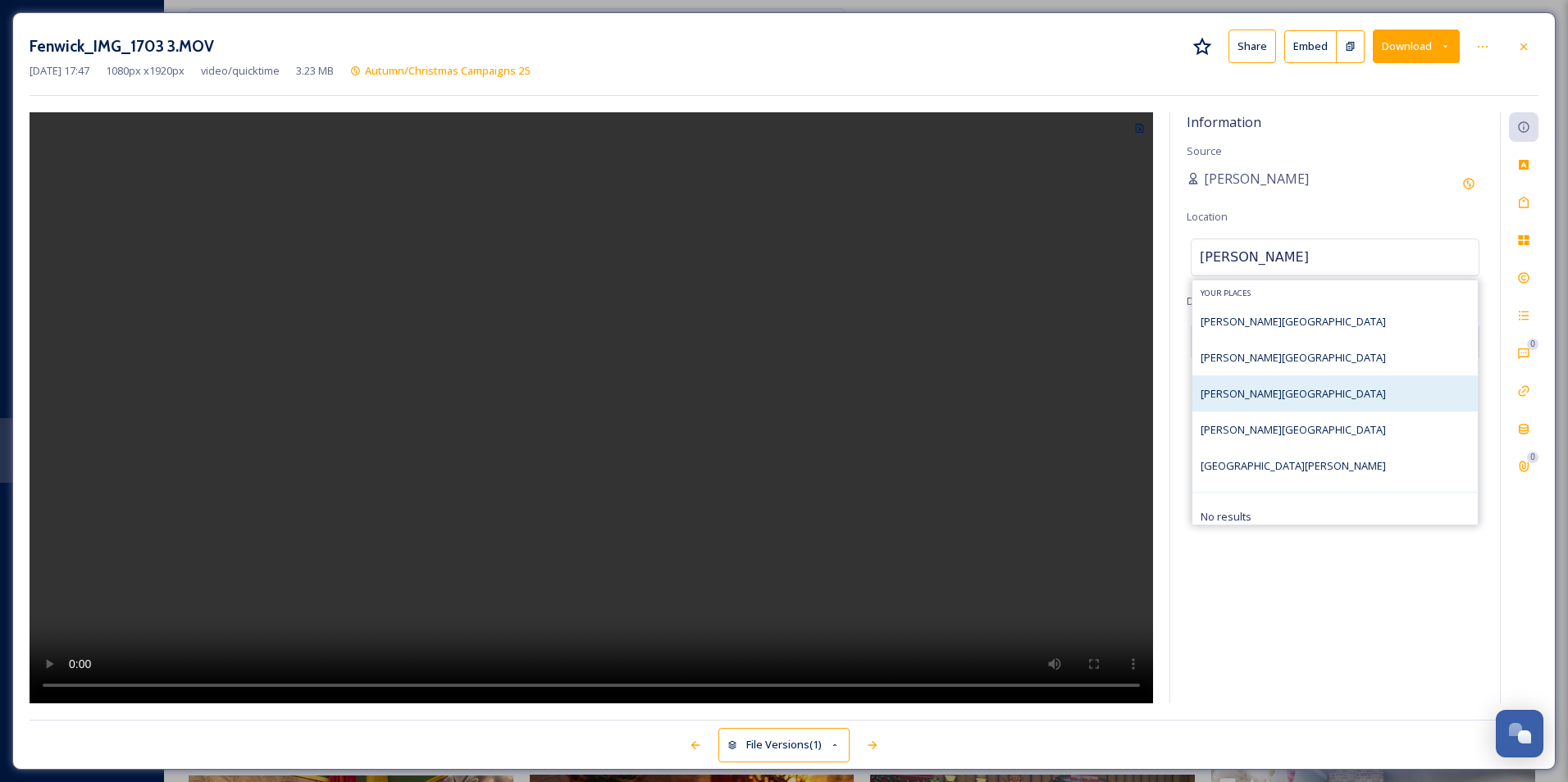
type input "[PERSON_NAME]"
click at [1273, 410] on div "[PERSON_NAME][GEOGRAPHIC_DATA]" at bounding box center [1335, 393] width 286 height 36
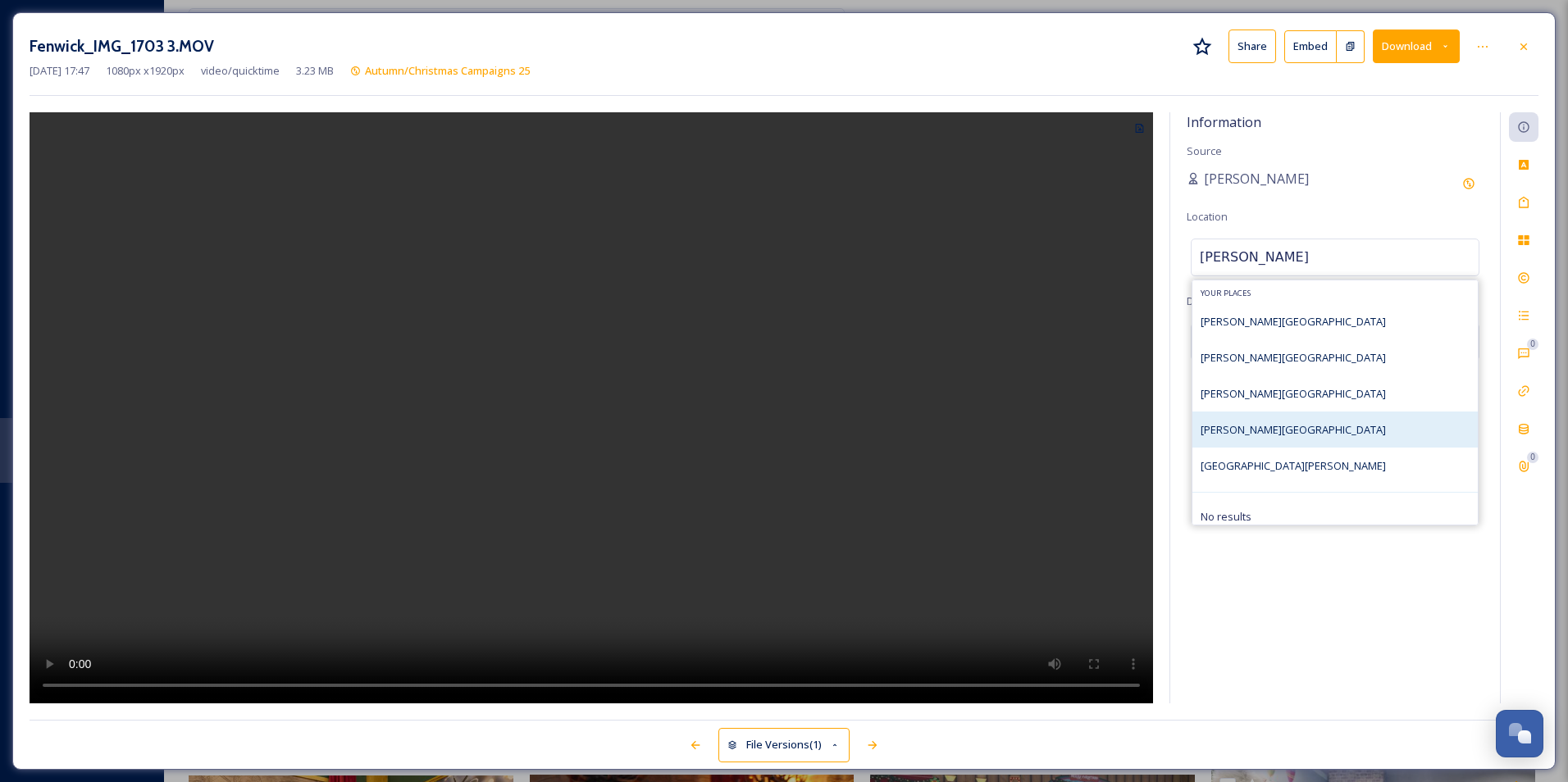
click at [1297, 434] on div "[PERSON_NAME][GEOGRAPHIC_DATA]" at bounding box center [1335, 430] width 286 height 36
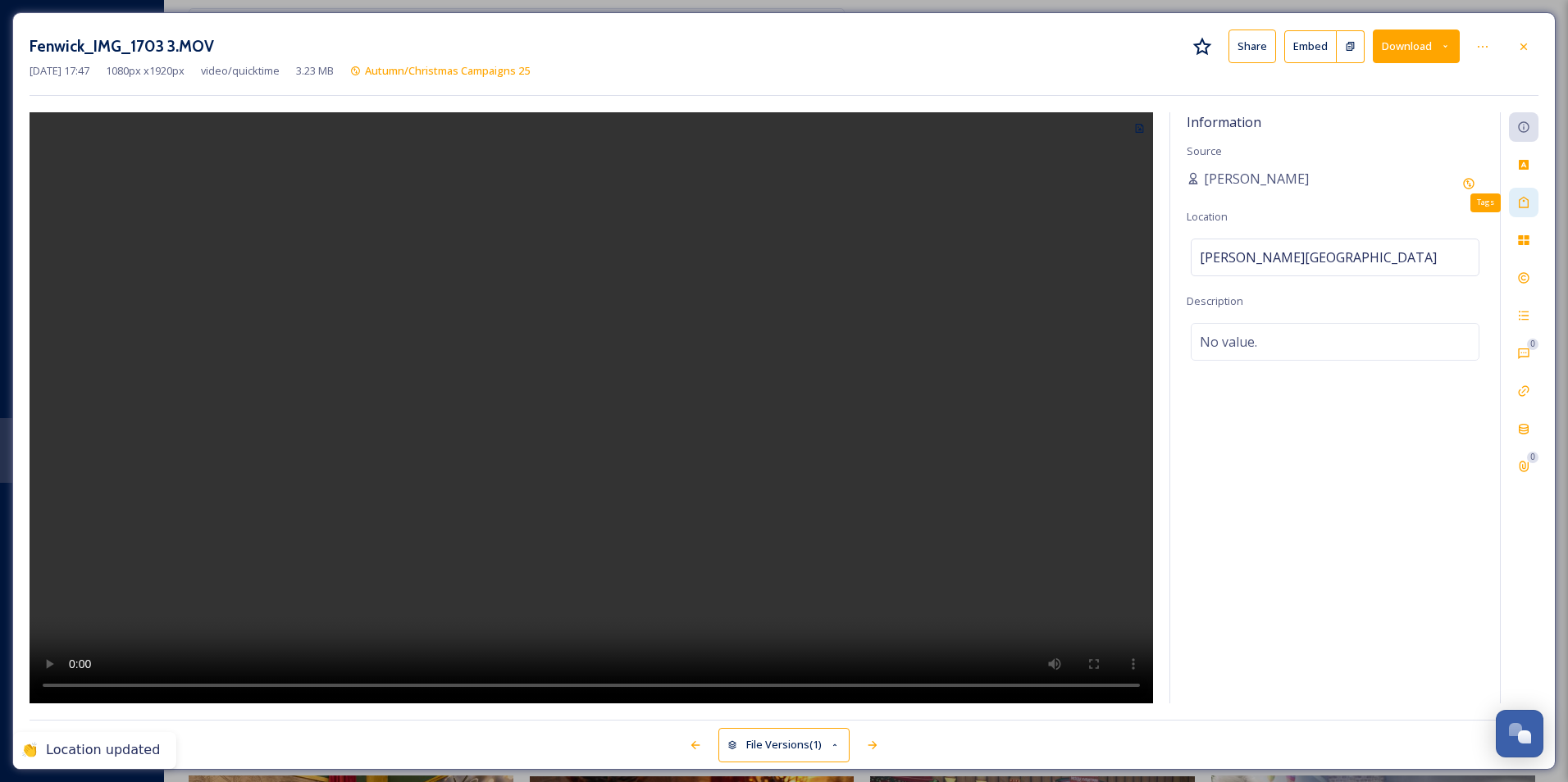
click at [1529, 205] on icon at bounding box center [1524, 202] width 10 height 12
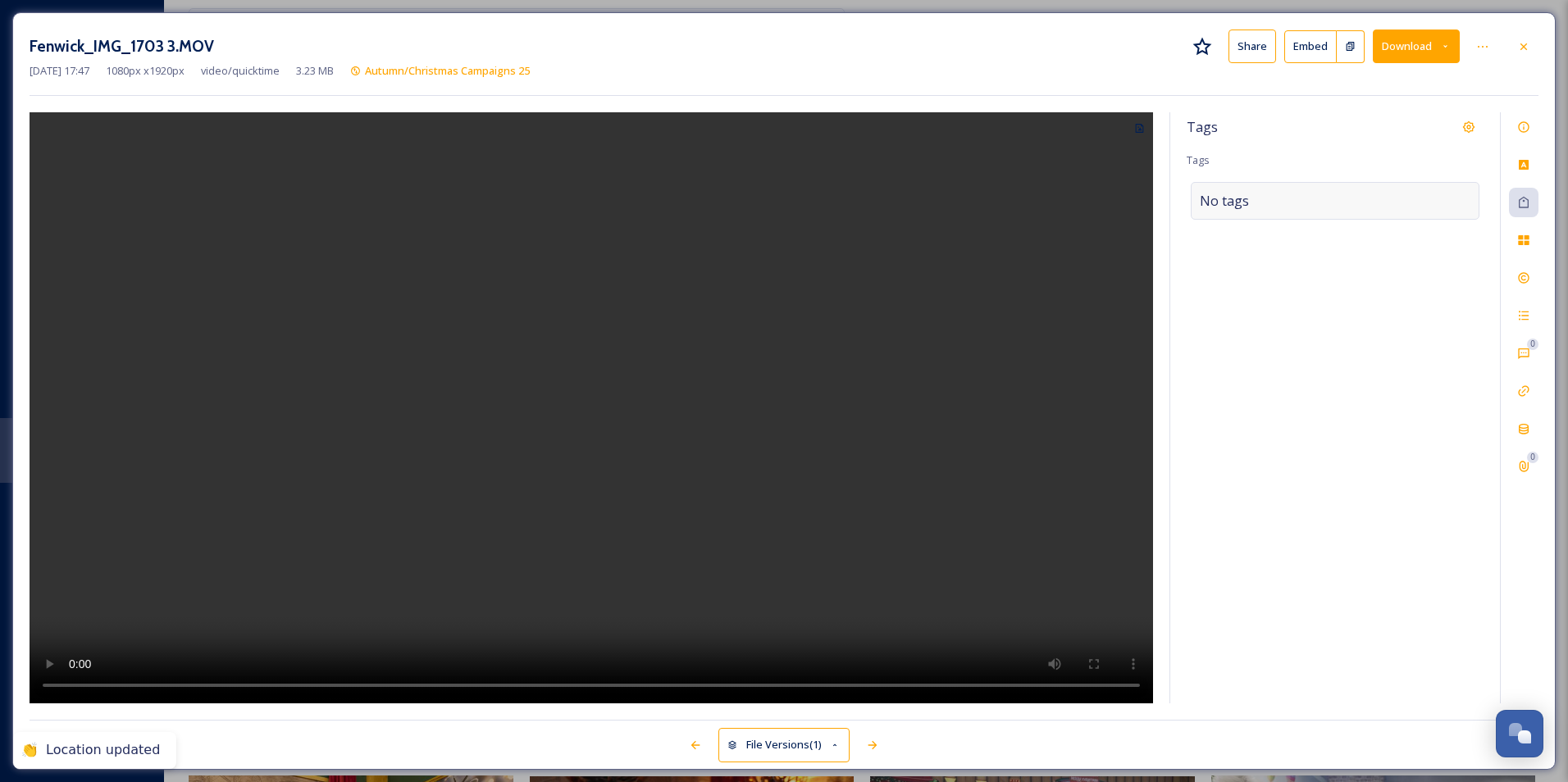
click at [1276, 203] on div "No tags" at bounding box center [1335, 201] width 289 height 38
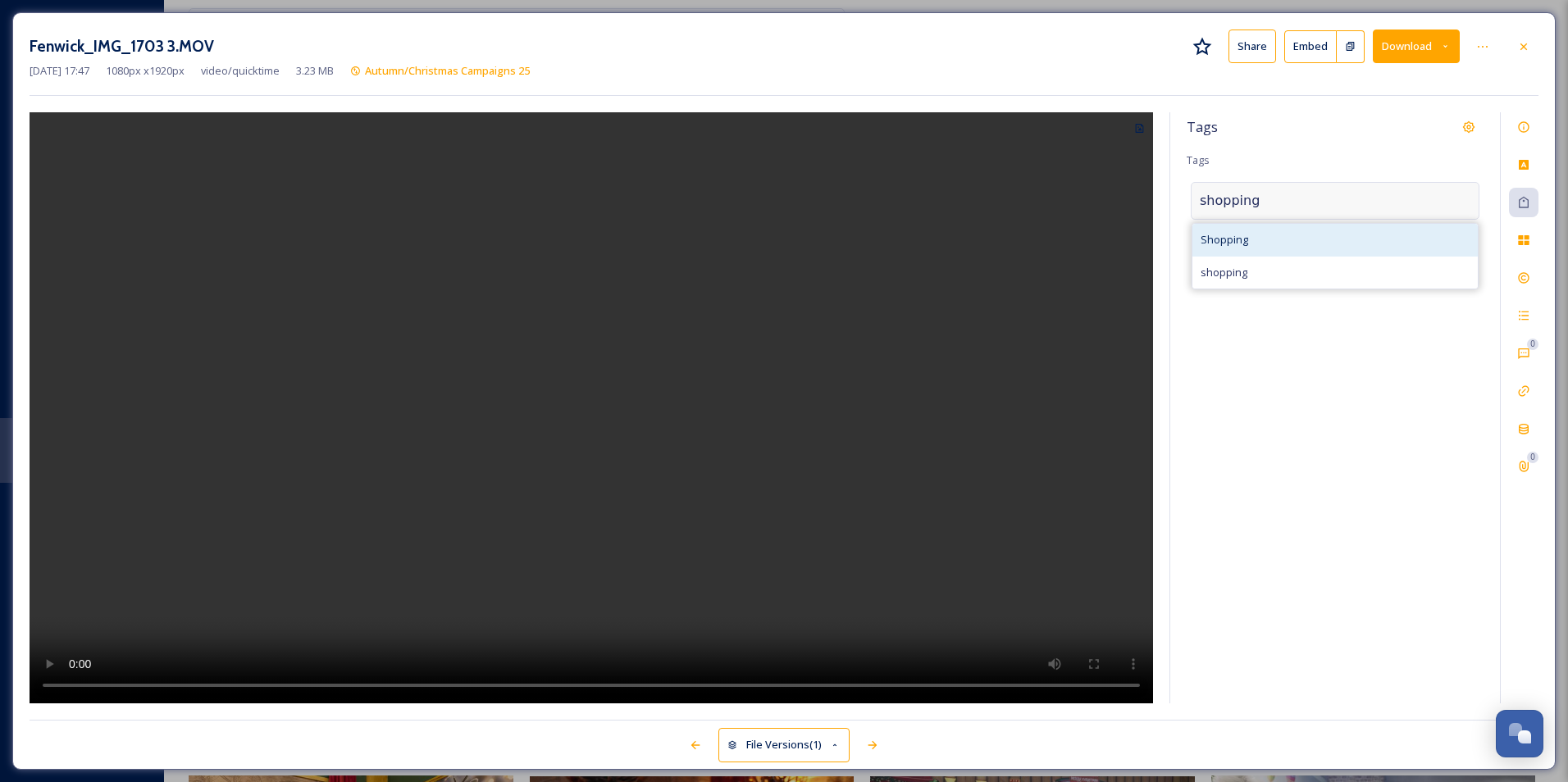
type input "shopping"
click at [1262, 235] on div "Shopping" at bounding box center [1335, 239] width 286 height 32
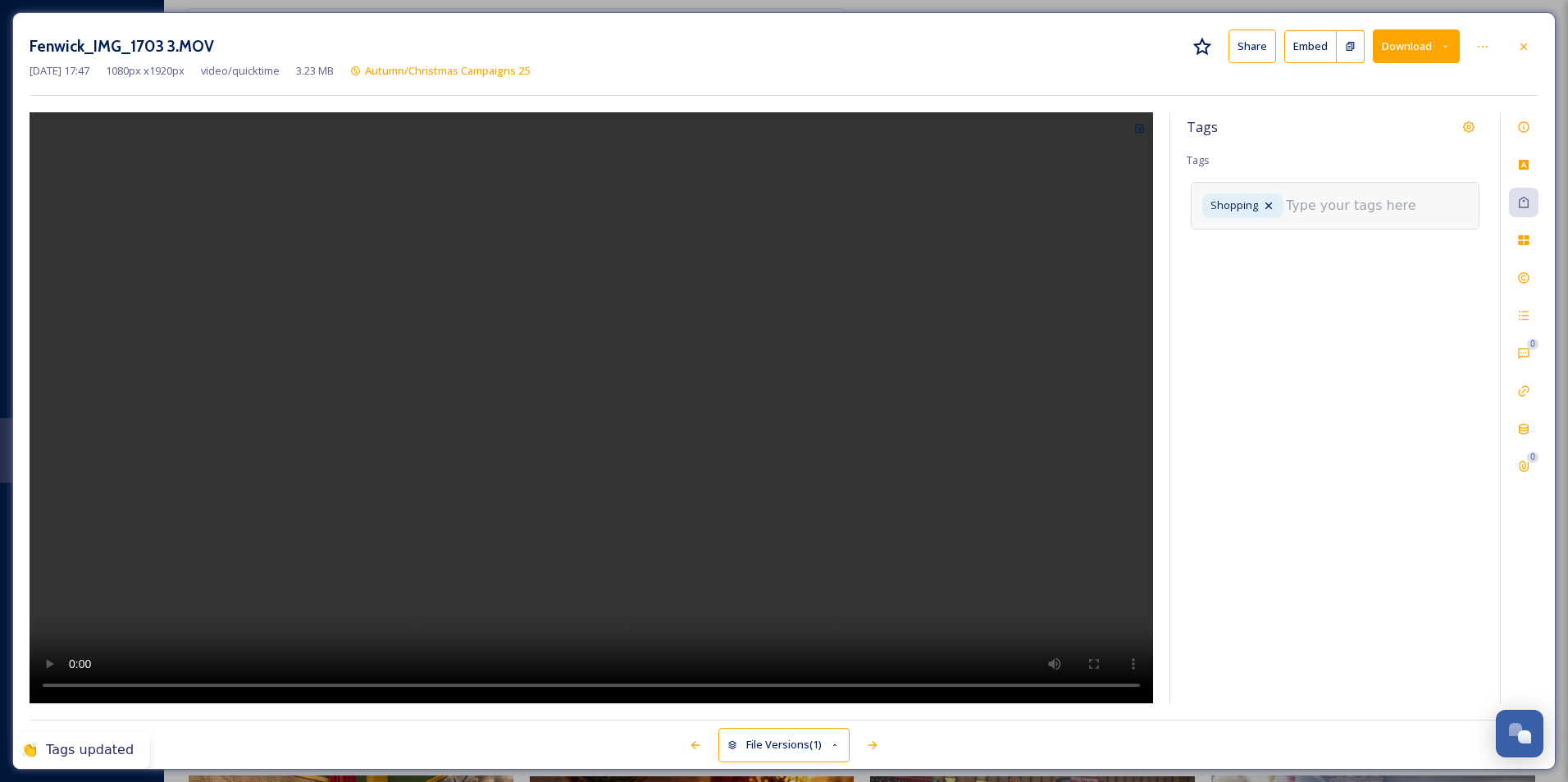
click at [1330, 204] on input at bounding box center [1368, 206] width 164 height 20
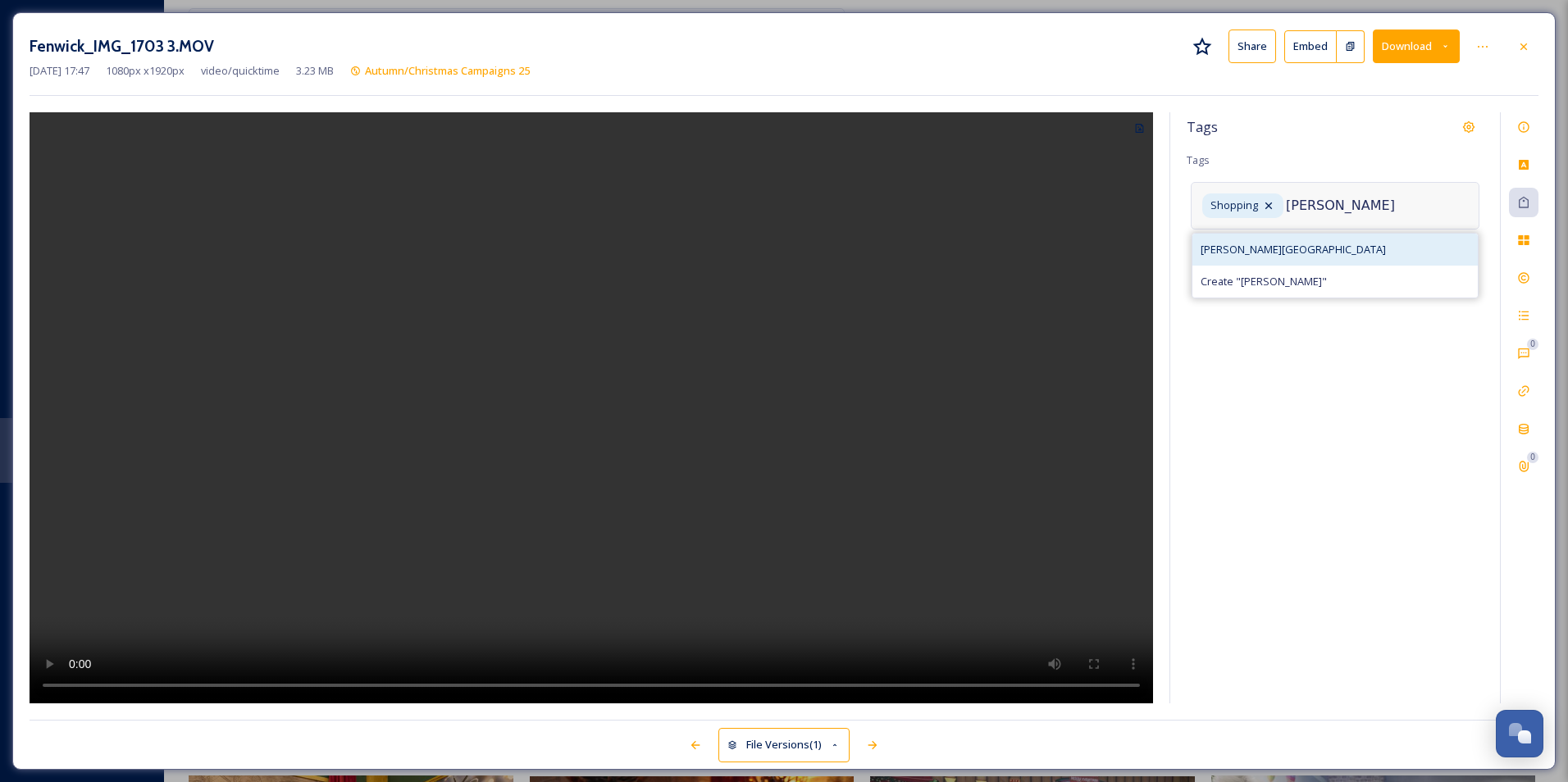
type input "[PERSON_NAME]"
click at [1246, 247] on span "[PERSON_NAME][GEOGRAPHIC_DATA]" at bounding box center [1293, 249] width 185 height 15
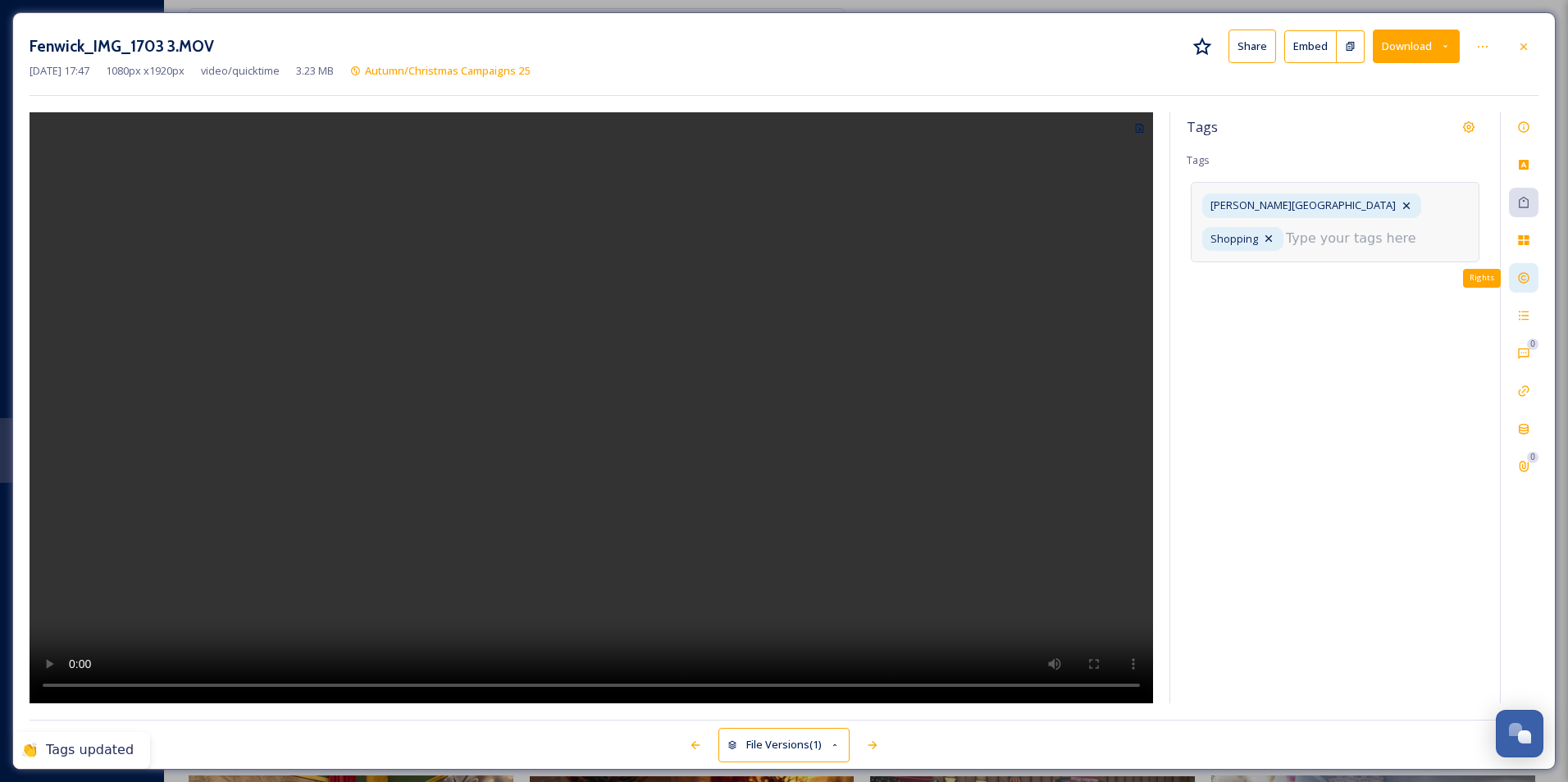
click at [1527, 282] on icon at bounding box center [1524, 278] width 11 height 11
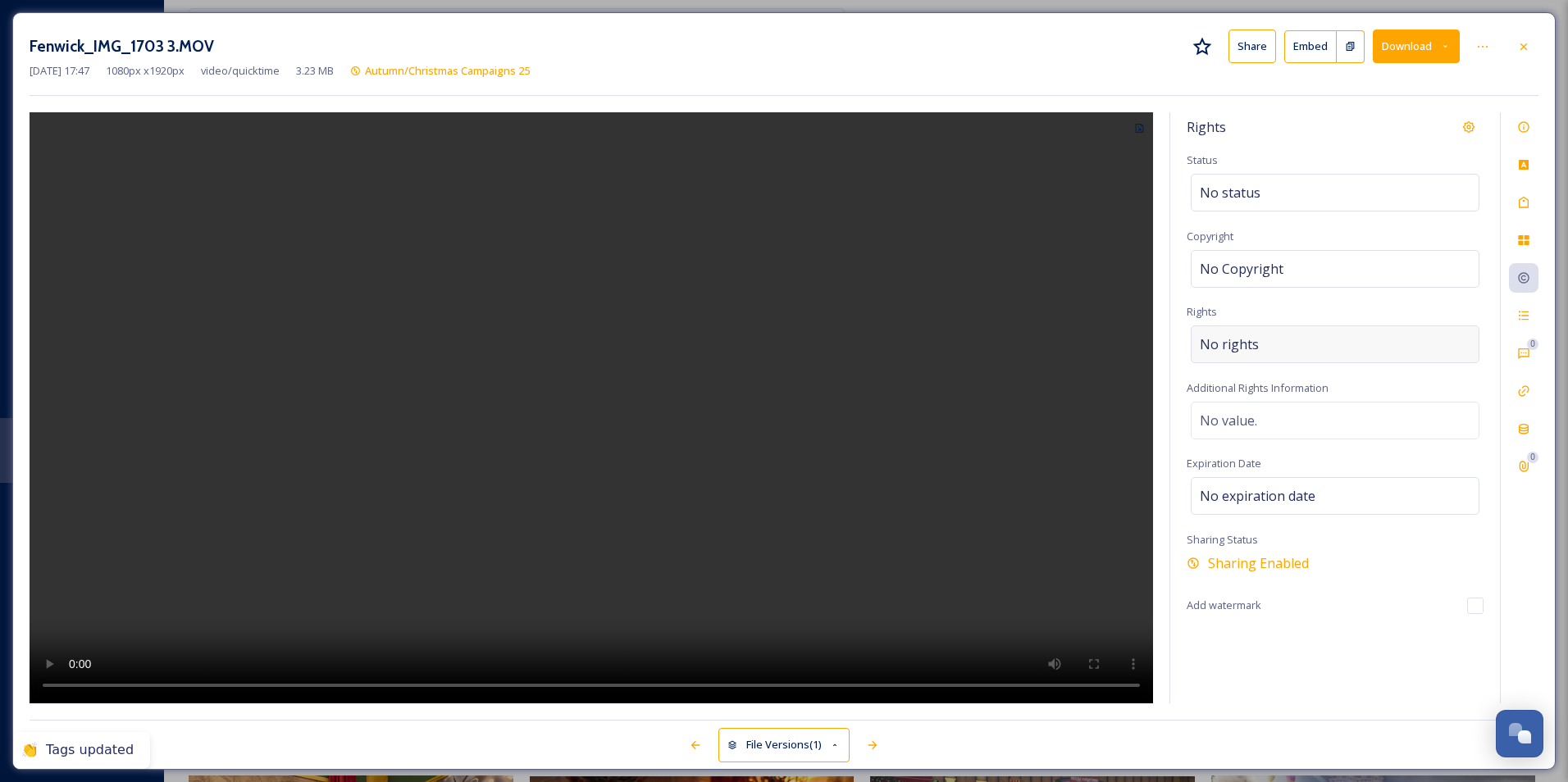
click at [1237, 357] on div "No rights" at bounding box center [1335, 344] width 289 height 38
click at [1227, 349] on input at bounding box center [1285, 349] width 180 height 36
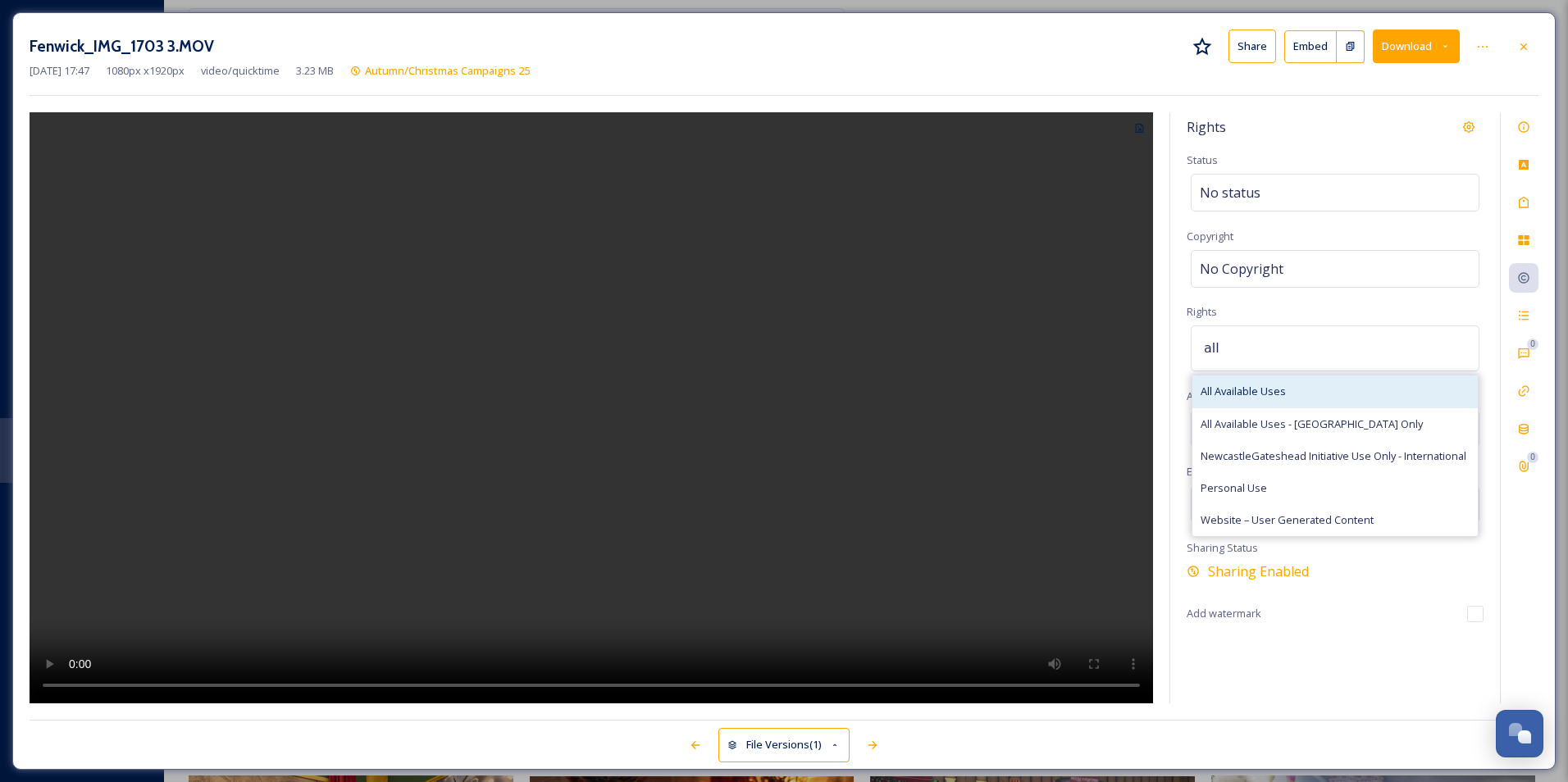
type input "all"
click at [1246, 390] on span "All Available Uses" at bounding box center [1244, 391] width 85 height 15
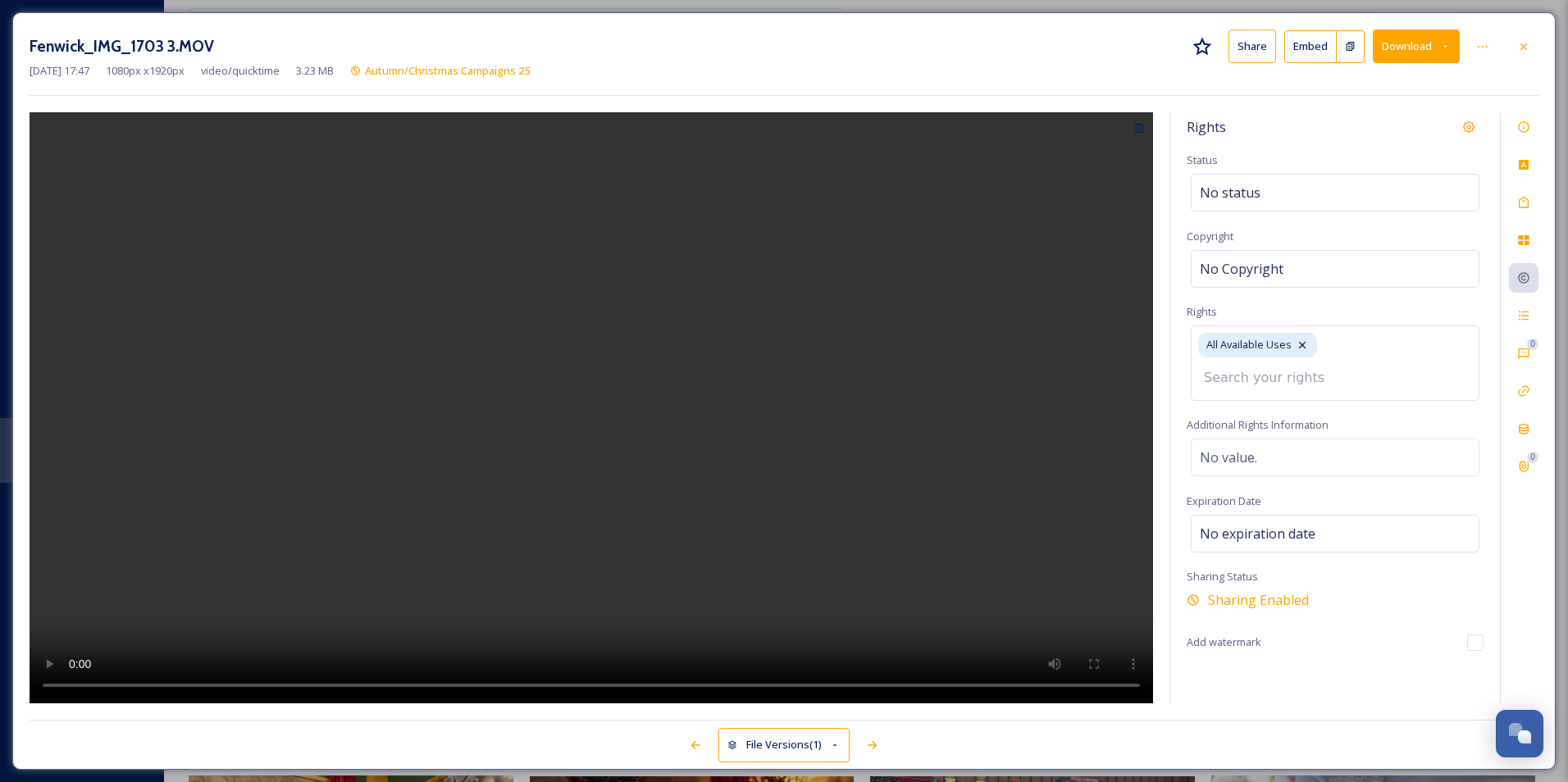
click at [1360, 299] on div "Rights Status No status Copyright No Copyright Rights All Available Uses Additi…" at bounding box center [1335, 408] width 330 height 591
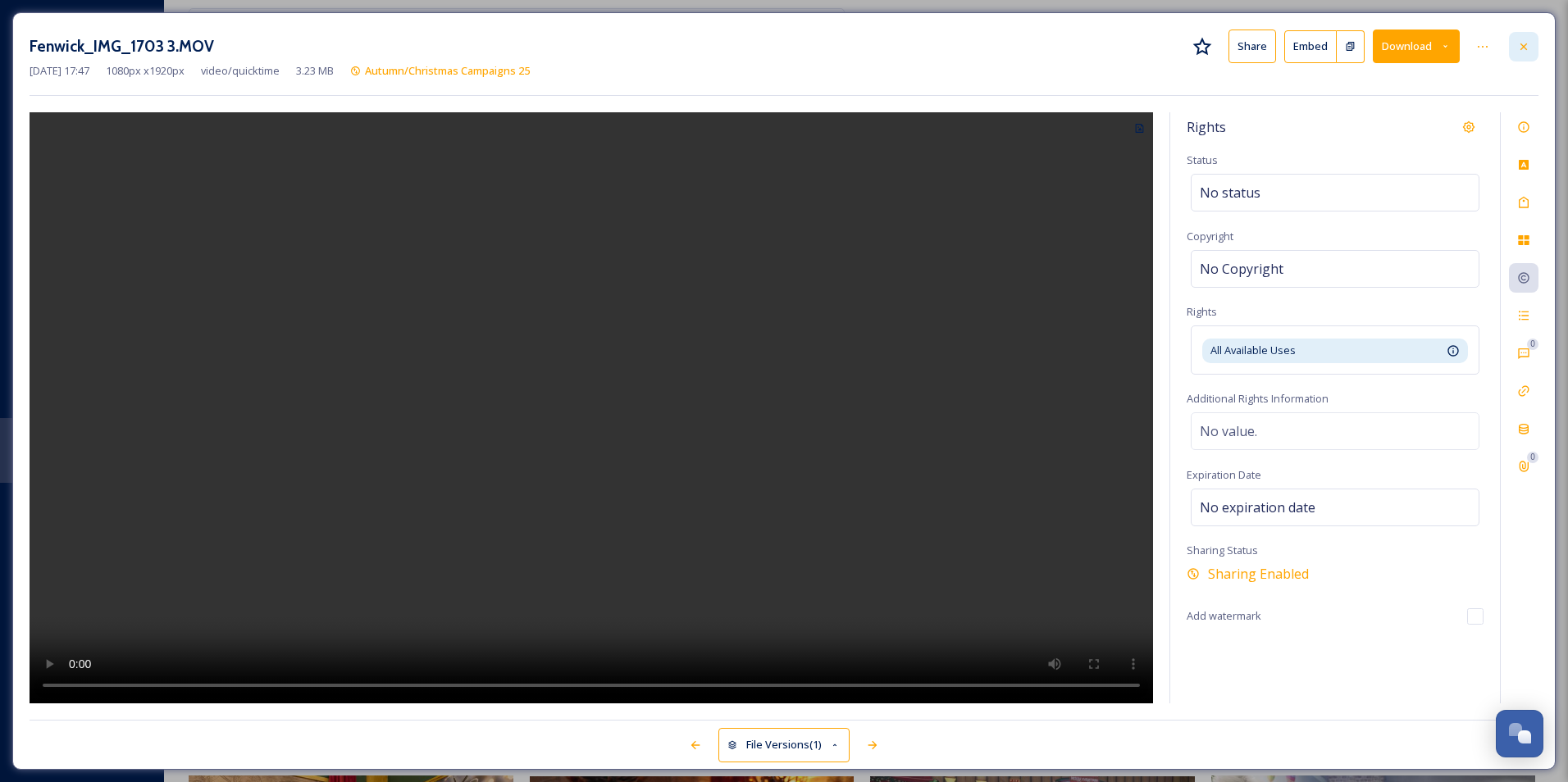
click at [1528, 56] on div at bounding box center [1524, 46] width 30 height 30
